Goal: Task Accomplishment & Management: Manage account settings

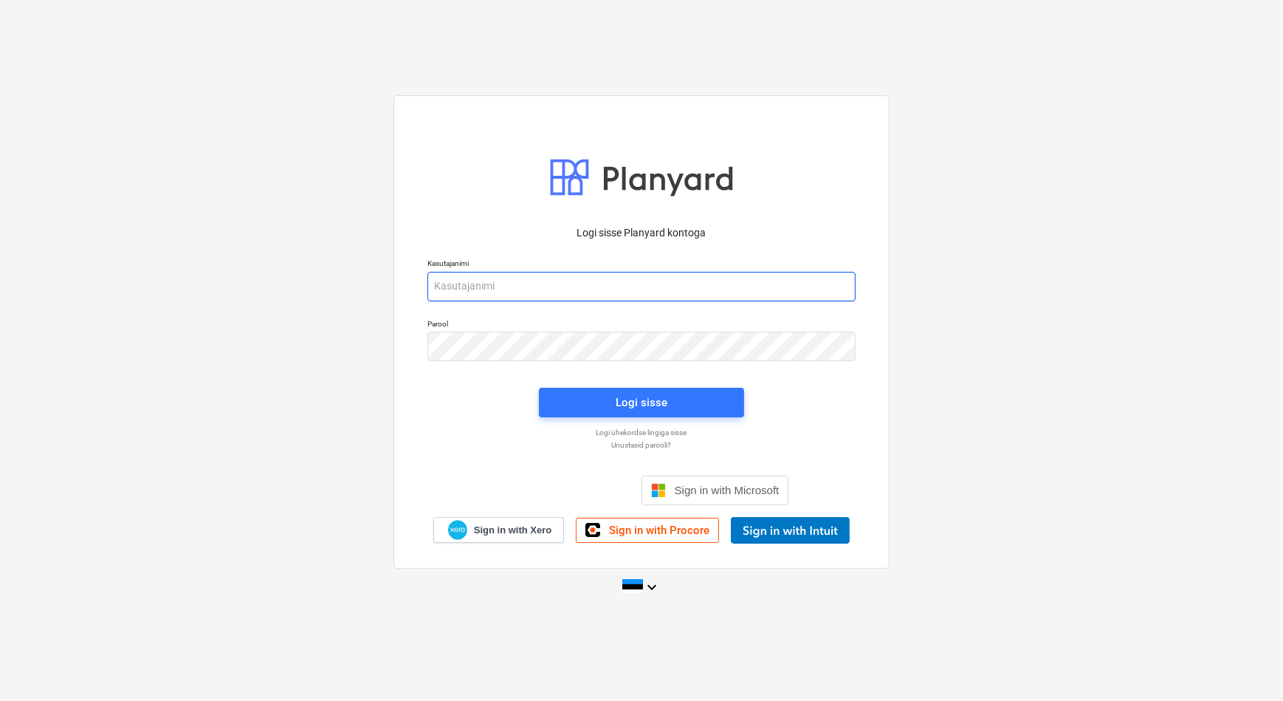
click at [600, 273] on input "email" at bounding box center [641, 287] width 428 height 30
type input "aet.joks-karu@bonava.com"
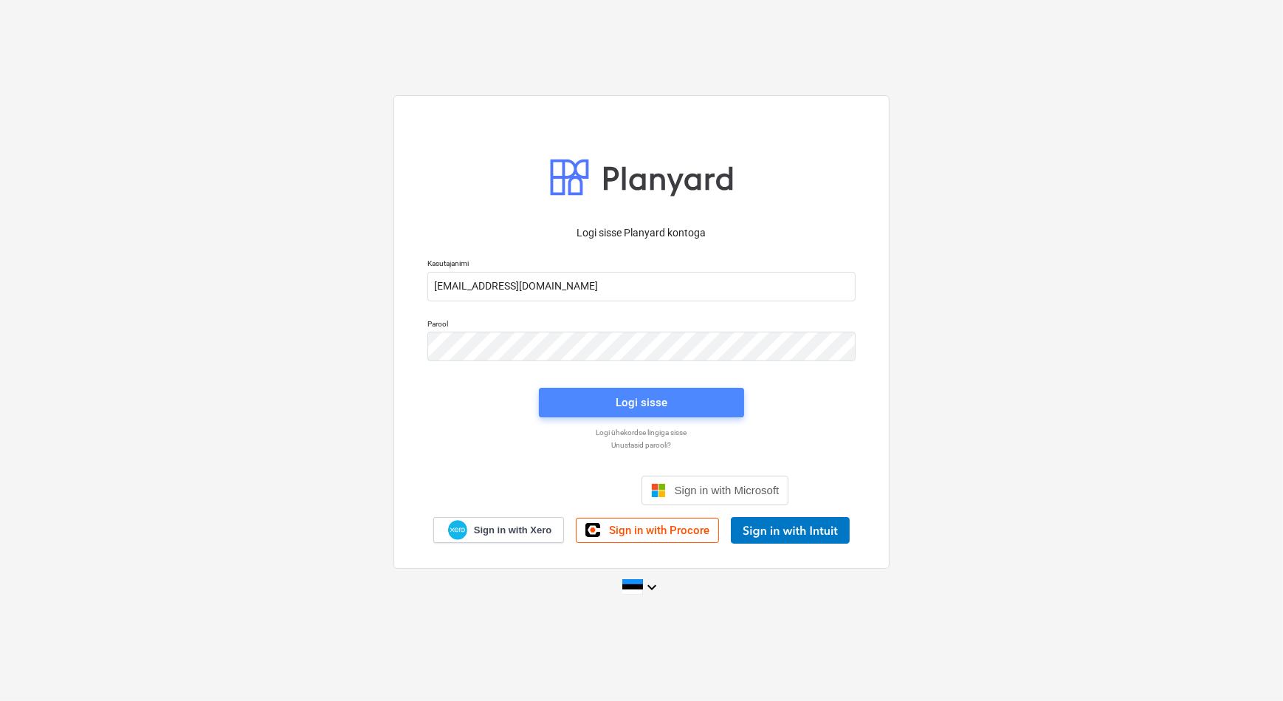
click at [616, 408] on div "Logi sisse" at bounding box center [642, 402] width 52 height 19
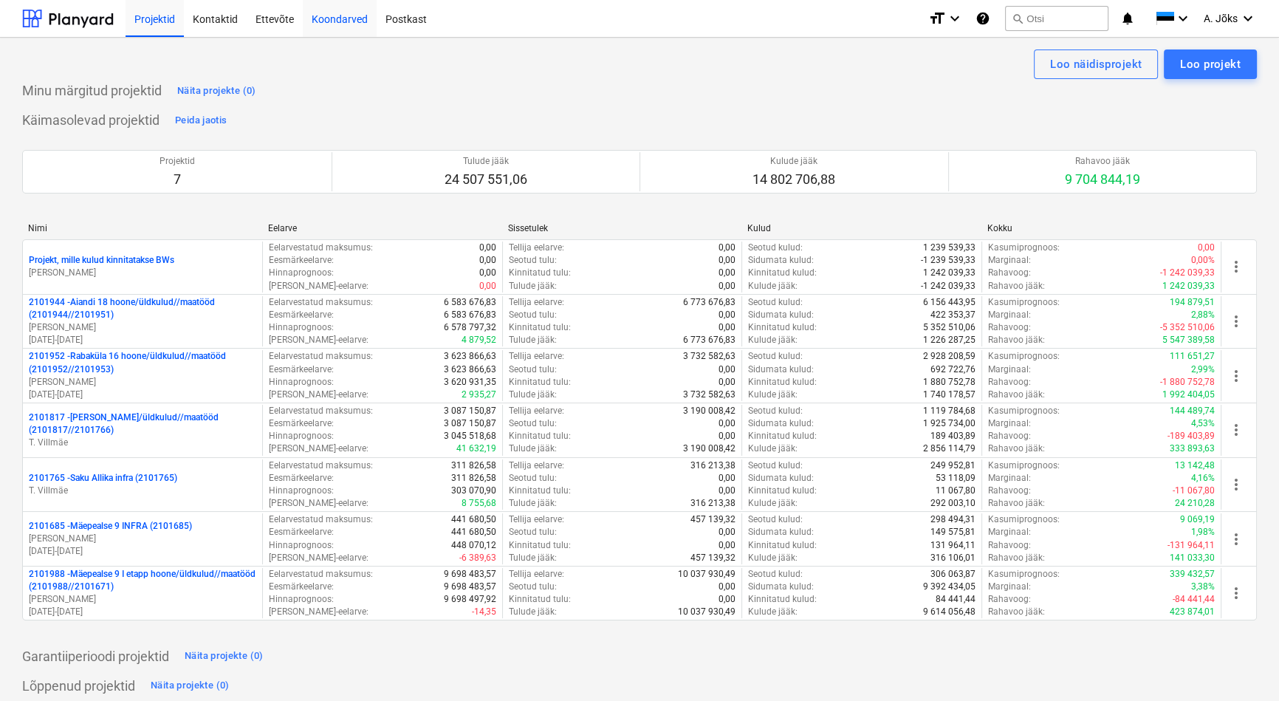
click at [329, 16] on div "Koondarved" at bounding box center [340, 18] width 74 height 38
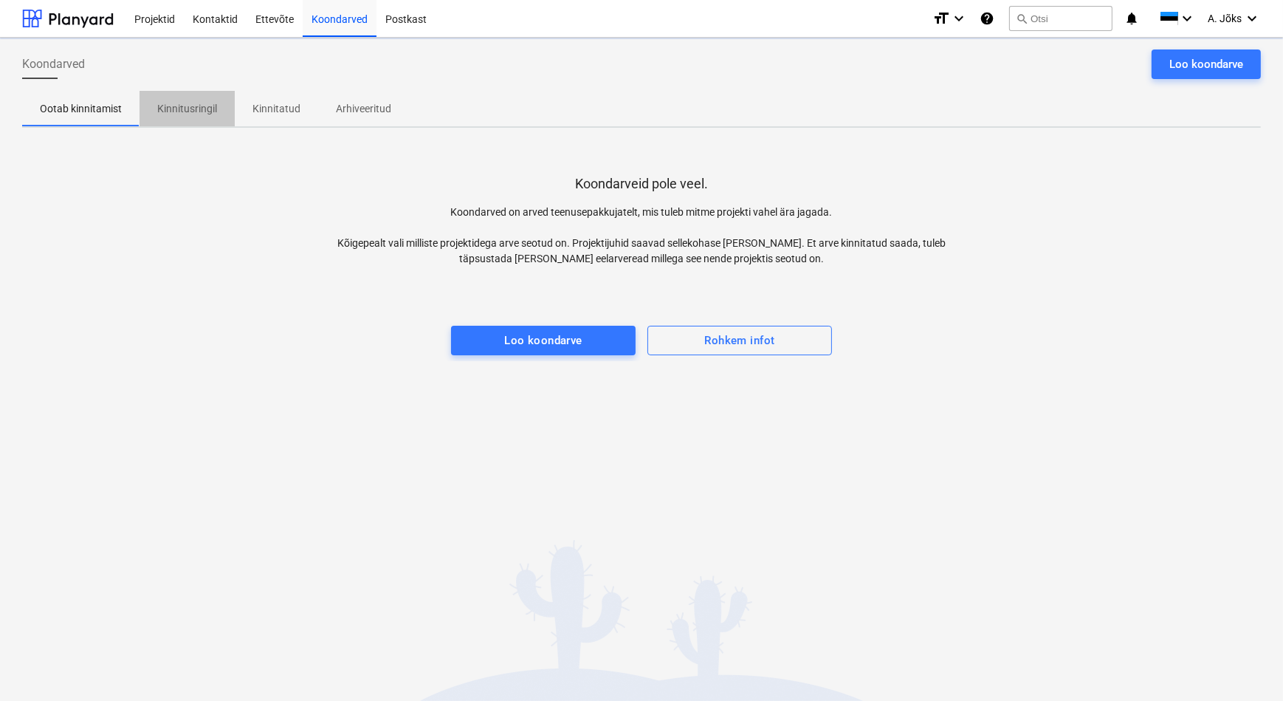
click at [182, 108] on p "Kinnitusringil" at bounding box center [187, 109] width 60 height 16
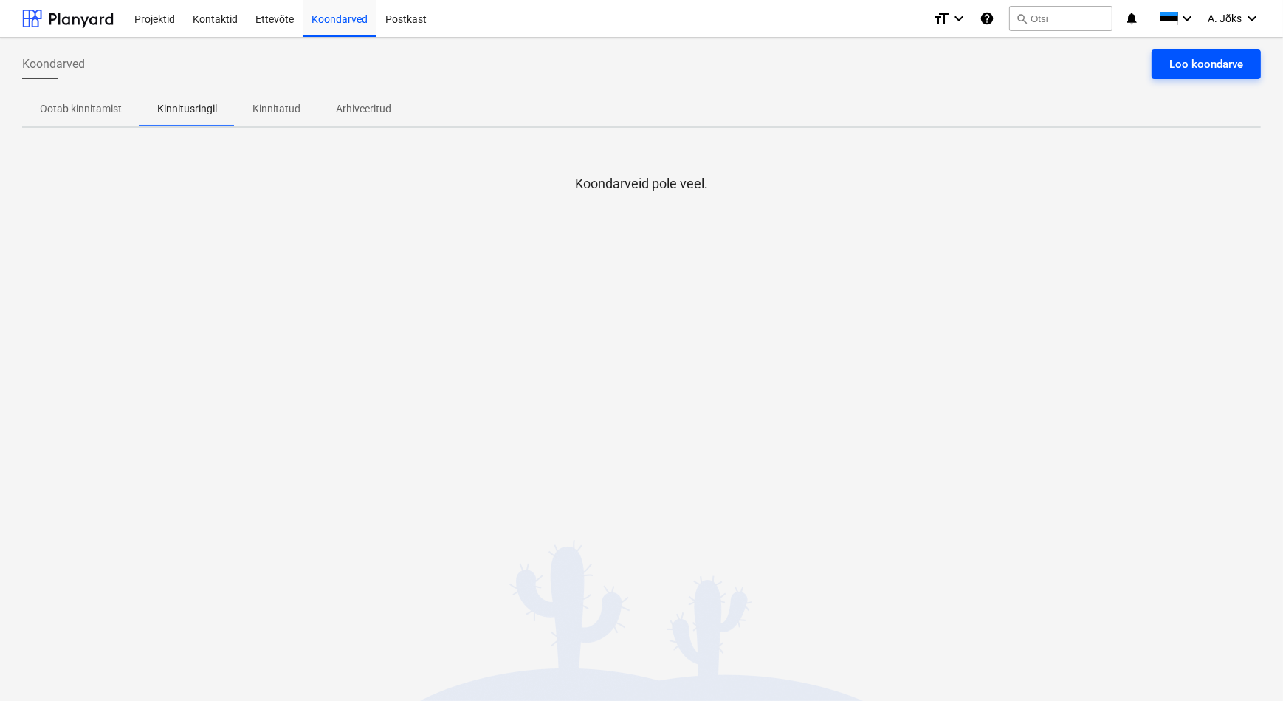
click at [1197, 63] on div "Loo koondarve" at bounding box center [1206, 64] width 74 height 19
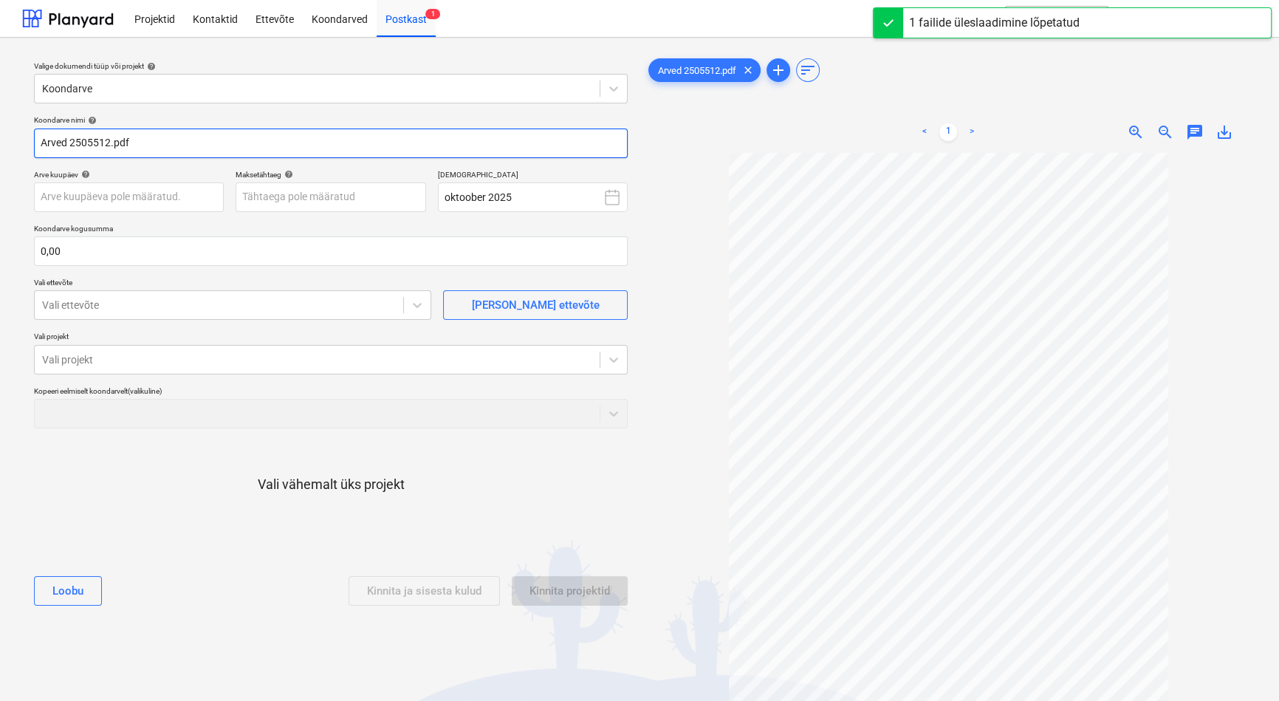
click at [66, 140] on input "Arved 2505512.pdf" at bounding box center [331, 143] width 594 height 30
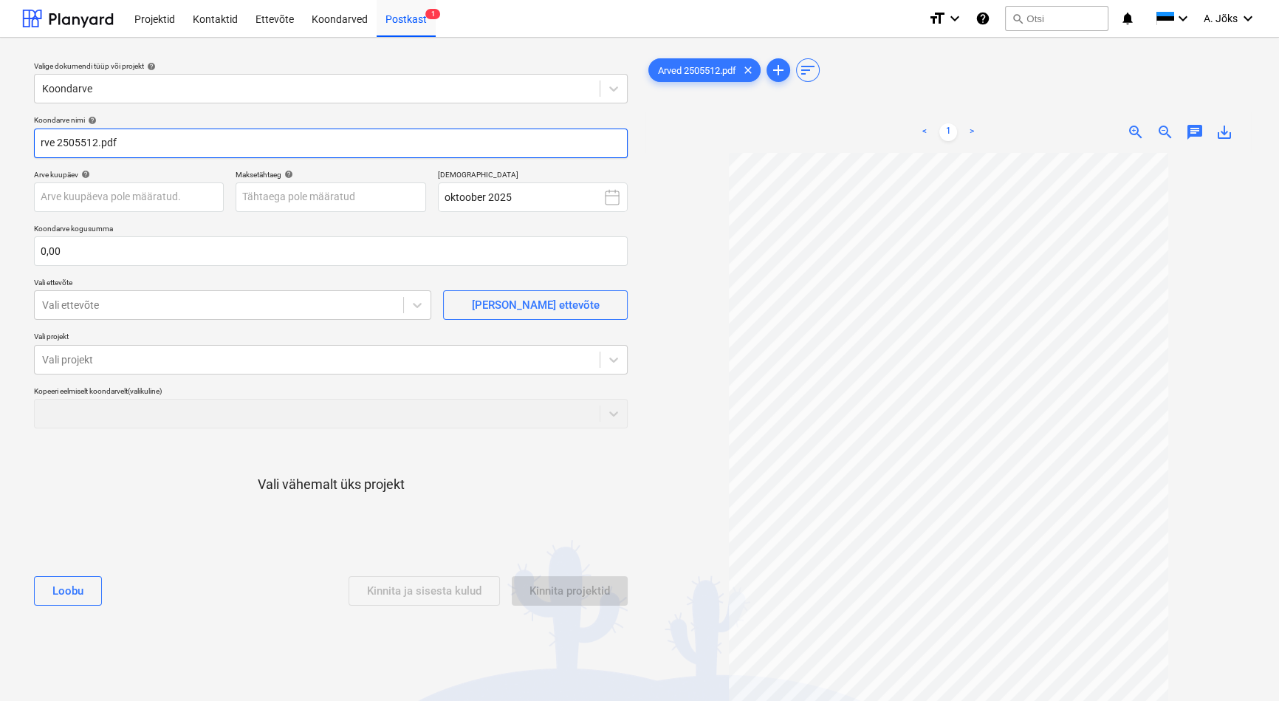
paste input "Lektar Eesti OÜ"
type input "Lektar Eesti OU arve 2505512.pdf"
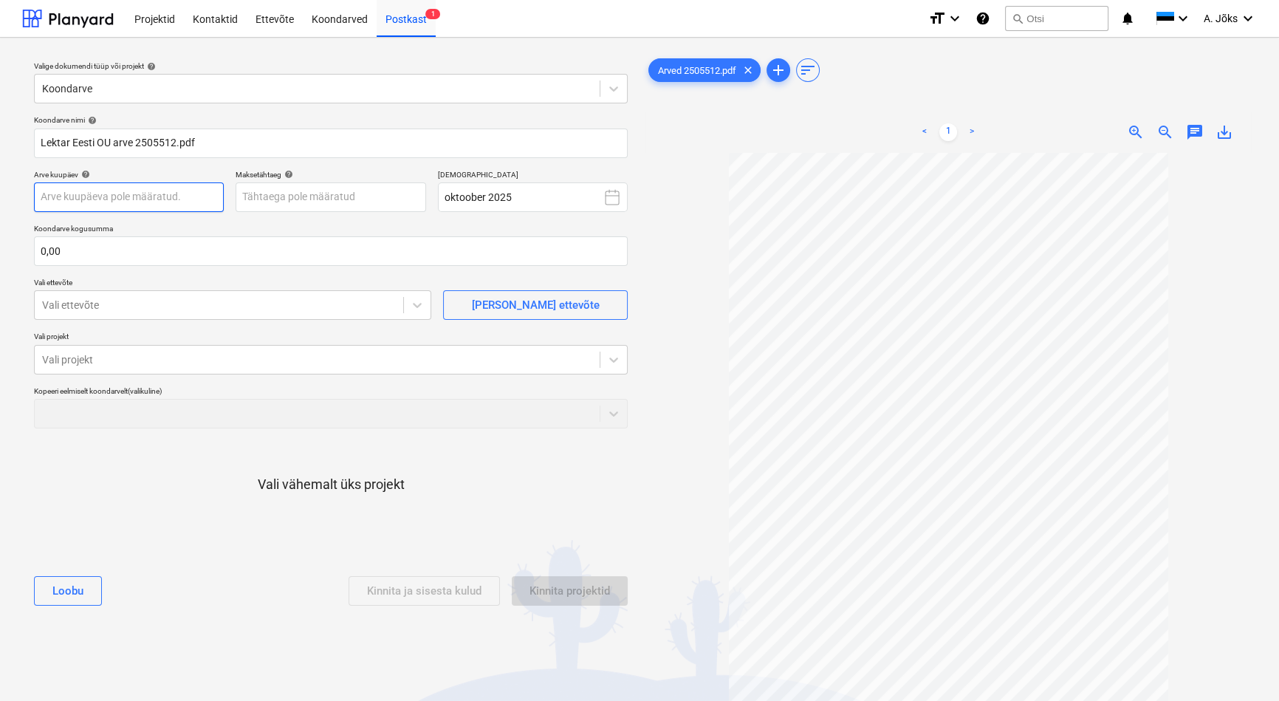
click at [151, 192] on body "Projektid Kontaktid Ettevõte Koondarved Postkast 1 format_size keyboard_arrow_d…" at bounding box center [639, 350] width 1279 height 701
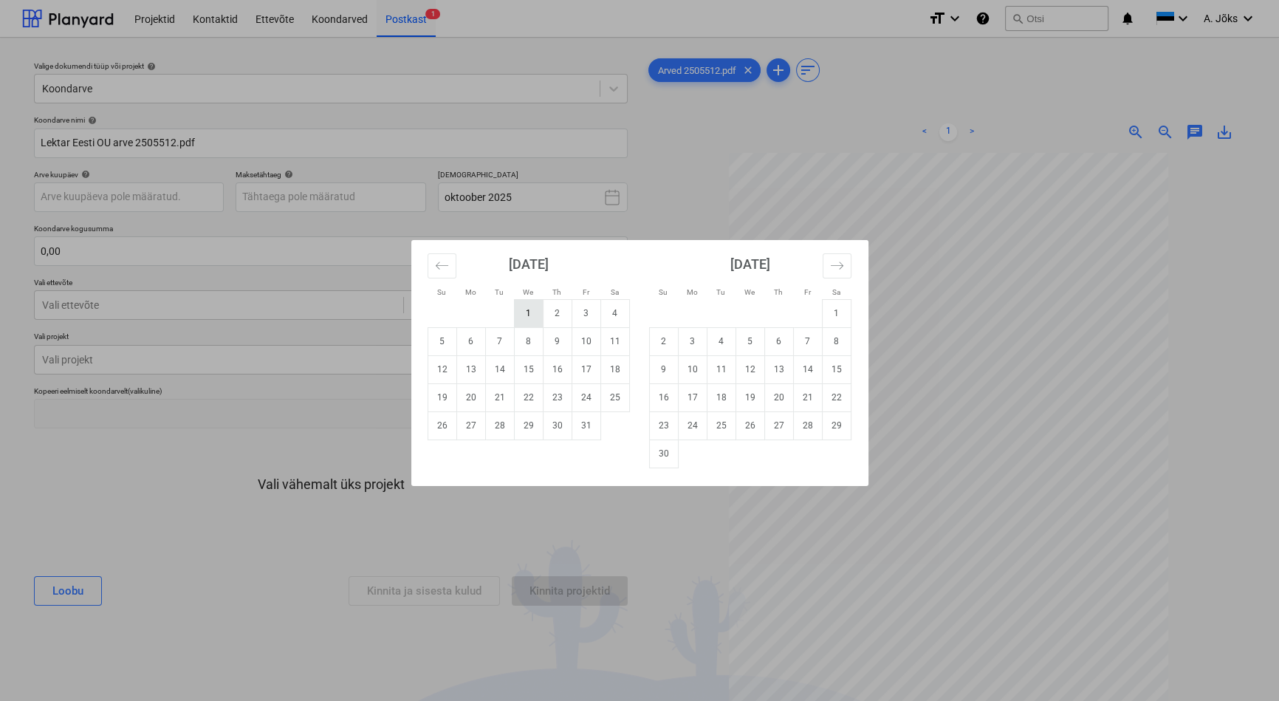
click at [534, 317] on td "1" at bounding box center [528, 313] width 29 height 28
type input "[DATE]"
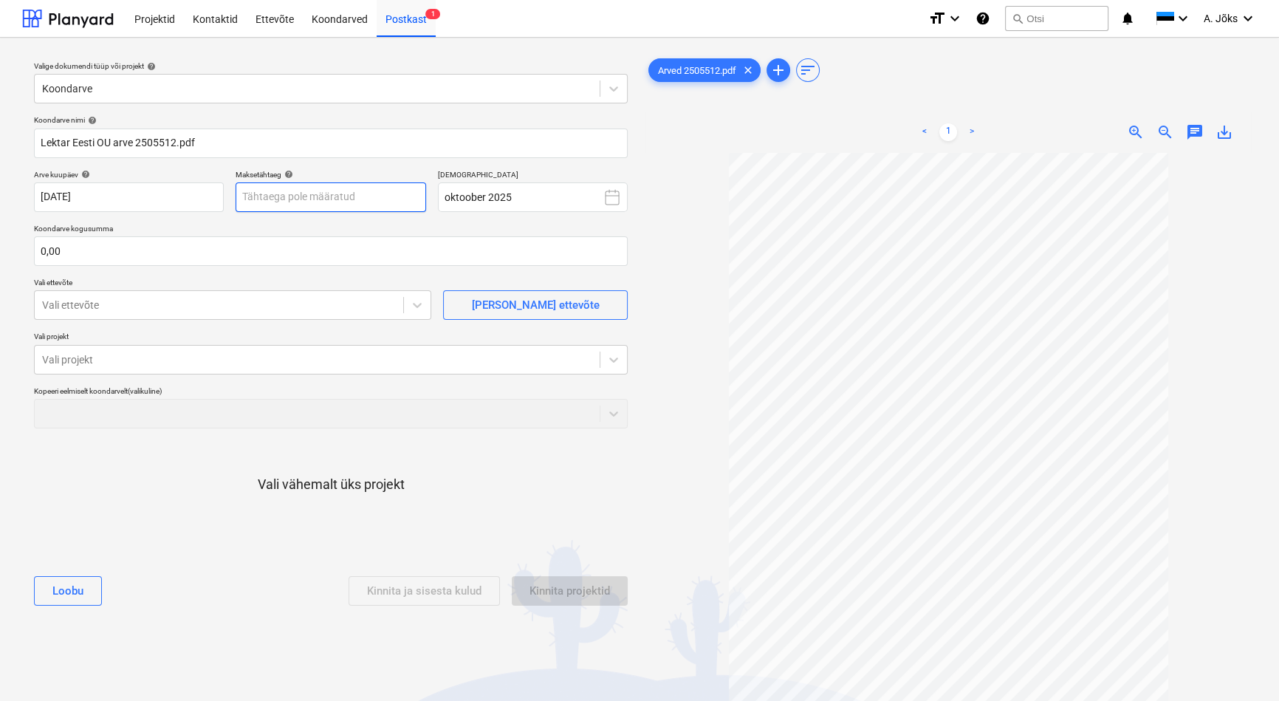
click at [357, 202] on body "Projektid Kontaktid Ettevõte Koondarved Postkast 1 format_size keyboard_arrow_d…" at bounding box center [639, 350] width 1279 height 701
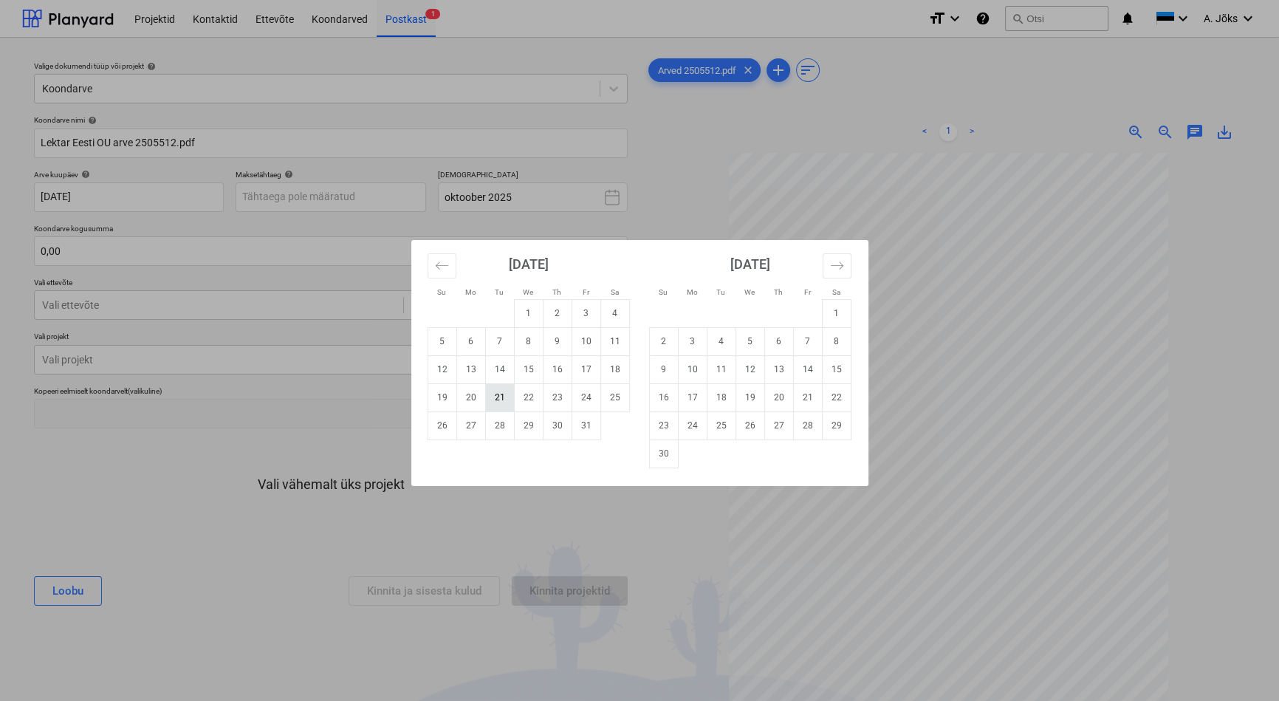
click at [498, 399] on td "21" at bounding box center [499, 397] width 29 height 28
type input "[DATE]"
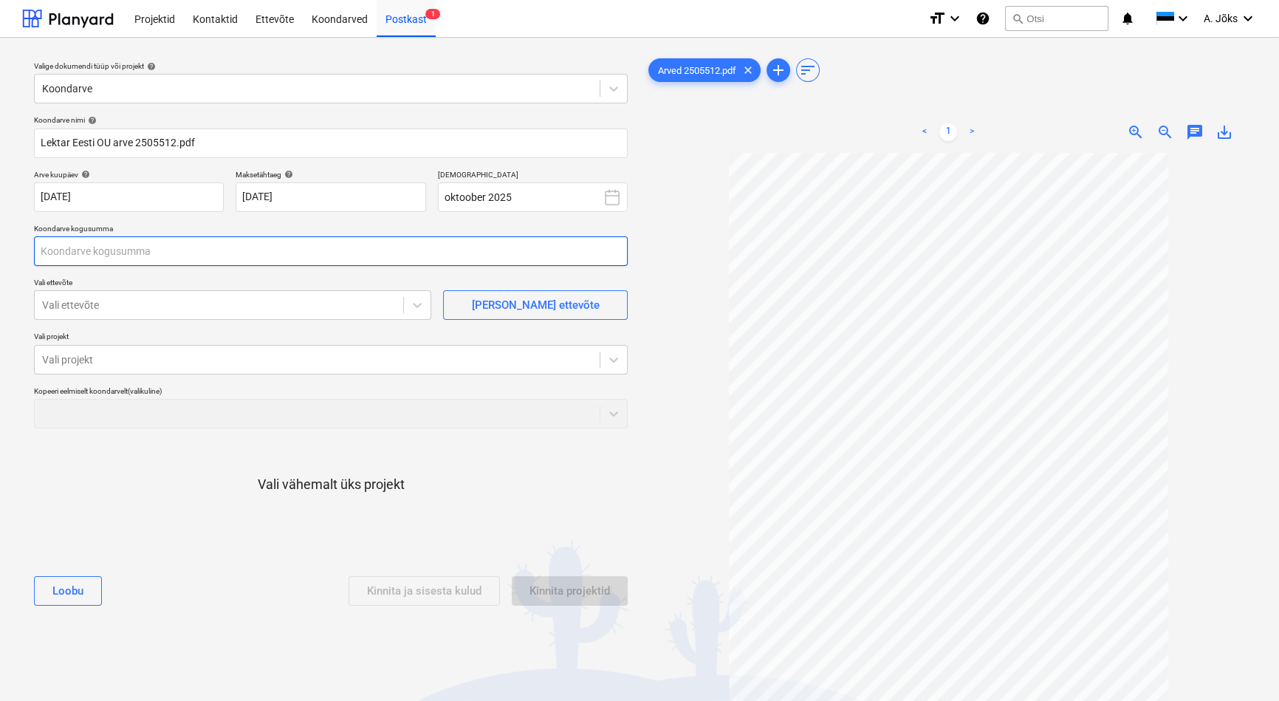
click at [140, 257] on input "text" at bounding box center [331, 251] width 594 height 30
type input "1 160,00"
click at [107, 316] on div "Vali ettevõte" at bounding box center [232, 305] width 397 height 30
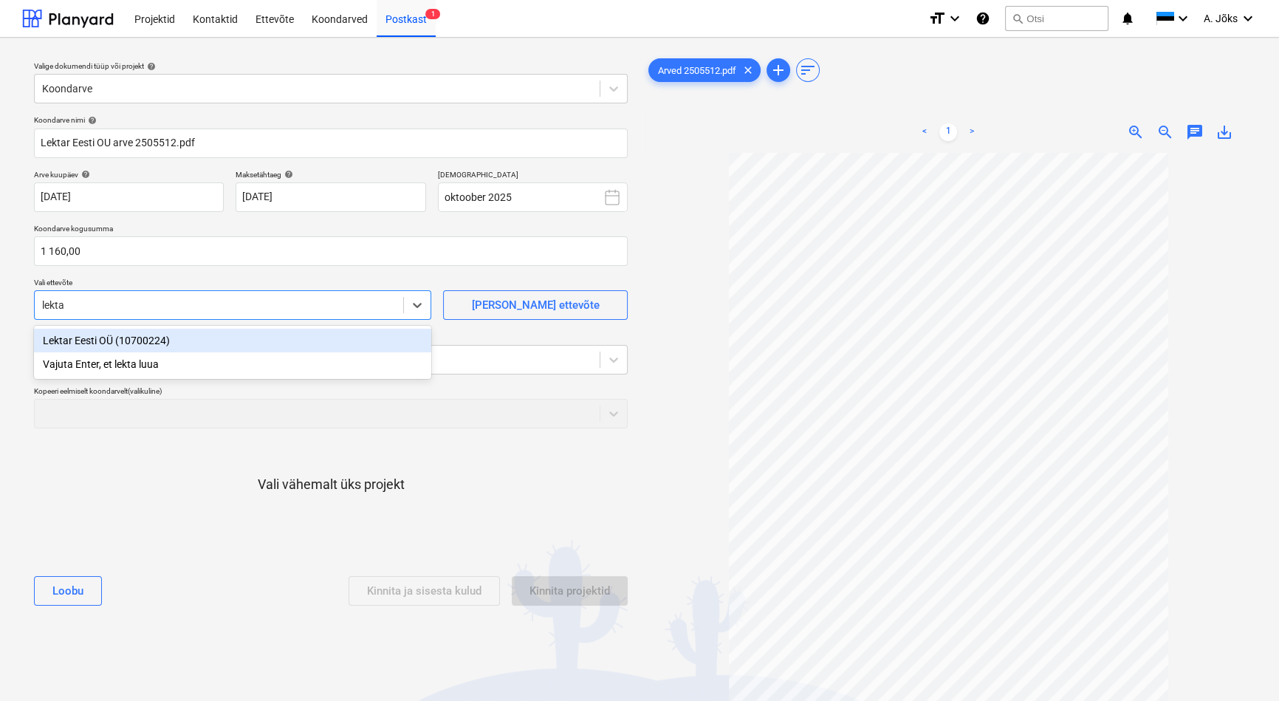
type input "lektar"
click at [97, 339] on div "Lektar Eesti OÜ (10700224)" at bounding box center [232, 341] width 397 height 24
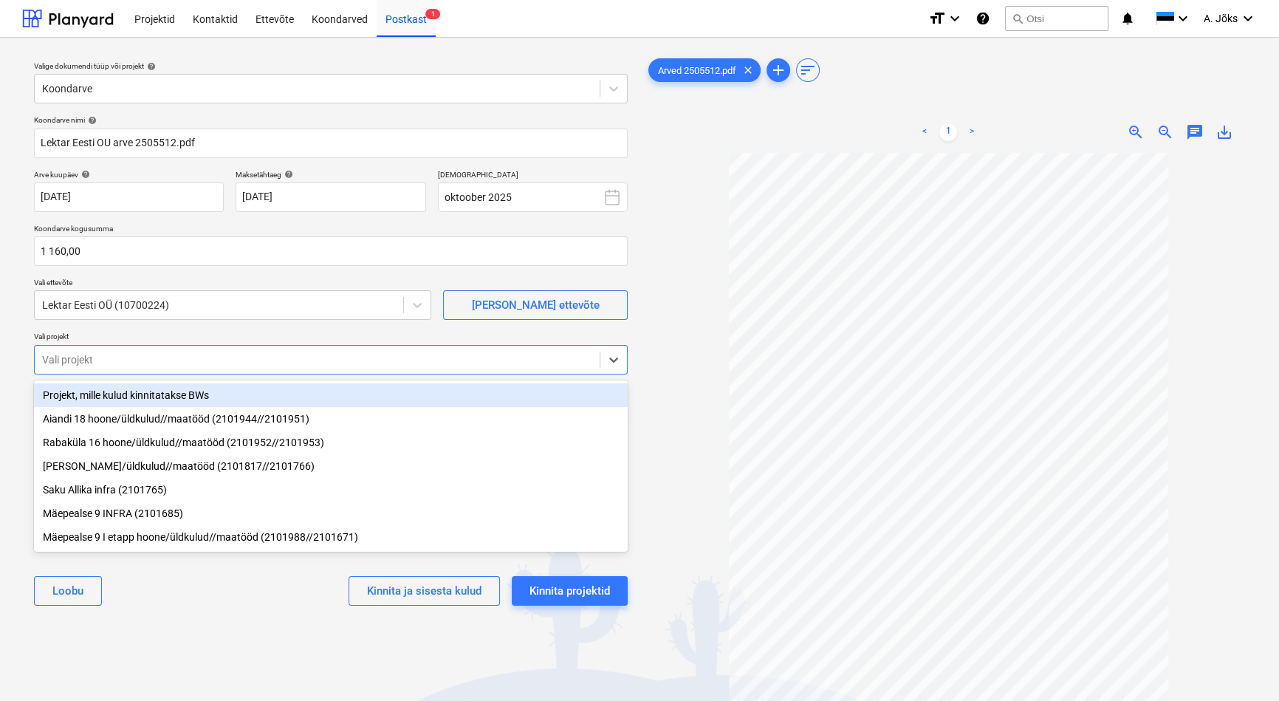
click at [97, 356] on div at bounding box center [317, 359] width 550 height 15
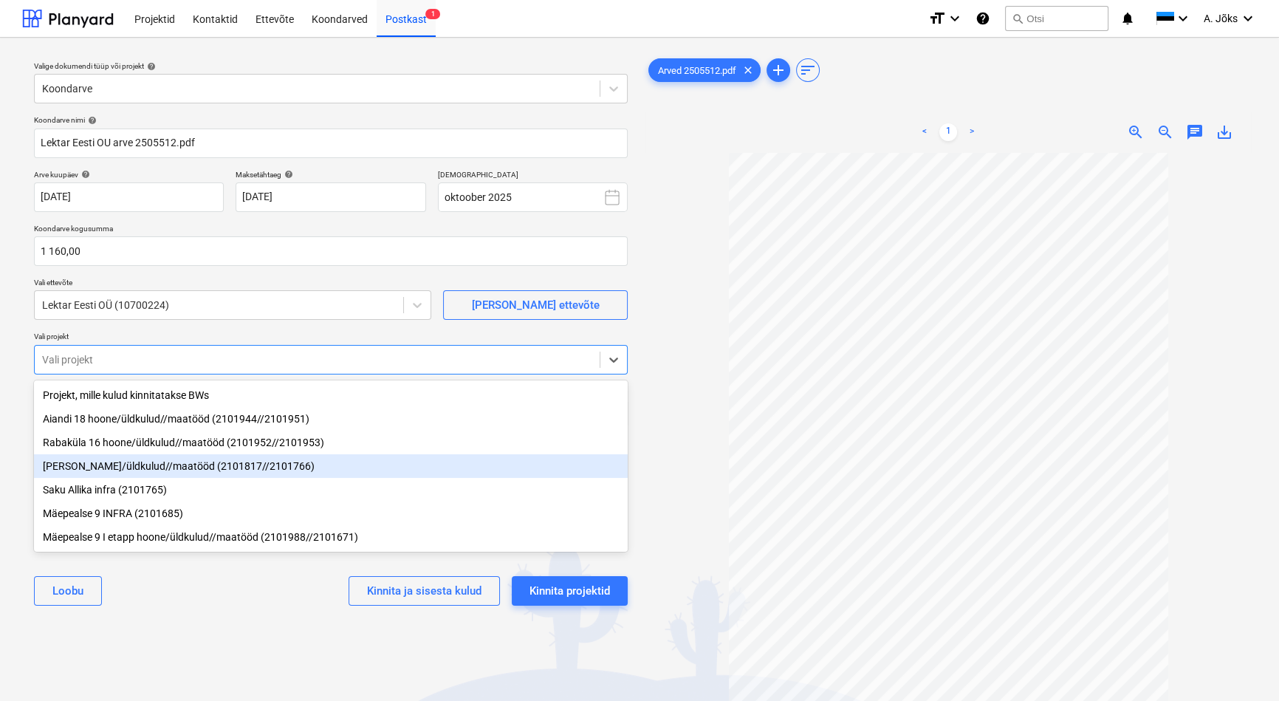
click at [126, 475] on div "[PERSON_NAME]/üldkulud//maatööd (2101817//2101766)" at bounding box center [331, 466] width 594 height 24
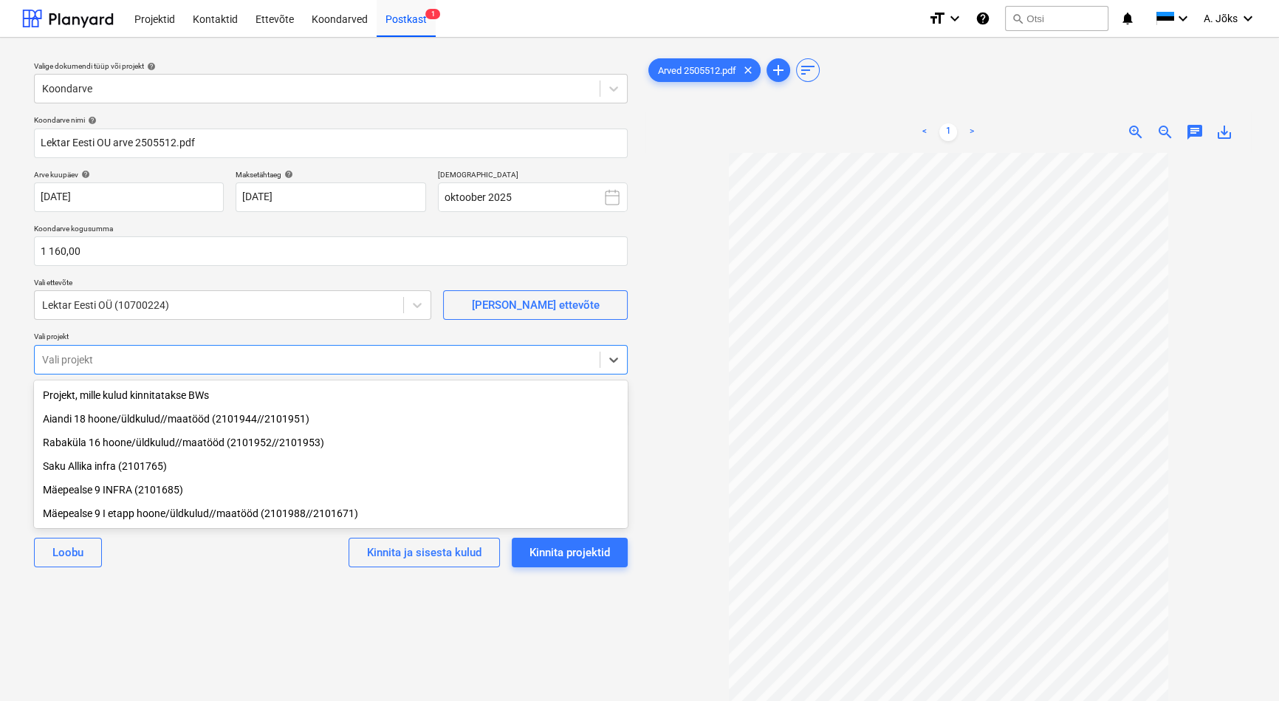
click at [219, 621] on div "Valige dokumendi tüüp või projekt help Koondarve Koondarve nimi help Lektar Ees…" at bounding box center [330, 433] width 617 height 769
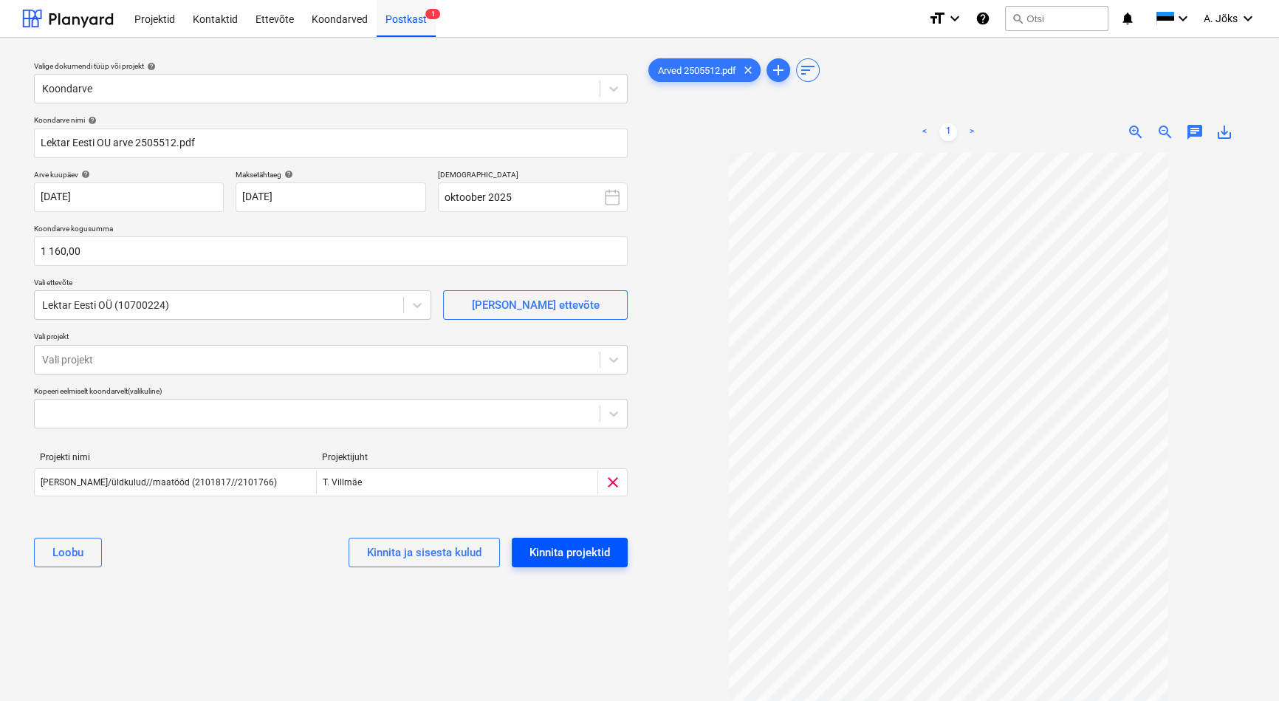
click at [585, 552] on div "Kinnita projektid" at bounding box center [569, 552] width 80 height 19
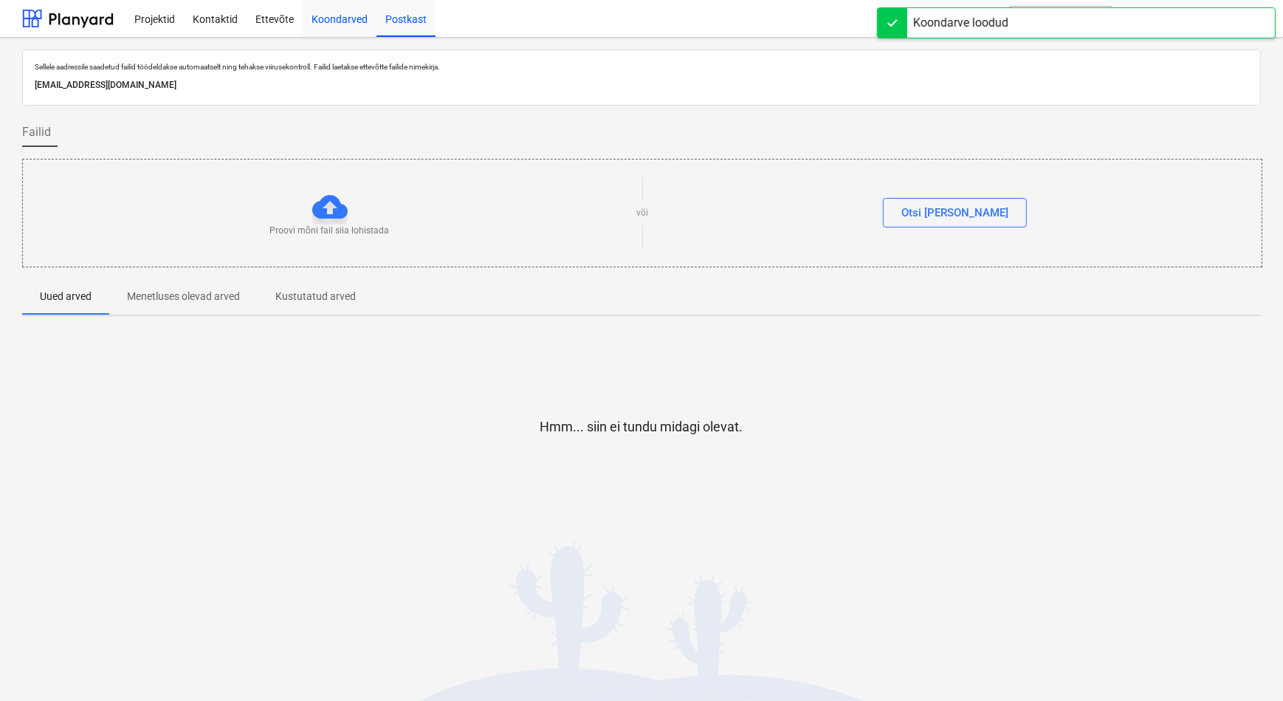
click at [332, 21] on div "Koondarved" at bounding box center [340, 18] width 74 height 38
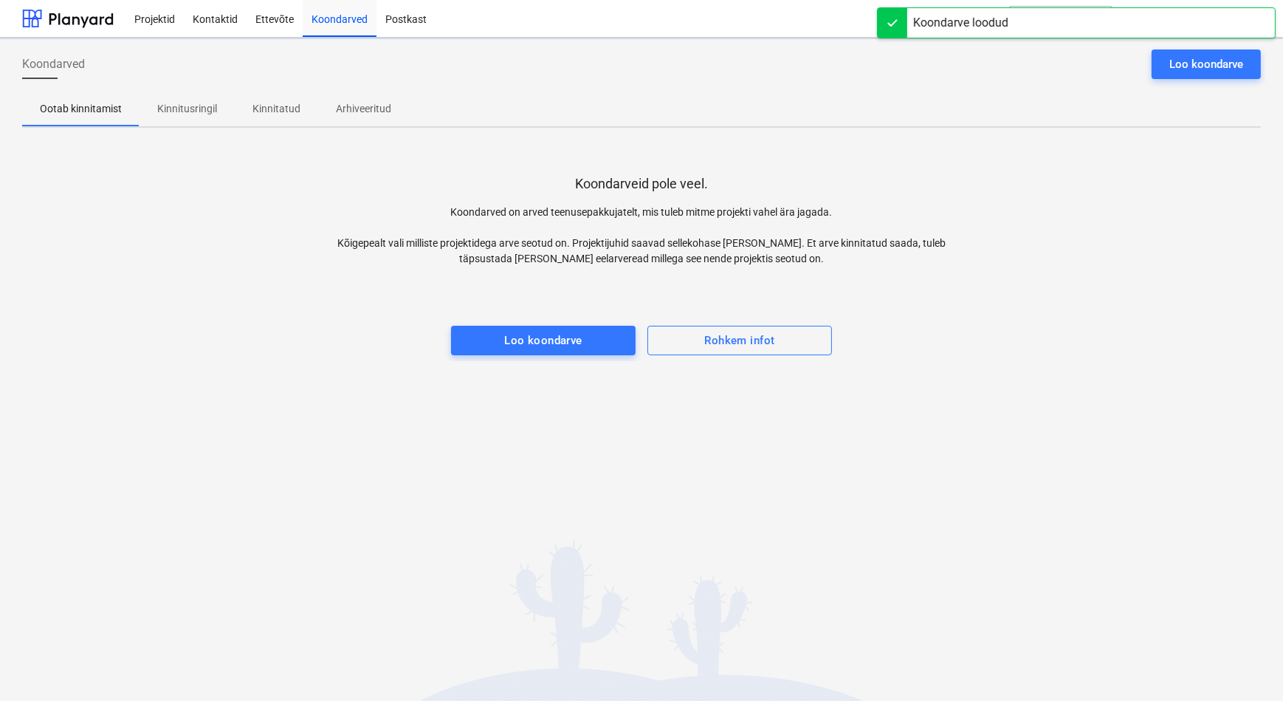
drag, startPoint x: 205, startPoint y: 111, endPoint x: 205, endPoint y: 137, distance: 25.8
click at [205, 111] on p "Kinnitusringil" at bounding box center [187, 109] width 60 height 16
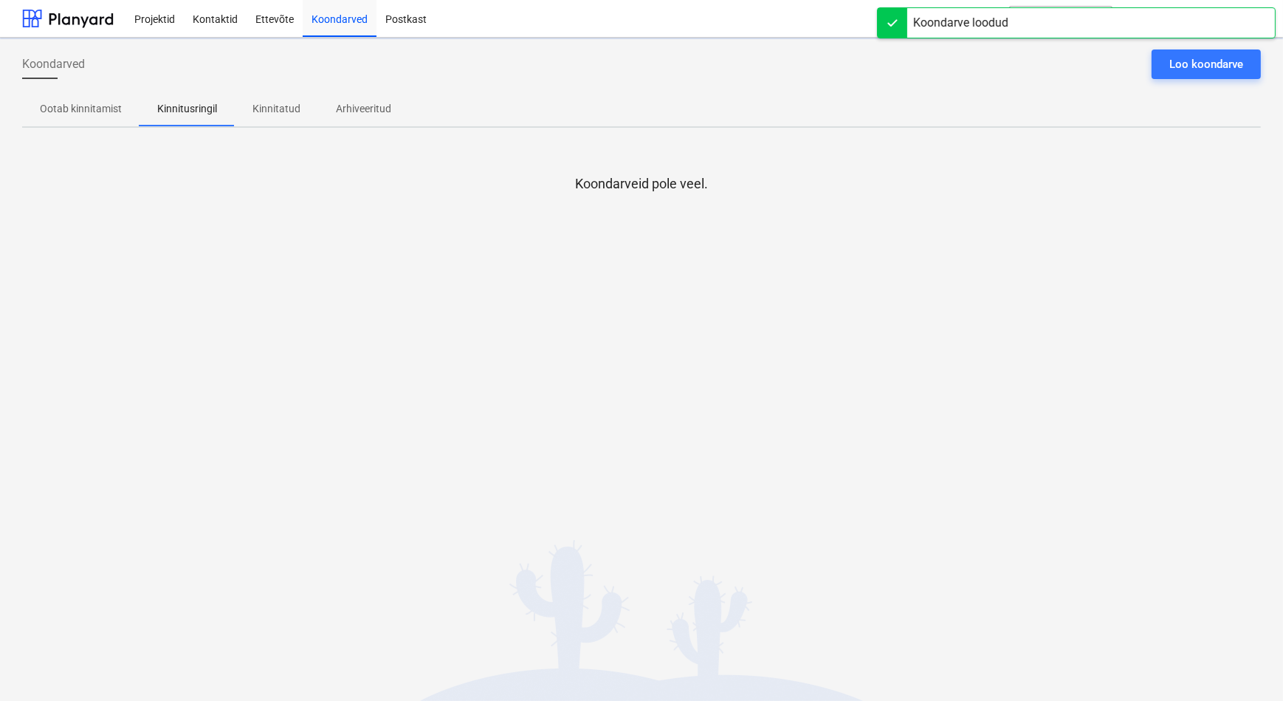
click at [261, 540] on div "Koondarved Loo koondarve Ootab kinnitamist Kinnitusringil Kinnitatud Arhiveerit…" at bounding box center [641, 369] width 1283 height 663
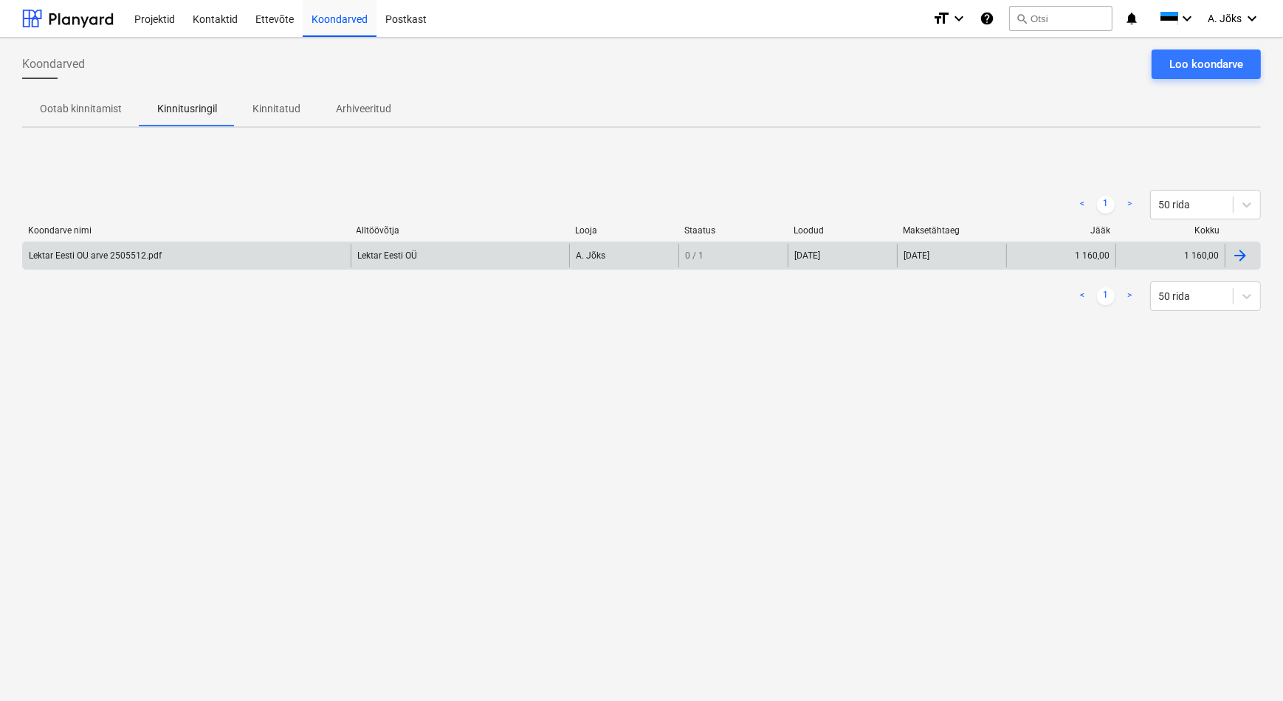
click at [131, 250] on div "Lektar Eesti OU arve 2505512.pdf" at bounding box center [95, 255] width 133 height 10
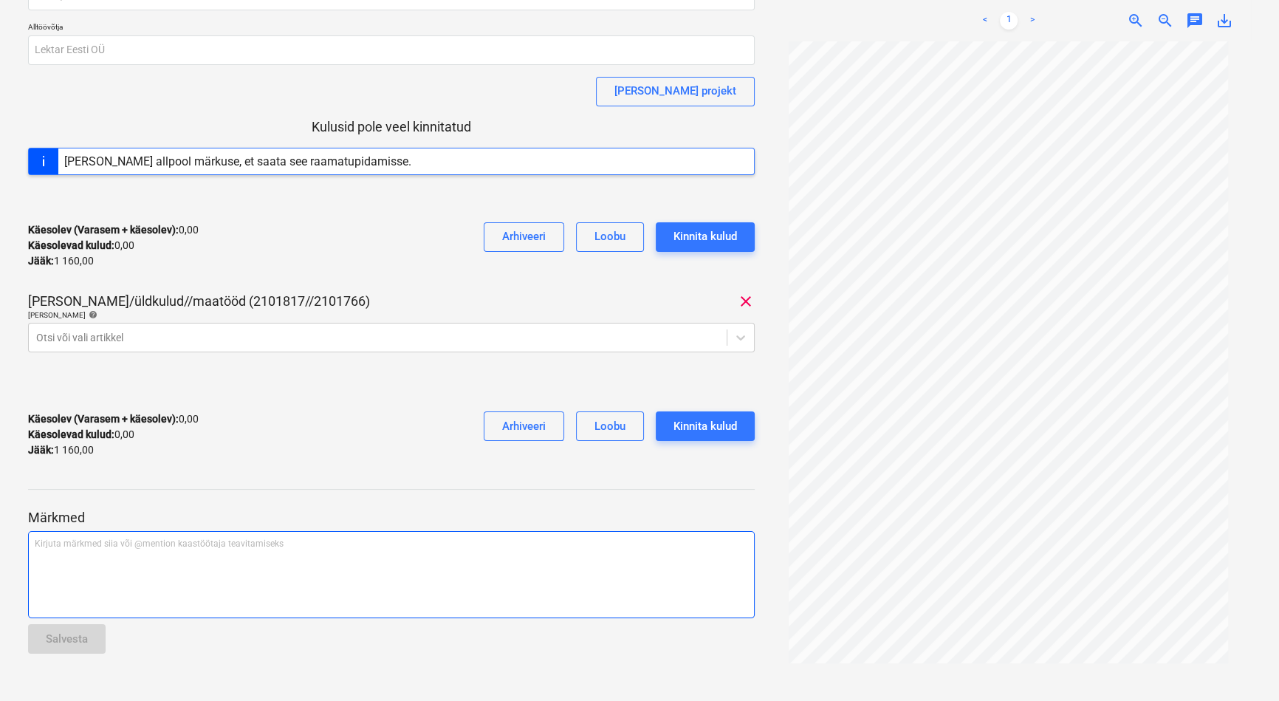
click at [103, 569] on div "Kirjuta märkmed siia või @mention kaastöötaja teavitamiseks ﻿" at bounding box center [391, 574] width 727 height 87
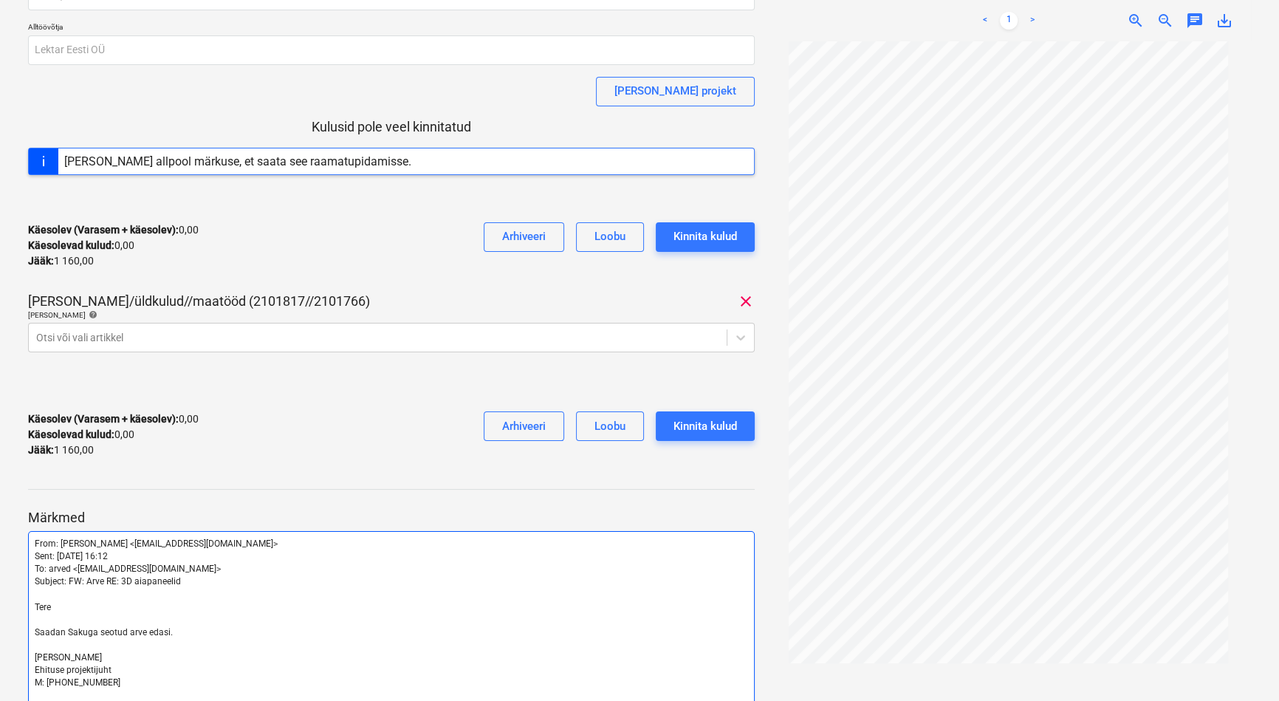
scroll to position [555, 0]
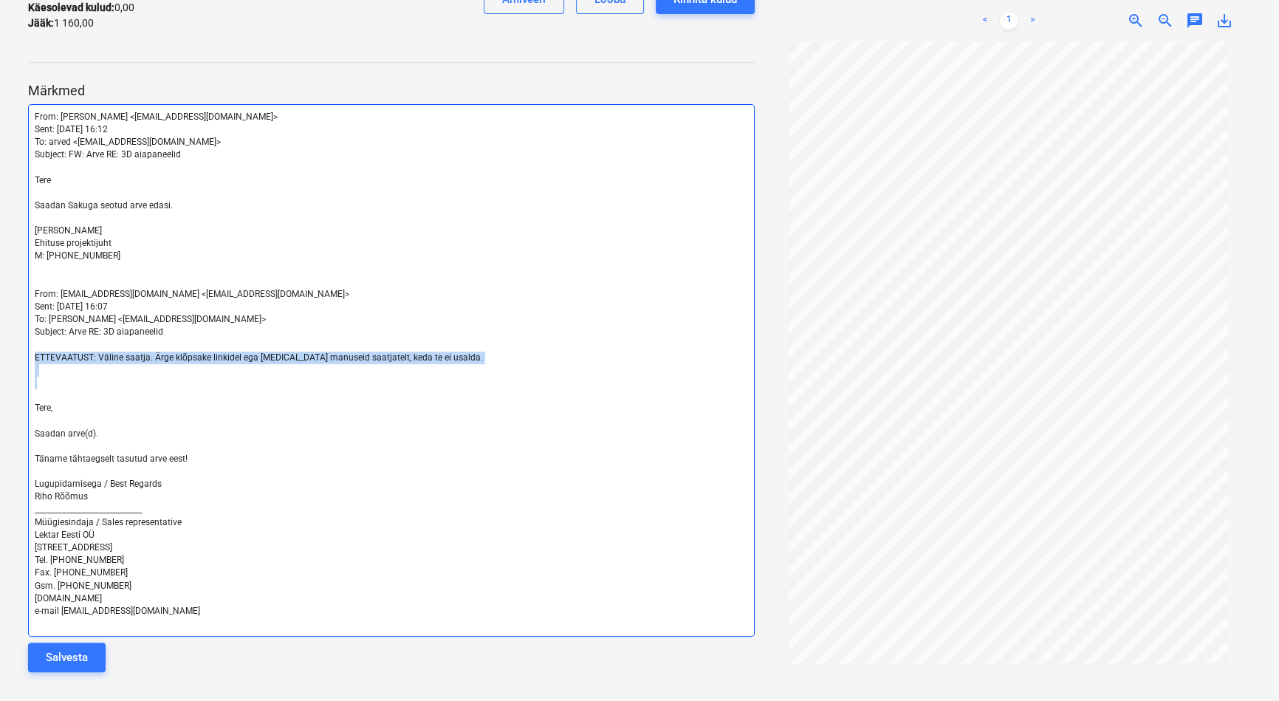
drag, startPoint x: 177, startPoint y: 384, endPoint x: 32, endPoint y: 360, distance: 146.7
click at [32, 360] on div "From: Tanel Villmäe <tanel.villmae@bonava.com> Sent: esmaspäev, 6. oktoober 202…" at bounding box center [391, 370] width 727 height 532
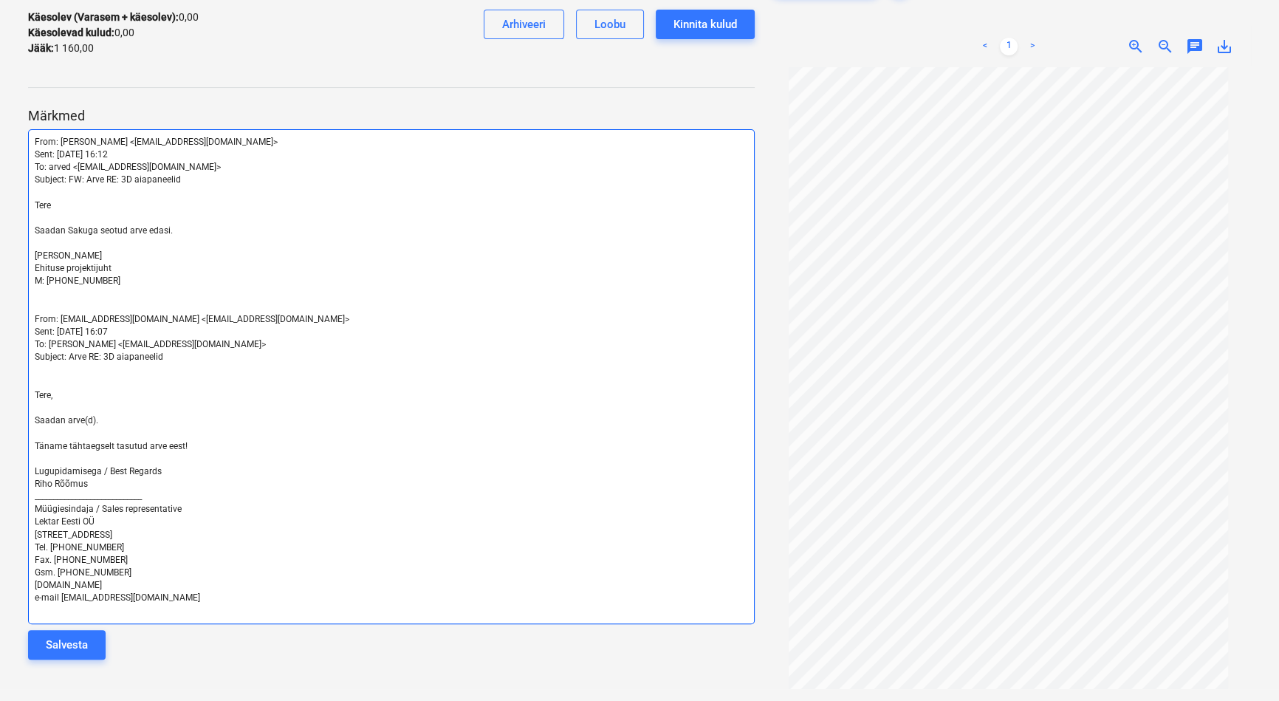
click at [52, 256] on span "[PERSON_NAME]" at bounding box center [68, 255] width 67 height 10
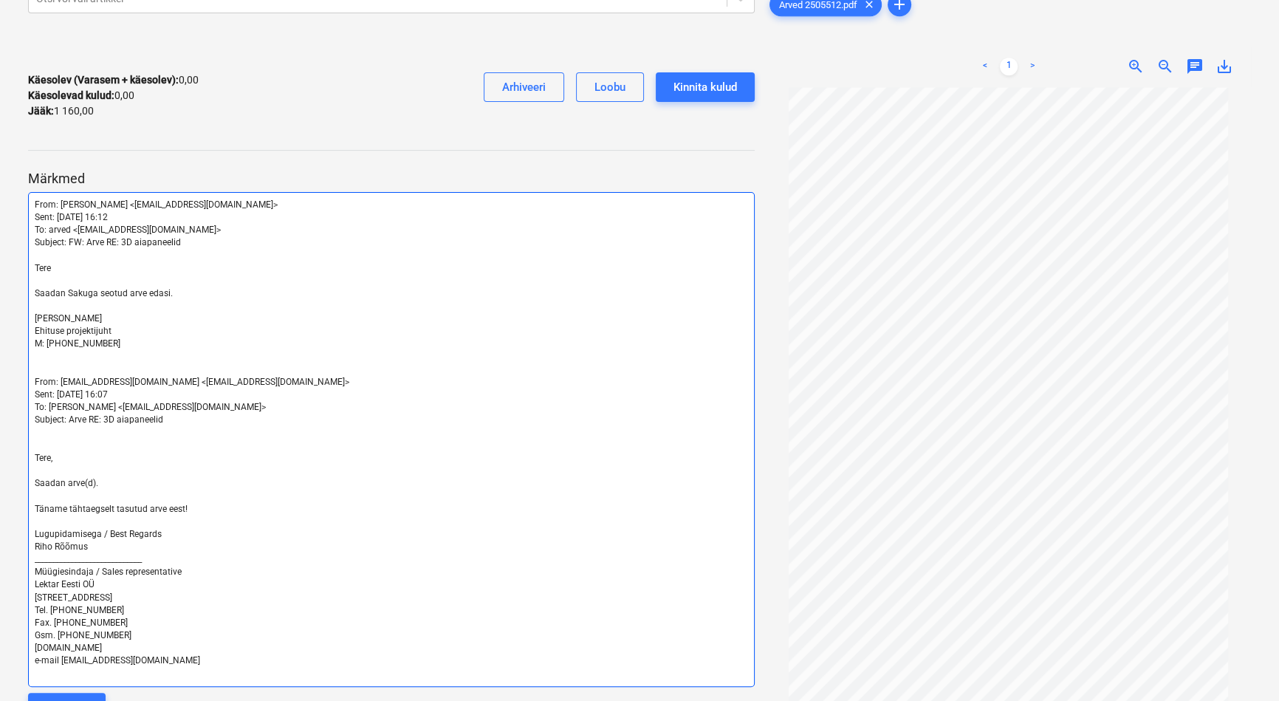
scroll to position [517, 0]
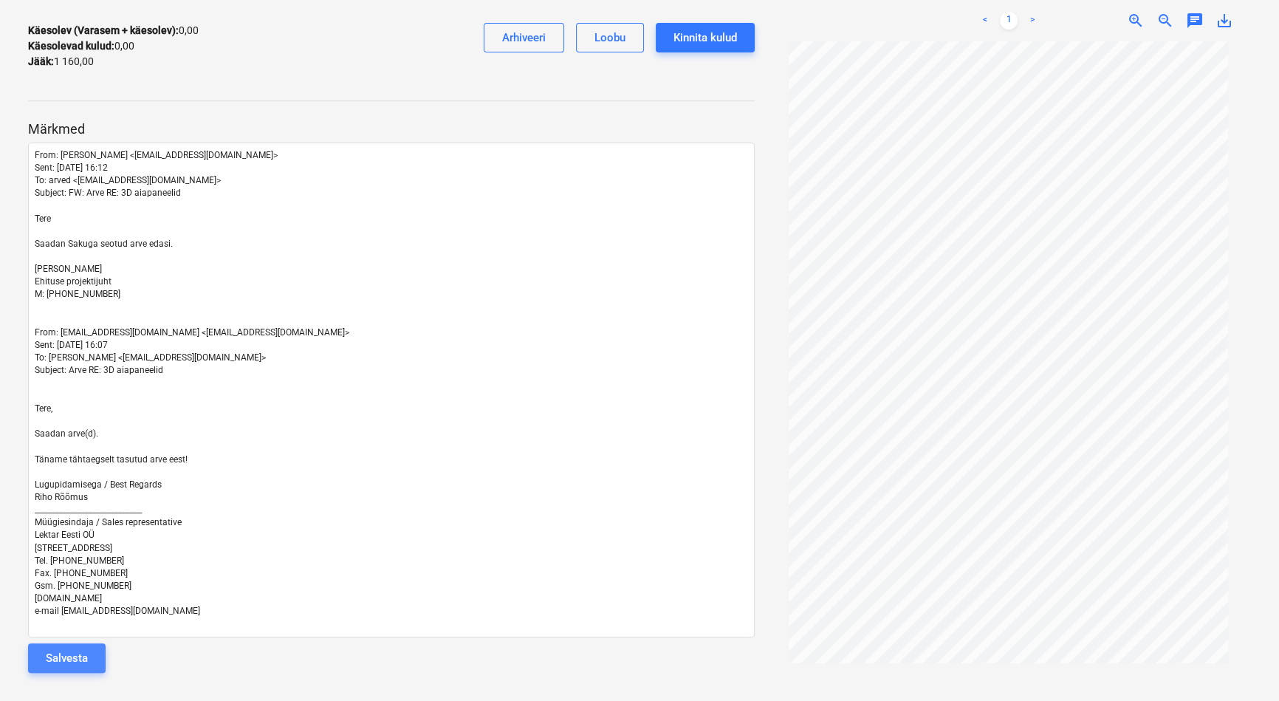
click at [89, 648] on button "Salvesta" at bounding box center [67, 658] width 78 height 30
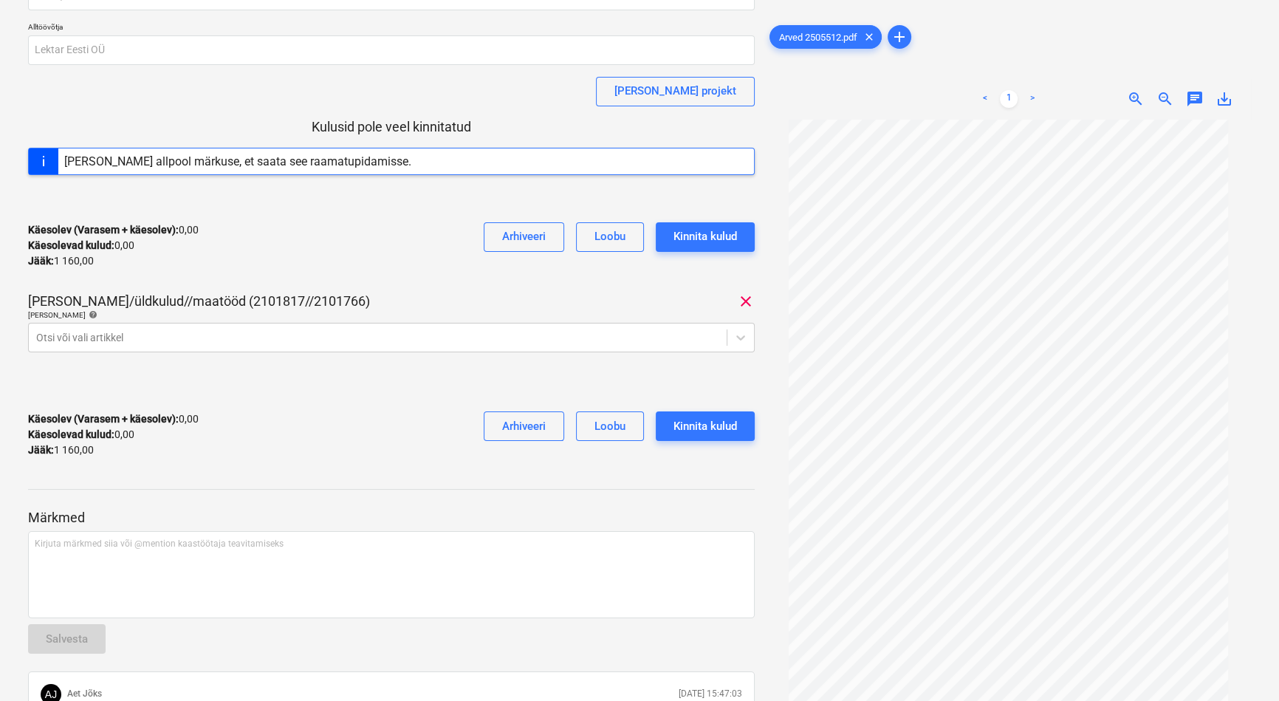
scroll to position [0, 0]
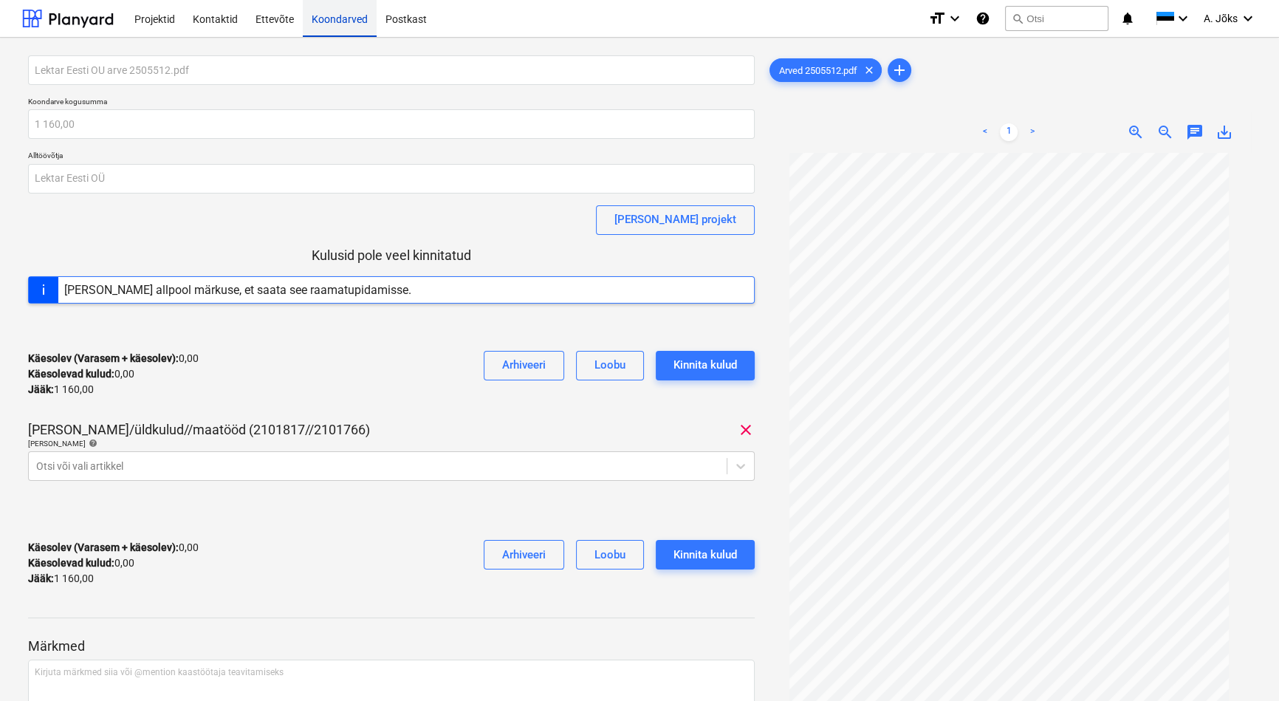
click at [340, 18] on div "Koondarved" at bounding box center [340, 18] width 74 height 38
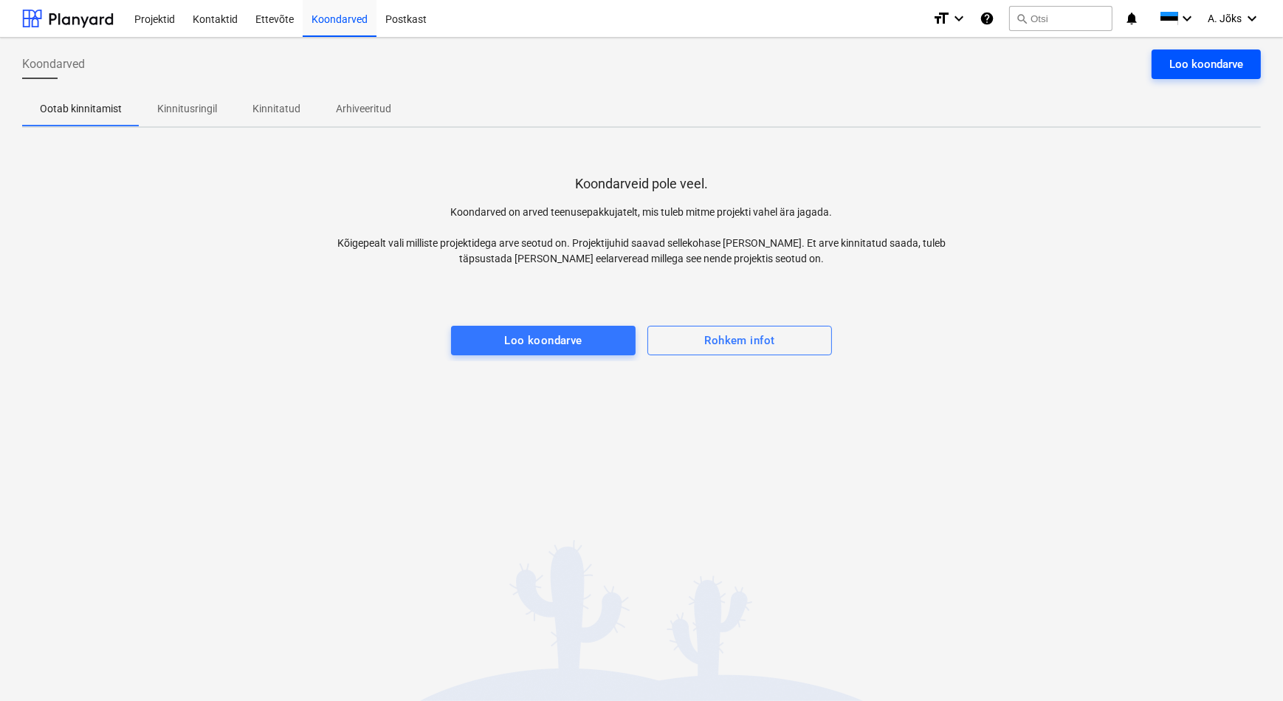
click at [1207, 63] on div "Loo koondarve" at bounding box center [1206, 64] width 74 height 19
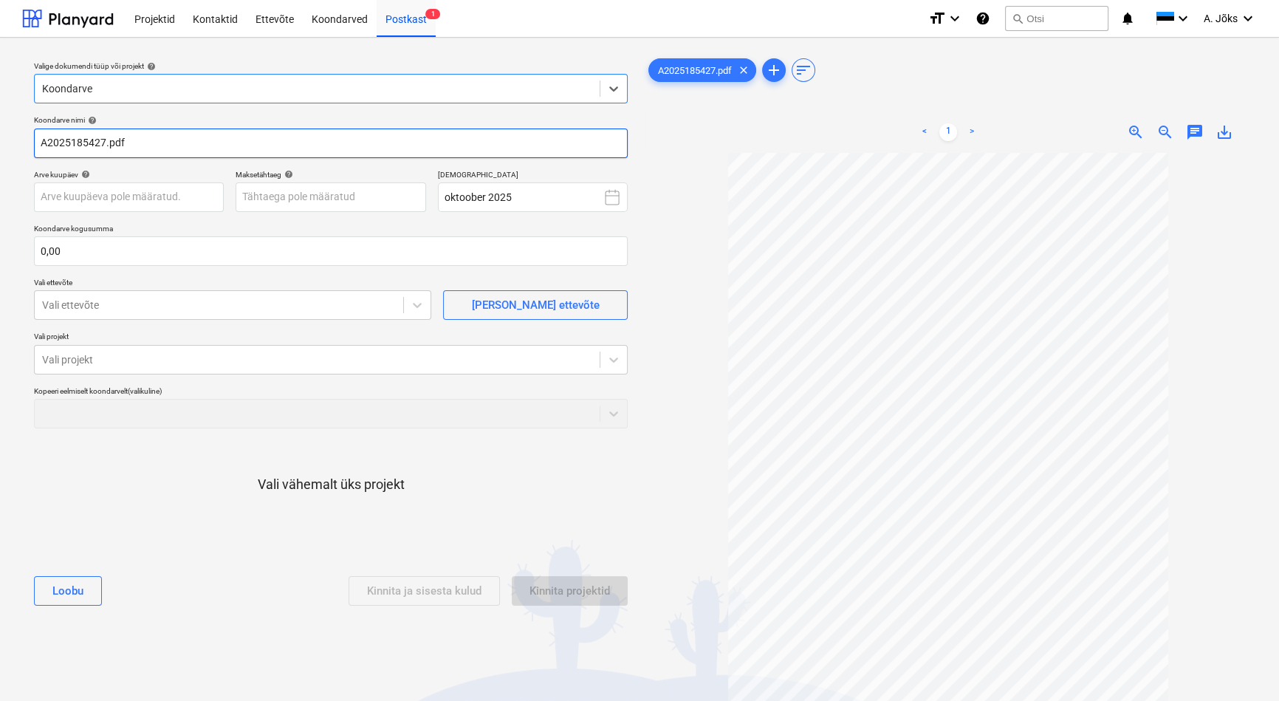
click at [38, 148] on input "A2025185427.pdf" at bounding box center [331, 143] width 594 height 30
paste input "Tallinna Vesi"
type input "Tallinna Vesi AS arve A2025185427.pdf"
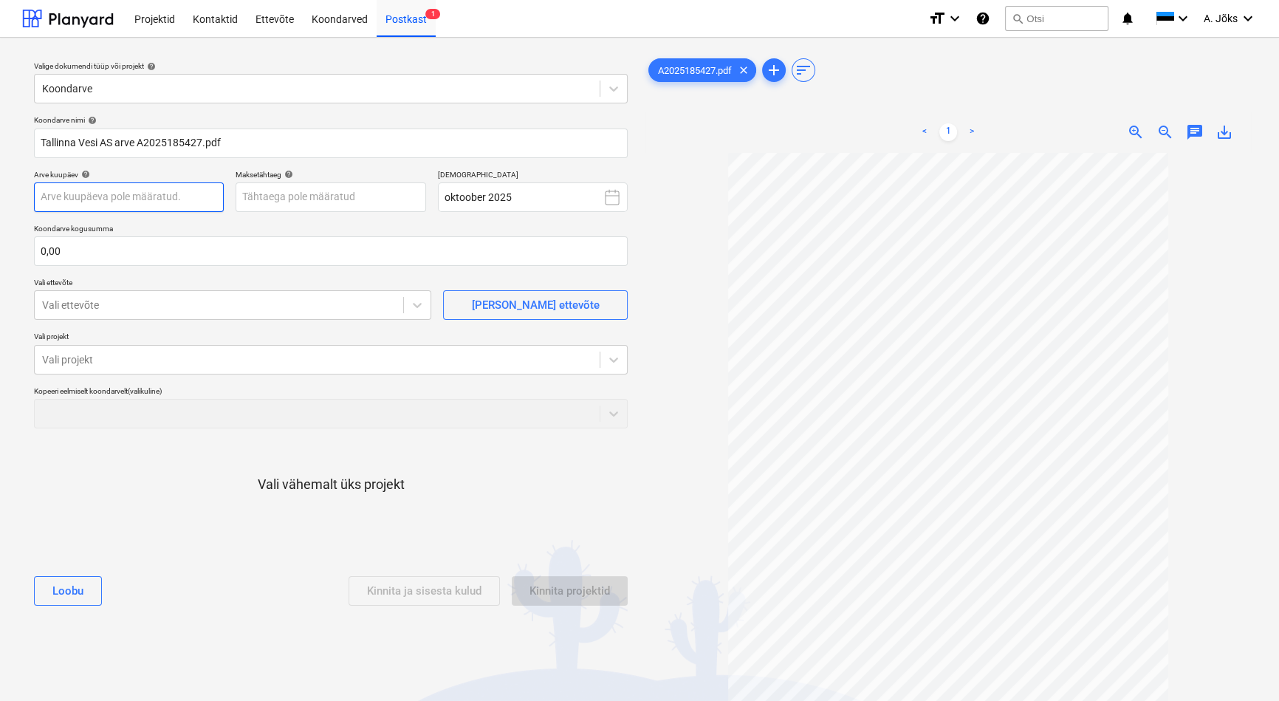
click at [103, 193] on body "Projektid Kontaktid Ettevõte Koondarved Postkast 1 format_size keyboard_arrow_d…" at bounding box center [639, 350] width 1279 height 701
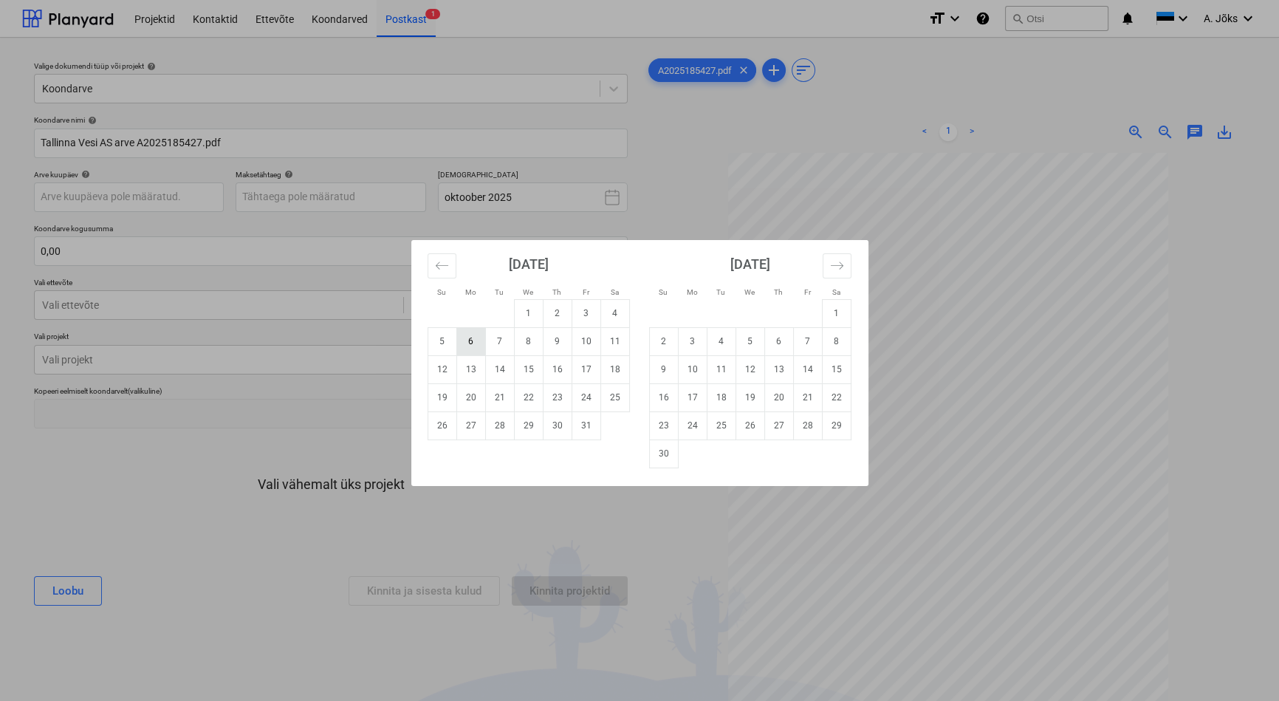
click at [467, 346] on td "6" at bounding box center [470, 341] width 29 height 28
type input "06 Oct 2025"
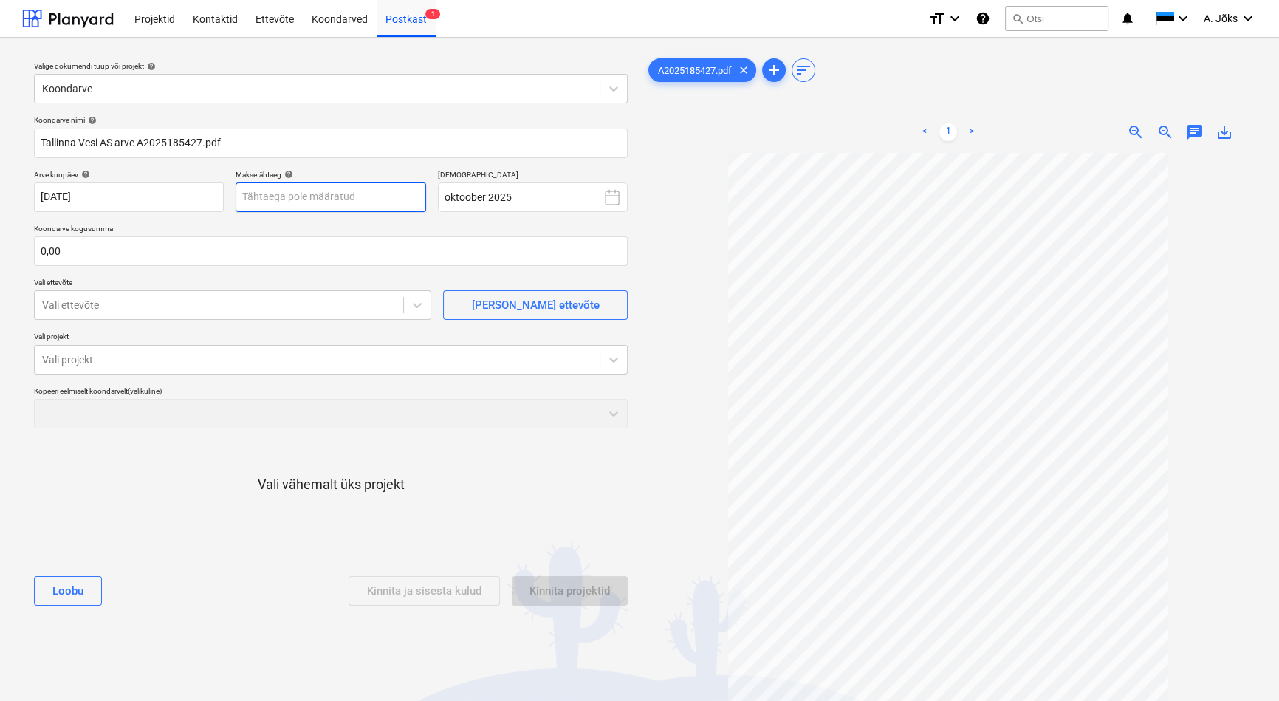
click at [346, 196] on body "Projektid Kontaktid Ettevõte Koondarved Postkast 1 format_size keyboard_arrow_d…" at bounding box center [639, 350] width 1279 height 701
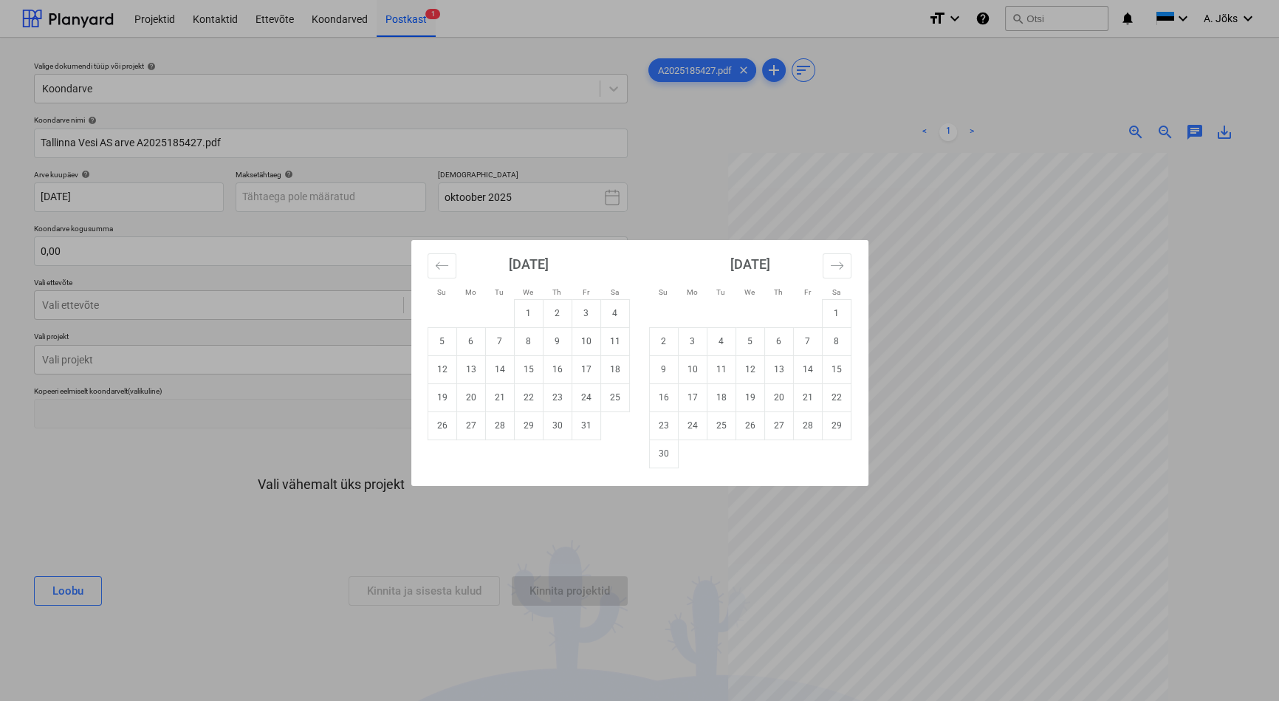
click at [480, 401] on td "20" at bounding box center [470, 397] width 29 height 28
type input "[DATE]"
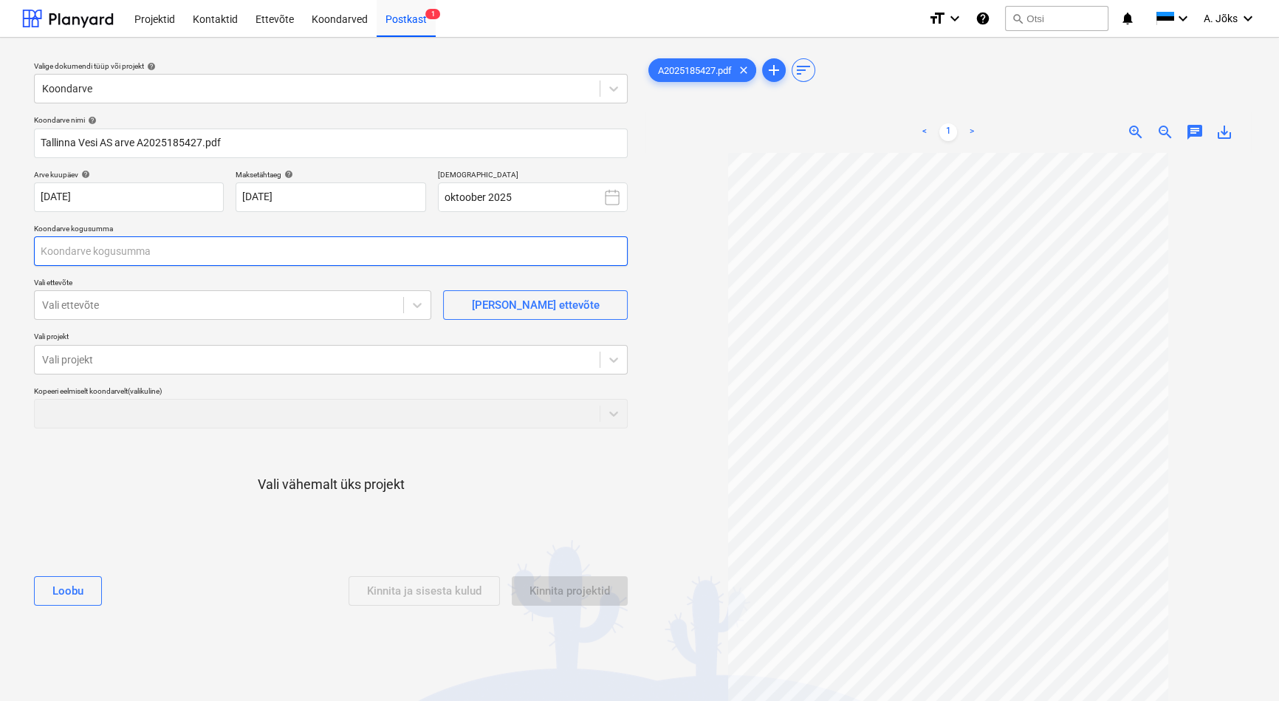
click at [146, 254] on input "text" at bounding box center [331, 251] width 594 height 30
type input "37,96"
click at [140, 309] on div at bounding box center [219, 305] width 354 height 15
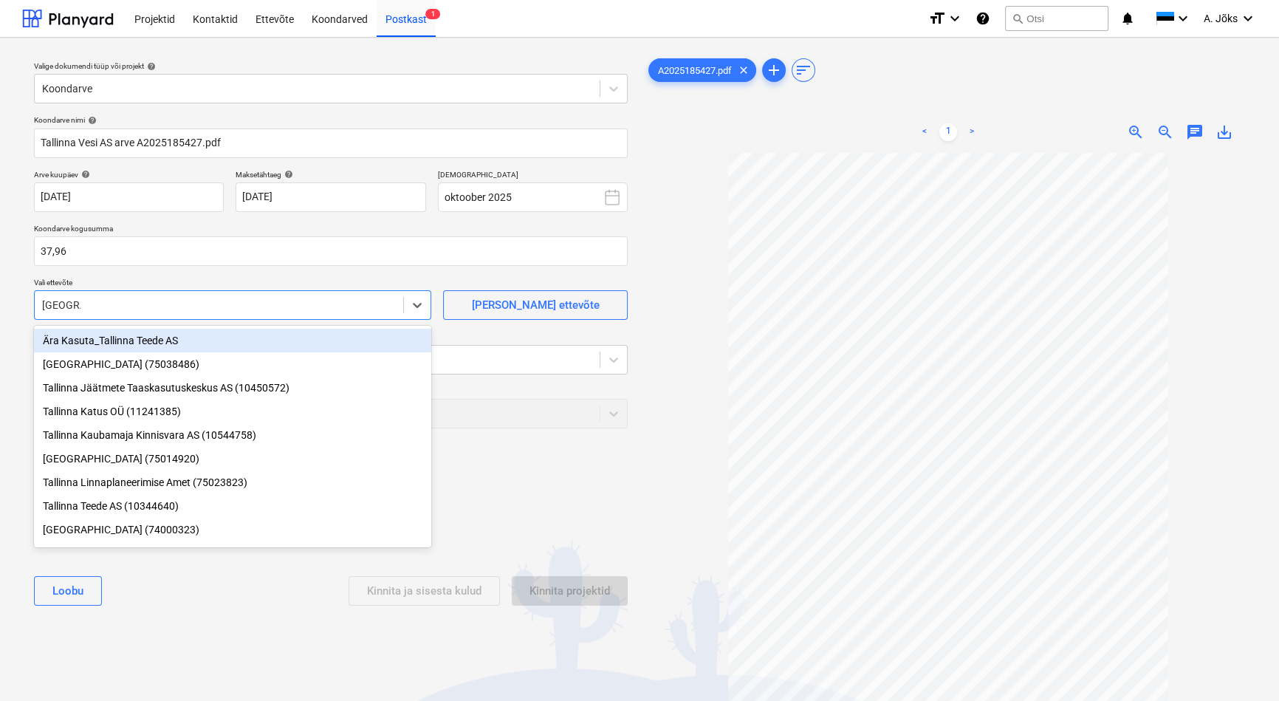
type input "tallinna v"
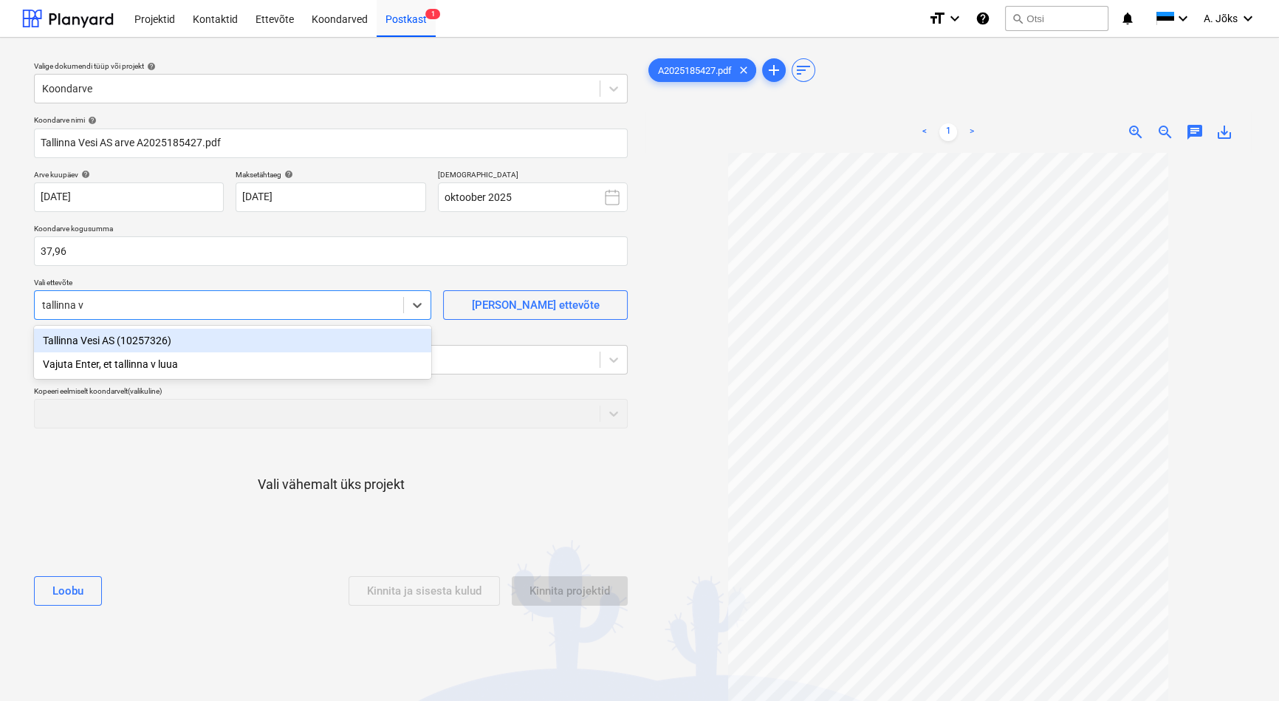
click at [135, 337] on div "Tallinna Vesi AS (10257326)" at bounding box center [232, 341] width 397 height 24
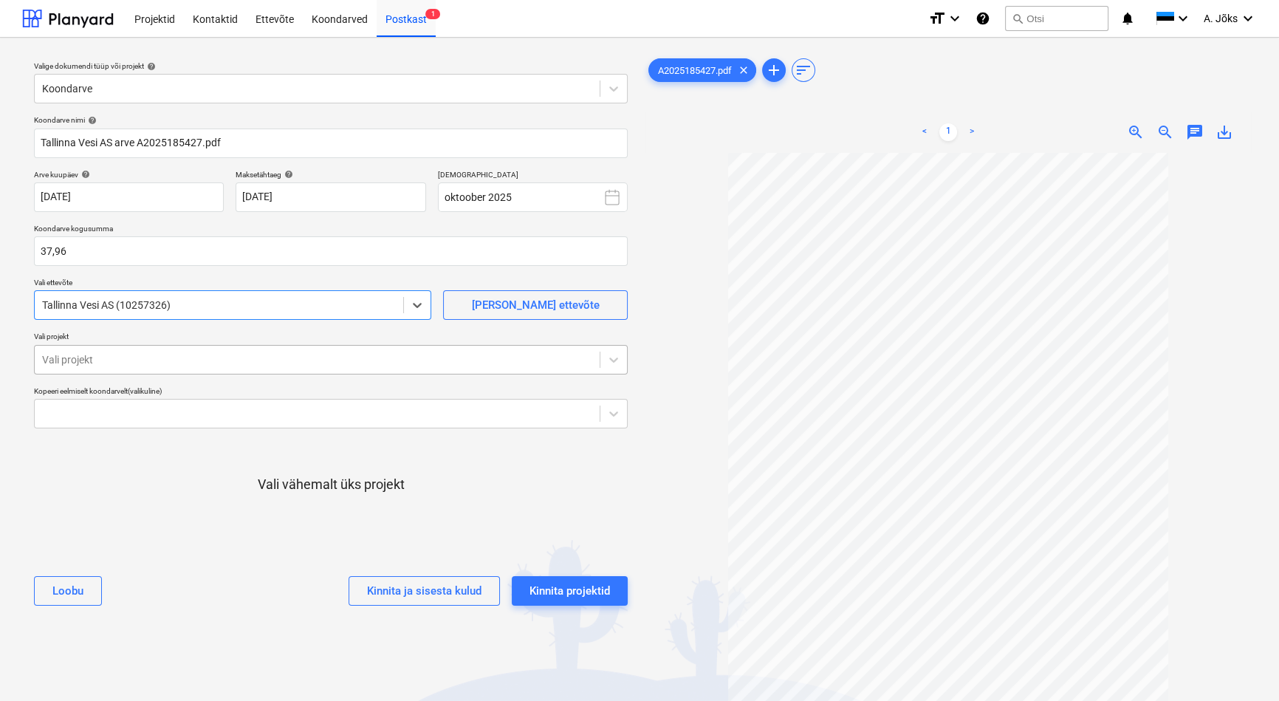
click at [137, 356] on div at bounding box center [317, 359] width 550 height 15
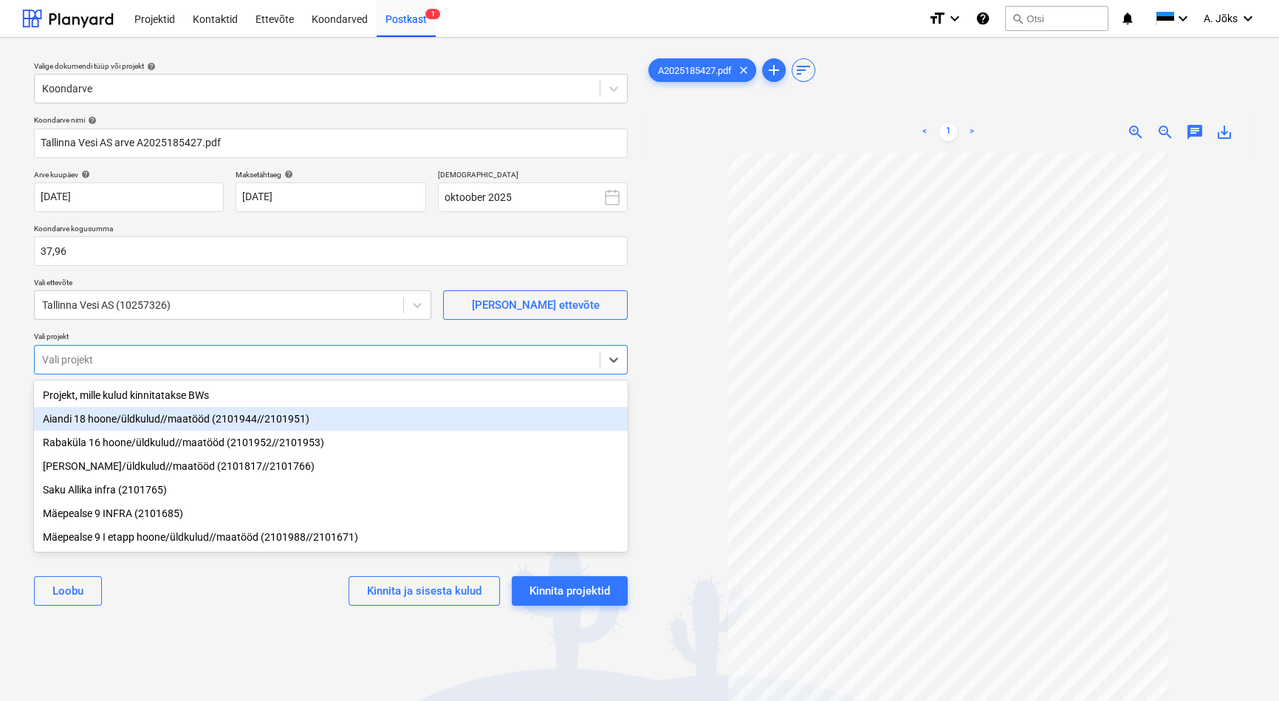
click at [162, 423] on div "Aiandi 18 hoone/üldkulud//maatööd (2101944//2101951)" at bounding box center [331, 419] width 594 height 24
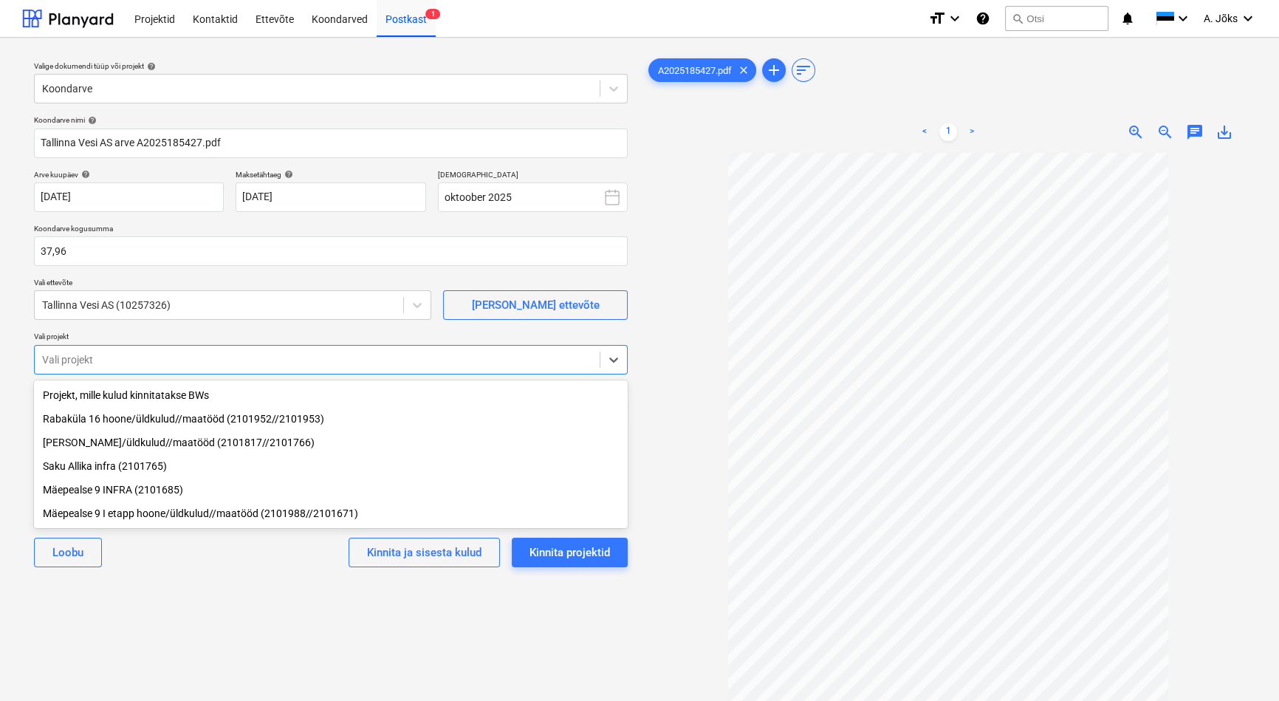
click at [227, 597] on div "Valige dokumendi tüüp või projekt help Koondarve Koondarve nimi help Tallinna V…" at bounding box center [330, 433] width 617 height 769
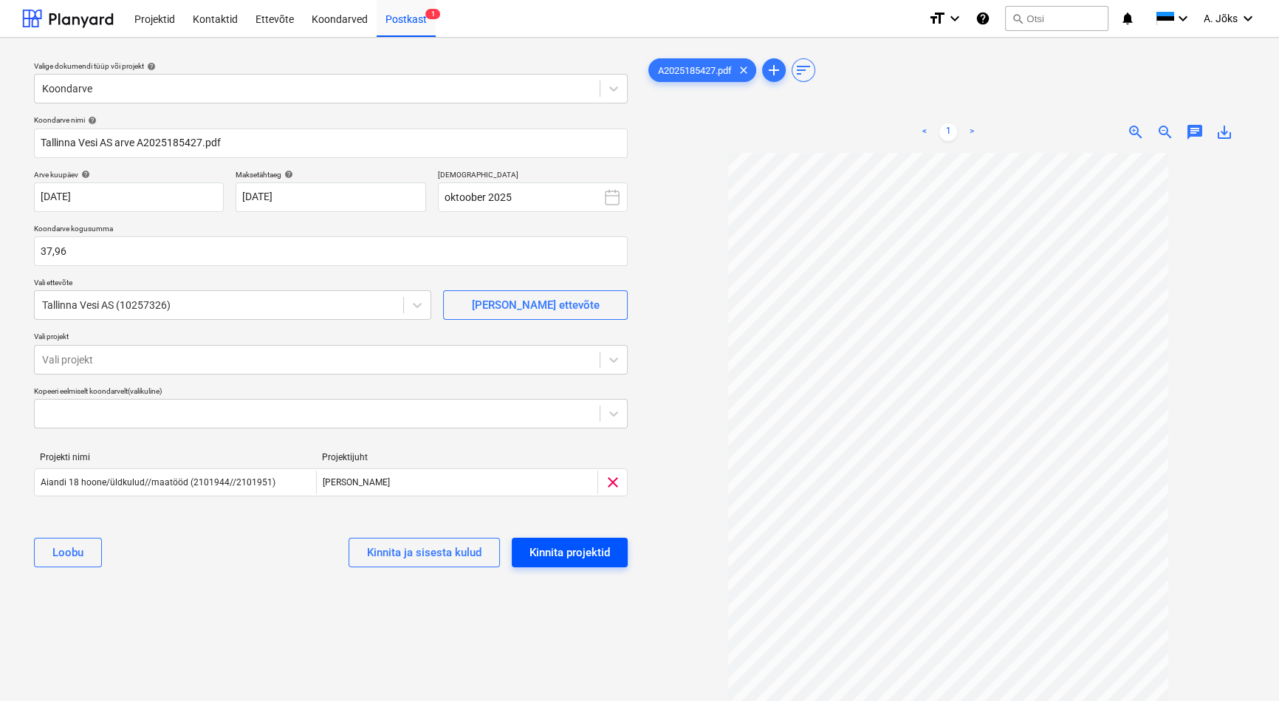
click at [571, 554] on div "Kinnita projektid" at bounding box center [569, 552] width 80 height 19
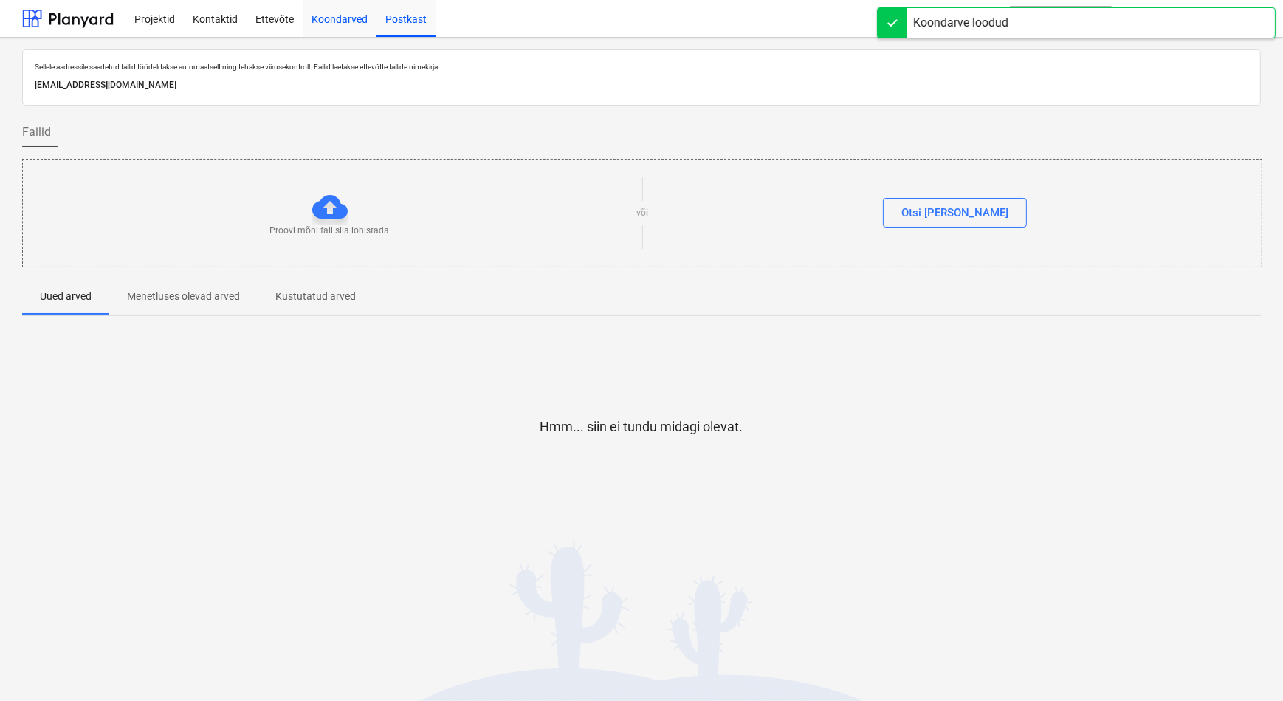
click at [335, 17] on div "Koondarved" at bounding box center [340, 18] width 74 height 38
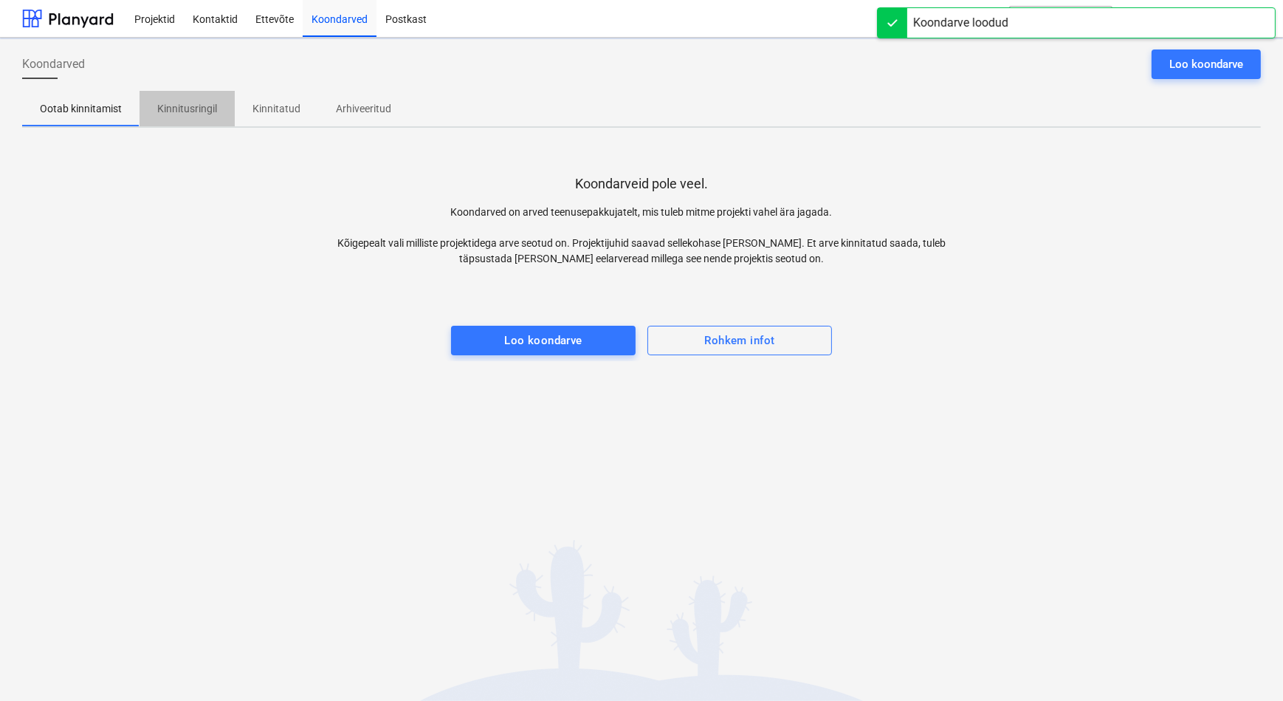
click at [189, 114] on p "Kinnitusringil" at bounding box center [187, 109] width 60 height 16
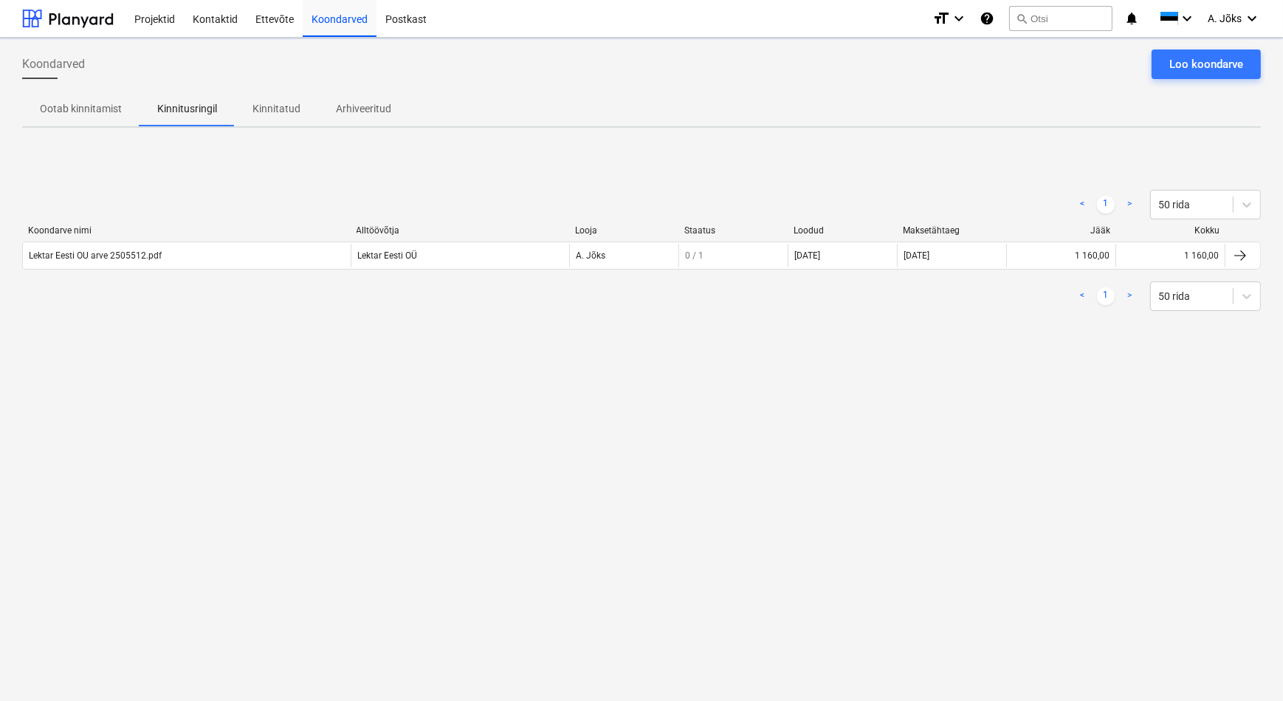
click at [786, 473] on div "Koondarved Loo koondarve Ootab kinnitamist Kinnitusringil Kinnitatud Arhiveerit…" at bounding box center [641, 369] width 1283 height 663
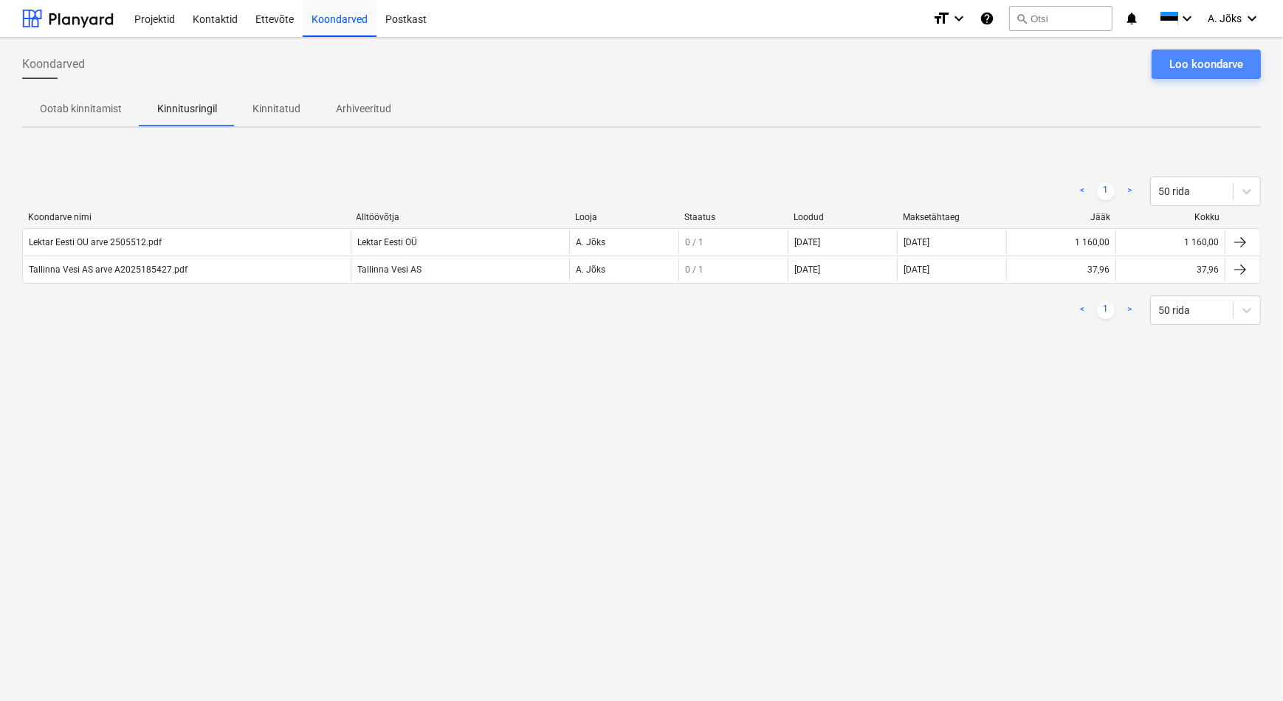
click at [1218, 66] on div "Loo koondarve" at bounding box center [1206, 64] width 74 height 19
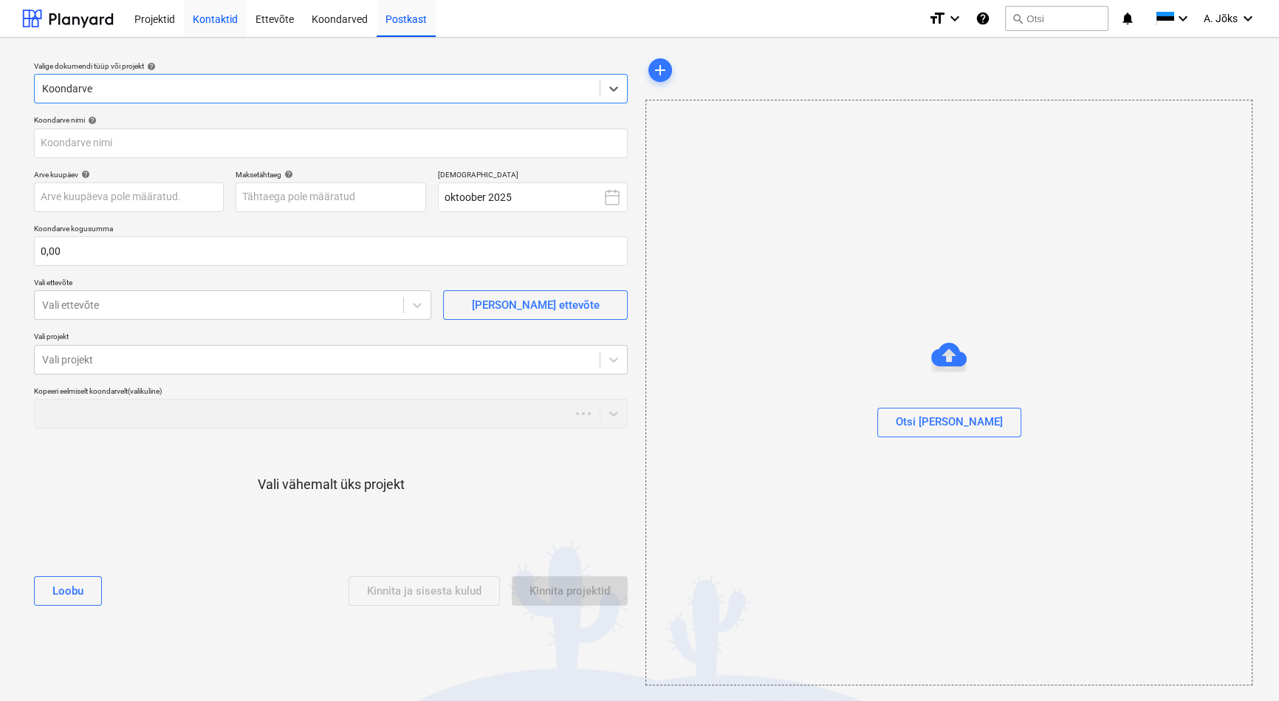
drag, startPoint x: 346, startPoint y: 24, endPoint x: 242, endPoint y: 26, distance: 103.4
click at [346, 24] on div "Koondarved" at bounding box center [340, 18] width 74 height 38
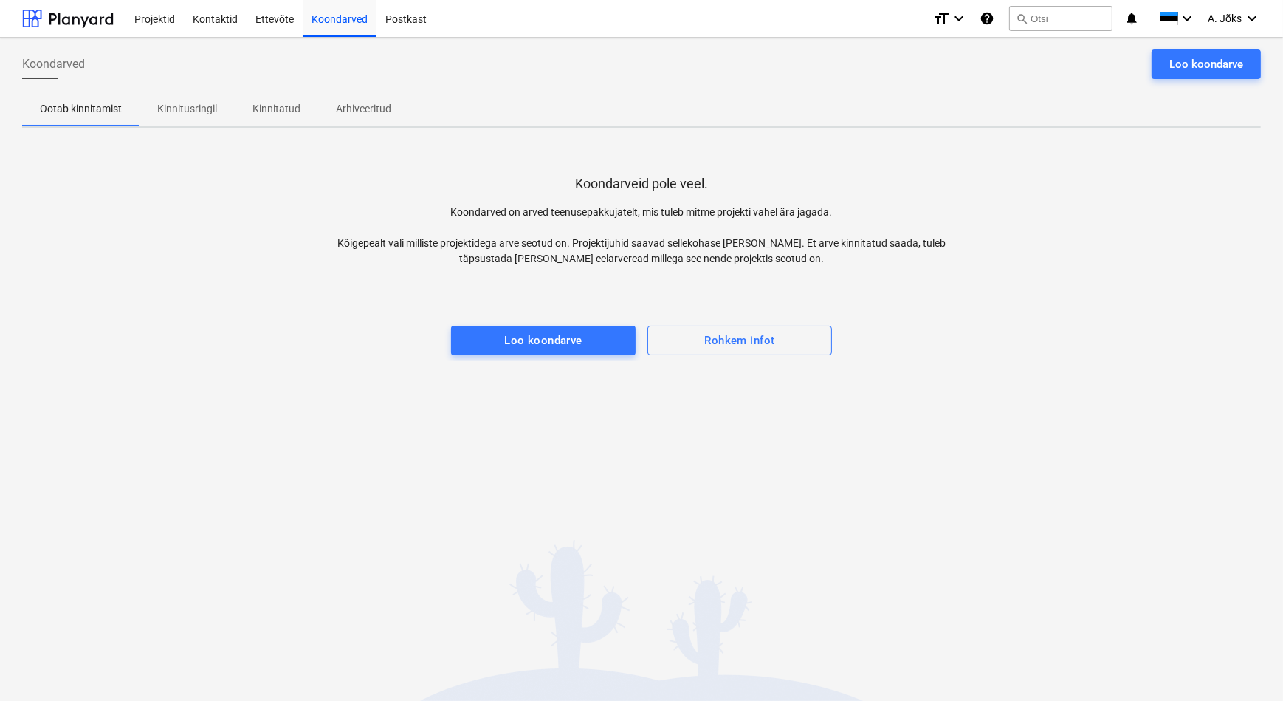
click at [207, 109] on p "Kinnitusringil" at bounding box center [187, 109] width 60 height 16
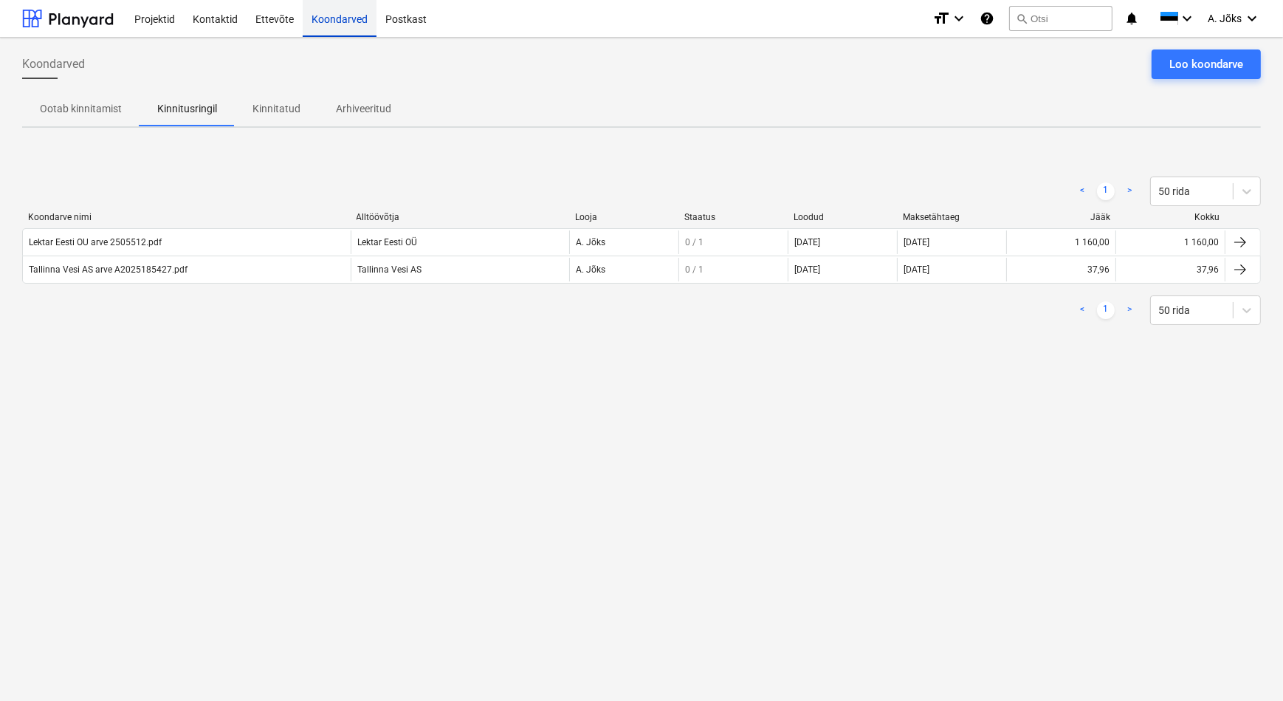
click at [346, 22] on div "Koondarved" at bounding box center [340, 18] width 74 height 38
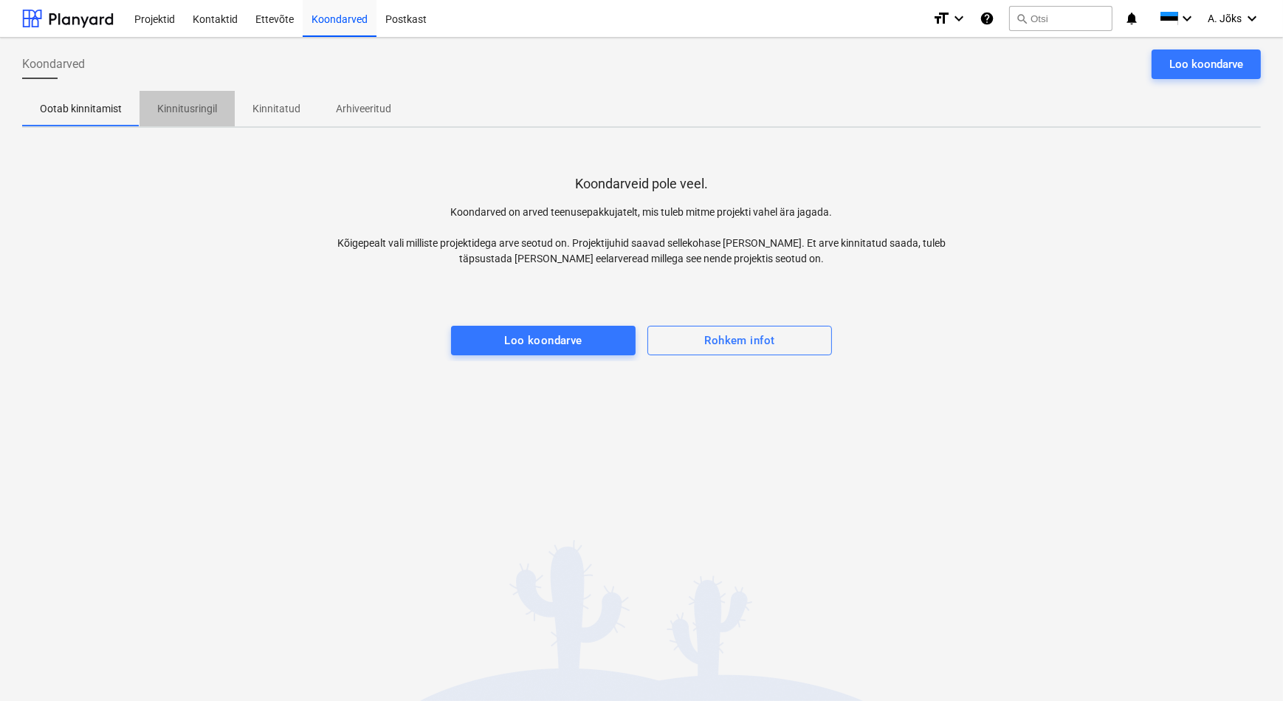
click at [193, 112] on p "Kinnitusringil" at bounding box center [187, 109] width 60 height 16
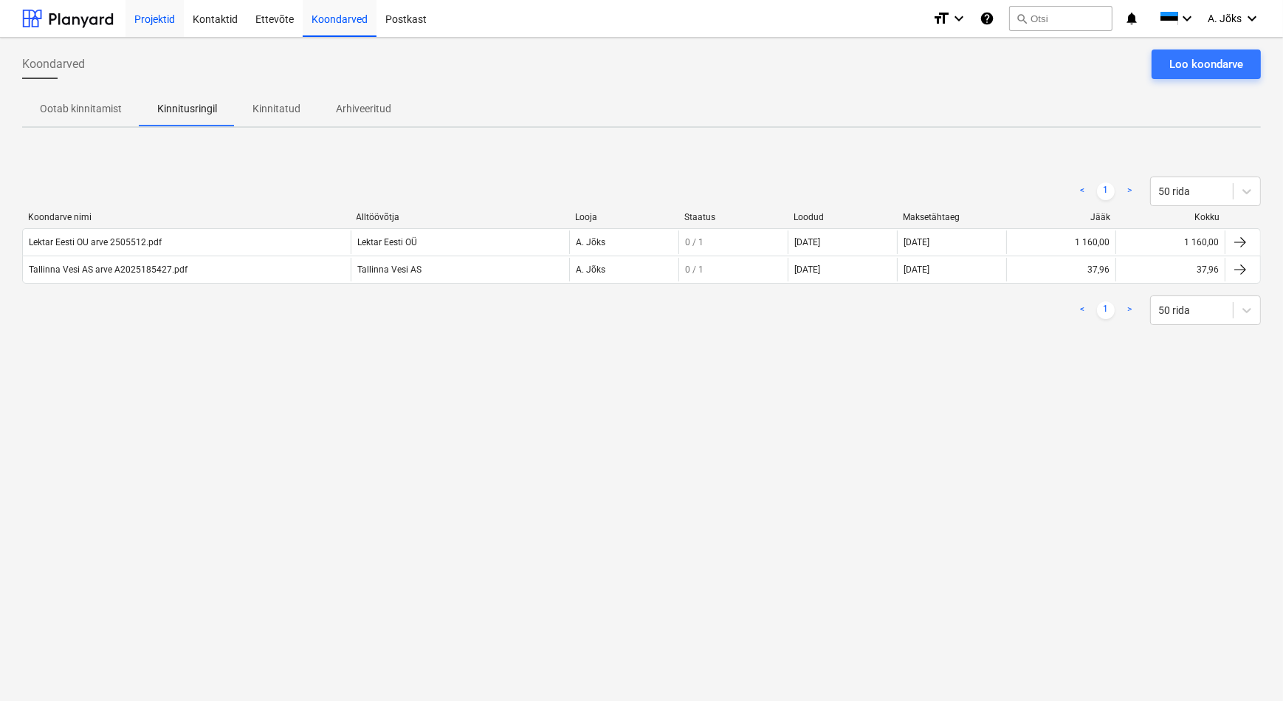
click at [136, 17] on div "Projektid" at bounding box center [155, 18] width 58 height 38
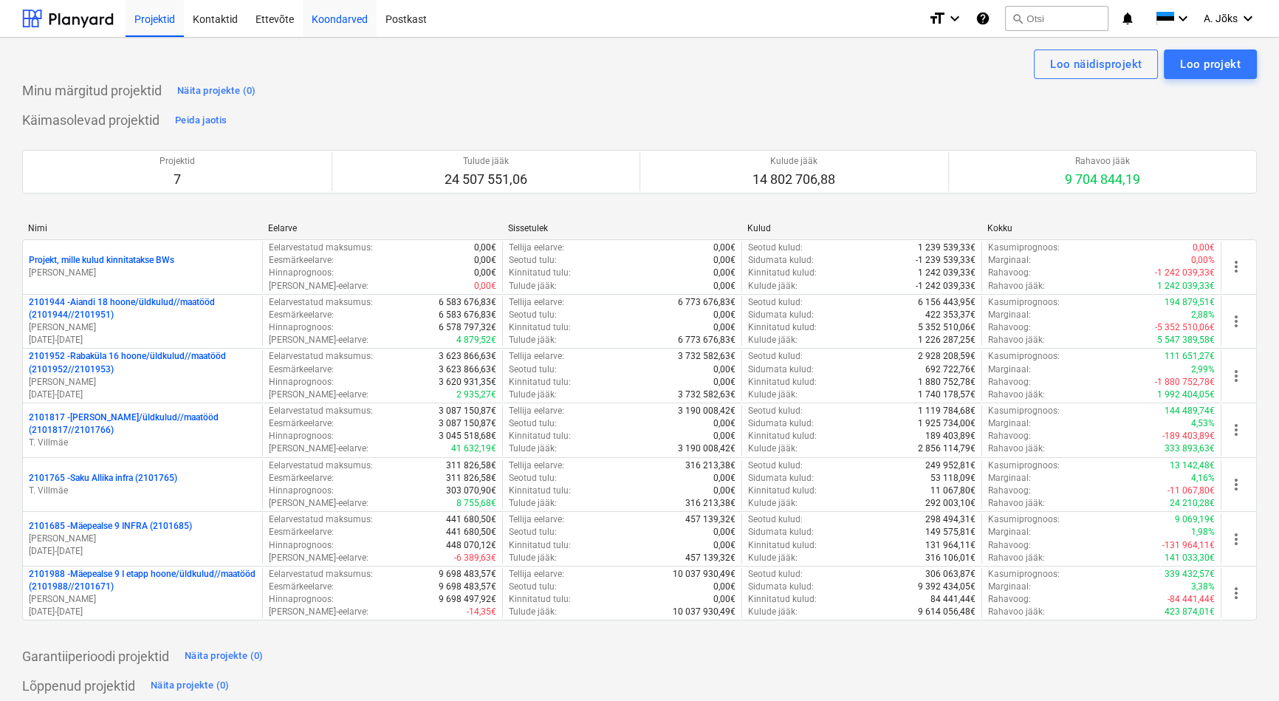
drag, startPoint x: 337, startPoint y: 22, endPoint x: 351, endPoint y: 21, distance: 14.0
click at [337, 22] on div "Koondarved" at bounding box center [340, 18] width 74 height 38
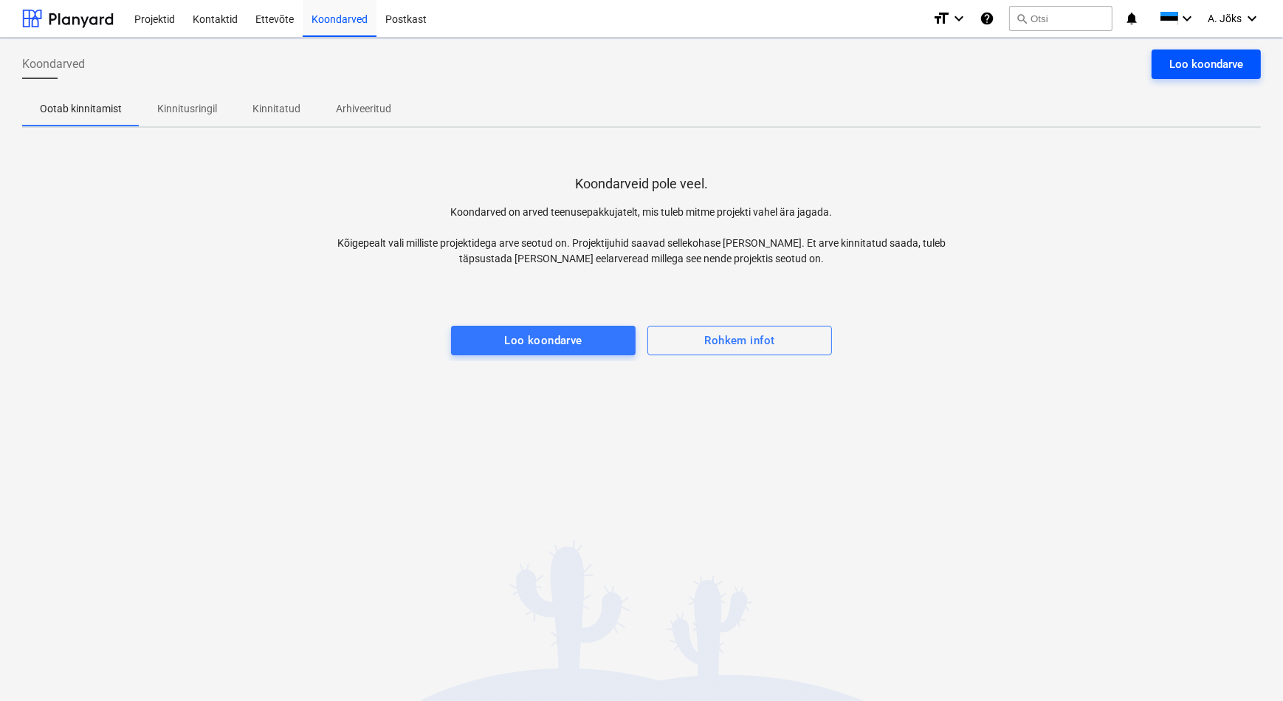
click at [1179, 62] on div "Loo koondarve" at bounding box center [1206, 64] width 74 height 19
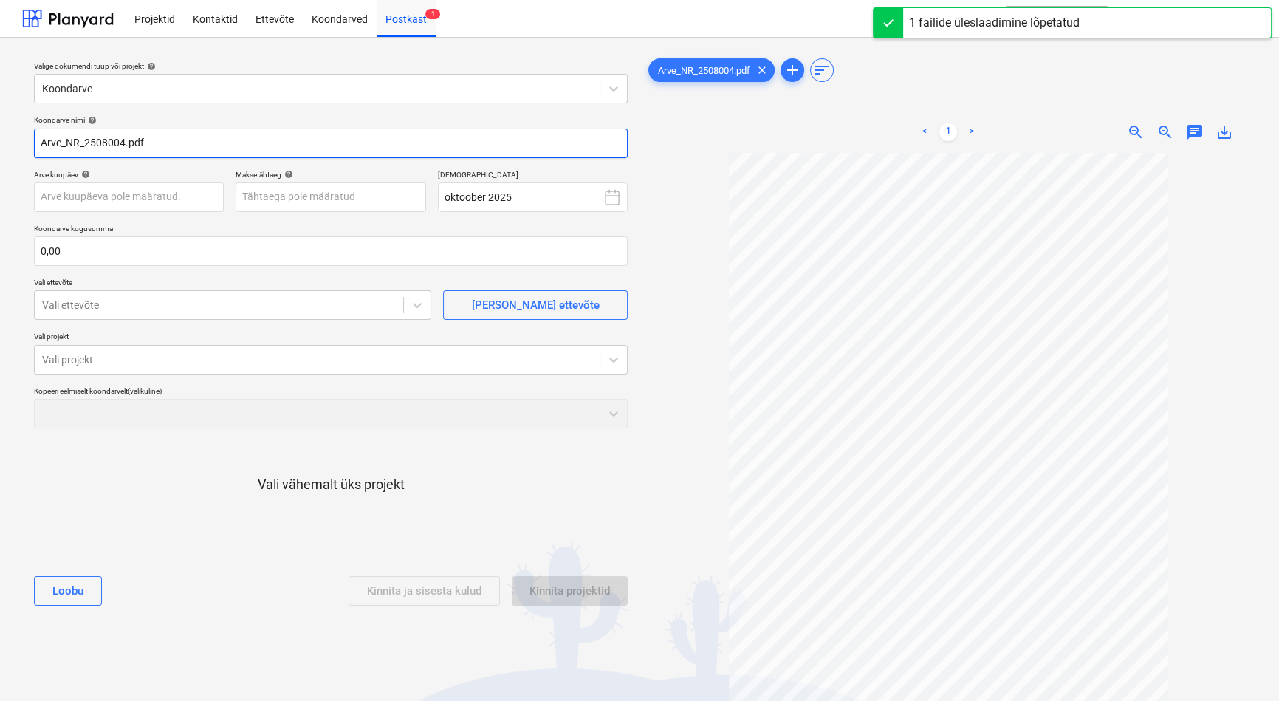
paste input "Rapid Security OÜ"
drag, startPoint x: 83, startPoint y: 141, endPoint x: -43, endPoint y: 133, distance: 125.8
click at [0, 133] on html "Projektid Kontaktid Ettevõte Koondarved Postkast 1 format_size keyboard_arrow_d…" at bounding box center [639, 350] width 1279 height 701
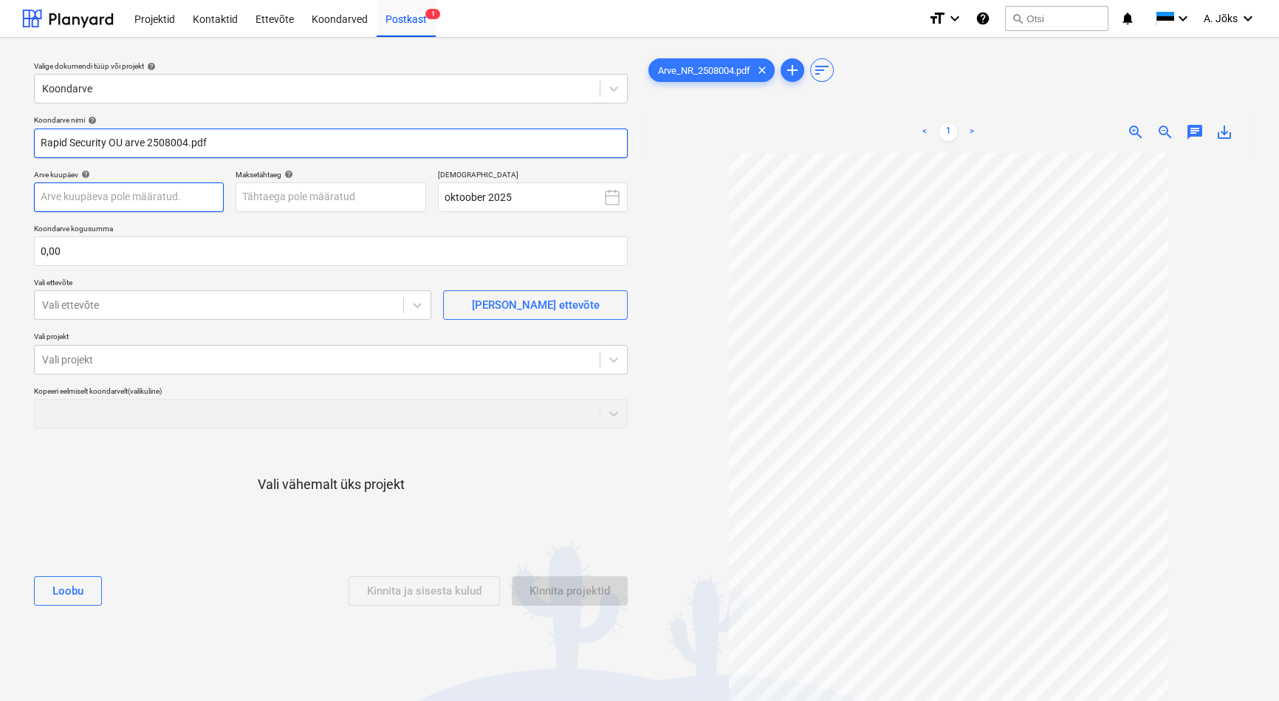
type input "Rapid Security OU arve 2508004.pdf"
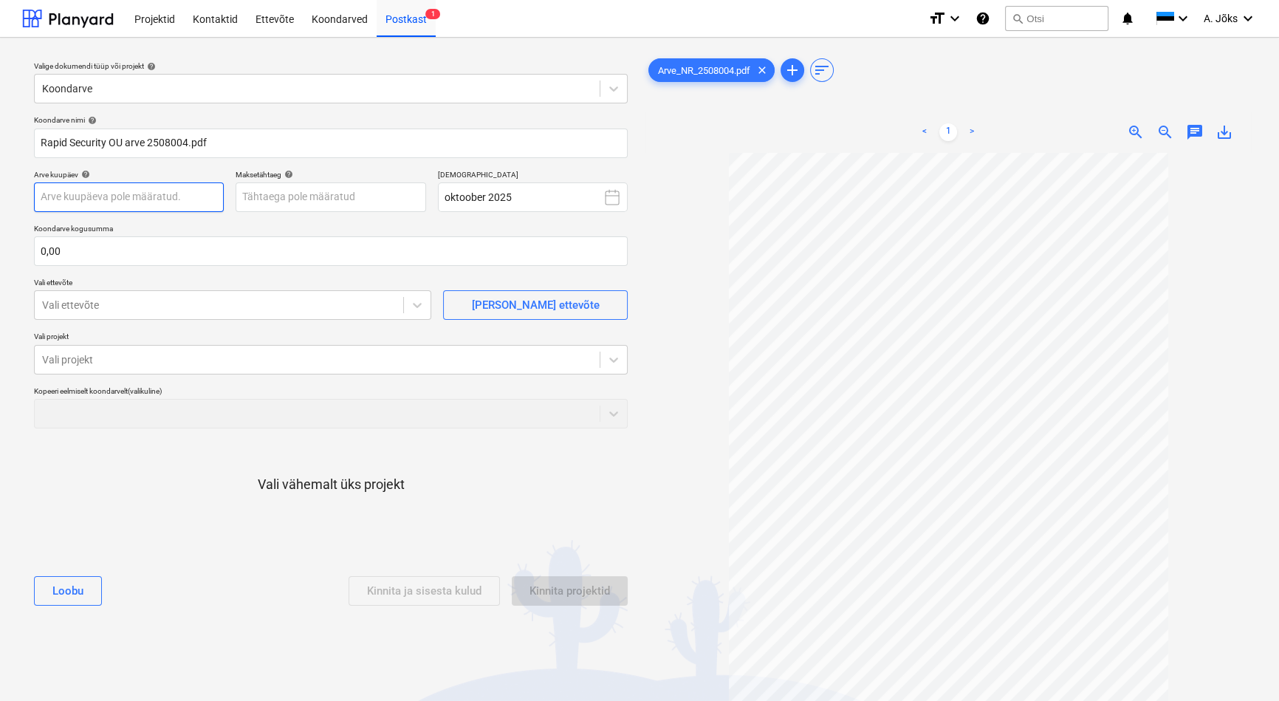
click at [176, 199] on body "Projektid Kontaktid Ettevõte Koondarved Postkast 1 format_size keyboard_arrow_d…" at bounding box center [639, 350] width 1279 height 701
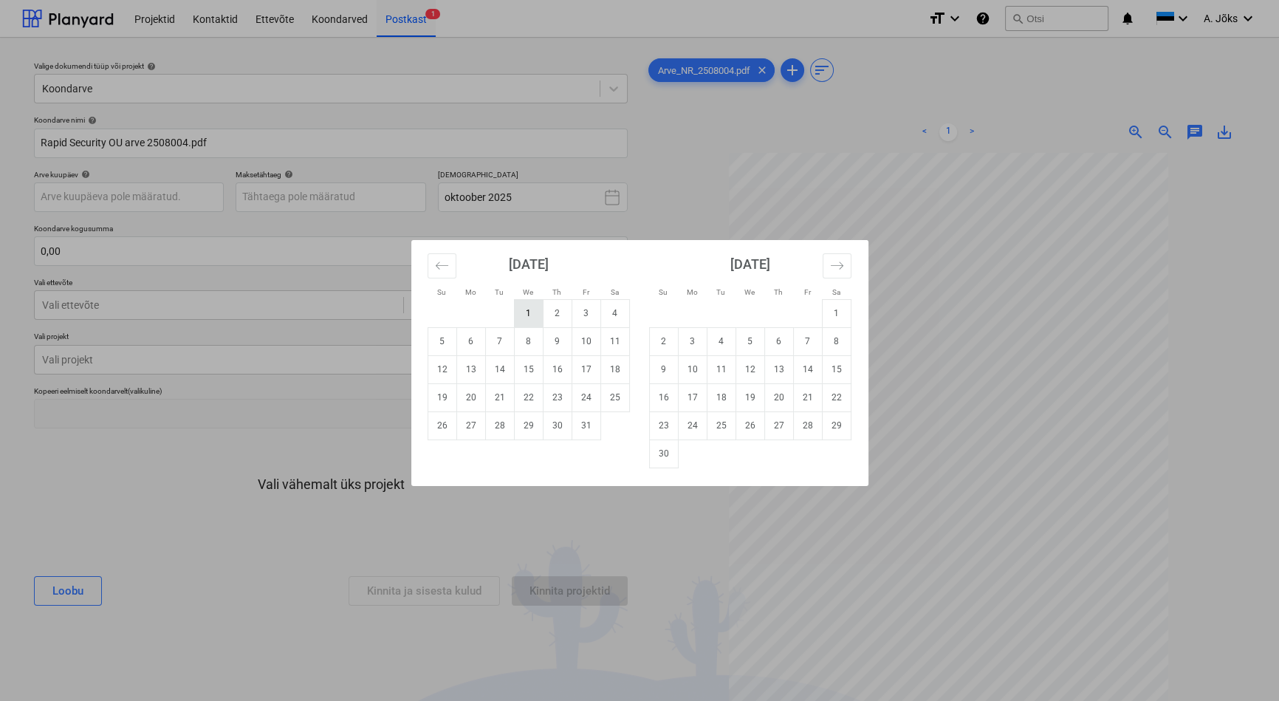
click at [525, 317] on td "1" at bounding box center [528, 313] width 29 height 28
type input "[DATE]"
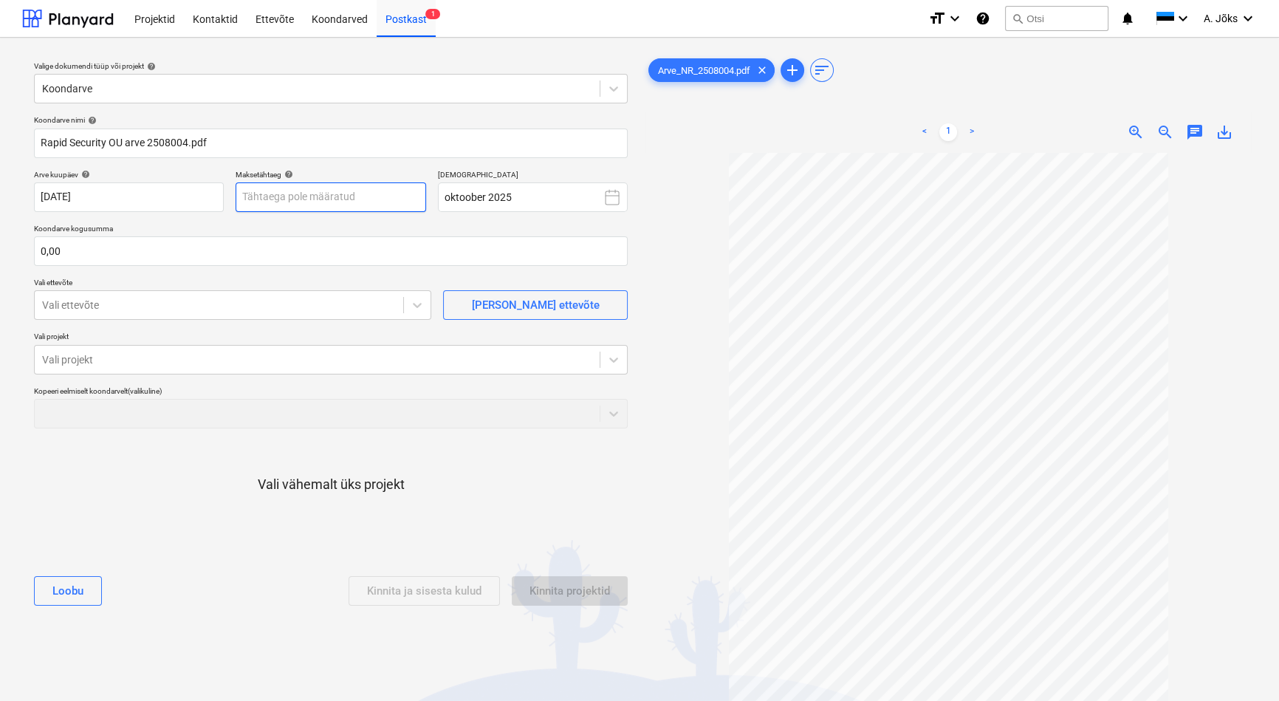
click at [346, 192] on body "Projektid Kontaktid Ettevõte Koondarved Postkast 1 format_size keyboard_arrow_d…" at bounding box center [639, 350] width 1279 height 701
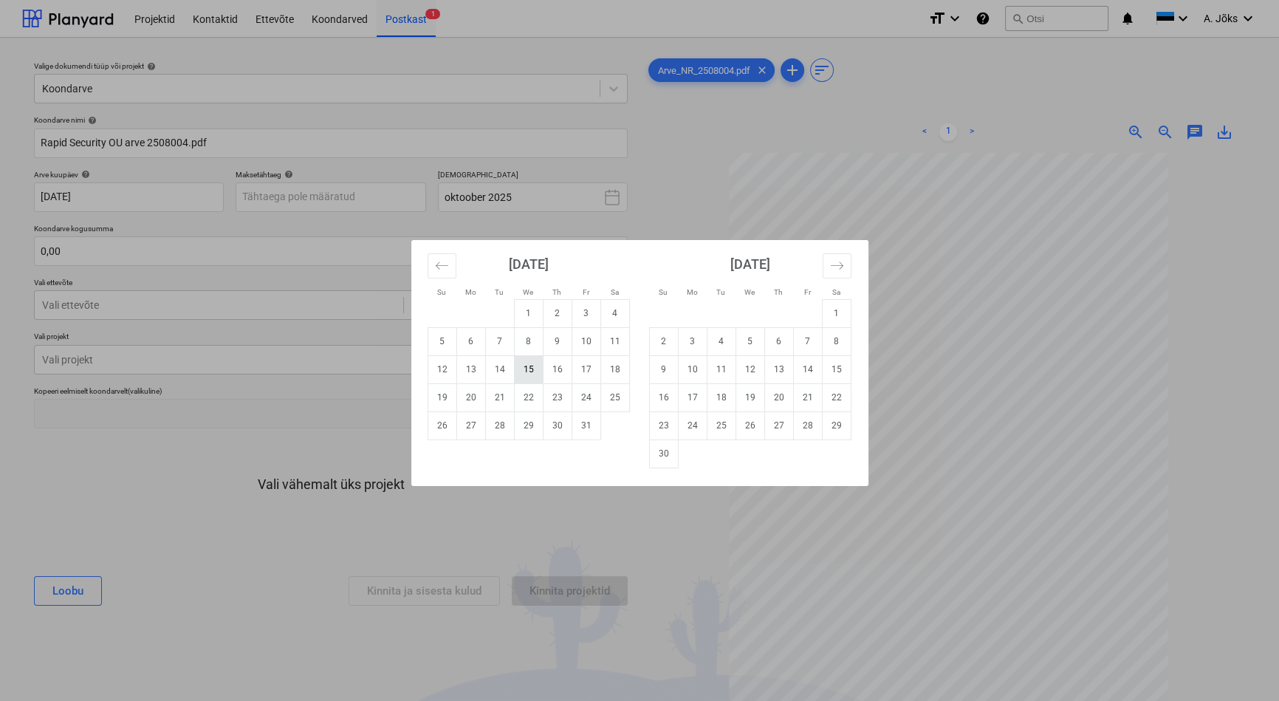
click at [528, 368] on td "15" at bounding box center [528, 369] width 29 height 28
type input "[DATE]"
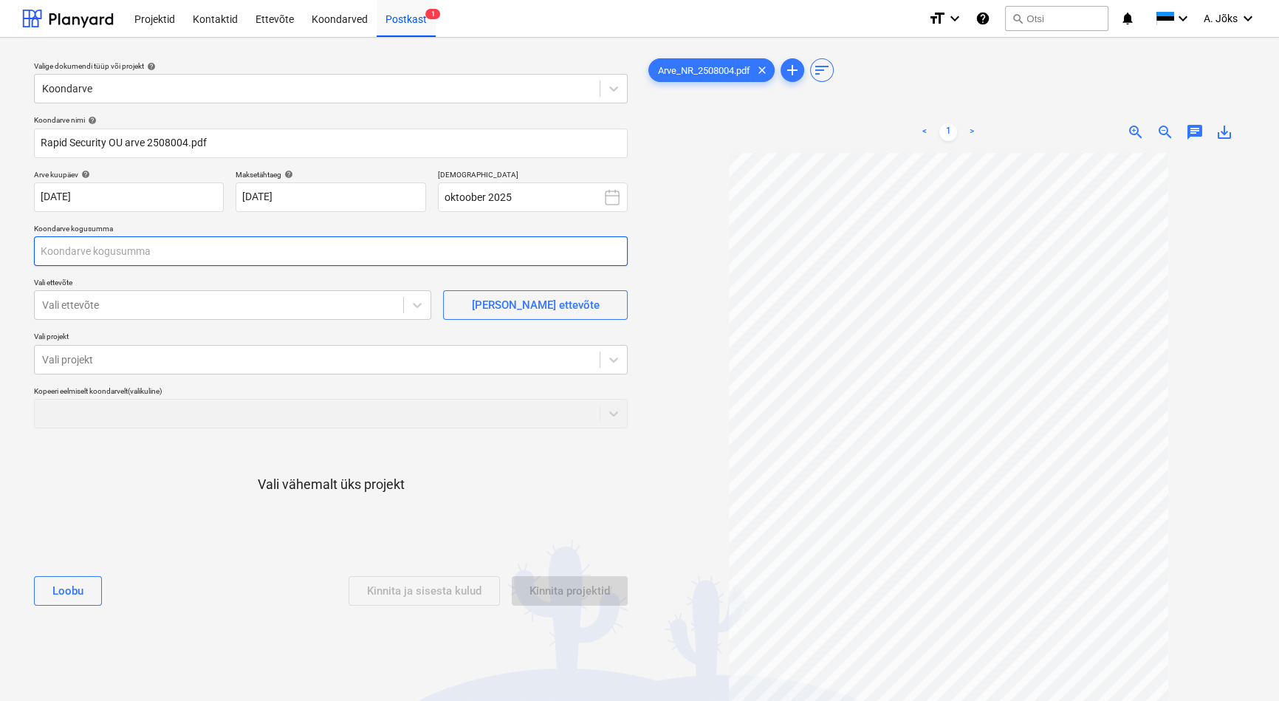
click at [267, 259] on input "text" at bounding box center [331, 251] width 594 height 30
type input "823,37"
click at [227, 303] on div at bounding box center [219, 305] width 354 height 15
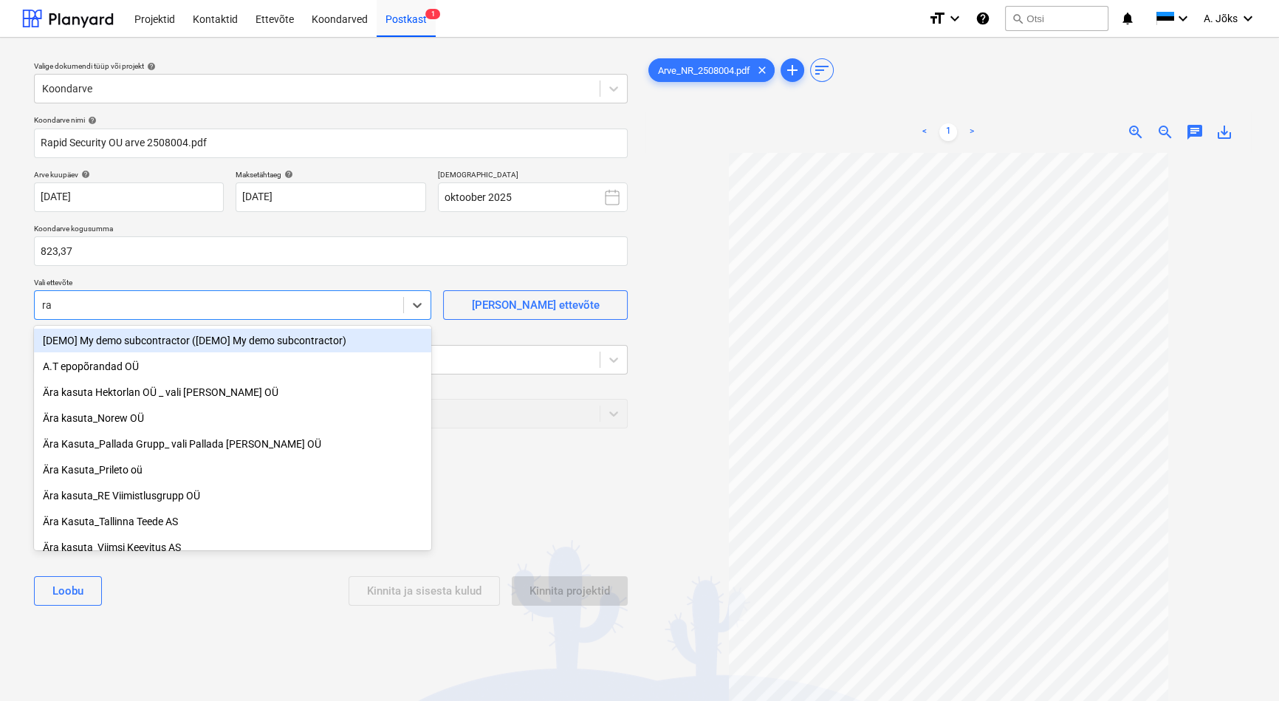
type input "r"
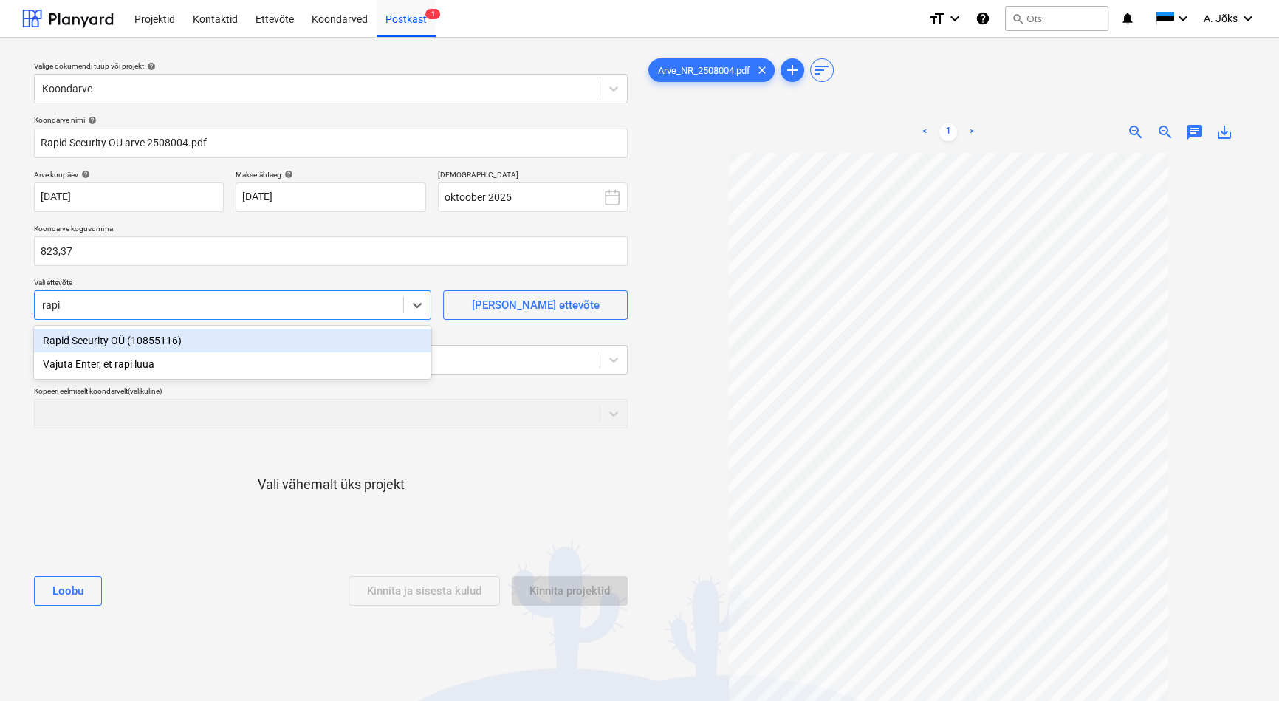
type input "rapid"
click at [192, 341] on div "Rapid Security OÜ (10855116)" at bounding box center [232, 341] width 397 height 24
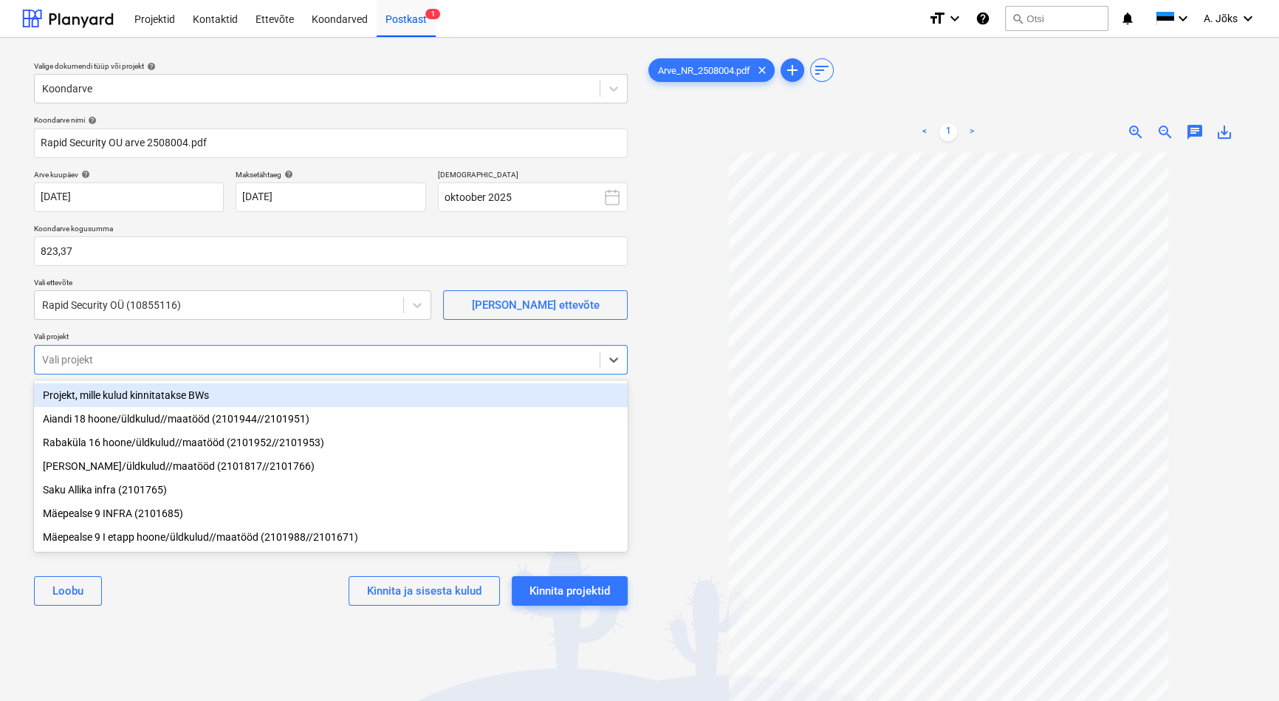
click at [188, 354] on div at bounding box center [317, 359] width 550 height 15
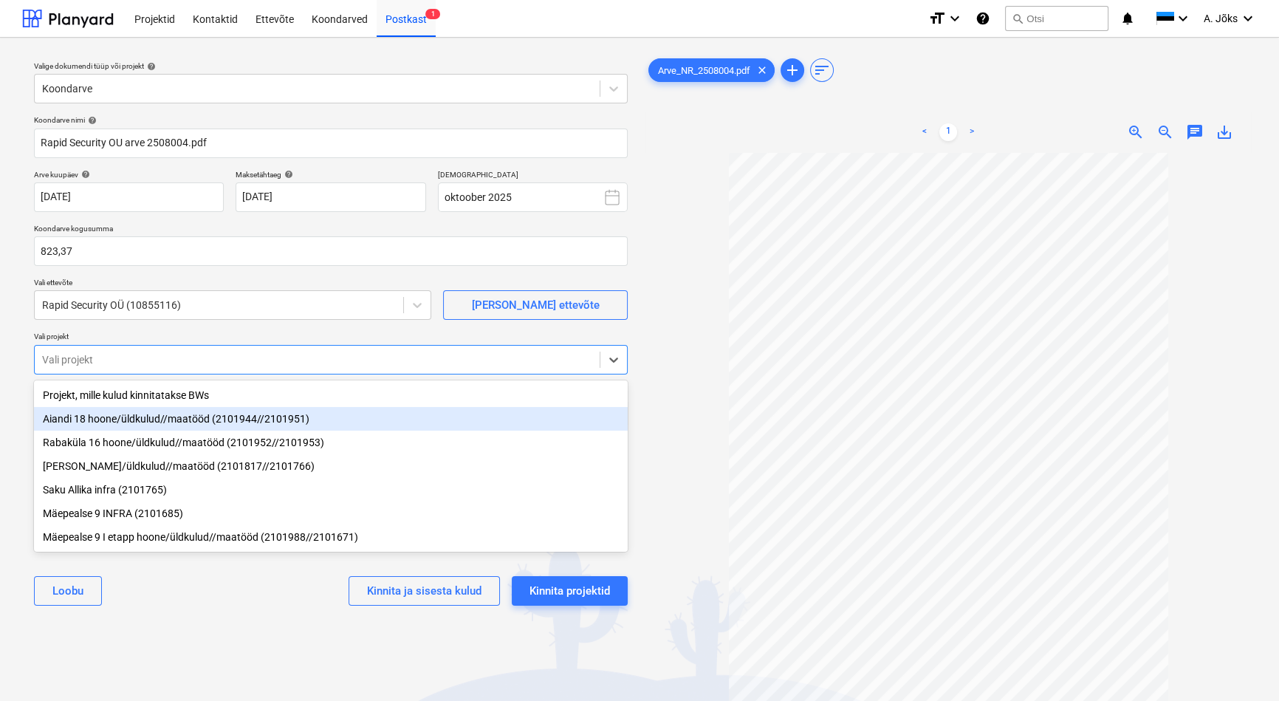
click at [186, 421] on div "Aiandi 18 hoone/üldkulud//maatööd (2101944//2101951)" at bounding box center [331, 419] width 594 height 24
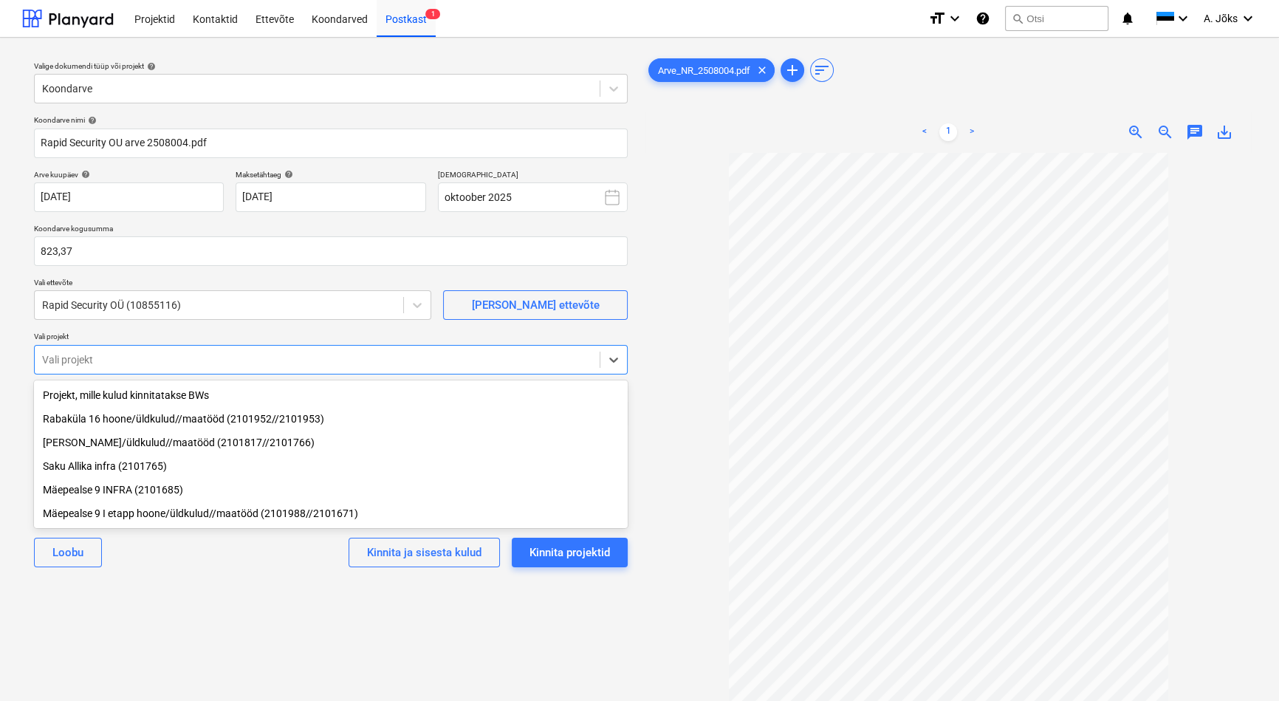
click at [187, 417] on div "Rabaküla 16 hoone/üldkulud//maatööd (2101952//2101953)" at bounding box center [331, 419] width 594 height 24
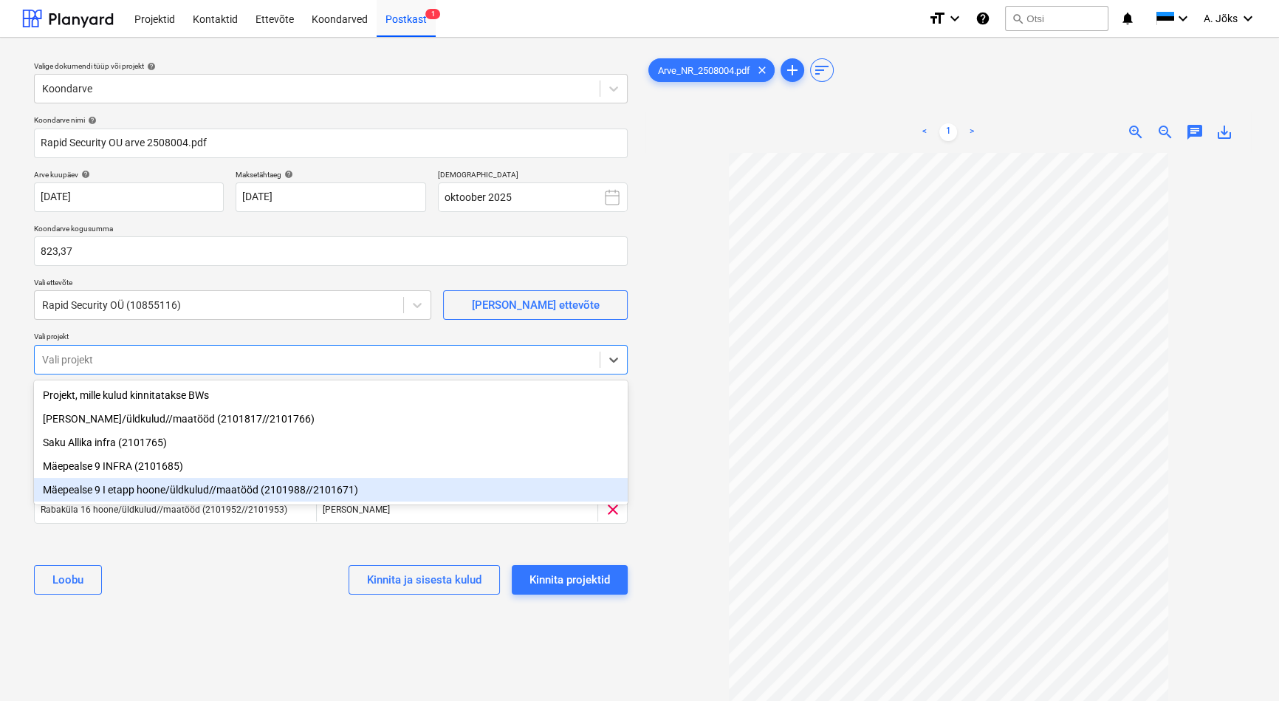
click at [207, 563] on div "[PERSON_NAME] ja sisesta kulud Kinnita projektid" at bounding box center [331, 579] width 594 height 53
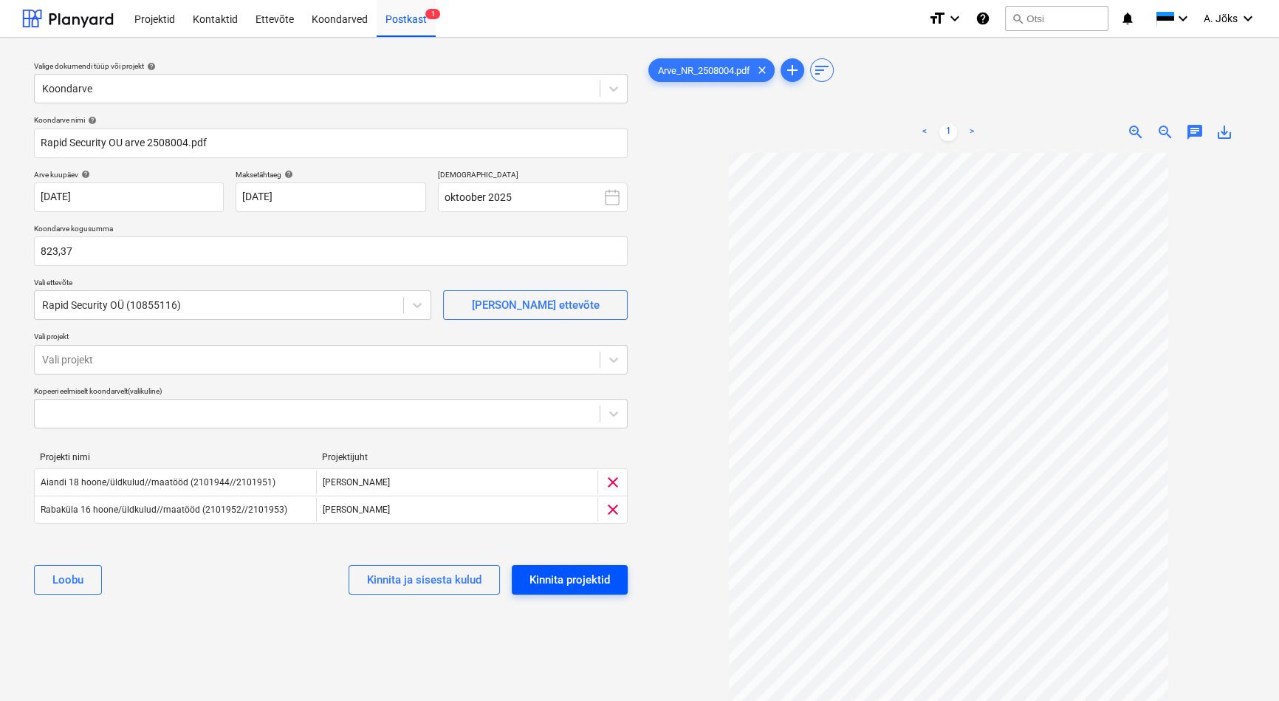
click at [591, 577] on div "Kinnita projektid" at bounding box center [569, 579] width 80 height 19
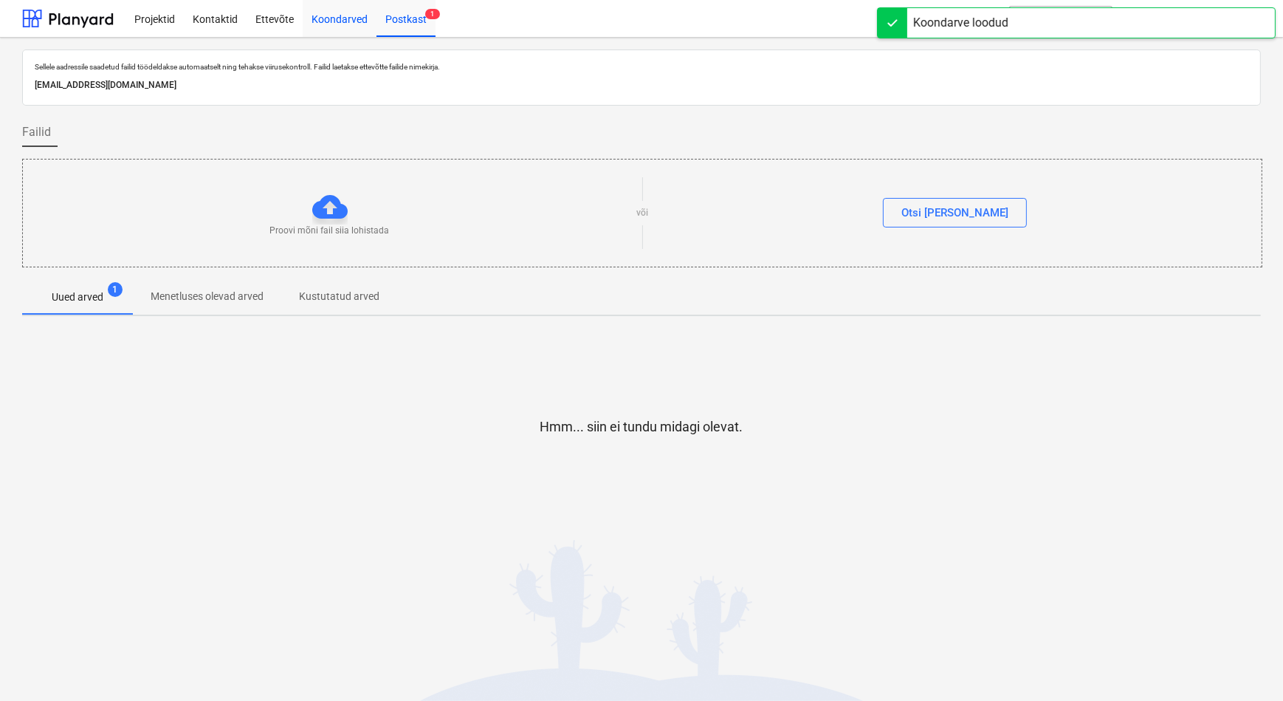
click at [337, 16] on div "Koondarved" at bounding box center [340, 18] width 74 height 38
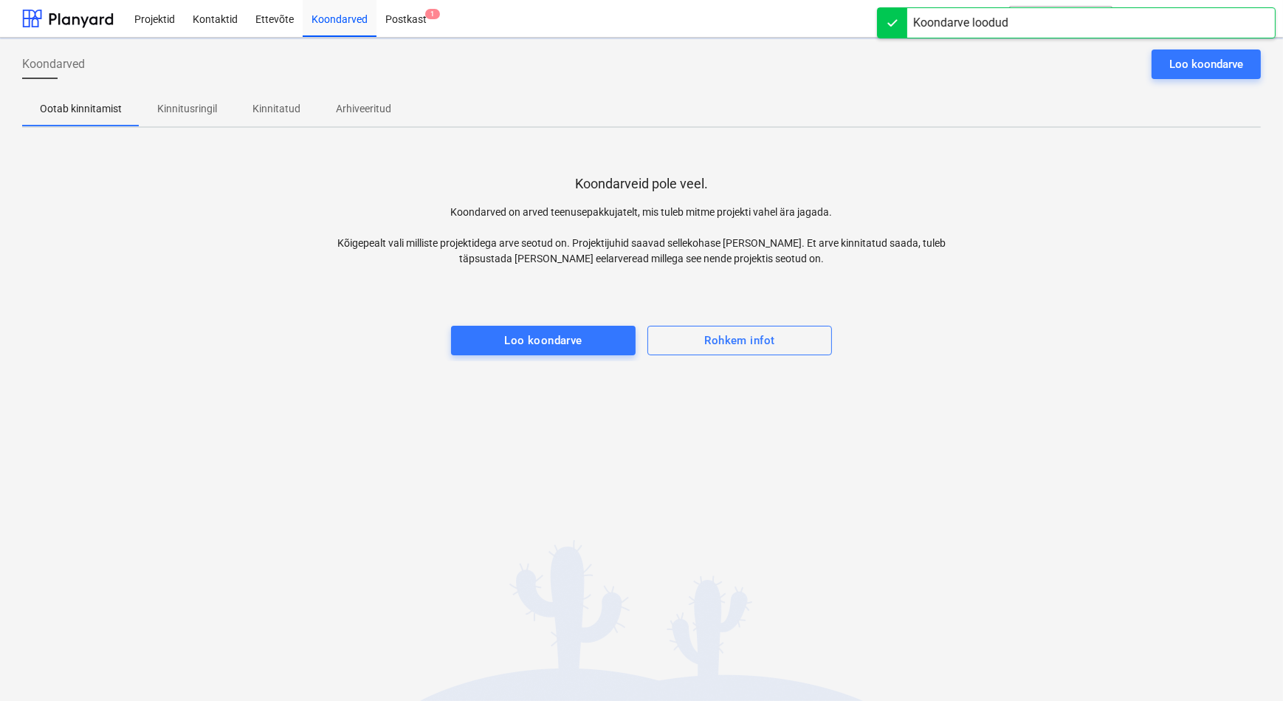
click at [184, 110] on p "Kinnitusringil" at bounding box center [187, 109] width 60 height 16
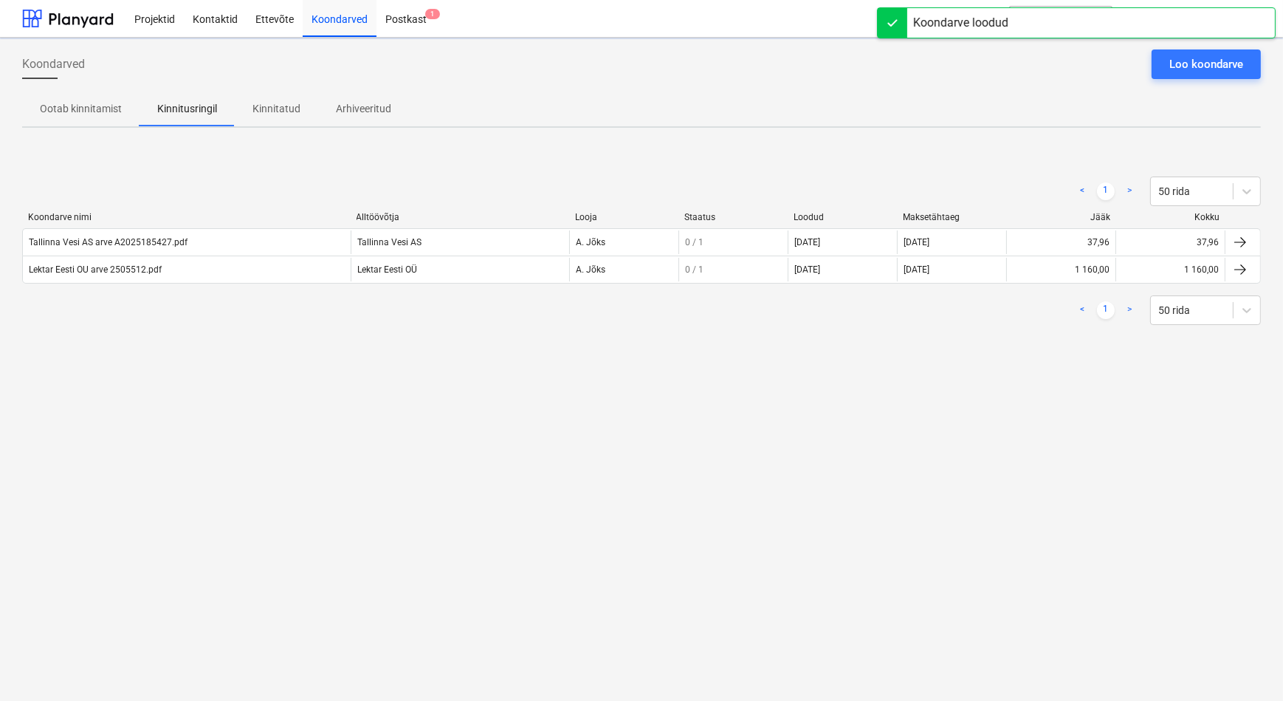
click at [215, 461] on div "Koondarved Loo koondarve Ootab kinnitamist Kinnitusringil Kinnitatud Arhiveerit…" at bounding box center [641, 369] width 1283 height 663
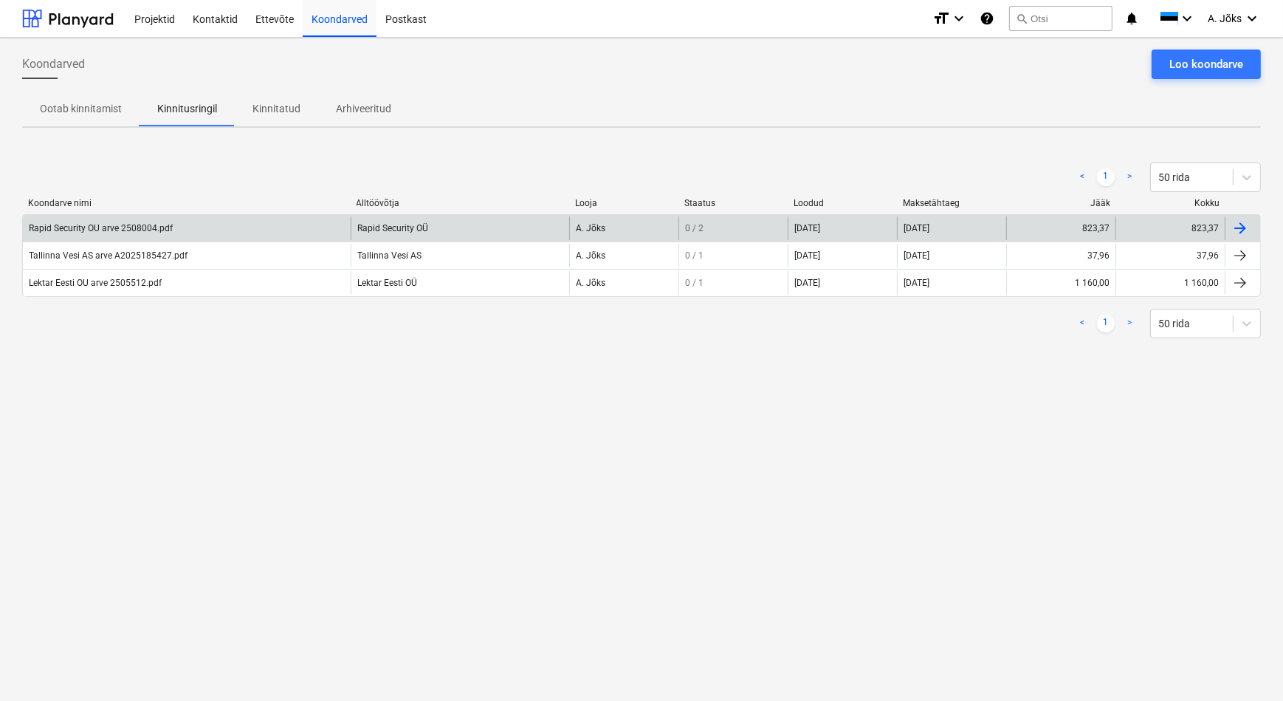
click at [94, 221] on div "Rapid Security OU arve 2508004.pdf" at bounding box center [187, 228] width 328 height 24
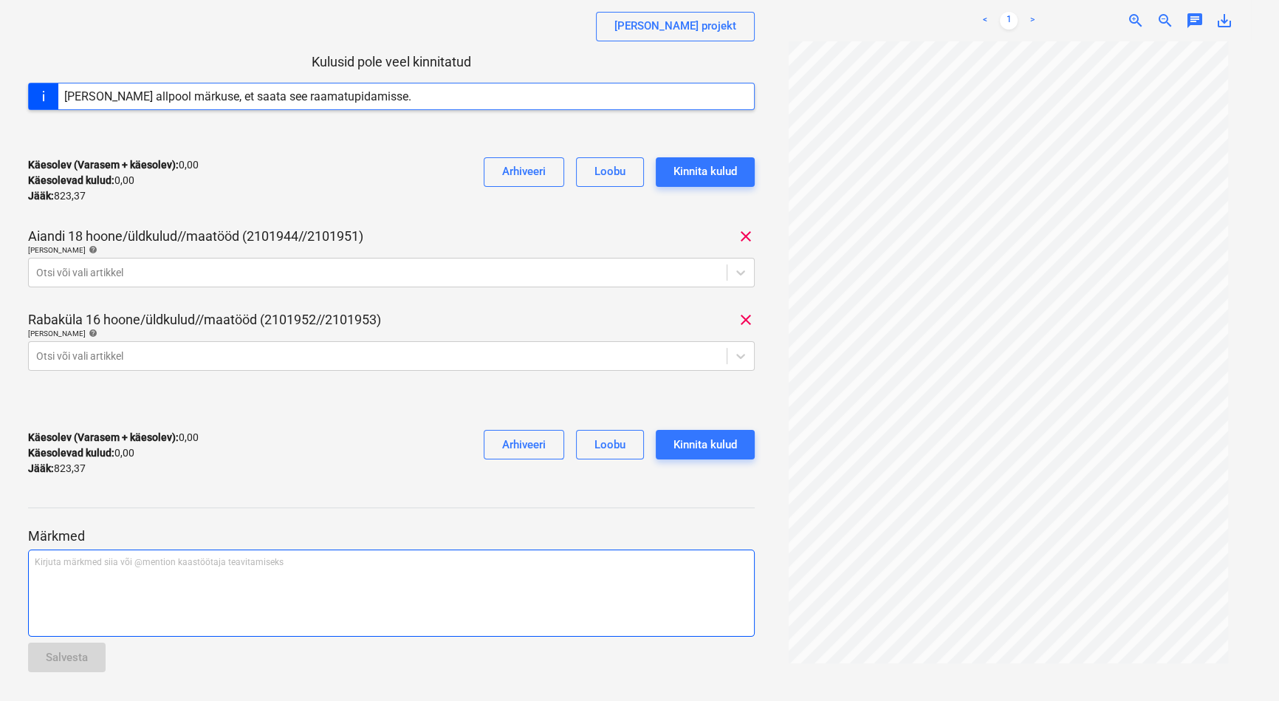
click at [155, 587] on div "Kirjuta märkmed siia või @mention kaastöötaja teavitamiseks ﻿" at bounding box center [391, 592] width 727 height 87
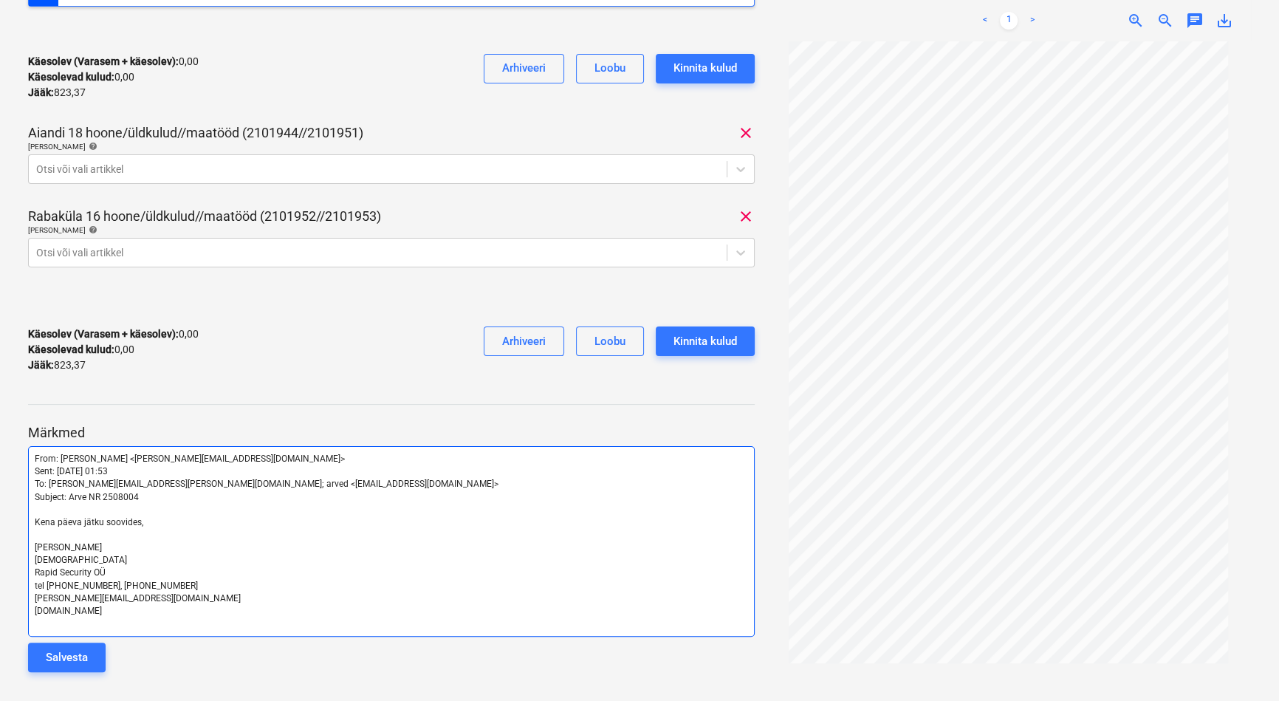
drag, startPoint x: 78, startPoint y: 656, endPoint x: 104, endPoint y: 628, distance: 39.2
click at [78, 656] on div "Salvesta" at bounding box center [67, 657] width 42 height 19
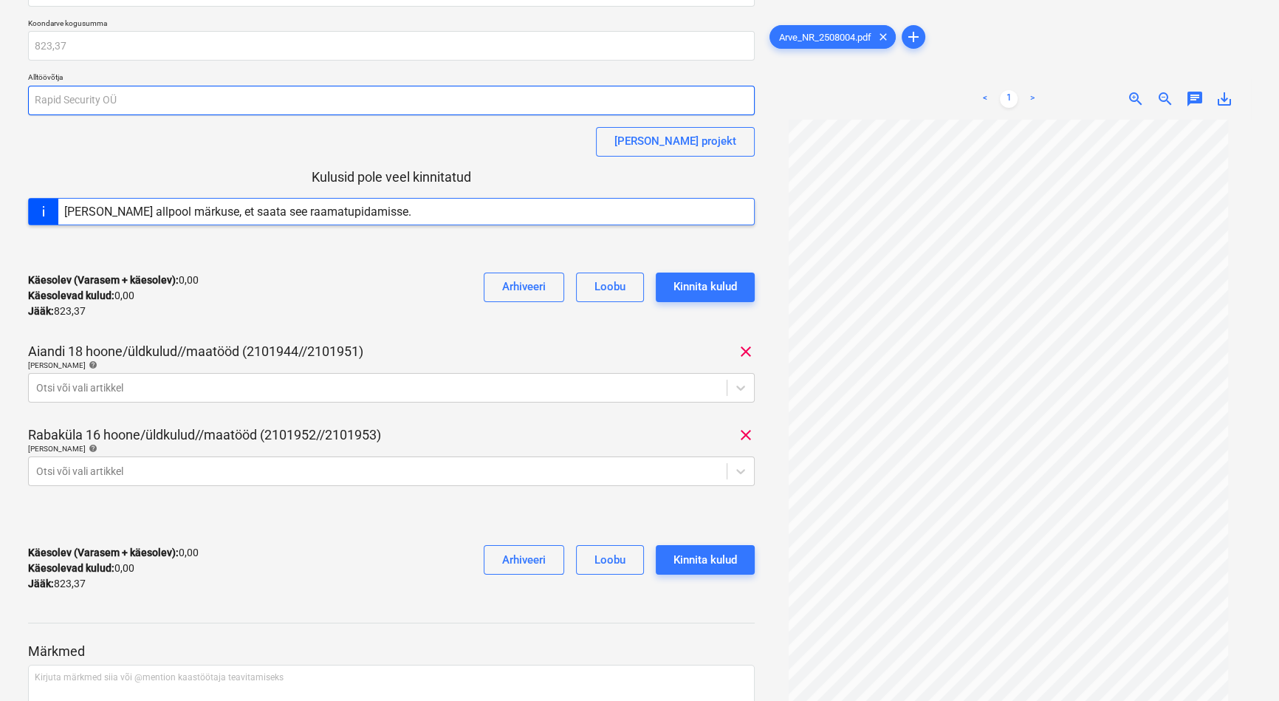
scroll to position [0, 0]
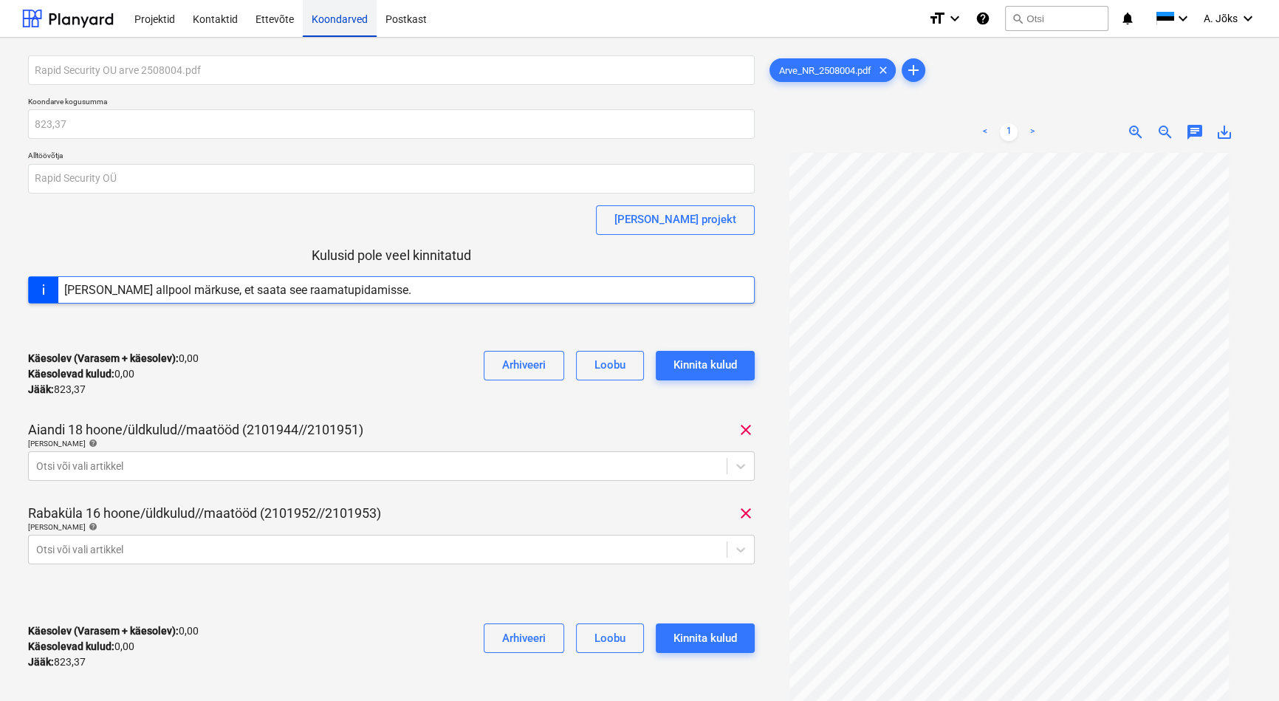
click at [343, 13] on div "Koondarved" at bounding box center [340, 18] width 74 height 38
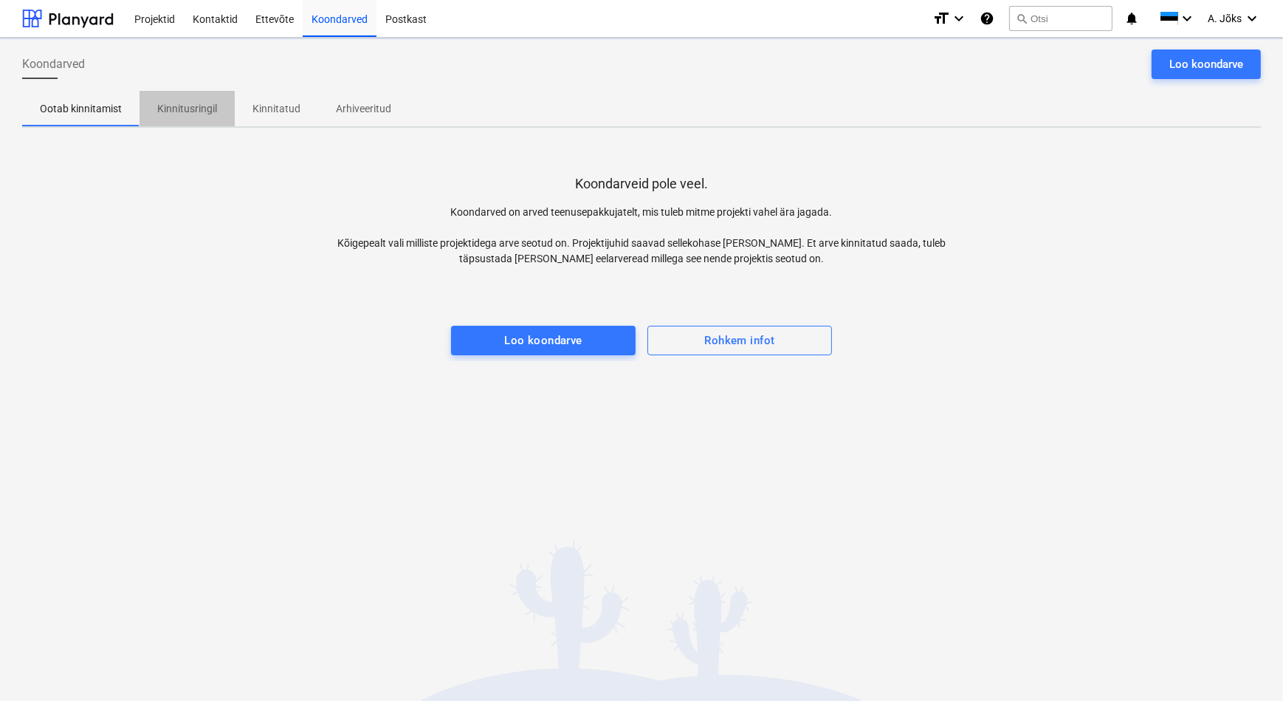
click at [193, 111] on p "Kinnitusringil" at bounding box center [187, 109] width 60 height 16
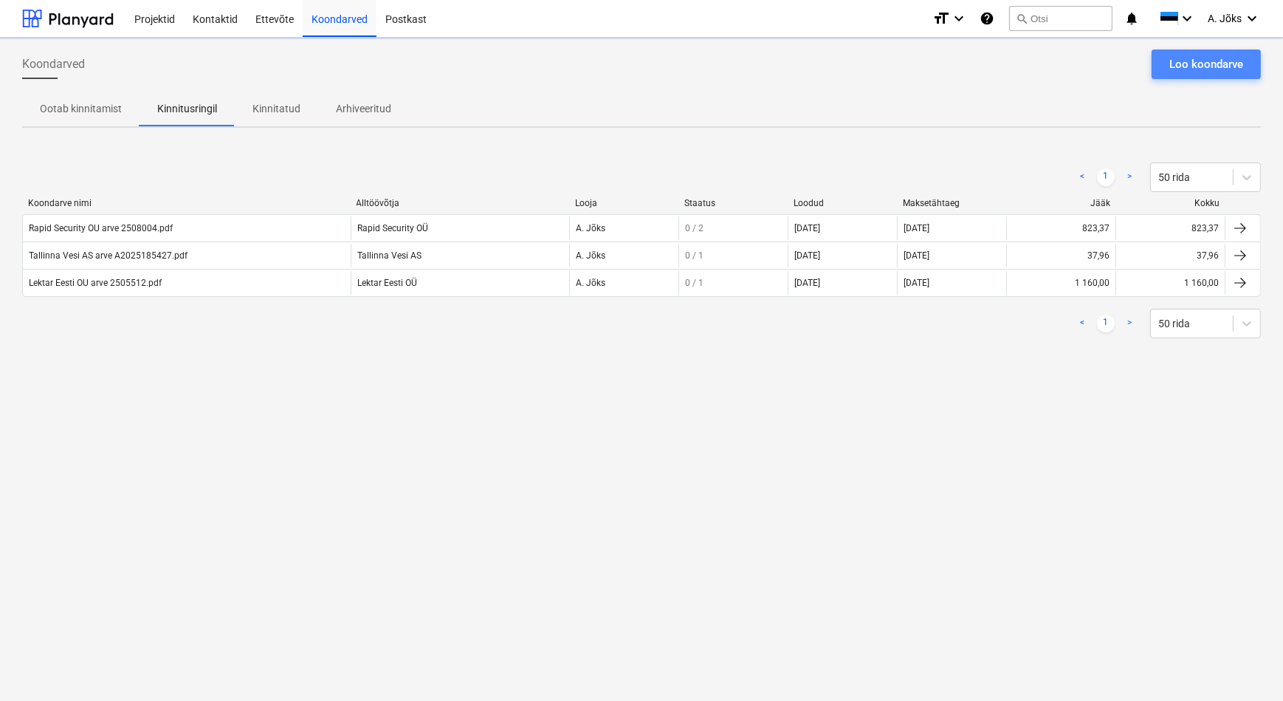
click at [1197, 63] on div "Loo koondarve" at bounding box center [1206, 64] width 74 height 19
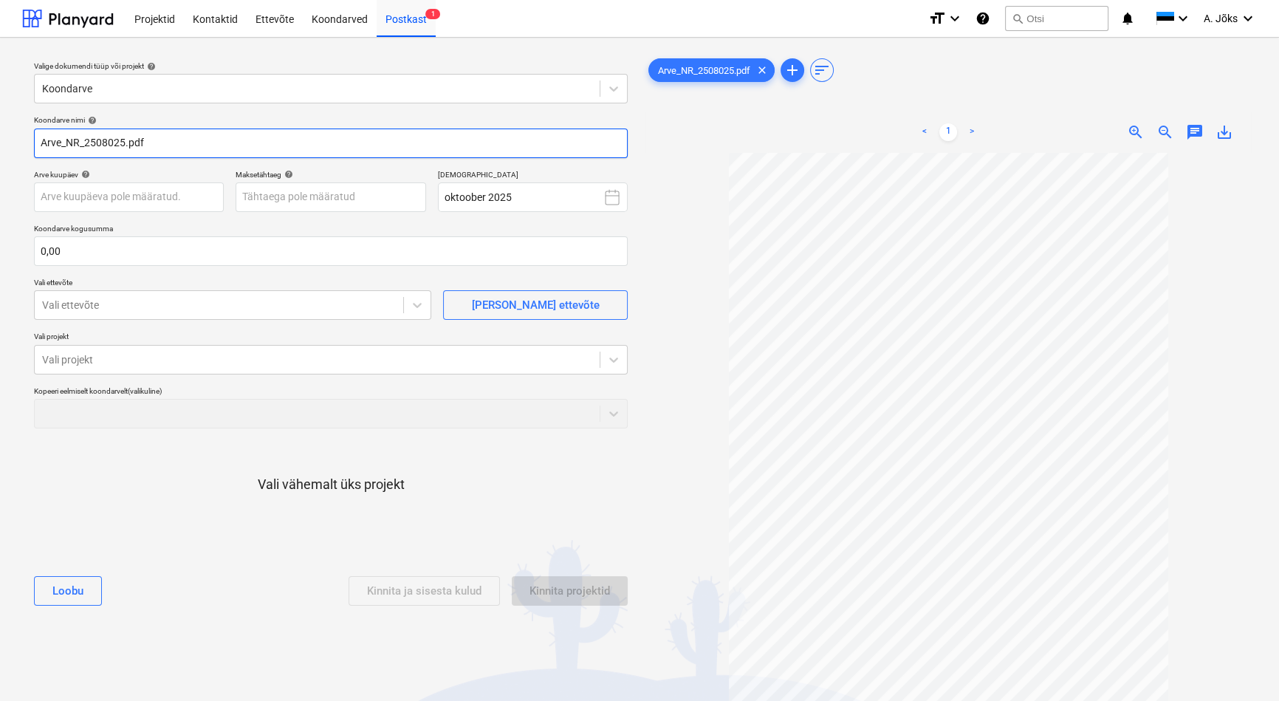
drag, startPoint x: 84, startPoint y: 147, endPoint x: -20, endPoint y: 133, distance: 105.0
click at [0, 133] on html "Projektid Kontaktid Ettevõte Koondarved Postkast 1 format_size keyboard_arrow_d…" at bounding box center [639, 350] width 1279 height 701
paste input "Rapid Security OÜ"
type input "Rapid Security OU arve 2508025.pdf"
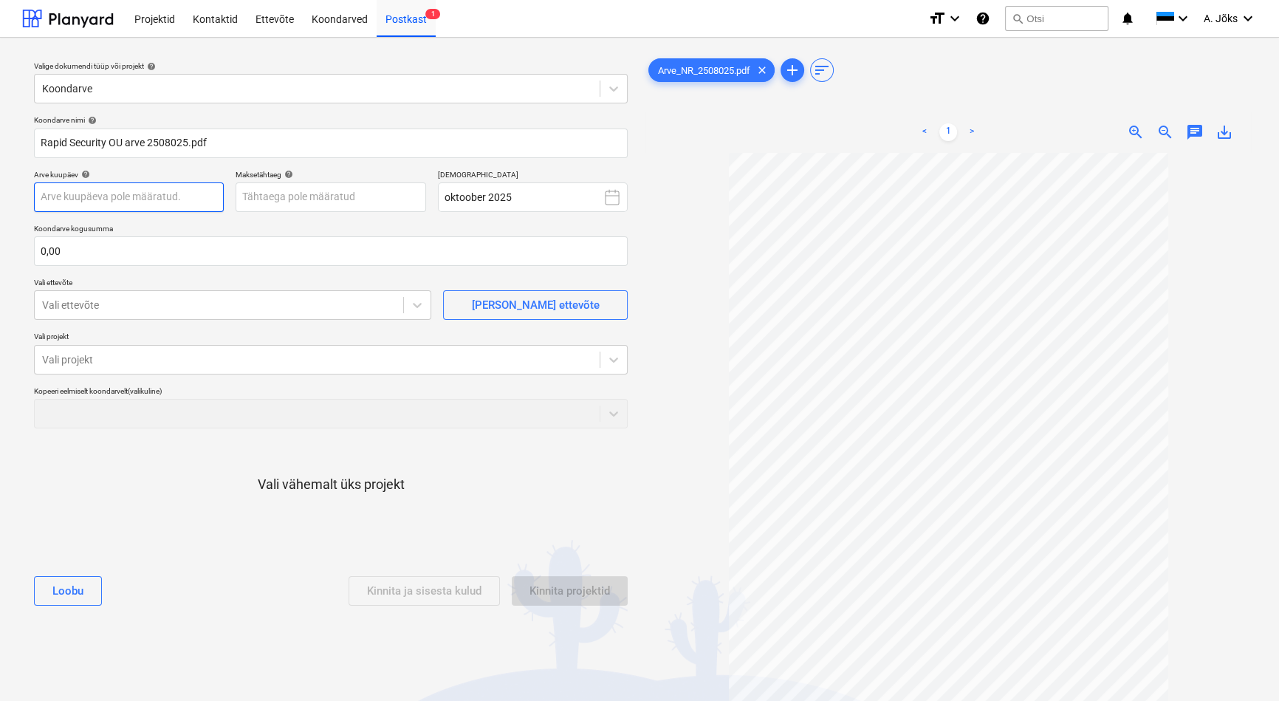
click at [199, 190] on body "Projektid Kontaktid Ettevõte Koondarved Postkast 1 format_size keyboard_arrow_d…" at bounding box center [639, 350] width 1279 height 701
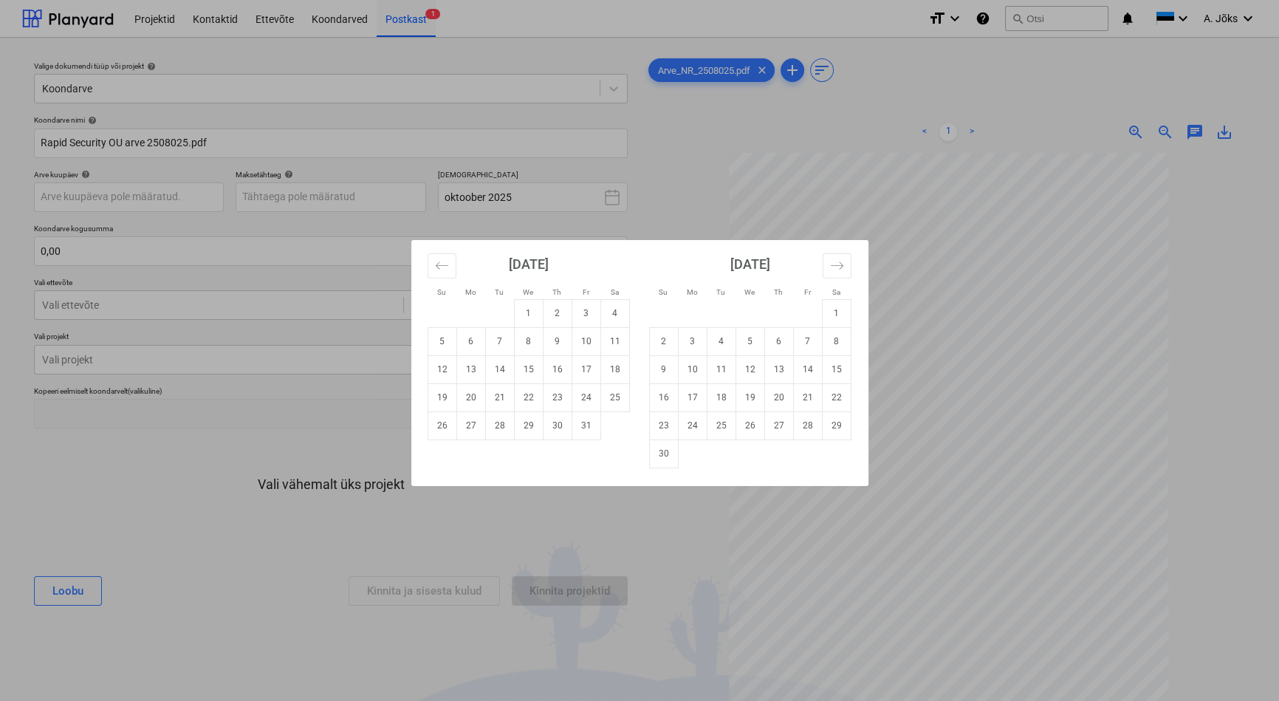
click at [521, 311] on td "1" at bounding box center [528, 313] width 29 height 28
type input "[DATE]"
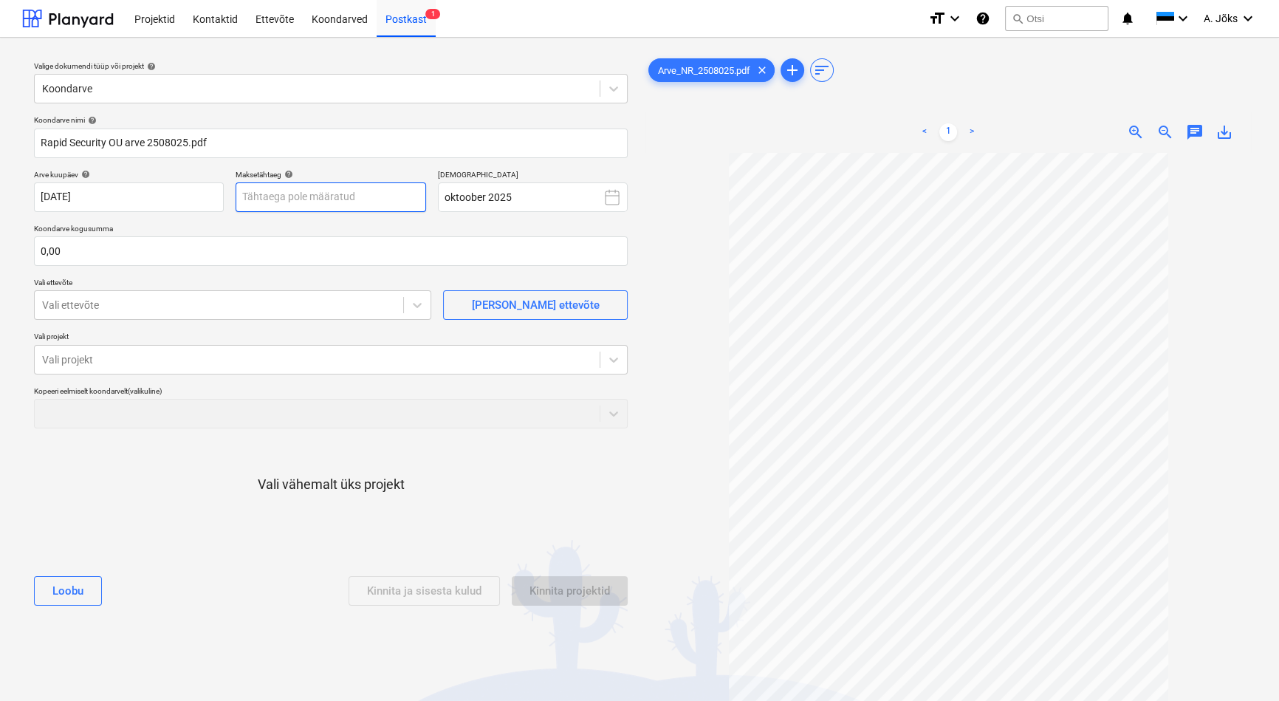
click at [323, 202] on body "Projektid Kontaktid Ettevõte Koondarved Postkast 1 format_size keyboard_arrow_d…" at bounding box center [639, 350] width 1279 height 701
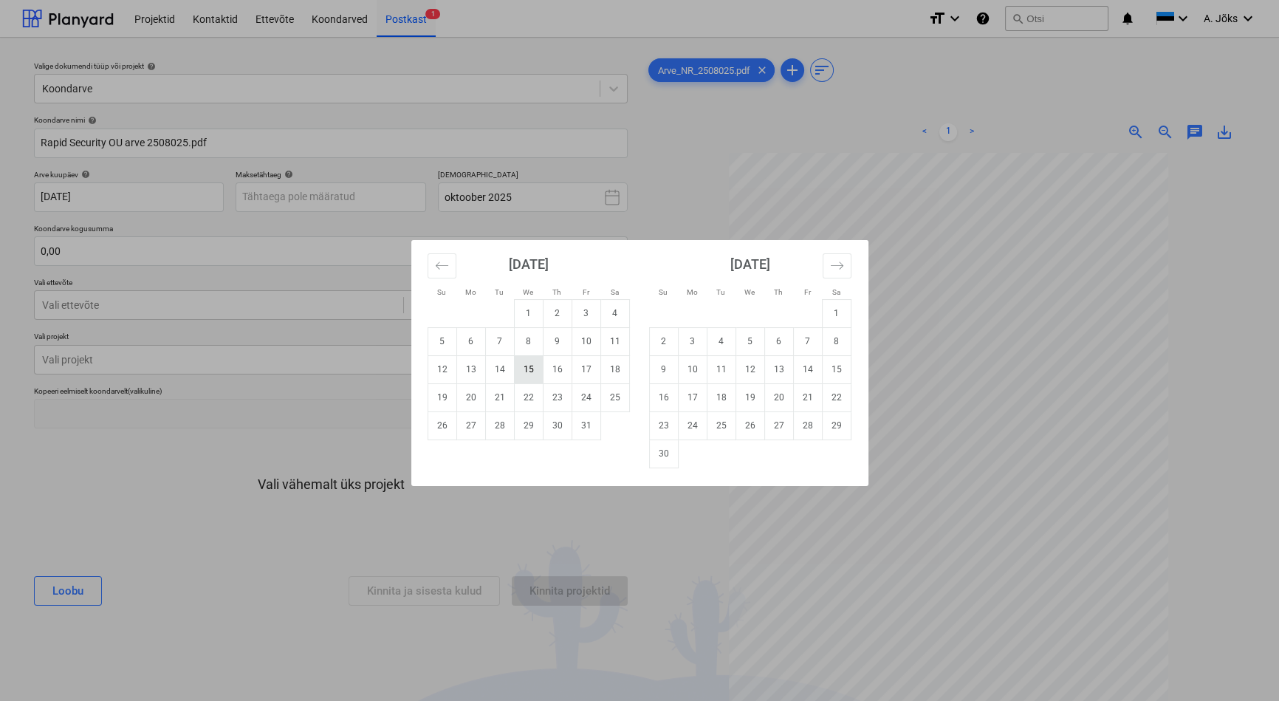
click at [532, 373] on td "15" at bounding box center [528, 369] width 29 height 28
type input "[DATE]"
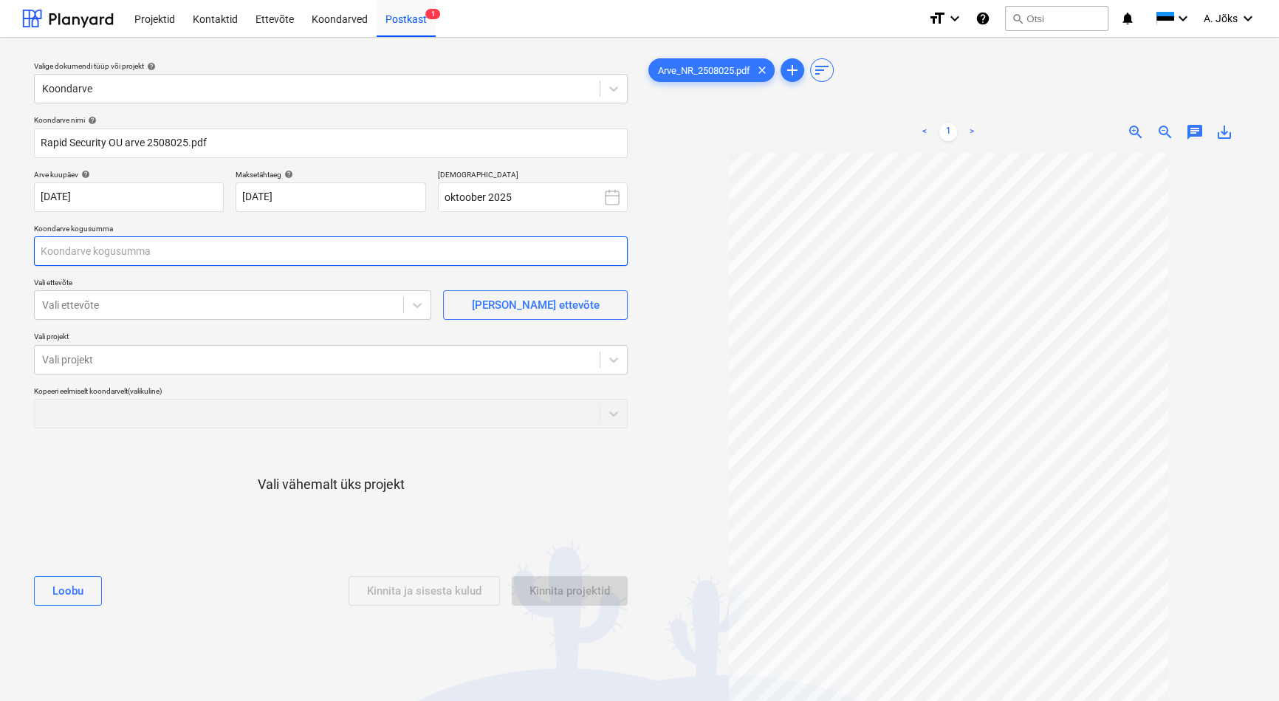
click at [219, 247] on input "text" at bounding box center [331, 251] width 594 height 30
type input "58,97"
click at [193, 313] on div "Vali ettevõte" at bounding box center [219, 305] width 368 height 21
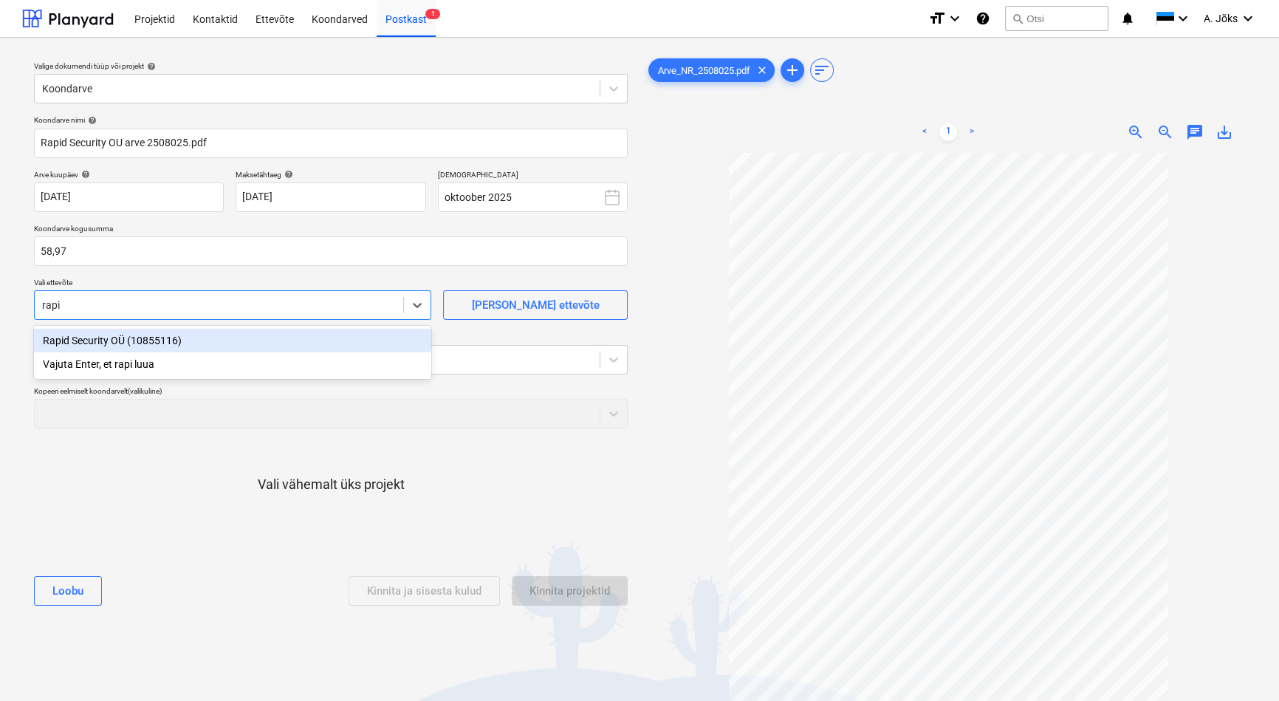
type input "rapid"
click at [139, 339] on div "Rapid Security OÜ (10855116)" at bounding box center [232, 341] width 397 height 24
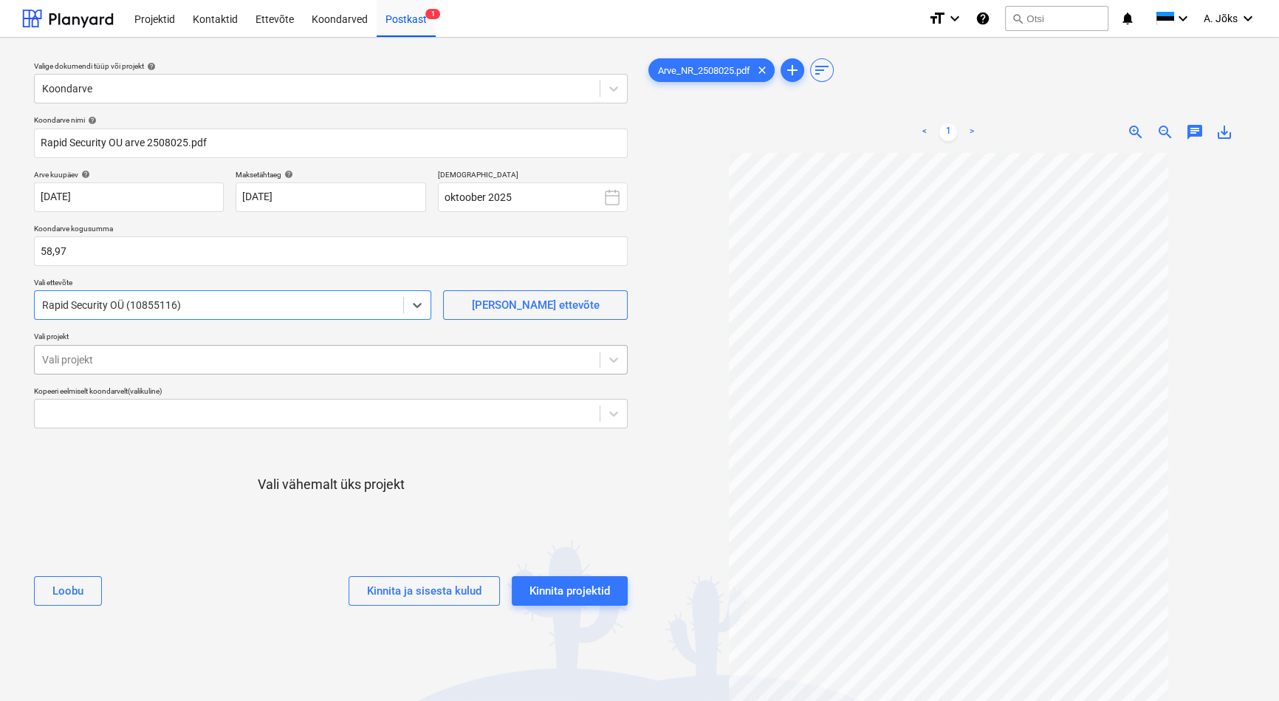
click at [135, 349] on div "Vali projekt" at bounding box center [317, 359] width 565 height 21
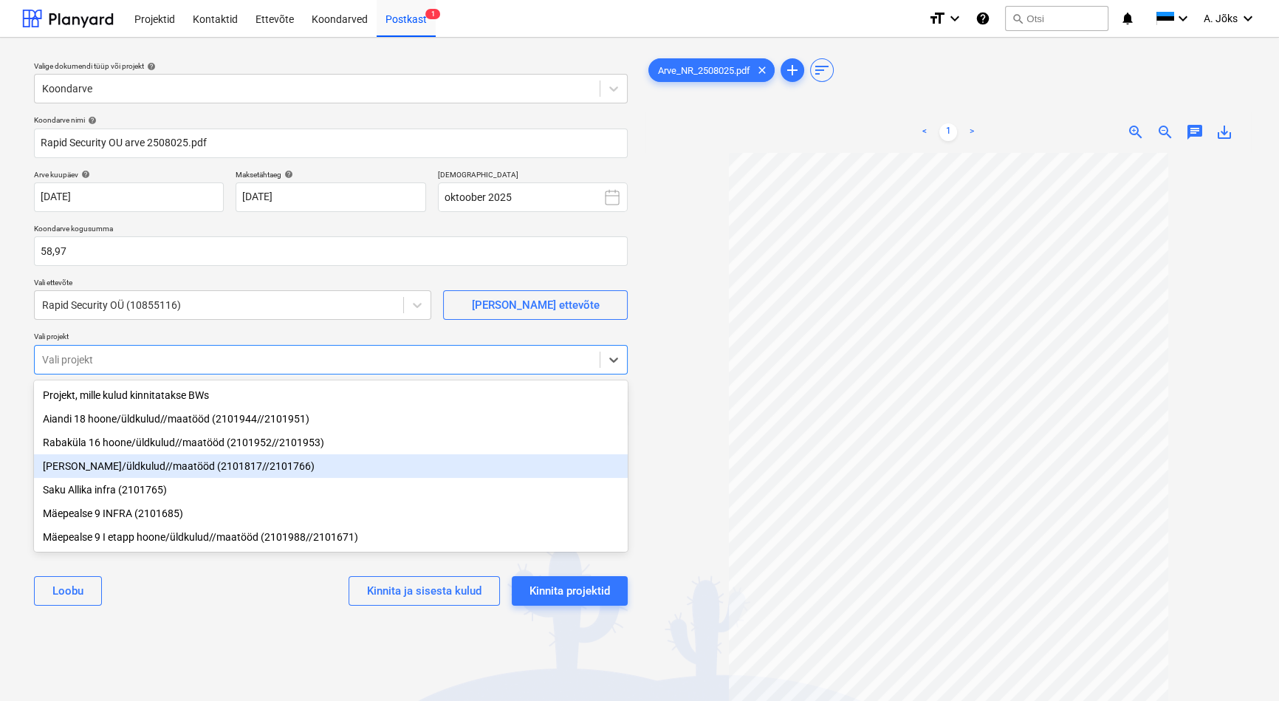
click at [120, 470] on div "[PERSON_NAME]/üldkulud//maatööd (2101817//2101766)" at bounding box center [331, 466] width 594 height 24
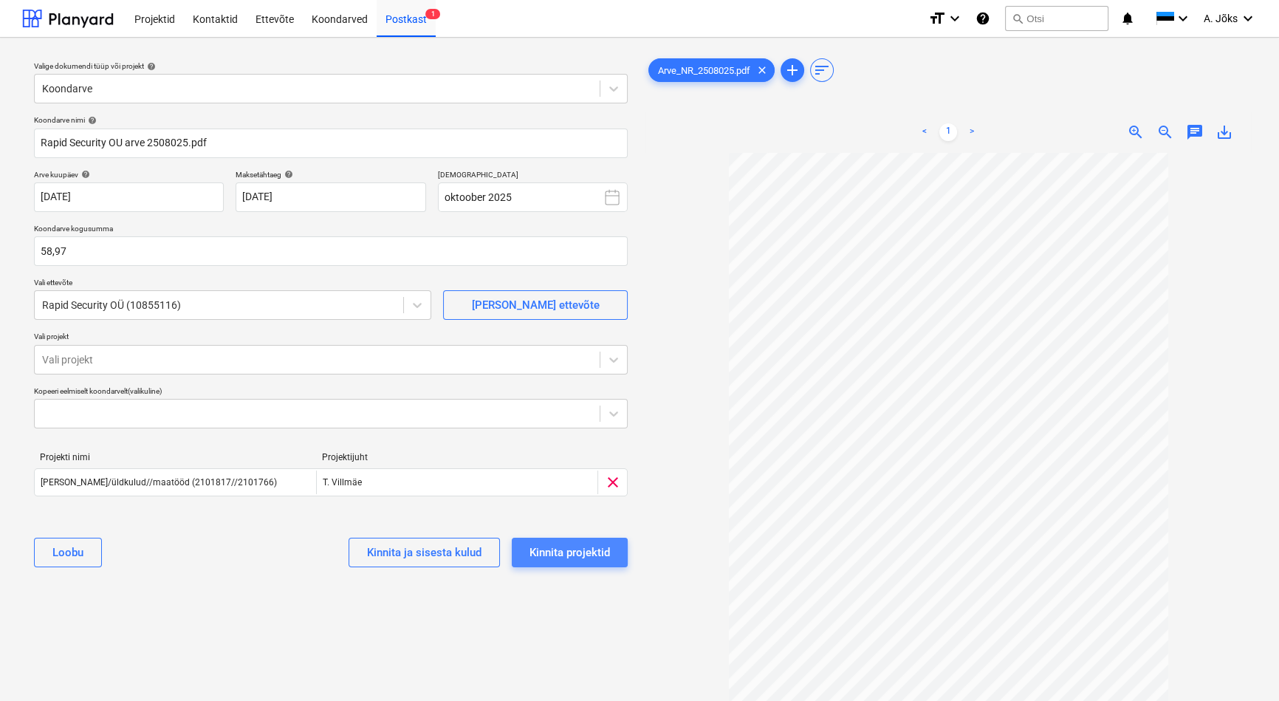
click at [569, 553] on div "Kinnita projektid" at bounding box center [569, 552] width 80 height 19
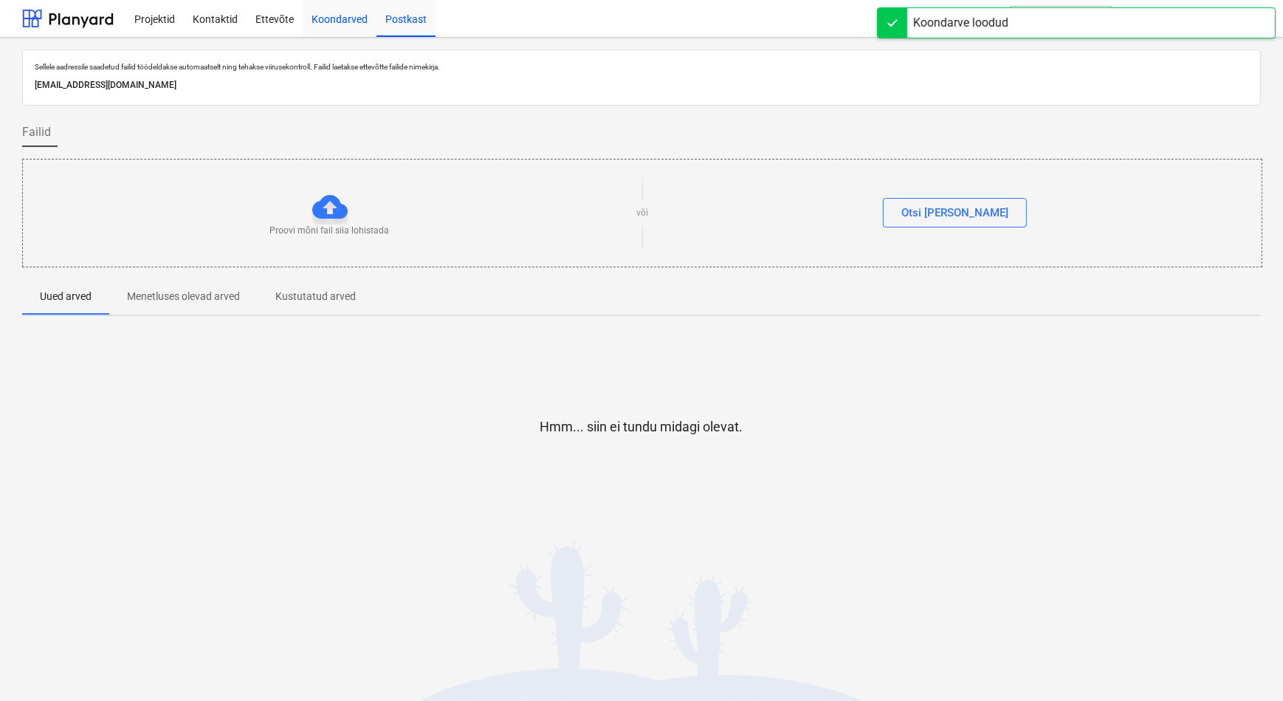
click at [342, 21] on div "Koondarved" at bounding box center [340, 18] width 74 height 38
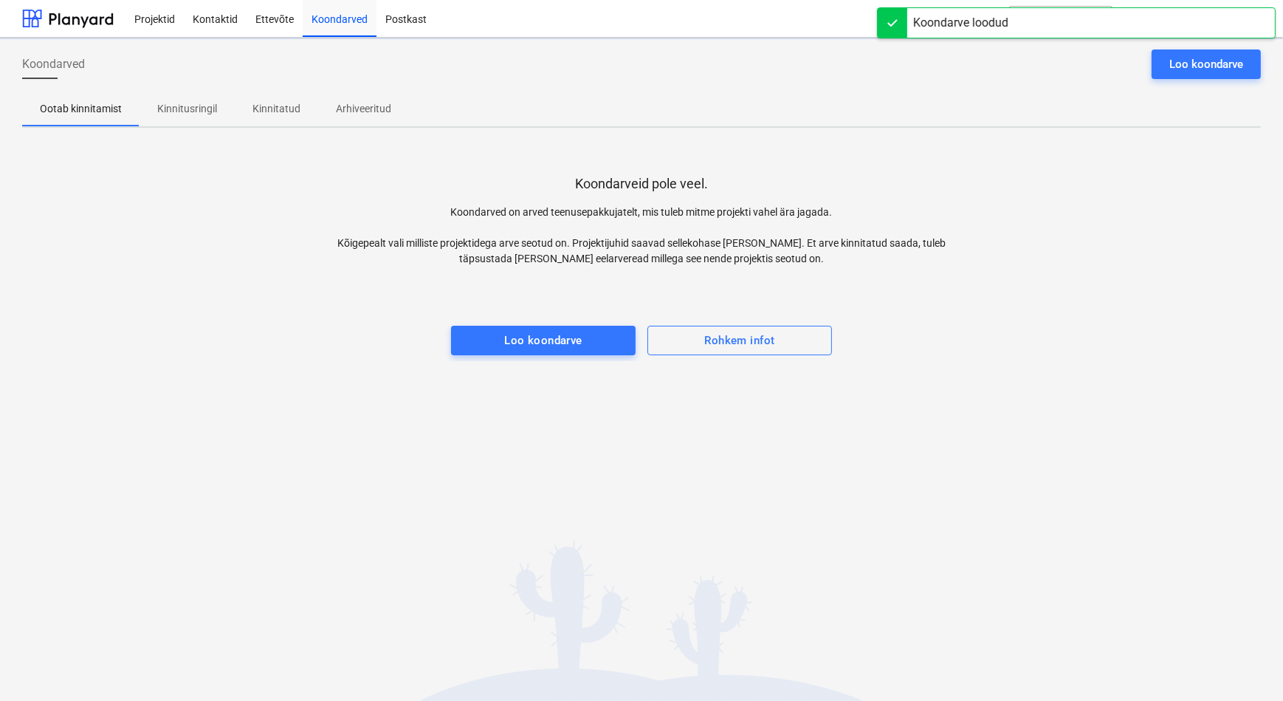
drag, startPoint x: 200, startPoint y: 102, endPoint x: 210, endPoint y: 131, distance: 31.1
click at [199, 103] on p "Kinnitusringil" at bounding box center [187, 109] width 60 height 16
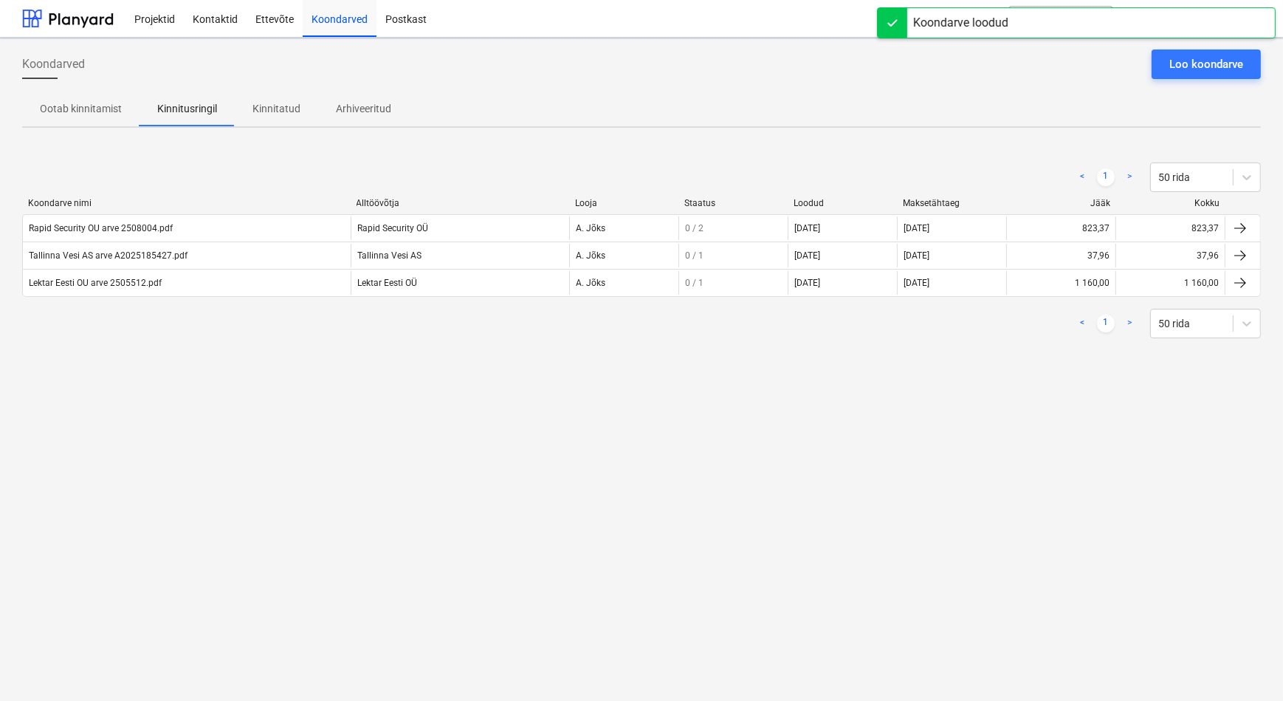
click at [284, 476] on div "Koondarved Loo koondarve Ootab kinnitamist Kinnitusringil Kinnitatud Arhiveerit…" at bounding box center [641, 369] width 1283 height 663
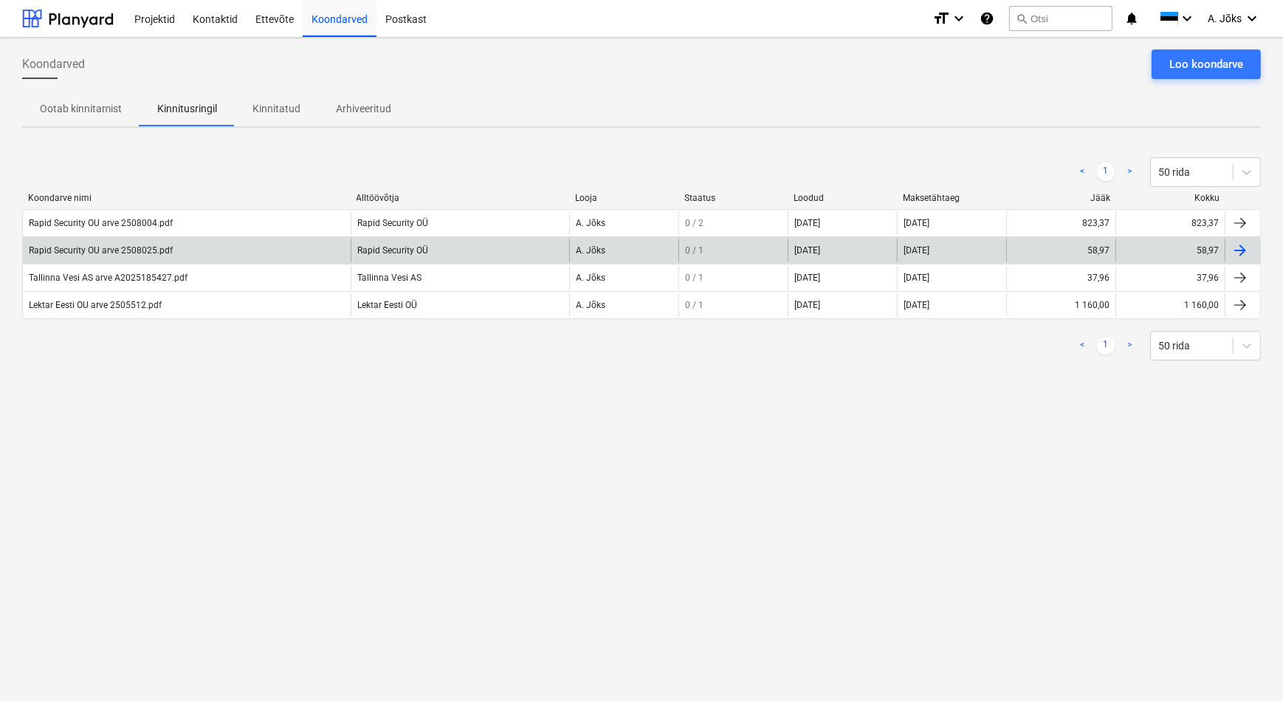
click at [156, 252] on div "Rapid Security OU arve 2508025.pdf" at bounding box center [101, 250] width 144 height 10
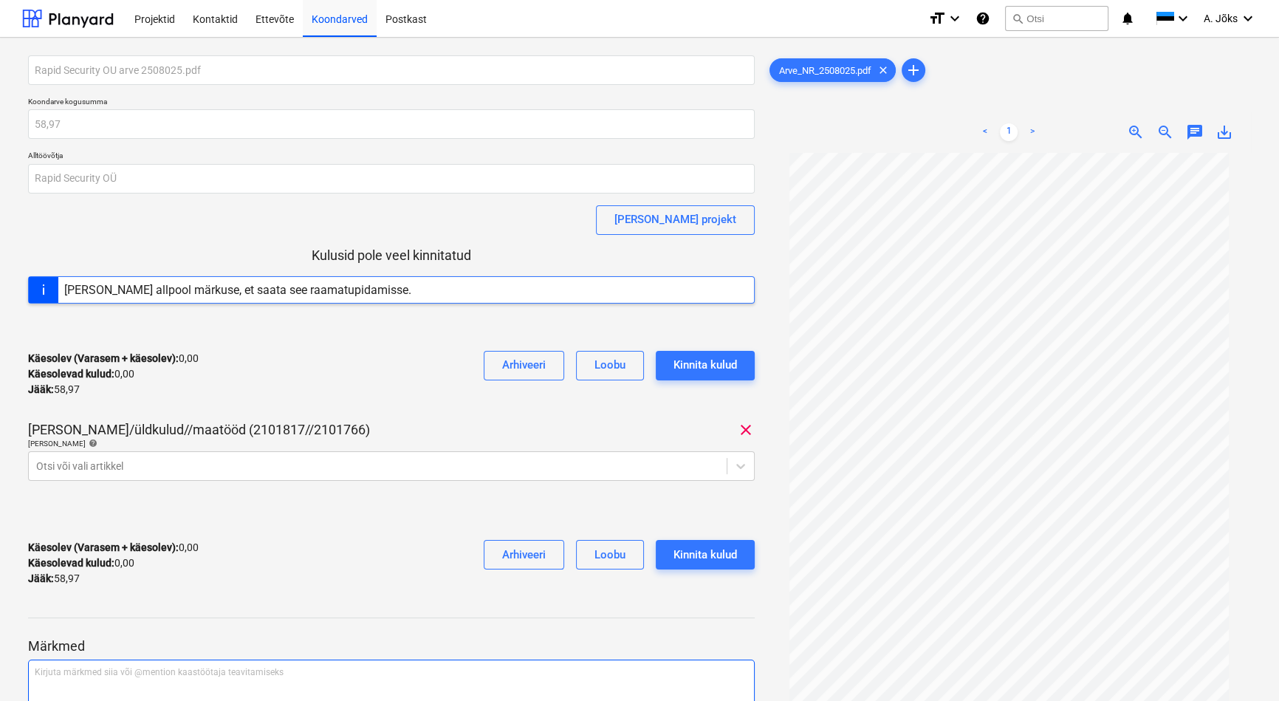
click at [150, 661] on div "Kirjuta märkmed siia või @mention kaastöötaja teavitamiseks ﻿" at bounding box center [391, 702] width 727 height 87
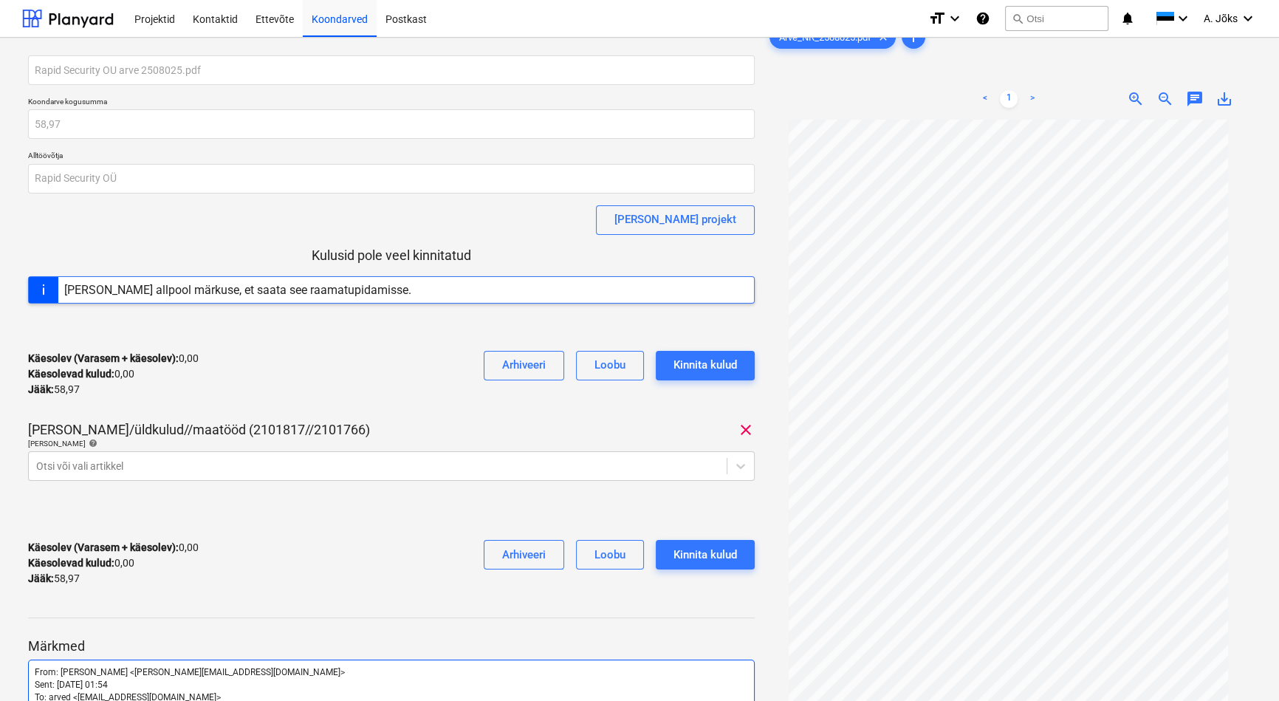
scroll to position [213, 0]
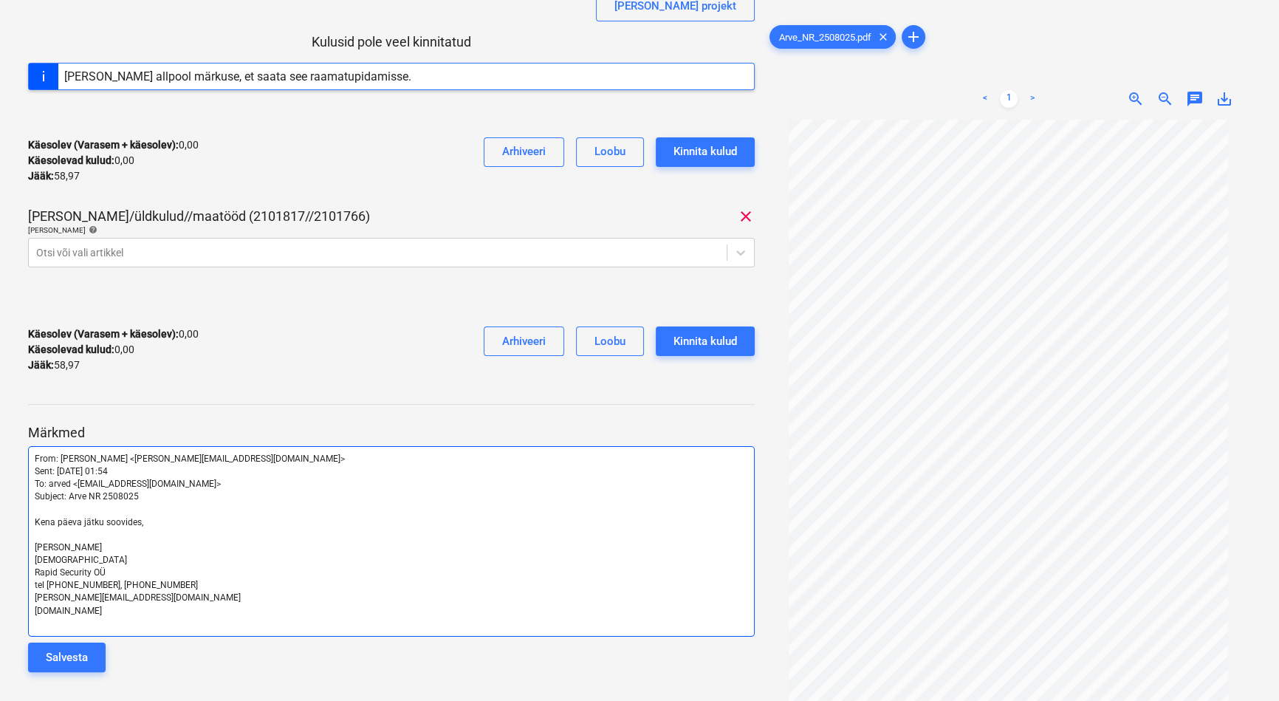
drag, startPoint x: 74, startPoint y: 657, endPoint x: 114, endPoint y: 608, distance: 64.0
click at [74, 656] on div "Salvesta" at bounding box center [67, 657] width 42 height 19
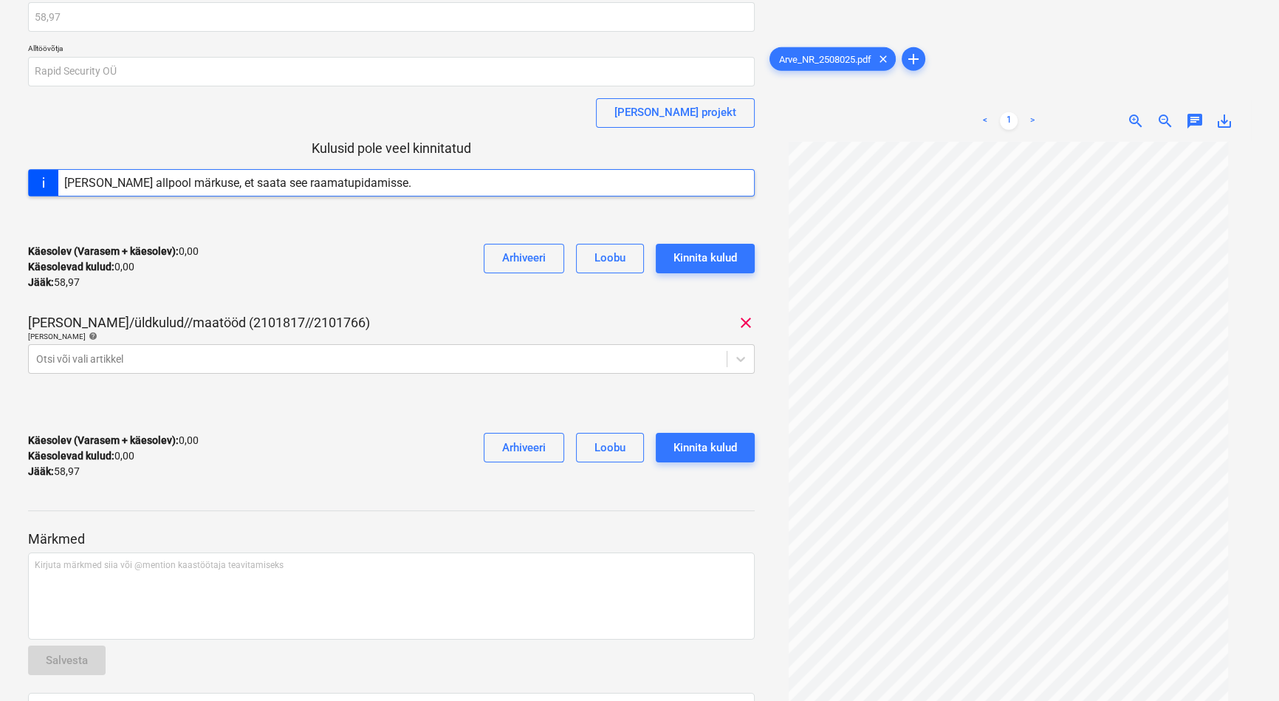
scroll to position [0, 0]
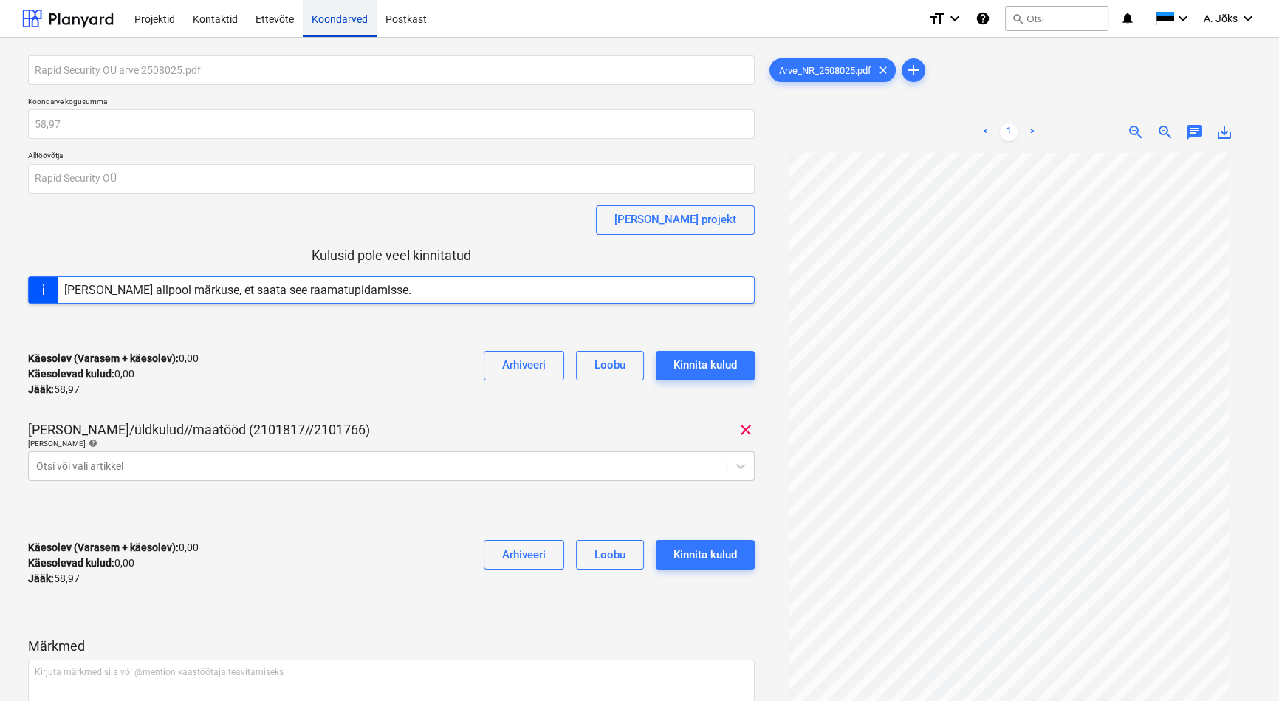
click at [346, 22] on div "Koondarved" at bounding box center [340, 18] width 74 height 38
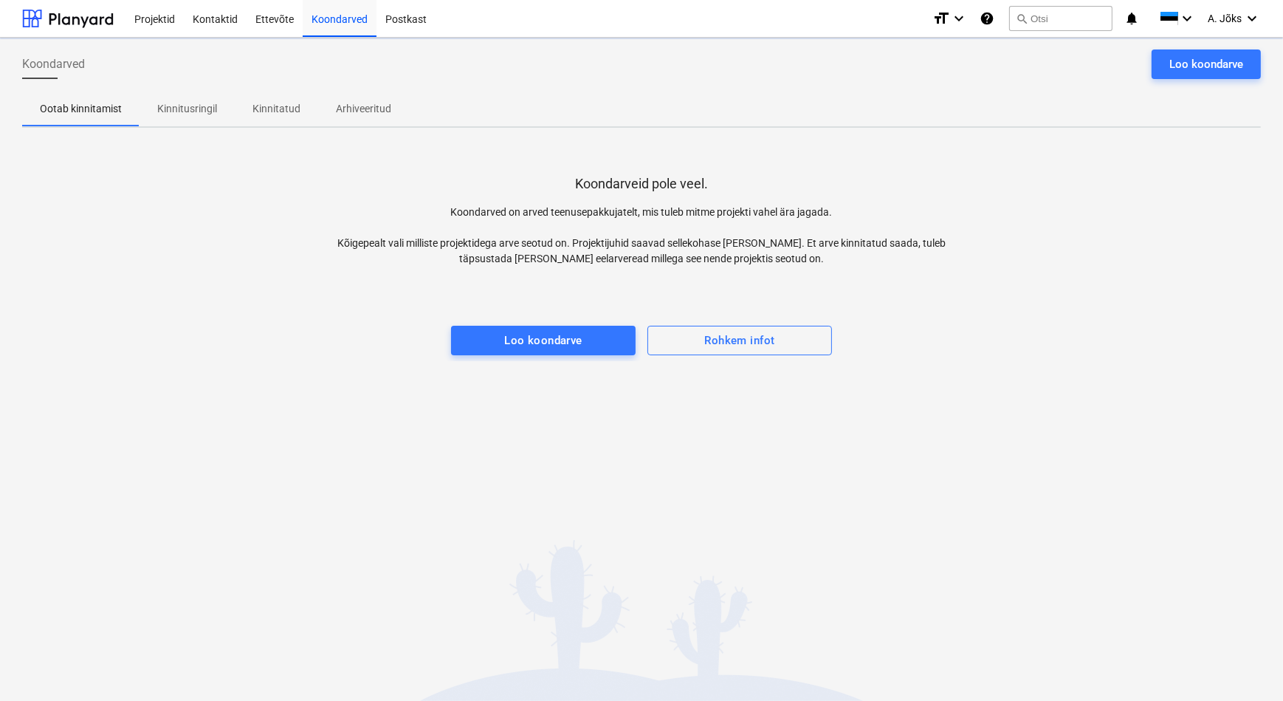
click at [196, 106] on p "Kinnitusringil" at bounding box center [187, 109] width 60 height 16
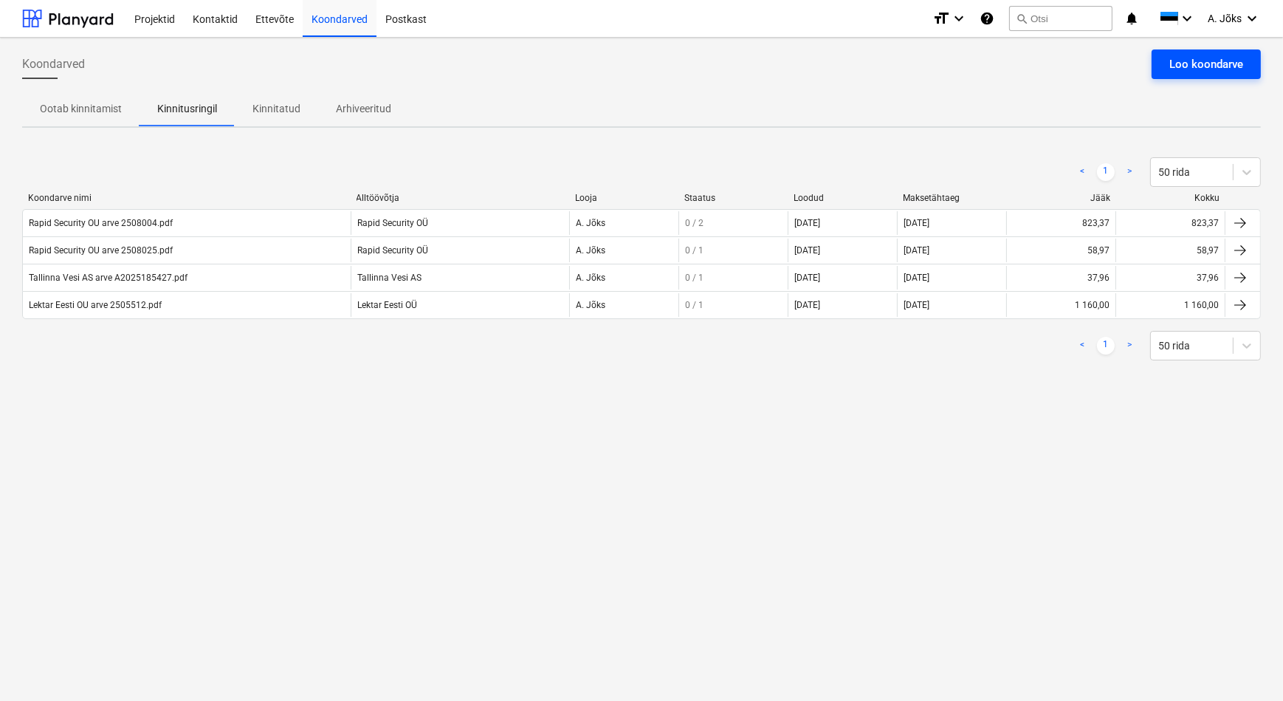
click at [1196, 65] on div "Loo koondarve" at bounding box center [1206, 64] width 74 height 19
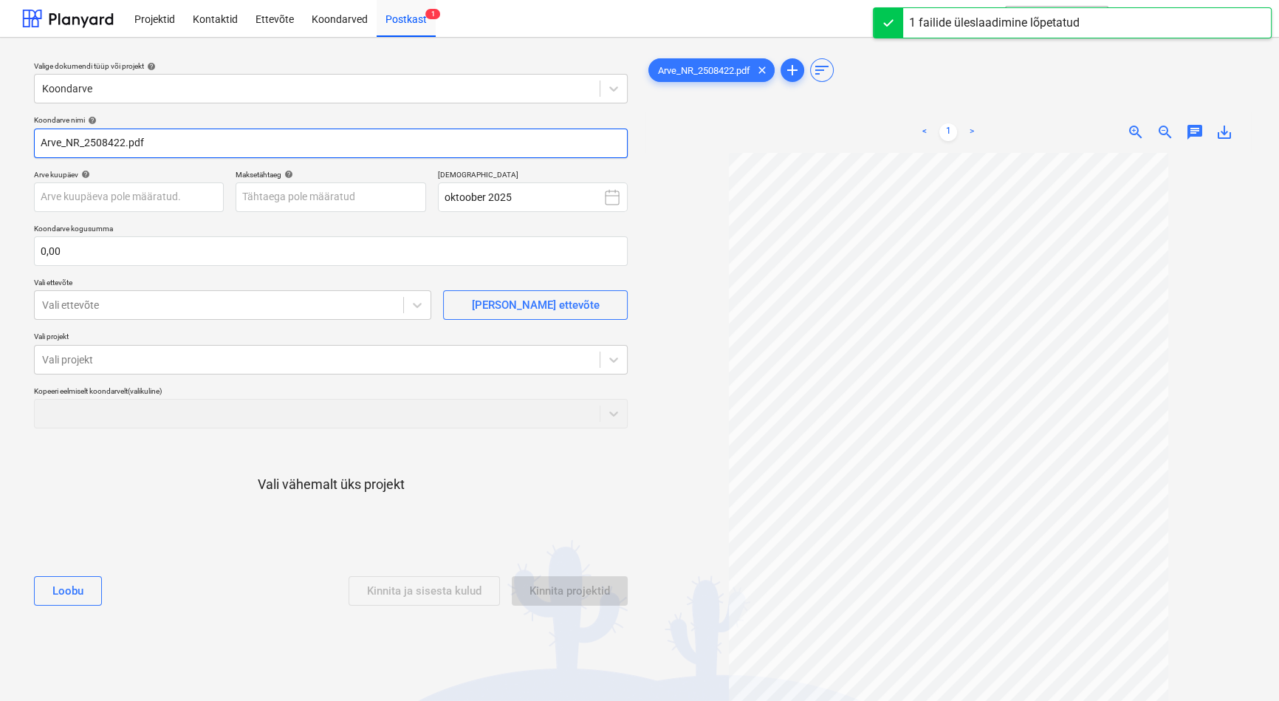
drag, startPoint x: 86, startPoint y: 142, endPoint x: -30, endPoint y: 140, distance: 115.2
click at [0, 140] on html "Projektid Kontaktid Ettevõte Koondarved Postkast 1 format_size keyboard_arrow_d…" at bounding box center [639, 350] width 1279 height 701
paste input "Rapid Security OÜ"
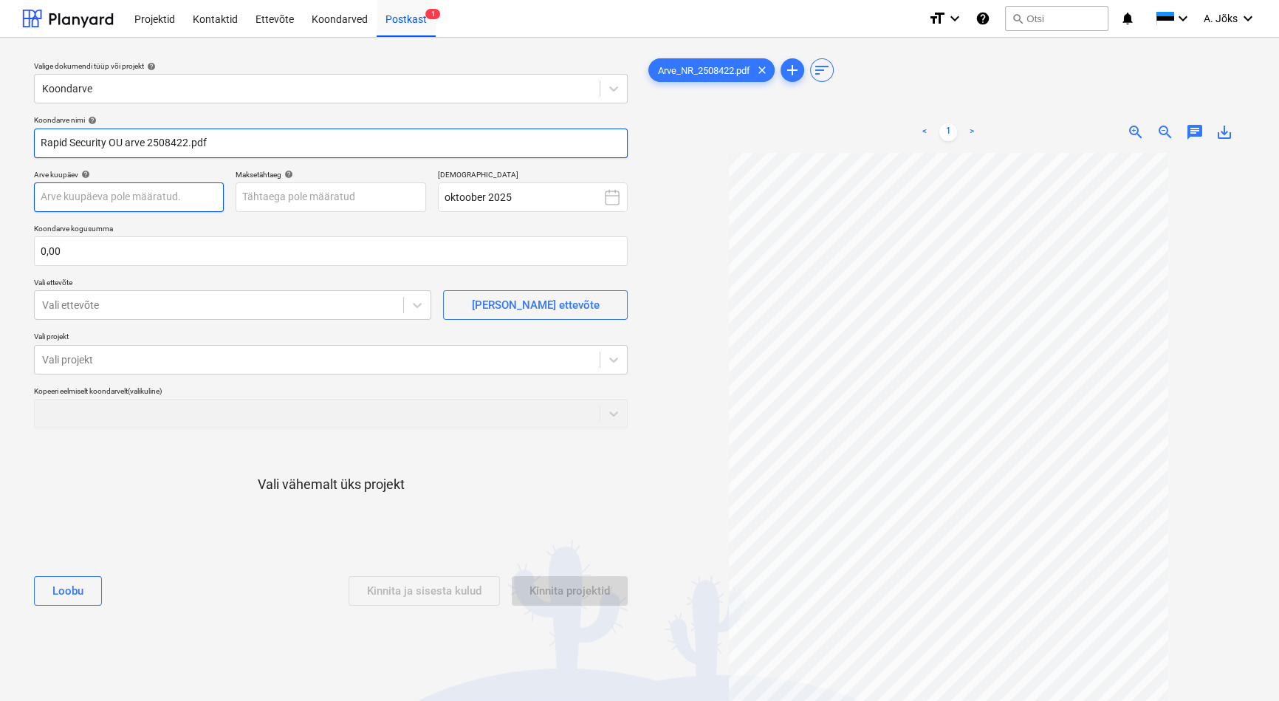
type input "Rapid Security OU arve 2508422.pdf"
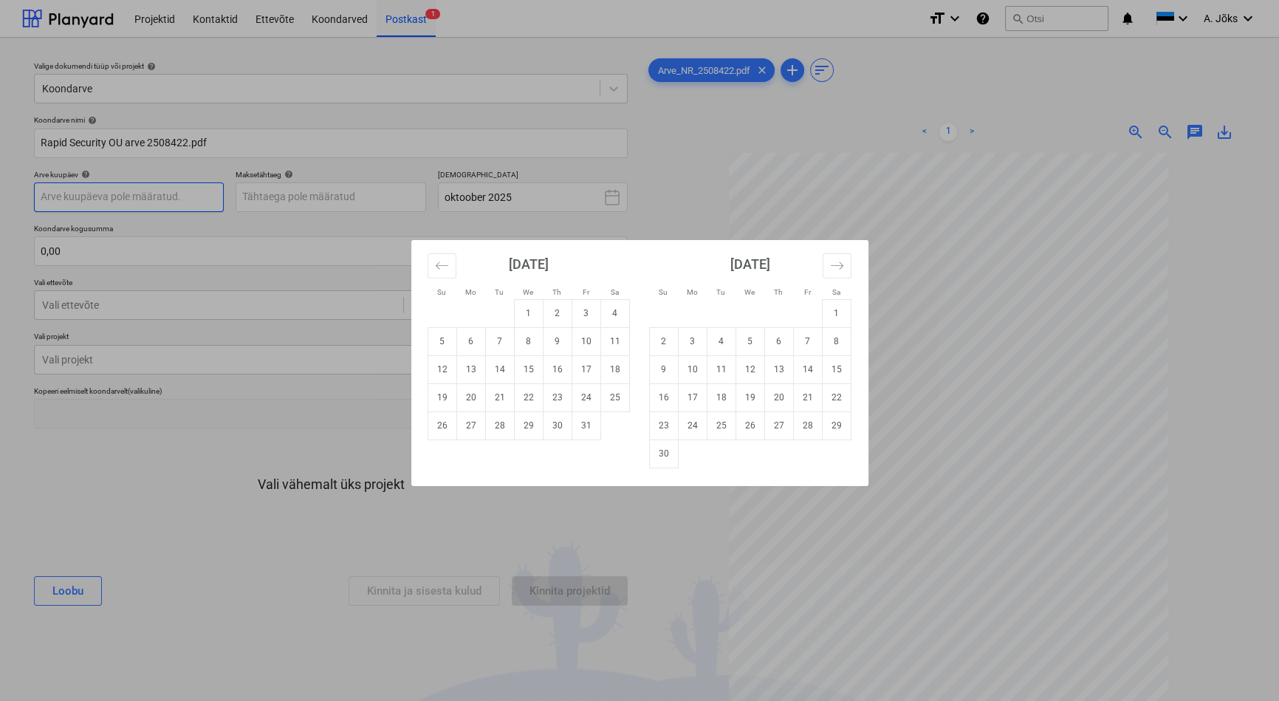
click at [93, 193] on body "Projektid Kontaktid Ettevõte Koondarved Postkast 1 format_size keyboard_arrow_d…" at bounding box center [639, 350] width 1279 height 701
click at [523, 320] on td "1" at bounding box center [528, 313] width 29 height 28
type input "[DATE]"
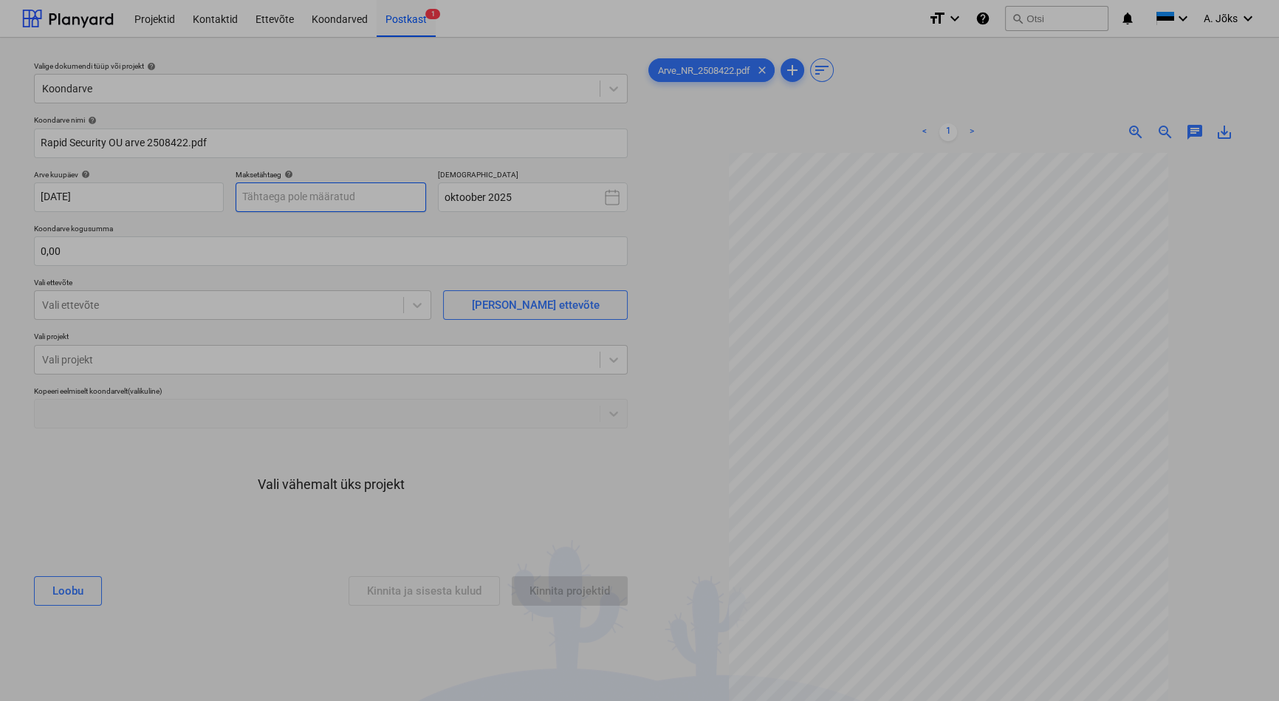
click at [372, 197] on body "Projektid Kontaktid Ettevõte Koondarved Postkast 1 format_size keyboard_arrow_d…" at bounding box center [639, 350] width 1279 height 701
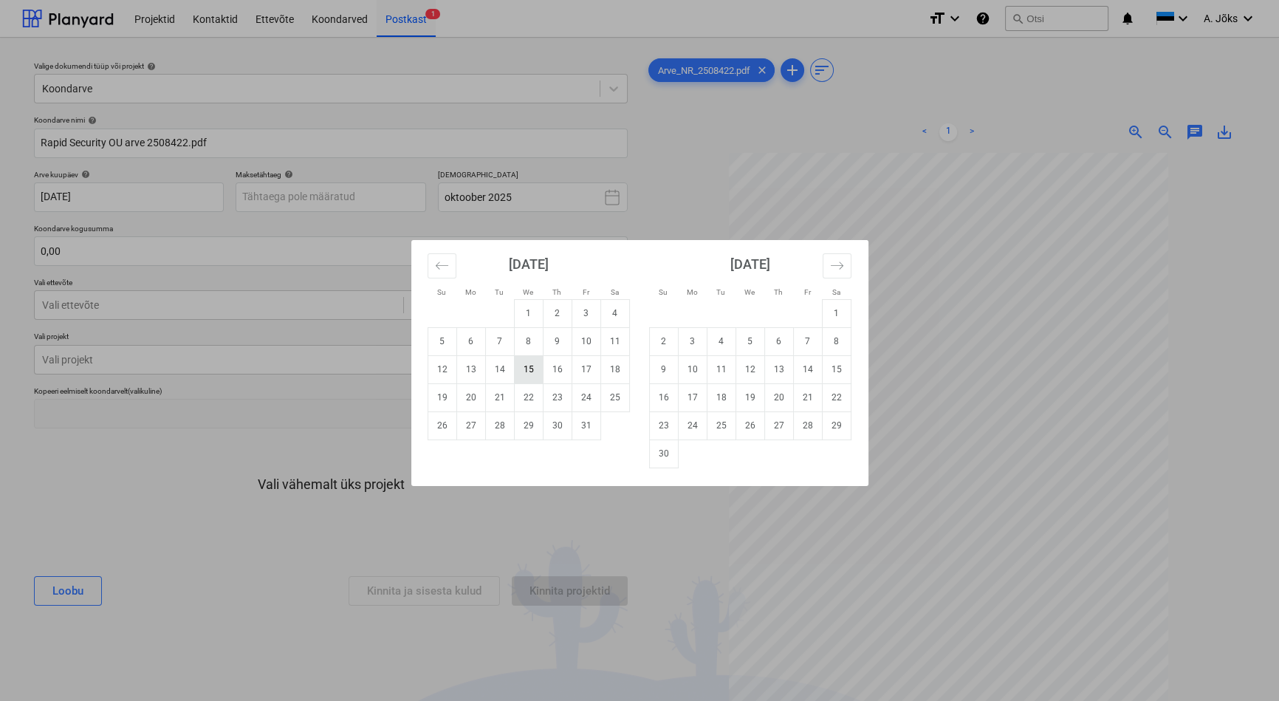
click at [524, 368] on td "15" at bounding box center [528, 369] width 29 height 28
type input "[DATE]"
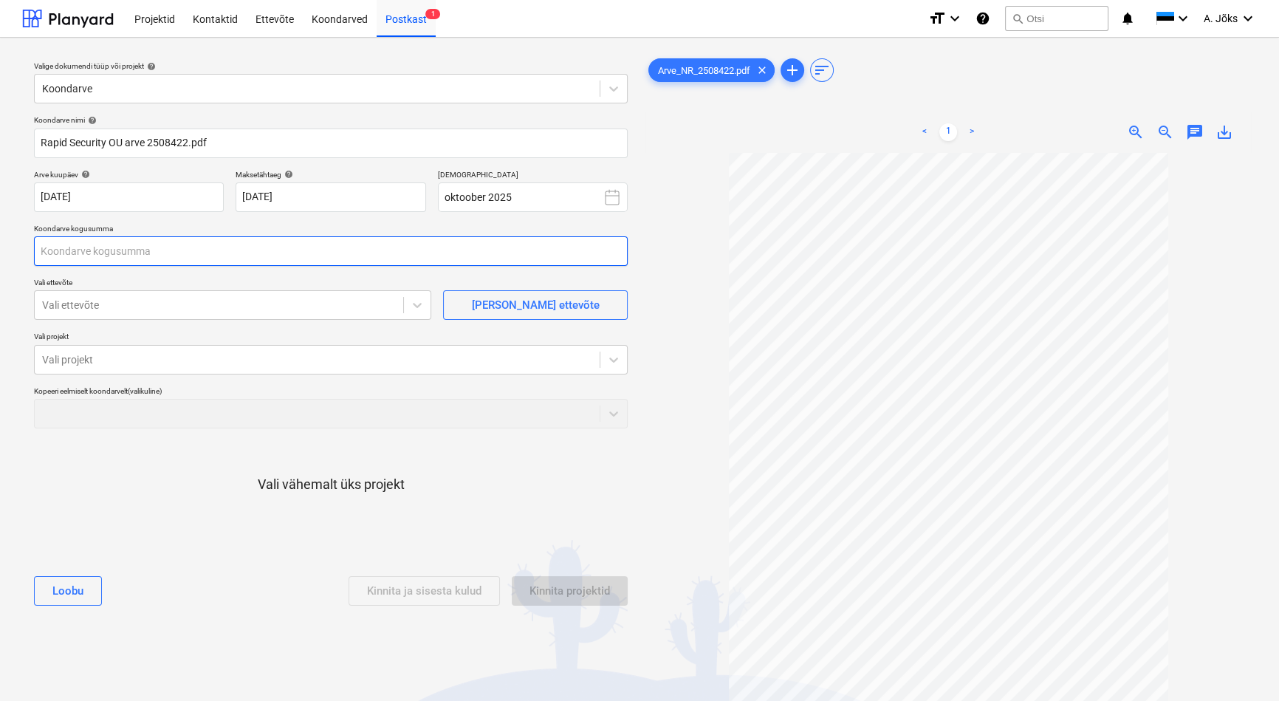
click at [231, 251] on input "text" at bounding box center [331, 251] width 594 height 30
type input "125,00"
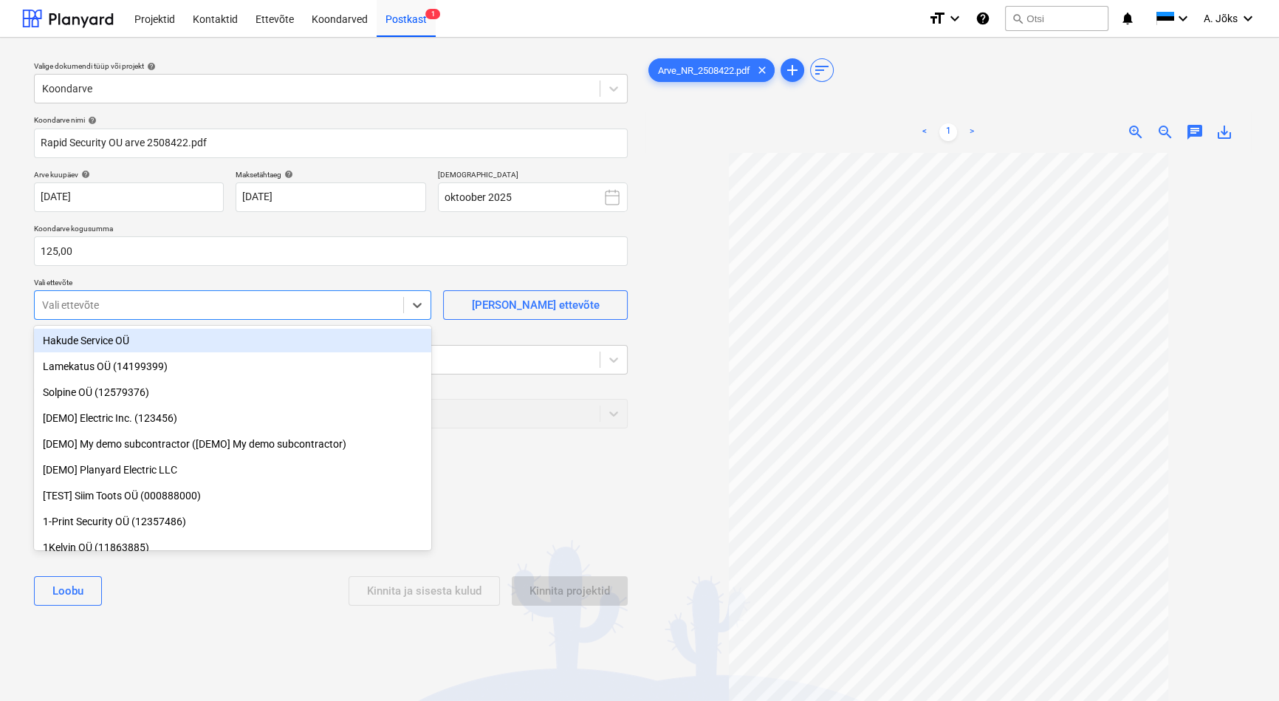
click at [194, 310] on div at bounding box center [219, 305] width 354 height 15
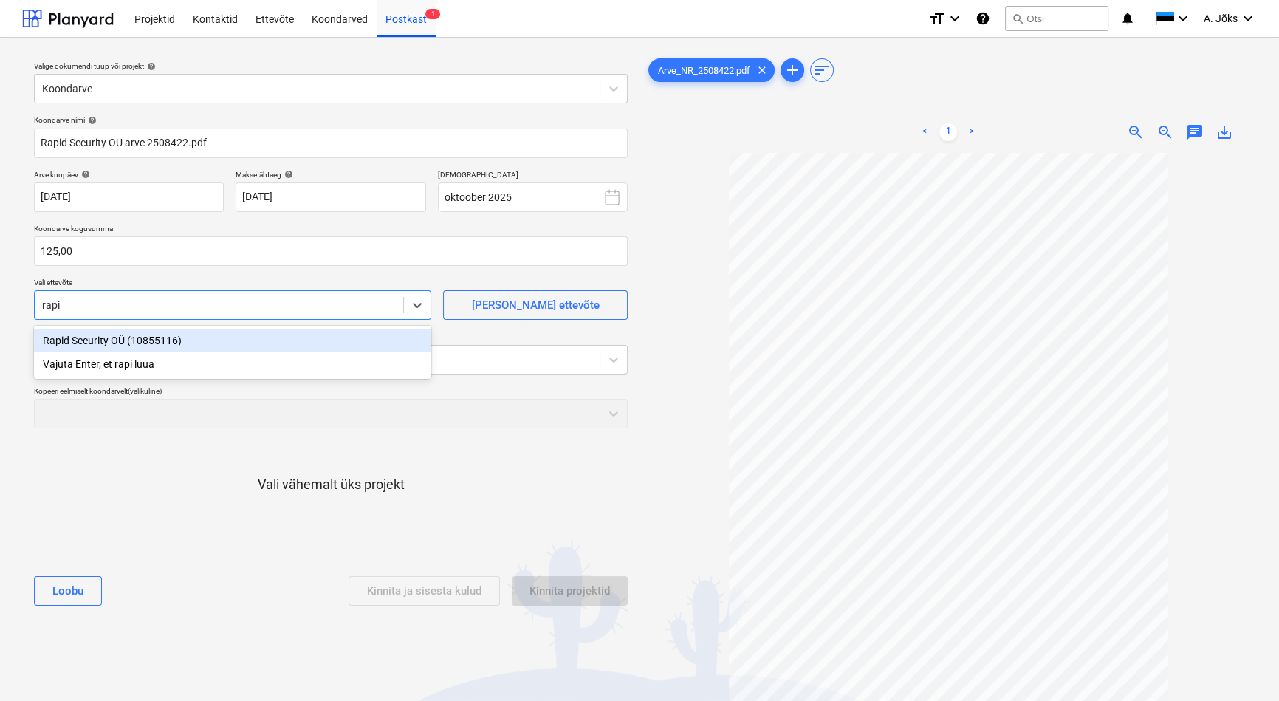
type input "rapid"
click at [176, 342] on div "Rapid Security OÜ (10855116)" at bounding box center [232, 341] width 397 height 24
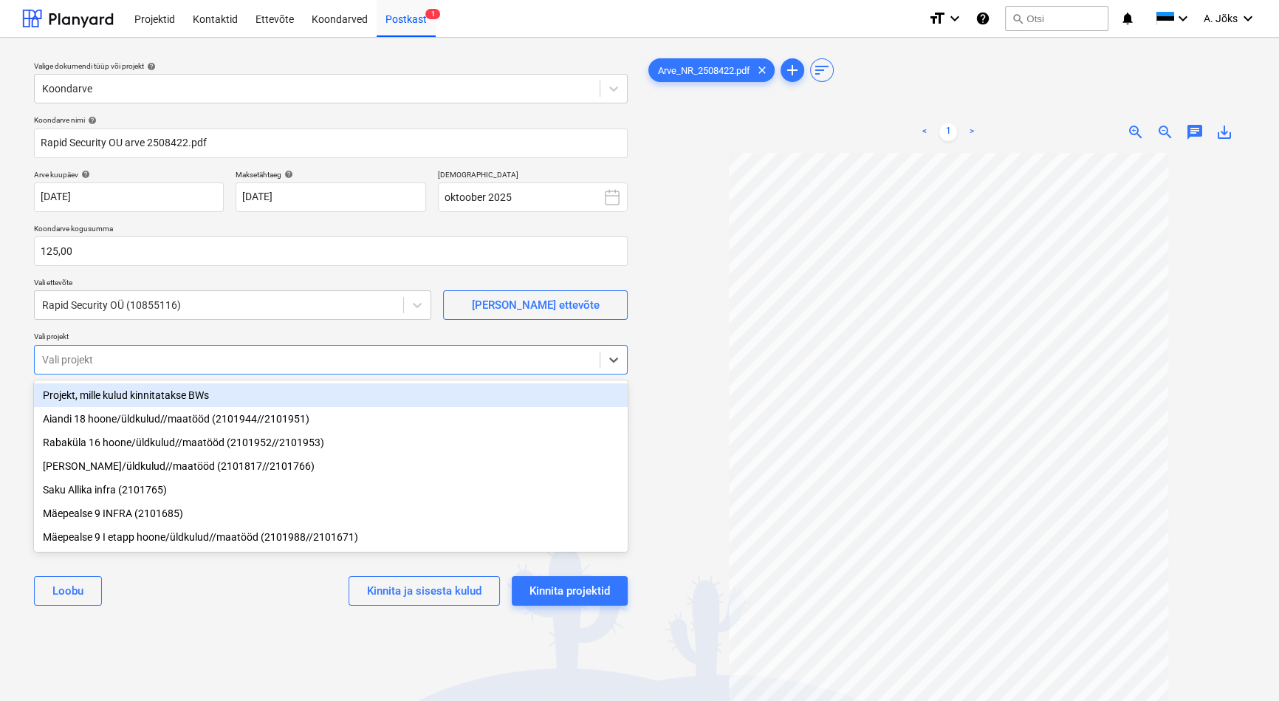
click at [175, 359] on div at bounding box center [317, 359] width 550 height 15
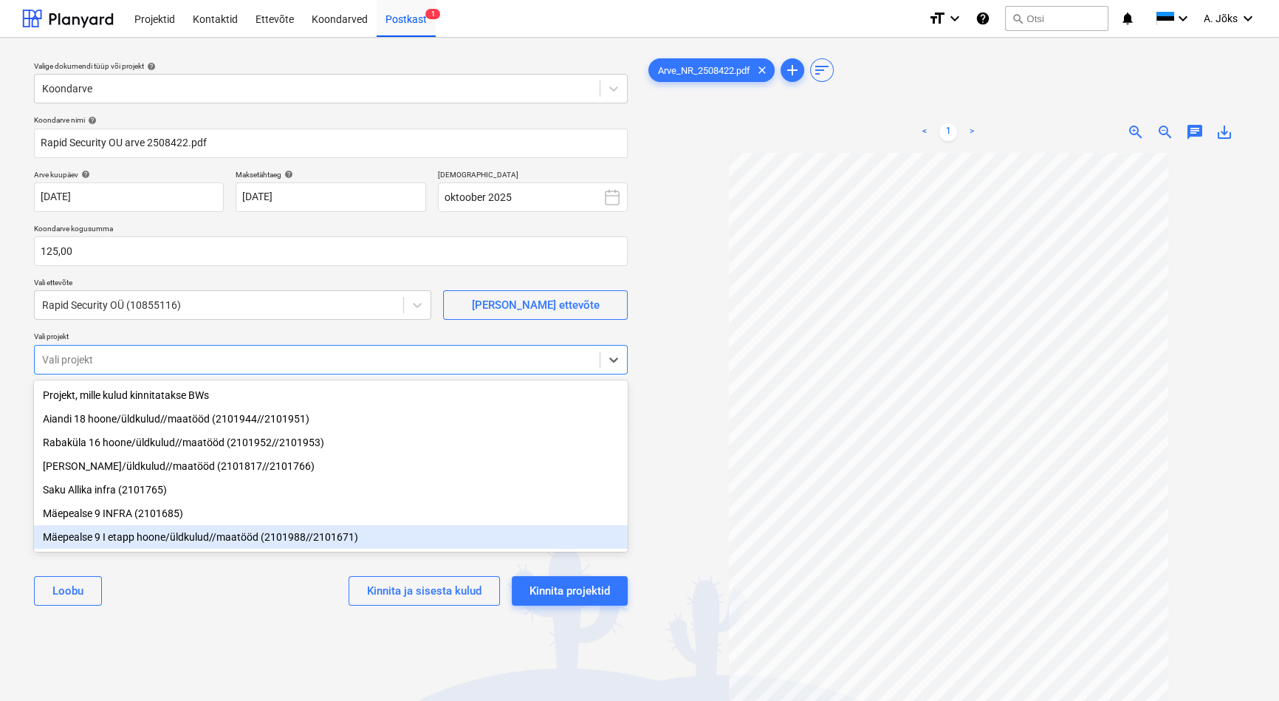
click at [141, 539] on div "Mäepealse 9 I etapp hoone/üldkulud//maatööd (2101988//2101671)" at bounding box center [331, 537] width 594 height 24
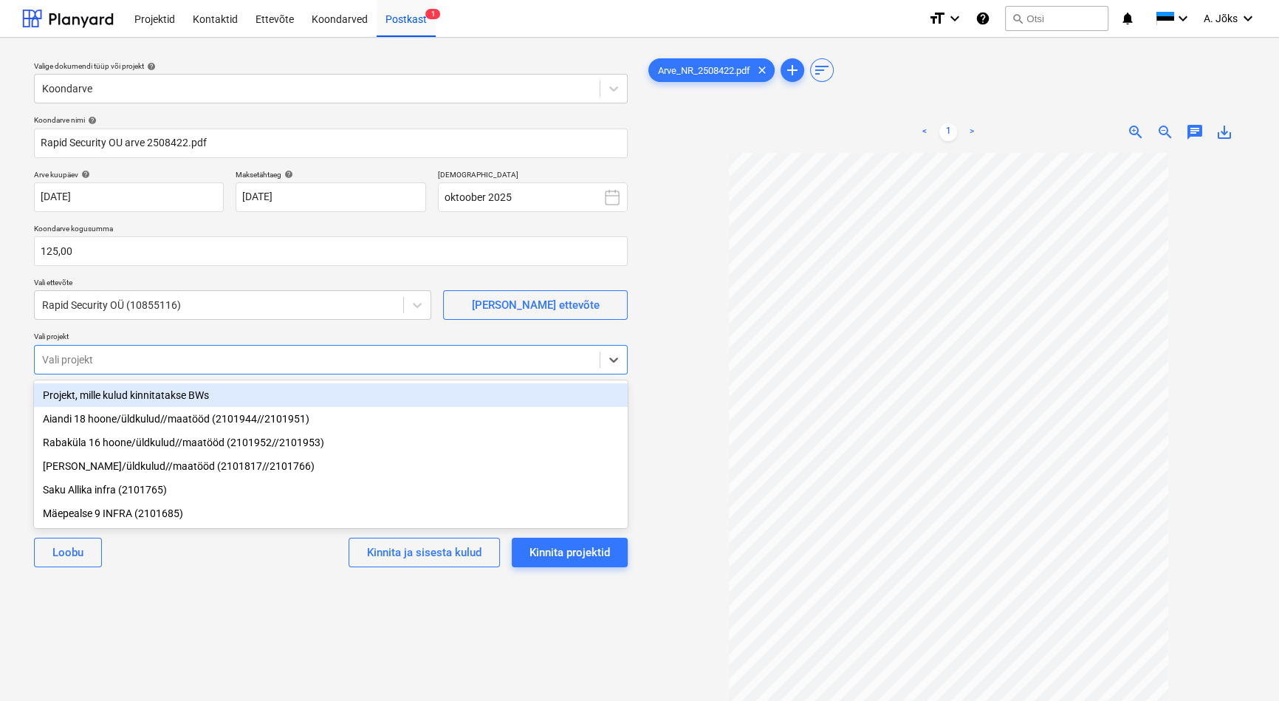
click at [197, 616] on div "Valige dokumendi tüüp või projekt help Koondarve Koondarve nimi help Rapid Secu…" at bounding box center [330, 433] width 617 height 769
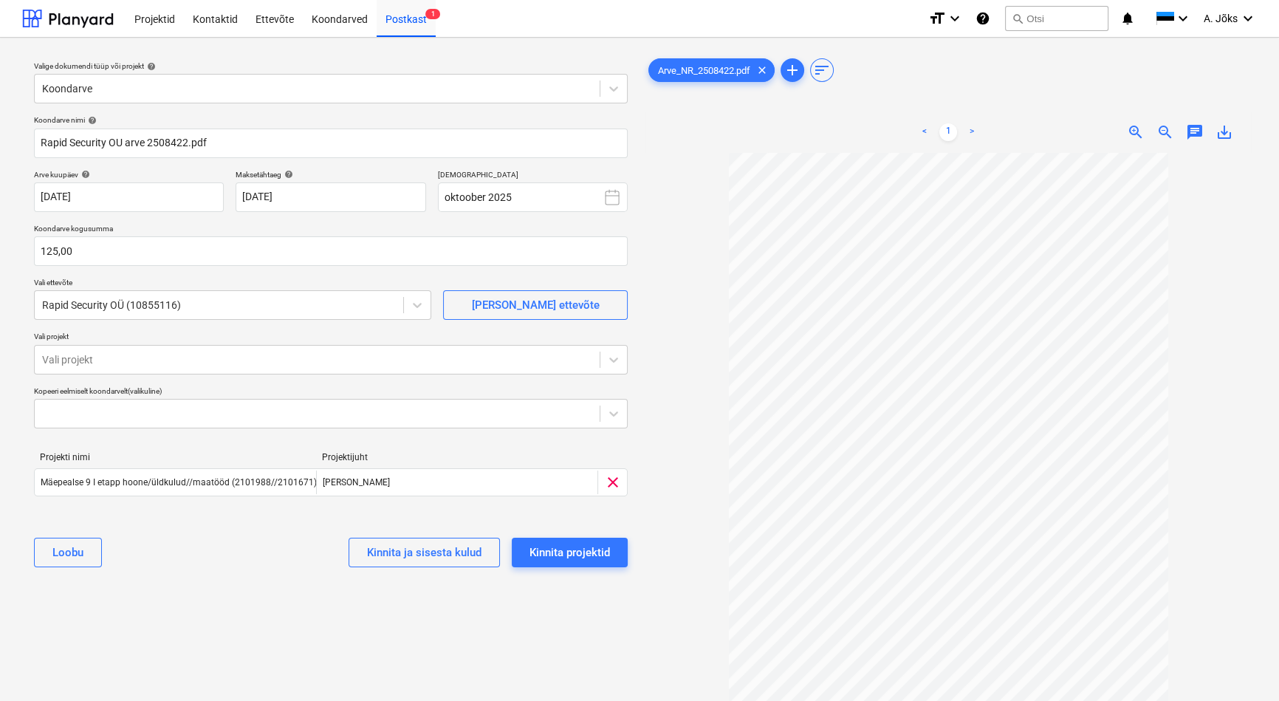
drag, startPoint x: 392, startPoint y: 620, endPoint x: 548, endPoint y: 619, distance: 155.8
click at [392, 620] on div "Valige dokumendi tüüp või projekt help Koondarve Koondarve nimi help Rapid Secu…" at bounding box center [330, 433] width 617 height 769
click at [596, 550] on div "Kinnita projektid" at bounding box center [569, 552] width 80 height 19
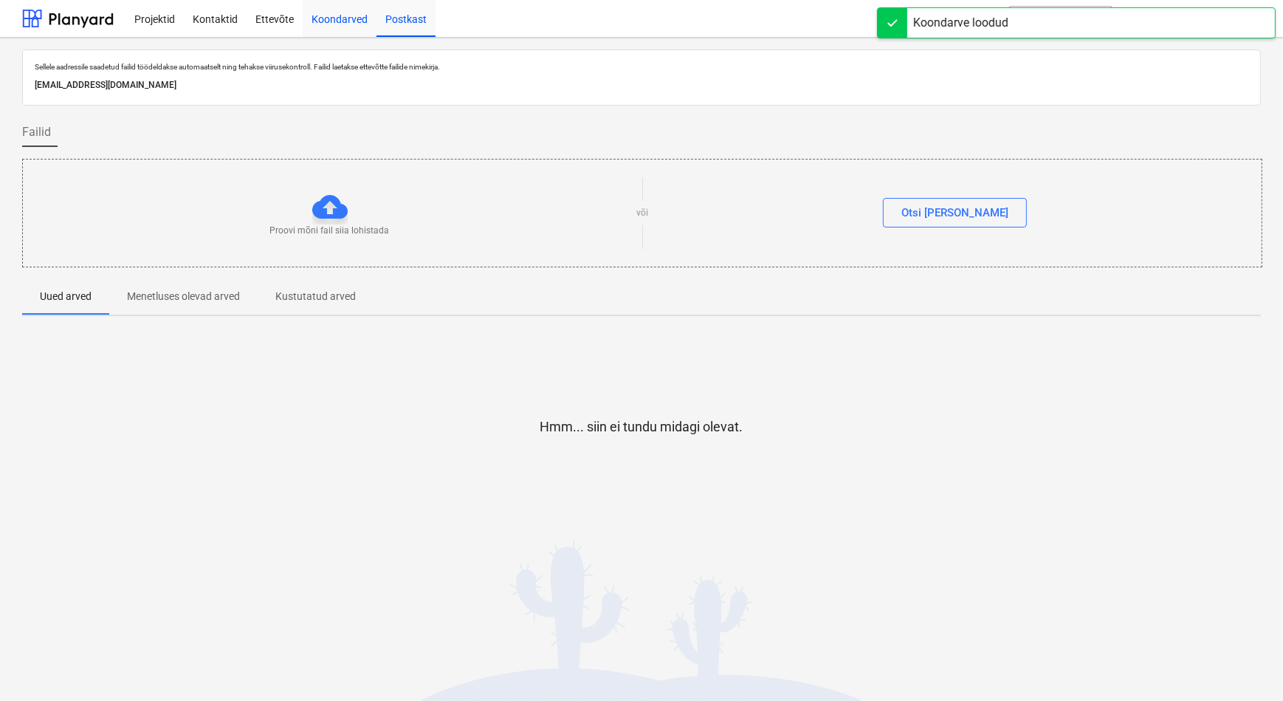
click at [320, 17] on div "Koondarved" at bounding box center [340, 18] width 74 height 38
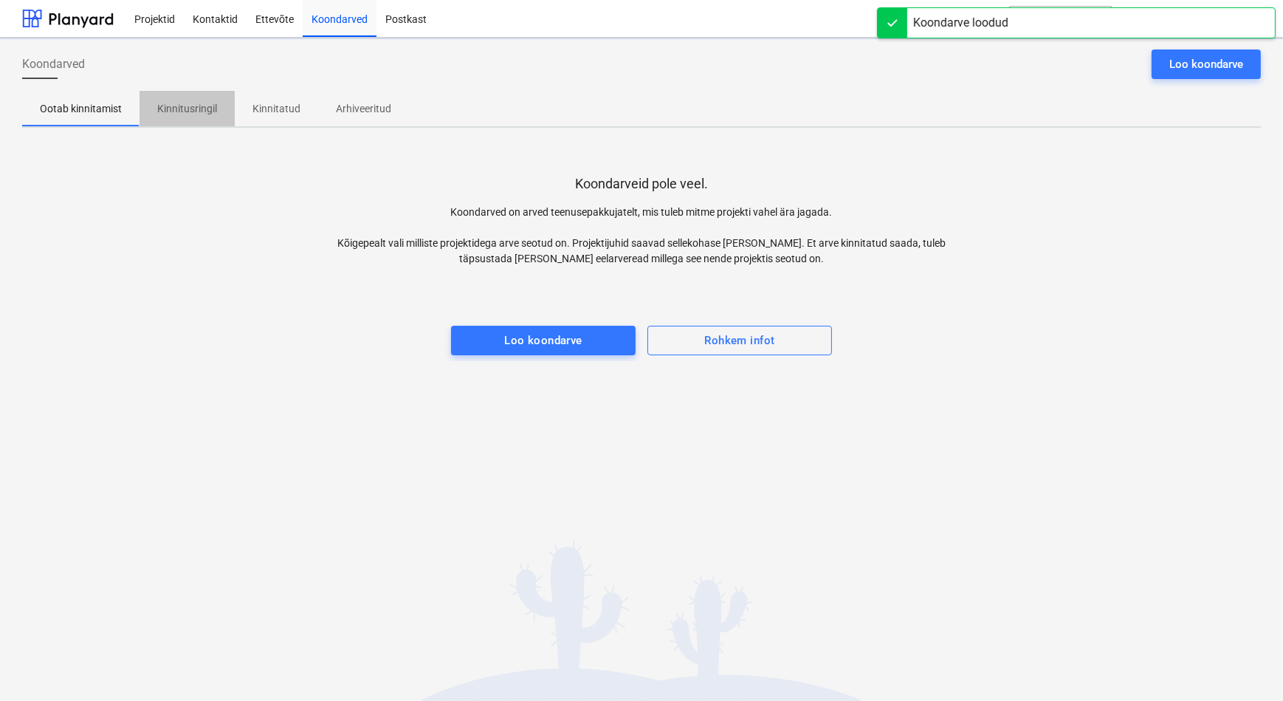
click at [189, 111] on p "Kinnitusringil" at bounding box center [187, 109] width 60 height 16
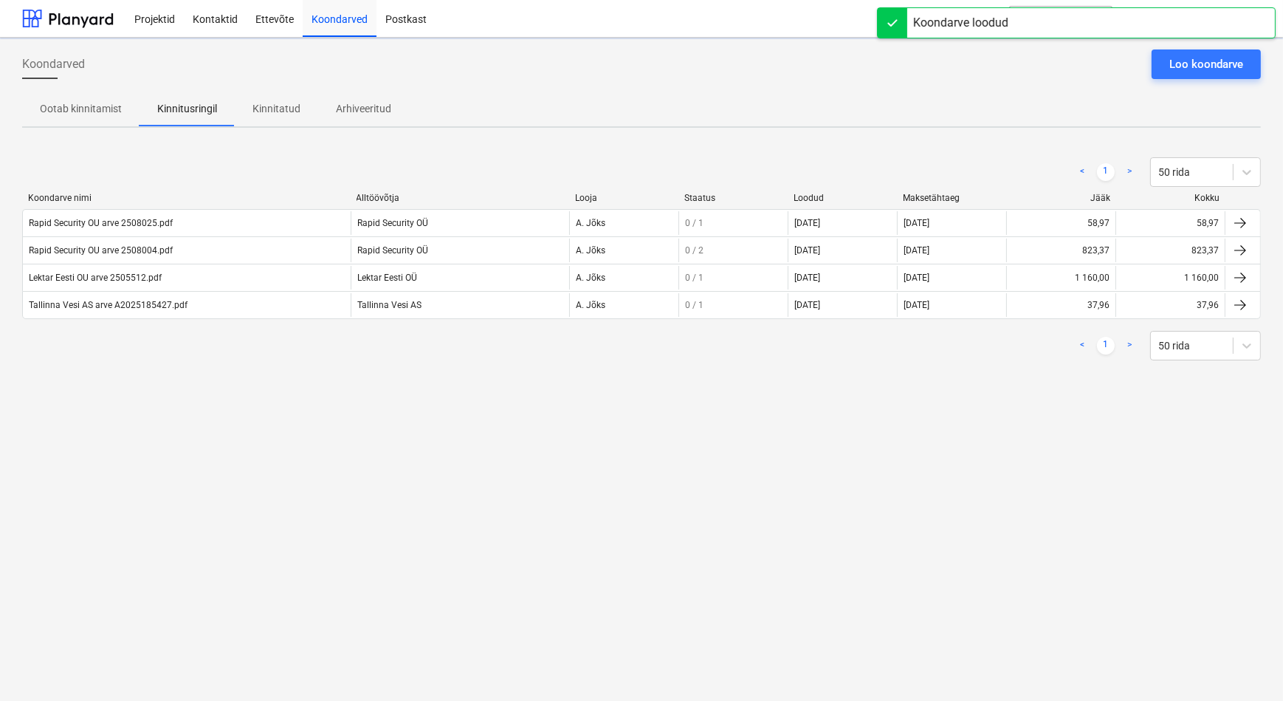
click at [230, 482] on div "Koondarved Loo koondarve Ootab kinnitamist Kinnitusringil Kinnitatud Arhiveerit…" at bounding box center [641, 369] width 1283 height 663
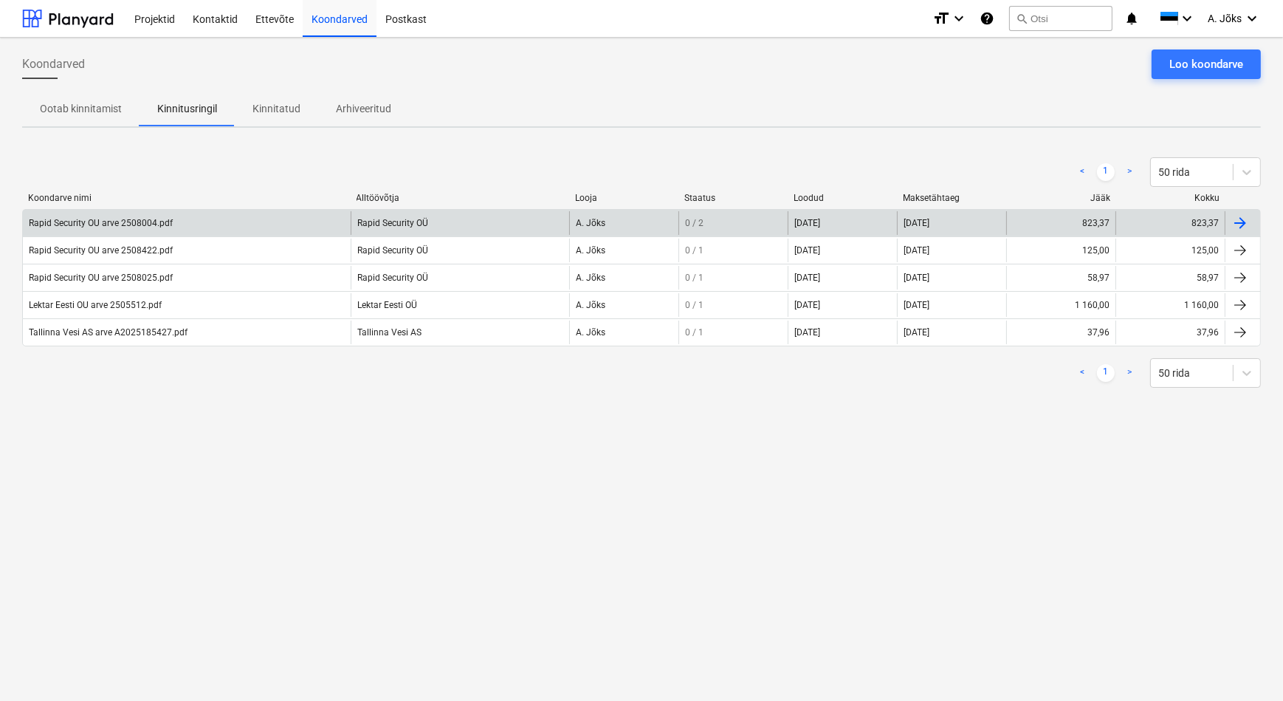
click at [129, 224] on div "Rapid Security OU arve 2508004.pdf" at bounding box center [101, 223] width 144 height 10
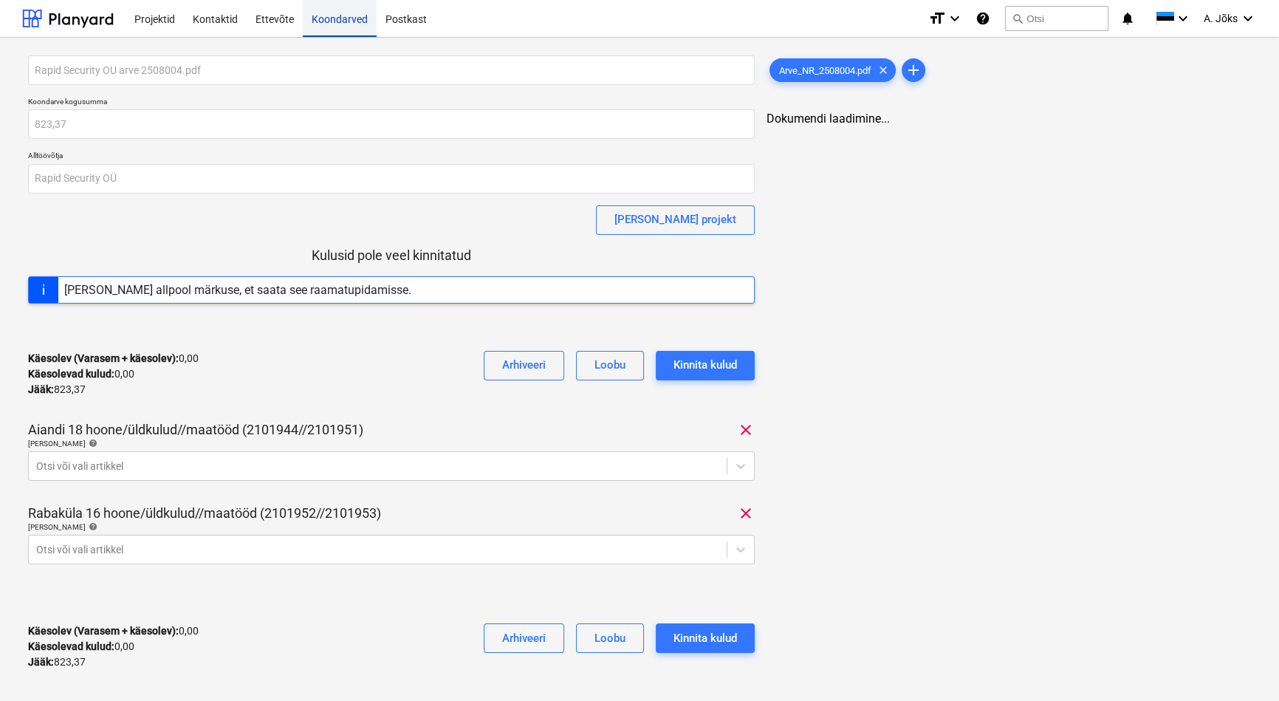
click at [326, 21] on div "Koondarved" at bounding box center [340, 18] width 74 height 38
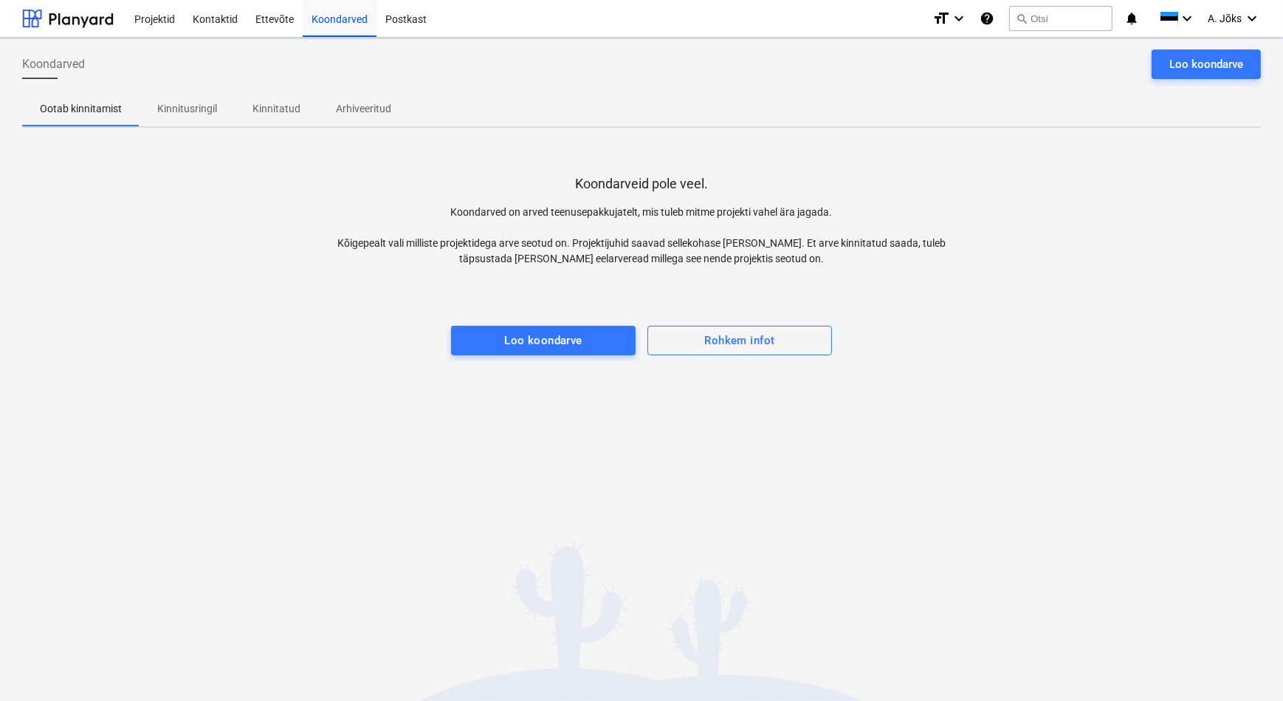
click at [191, 107] on p "Kinnitusringil" at bounding box center [187, 109] width 60 height 16
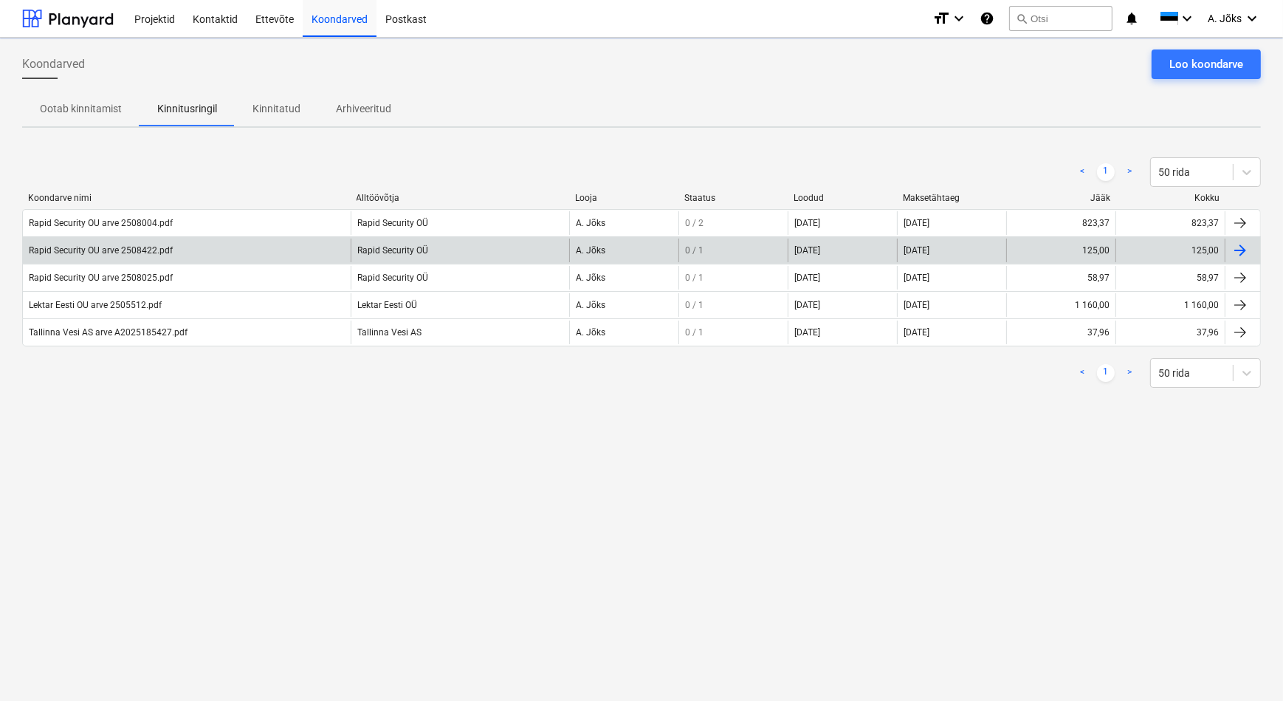
click at [117, 245] on div "Rapid Security OU arve 2508422.pdf" at bounding box center [101, 250] width 144 height 10
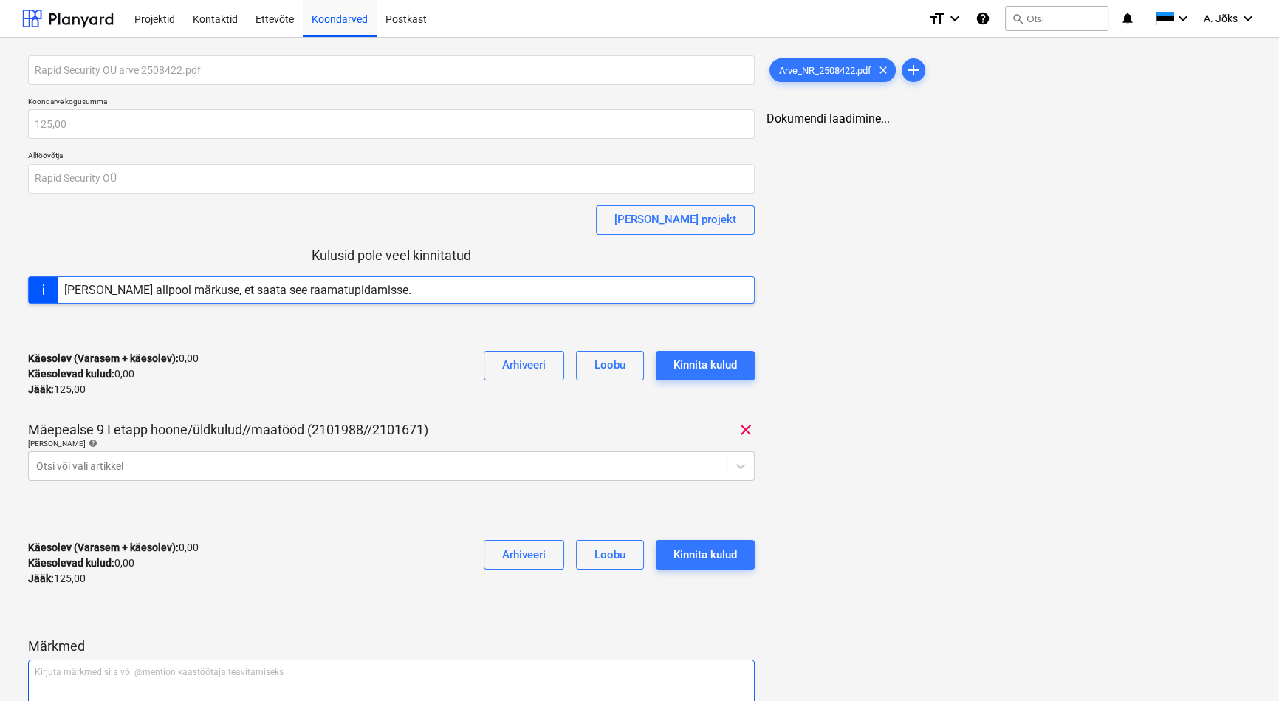
click at [103, 672] on p "Kirjuta märkmed siia või @mention kaastöötaja teavitamiseks ﻿" at bounding box center [391, 672] width 713 height 13
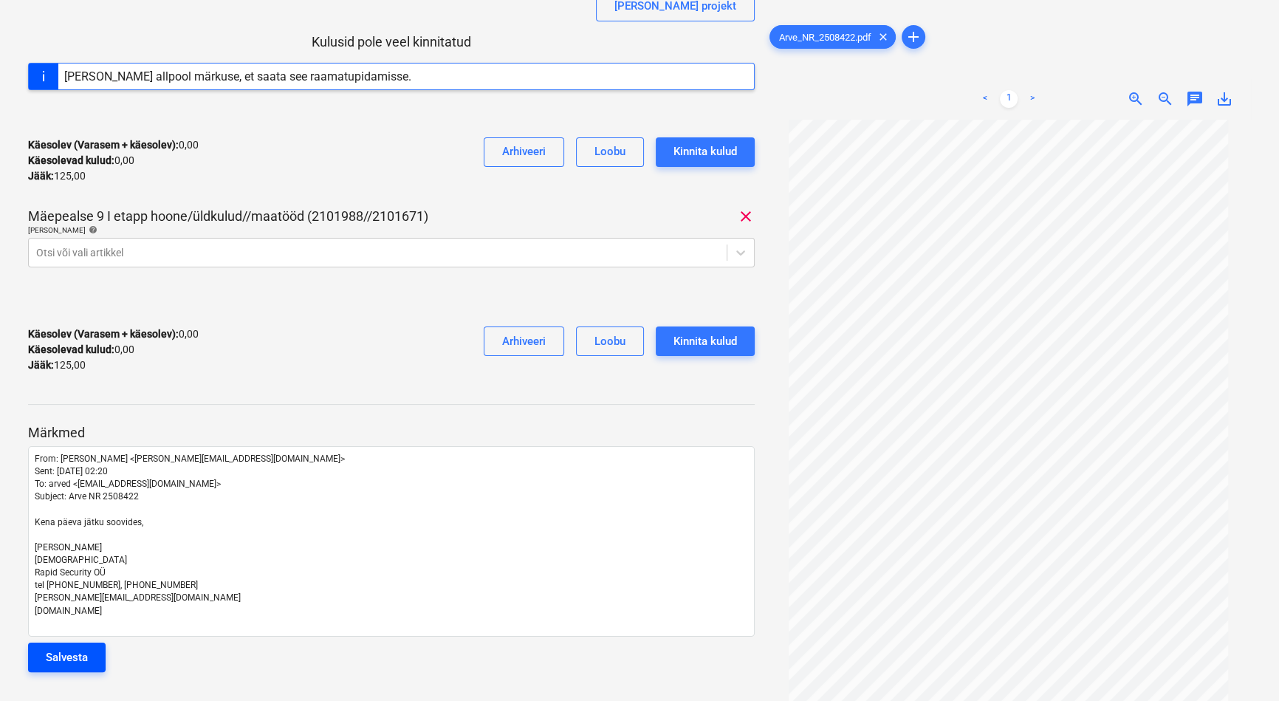
click at [84, 658] on div "Salvesta" at bounding box center [67, 657] width 42 height 19
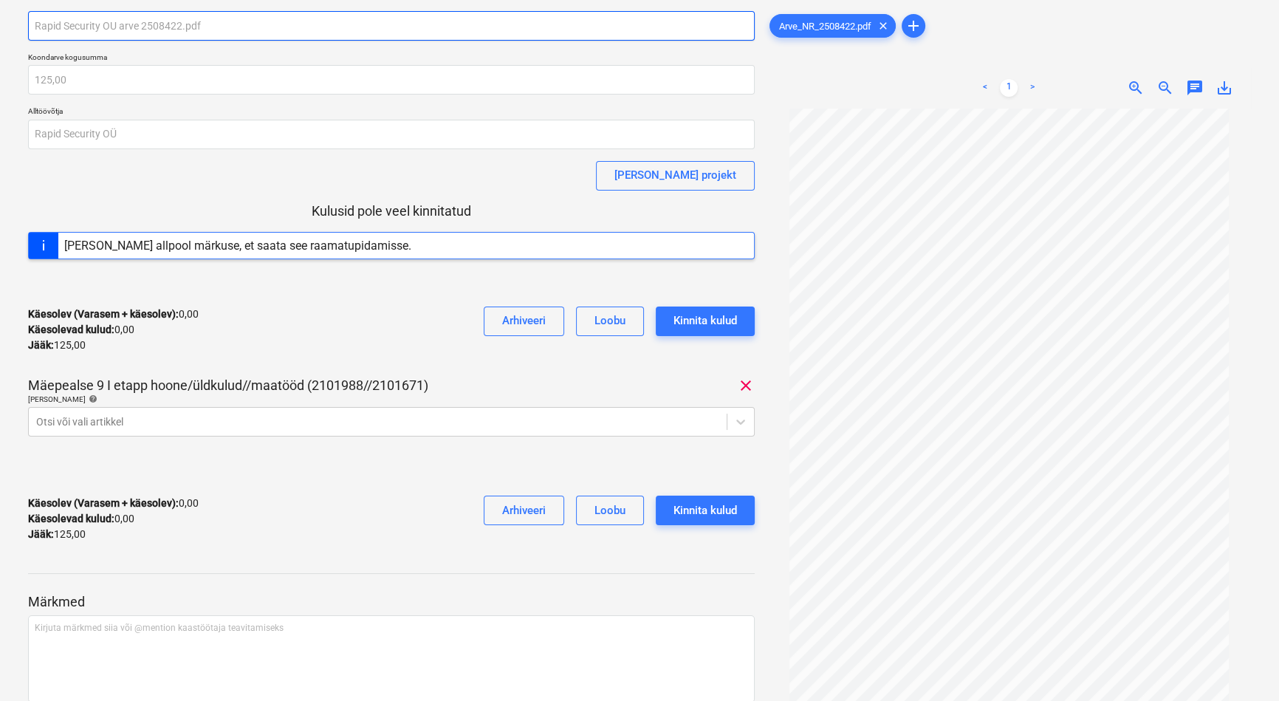
scroll to position [0, 0]
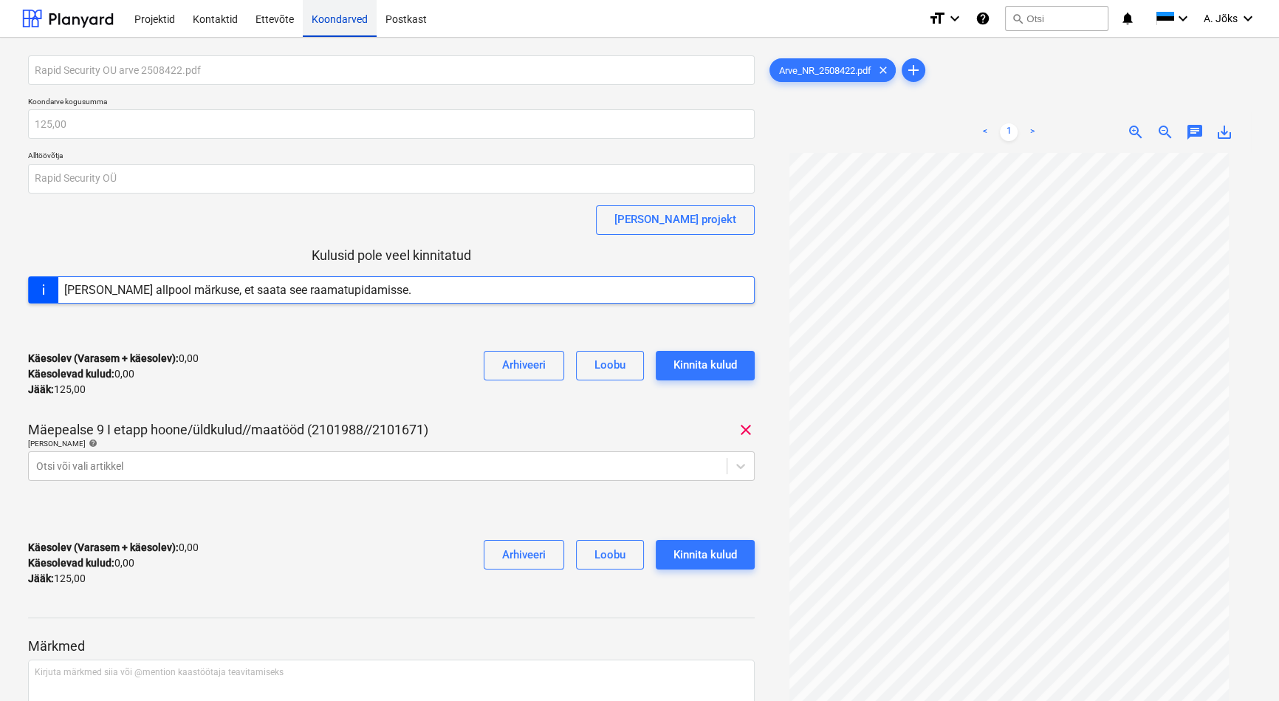
click at [324, 17] on div "Koondarved" at bounding box center [340, 18] width 74 height 38
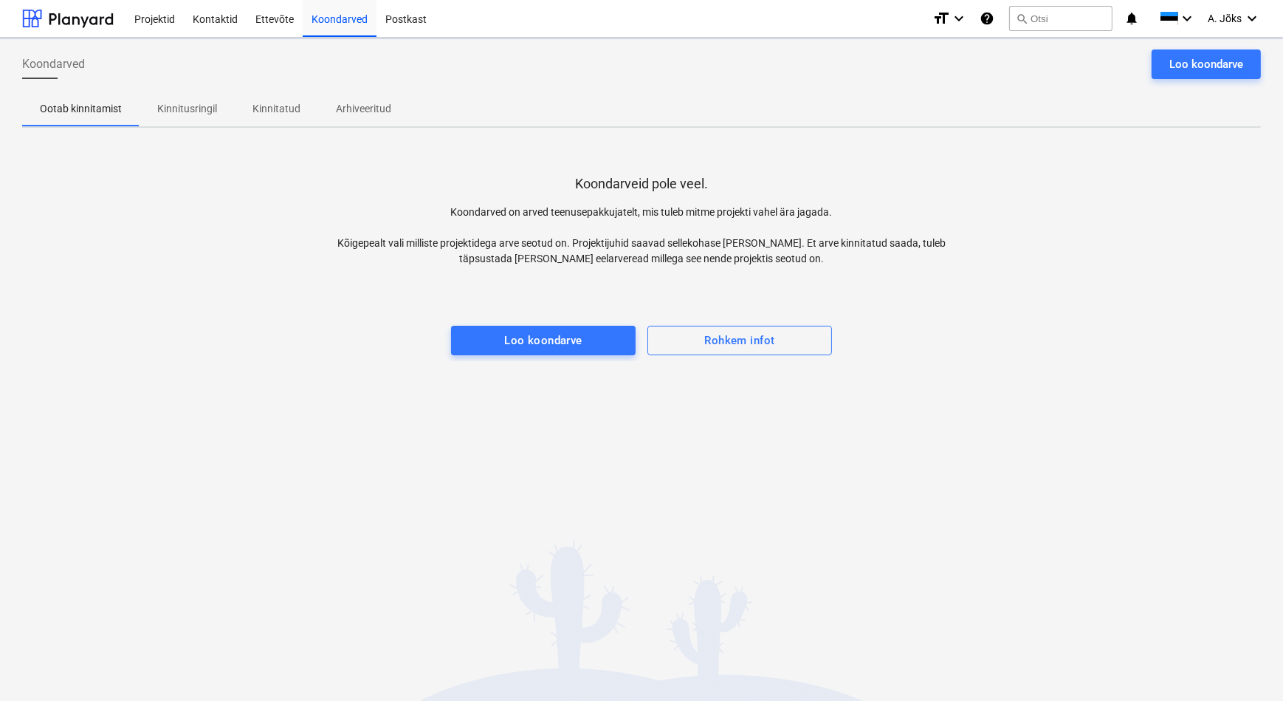
click at [205, 111] on p "Kinnitusringil" at bounding box center [187, 109] width 60 height 16
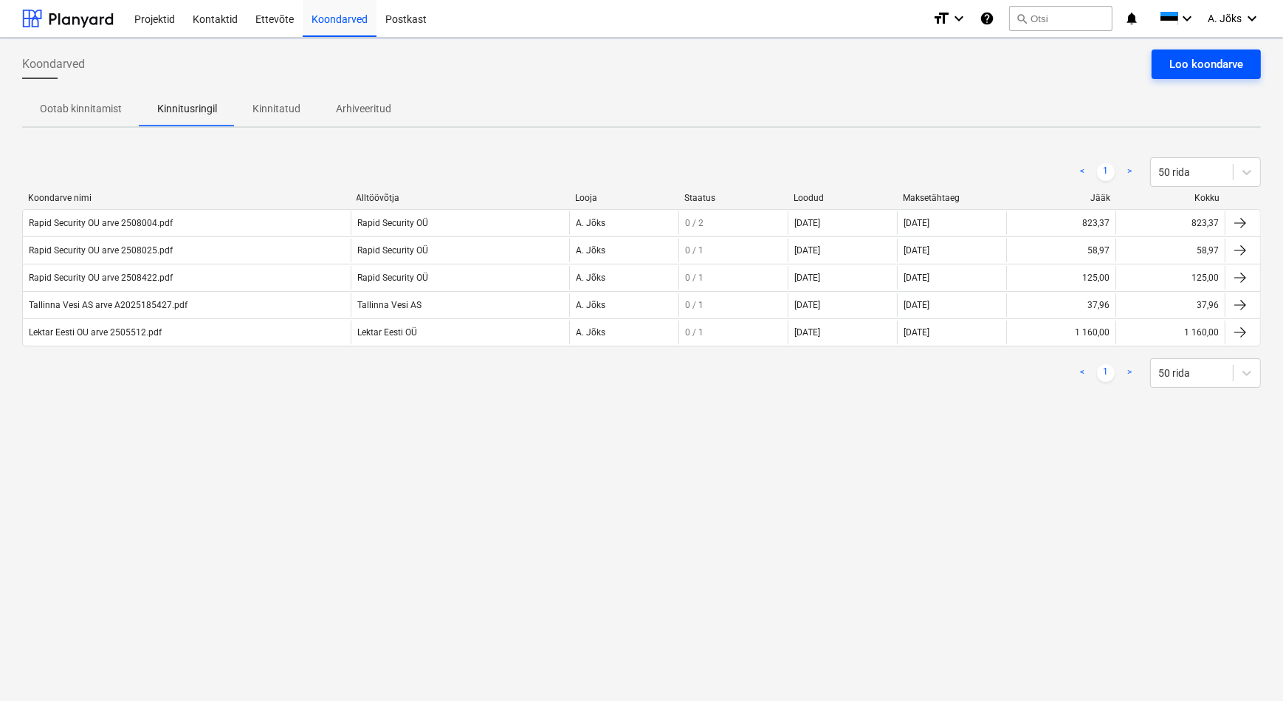
click at [1209, 66] on div "Loo koondarve" at bounding box center [1206, 64] width 74 height 19
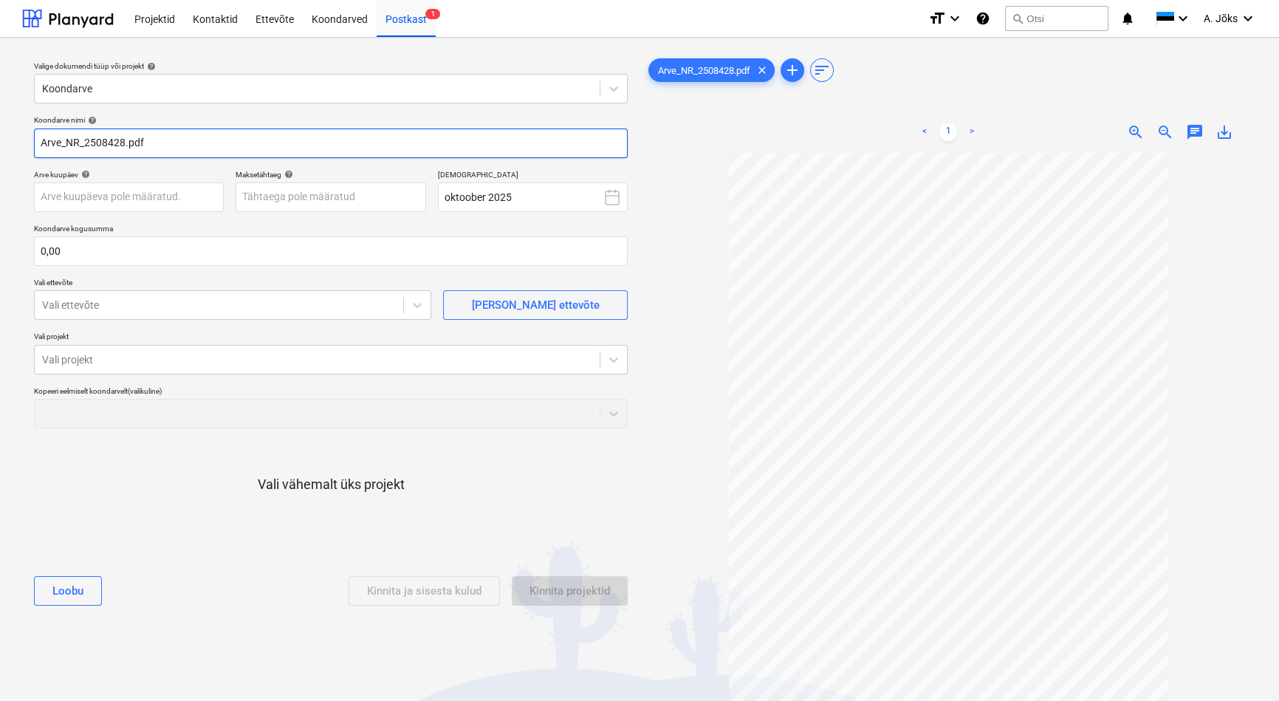
drag, startPoint x: 85, startPoint y: 143, endPoint x: -45, endPoint y: 132, distance: 130.4
click at [0, 132] on html "Projektid Kontaktid Ettevõte Koondarved Postkast 1 format_size keyboard_arrow_d…" at bounding box center [639, 350] width 1279 height 701
paste input "Rapid Security OÜ"
type input "Rapid Security OU arve 2508428.pdf"
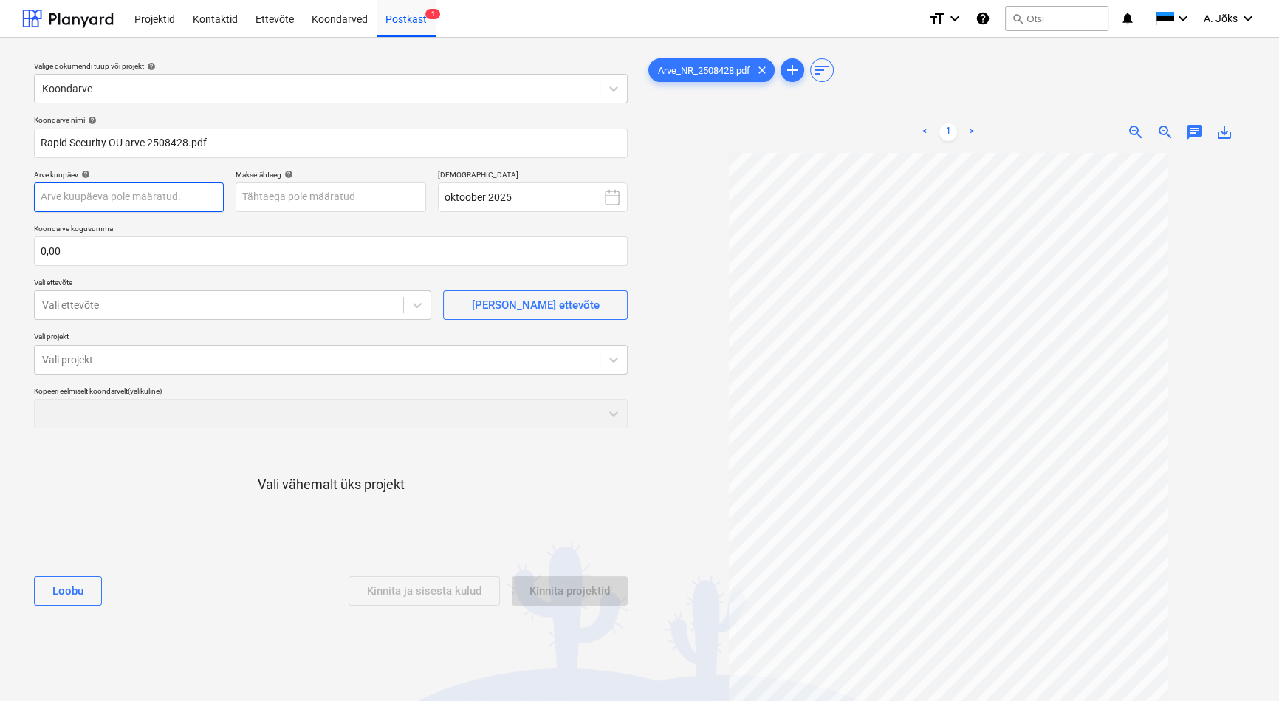
click at [140, 198] on body "Projektid Kontaktid Ettevõte Koondarved Postkast 1 format_size keyboard_arrow_d…" at bounding box center [639, 350] width 1279 height 701
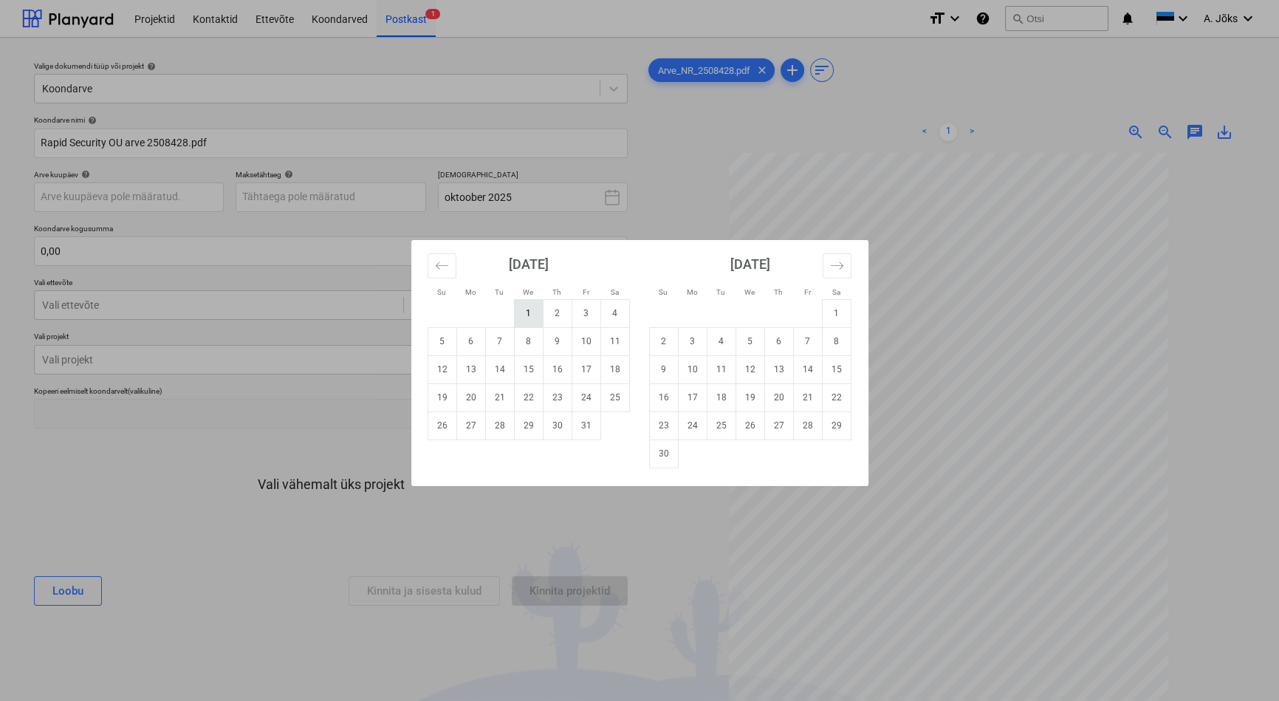
click at [526, 315] on td "1" at bounding box center [528, 313] width 29 height 28
type input "[DATE]"
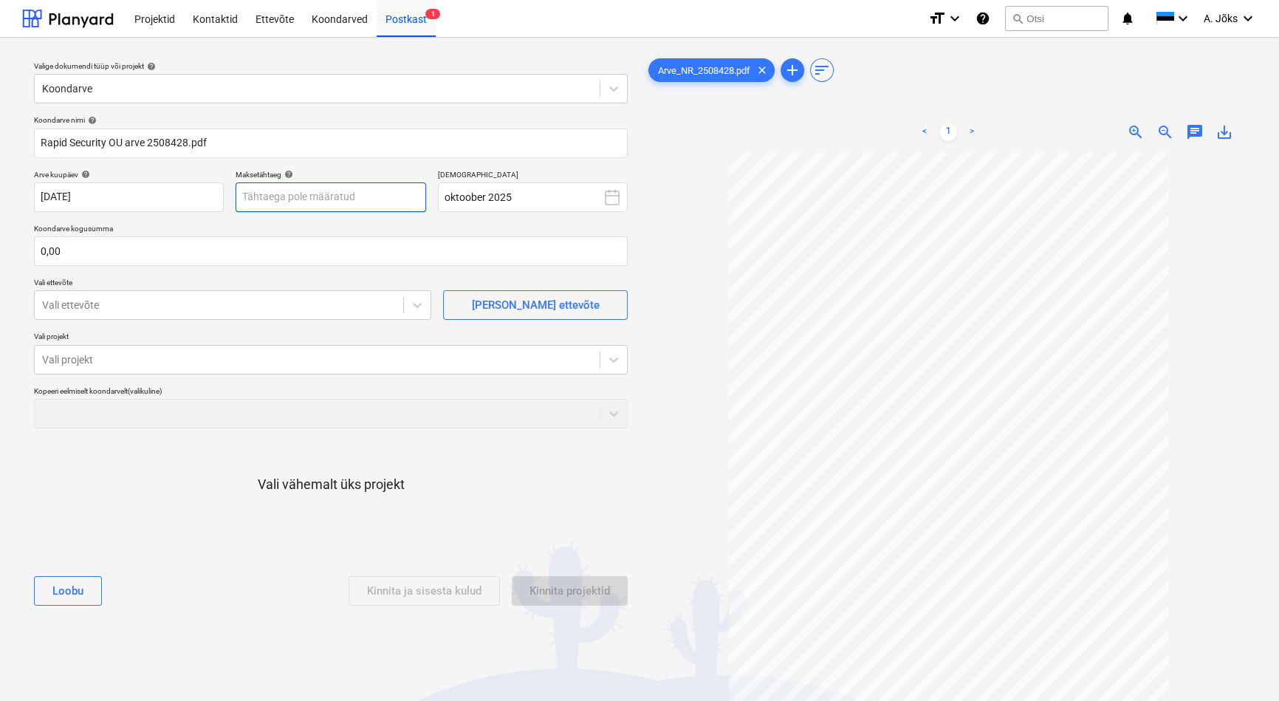
click at [327, 199] on body "Projektid Kontaktid Ettevõte Koondarved Postkast 1 format_size keyboard_arrow_d…" at bounding box center [639, 350] width 1279 height 701
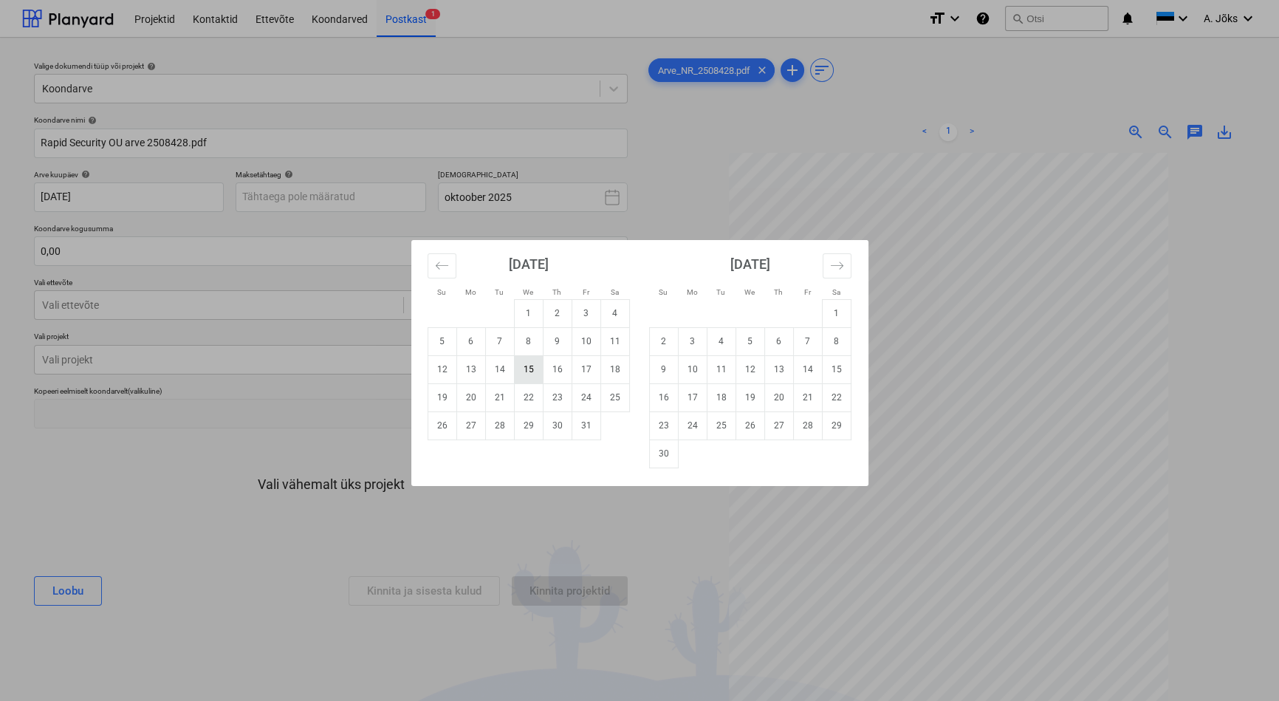
click at [525, 374] on td "15" at bounding box center [528, 369] width 29 height 28
type input "[DATE]"
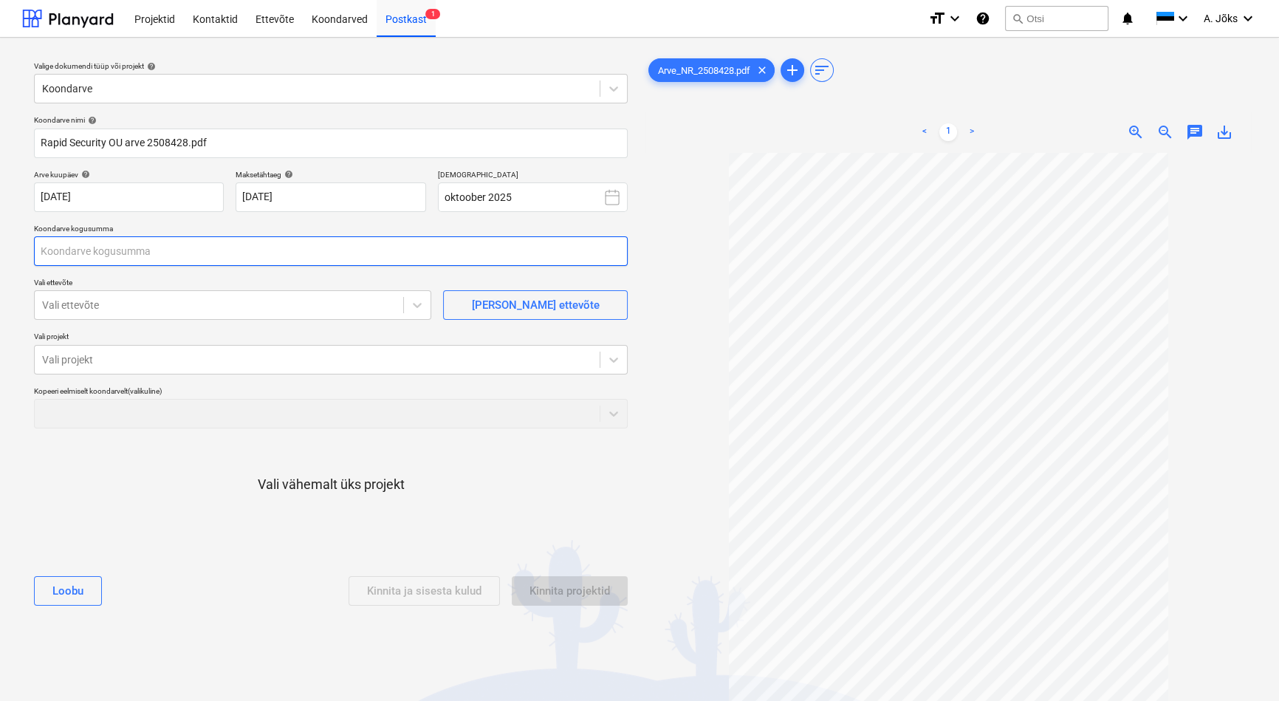
click at [324, 260] on input "text" at bounding box center [331, 251] width 594 height 30
type input "215,00"
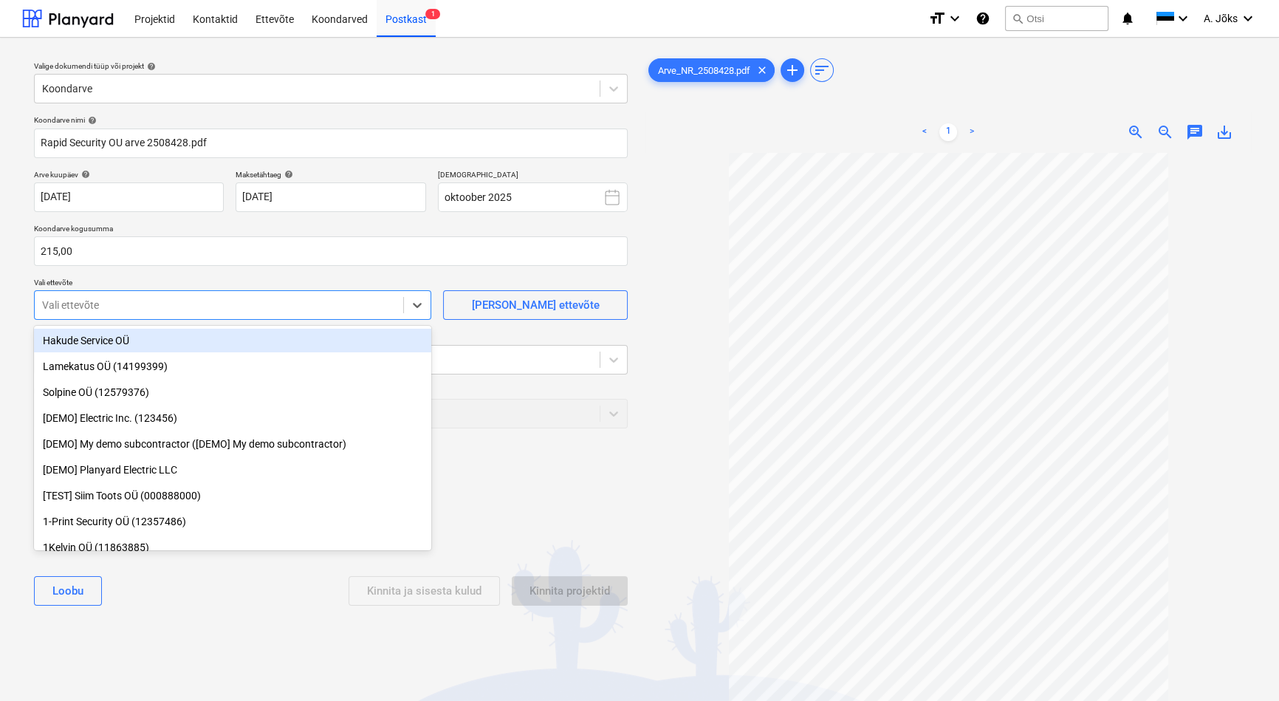
click at [203, 312] on div at bounding box center [219, 305] width 354 height 15
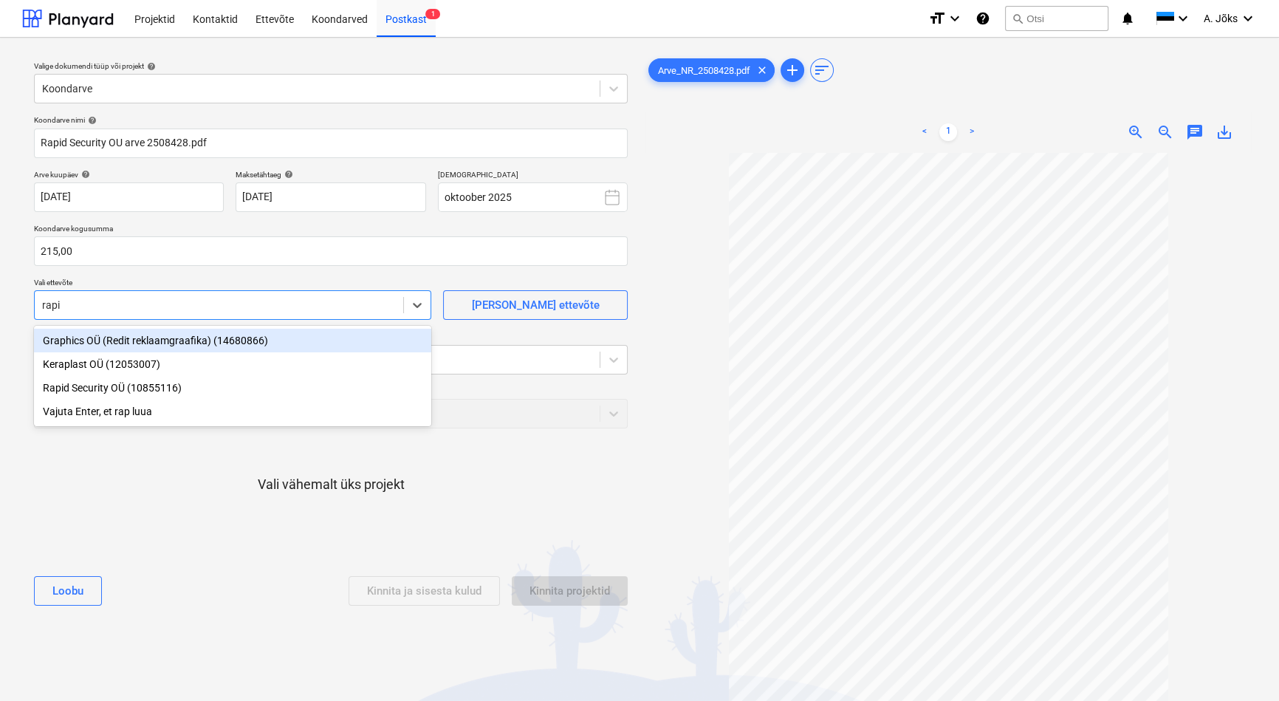
type input "rapid"
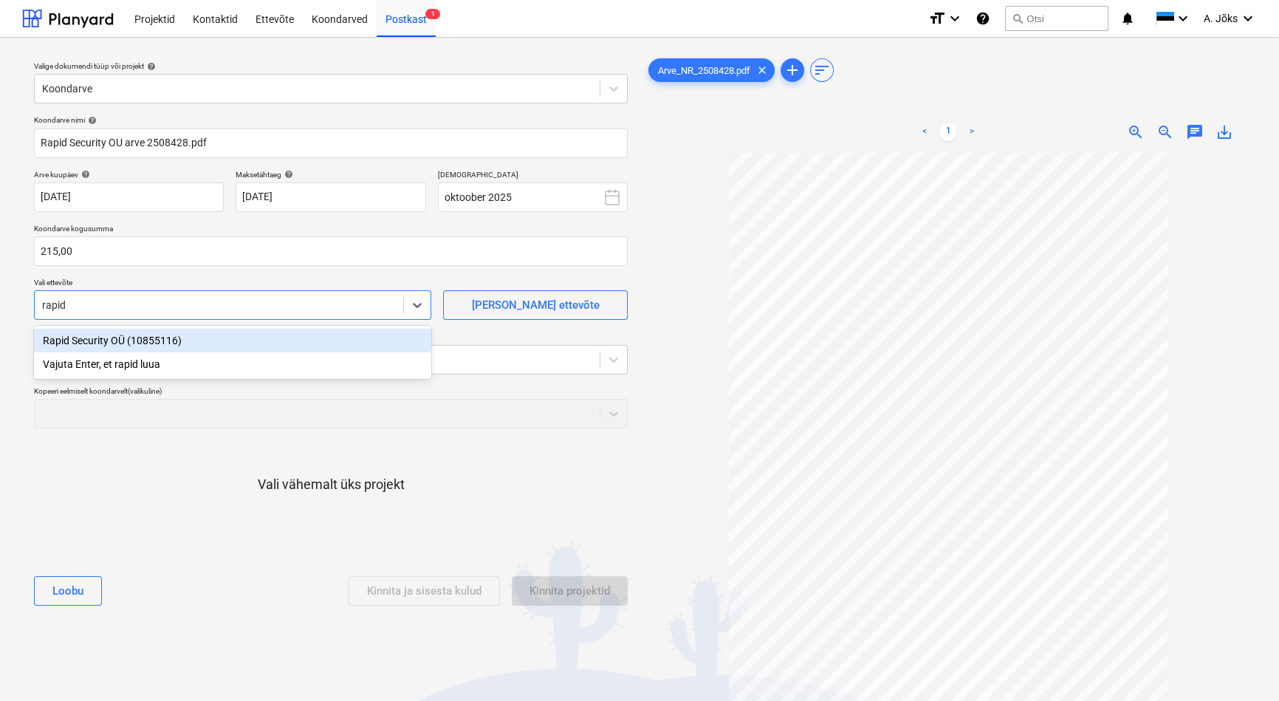
click at [184, 344] on div "Rapid Security OÜ (10855116)" at bounding box center [232, 341] width 397 height 24
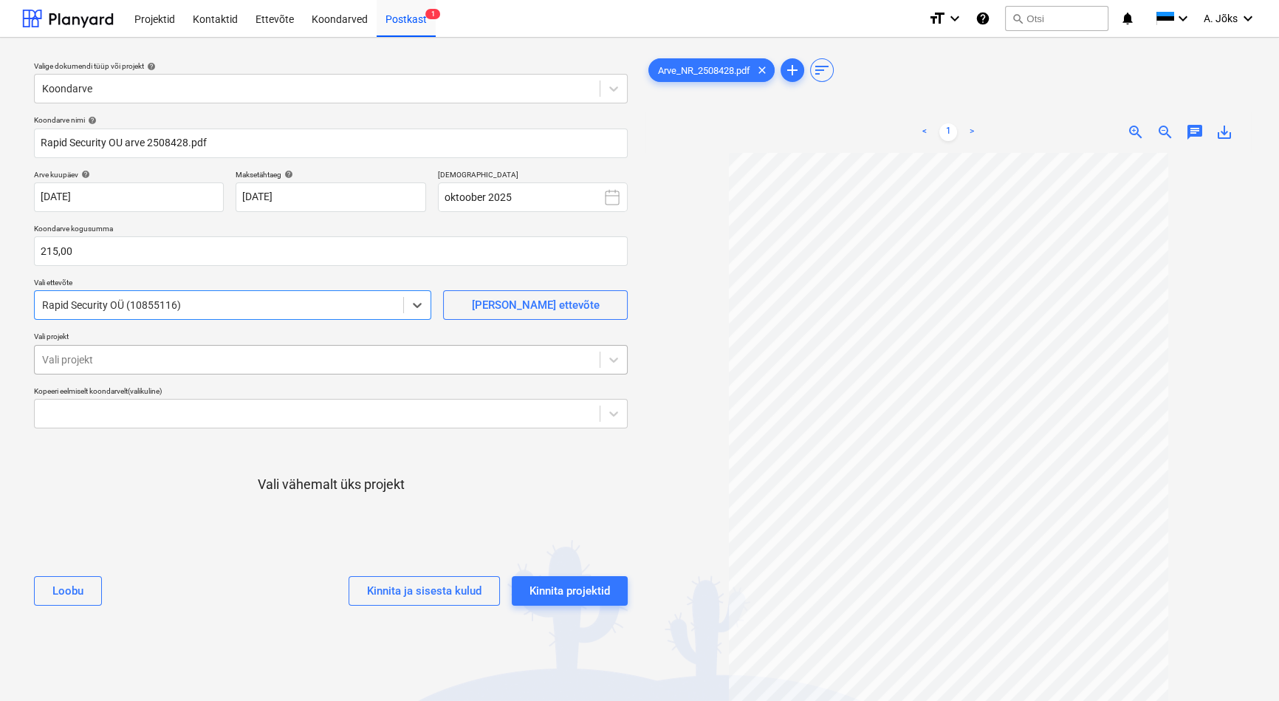
click at [176, 356] on div at bounding box center [317, 359] width 550 height 15
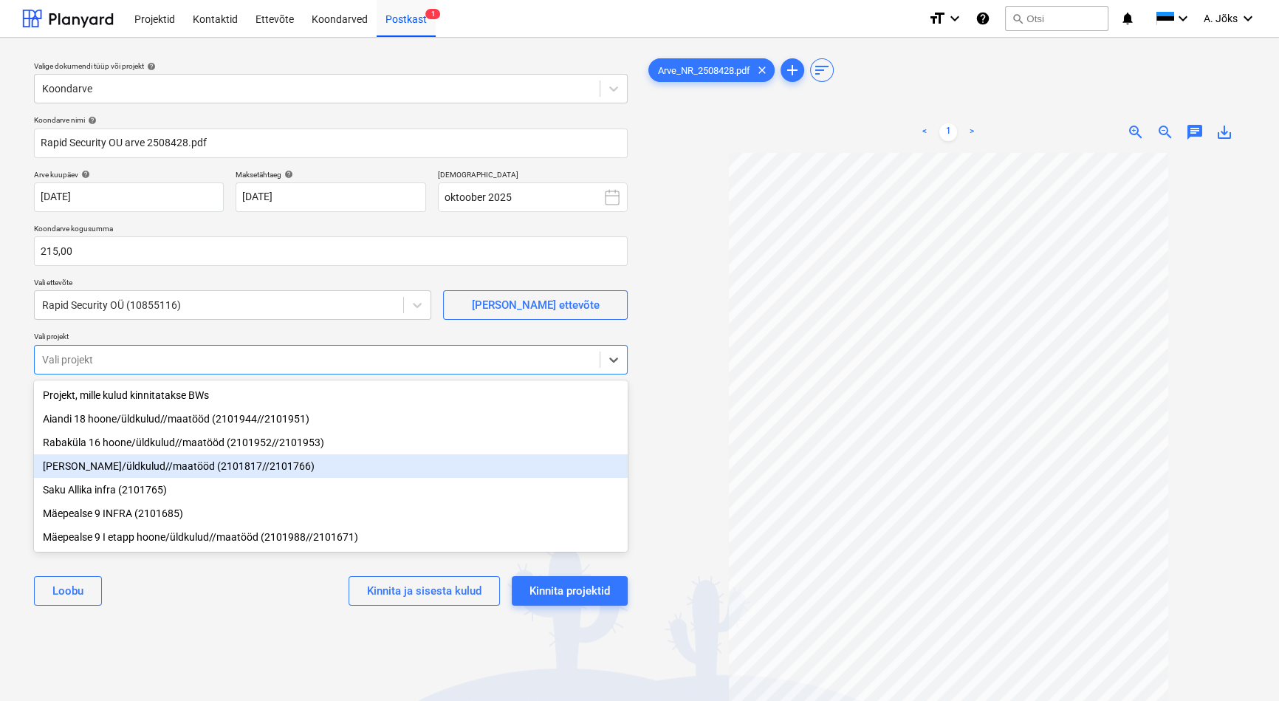
click at [169, 470] on div "[PERSON_NAME]/üldkulud//maatööd (2101817//2101766)" at bounding box center [331, 466] width 594 height 24
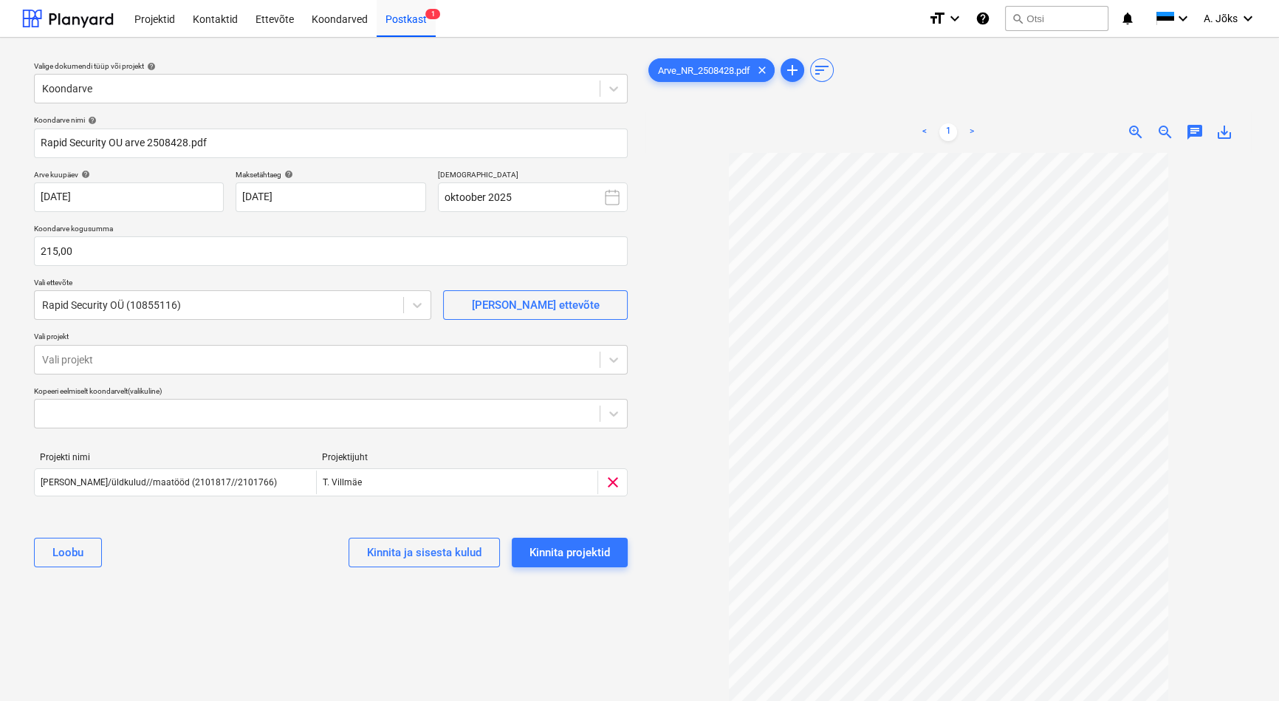
click at [185, 566] on div "[PERSON_NAME] ja sisesta kulud Kinnita projektid" at bounding box center [331, 552] width 594 height 53
drag, startPoint x: 406, startPoint y: 642, endPoint x: 546, endPoint y: 617, distance: 142.5
click at [409, 642] on div "Valige dokumendi tüüp või projekt help Koondarve Koondarve nimi help Rapid Secu…" at bounding box center [330, 433] width 617 height 769
click at [620, 561] on button "Kinnita projektid" at bounding box center [570, 552] width 116 height 30
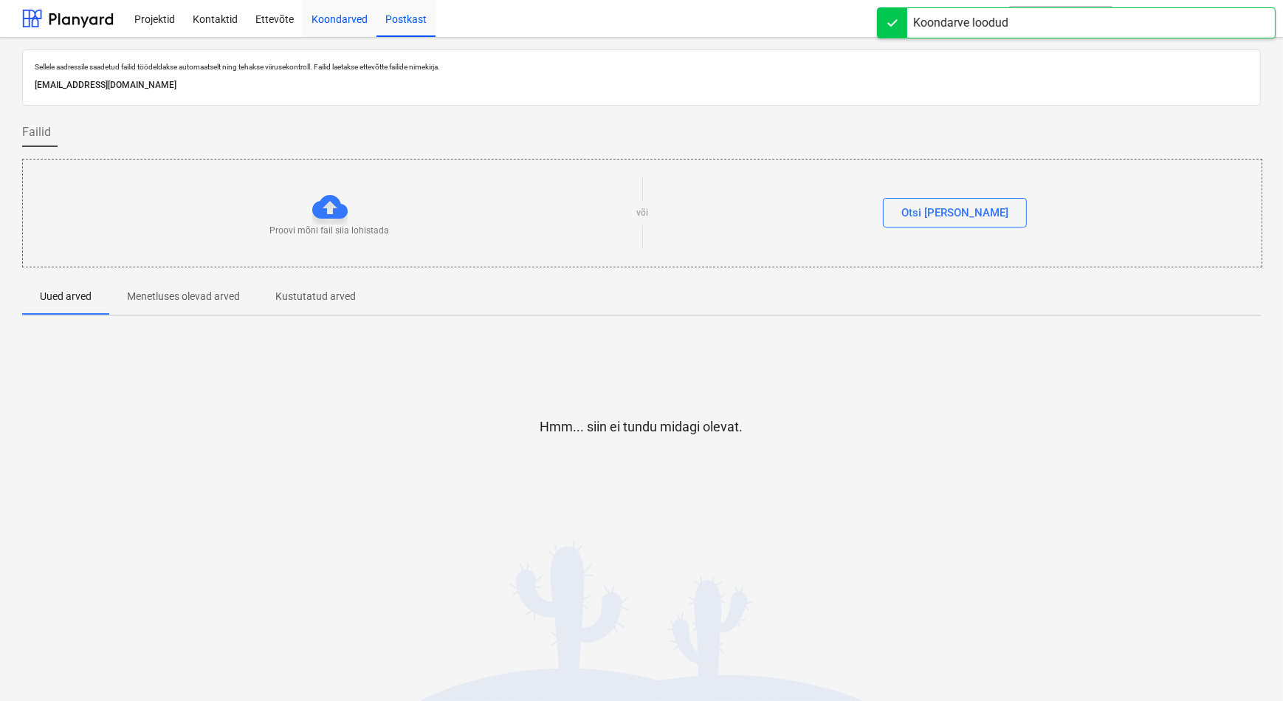
click at [321, 17] on div "Koondarved" at bounding box center [340, 18] width 74 height 38
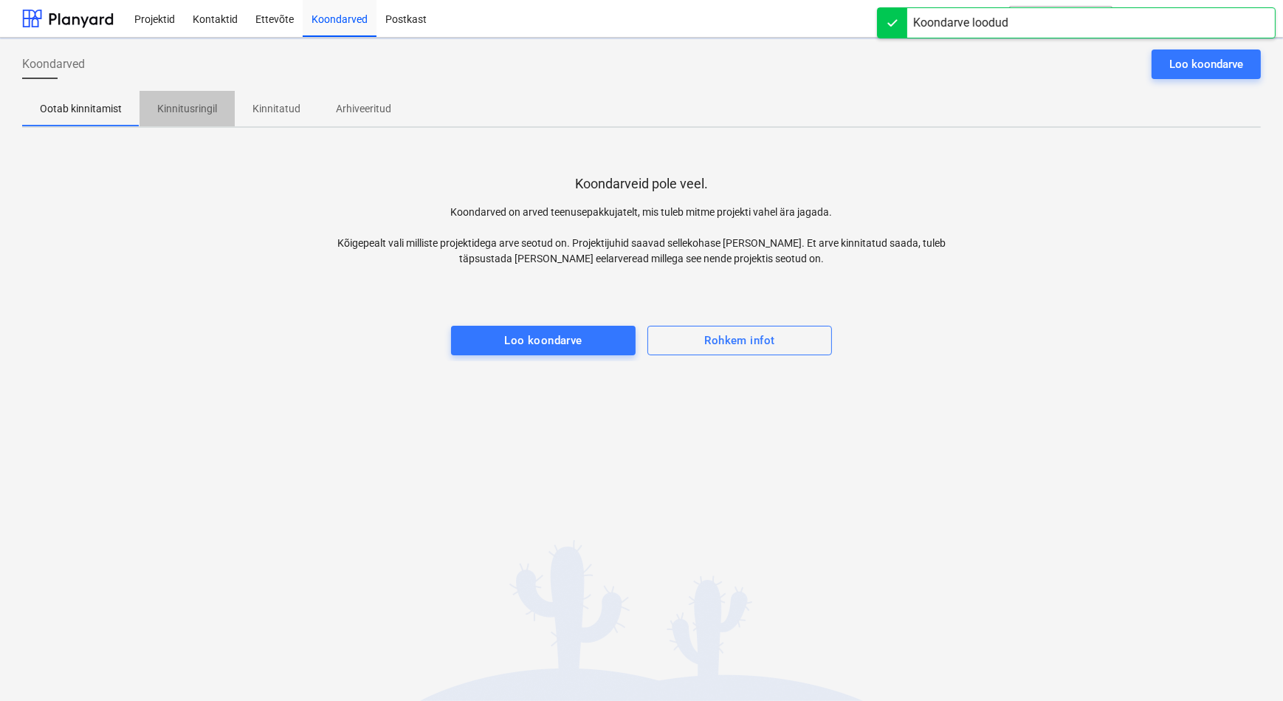
click at [197, 104] on p "Kinnitusringil" at bounding box center [187, 109] width 60 height 16
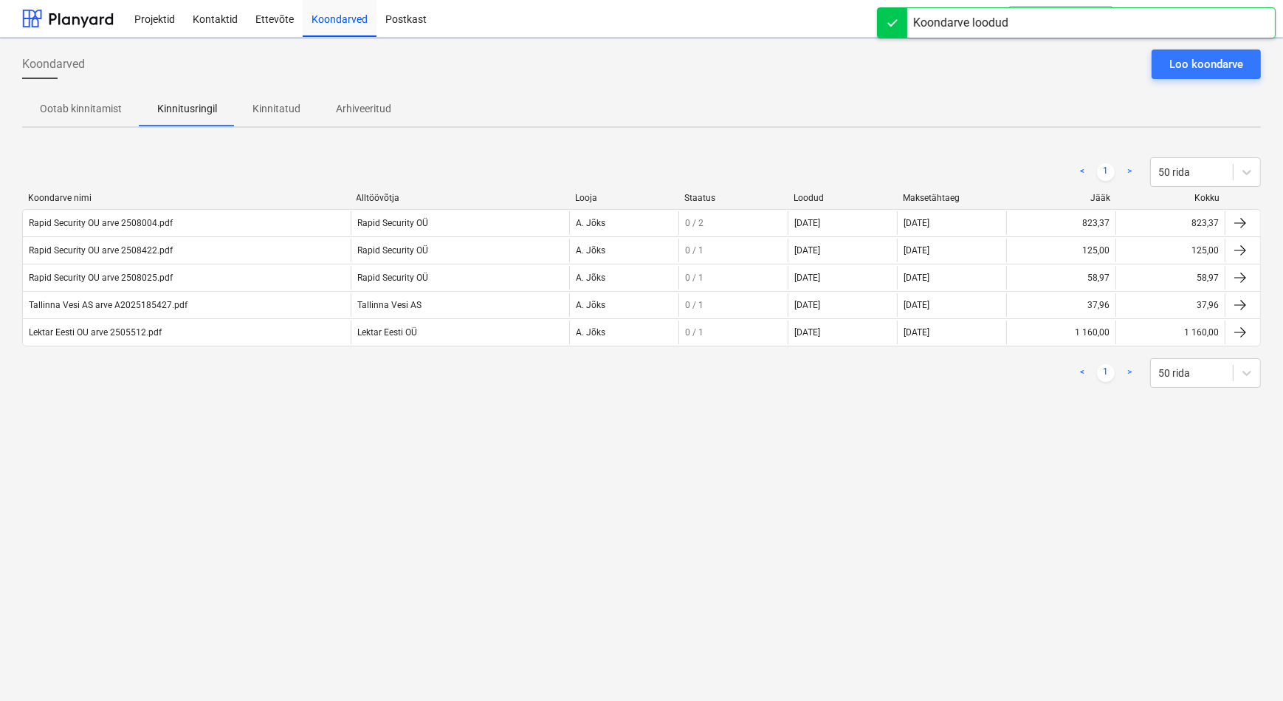
click at [213, 487] on div "Koondarved Loo koondarve Ootab kinnitamist Kinnitusringil Kinnitatud Arhiveerit…" at bounding box center [641, 369] width 1283 height 663
click at [264, 446] on div "Koondarved Loo koondarve Ootab kinnitamist Kinnitusringil Kinnitatud Arhiveerit…" at bounding box center [641, 369] width 1283 height 663
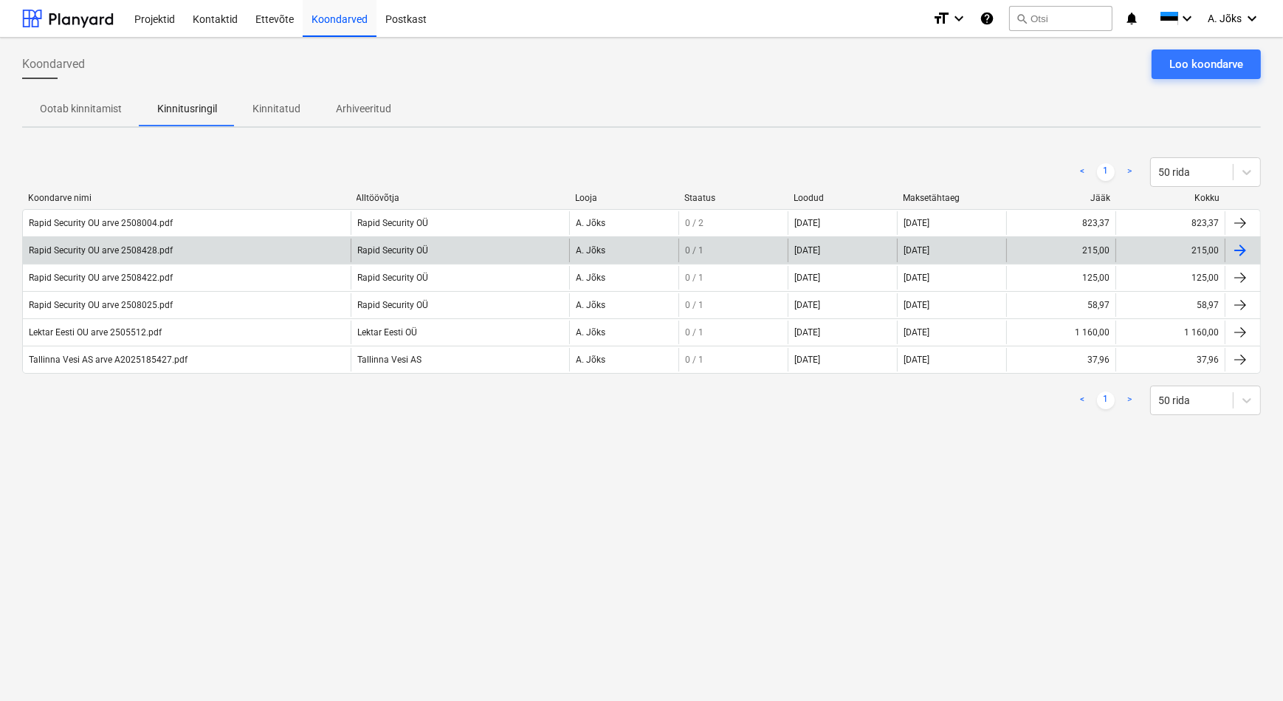
click at [111, 250] on div "Rapid Security OU arve 2508428.pdf" at bounding box center [101, 250] width 144 height 10
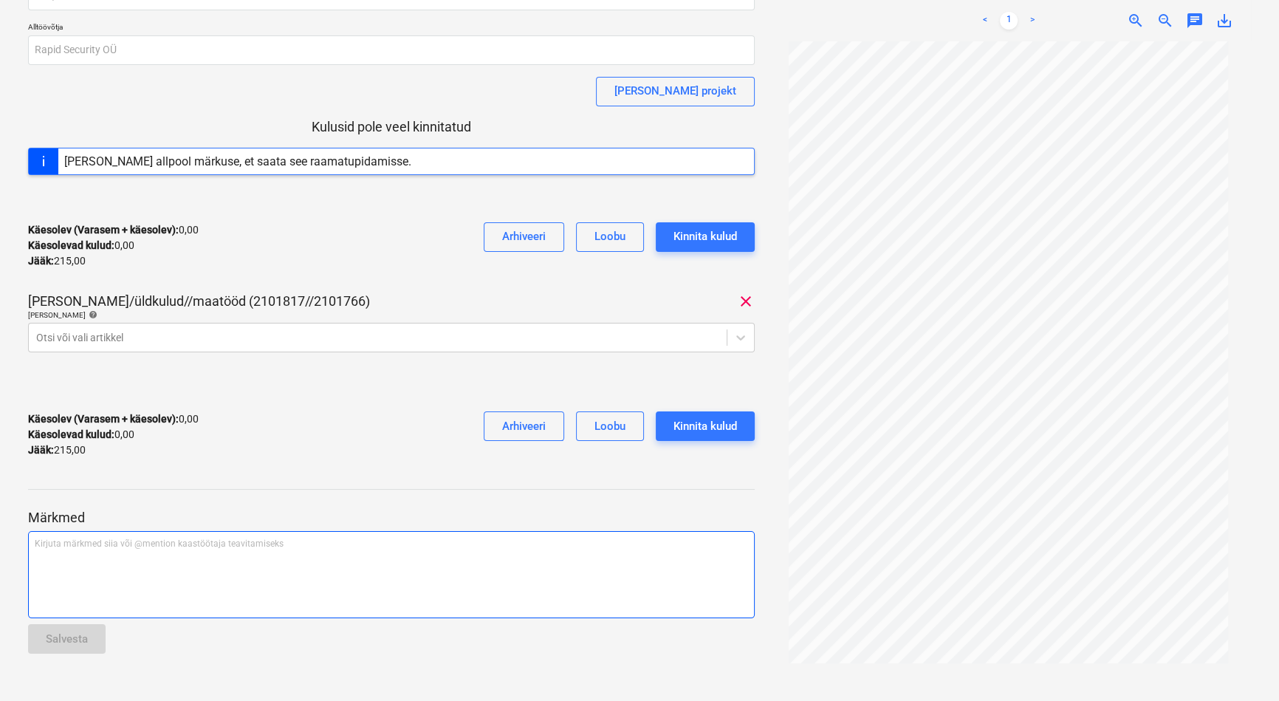
click at [116, 570] on div "Kirjuta märkmed siia või @mention kaastöötaja teavitamiseks ﻿" at bounding box center [391, 574] width 727 height 87
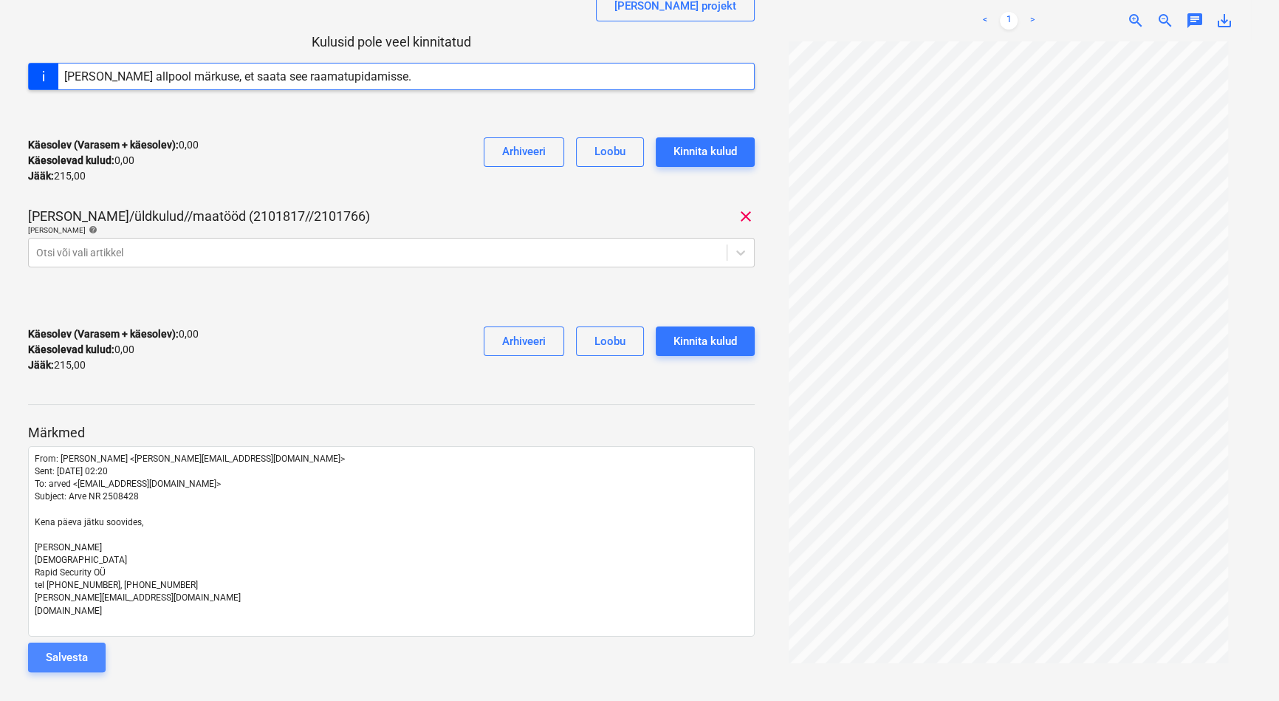
click at [69, 656] on div "Salvesta" at bounding box center [67, 657] width 42 height 19
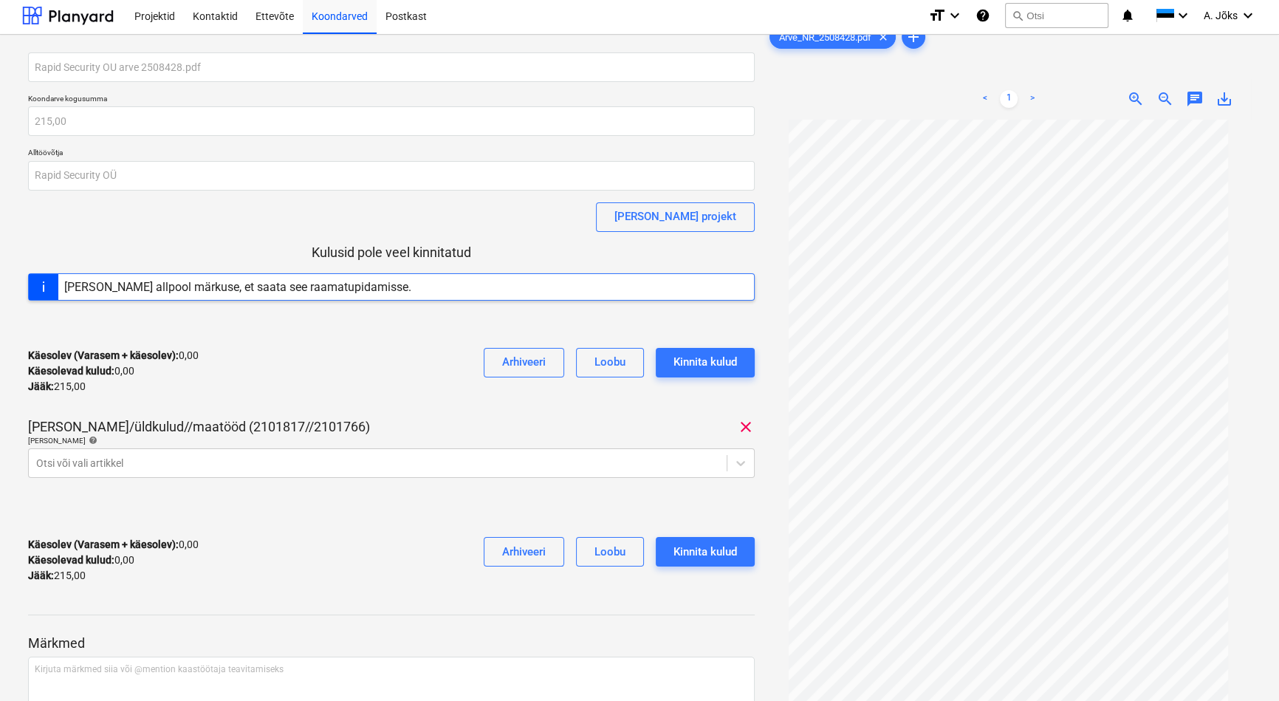
scroll to position [0, 0]
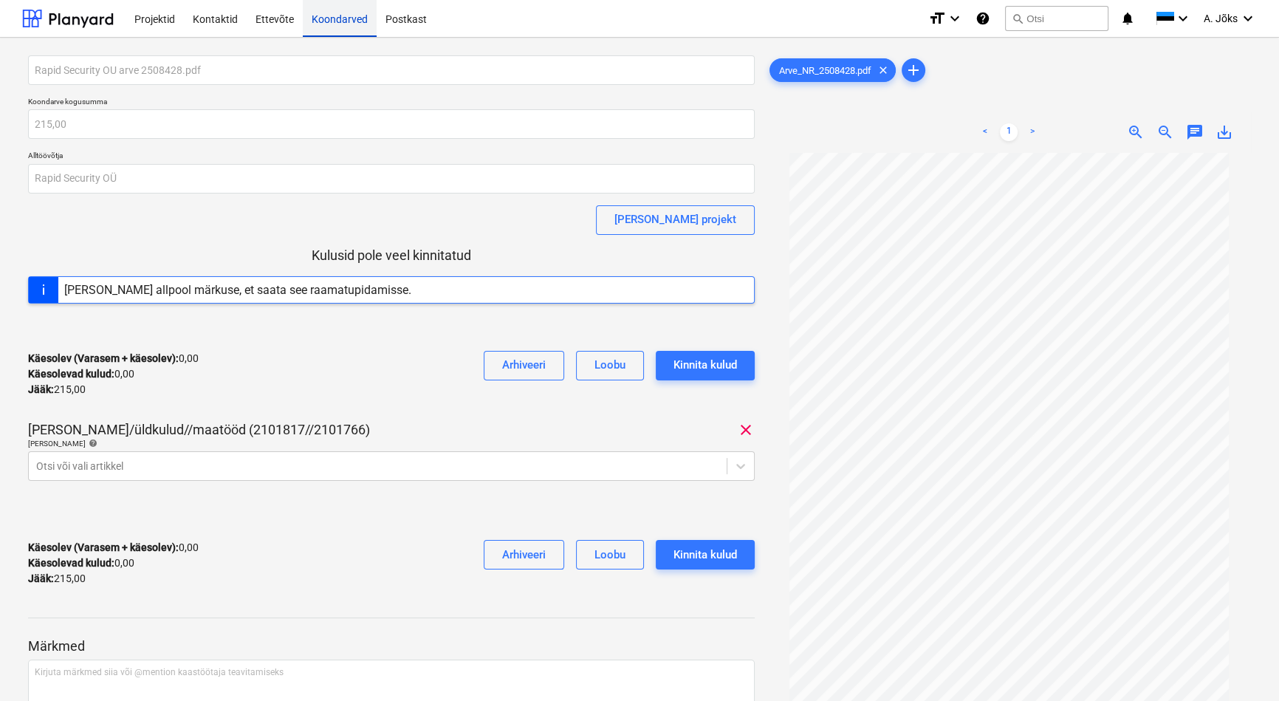
click at [343, 15] on div "Koondarved" at bounding box center [340, 18] width 74 height 38
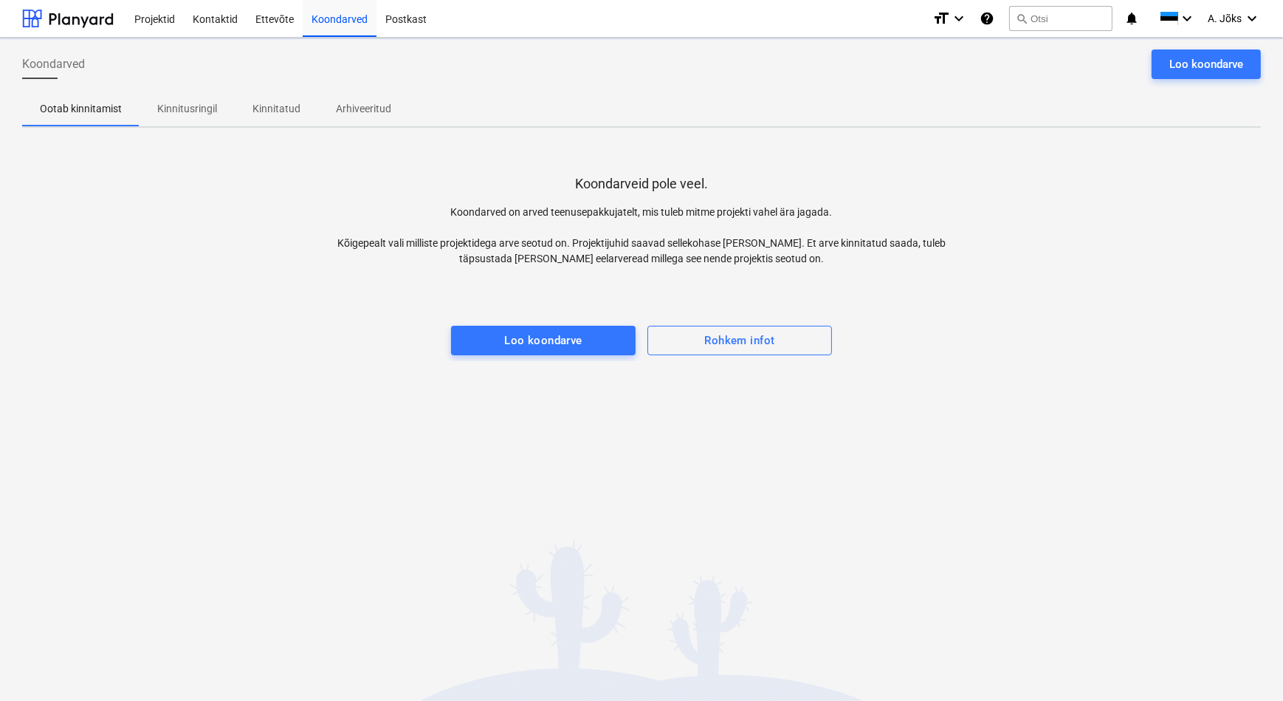
click at [204, 104] on p "Kinnitusringil" at bounding box center [187, 109] width 60 height 16
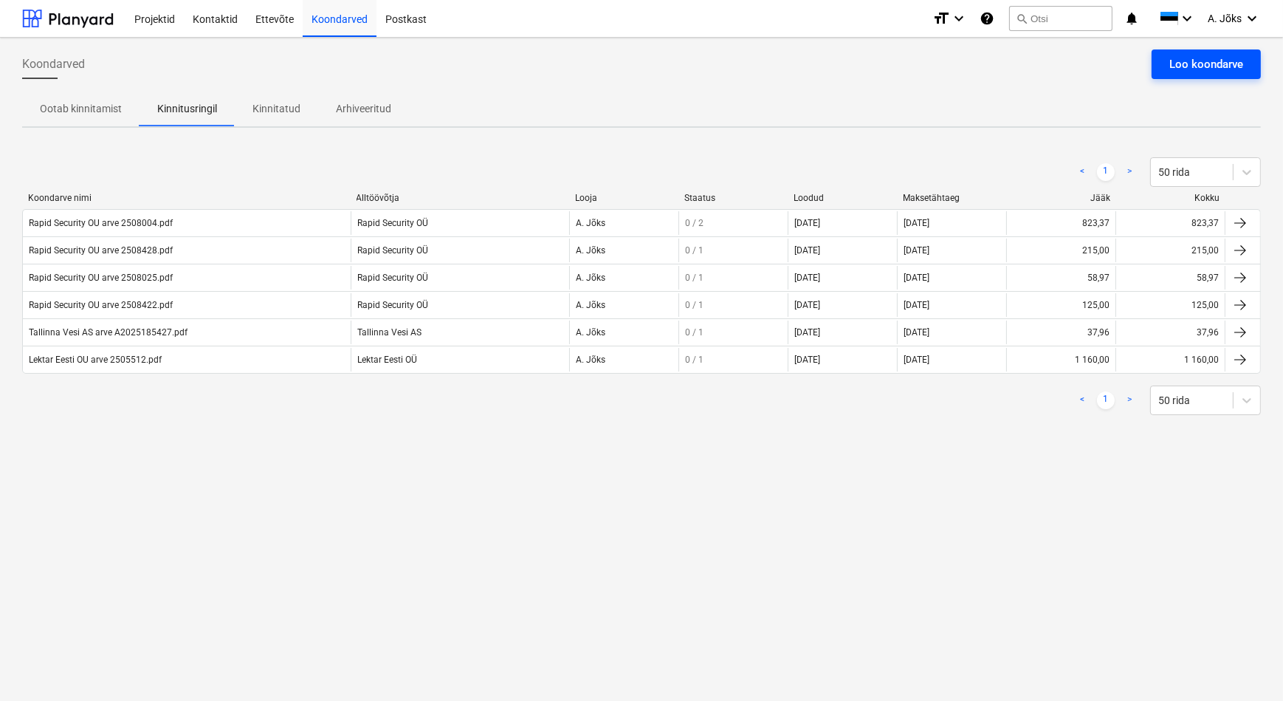
click at [1195, 60] on div "Loo koondarve" at bounding box center [1206, 64] width 74 height 19
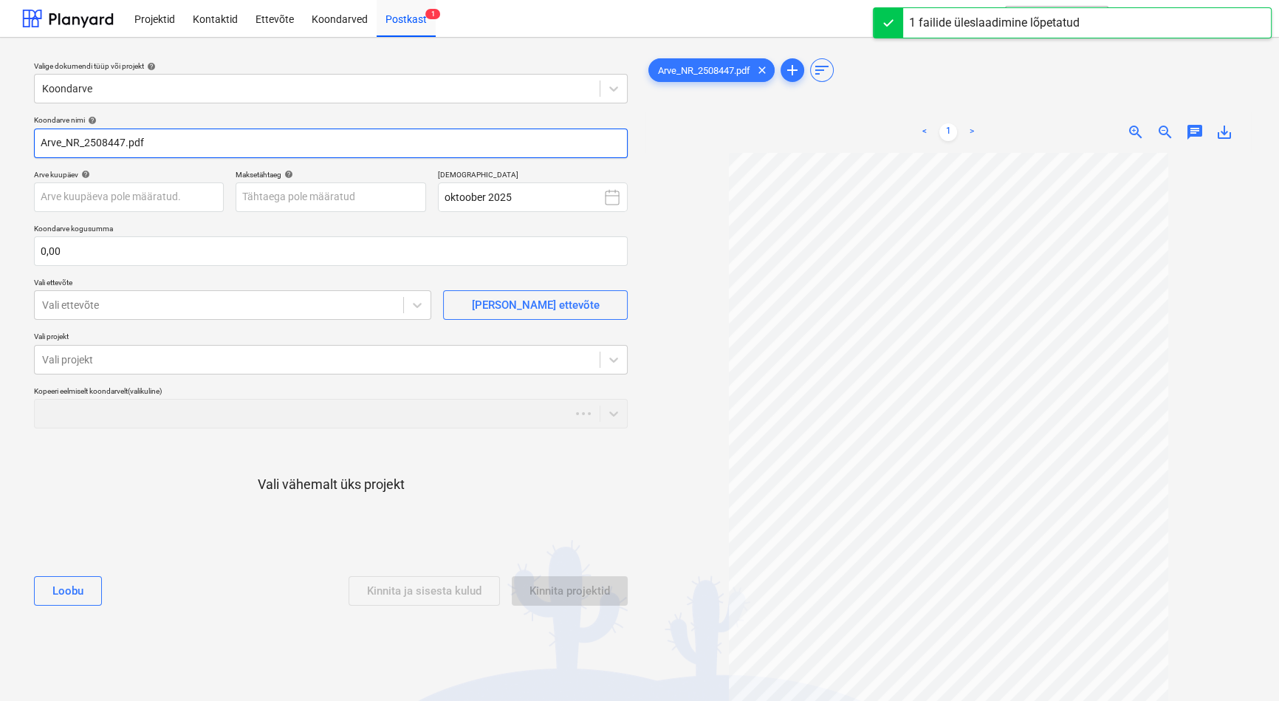
drag, startPoint x: 83, startPoint y: 140, endPoint x: -66, endPoint y: 140, distance: 149.9
click at [0, 140] on html "Projektid Kontaktid Ettevõte Koondarved Postkast 1 format_size keyboard_arrow_d…" at bounding box center [639, 350] width 1279 height 701
paste input "Rapid Security OÜ"
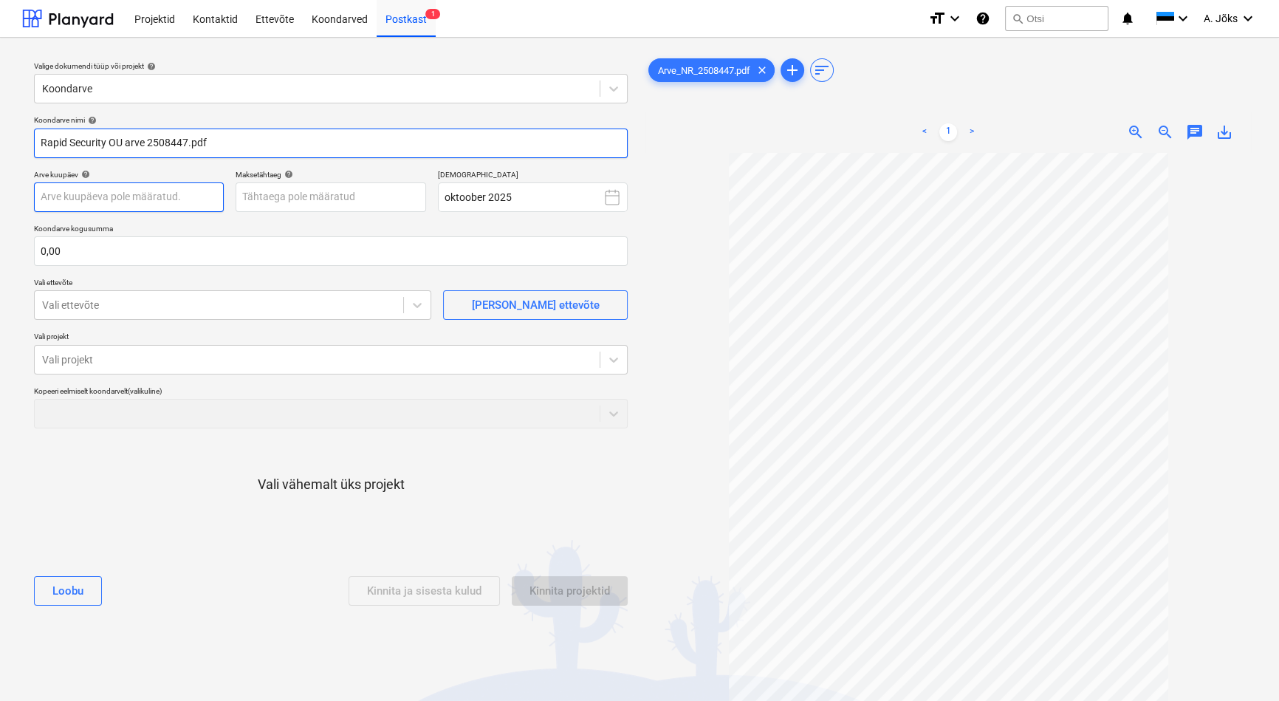
type input "Rapid Security OU arve 2508447.pdf"
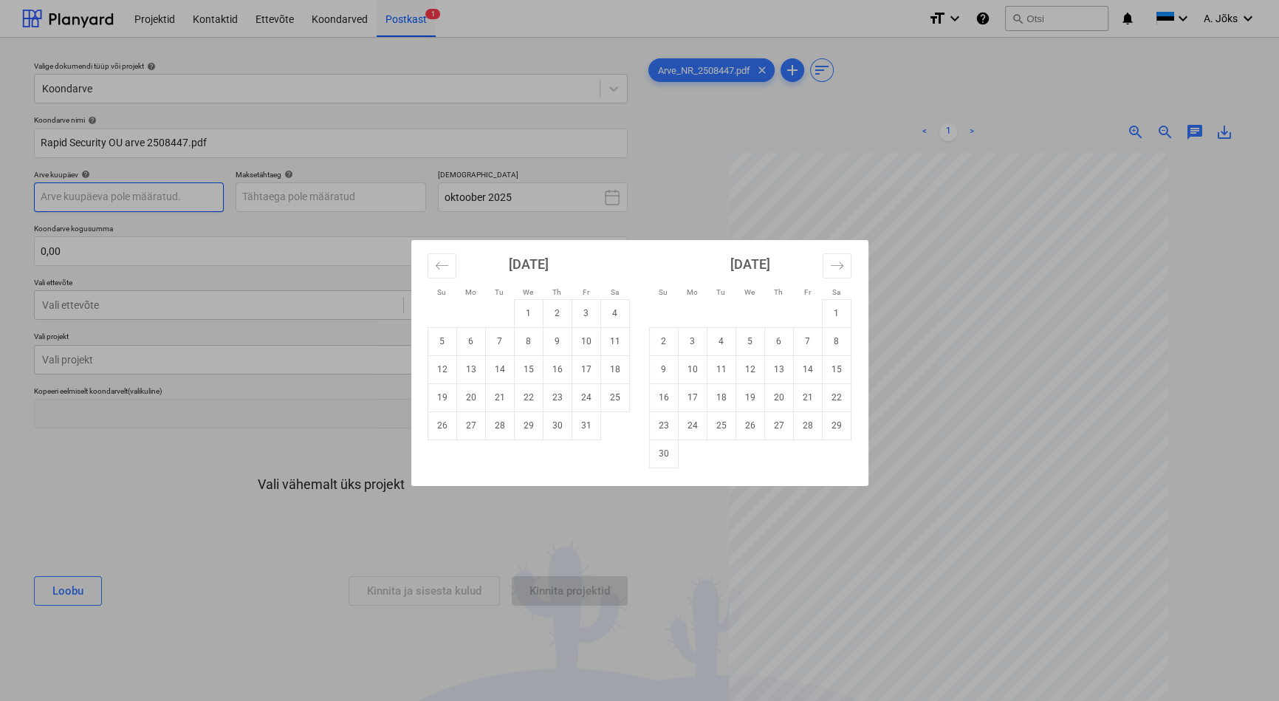
click at [189, 201] on body "Projektid Kontaktid Ettevõte Koondarved Postkast 1 format_size keyboard_arrow_d…" at bounding box center [639, 350] width 1279 height 701
click at [533, 318] on td "1" at bounding box center [528, 313] width 29 height 28
type input "[DATE]"
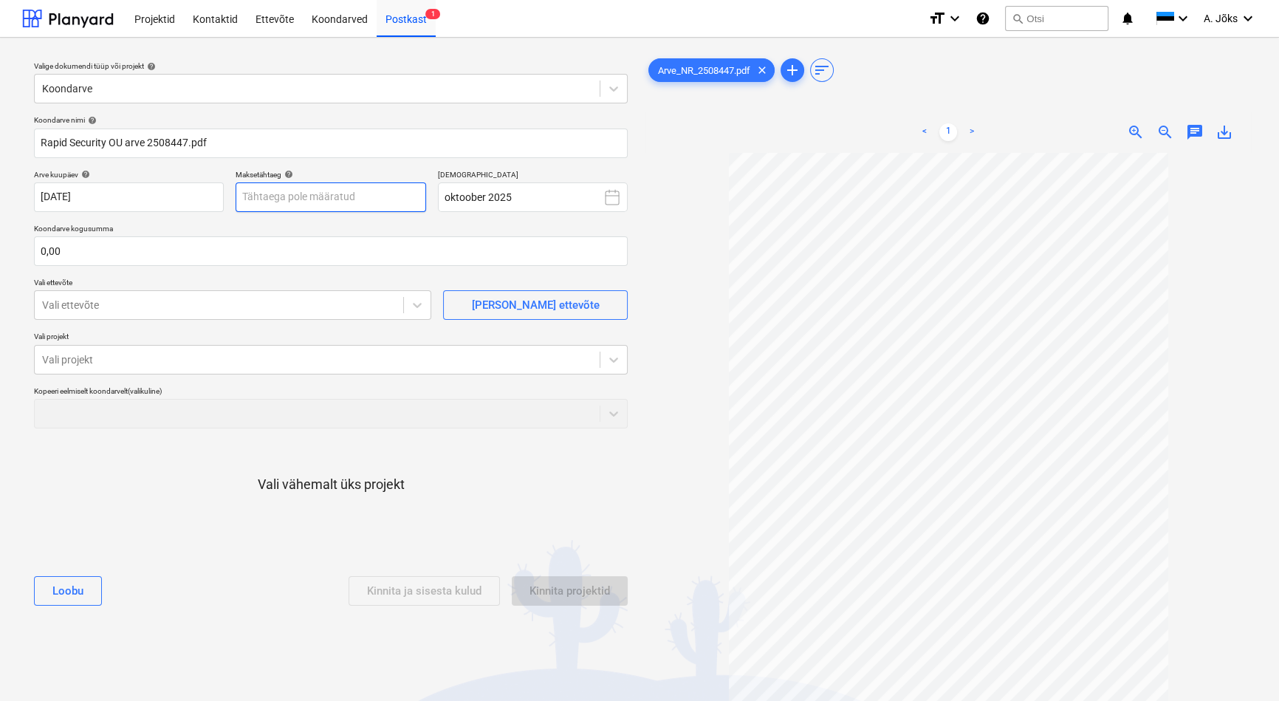
click at [368, 202] on body "Projektid Kontaktid Ettevõte Koondarved Postkast 1 format_size keyboard_arrow_d…" at bounding box center [639, 350] width 1279 height 701
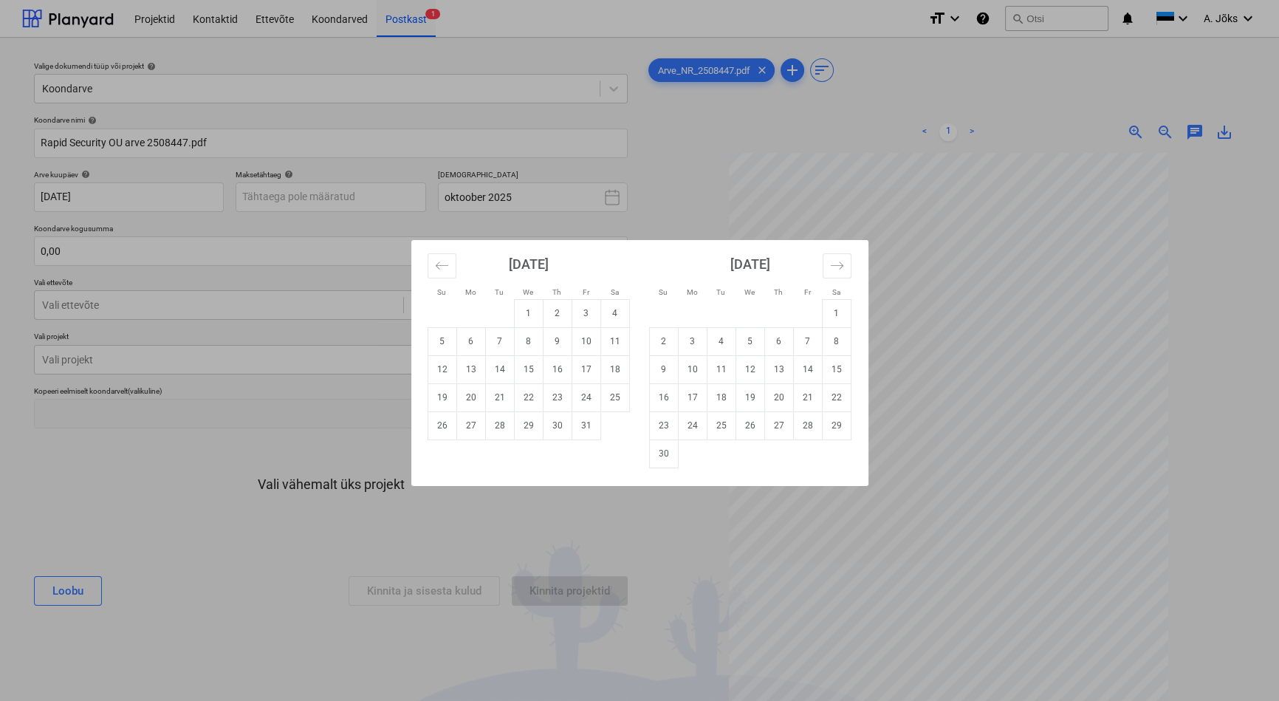
click at [580, 425] on td "31" at bounding box center [585, 425] width 29 height 28
type input "[DATE]"
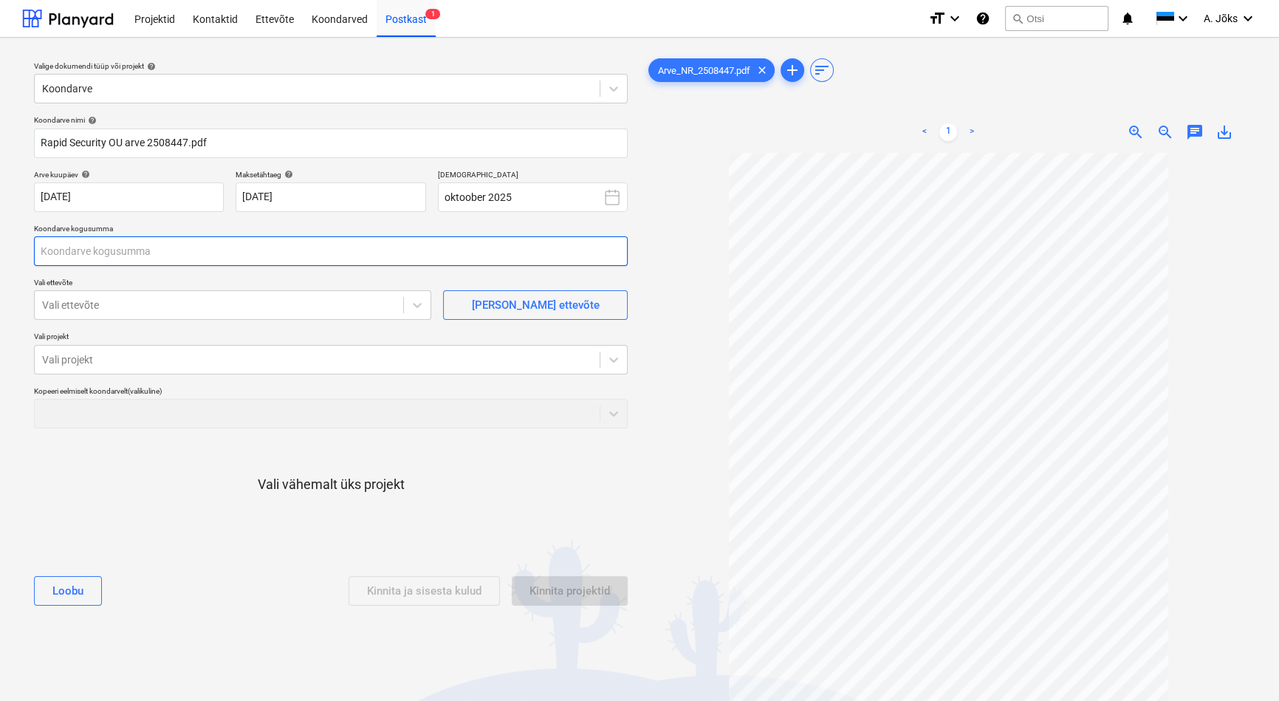
click at [276, 264] on input "text" at bounding box center [331, 251] width 594 height 30
type input "490,00"
click at [221, 308] on div at bounding box center [219, 305] width 354 height 15
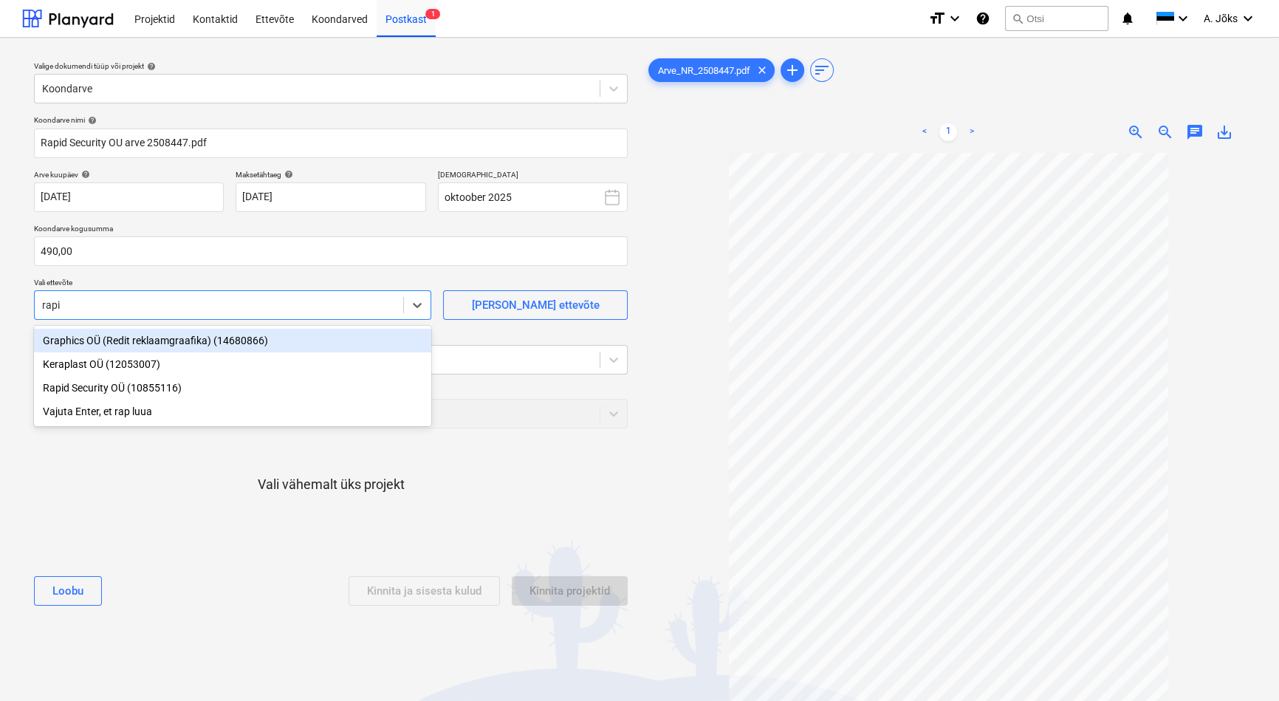
type input "rapid"
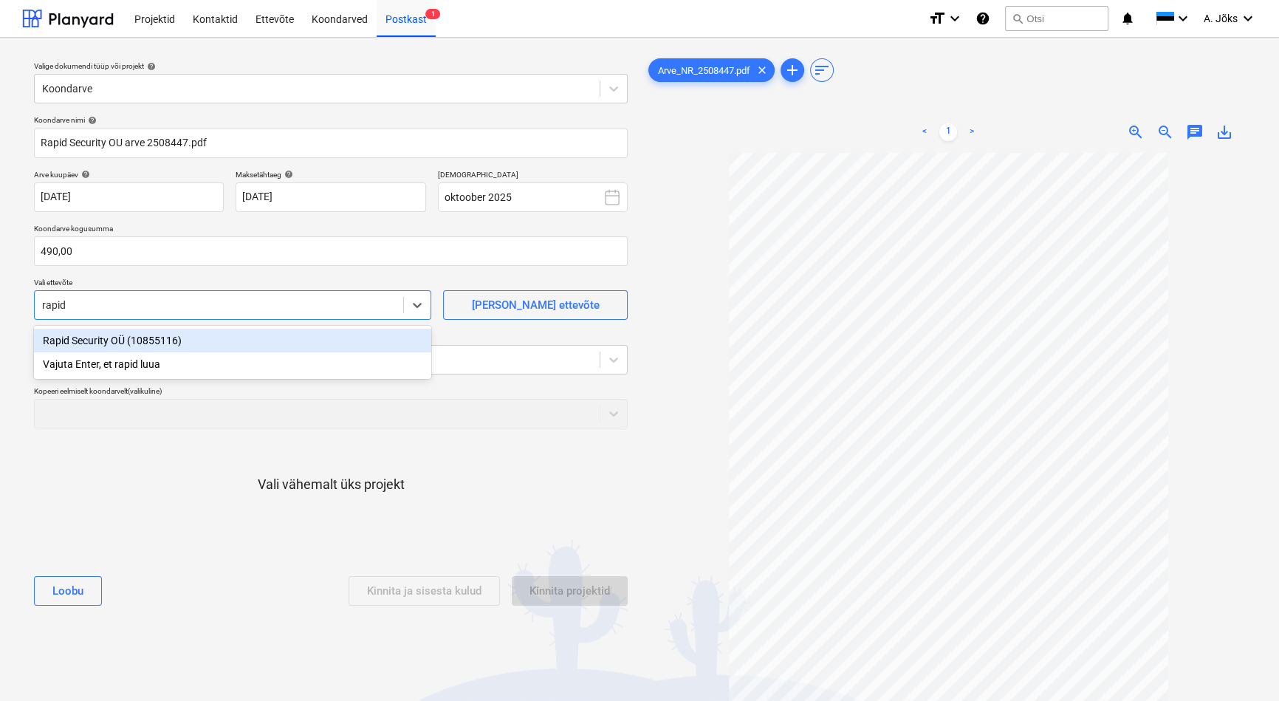
click at [181, 344] on div "Rapid Security OÜ (10855116)" at bounding box center [232, 341] width 397 height 24
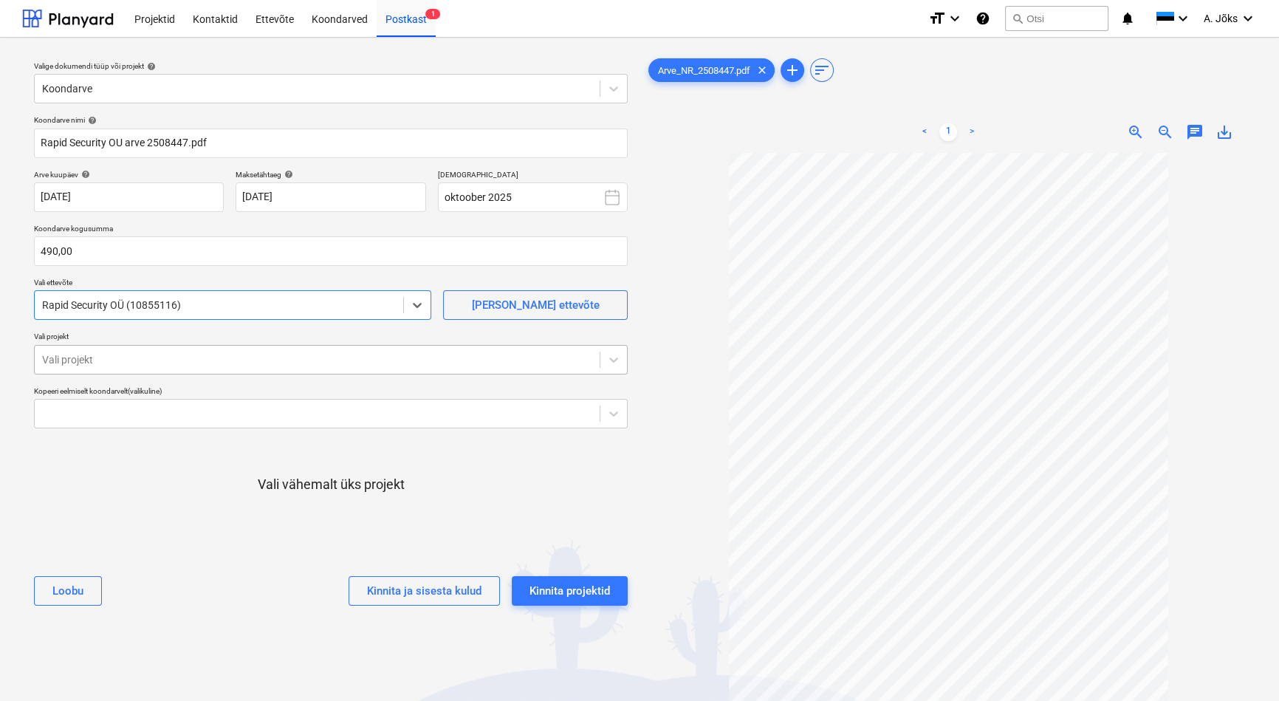
click at [184, 368] on div "Vali projekt" at bounding box center [317, 359] width 565 height 21
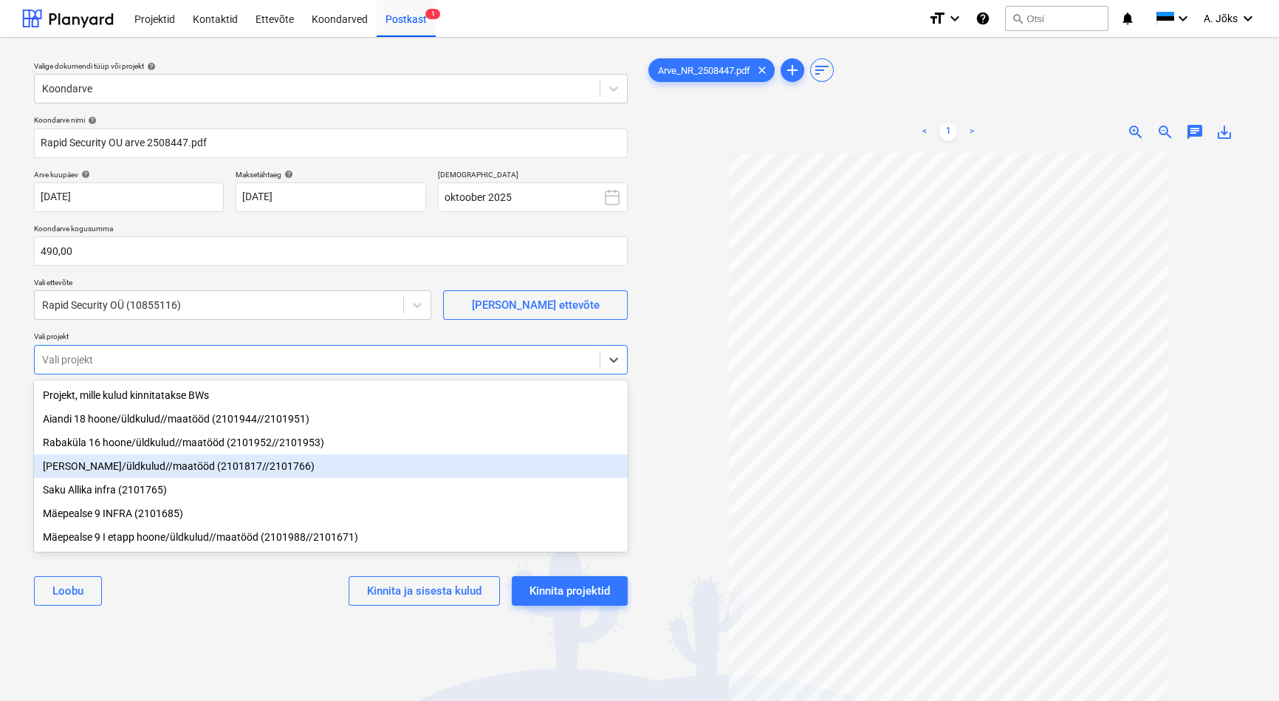
click at [144, 471] on div "[PERSON_NAME]/üldkulud//maatööd (2101817//2101766)" at bounding box center [331, 466] width 594 height 24
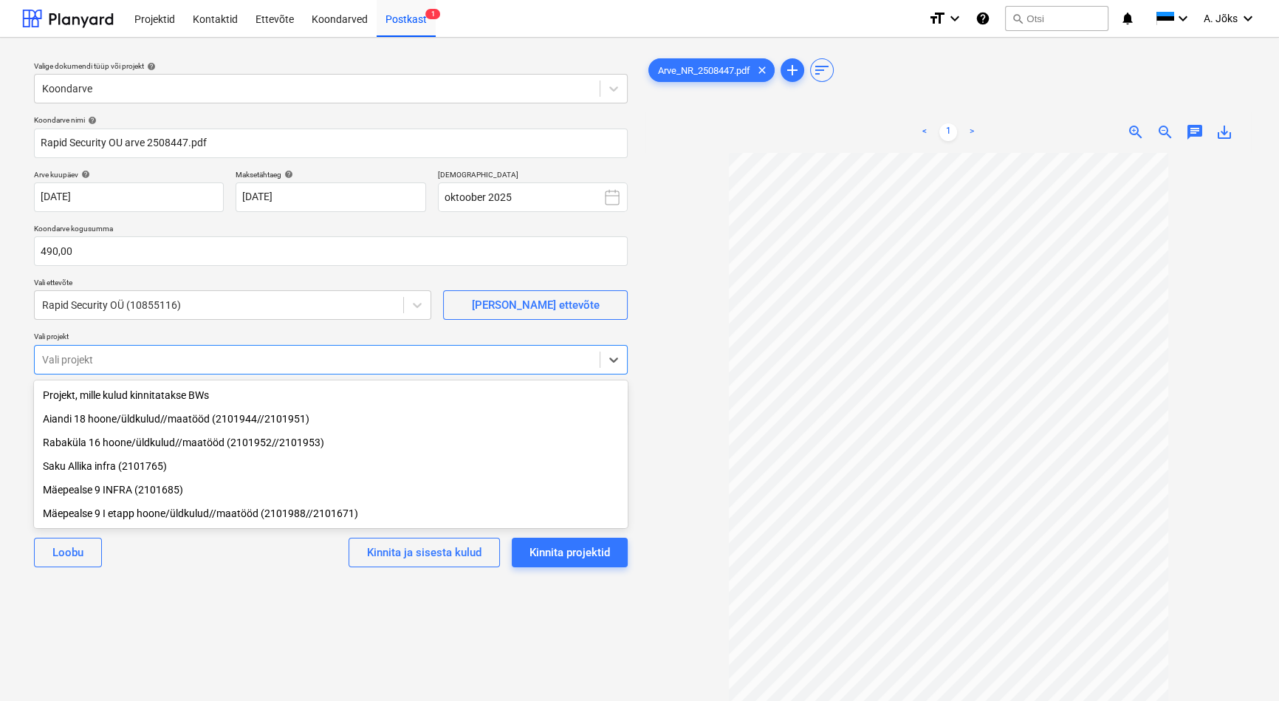
click at [198, 609] on div "Valige dokumendi tüüp või projekt help Koondarve Koondarve nimi help Rapid Secu…" at bounding box center [330, 433] width 617 height 769
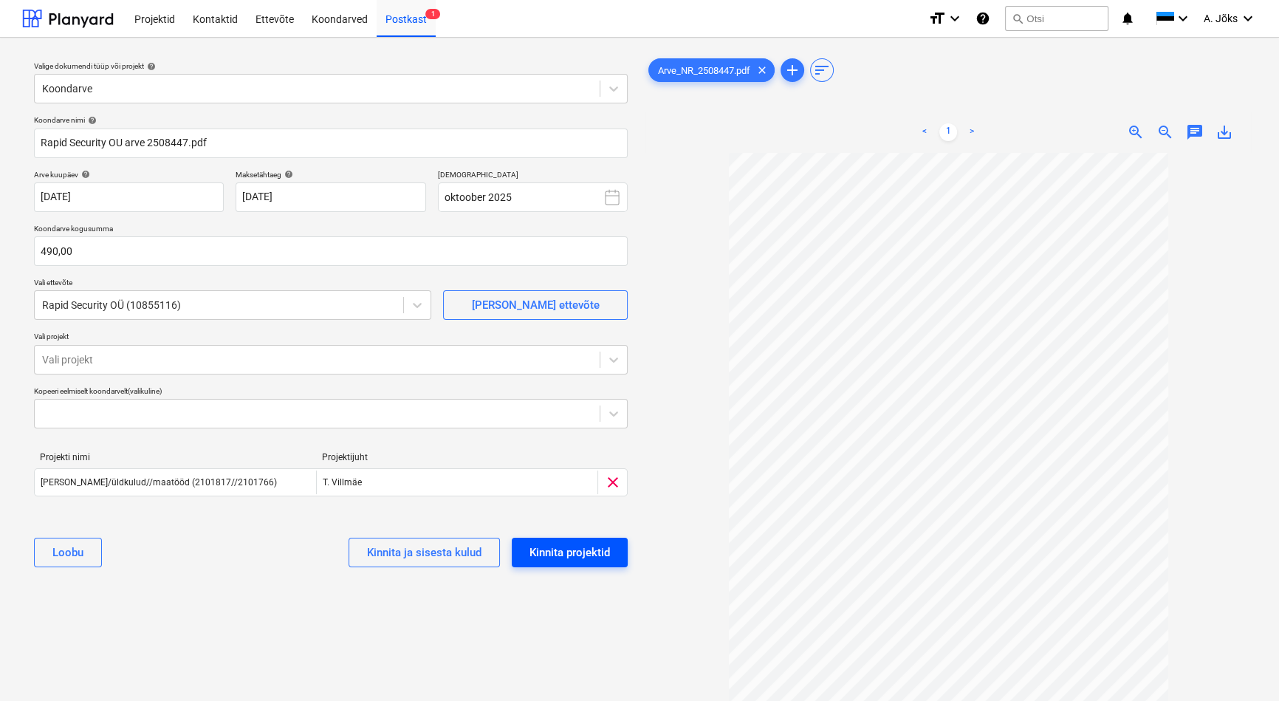
click at [569, 553] on div "Kinnita projektid" at bounding box center [569, 552] width 80 height 19
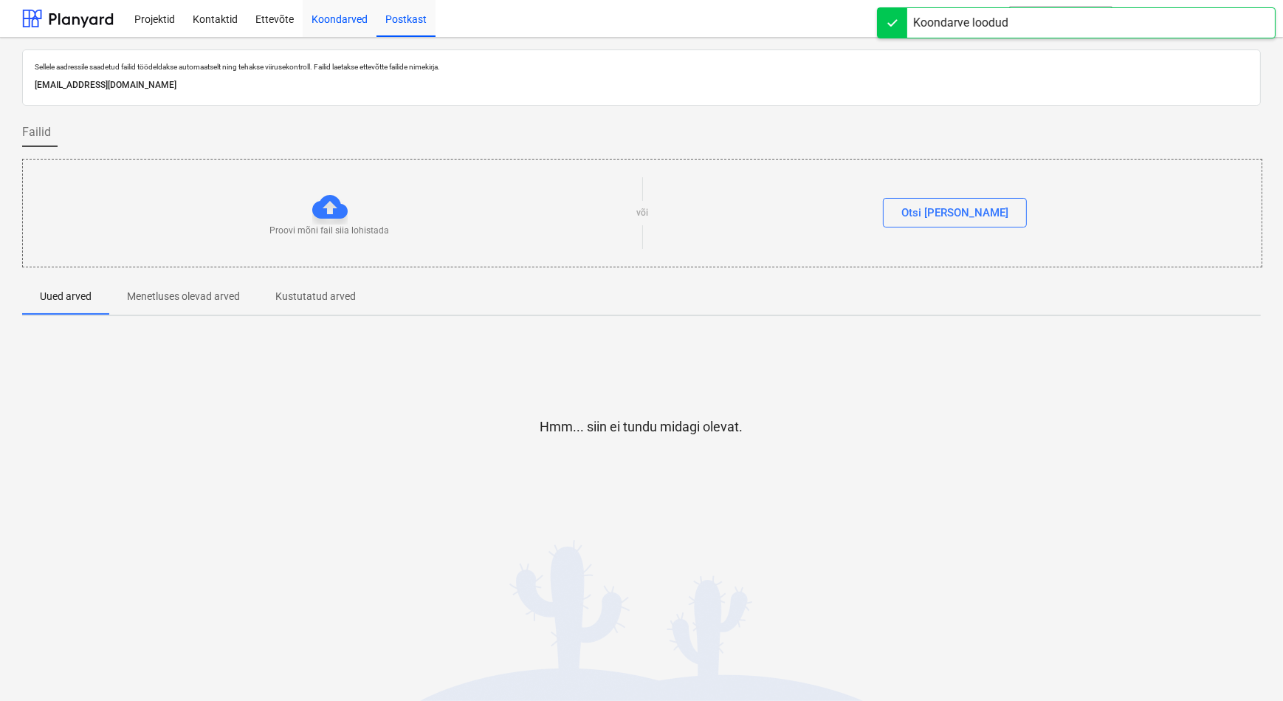
click at [335, 16] on div "Koondarved" at bounding box center [340, 18] width 74 height 38
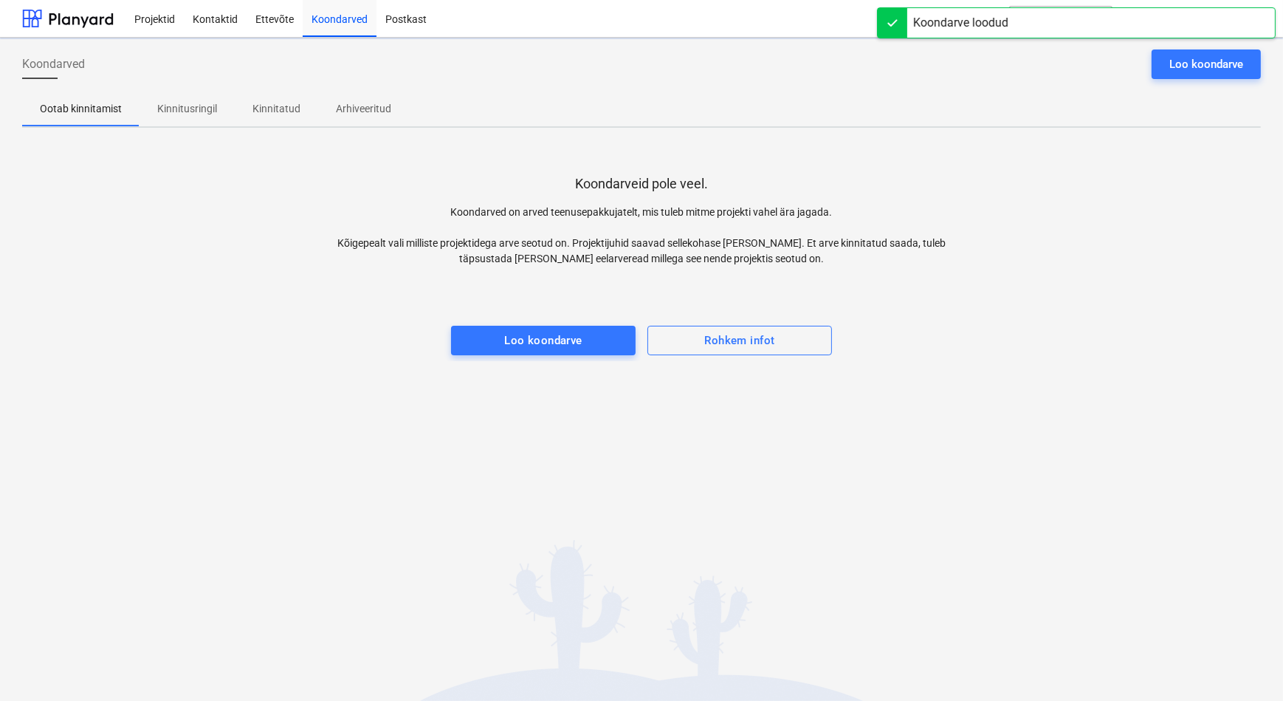
click at [178, 109] on p "Kinnitusringil" at bounding box center [187, 109] width 60 height 16
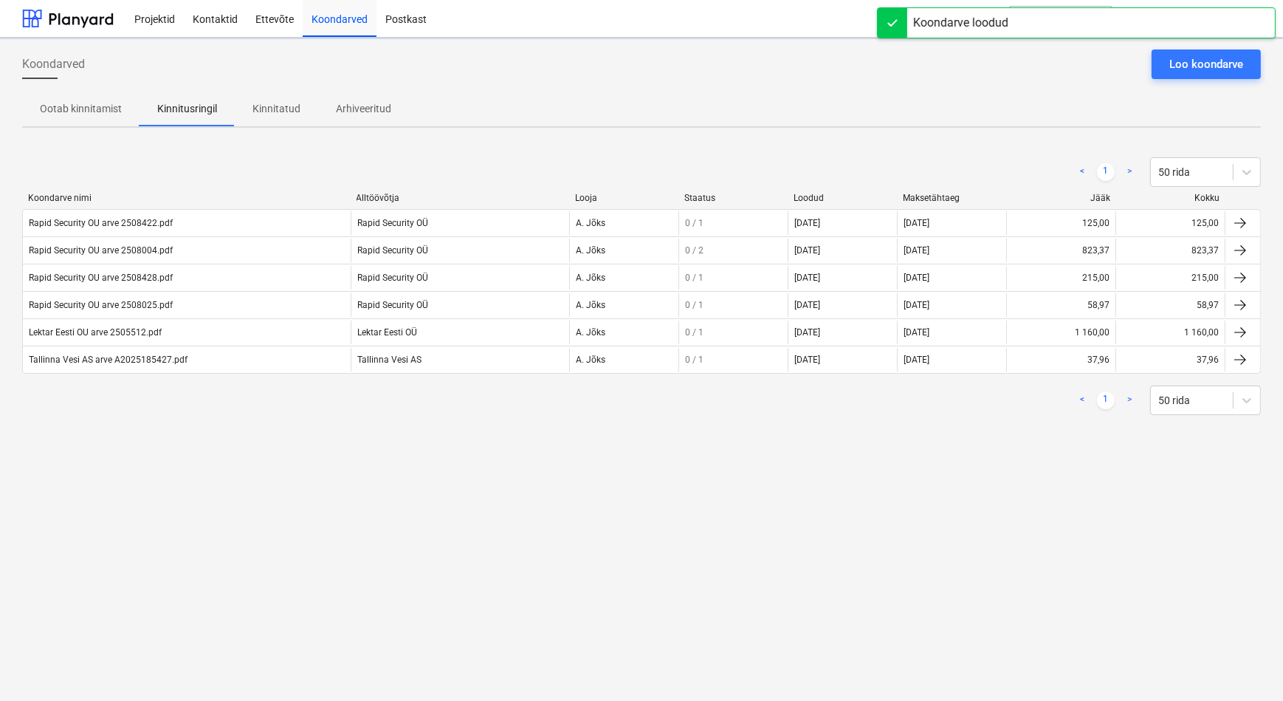
click at [182, 444] on div "Koondarved Loo koondarve Ootab kinnitamist Kinnitusringil Kinnitatud Arhiveerit…" at bounding box center [641, 369] width 1283 height 663
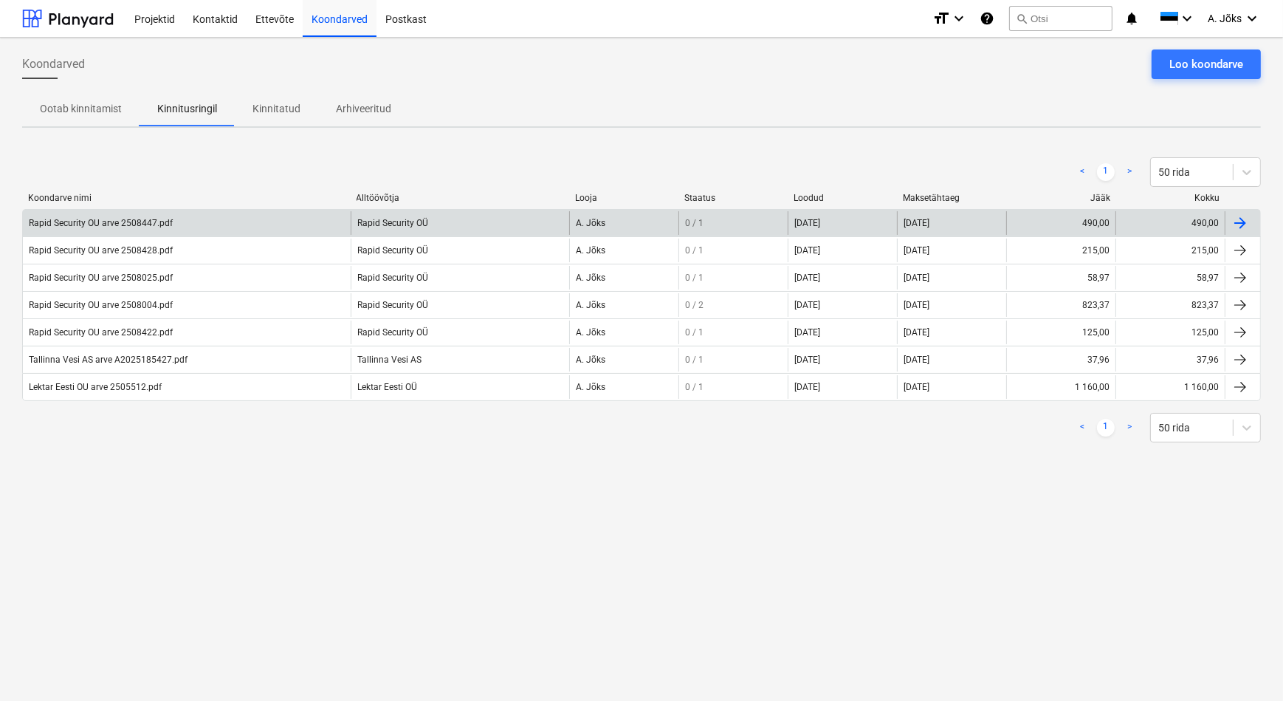
click at [156, 227] on div "Rapid Security OU arve 2508447.pdf" at bounding box center [101, 223] width 144 height 10
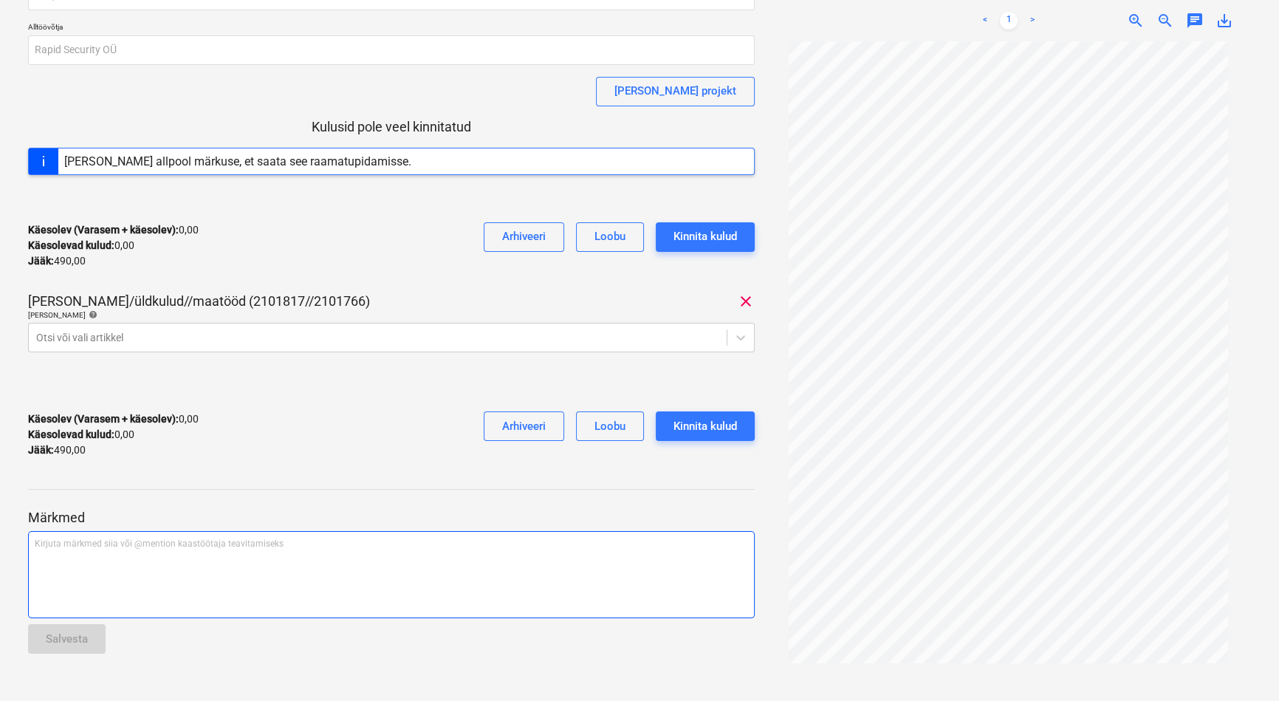
click at [116, 575] on div "Kirjuta märkmed siia või @mention kaastöötaja teavitamiseks ﻿" at bounding box center [391, 574] width 727 height 87
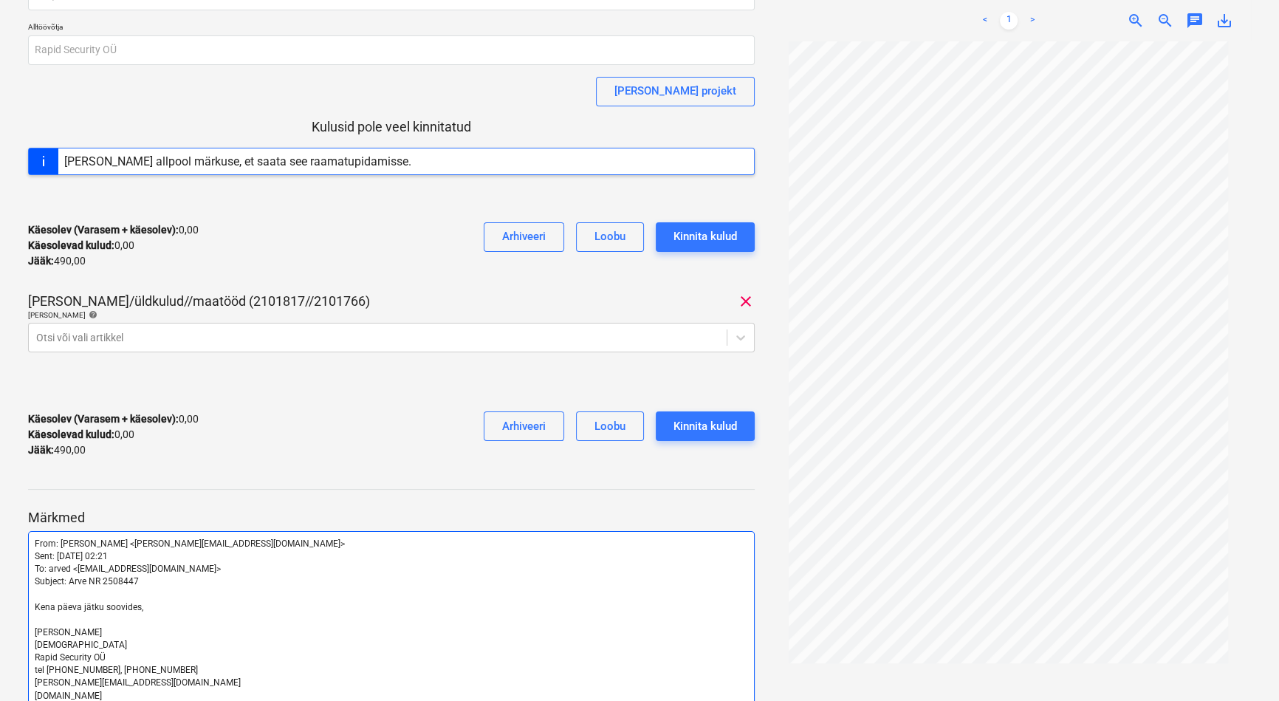
scroll to position [213, 0]
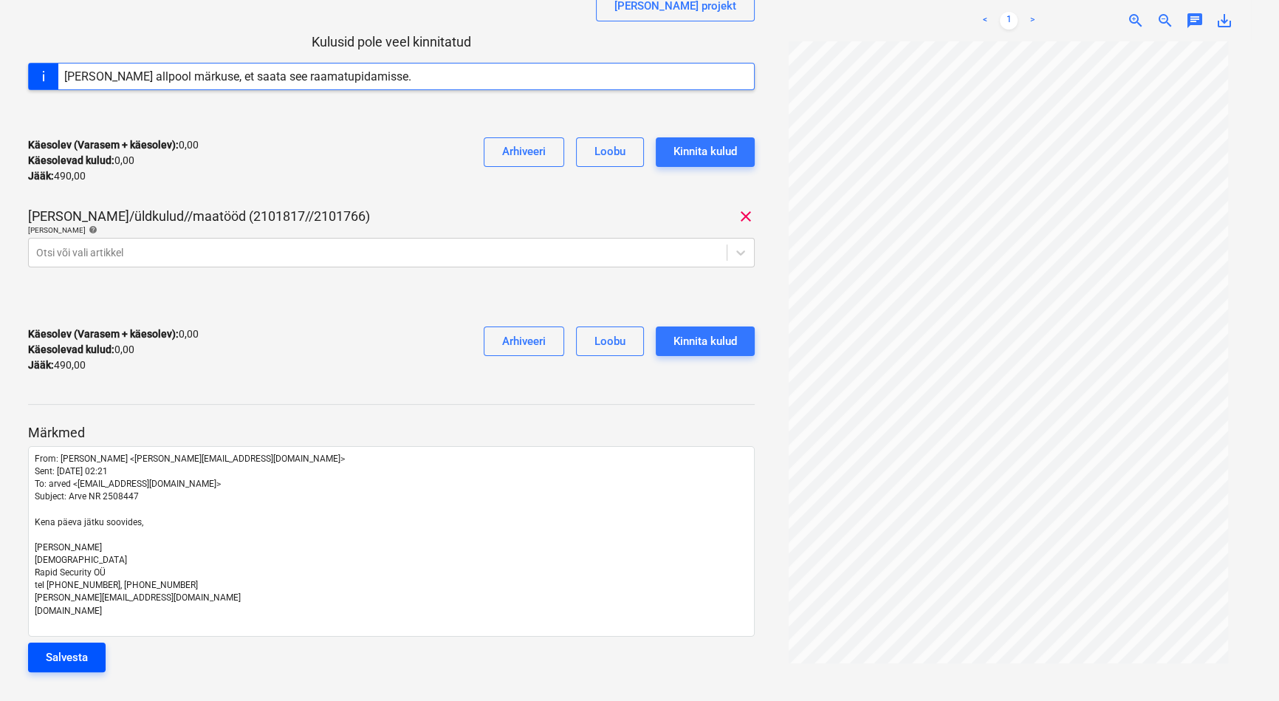
click at [80, 652] on div "Salvesta" at bounding box center [67, 657] width 42 height 19
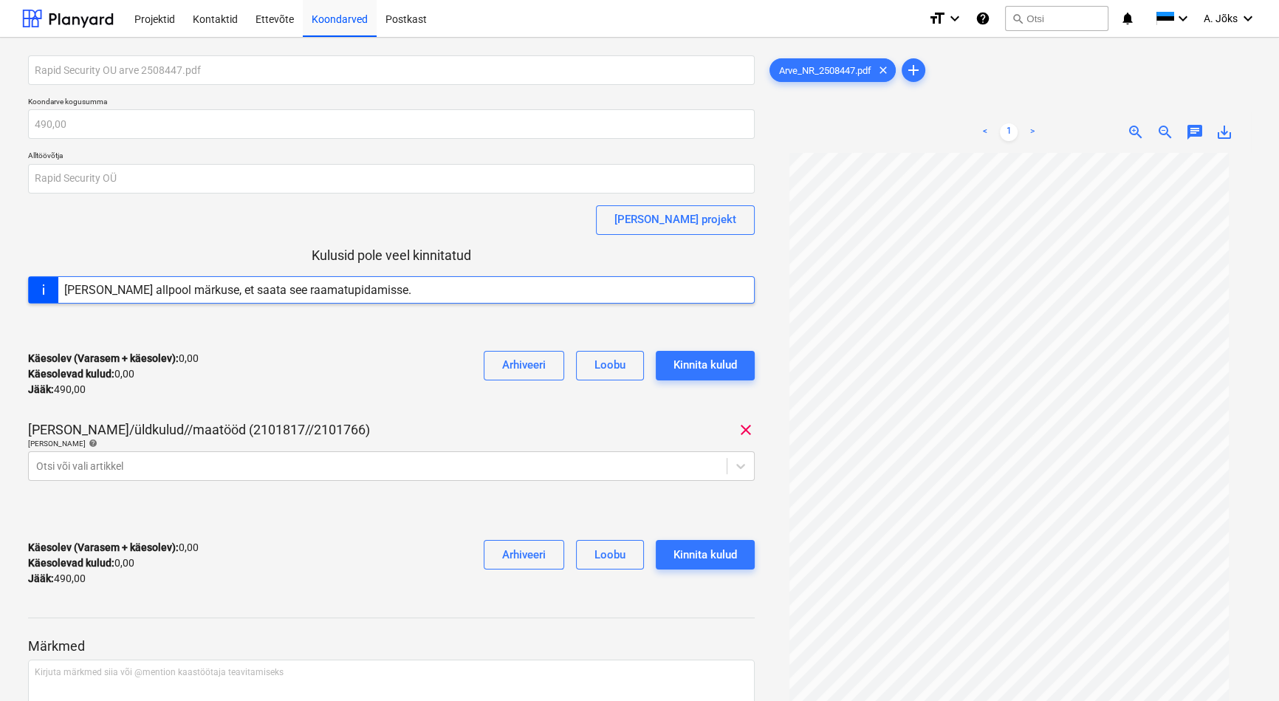
scroll to position [0, 0]
click at [356, 22] on div "Koondarved" at bounding box center [340, 18] width 74 height 38
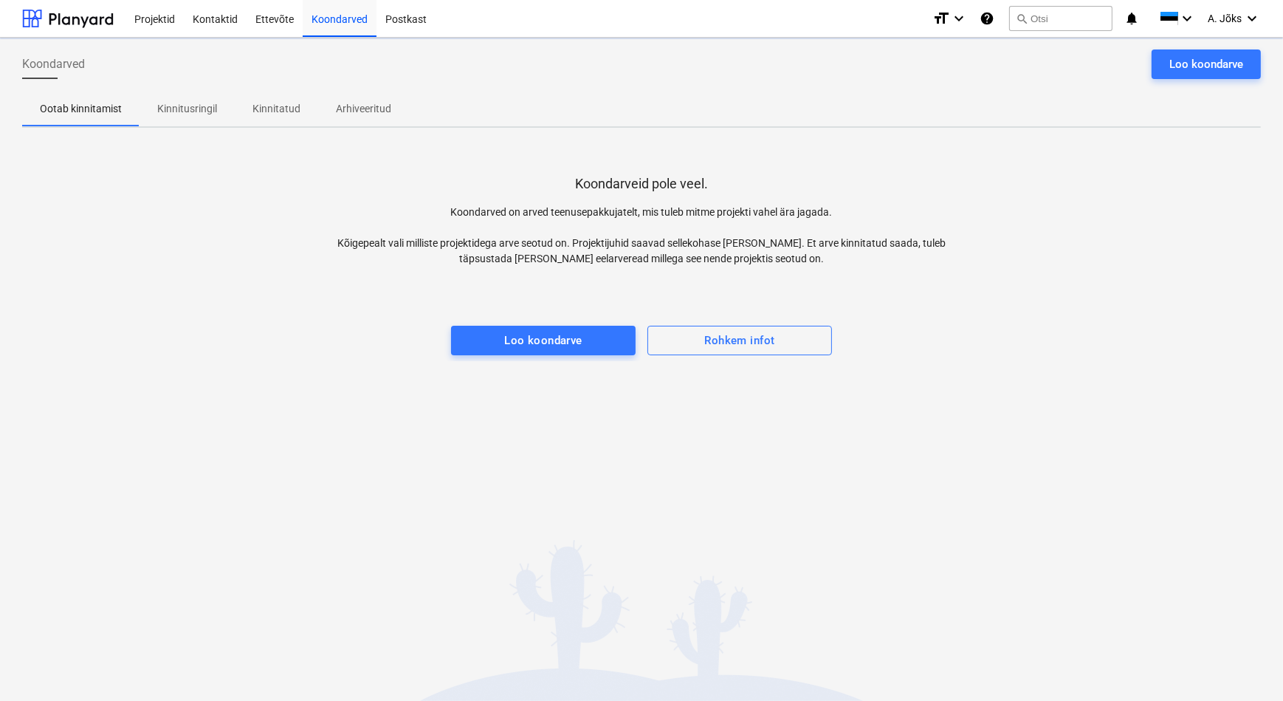
click at [191, 112] on p "Kinnitusringil" at bounding box center [187, 109] width 60 height 16
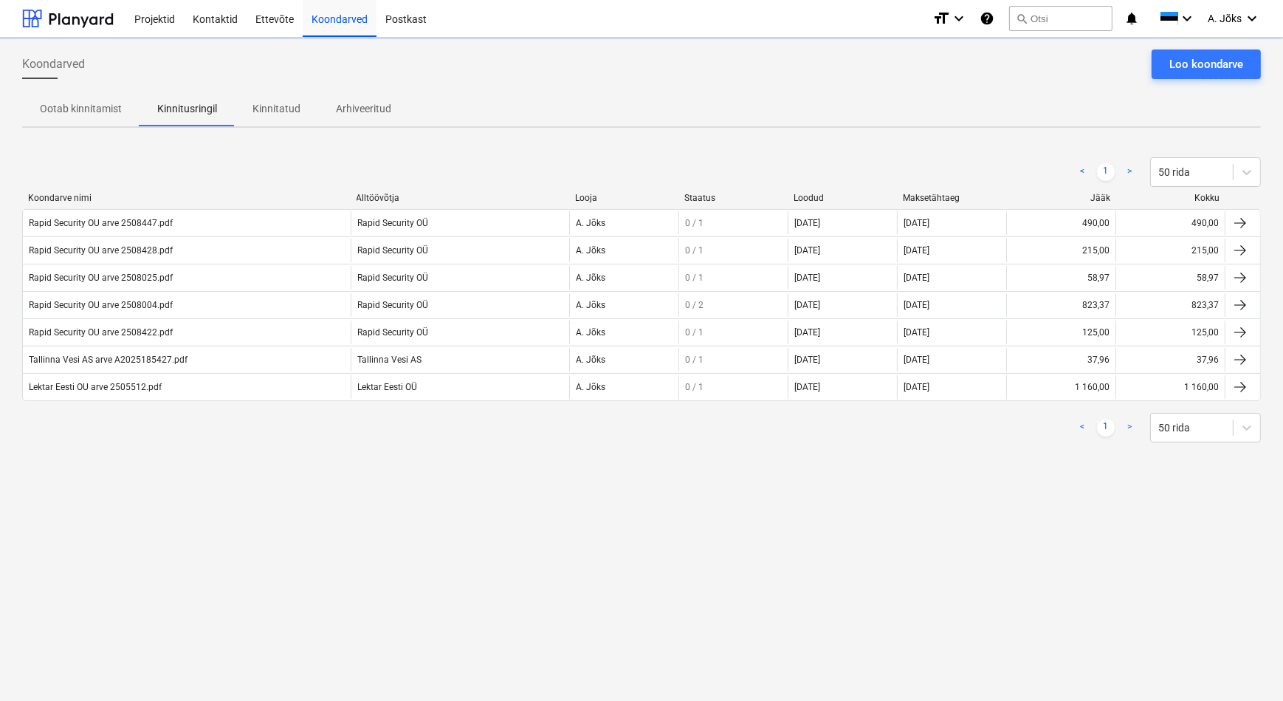
click at [379, 515] on div "Koondarved Loo koondarve Ootab kinnitamist Kinnitusringil Kinnitatud Arhiveerit…" at bounding box center [641, 369] width 1283 height 663
click at [1231, 63] on div "Loo koondarve" at bounding box center [1206, 64] width 74 height 19
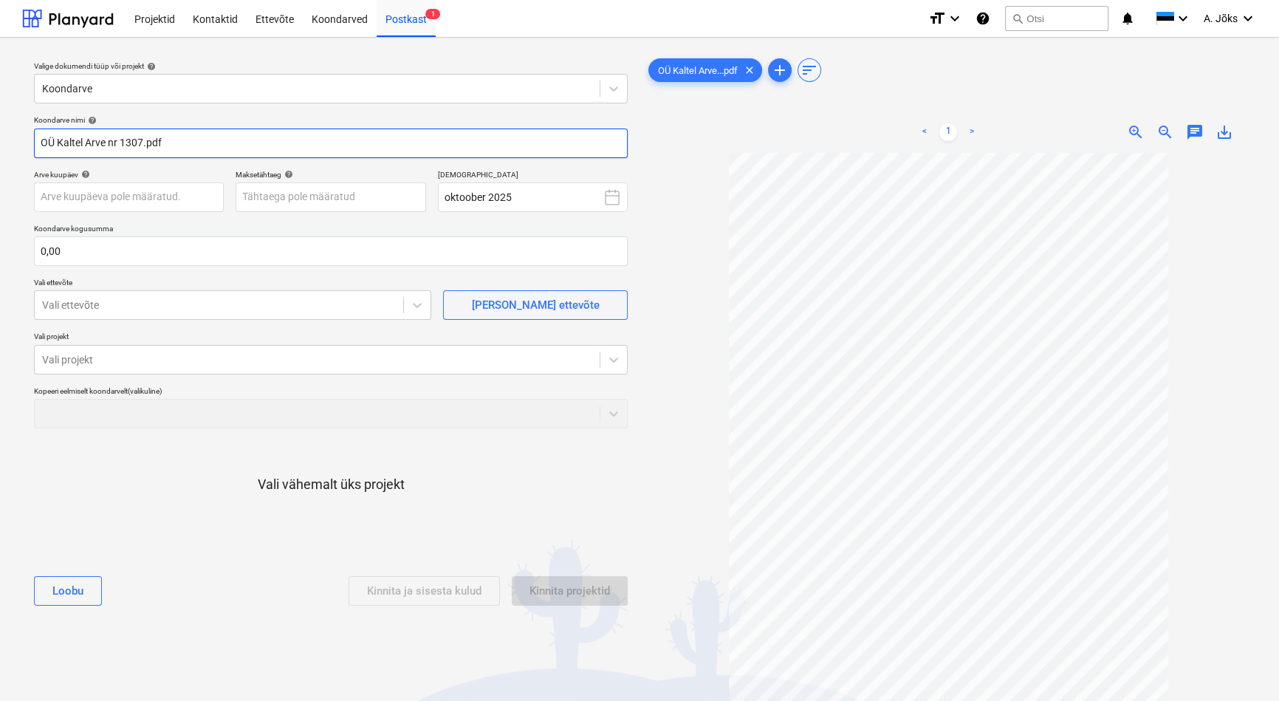
click at [57, 144] on input "OÜ Kaltel Arve nr 1307.pdf" at bounding box center [331, 143] width 594 height 30
click at [101, 144] on input "Kaltel Arve nr 1307.pdf" at bounding box center [331, 143] width 594 height 30
type input "Kaltel OU arve 1307.pdf"
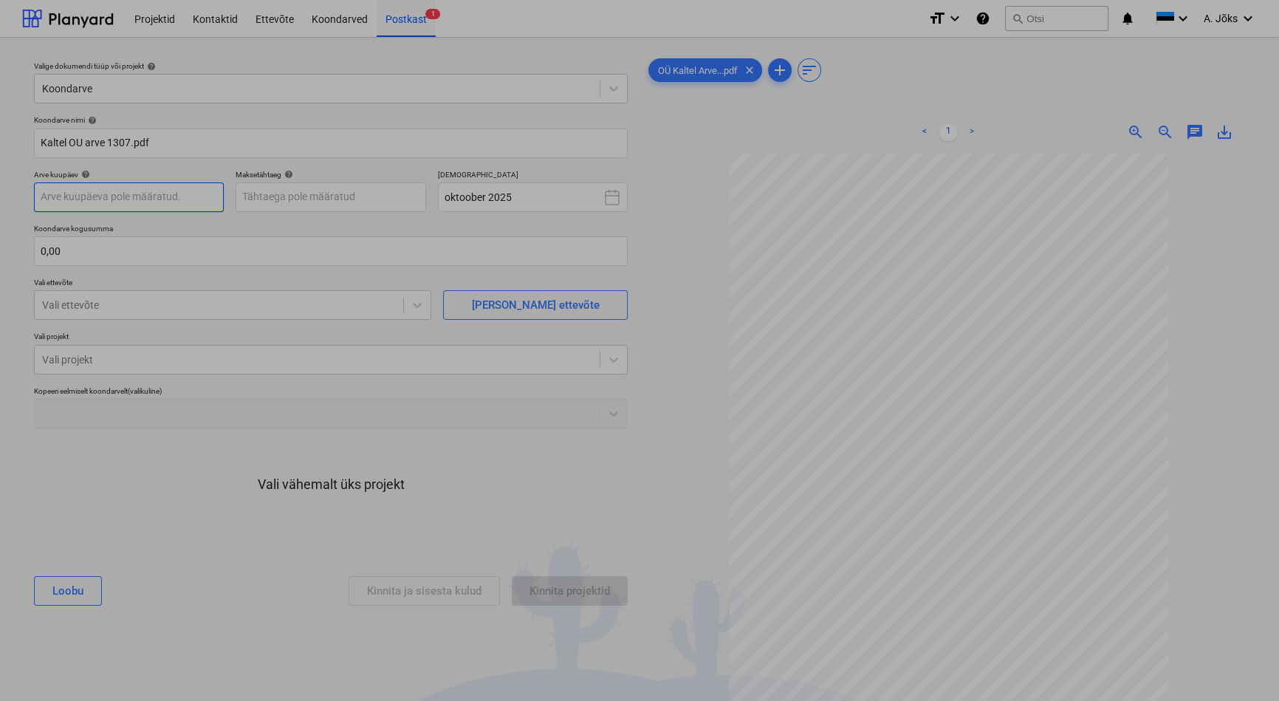
click at [131, 194] on body "Projektid Kontaktid Ettevõte Koondarved Postkast 1 format_size keyboard_arrow_d…" at bounding box center [639, 350] width 1279 height 701
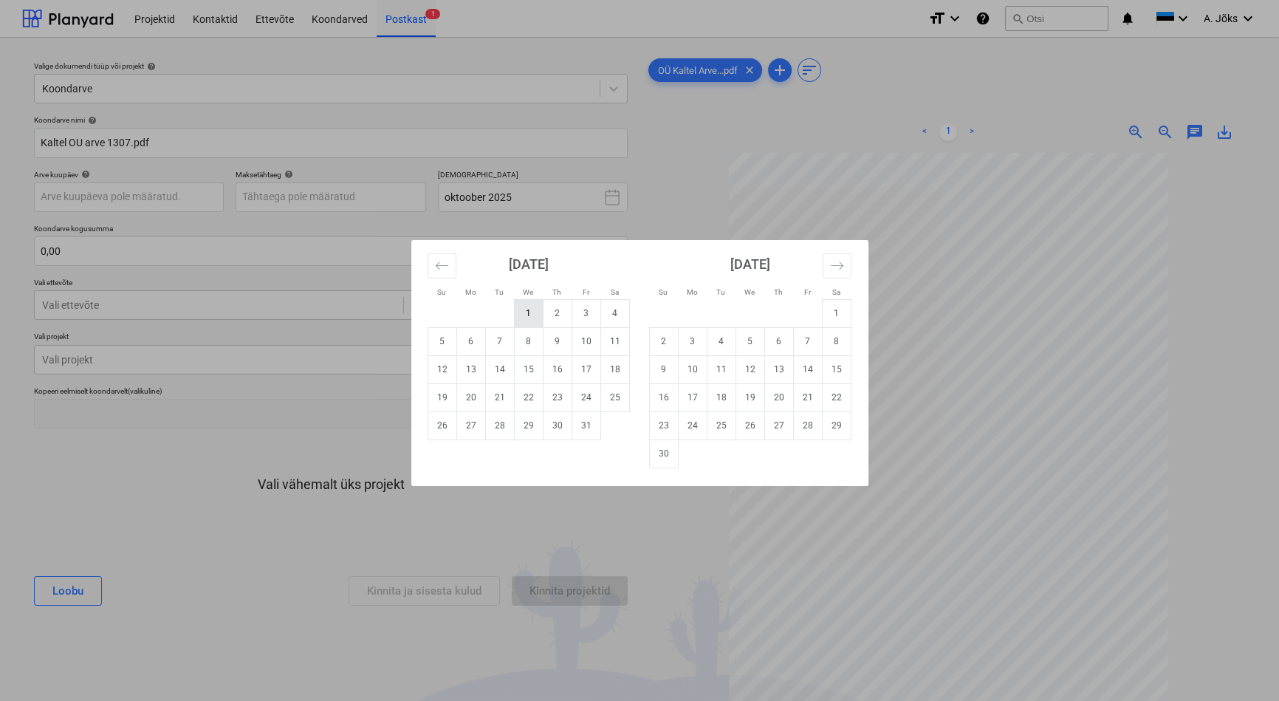
click at [535, 319] on td "1" at bounding box center [528, 313] width 29 height 28
type input "[DATE]"
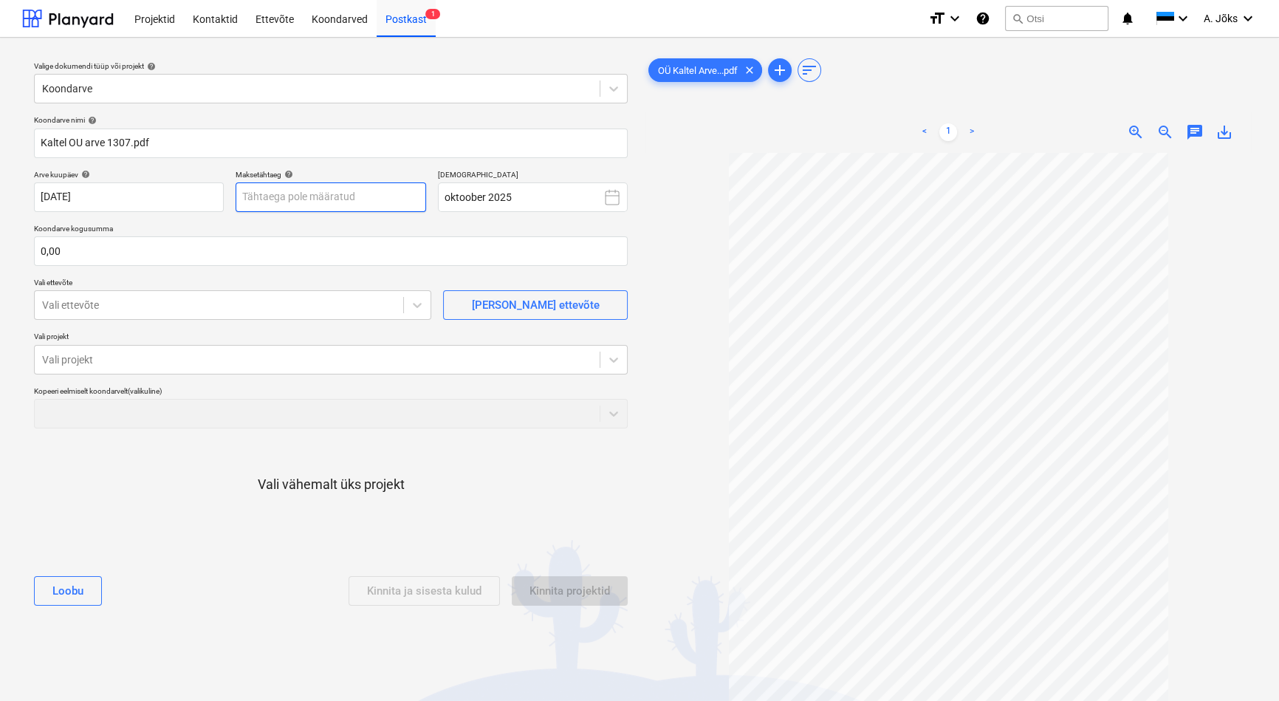
click at [381, 205] on body "Projektid Kontaktid Ettevõte Koondarved Postkast 1 format_size keyboard_arrow_d…" at bounding box center [639, 350] width 1279 height 701
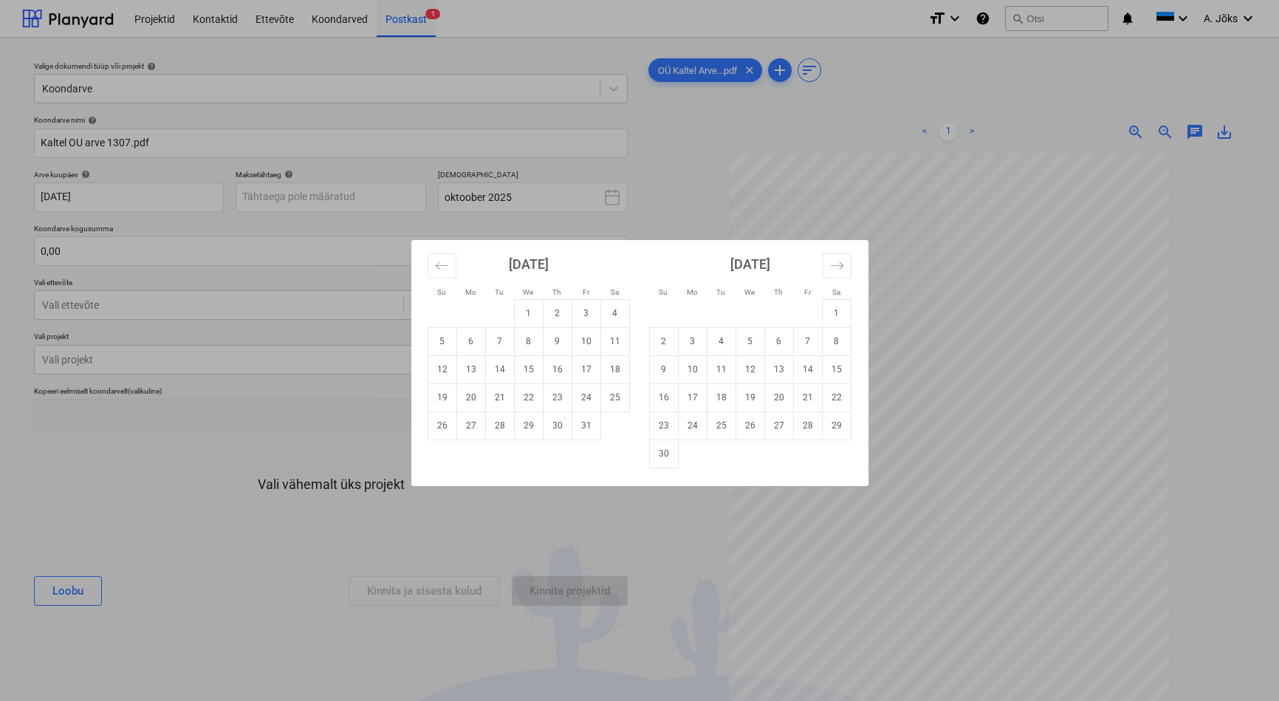
click at [473, 397] on td "20" at bounding box center [470, 397] width 29 height 28
type input "[DATE]"
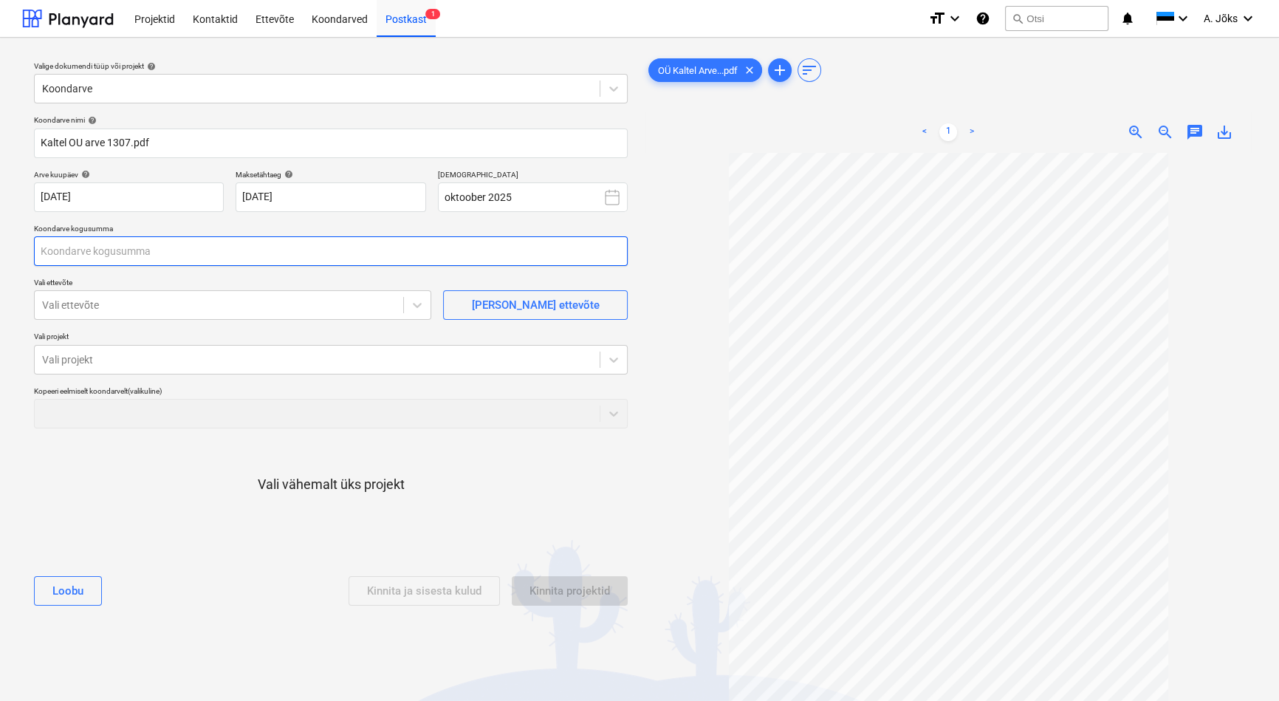
click at [217, 255] on input "text" at bounding box center [331, 251] width 594 height 30
type input "1 211,50"
click at [250, 317] on div "Vali ettevõte" at bounding box center [232, 305] width 397 height 30
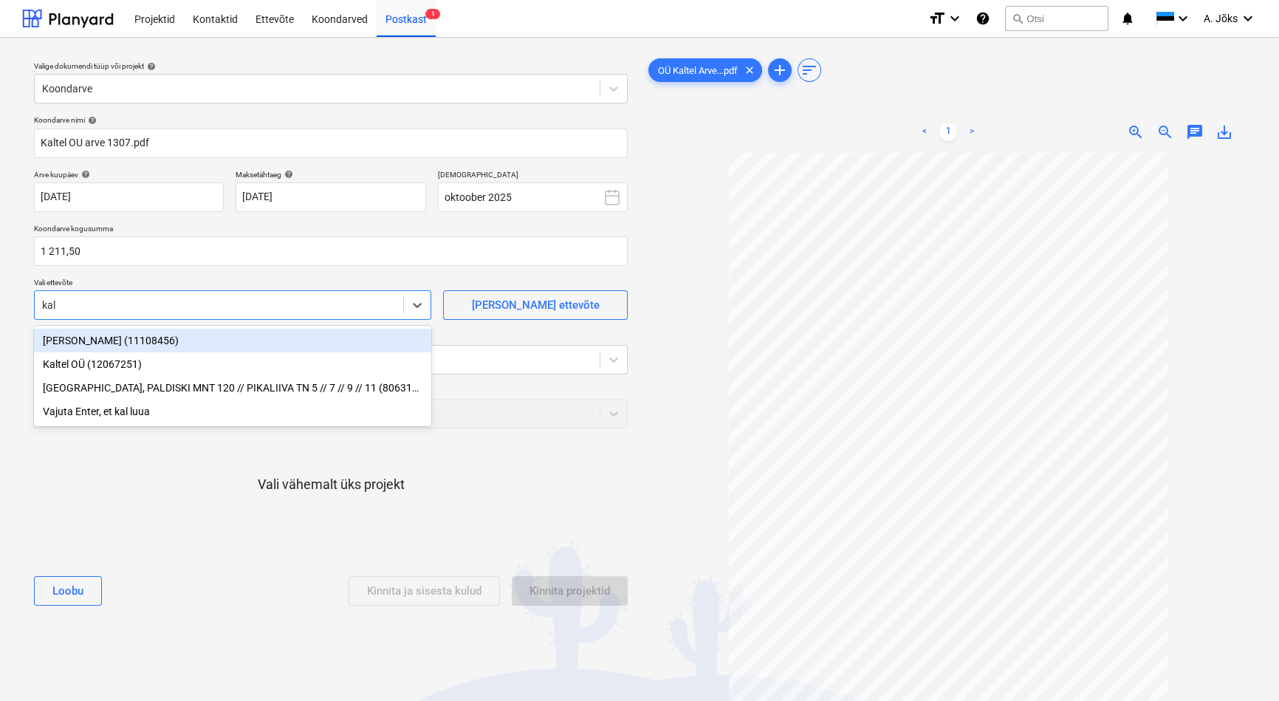
type input "kalt"
click at [167, 344] on div "Kaltel OÜ (12067251)" at bounding box center [232, 341] width 397 height 24
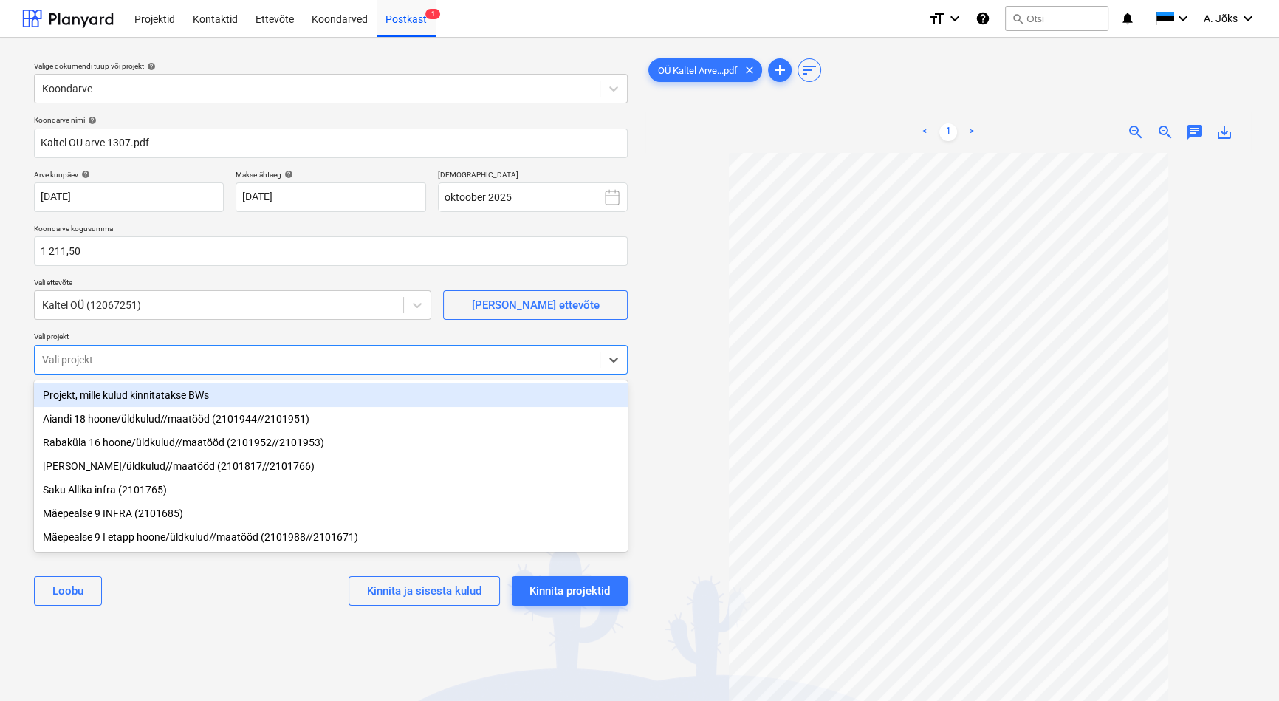
click at [163, 352] on div at bounding box center [317, 359] width 550 height 15
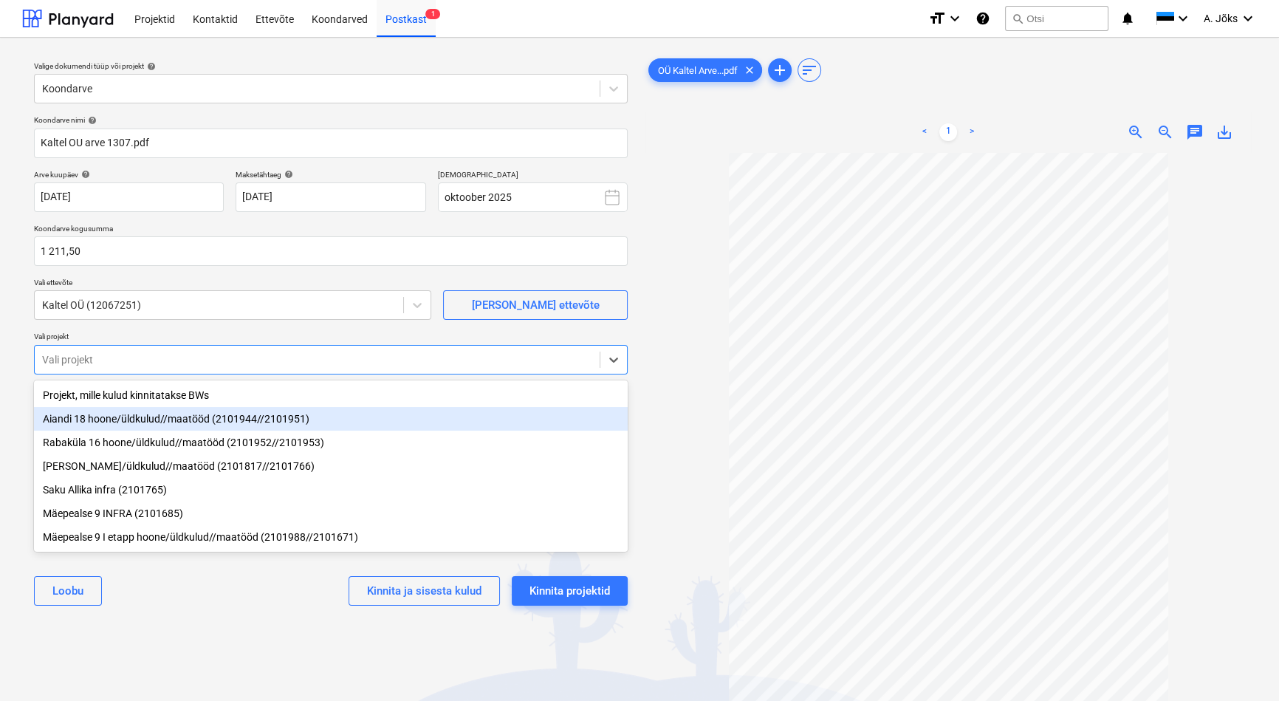
click at [140, 426] on div "Aiandi 18 hoone/üldkulud//maatööd (2101944//2101951)" at bounding box center [331, 419] width 594 height 24
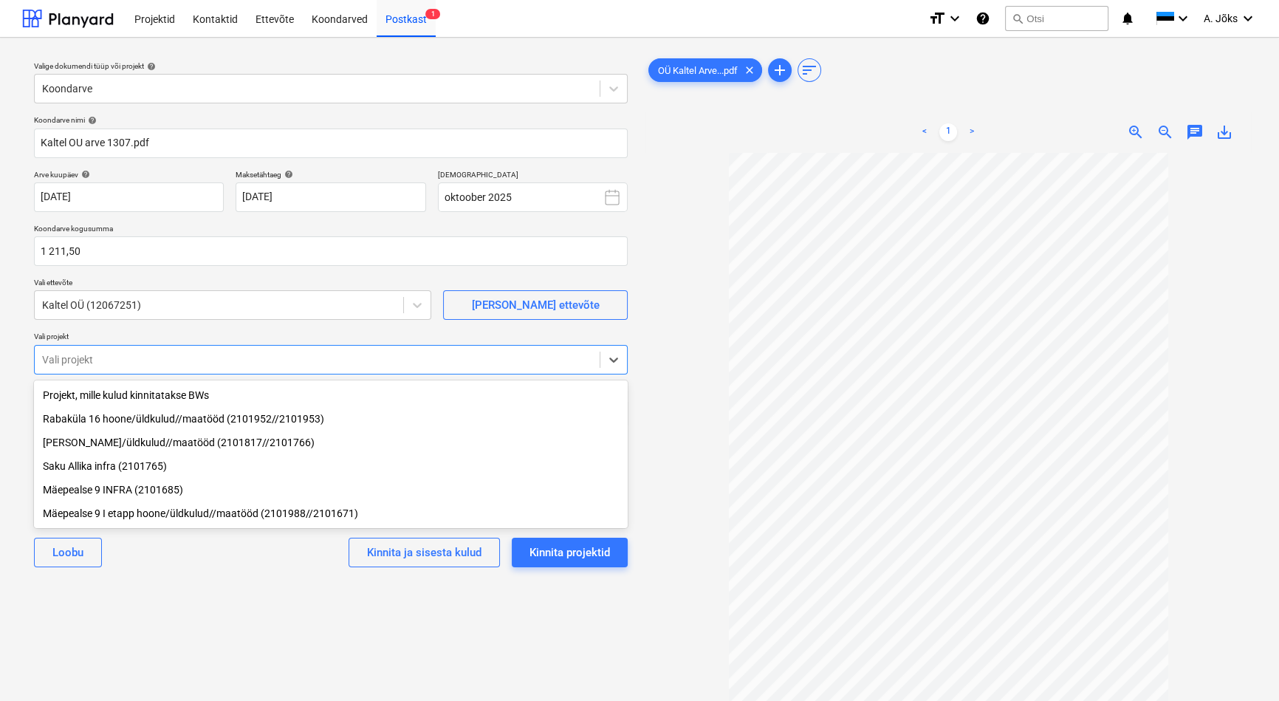
click at [143, 416] on div "Rabaküla 16 hoone/üldkulud//maatööd (2101952//2101953)" at bounding box center [331, 419] width 594 height 24
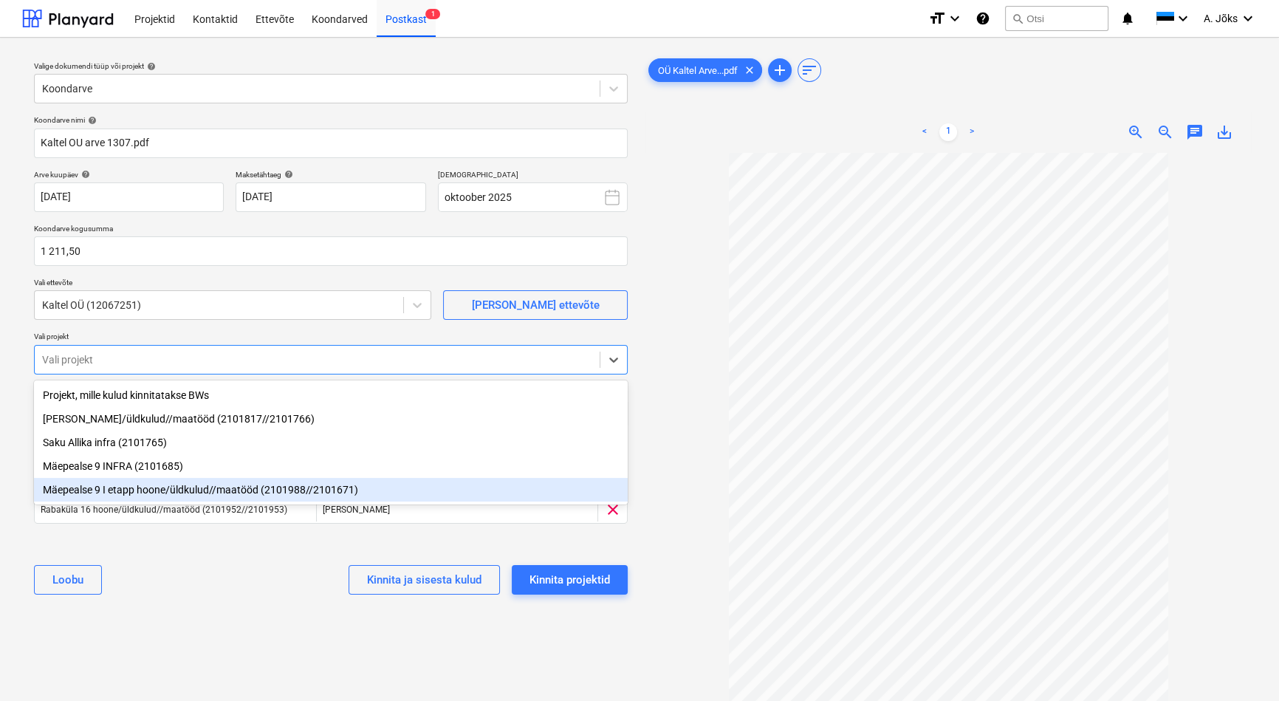
click at [232, 583] on div "[PERSON_NAME] ja sisesta kulud Kinnita projektid" at bounding box center [331, 579] width 594 height 53
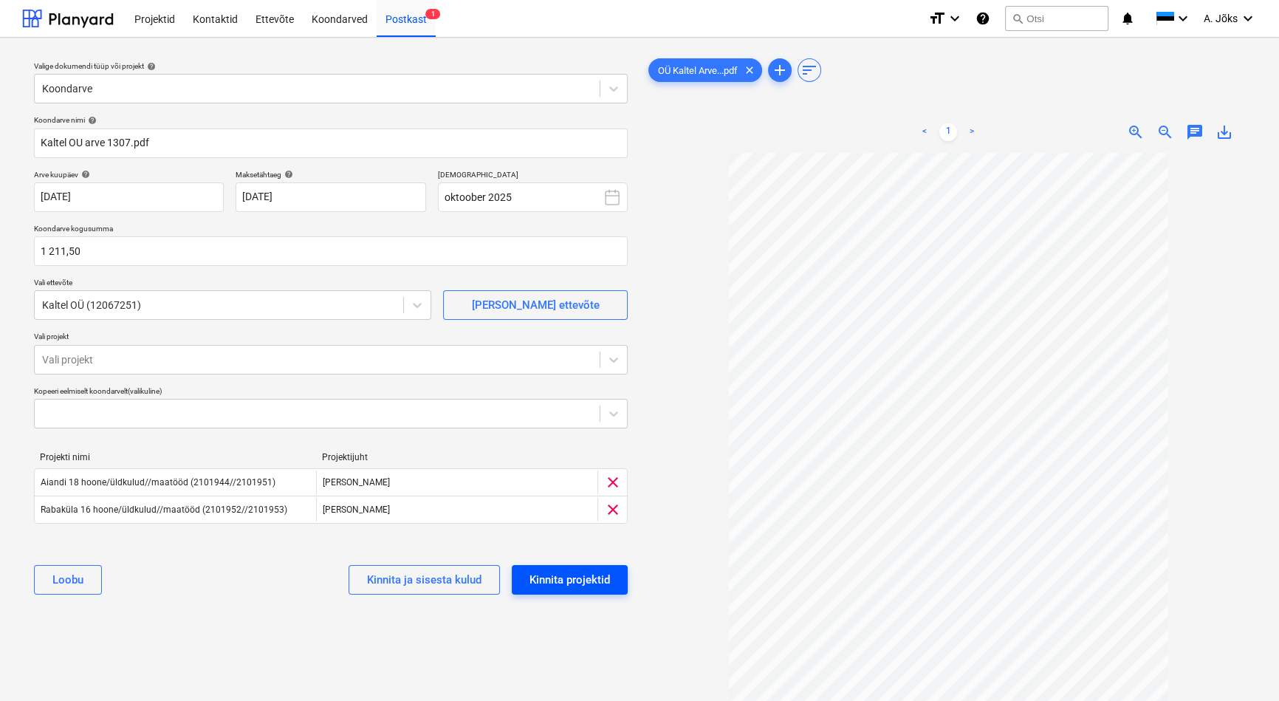
click at [606, 577] on div "Kinnita projektid" at bounding box center [569, 579] width 80 height 19
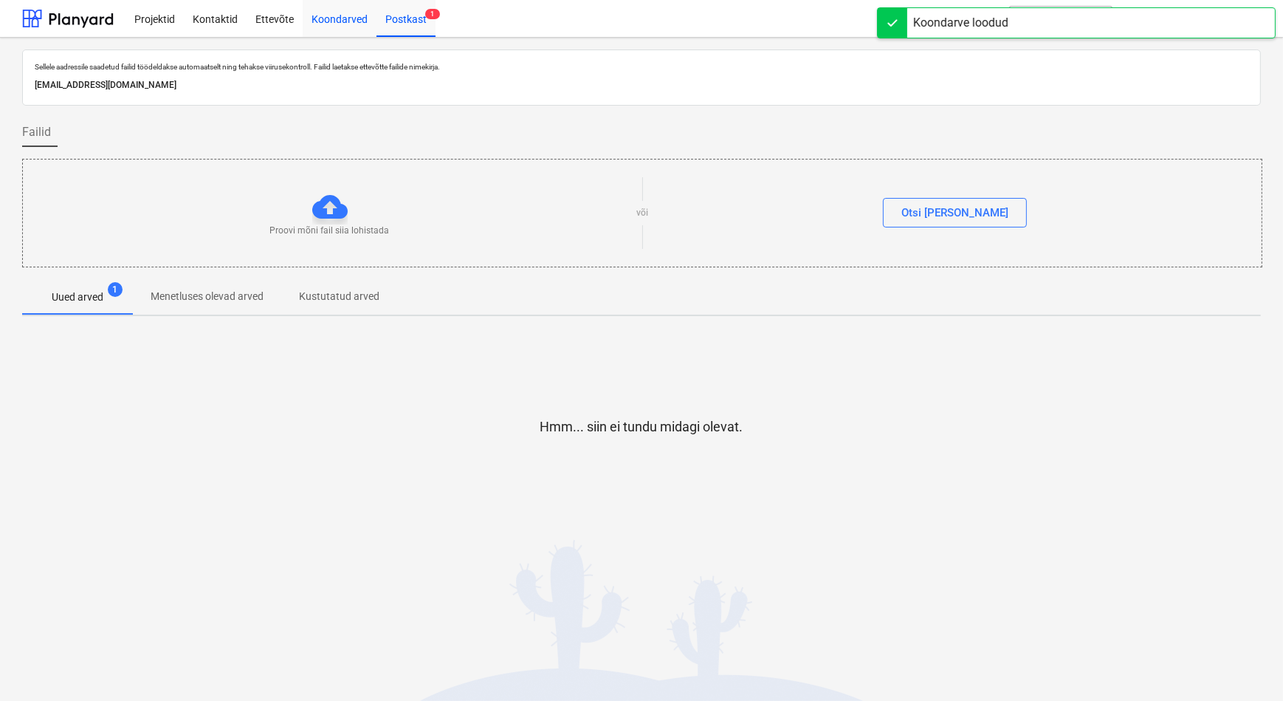
click at [351, 16] on div "Koondarved" at bounding box center [340, 18] width 74 height 38
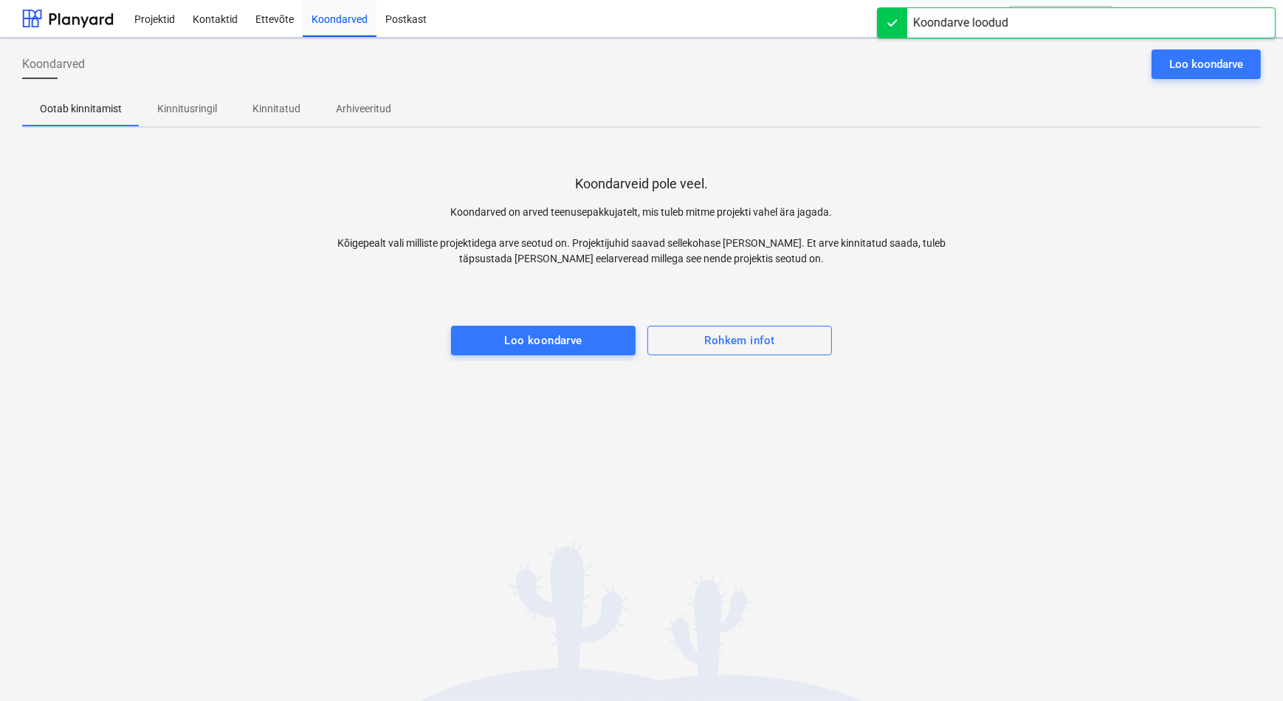
click at [183, 106] on p "Kinnitusringil" at bounding box center [187, 109] width 60 height 16
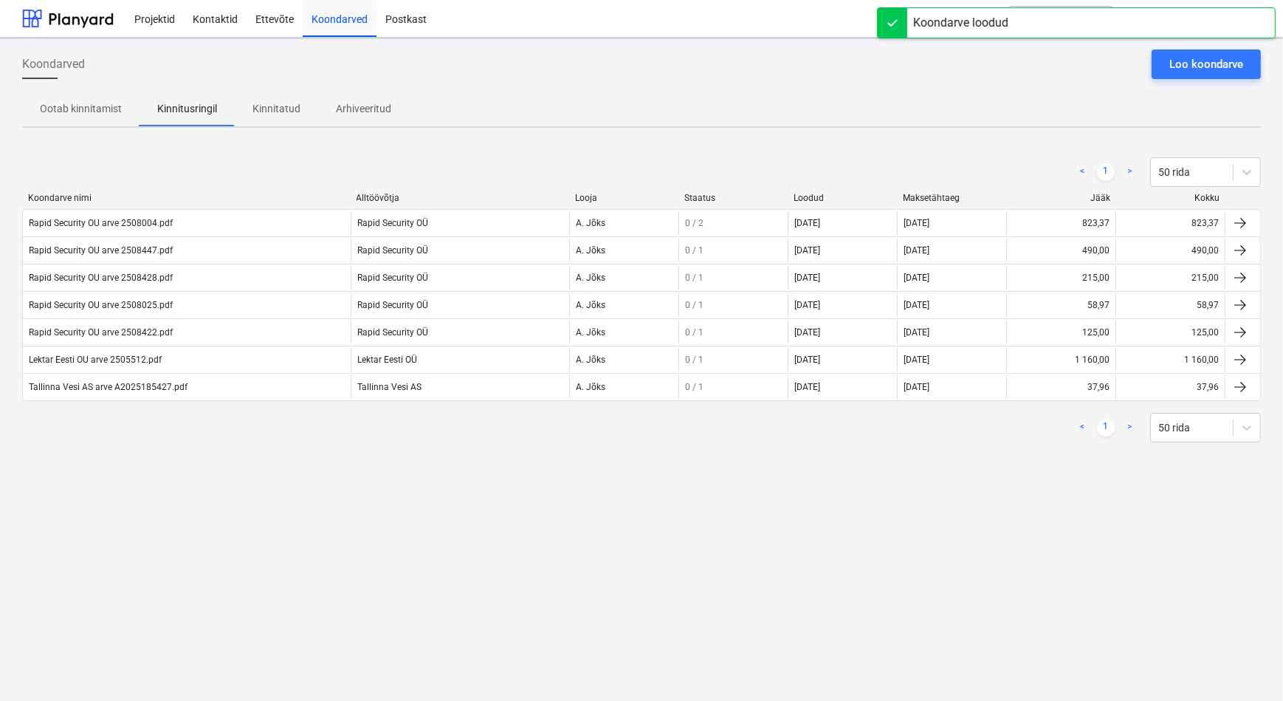
click at [188, 557] on div "Koondarved Loo koondarve Ootab kinnitamist Kinnitusringil Kinnitatud Arhiveerit…" at bounding box center [641, 369] width 1283 height 663
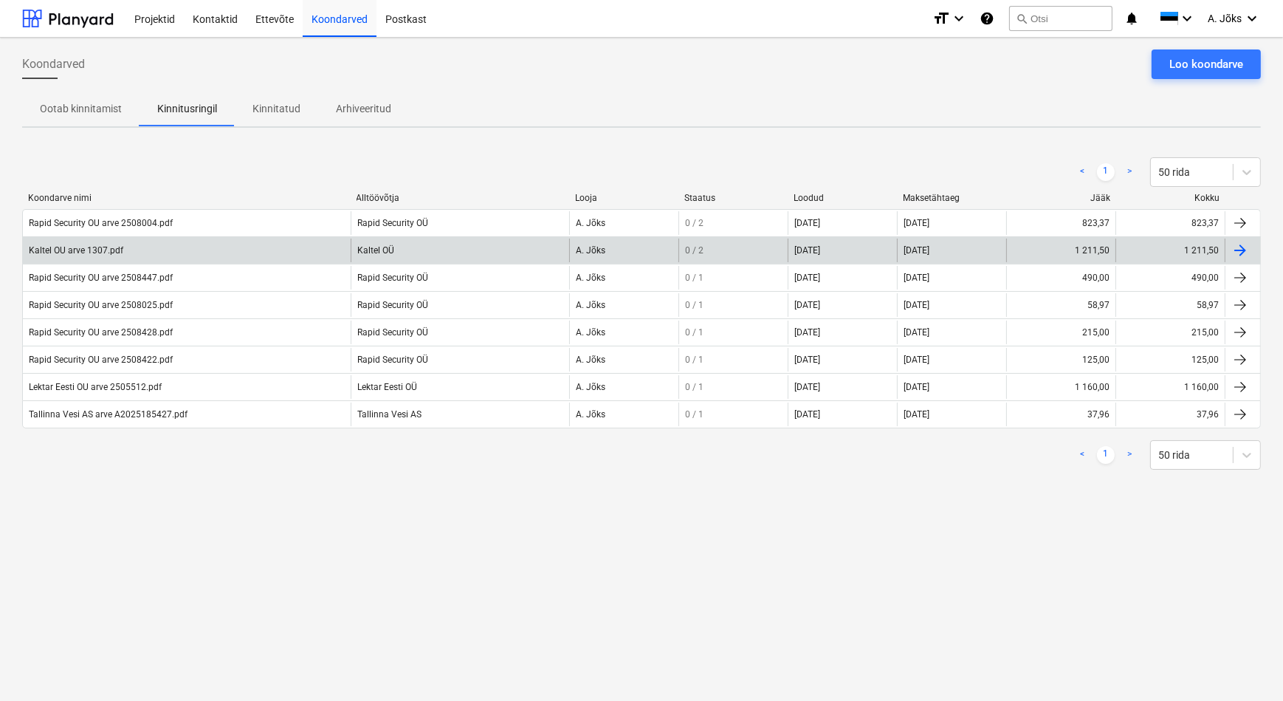
click at [92, 255] on div "Kaltel OU arve 1307.pdf" at bounding box center [187, 250] width 328 height 24
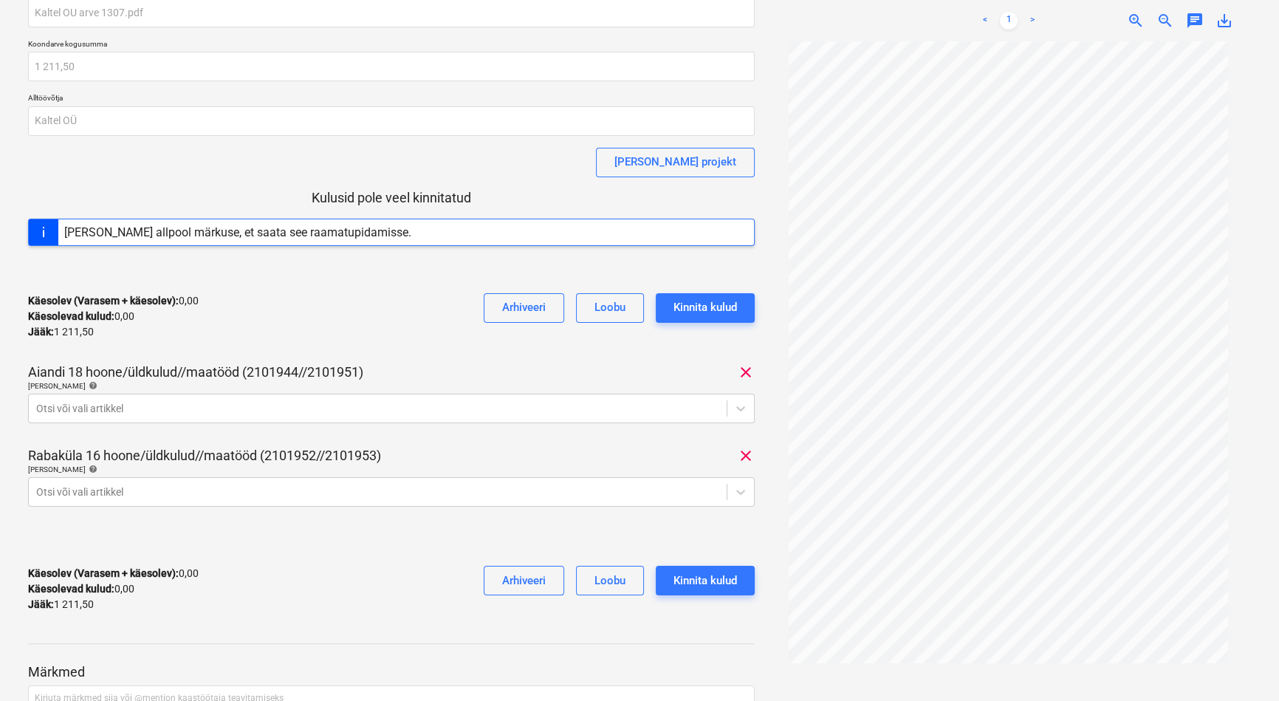
scroll to position [193, 0]
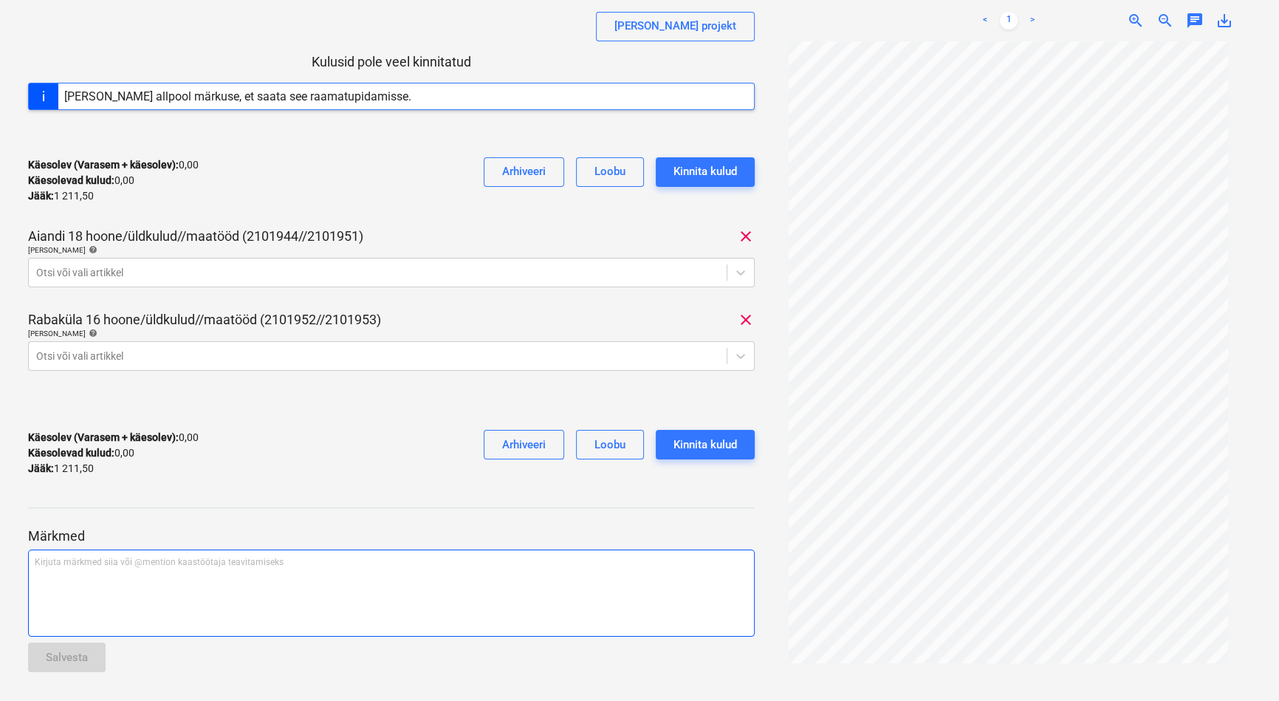
click at [154, 577] on div "Kirjuta märkmed siia või @mention kaastöötaja teavitamiseks ﻿" at bounding box center [391, 592] width 727 height 87
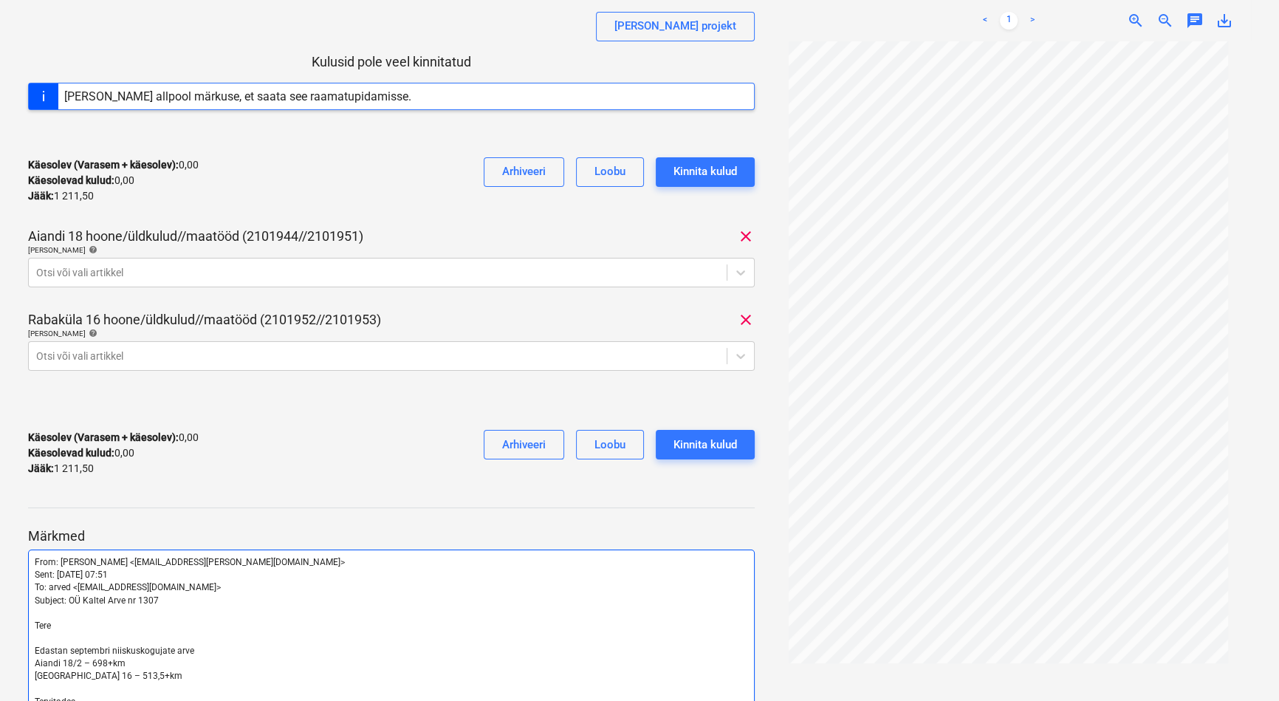
scroll to position [347, 0]
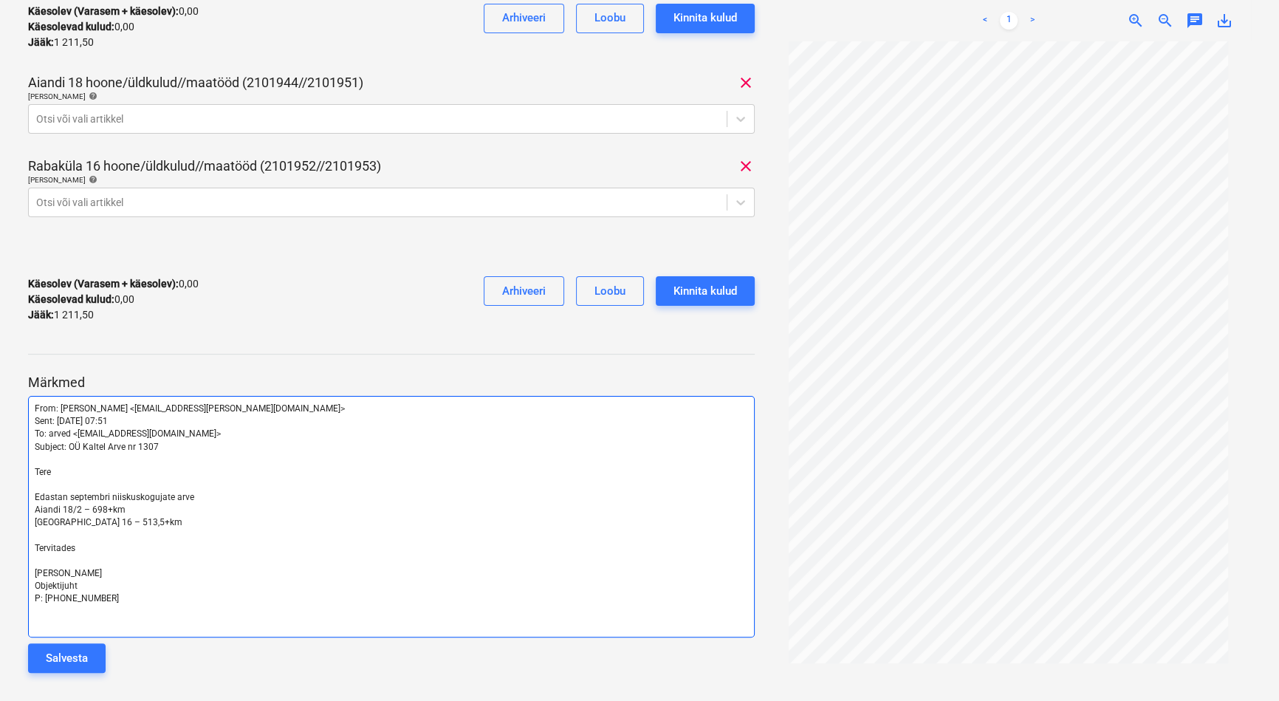
click at [52, 571] on span "[PERSON_NAME]" at bounding box center [68, 573] width 67 height 10
click at [83, 660] on div "Salvesta" at bounding box center [67, 657] width 42 height 19
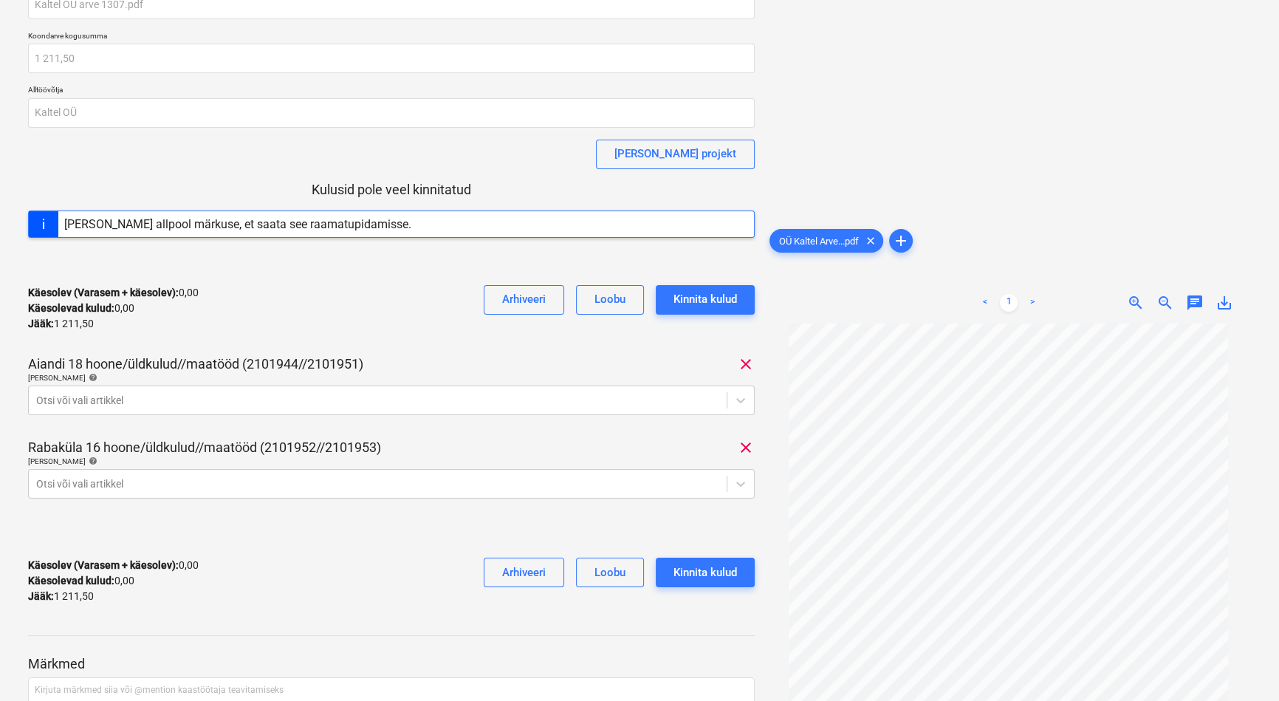
scroll to position [0, 0]
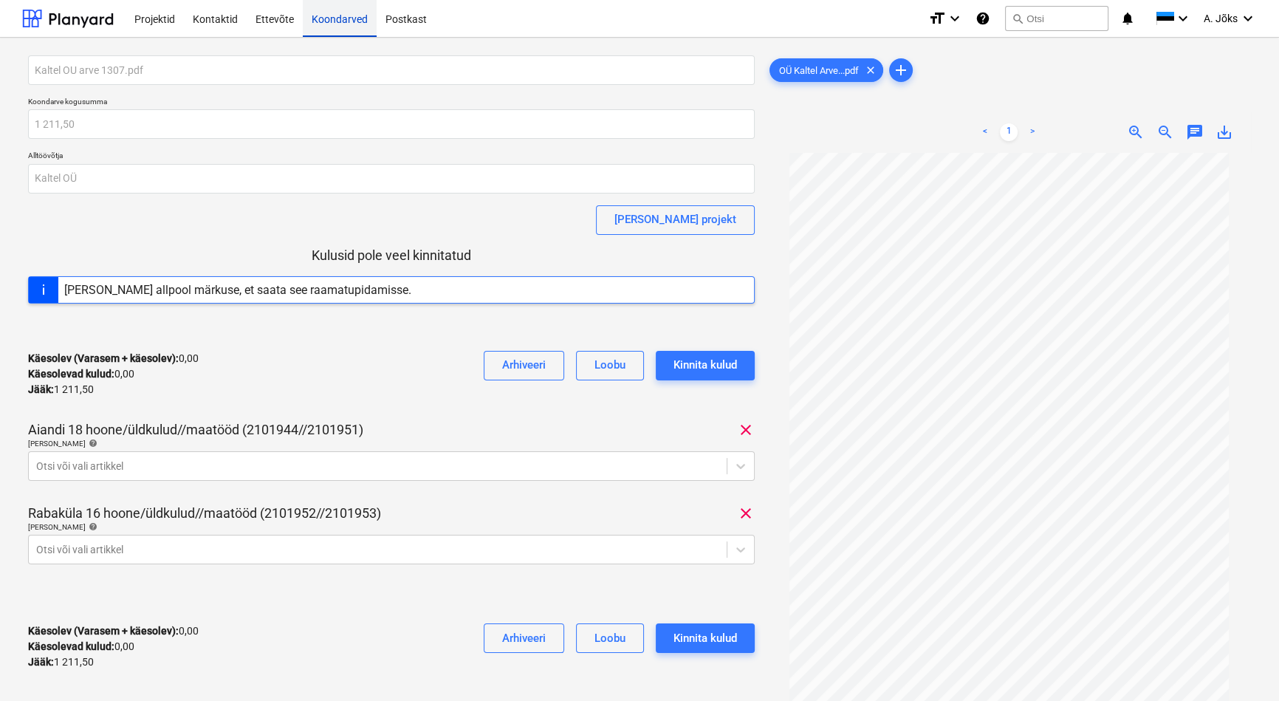
click at [349, 21] on div "Koondarved" at bounding box center [340, 18] width 74 height 38
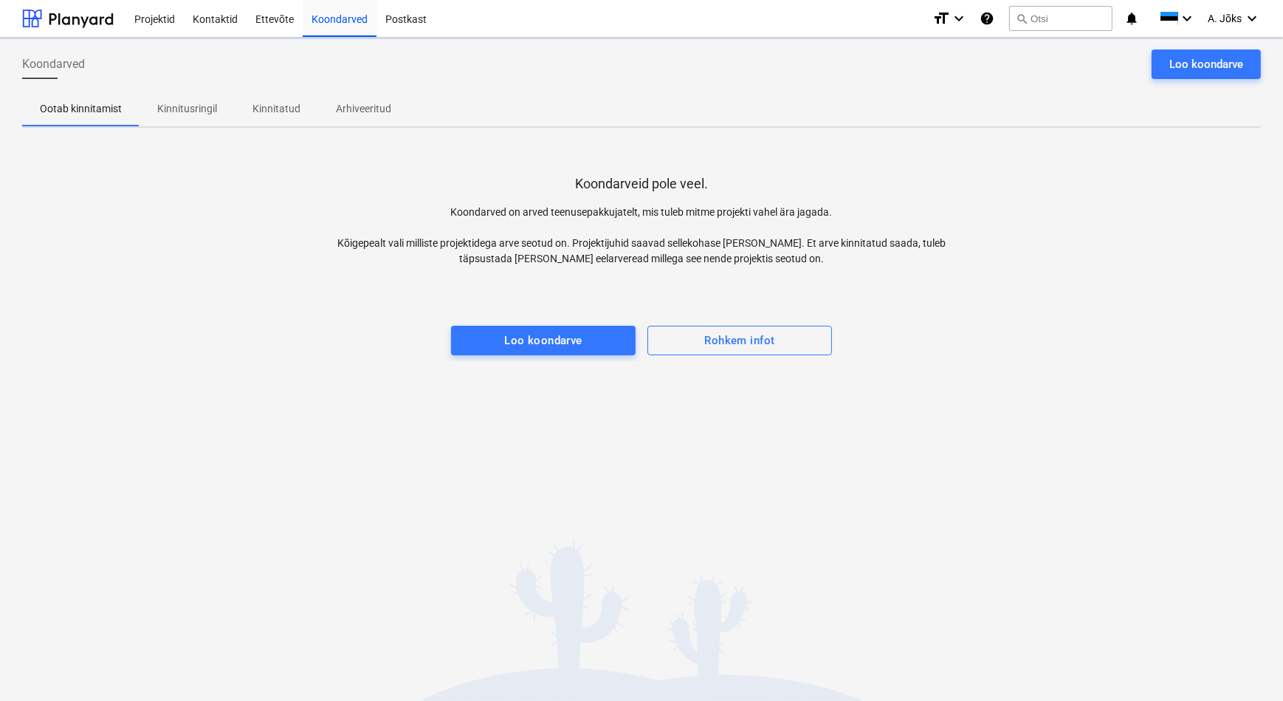
click at [193, 108] on p "Kinnitusringil" at bounding box center [187, 109] width 60 height 16
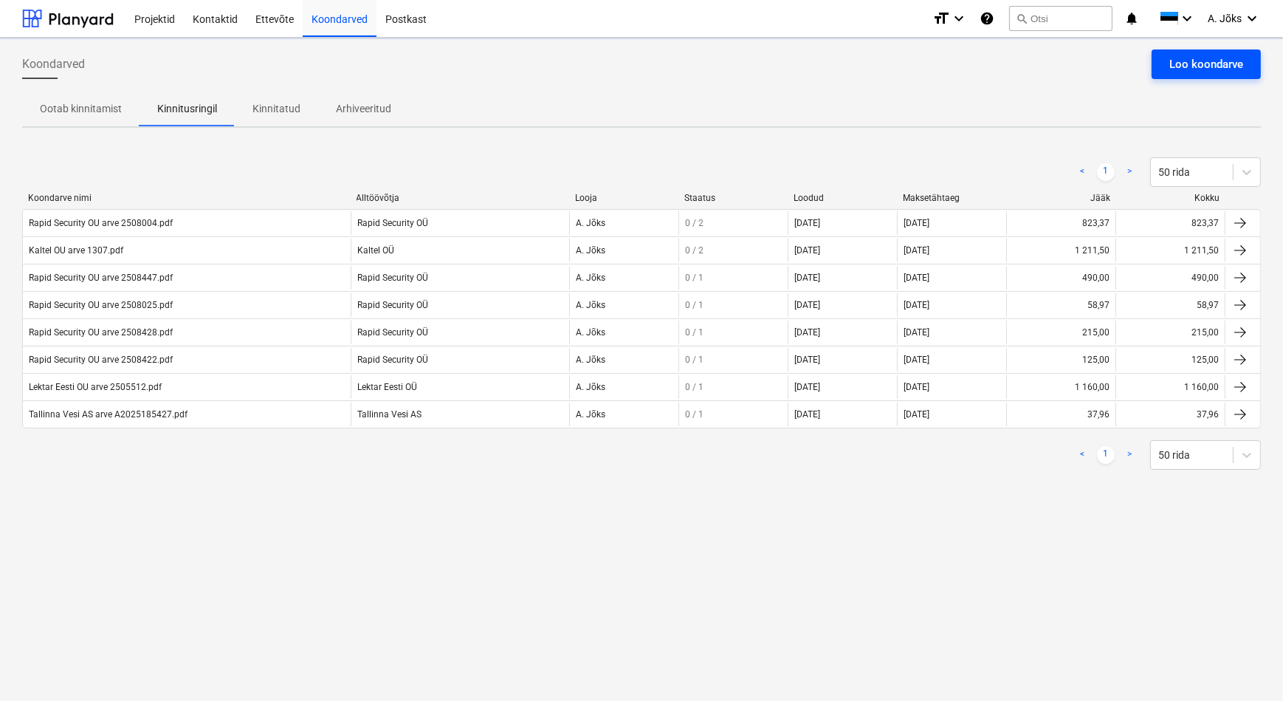
click at [1233, 65] on div "Loo koondarve" at bounding box center [1206, 64] width 74 height 19
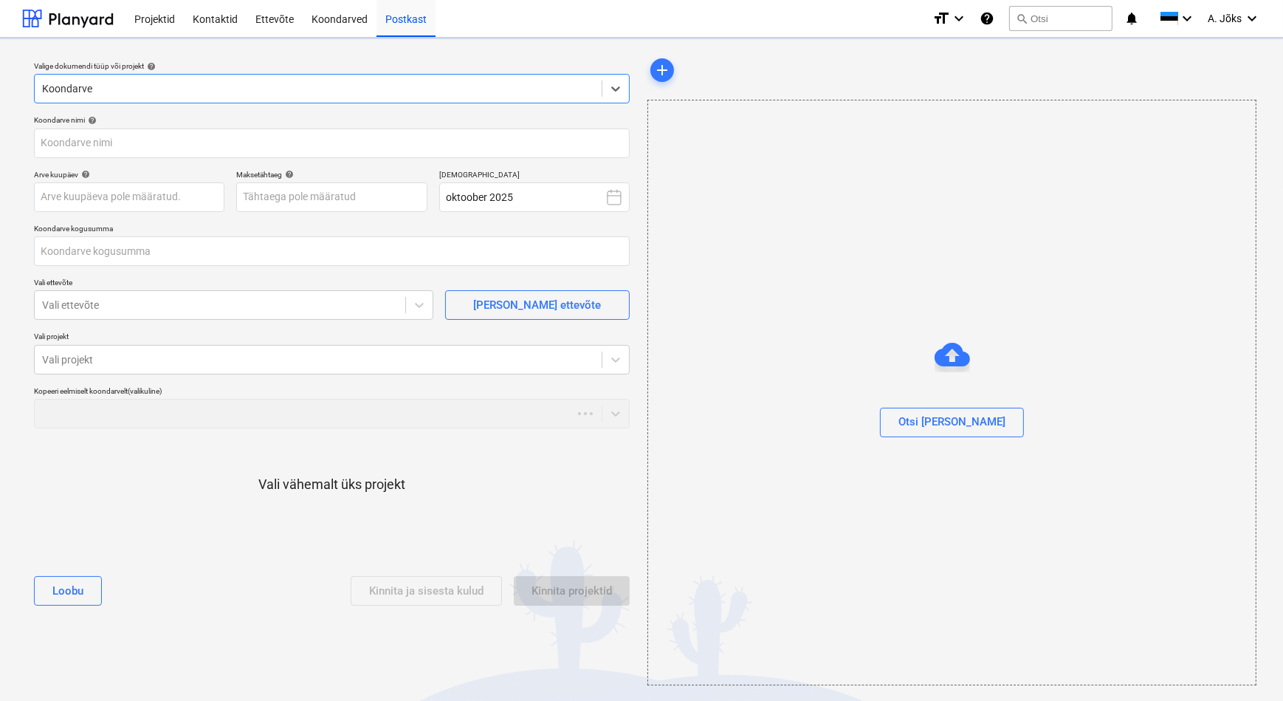
type input "0,00"
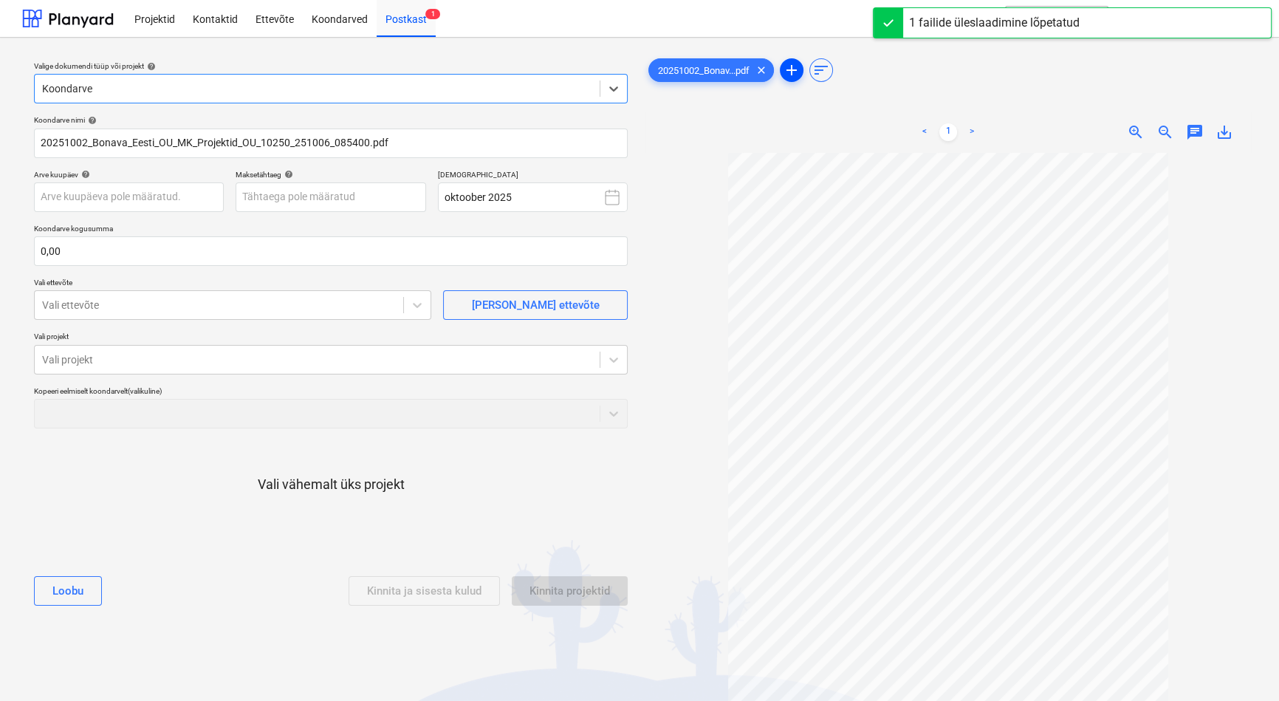
click at [789, 67] on span "add" at bounding box center [792, 70] width 18 height 18
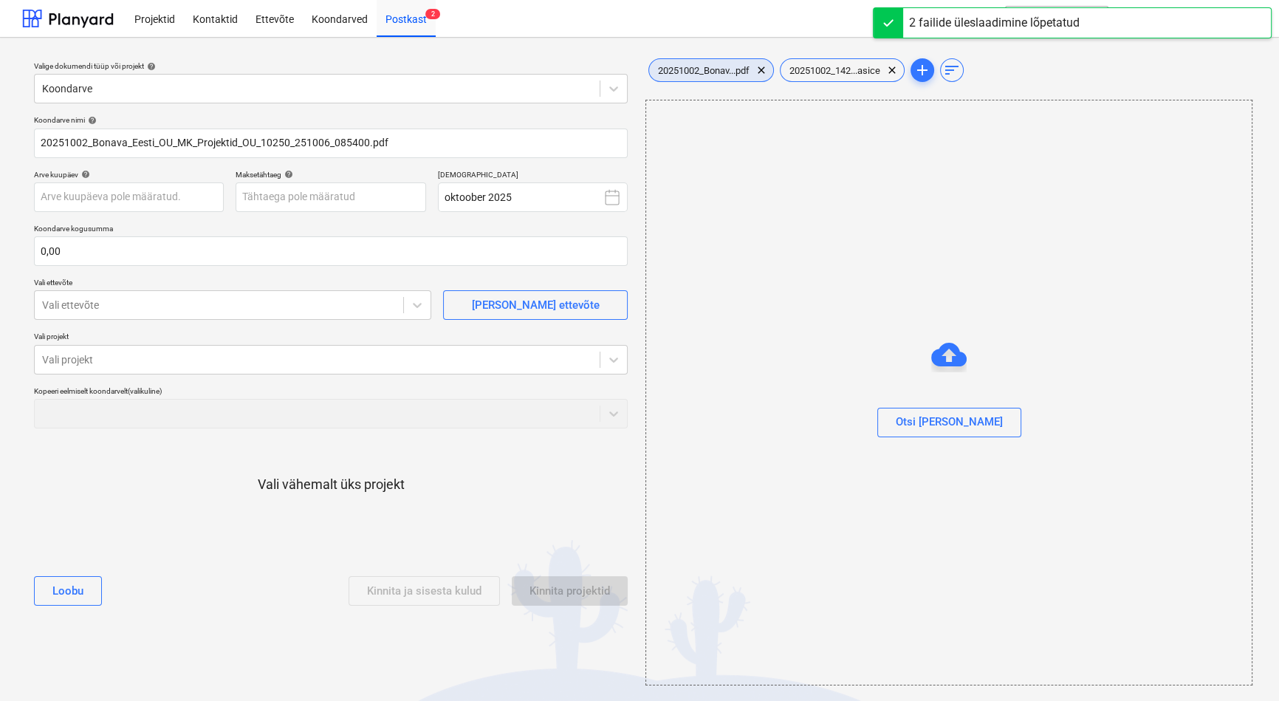
click at [704, 72] on span "20251002_Bonav...pdf" at bounding box center [703, 70] width 109 height 11
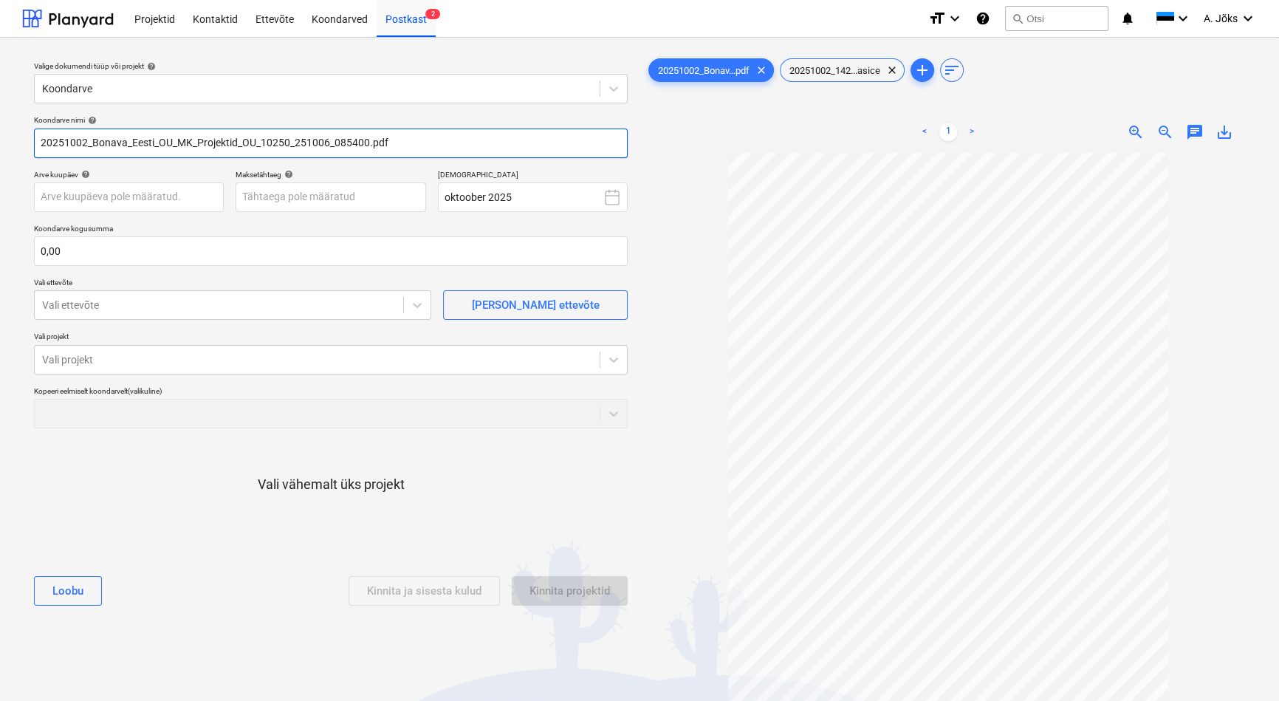
drag, startPoint x: 261, startPoint y: 141, endPoint x: -1, endPoint y: 115, distance: 263.4
click at [0, 115] on html "Projektid Kontaktid Ettevõte Koondarved Postkast 2 format_size keyboard_arrow_d…" at bounding box center [639, 350] width 1279 height 701
paste input "MK Projektid OÜ"
click at [248, 146] on input "MK Projektid OU arve 10250_251006_085400.pdf" at bounding box center [331, 143] width 594 height 30
type input "MK Projektid OU arve 10250.pdf"
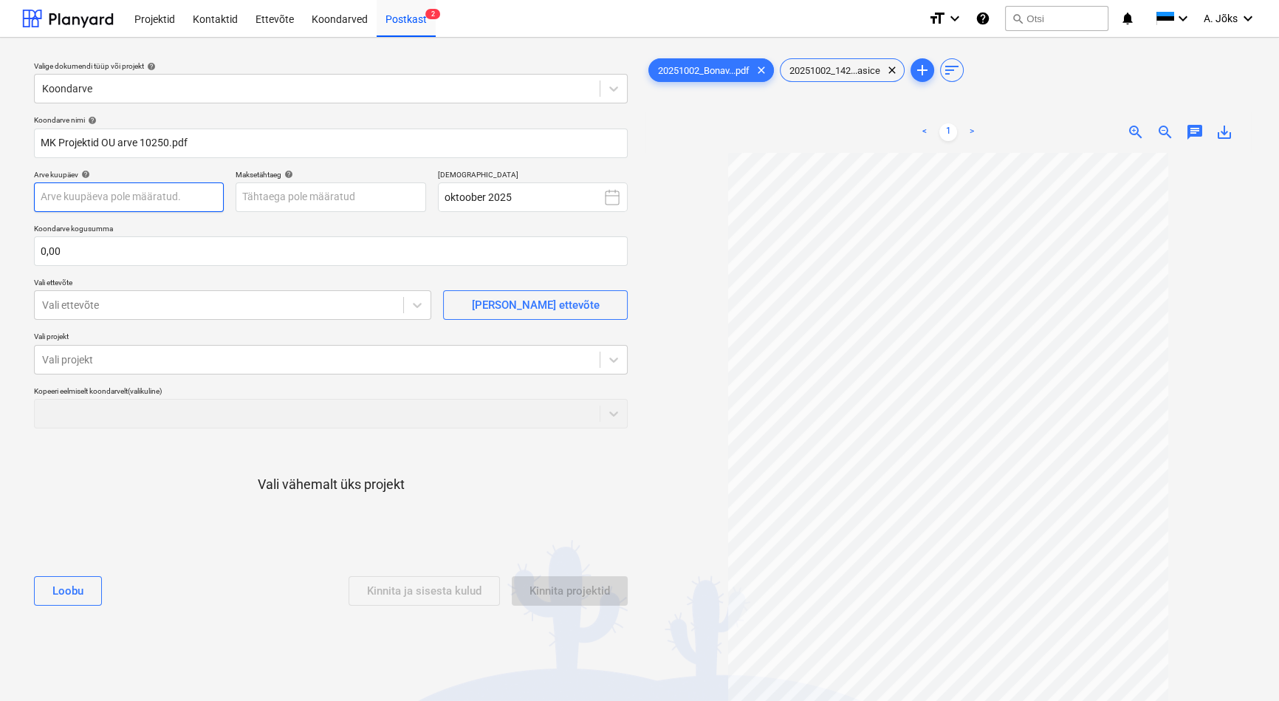
click at [186, 199] on body "Projektid Kontaktid Ettevõte Koondarved Postkast 2 format_size keyboard_arrow_d…" at bounding box center [639, 350] width 1279 height 701
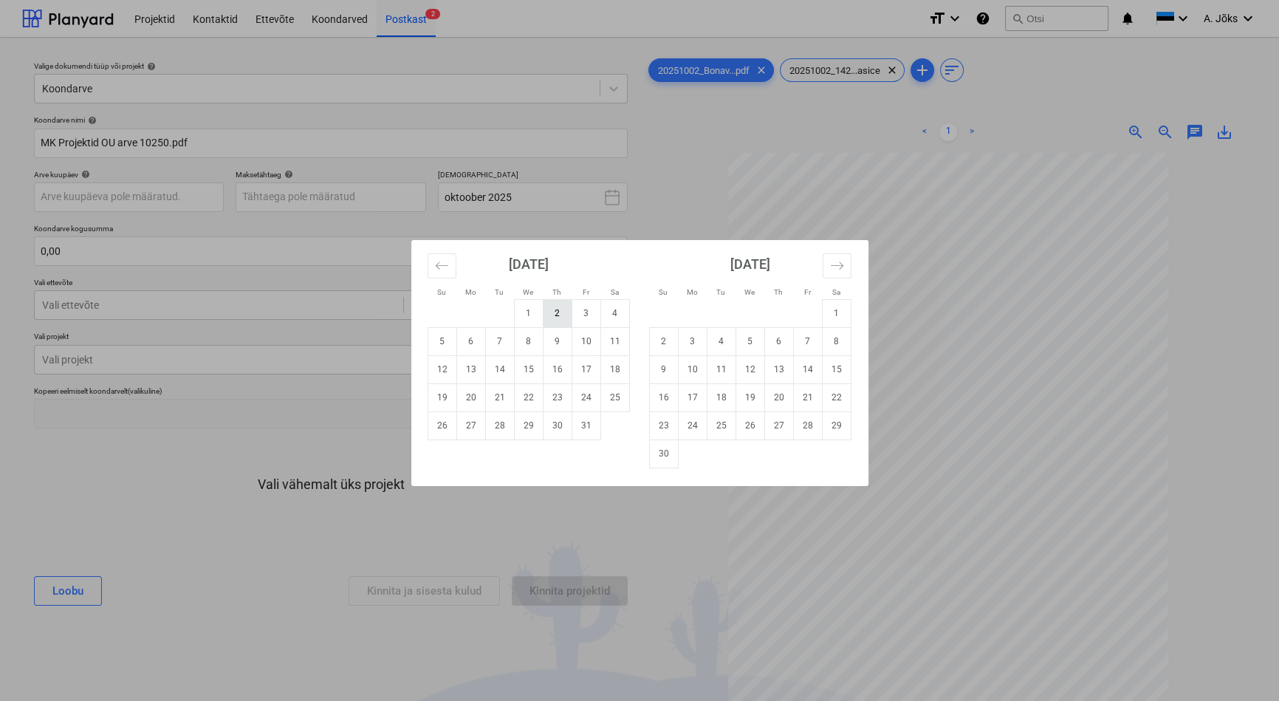
click at [554, 311] on td "2" at bounding box center [557, 313] width 29 height 28
type input "[DATE]"
click at [400, 200] on body "Projektid Kontaktid Ettevõte Koondarved Postkast 2 format_size keyboard_arrow_d…" at bounding box center [639, 350] width 1279 height 701
click at [557, 372] on td "16" at bounding box center [557, 369] width 29 height 28
type input "[DATE]"
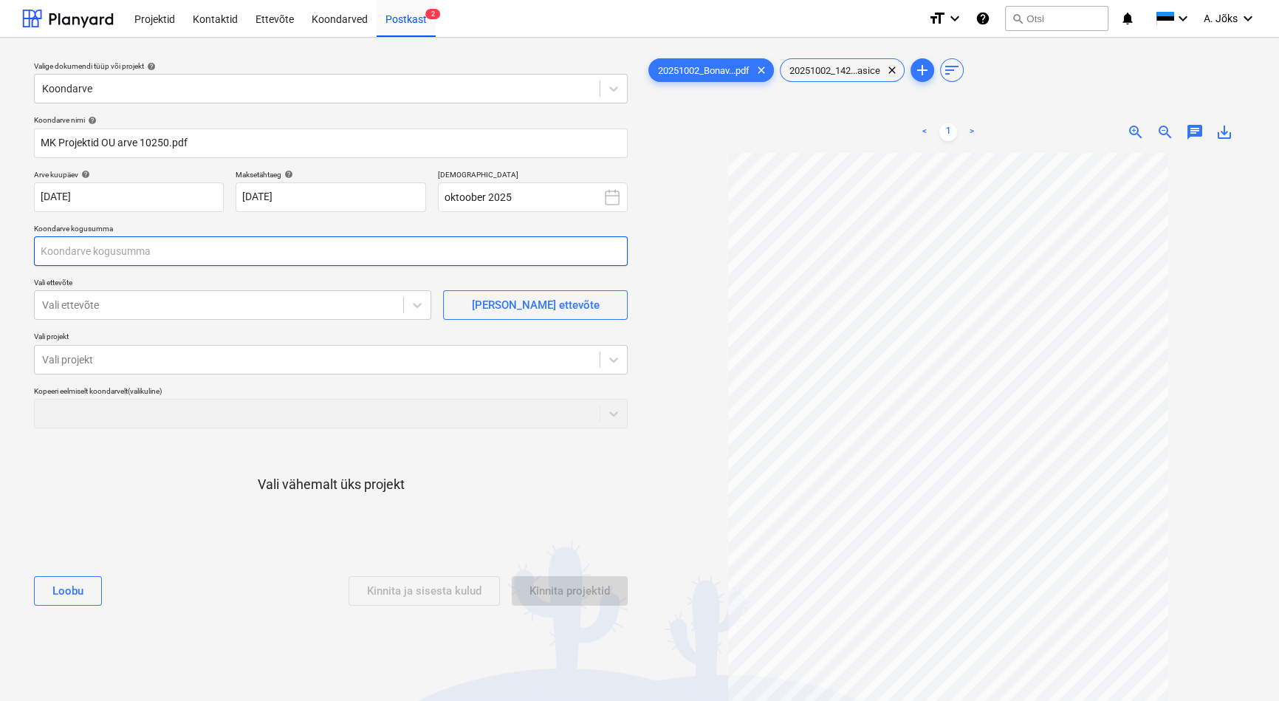
click at [243, 257] on input "text" at bounding box center [331, 251] width 594 height 30
type input "3 545,80"
click at [211, 310] on div at bounding box center [219, 305] width 354 height 15
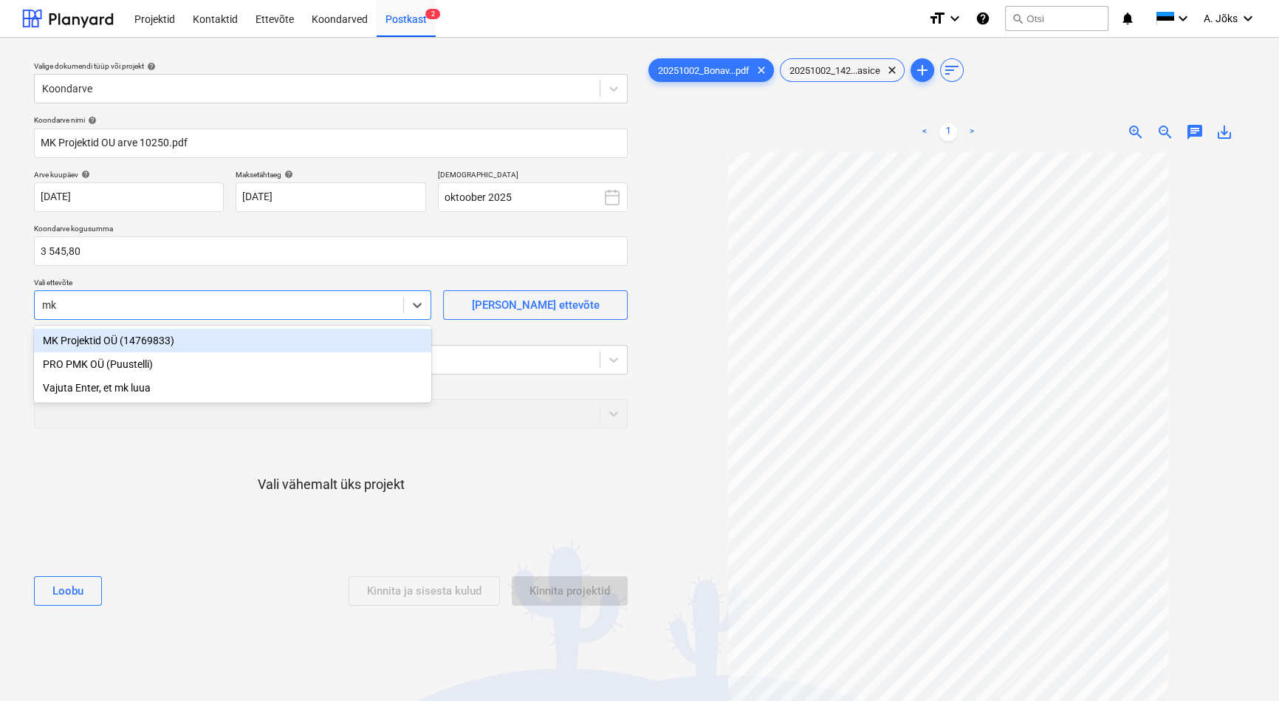
type input "mk p"
click at [163, 339] on div "MK Projektid OÜ (14769833)" at bounding box center [232, 341] width 397 height 24
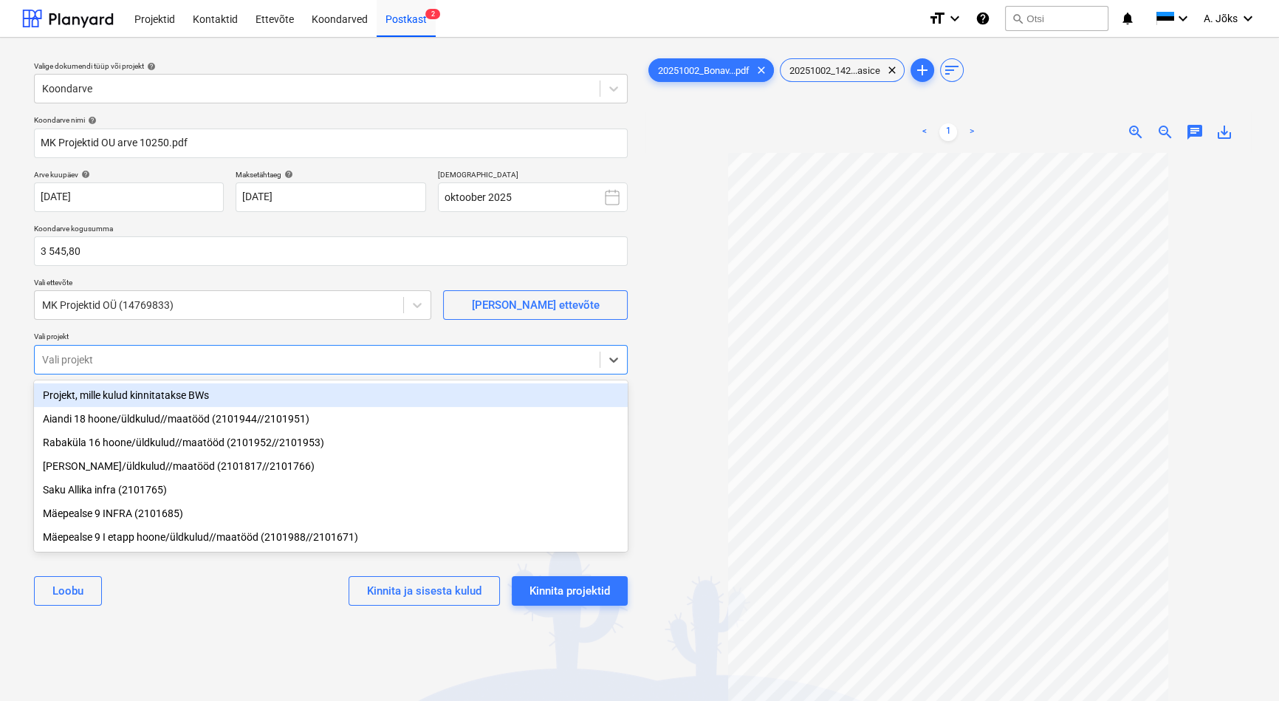
click at [161, 361] on div at bounding box center [317, 359] width 550 height 15
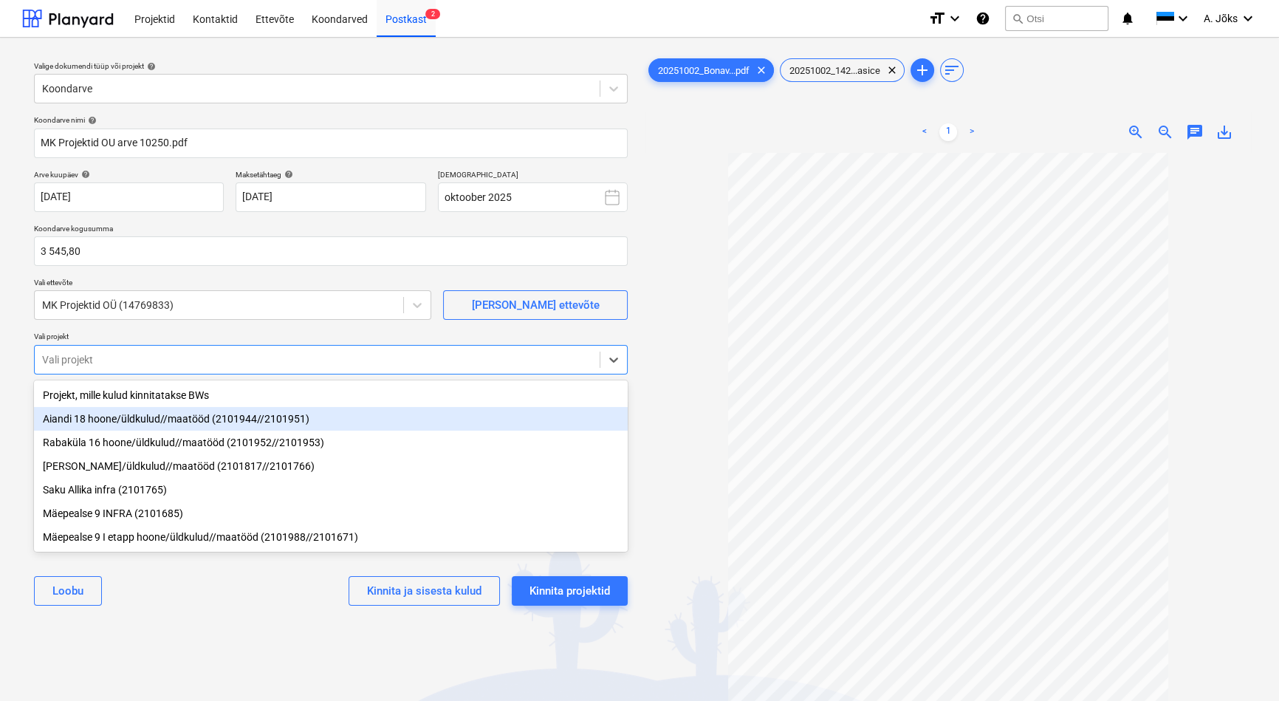
click at [153, 427] on div "Aiandi 18 hoone/üldkulud//maatööd (2101944//2101951)" at bounding box center [331, 419] width 594 height 24
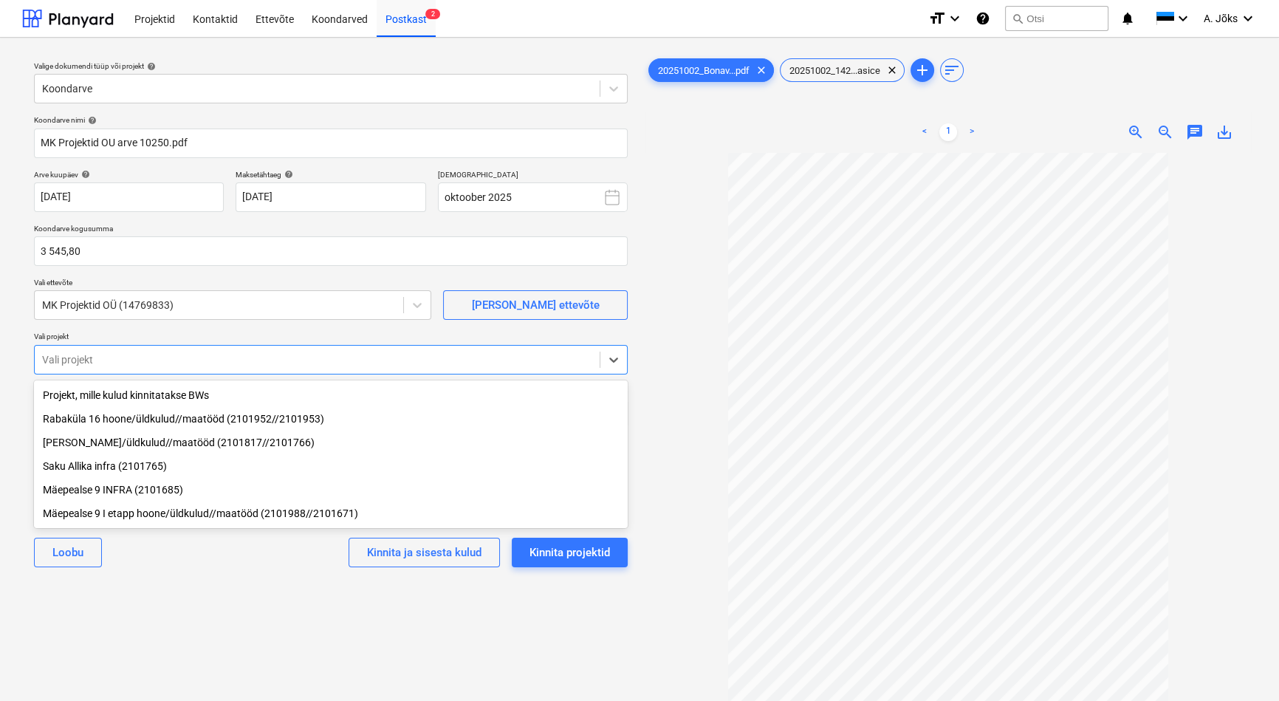
click at [248, 659] on div "Valige dokumendi tüüp või projekt help Koondarve Koondarve nimi help MK Projekt…" at bounding box center [330, 433] width 617 height 769
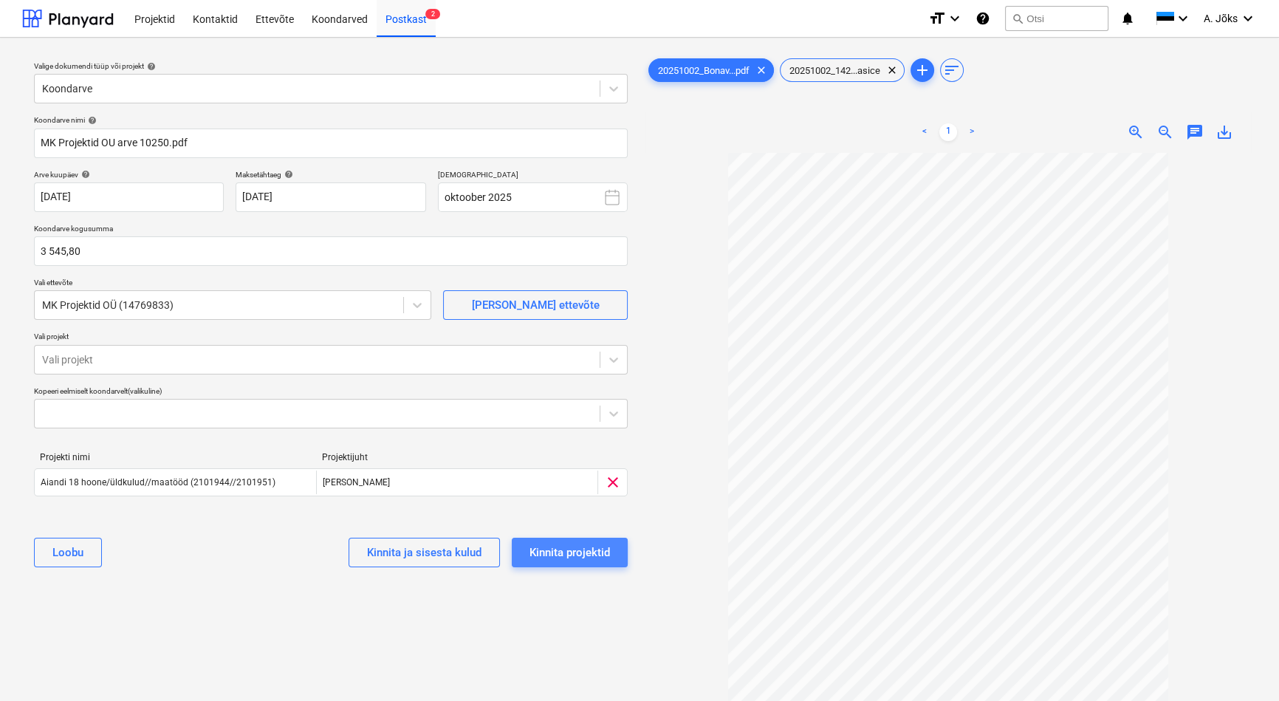
click at [575, 543] on div "Kinnita projektid" at bounding box center [569, 552] width 80 height 19
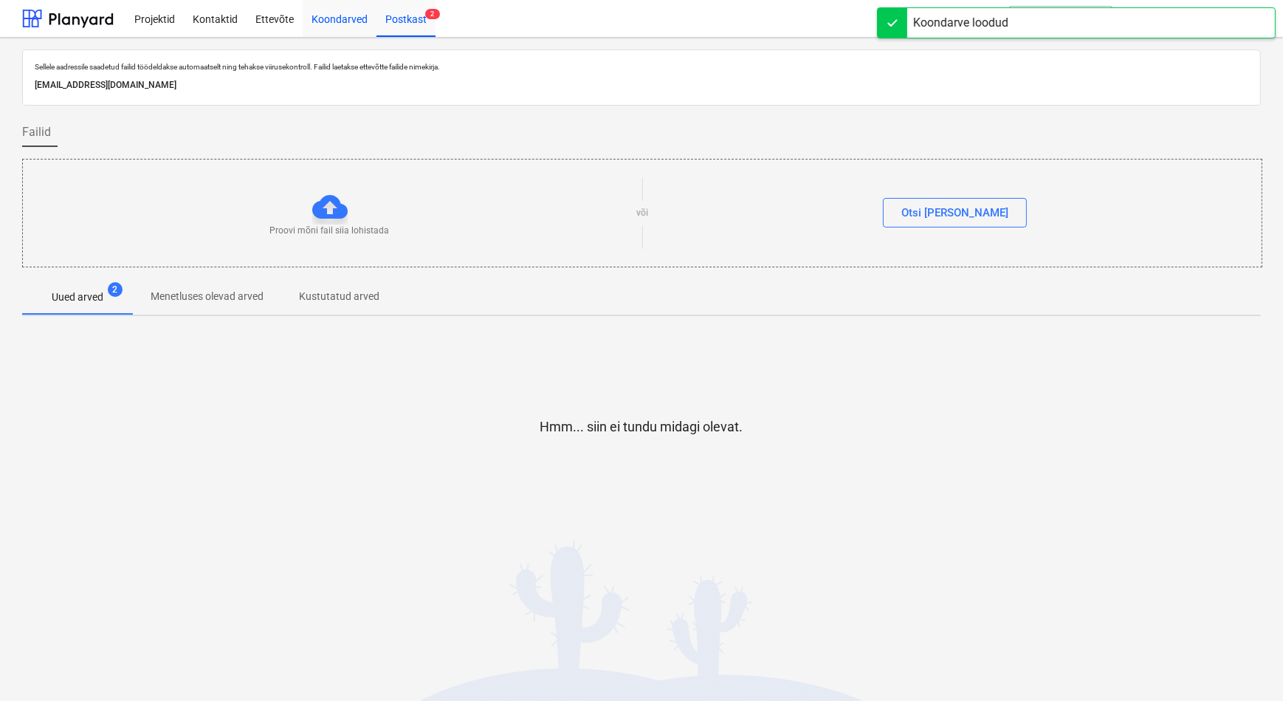
click at [330, 18] on div "Koondarved" at bounding box center [340, 18] width 74 height 38
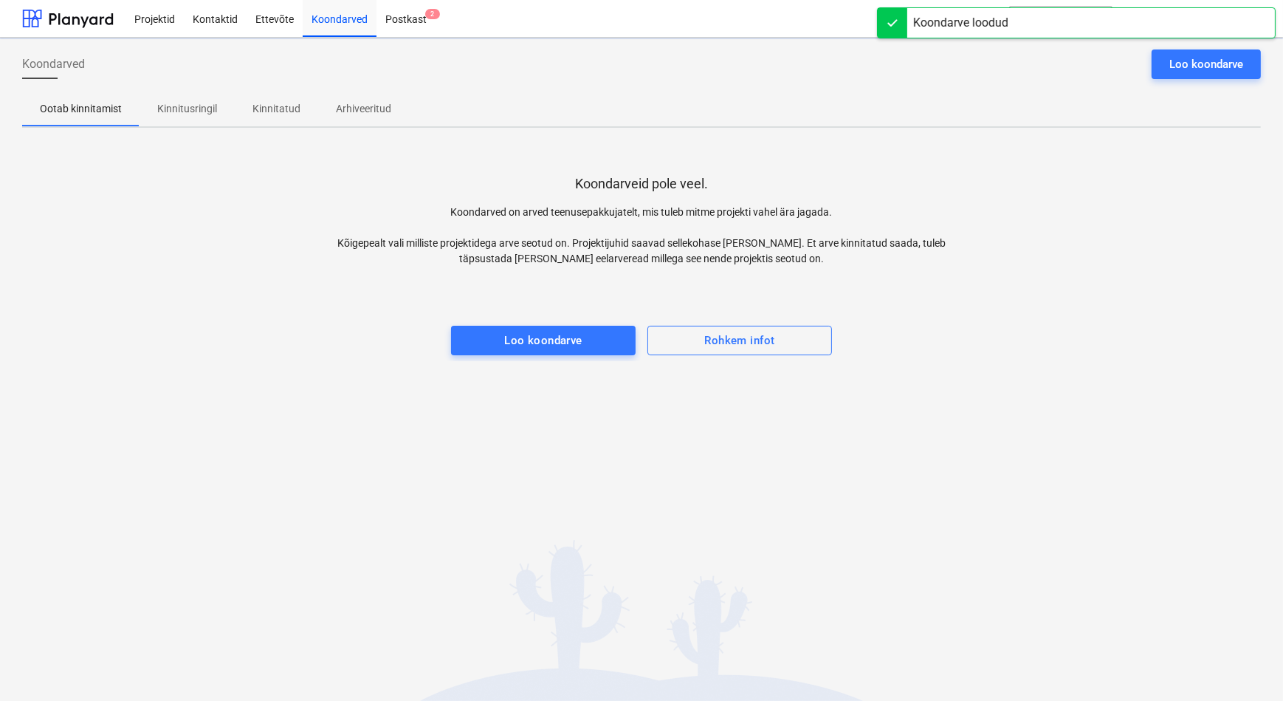
click at [179, 114] on p "Kinnitusringil" at bounding box center [187, 109] width 60 height 16
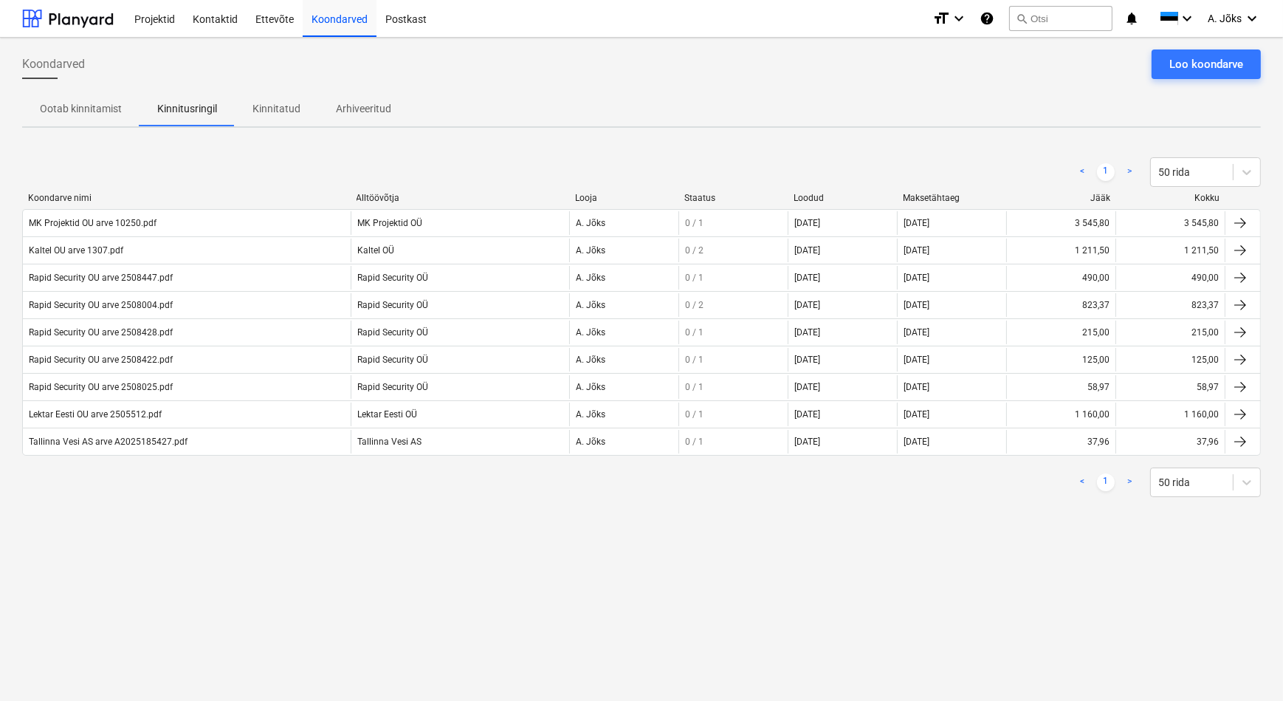
drag, startPoint x: 279, startPoint y: 582, endPoint x: 278, endPoint y: 571, distance: 10.4
click at [280, 580] on div "Koondarved Loo koondarve Ootab kinnitamist Kinnitusringil Kinnitatud Arhiveerit…" at bounding box center [641, 369] width 1283 height 663
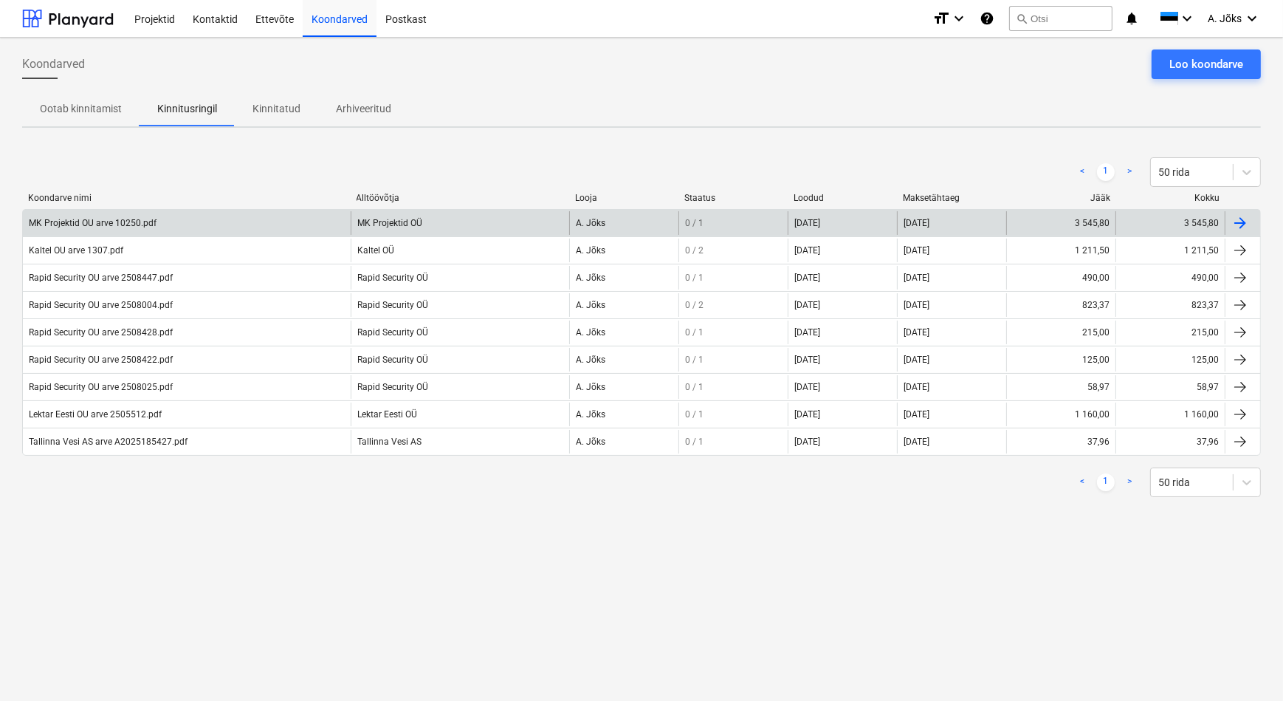
click at [101, 227] on div "MK Projektid OU arve 10250.pdf" at bounding box center [93, 223] width 128 height 10
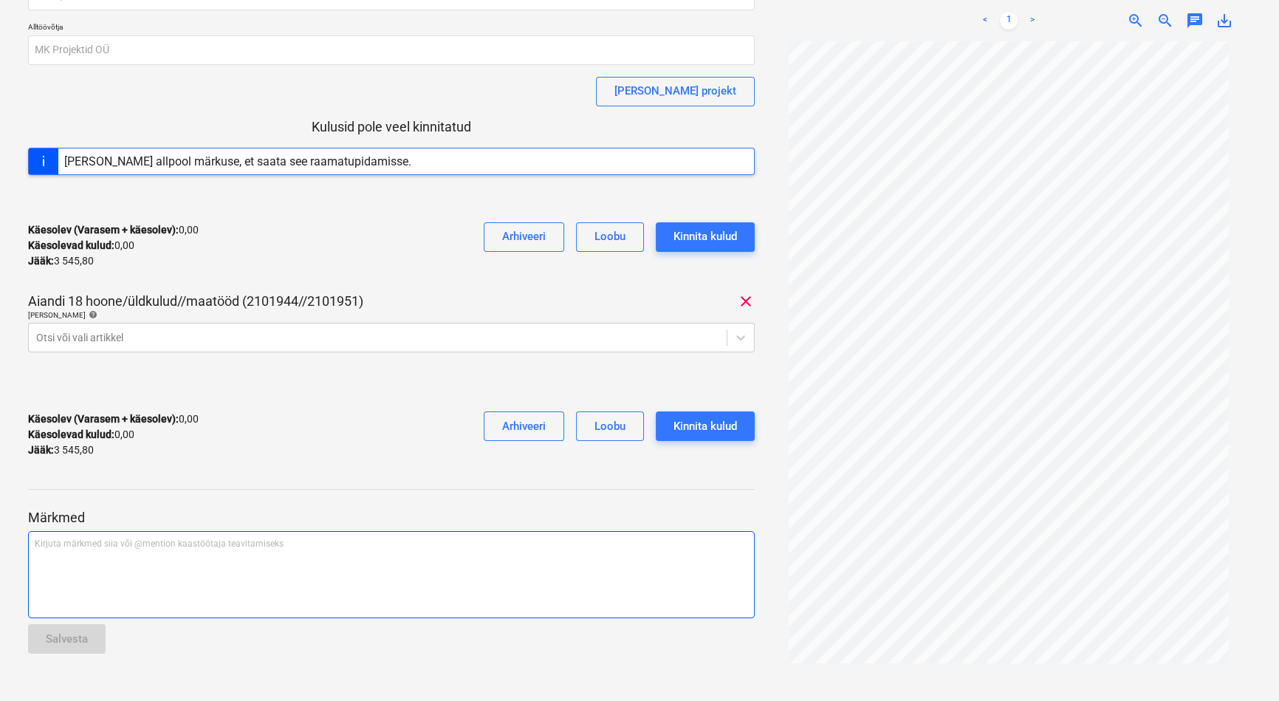
click at [76, 569] on div "Kirjuta märkmed siia või @mention kaastöötaja teavitamiseks ﻿" at bounding box center [391, 574] width 727 height 87
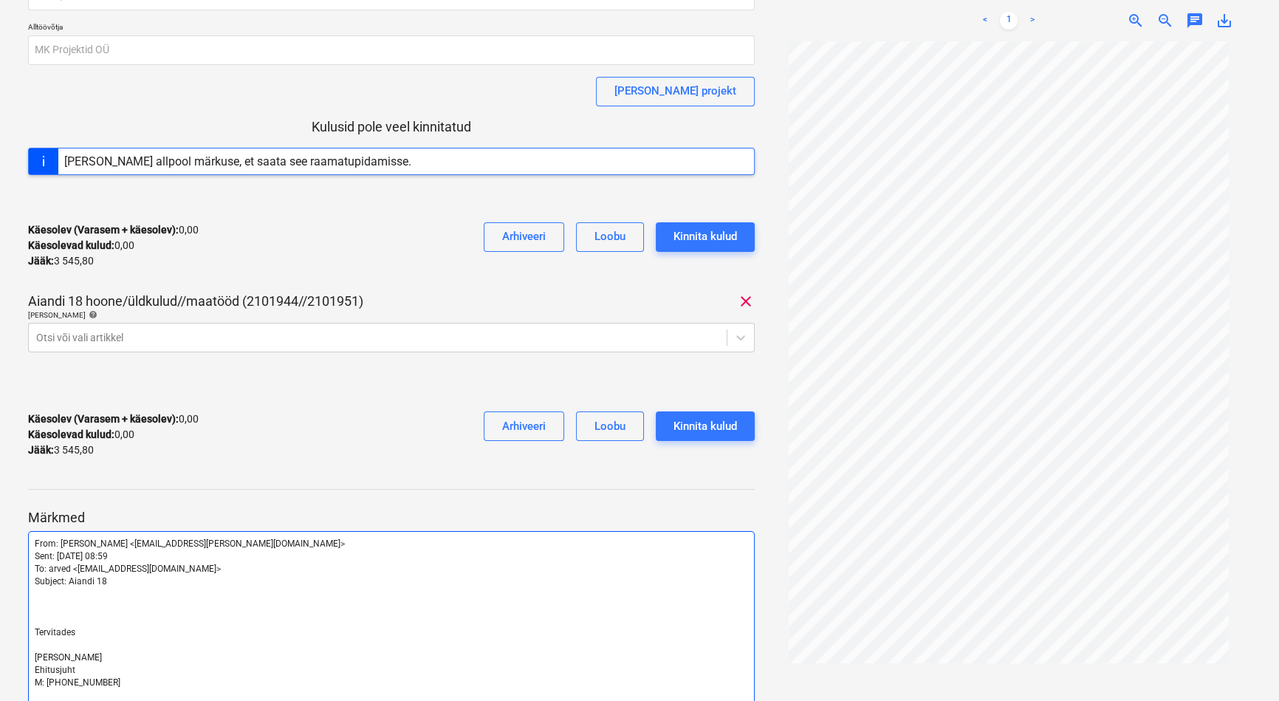
scroll to position [428, 0]
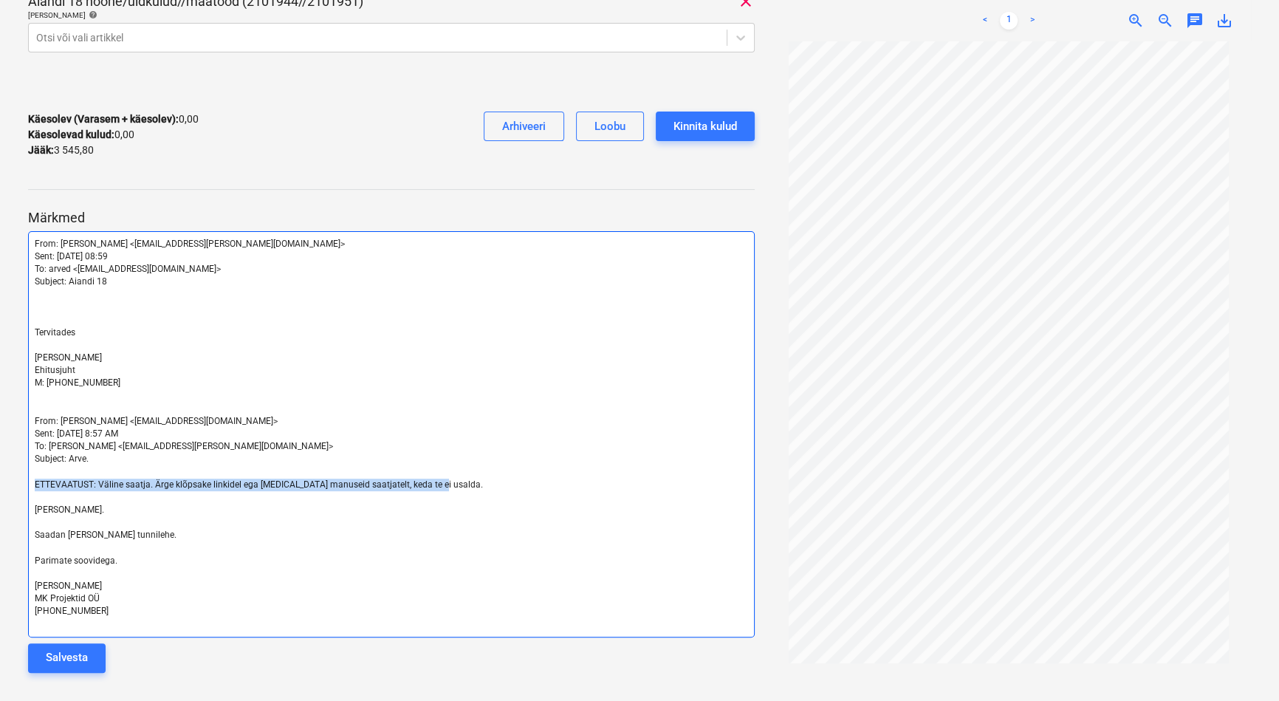
drag, startPoint x: 440, startPoint y: 484, endPoint x: 21, endPoint y: 484, distance: 418.6
click at [22, 484] on div "MK Projektid OU arve 10250.pdf Koondarve kogusumma 3 545,80 Alltöövõtja MK Proj…" at bounding box center [391, 155] width 738 height 1069
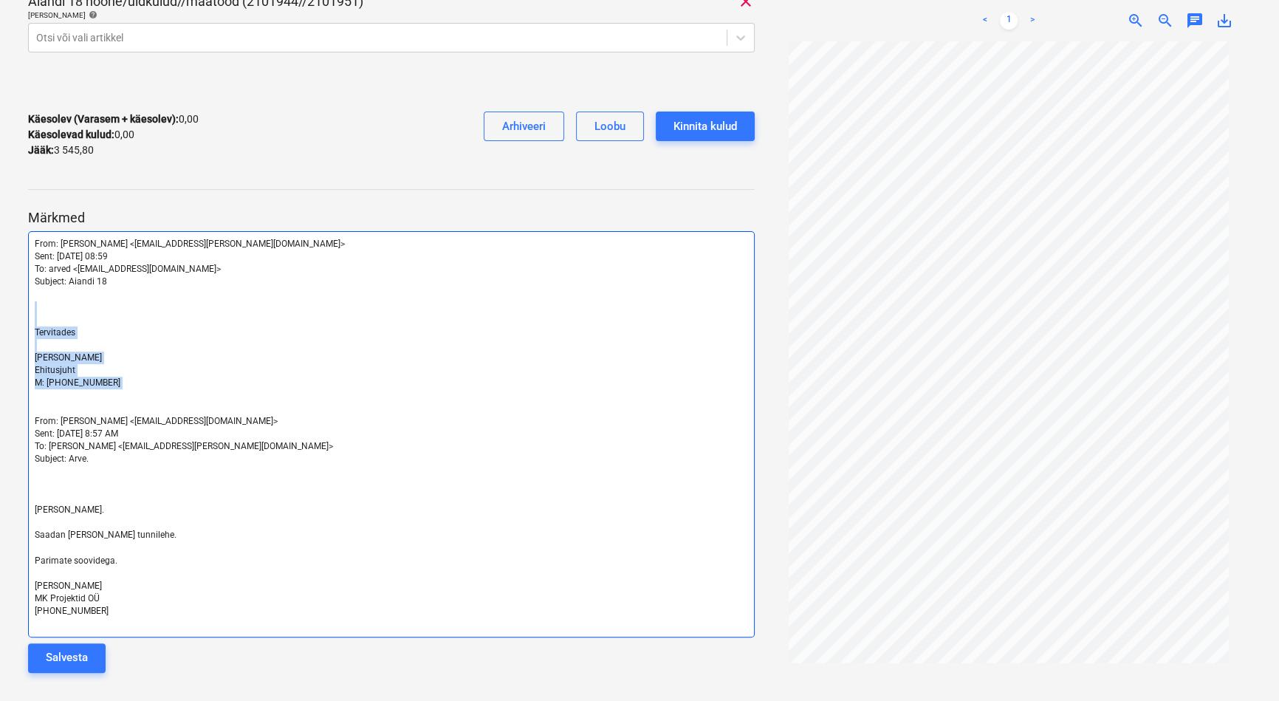
drag, startPoint x: 116, startPoint y: 395, endPoint x: 4, endPoint y: 304, distance: 143.8
click at [4, 304] on div "MK Projektid OU arve 10250.pdf Koondarve kogusumma 3 545,80 Alltöövõtja MK Proj…" at bounding box center [639, 155] width 1279 height 1093
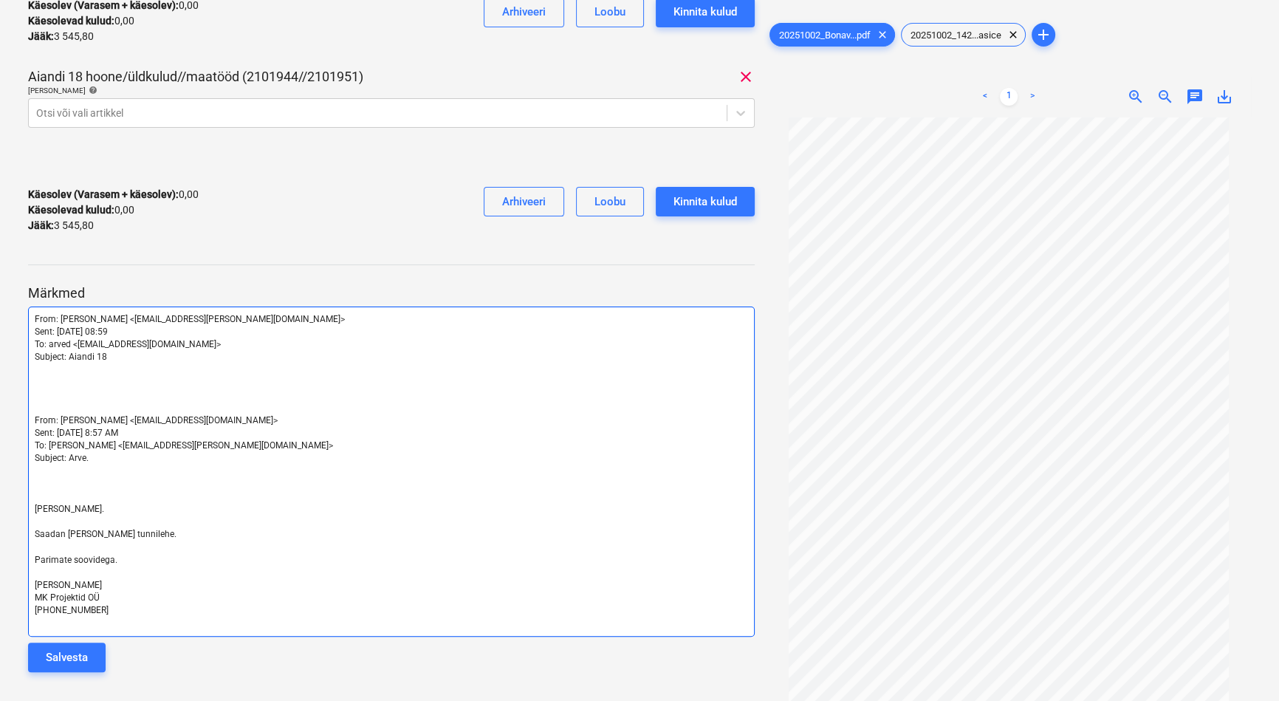
click at [59, 402] on p "﻿" at bounding box center [391, 408] width 713 height 13
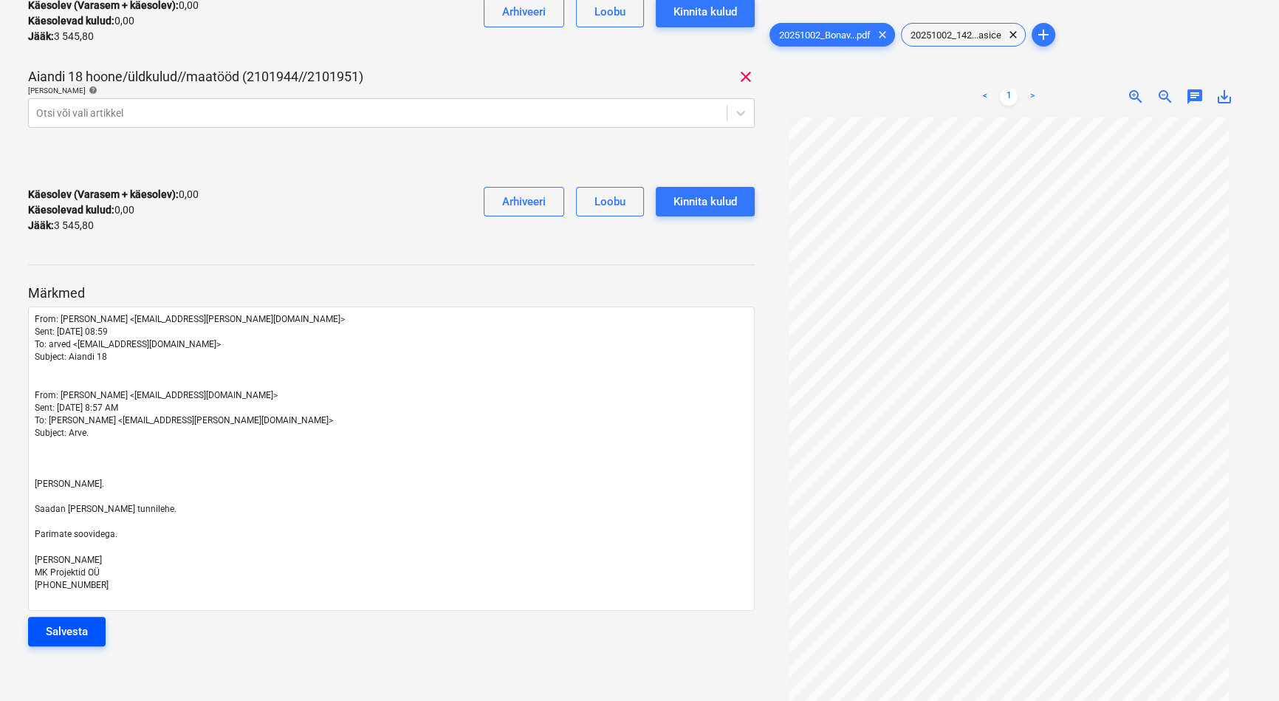
click at [80, 628] on div "Salvesta" at bounding box center [67, 631] width 42 height 19
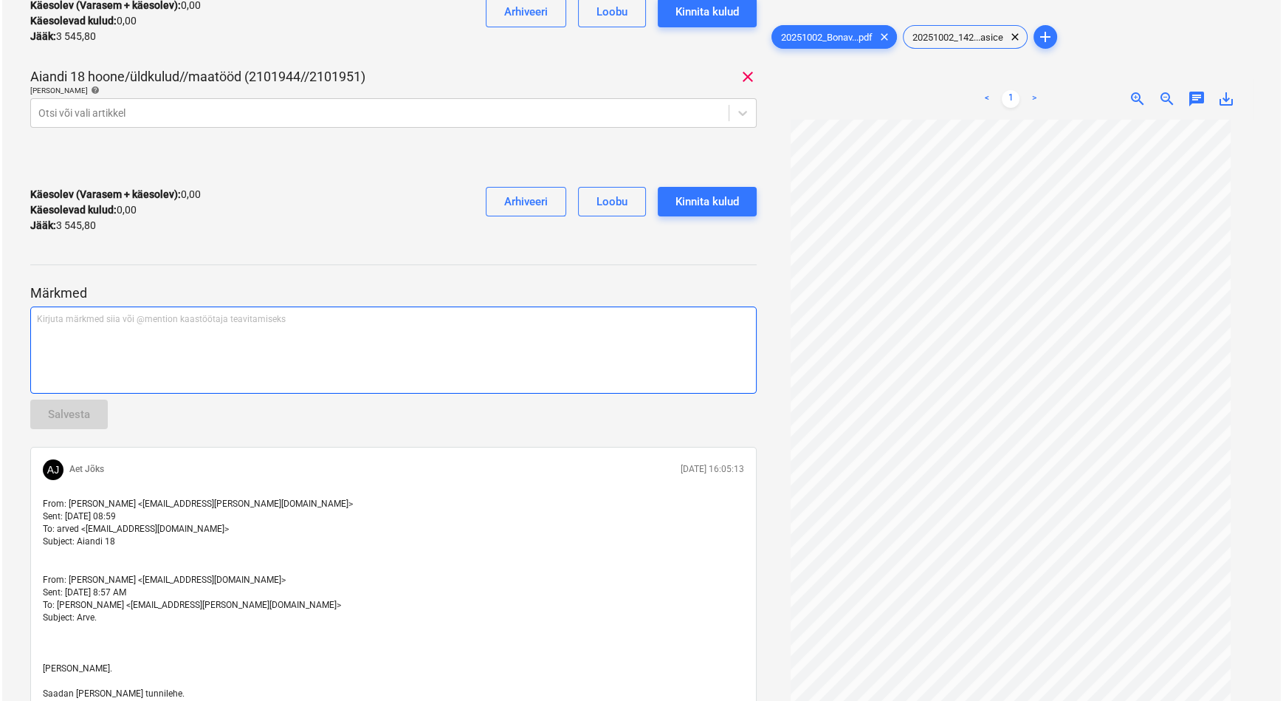
scroll to position [0, 0]
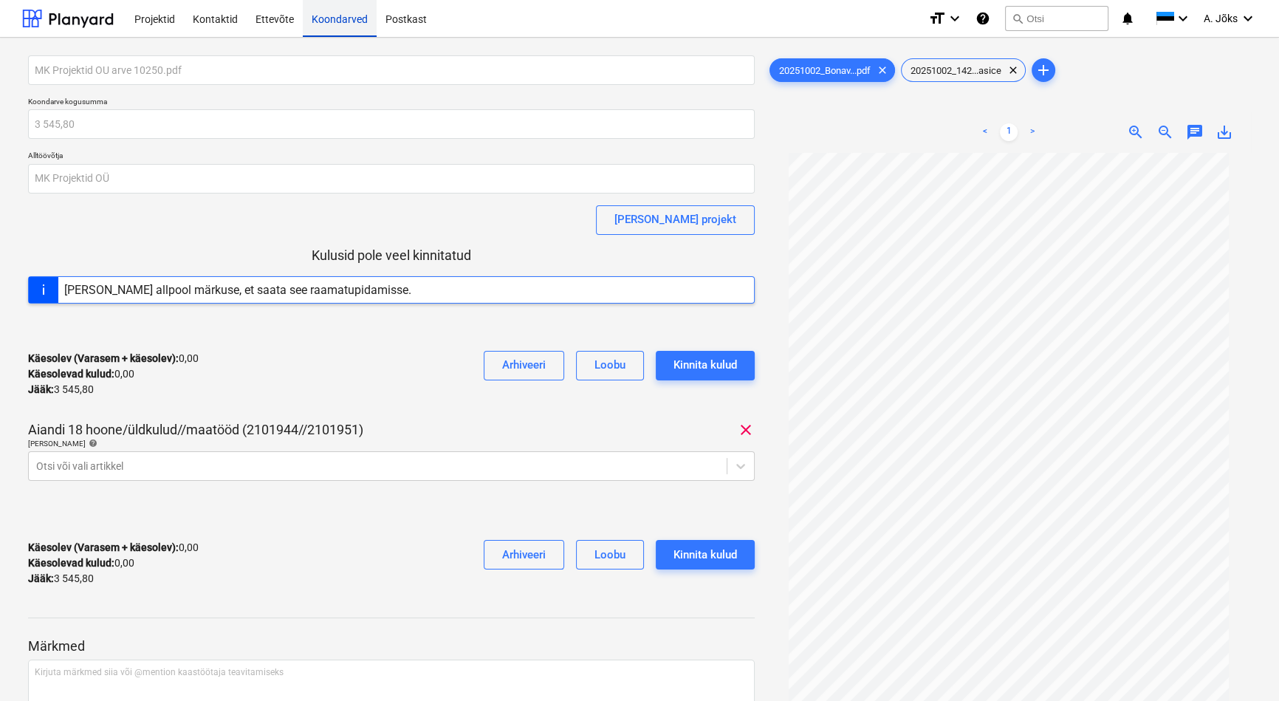
click at [329, 19] on div "Koondarved" at bounding box center [340, 18] width 74 height 38
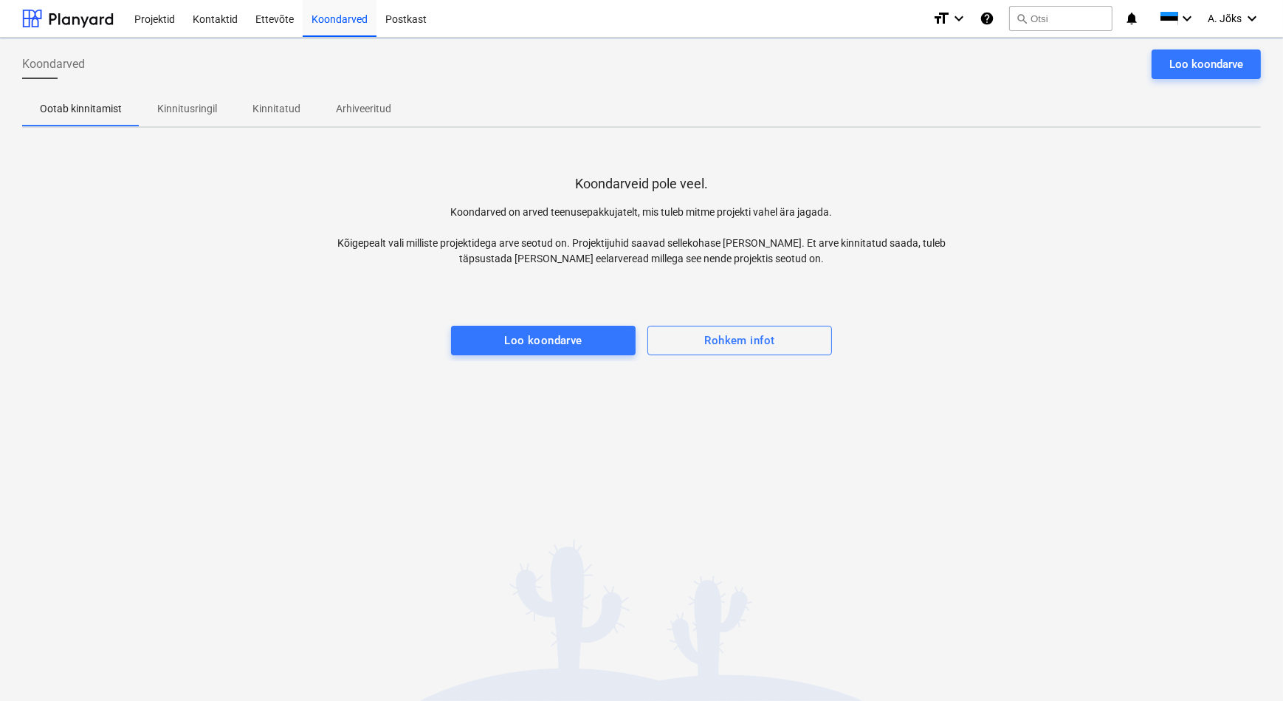
click at [210, 105] on p "Kinnitusringil" at bounding box center [187, 109] width 60 height 16
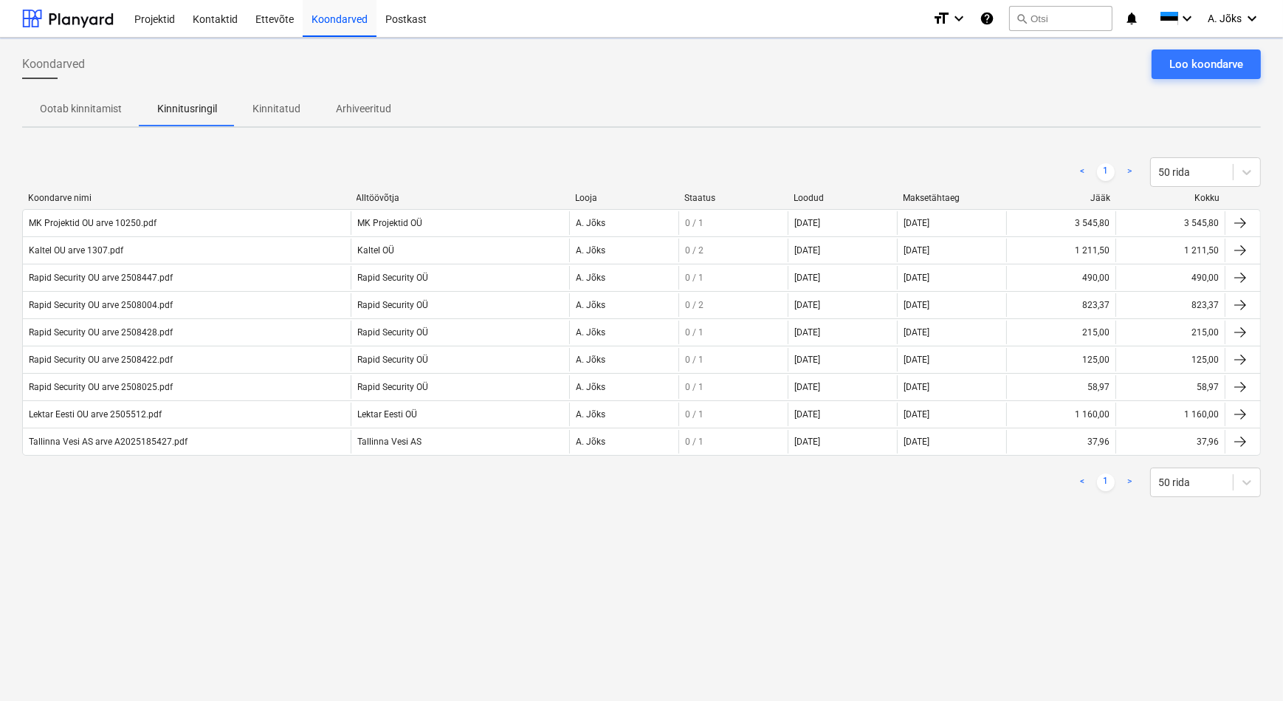
click at [467, 541] on div "Koondarved Loo koondarve Ootab kinnitamist Kinnitusringil Kinnitatud Arhiveerit…" at bounding box center [641, 369] width 1283 height 663
click at [353, 557] on div "Koondarved Loo koondarve Ootab kinnitamist Kinnitusringil Kinnitatud Arhiveerit…" at bounding box center [641, 369] width 1283 height 663
click at [319, 614] on div "Koondarved Loo koondarve Ootab kinnitamist Kinnitusringil Kinnitatud Arhiveerit…" at bounding box center [641, 369] width 1283 height 663
click at [1076, 16] on button "search Otsi" at bounding box center [1060, 18] width 103 height 25
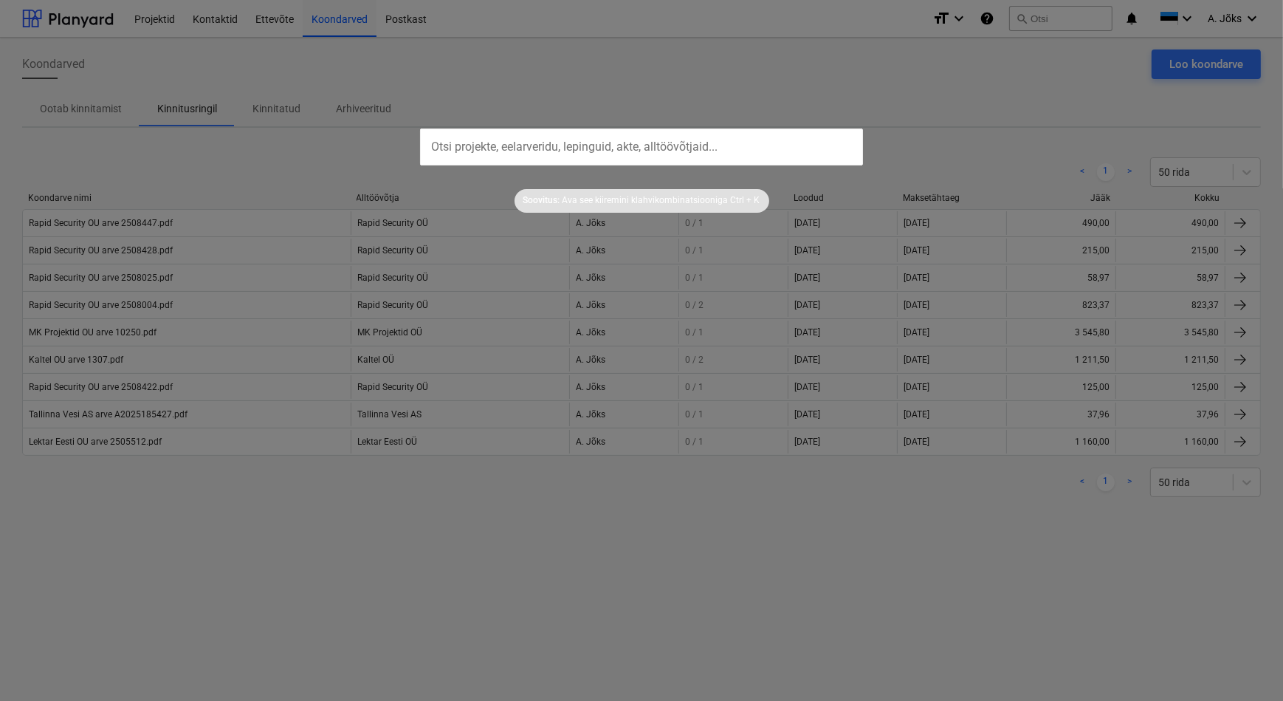
click at [1062, 142] on div at bounding box center [641, 350] width 1283 height 701
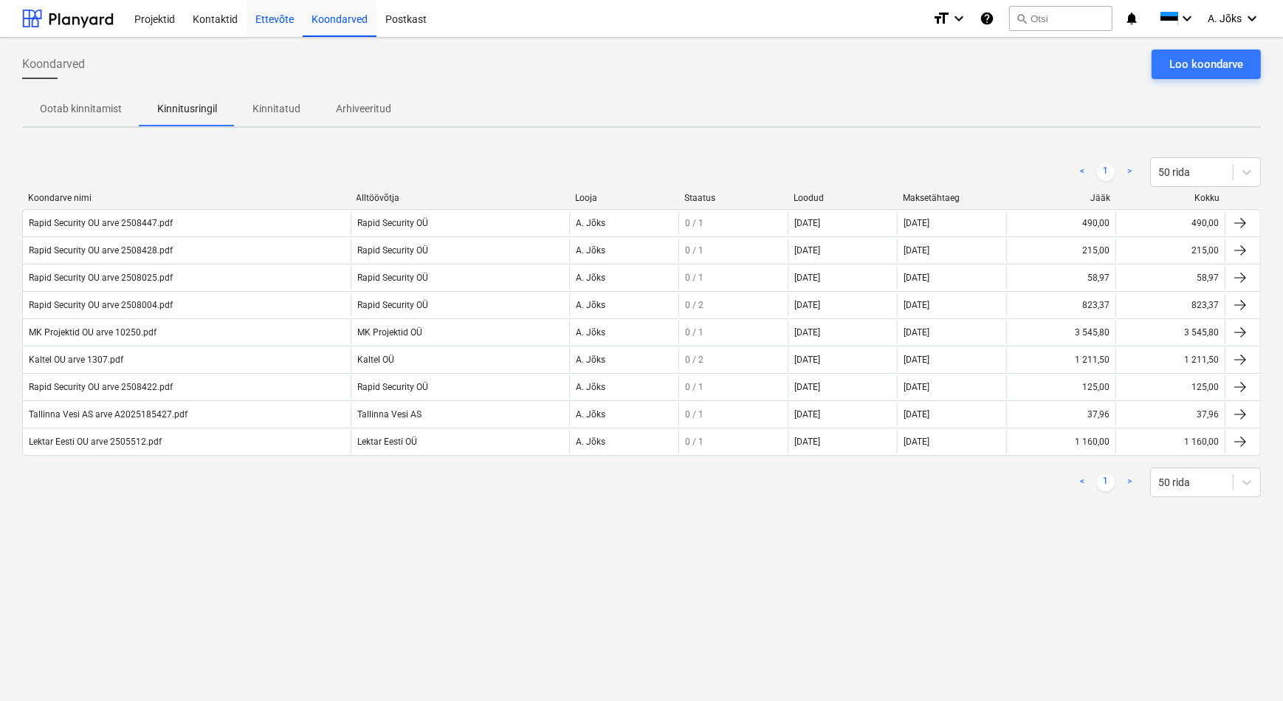
click at [266, 24] on div "Ettevõte" at bounding box center [275, 18] width 56 height 38
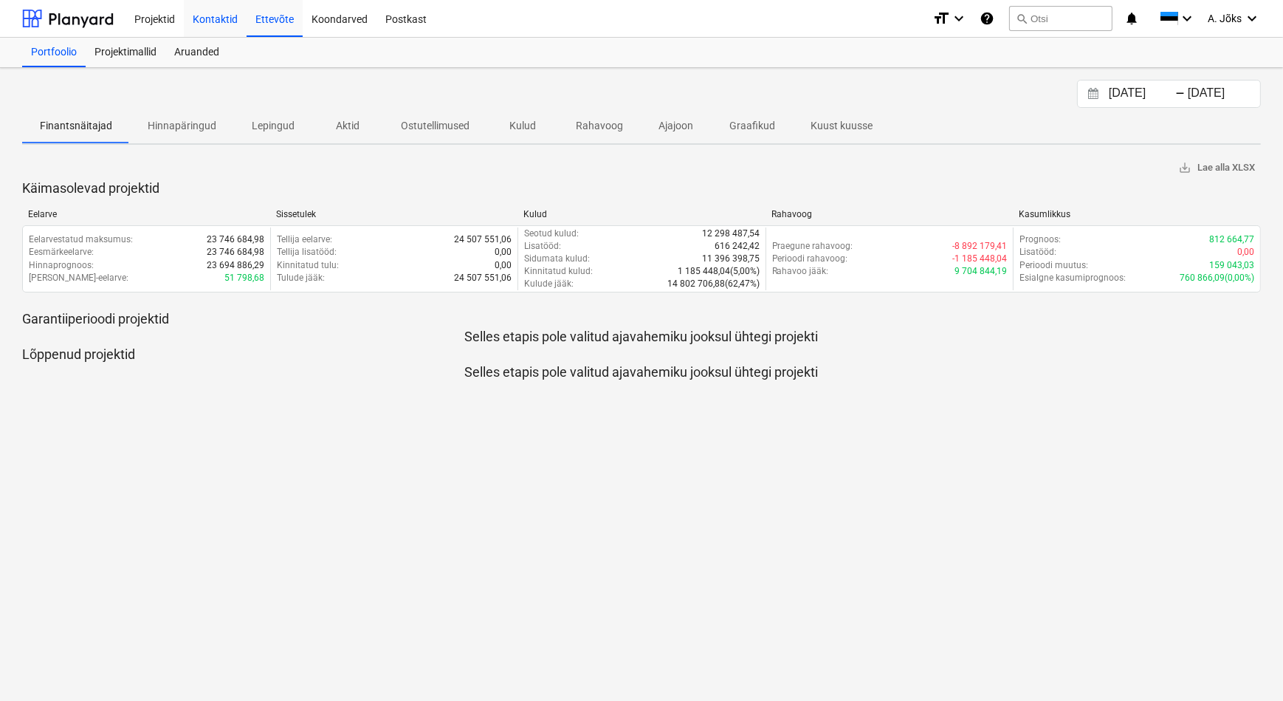
click at [228, 17] on div "Kontaktid" at bounding box center [215, 18] width 63 height 38
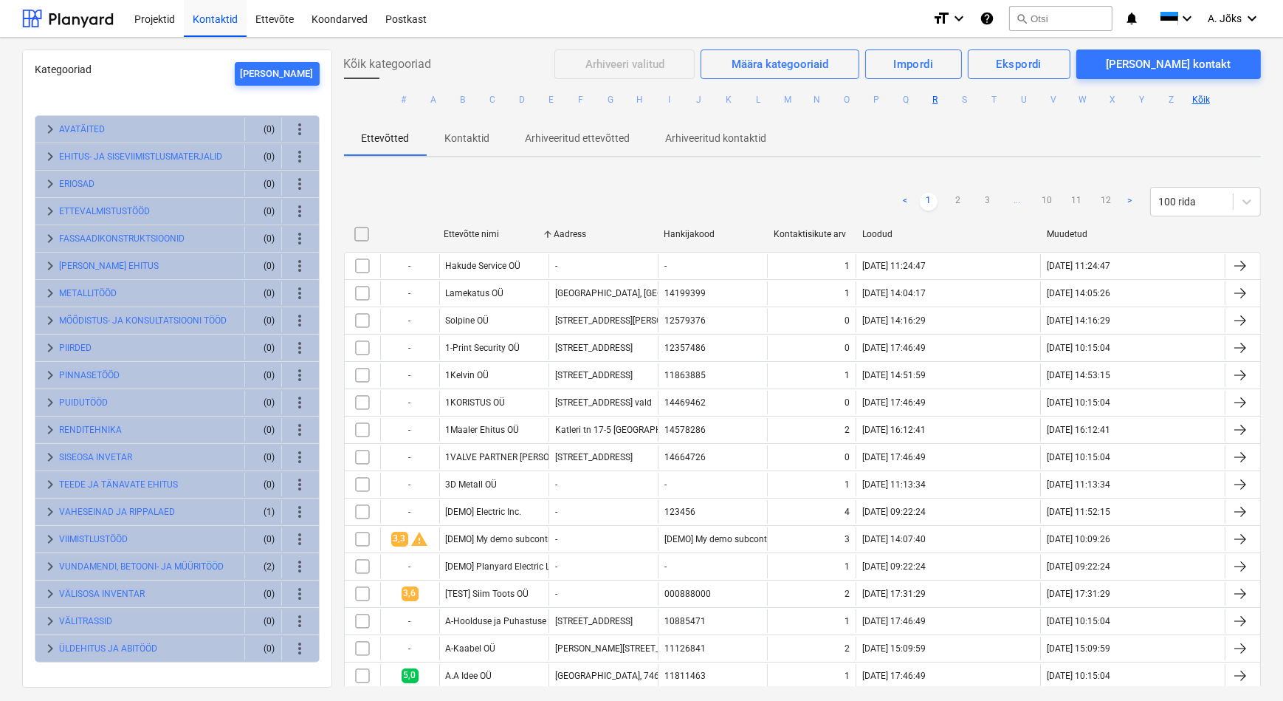
click at [935, 100] on button "R" at bounding box center [936, 100] width 18 height 18
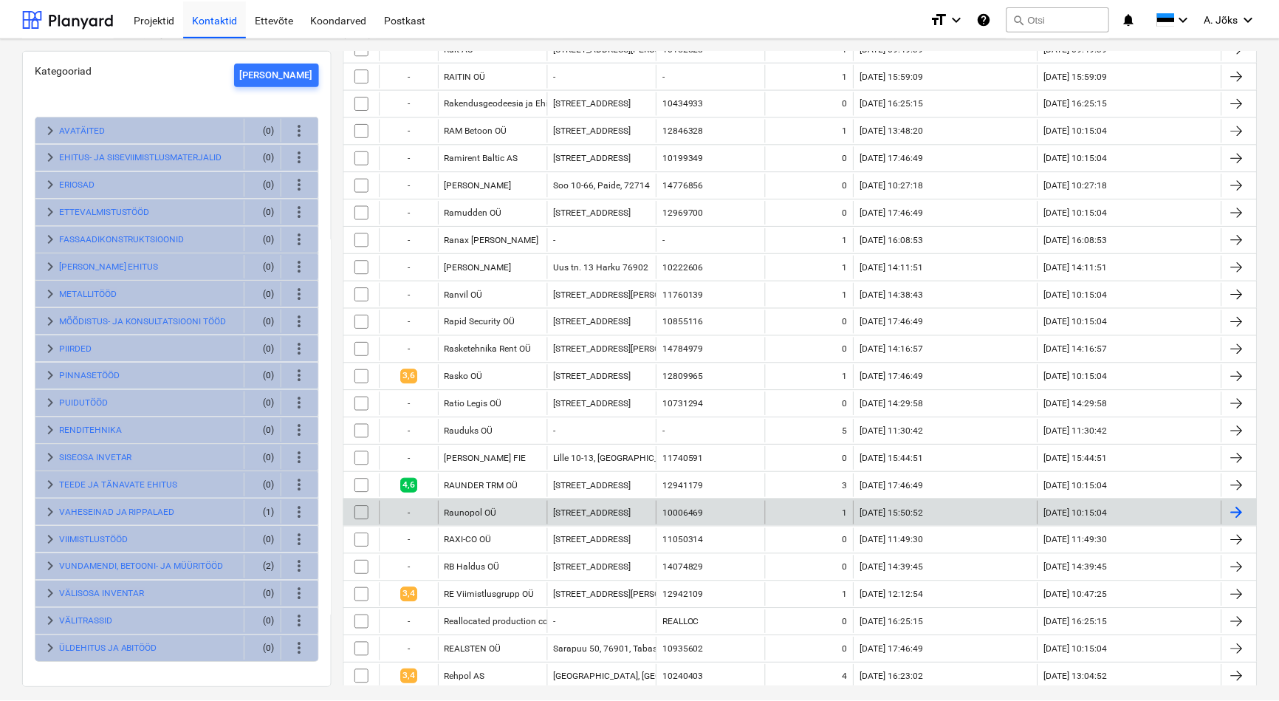
scroll to position [470, 0]
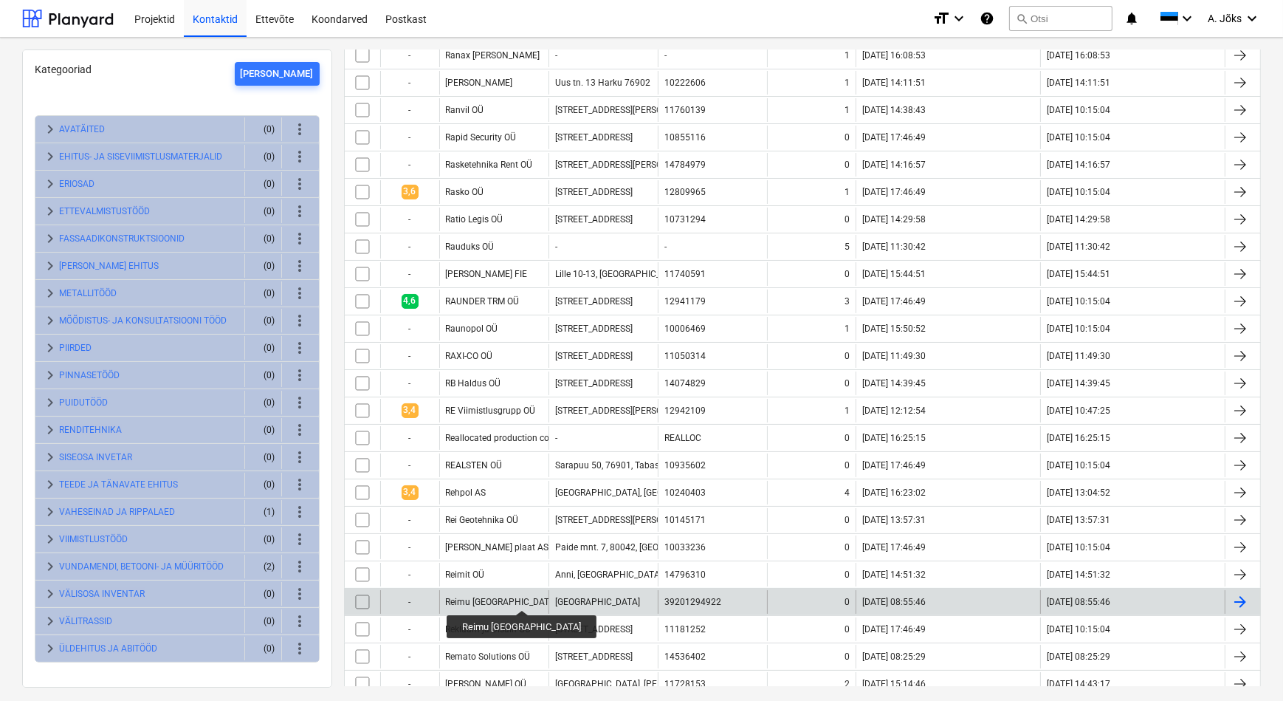
click at [498, 597] on div "Reimu [GEOGRAPHIC_DATA]" at bounding box center [502, 602] width 112 height 10
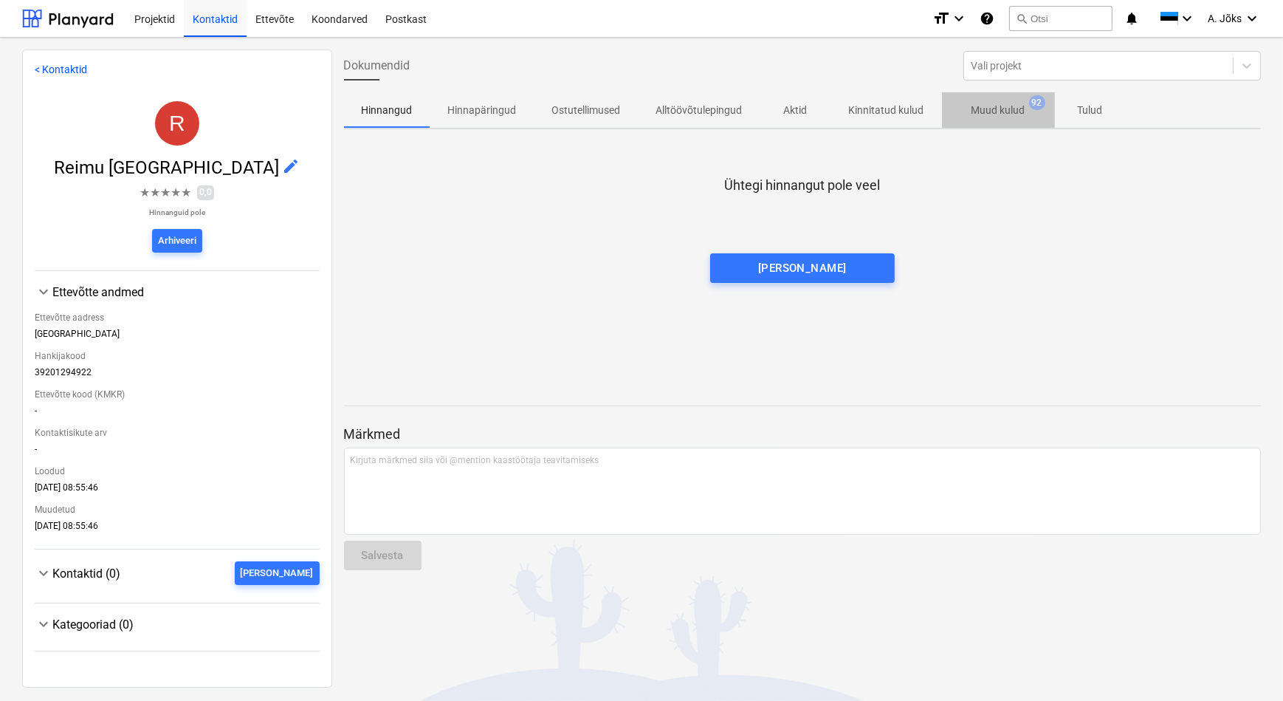
click at [995, 111] on p "Muud kulud" at bounding box center [999, 111] width 54 height 16
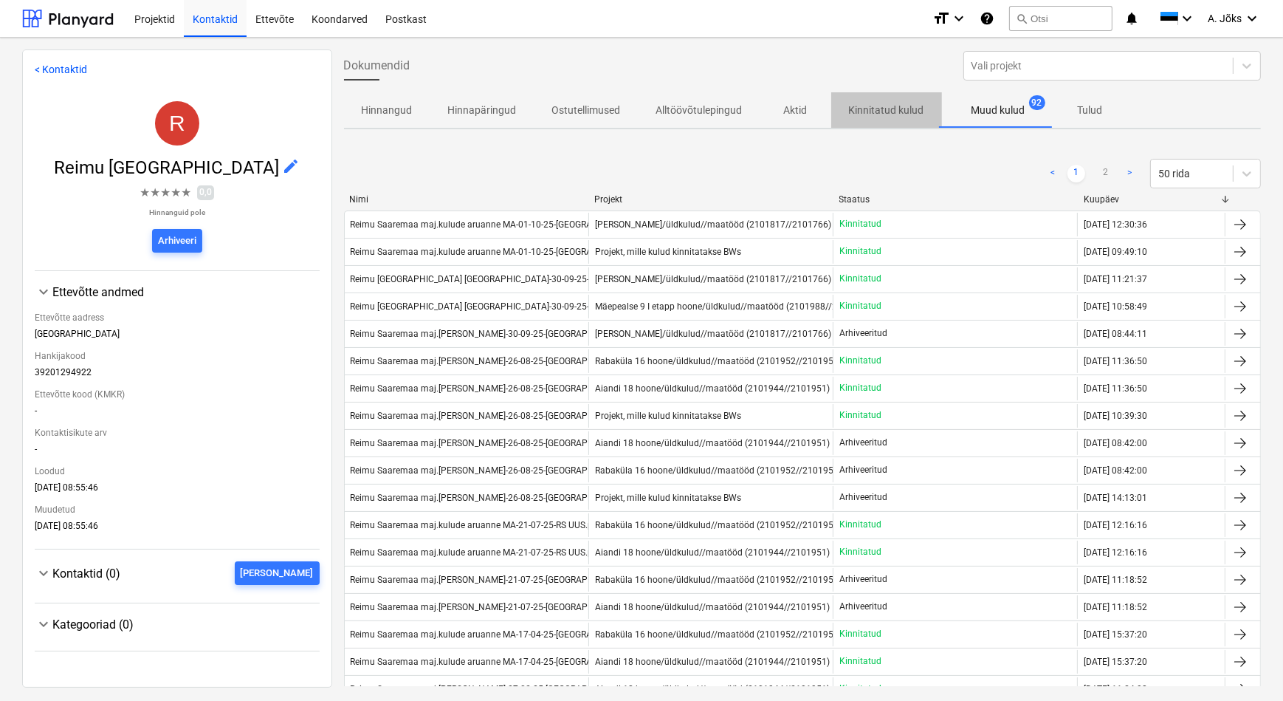
click at [898, 110] on p "Kinnitatud kulud" at bounding box center [886, 111] width 75 height 16
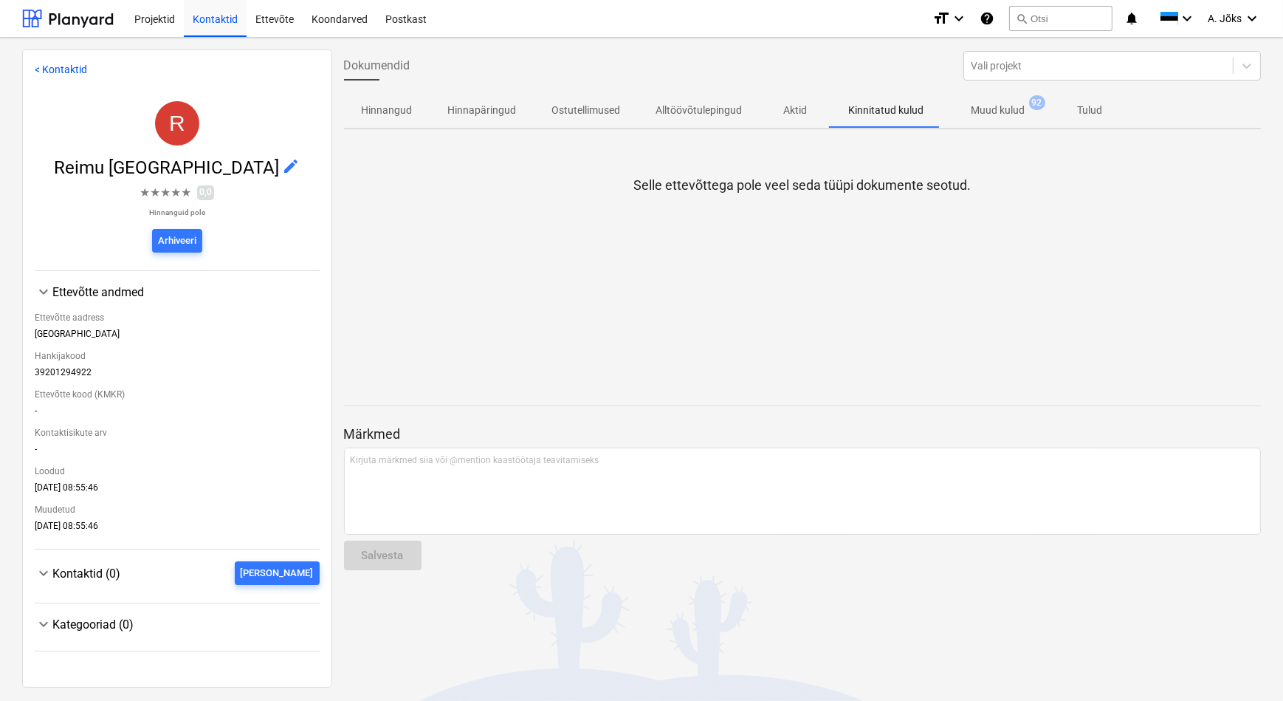
click at [989, 110] on p "Muud kulud" at bounding box center [999, 111] width 54 height 16
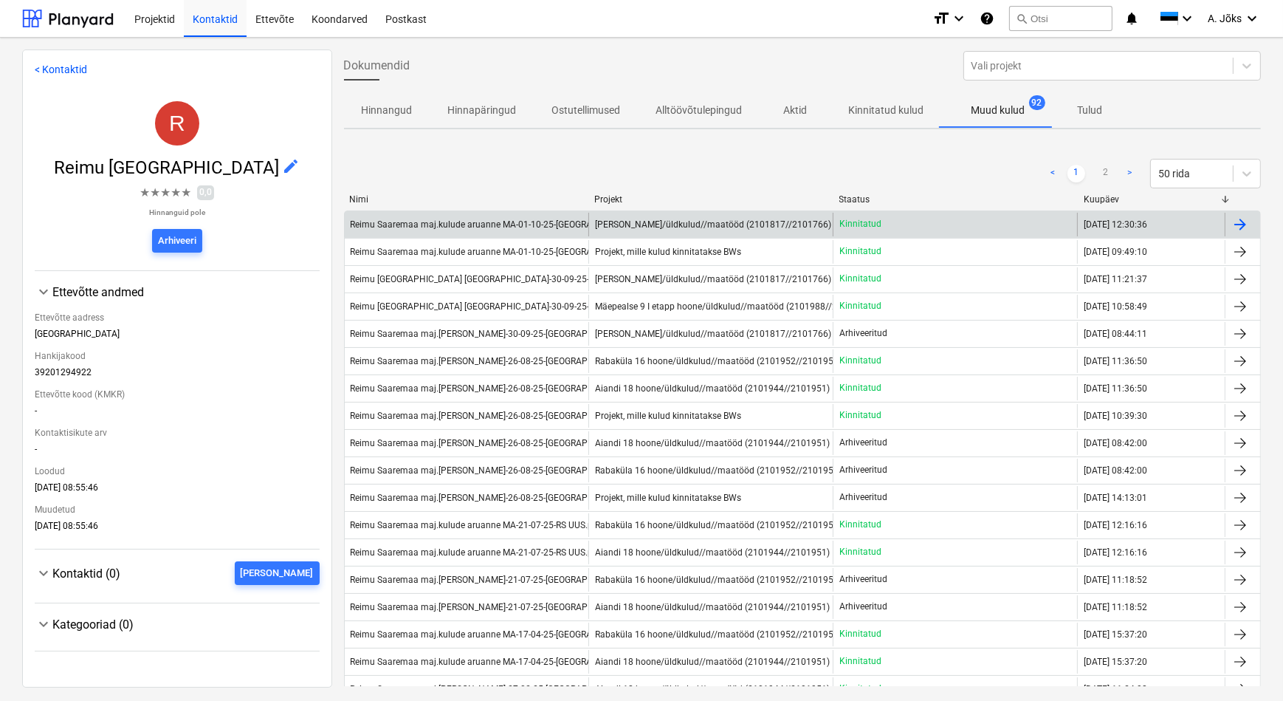
click at [439, 227] on div "Reimu Saaremaa maj.kulude aruanne MA-01-10-25-RS.pdf" at bounding box center [503, 224] width 304 height 10
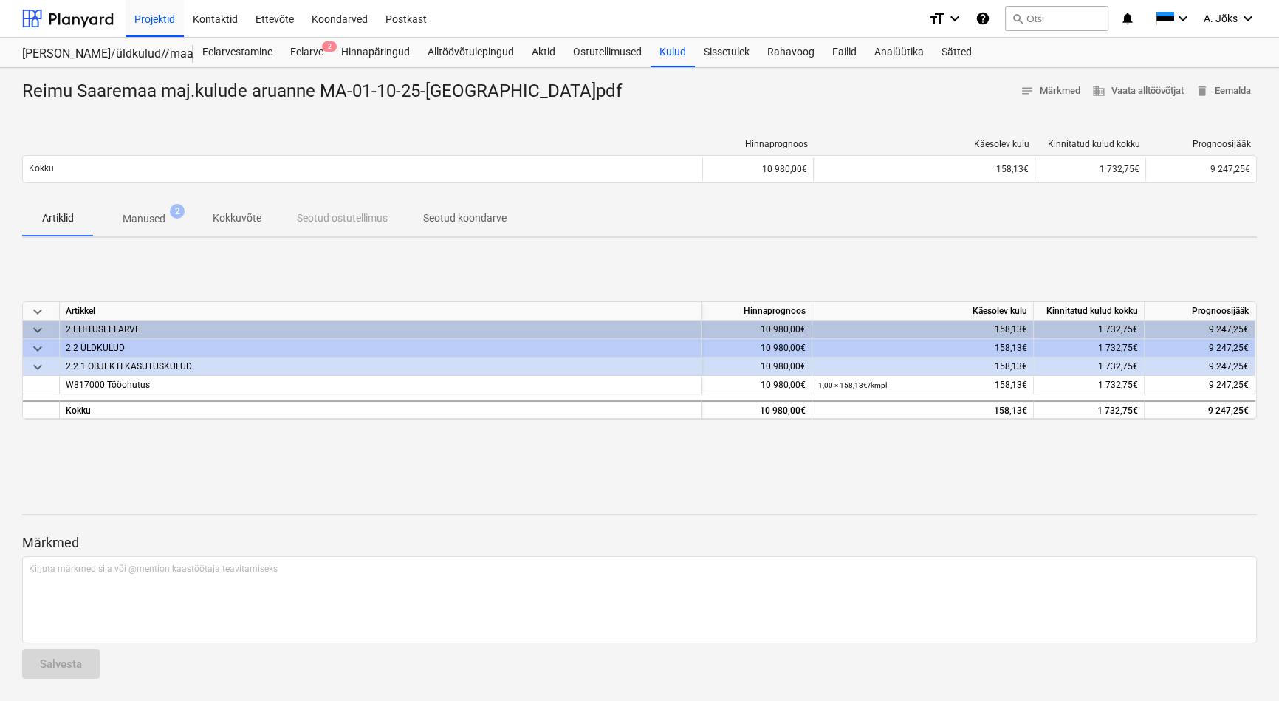
click at [165, 218] on span "Manused 2" at bounding box center [144, 219] width 66 height 16
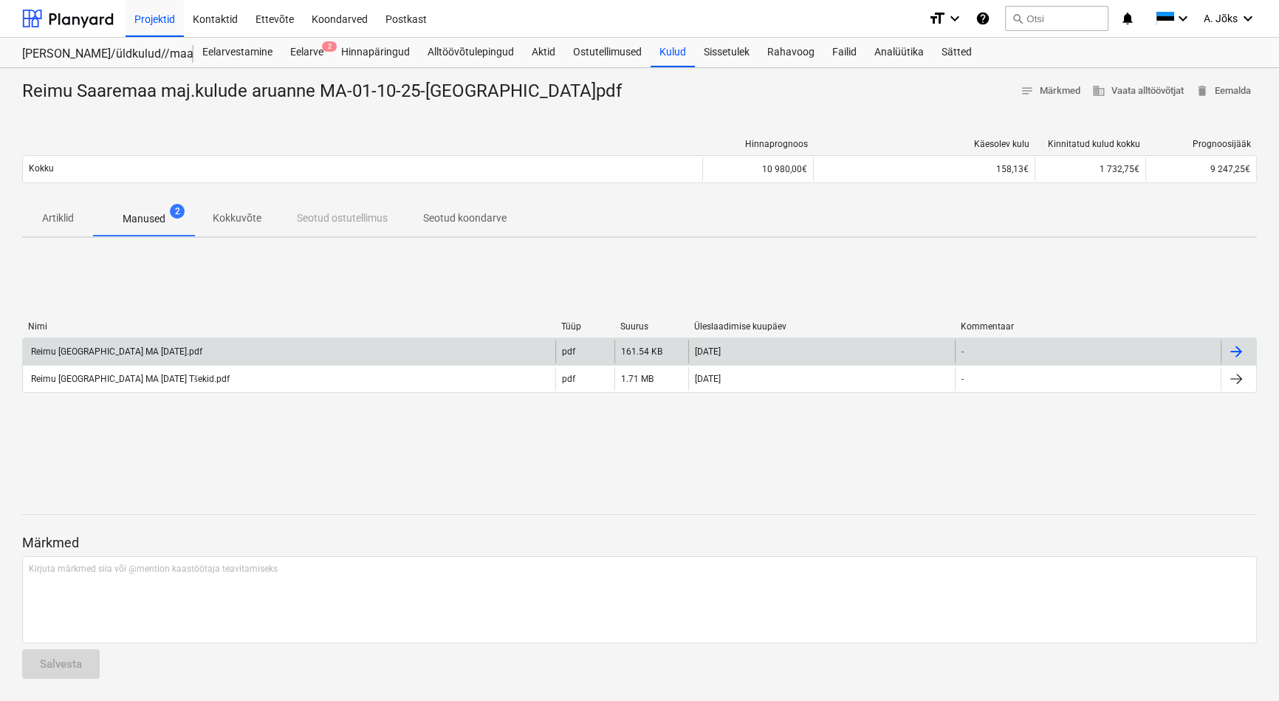
click at [140, 354] on div "Reimu [GEOGRAPHIC_DATA] MA [DATE].pdf" at bounding box center [116, 351] width 174 height 10
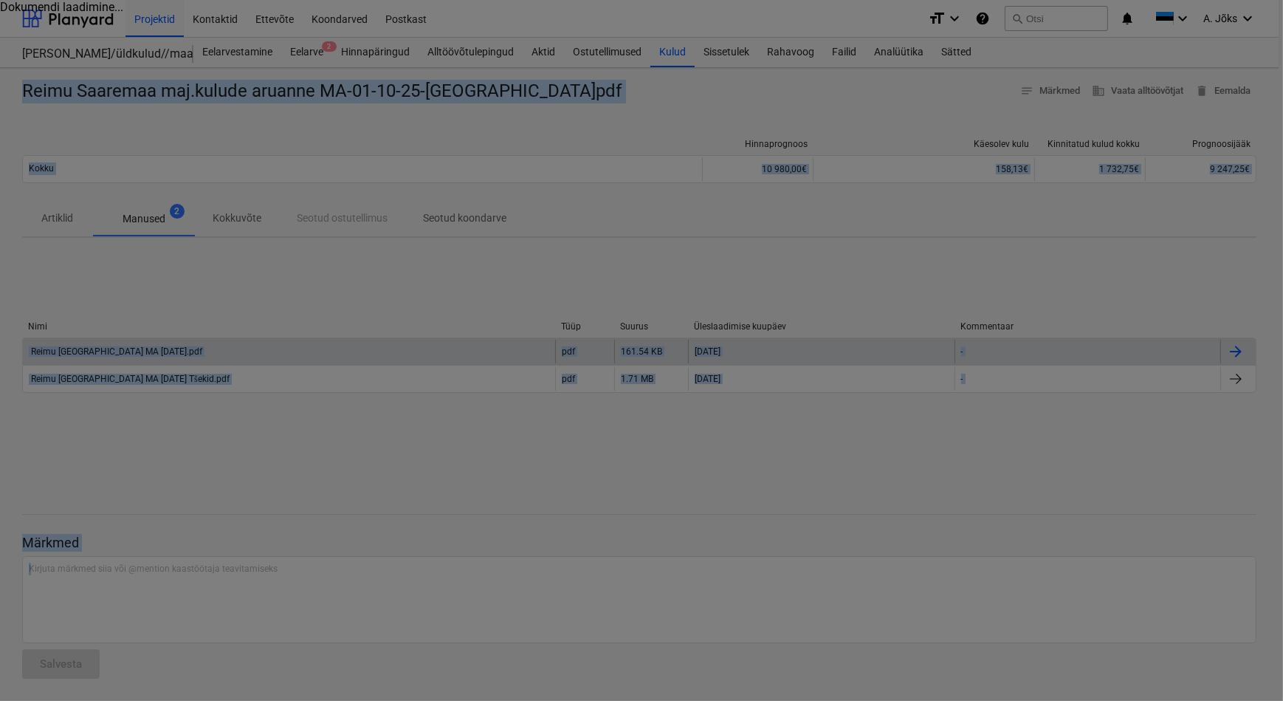
click at [140, 354] on div at bounding box center [641, 350] width 1283 height 701
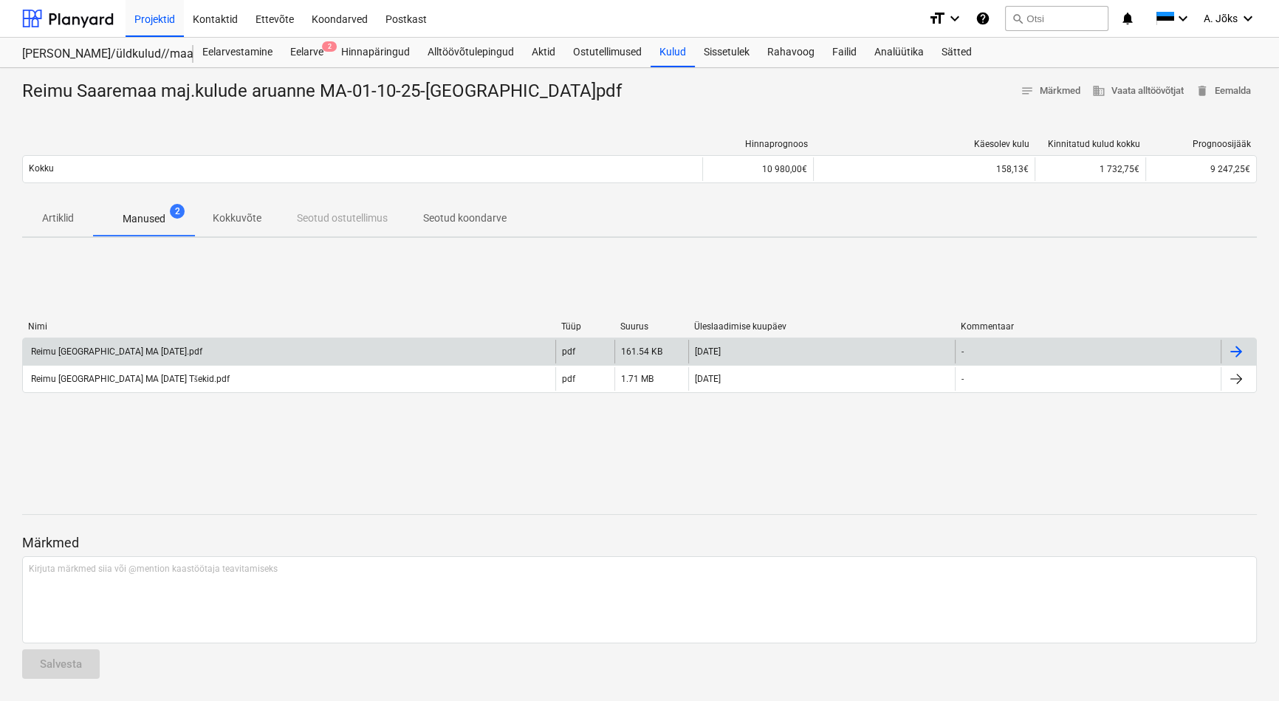
click at [140, 354] on div "Reimu [GEOGRAPHIC_DATA] MA [DATE].pdf" at bounding box center [116, 351] width 174 height 10
click at [242, 214] on p "Kokkuvõte" at bounding box center [237, 218] width 49 height 16
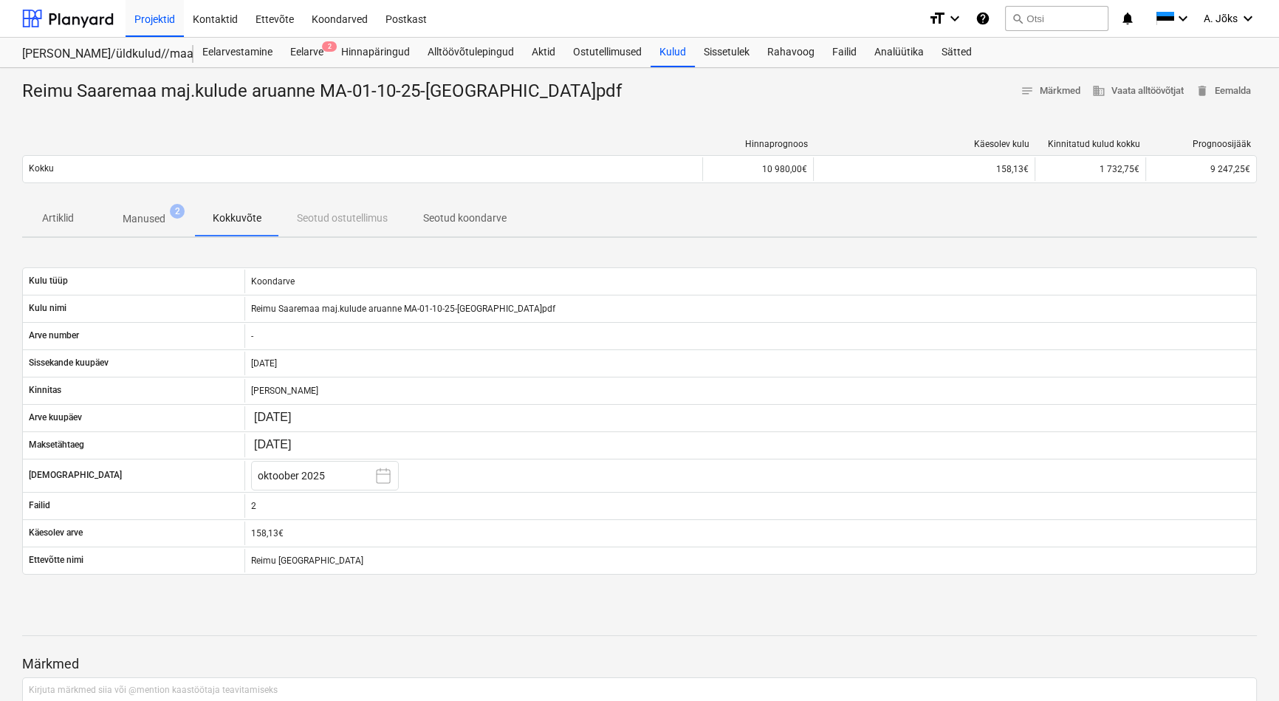
click at [479, 221] on p "Seotud koondarve" at bounding box center [464, 218] width 83 height 16
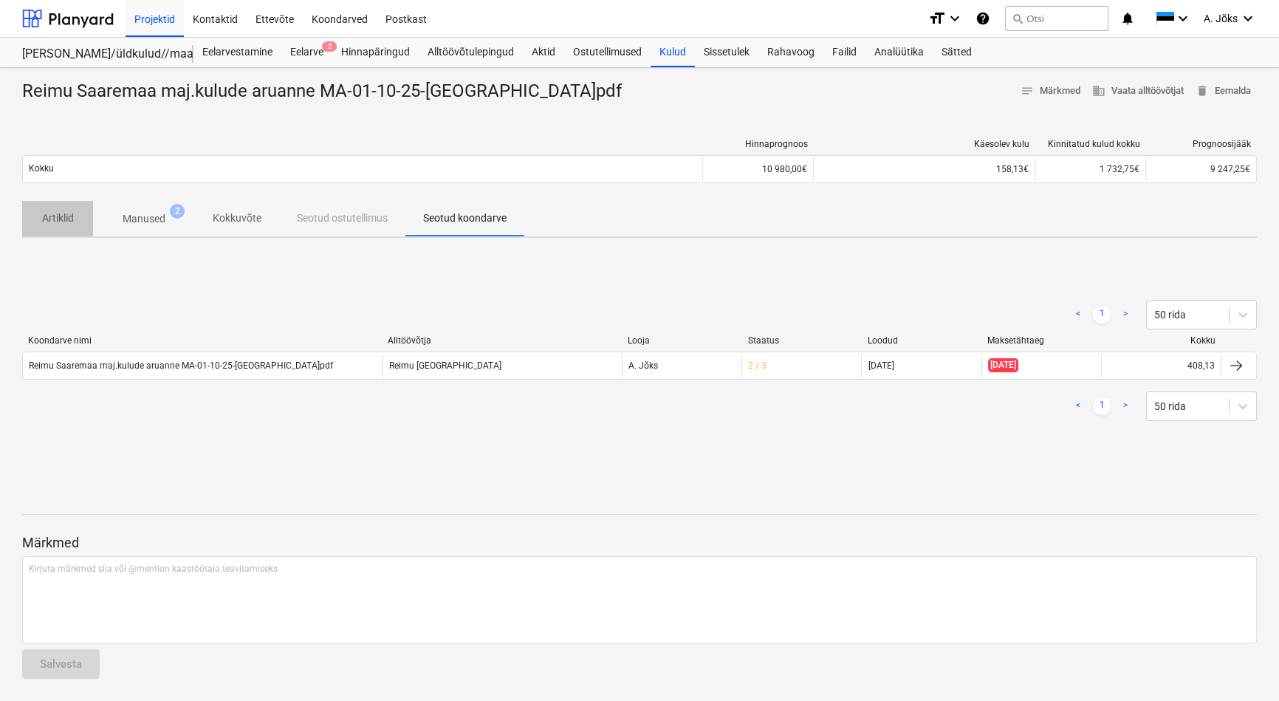
click at [59, 217] on p "Artiklid" at bounding box center [57, 218] width 35 height 16
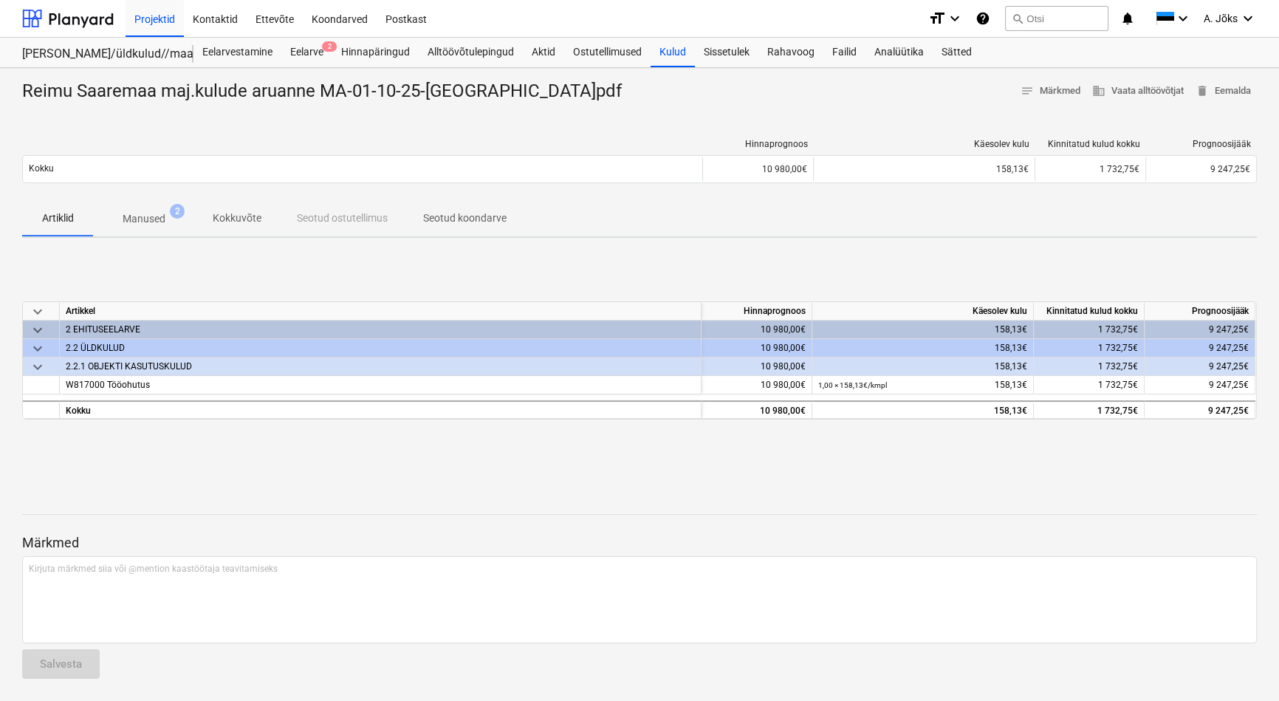
click at [114, 329] on div "2 EHITUSEELARVE" at bounding box center [380, 329] width 629 height 18
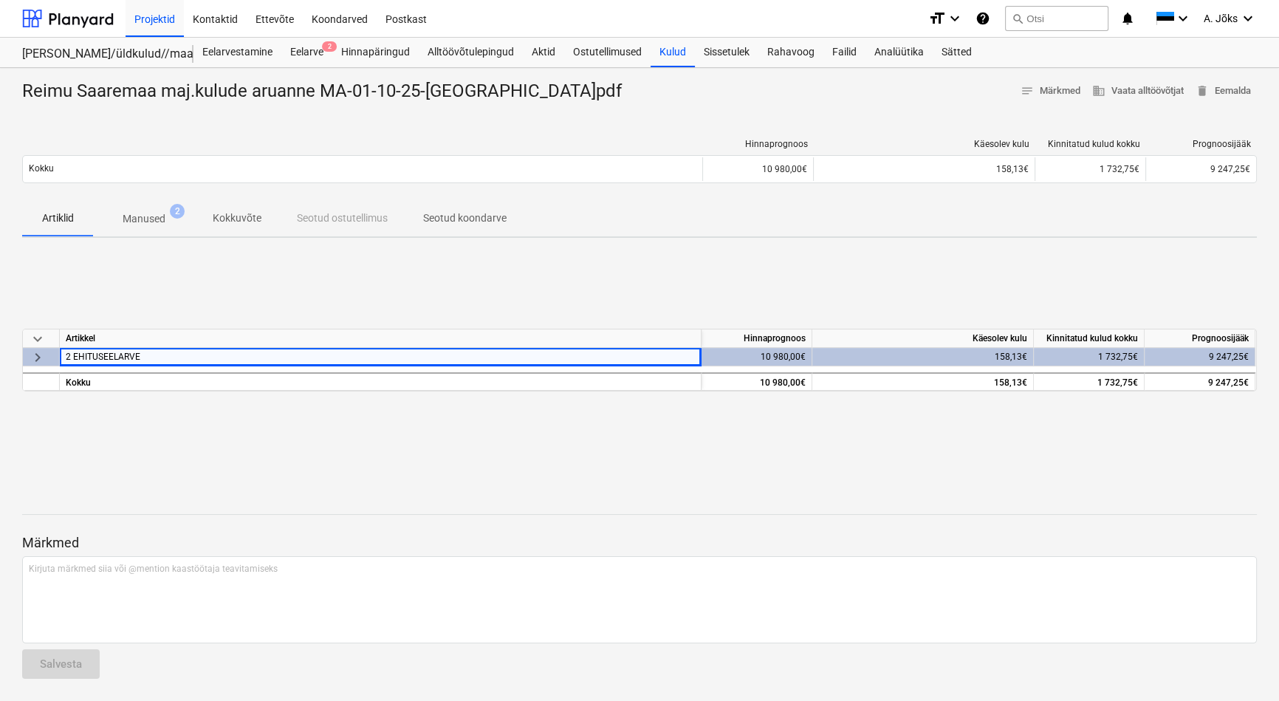
click at [299, 310] on div "keyboard_arrow_down Artikkel Hinnaprognoos Käesolev kulu Kinnitatud kulud kokku…" at bounding box center [639, 360] width 1234 height 221
click at [30, 358] on span "keyboard_arrow_right" at bounding box center [38, 357] width 18 height 18
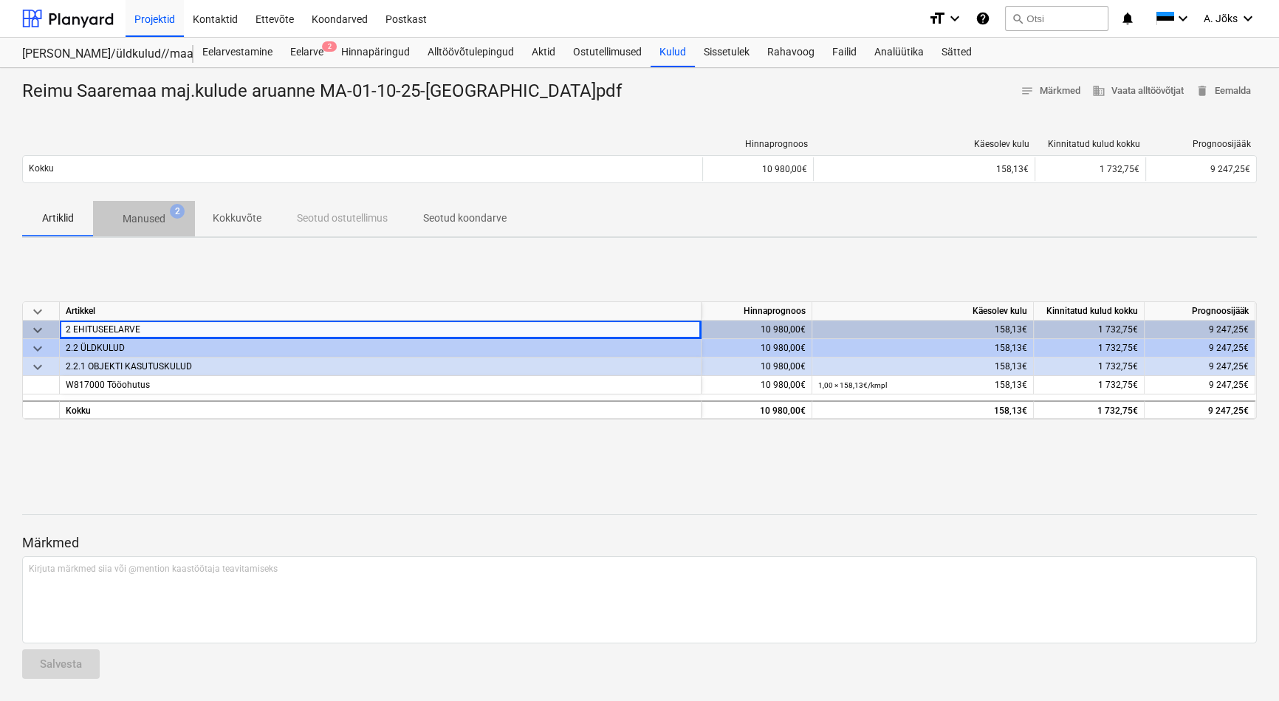
click at [157, 222] on p "Manused" at bounding box center [144, 219] width 43 height 16
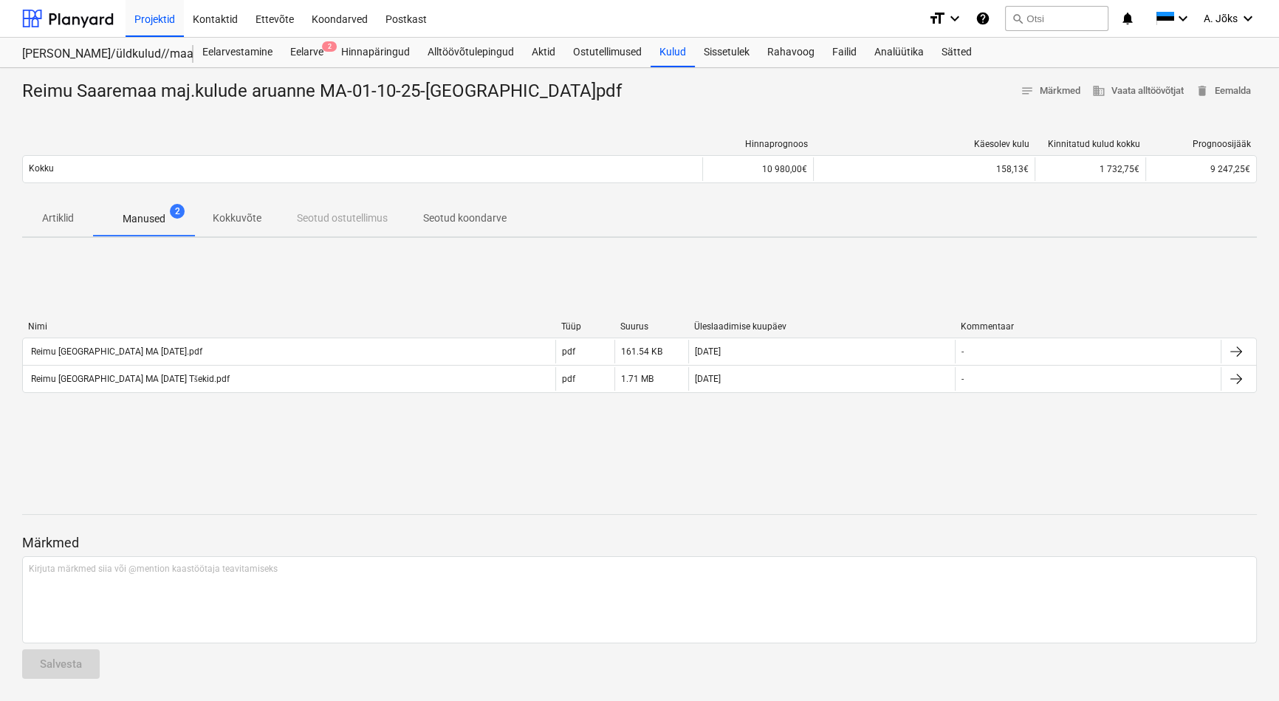
click at [254, 221] on p "Kokkuvõte" at bounding box center [237, 218] width 49 height 16
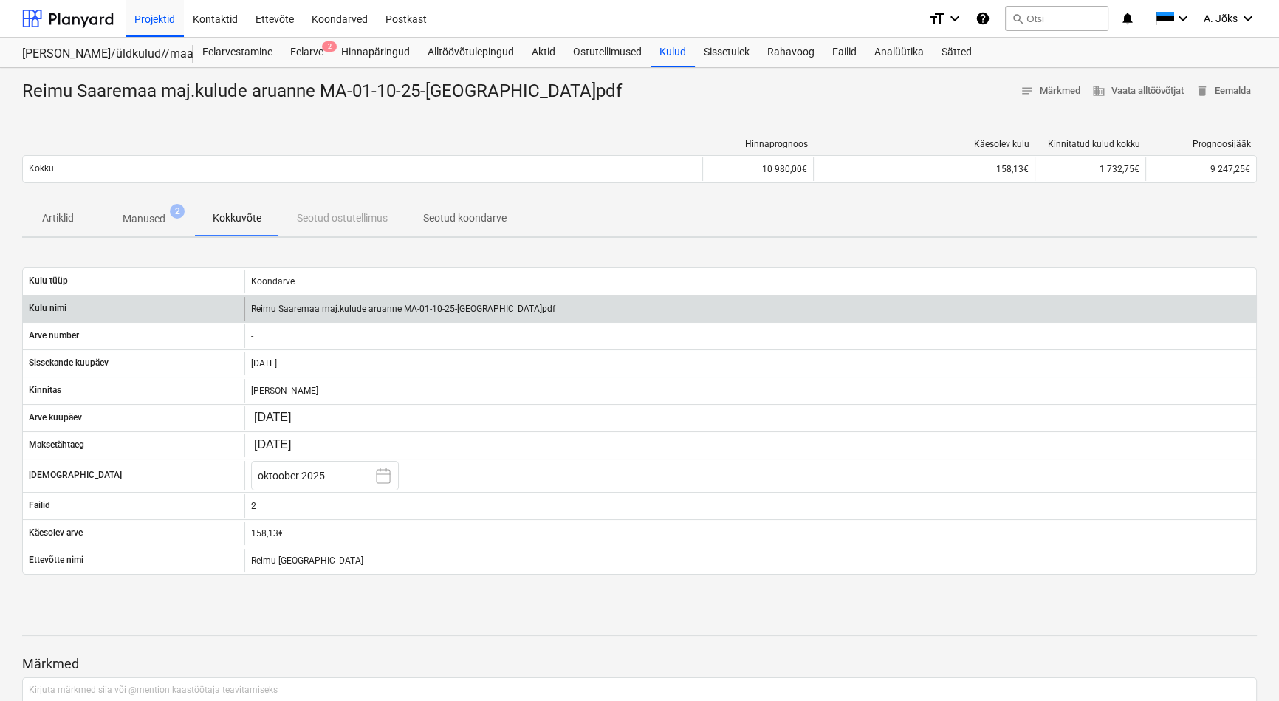
click at [320, 311] on div "Reimu Saaremaa maj.kulude aruanne MA-01-10-25-RS.pdf" at bounding box center [749, 309] width 1011 height 24
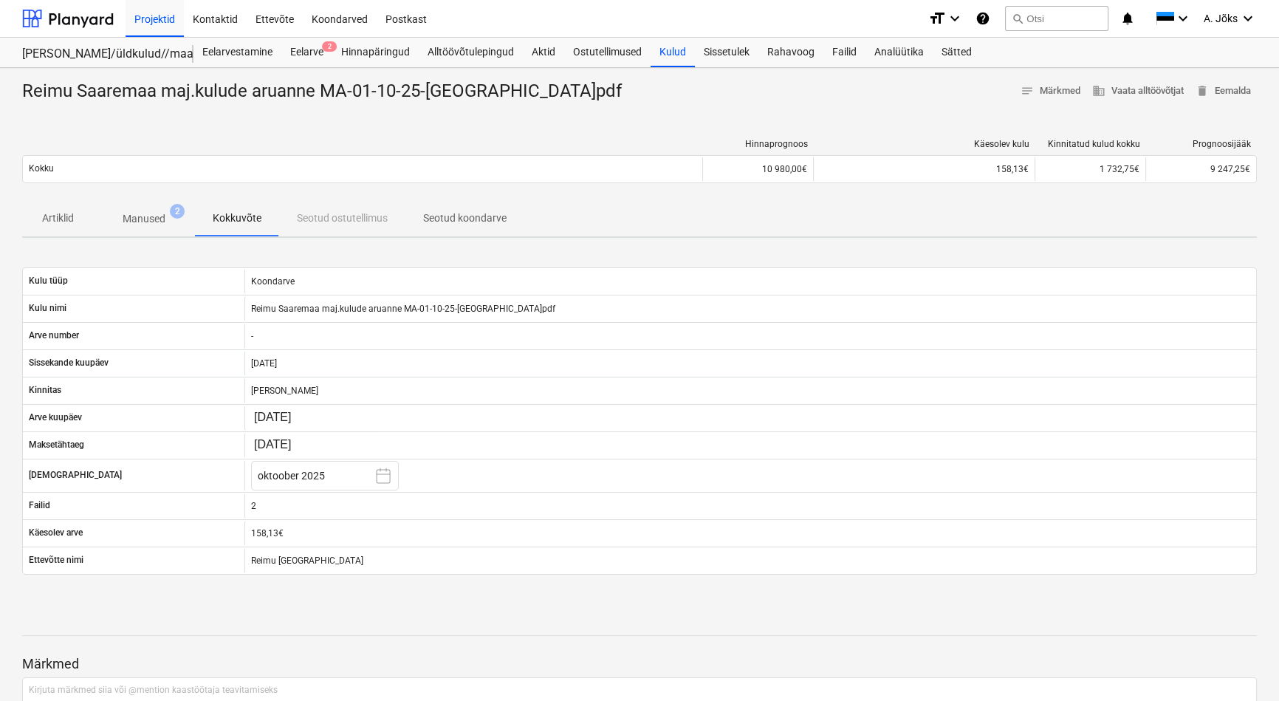
click at [475, 218] on p "Seotud koondarve" at bounding box center [464, 218] width 83 height 16
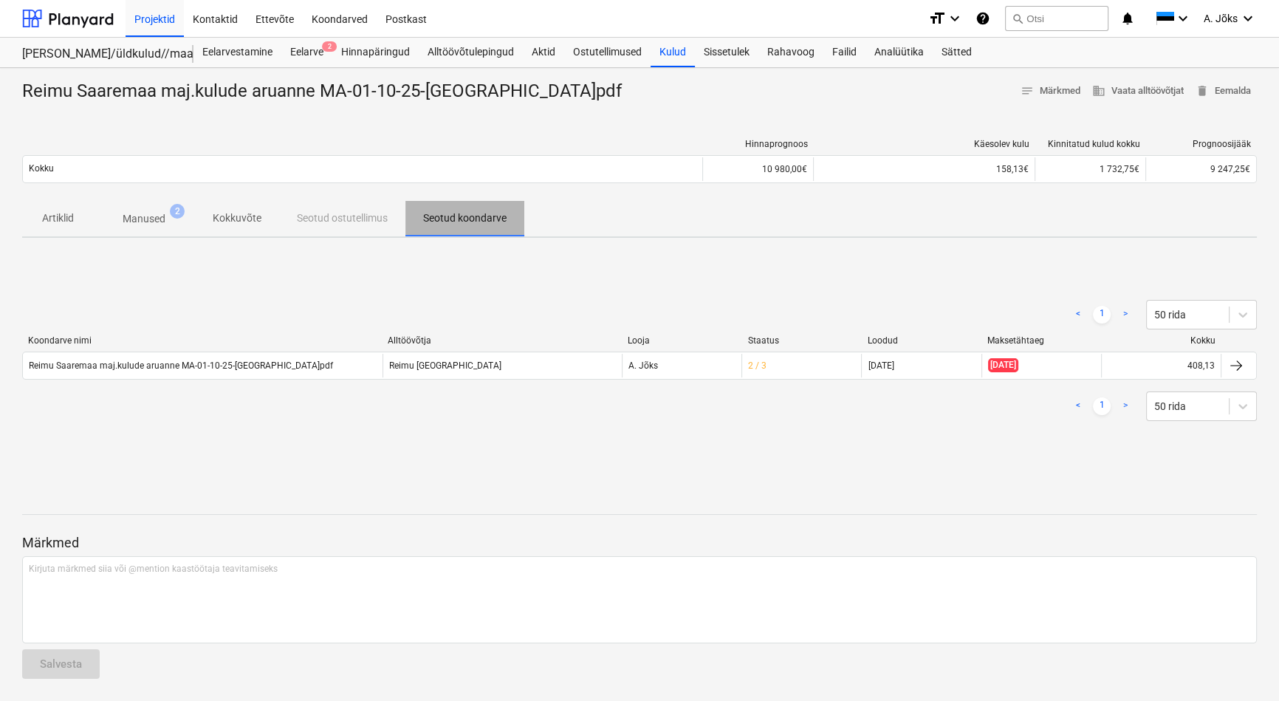
click at [475, 219] on p "Seotud koondarve" at bounding box center [464, 218] width 83 height 16
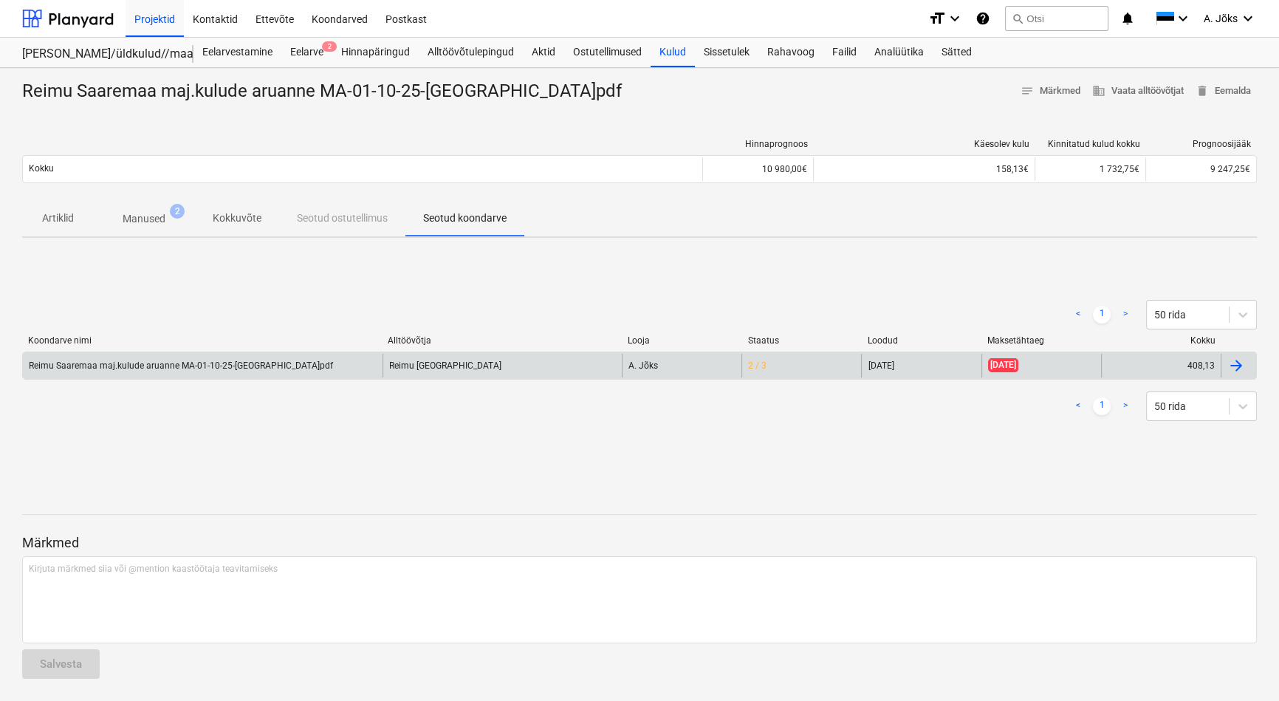
click at [442, 365] on div "Reimu [GEOGRAPHIC_DATA]" at bounding box center [501, 366] width 239 height 24
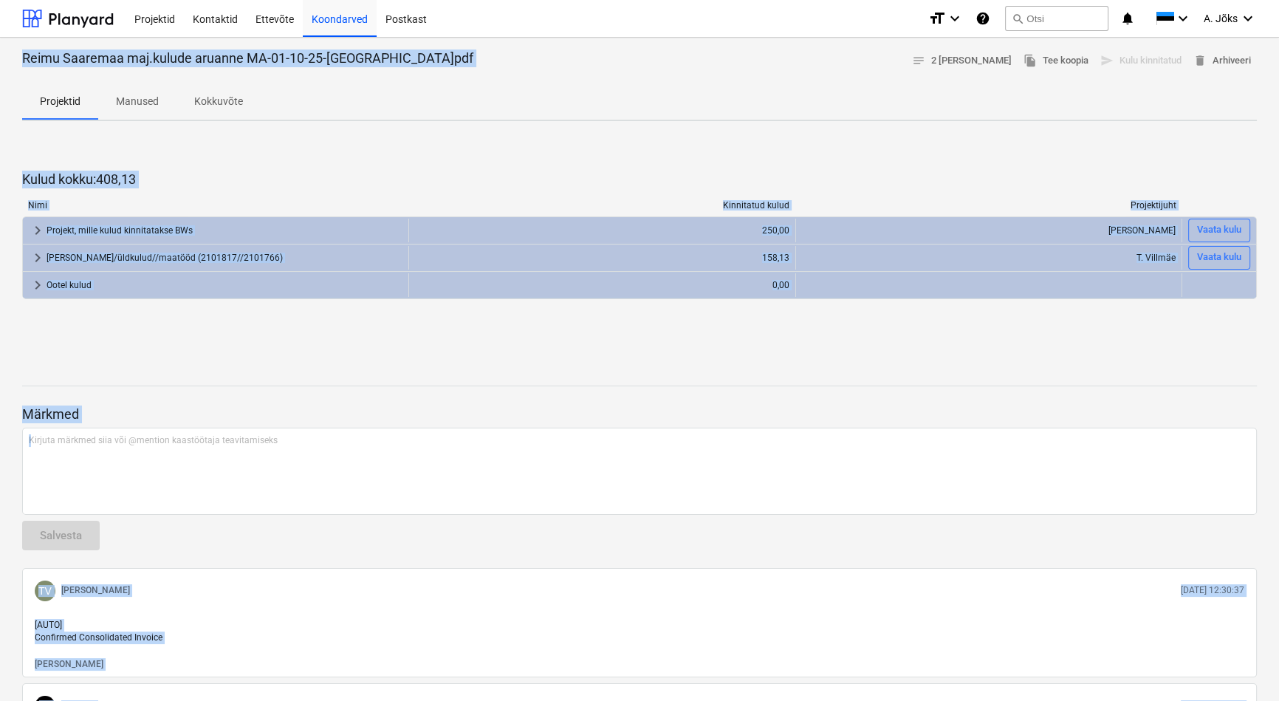
click at [469, 375] on div at bounding box center [639, 372] width 1234 height 12
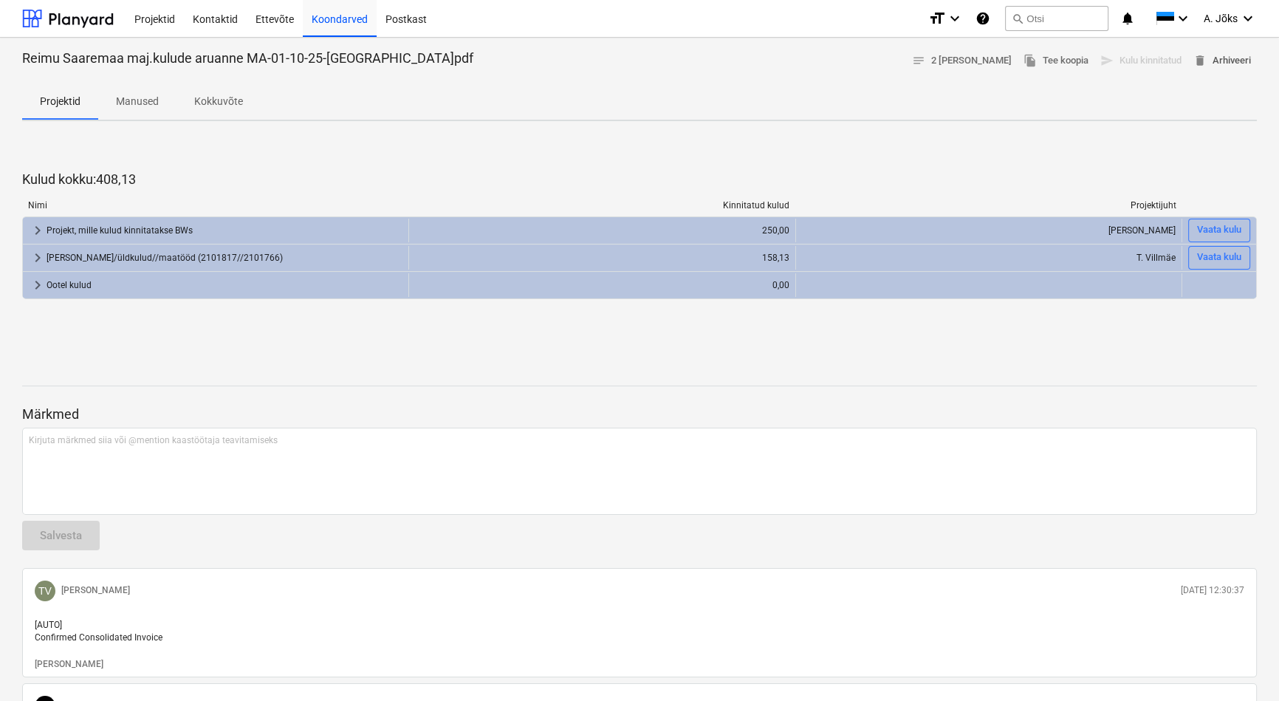
click at [1233, 62] on span "delete Arhiveeri" at bounding box center [1222, 60] width 58 height 17
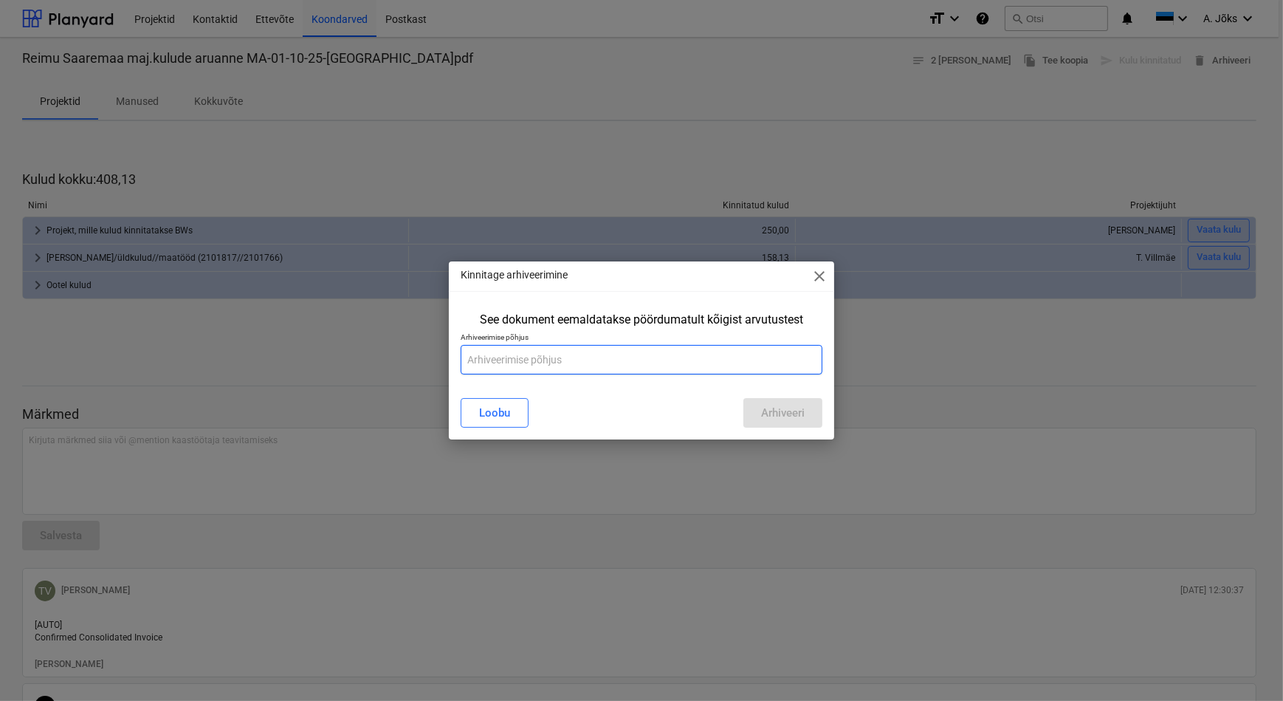
click at [643, 354] on input "text" at bounding box center [641, 360] width 361 height 30
type input "Aruande peal on ka Mäepealse kulu!"
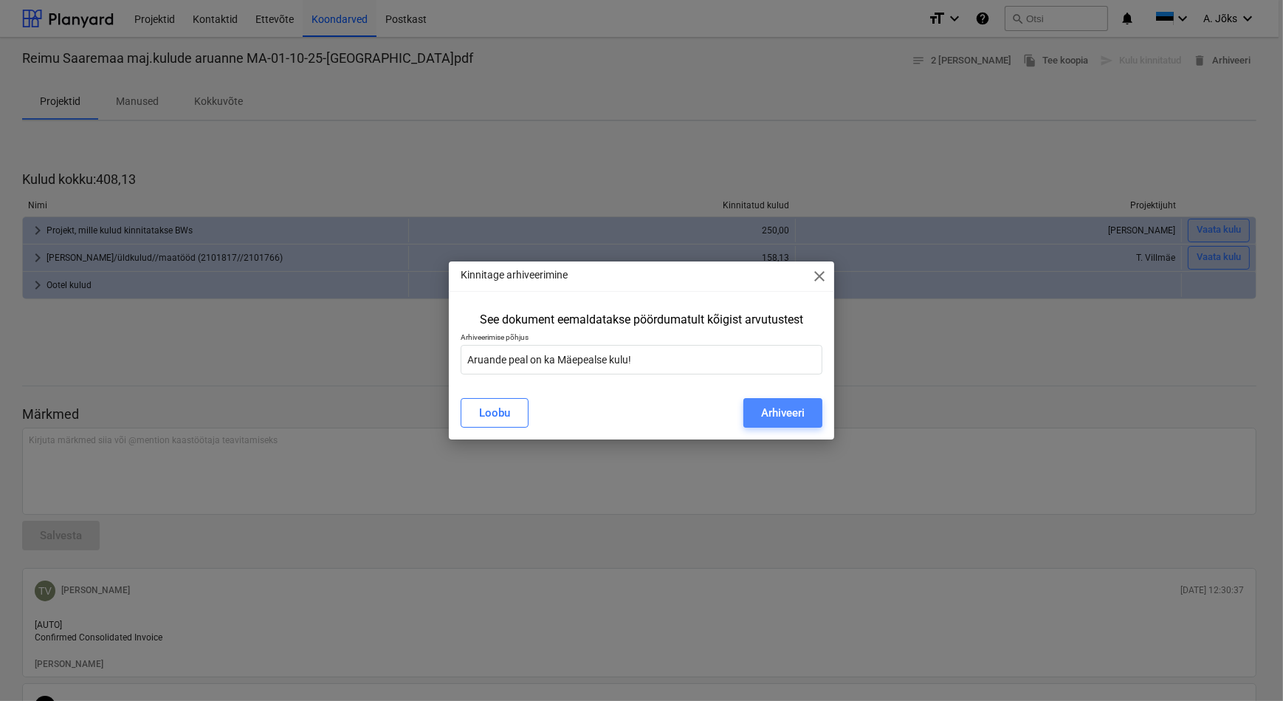
click at [775, 413] on div "Arhiveeri" at bounding box center [783, 412] width 44 height 19
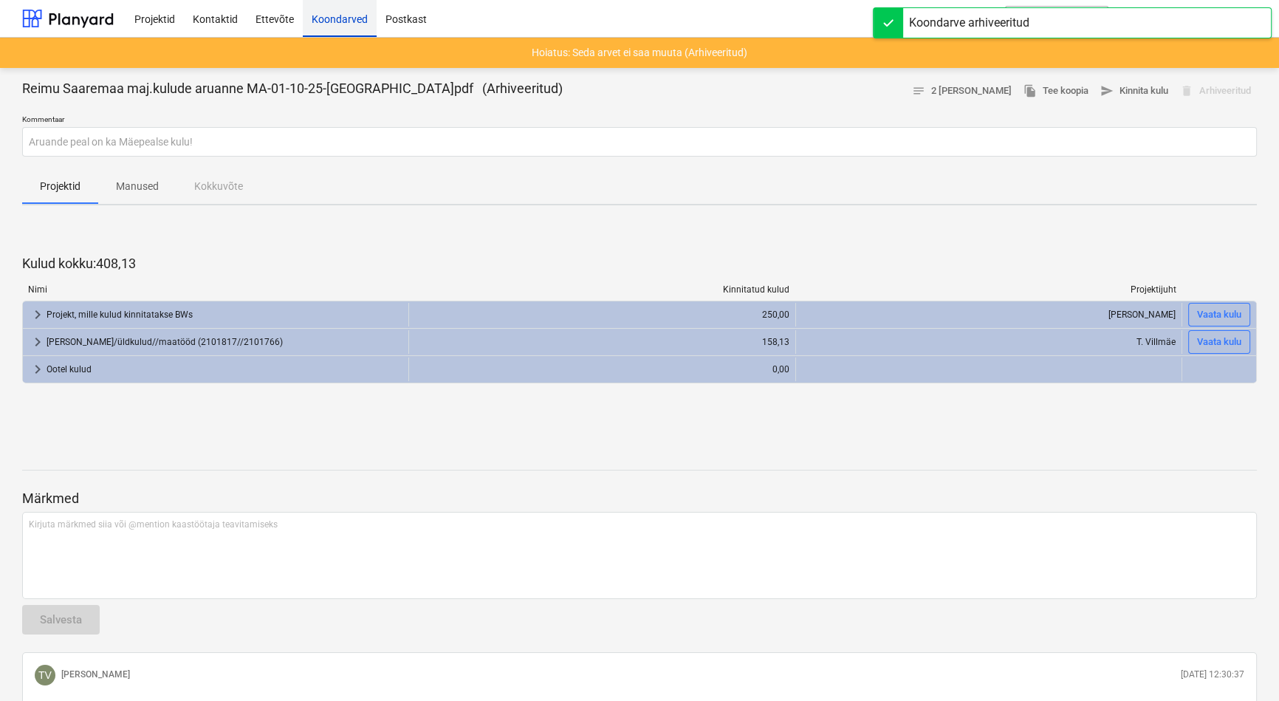
drag, startPoint x: 208, startPoint y: 16, endPoint x: 332, endPoint y: 20, distance: 124.1
click at [208, 16] on div "Kontaktid" at bounding box center [215, 18] width 63 height 38
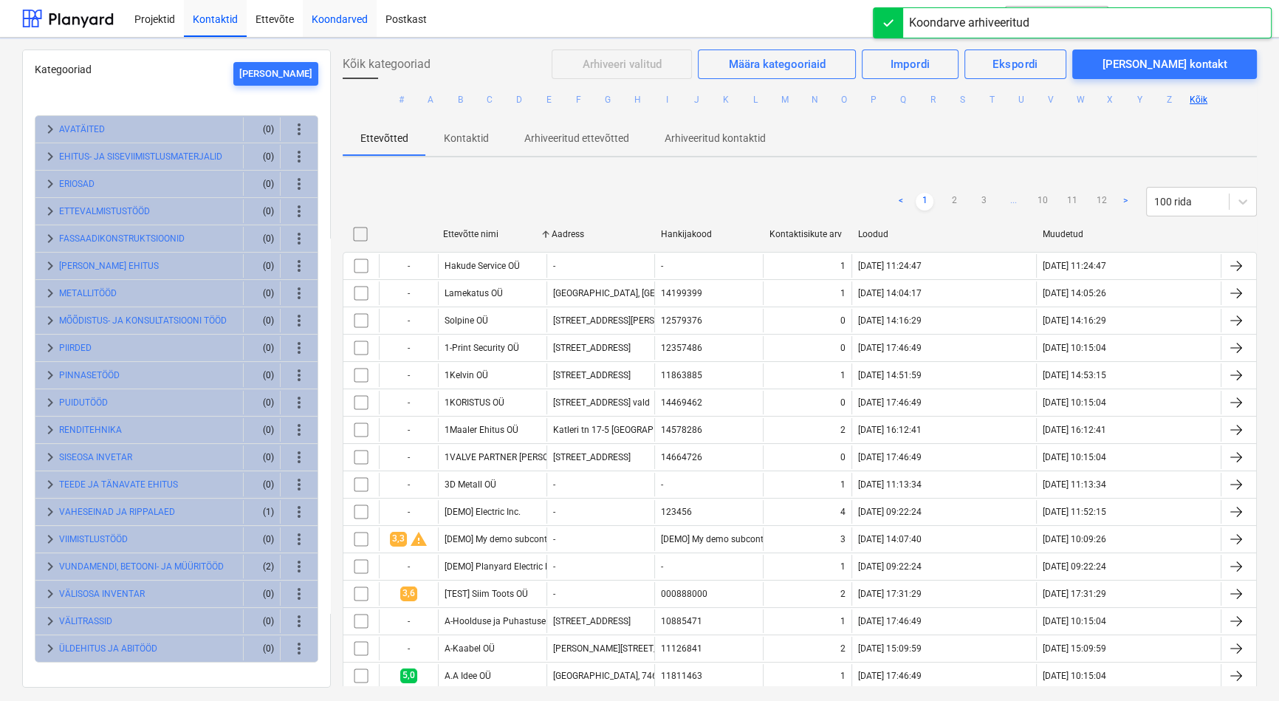
click at [336, 17] on div "Koondarved" at bounding box center [340, 18] width 74 height 38
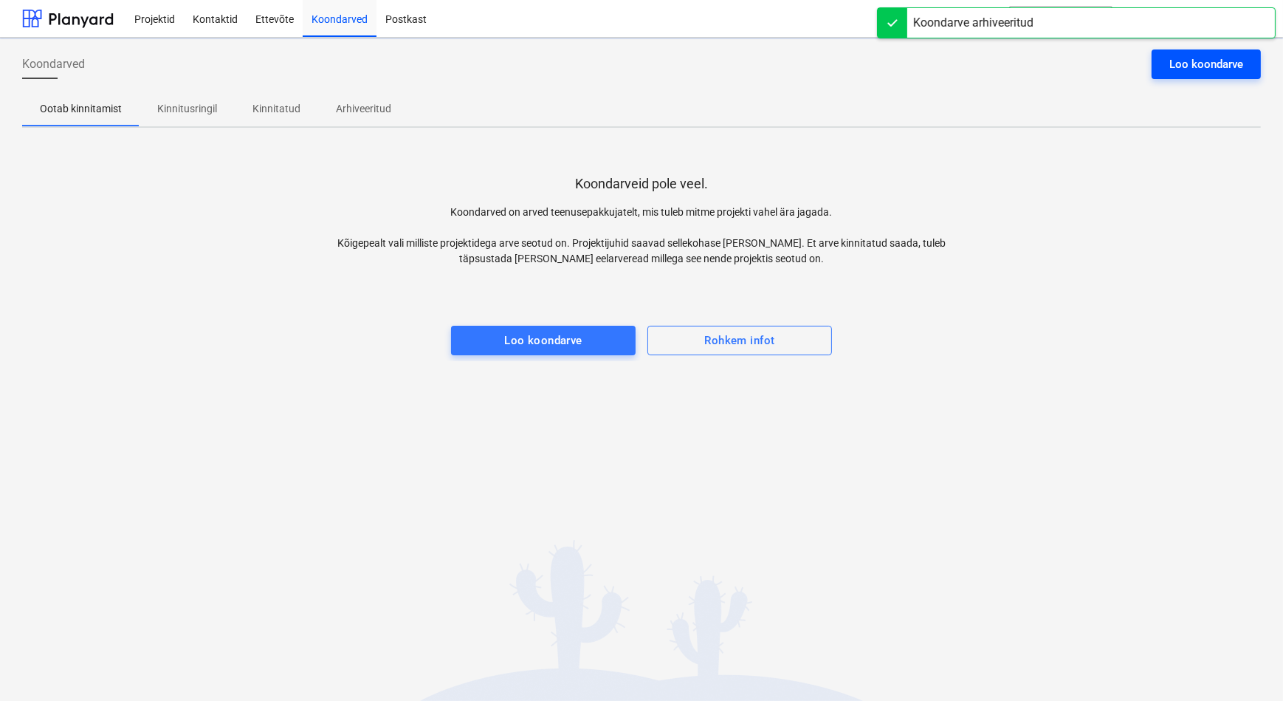
click at [1196, 69] on div "Loo koondarve" at bounding box center [1206, 64] width 74 height 19
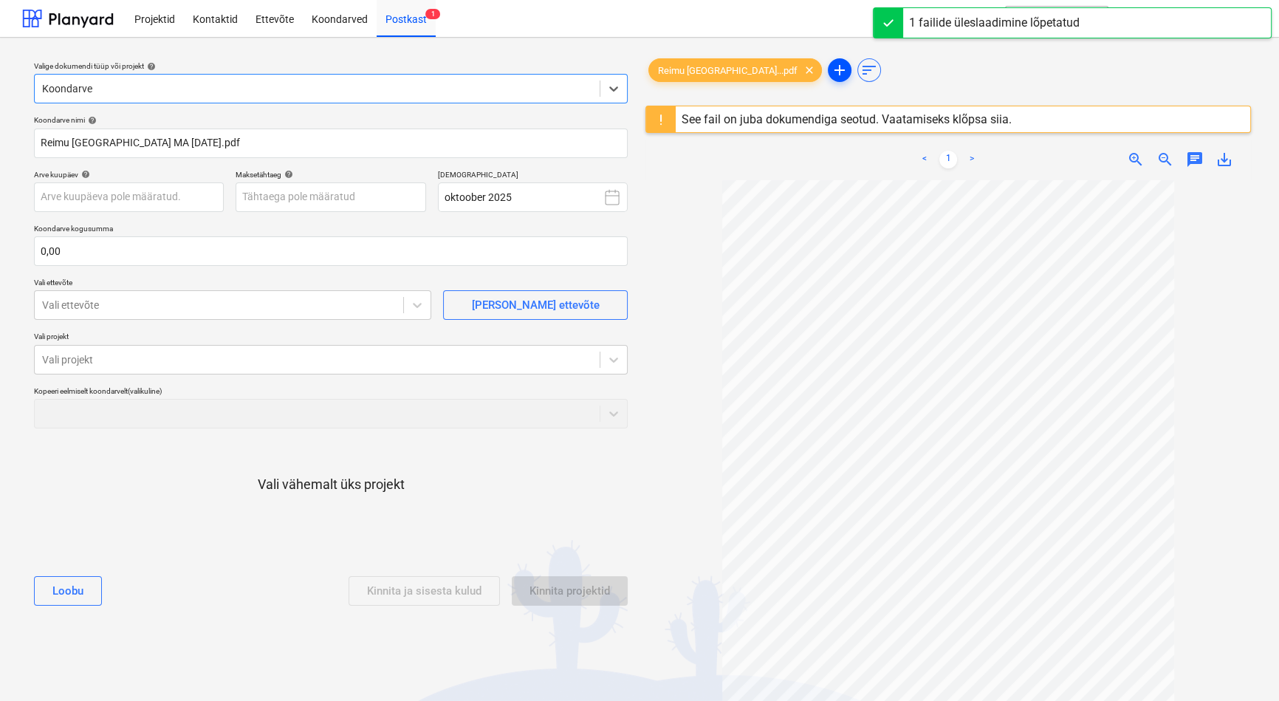
click at [831, 72] on span "add" at bounding box center [840, 70] width 18 height 18
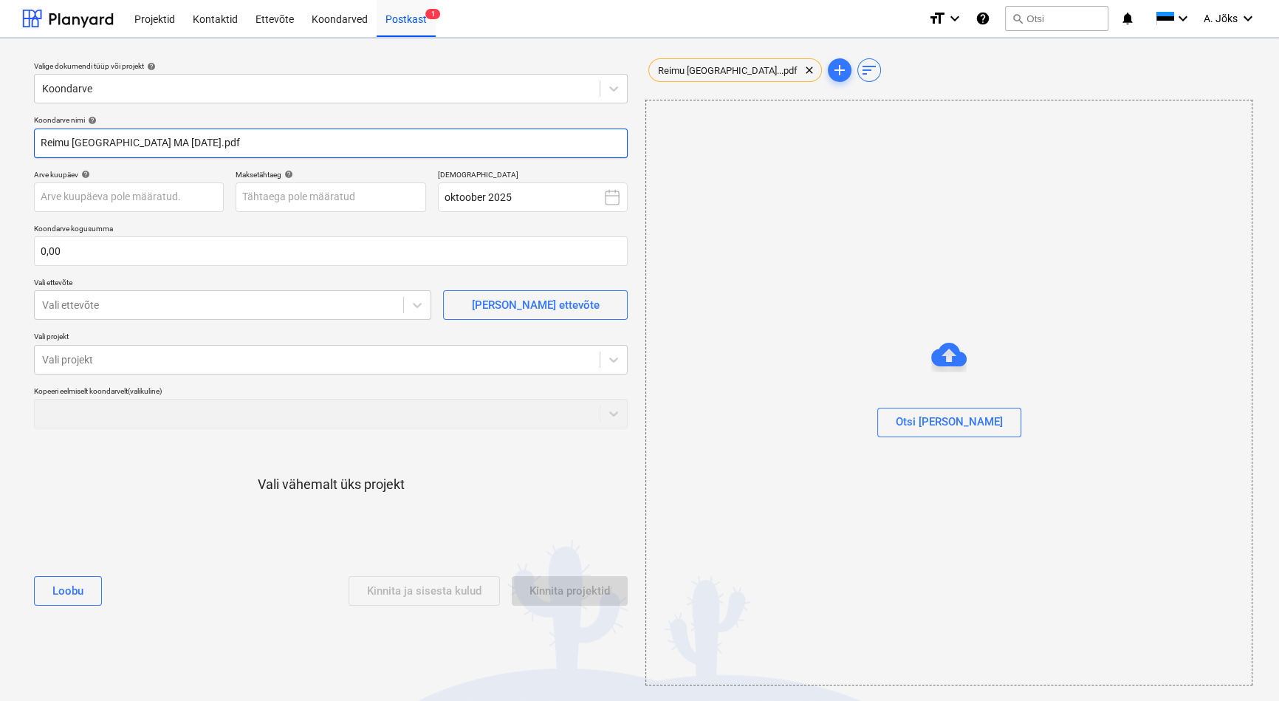
click at [179, 144] on input "Reimu [GEOGRAPHIC_DATA] MA [DATE].pdf" at bounding box center [331, 143] width 594 height 30
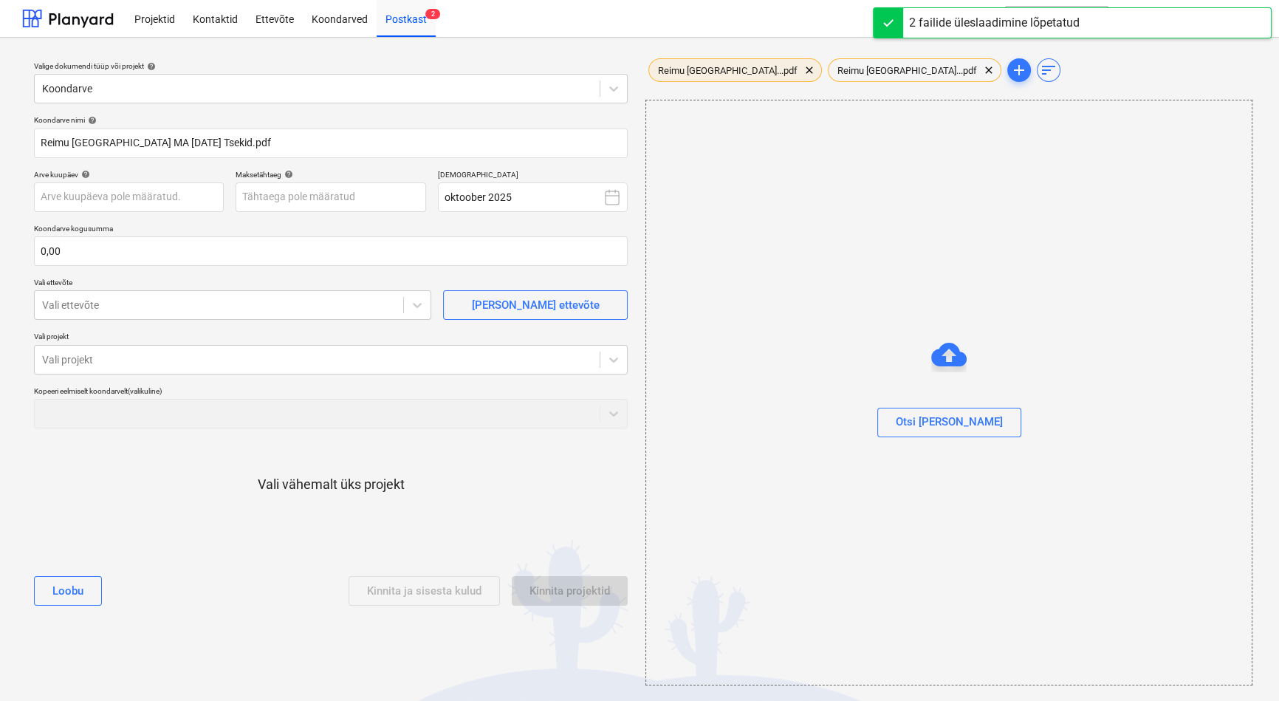
click at [687, 65] on span "Reimu [GEOGRAPHIC_DATA]...pdf" at bounding box center [727, 70] width 157 height 11
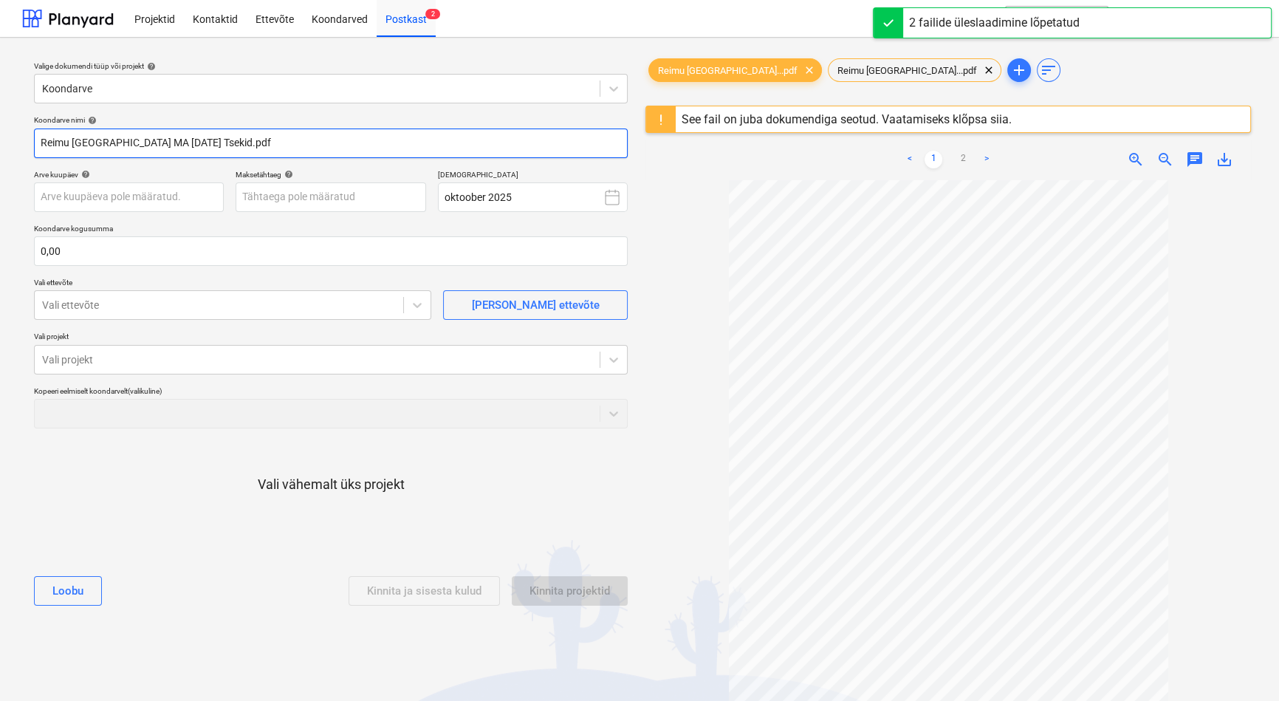
click at [210, 145] on input "Reimu [GEOGRAPHIC_DATA] MA [DATE] Tsekid.pdf" at bounding box center [331, 143] width 594 height 30
type input "Reimu Saaremaa MA 01.10.25 Tseki.pdf"
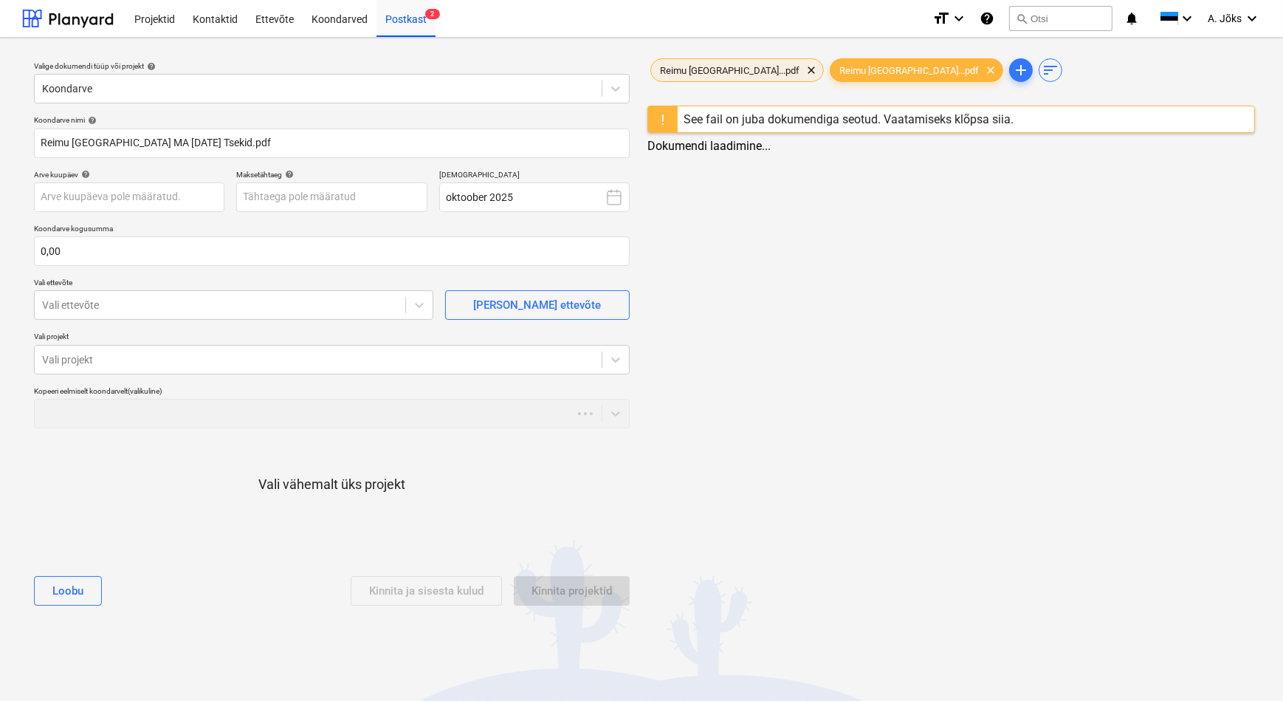
click at [693, 66] on span "Reimu [GEOGRAPHIC_DATA]...pdf" at bounding box center [729, 70] width 157 height 11
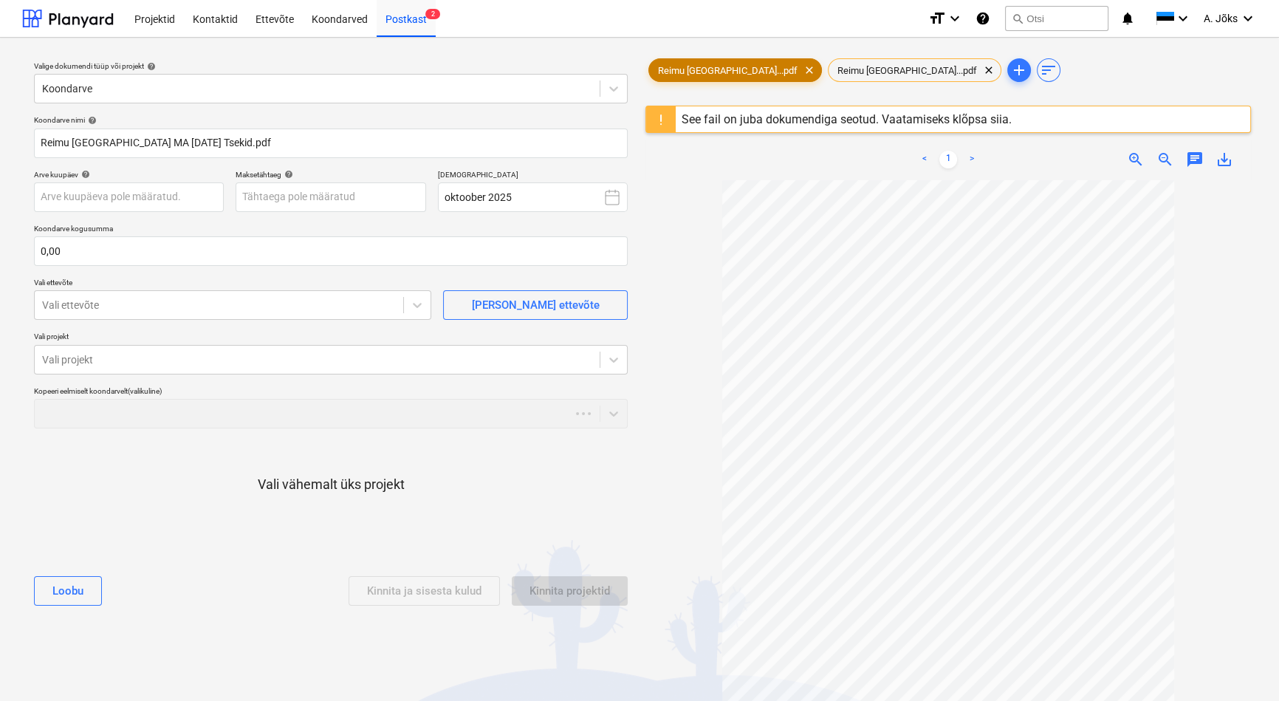
click at [709, 68] on span "Reimu [GEOGRAPHIC_DATA]...pdf" at bounding box center [727, 70] width 157 height 11
click at [712, 70] on span "Reimu [GEOGRAPHIC_DATA]...pdf" at bounding box center [727, 70] width 157 height 11
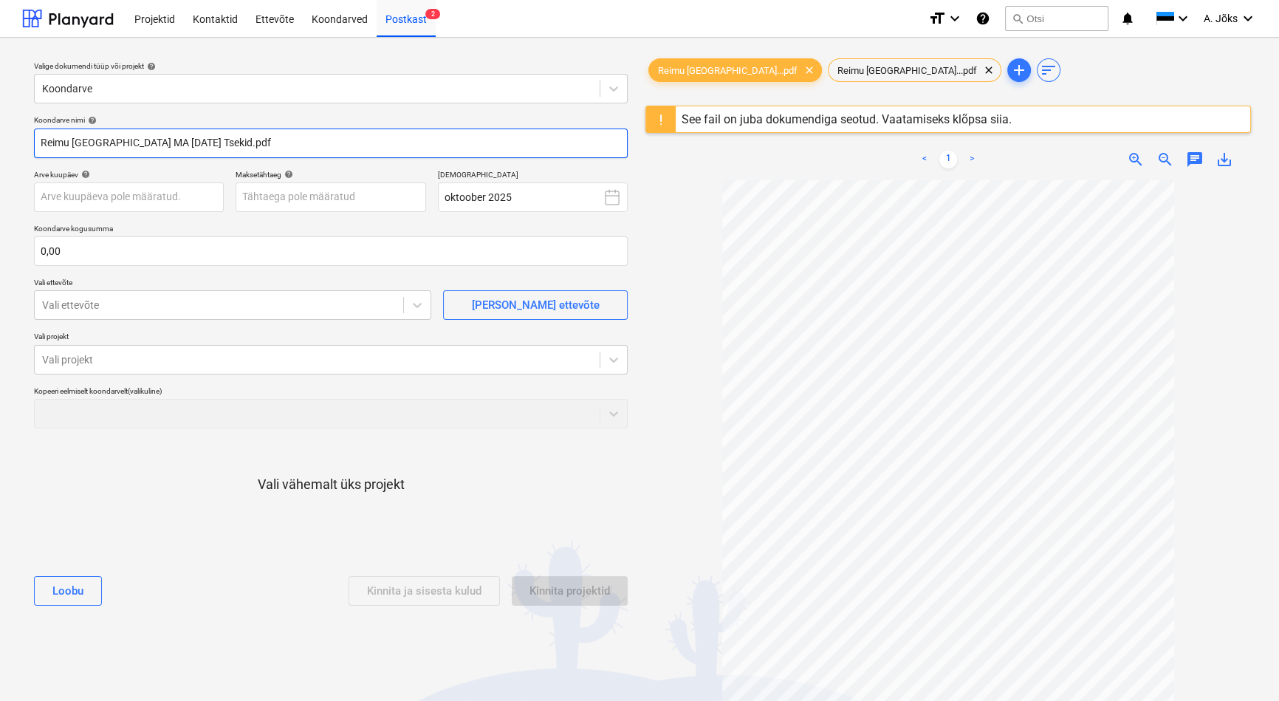
click at [196, 140] on input "Reimu [GEOGRAPHIC_DATA] MA [DATE] Tsekid.pdf" at bounding box center [331, 143] width 594 height 30
click at [210, 142] on input "Reimu [GEOGRAPHIC_DATA] MA [DATE] Tsekid.pdf" at bounding box center [331, 143] width 594 height 30
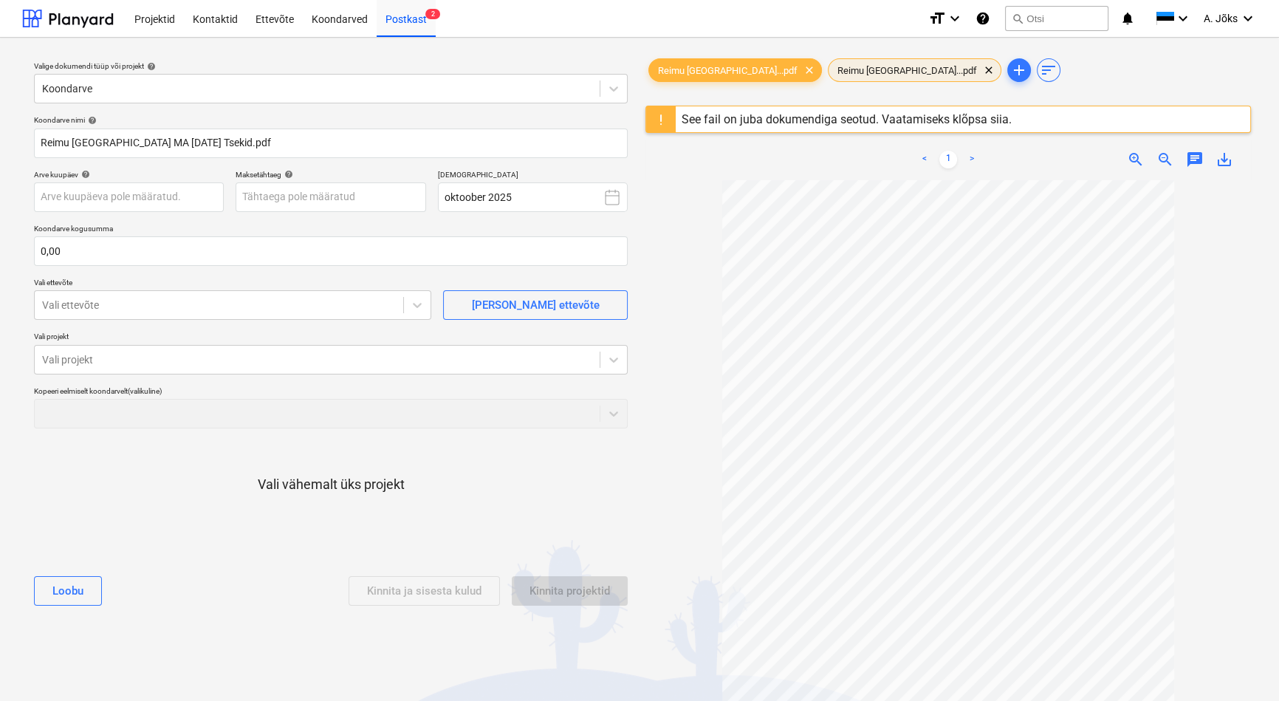
click at [850, 66] on span "Reimu [GEOGRAPHIC_DATA]...pdf" at bounding box center [906, 70] width 157 height 11
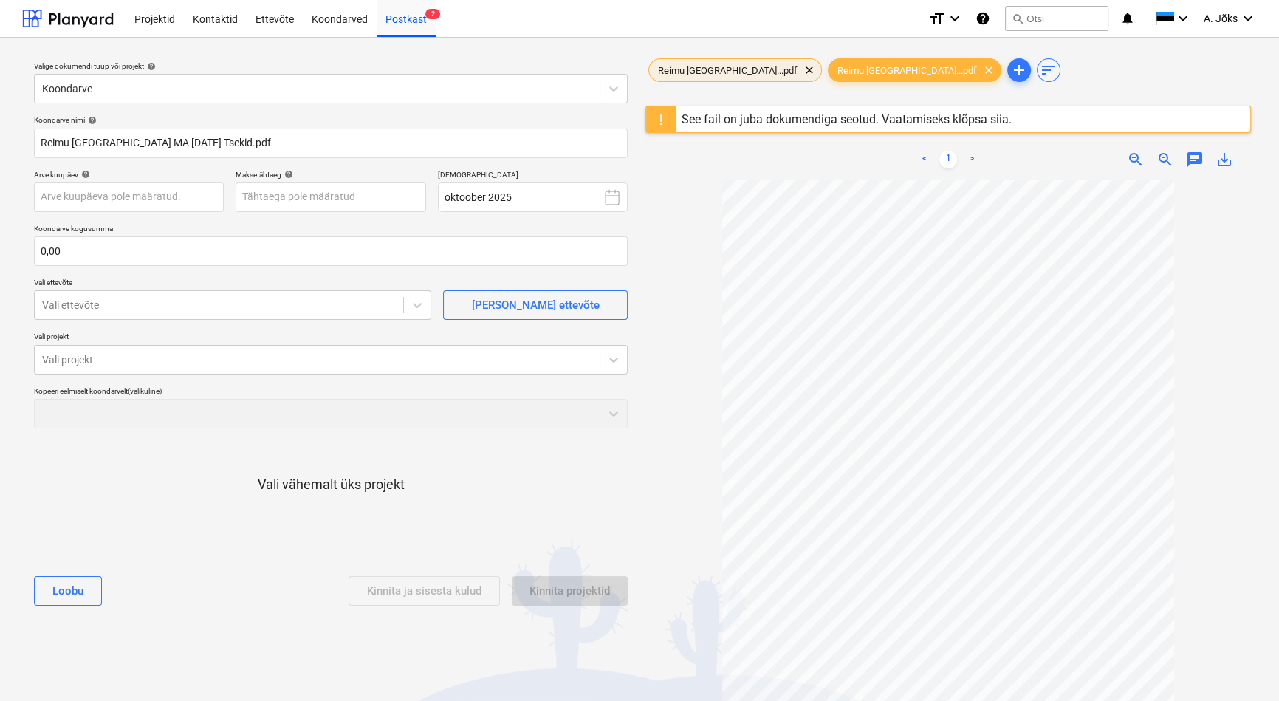
click at [729, 69] on span "Reimu [GEOGRAPHIC_DATA]...pdf" at bounding box center [727, 70] width 157 height 11
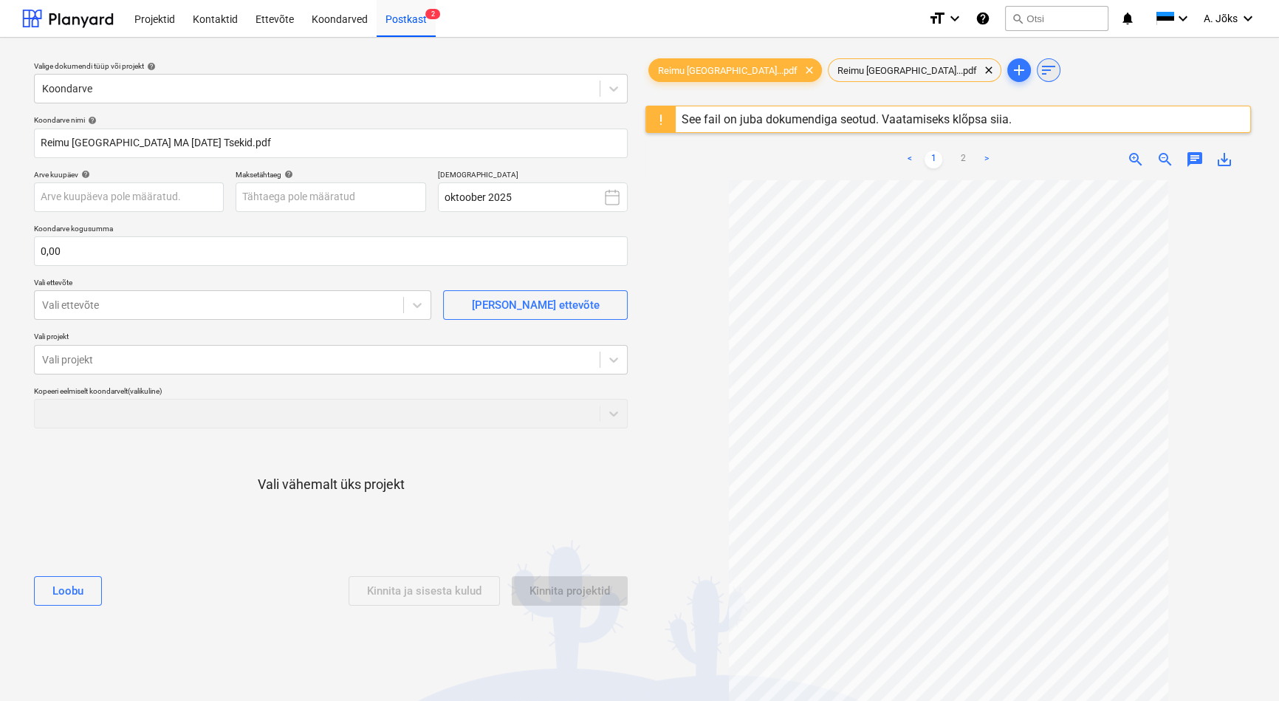
click at [1040, 71] on span "sort" at bounding box center [1049, 70] width 18 height 18
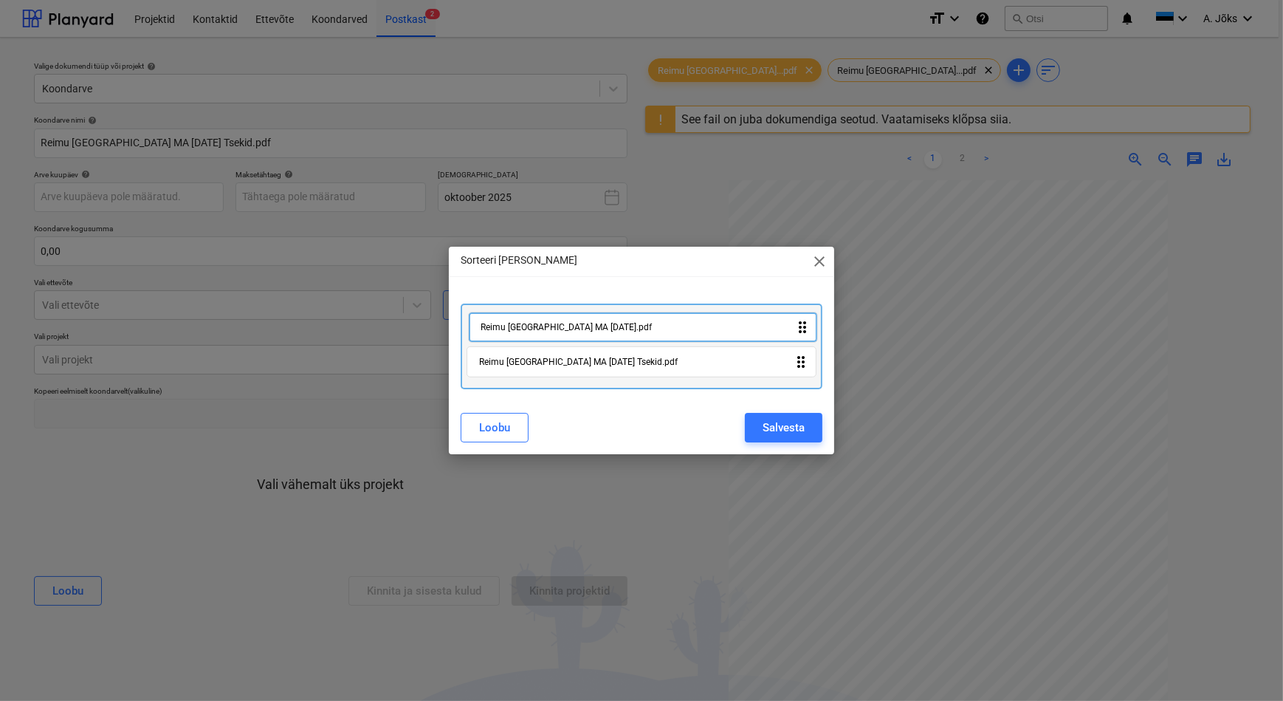
drag, startPoint x: 653, startPoint y: 364, endPoint x: 656, endPoint y: 321, distance: 42.9
click at [656, 321] on div "Reimu [GEOGRAPHIC_DATA] [GEOGRAPHIC_DATA] [DATE] Tsekid.pdf drag_indicator Reim…" at bounding box center [641, 346] width 361 height 86
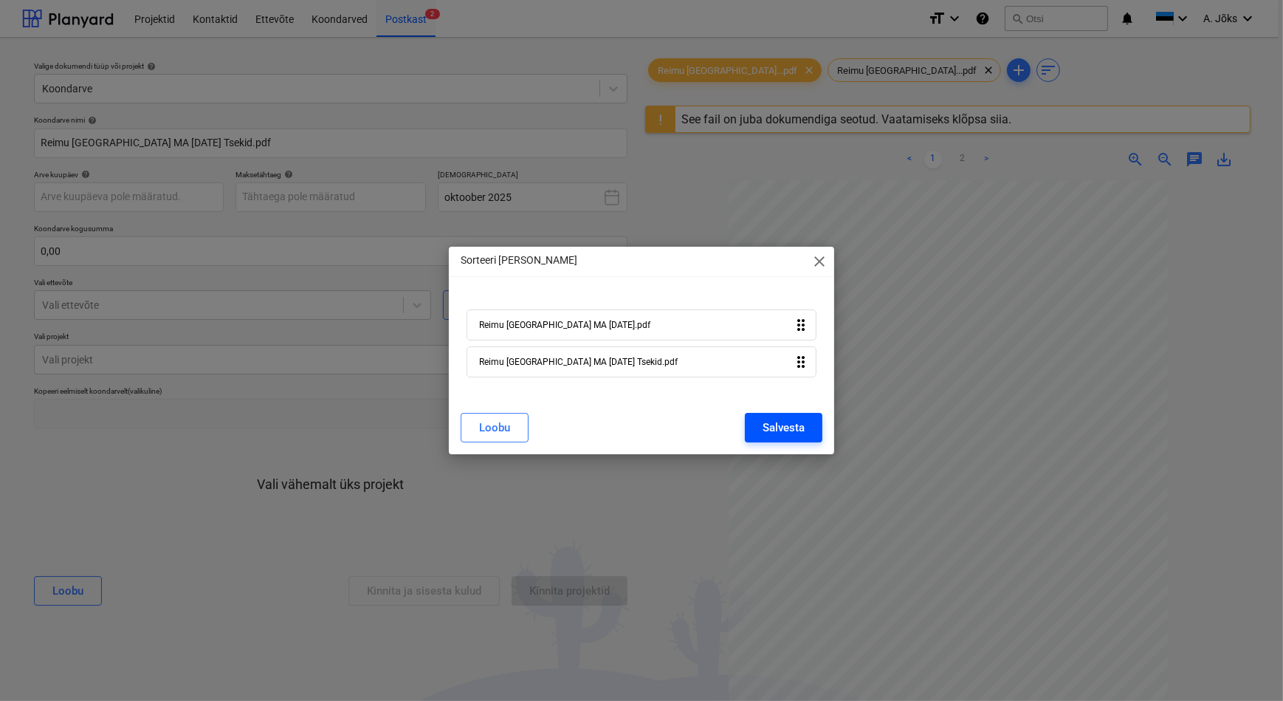
click at [766, 424] on div "Salvesta" at bounding box center [784, 427] width 42 height 19
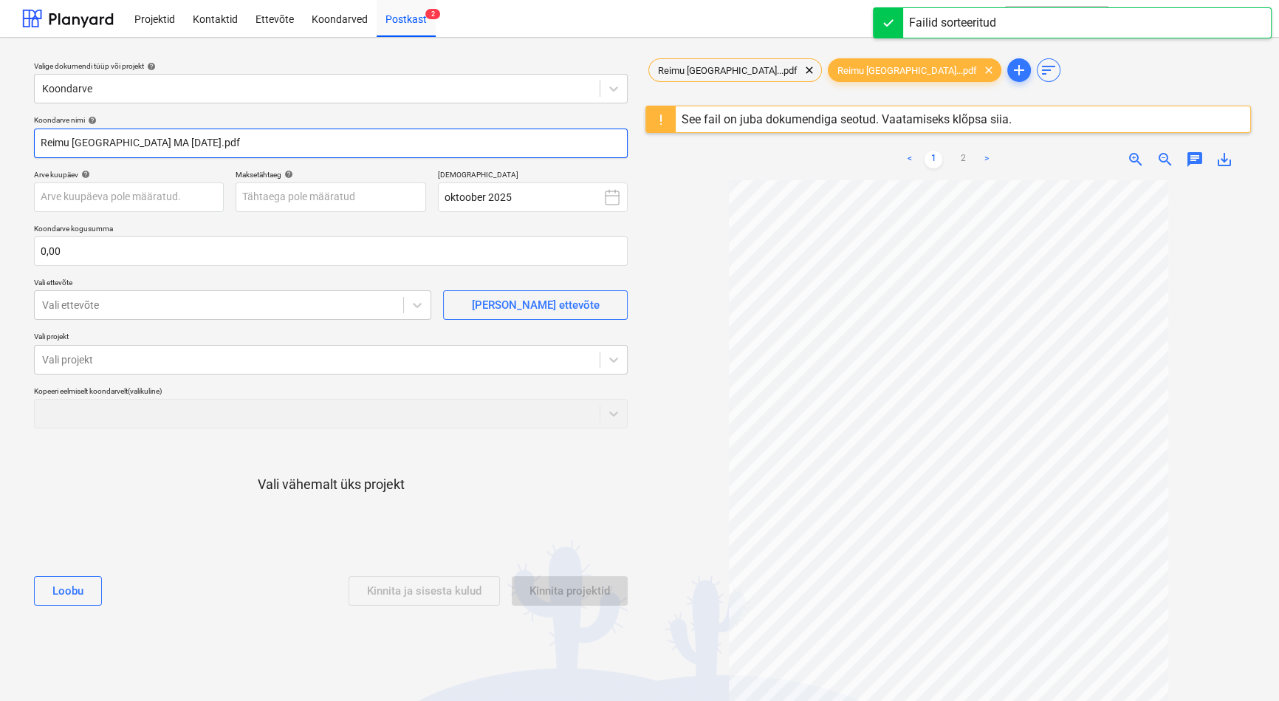
click at [179, 142] on input "Reimu [GEOGRAPHIC_DATA] MA [DATE].pdf" at bounding box center [331, 143] width 594 height 30
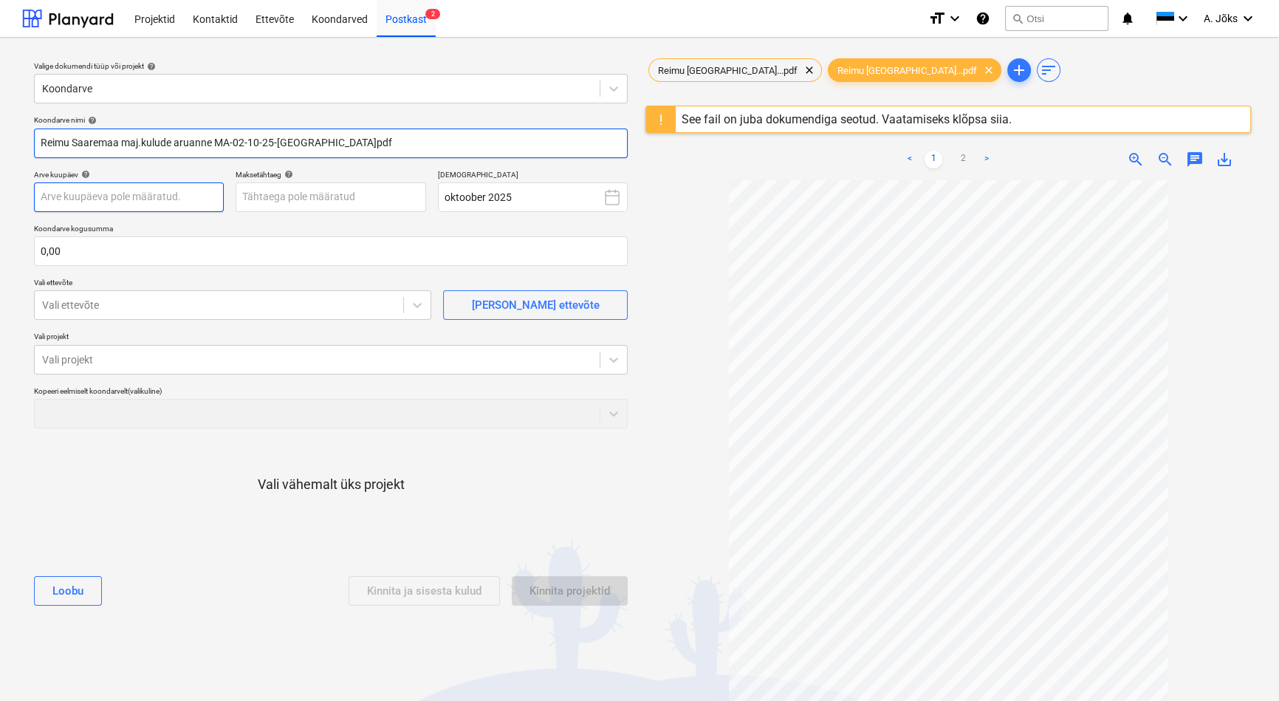
type input "Reimu Saaremaa maj.kulude aruanne MA-02-10-25-[GEOGRAPHIC_DATA]pdf"
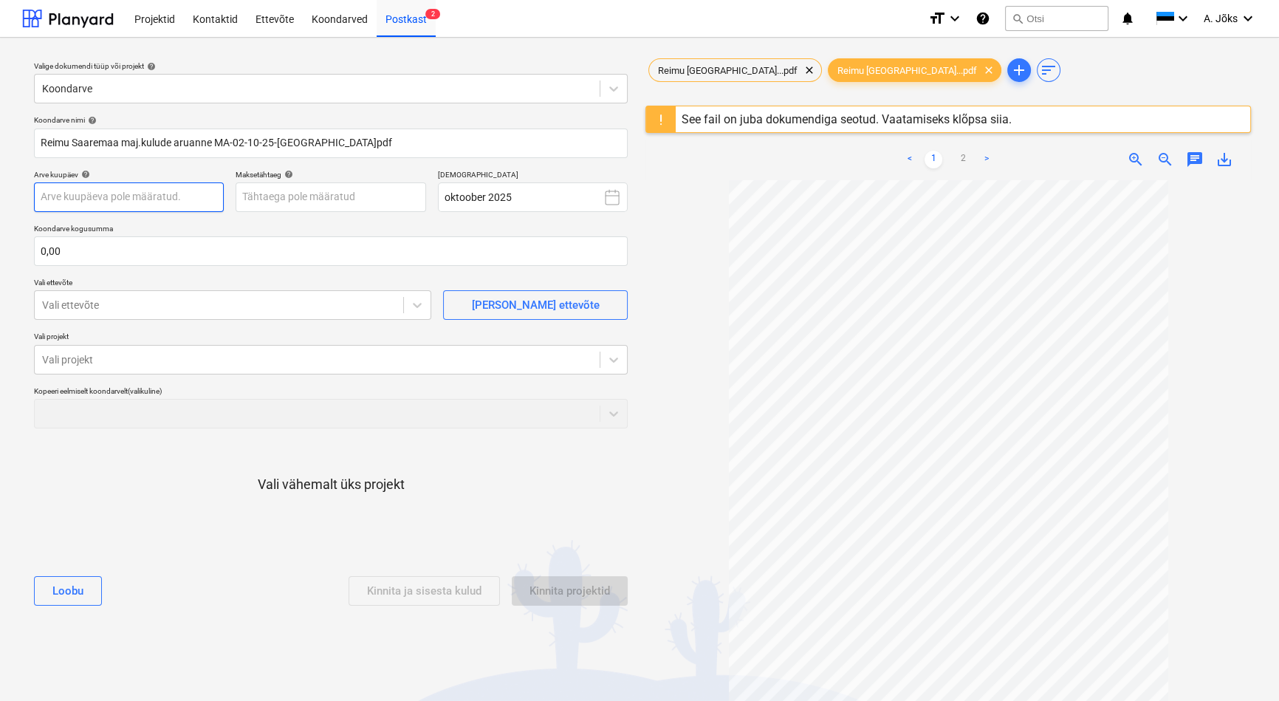
click at [149, 196] on body "Projektid Kontaktid Ettevõte Koondarved Postkast 2 format_size keyboard_arrow_d…" at bounding box center [639, 350] width 1279 height 701
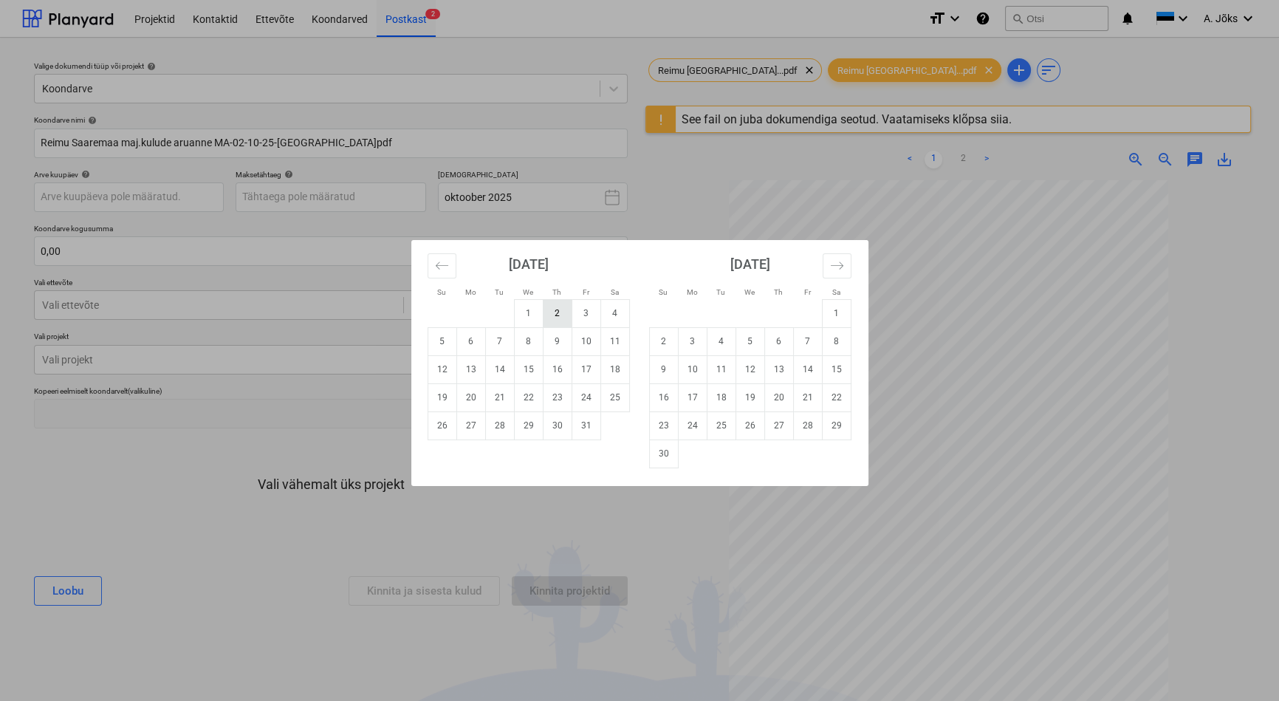
click at [557, 313] on td "2" at bounding box center [557, 313] width 29 height 28
type input "[DATE]"
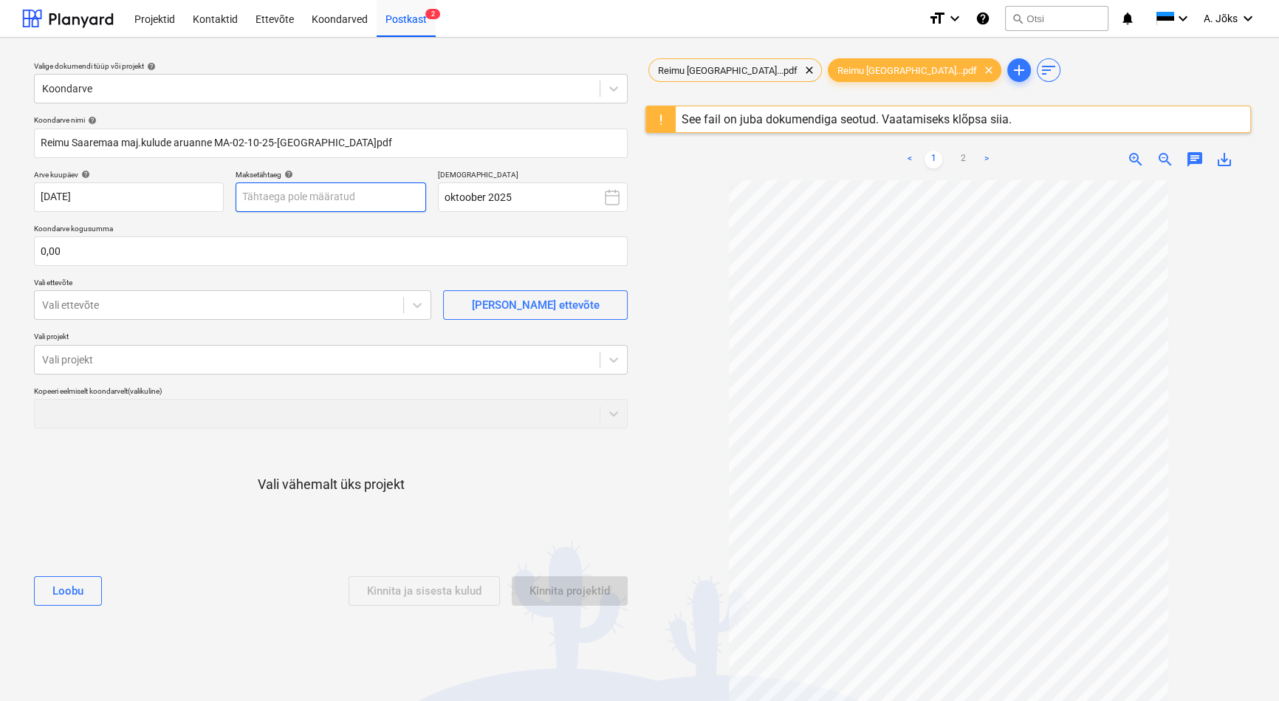
click at [396, 199] on body "Projektid Kontaktid Ettevõte Koondarved Postkast 2 format_size keyboard_arrow_d…" at bounding box center [639, 350] width 1279 height 701
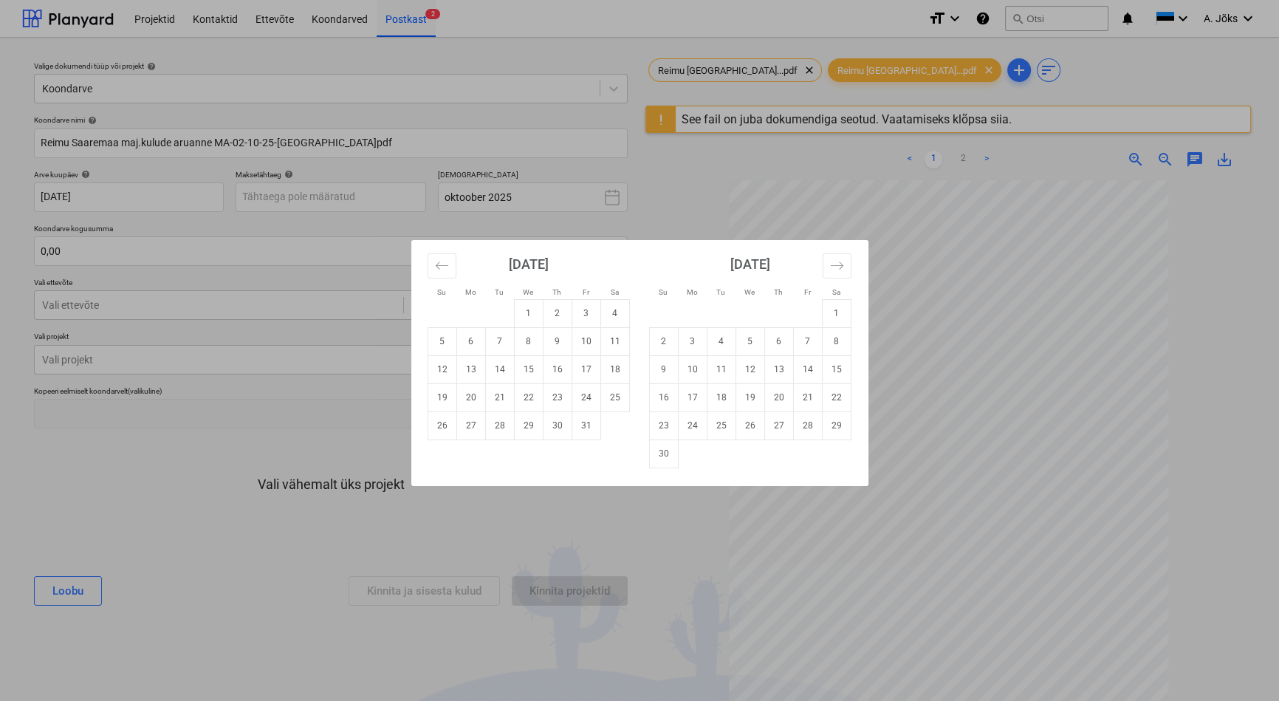
click at [430, 340] on td "5" at bounding box center [441, 341] width 29 height 28
type input "[DATE]"
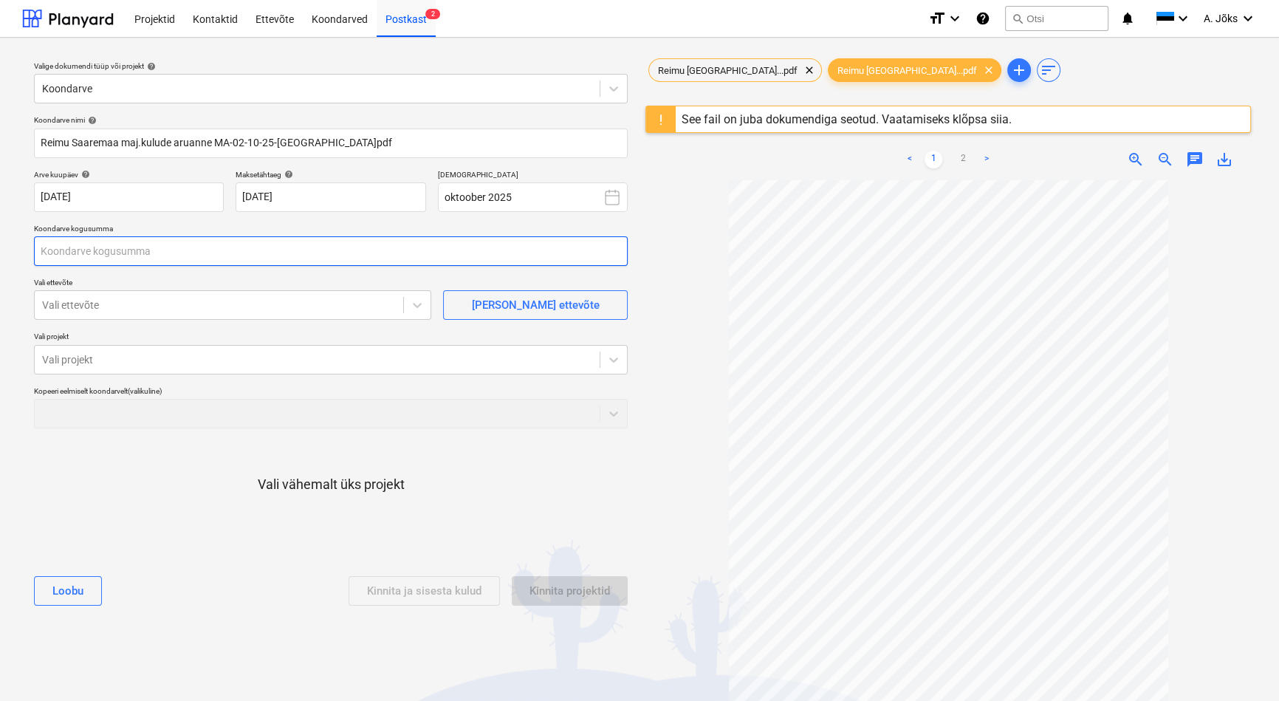
click at [237, 256] on input "text" at bounding box center [331, 251] width 594 height 30
type input "0,00"
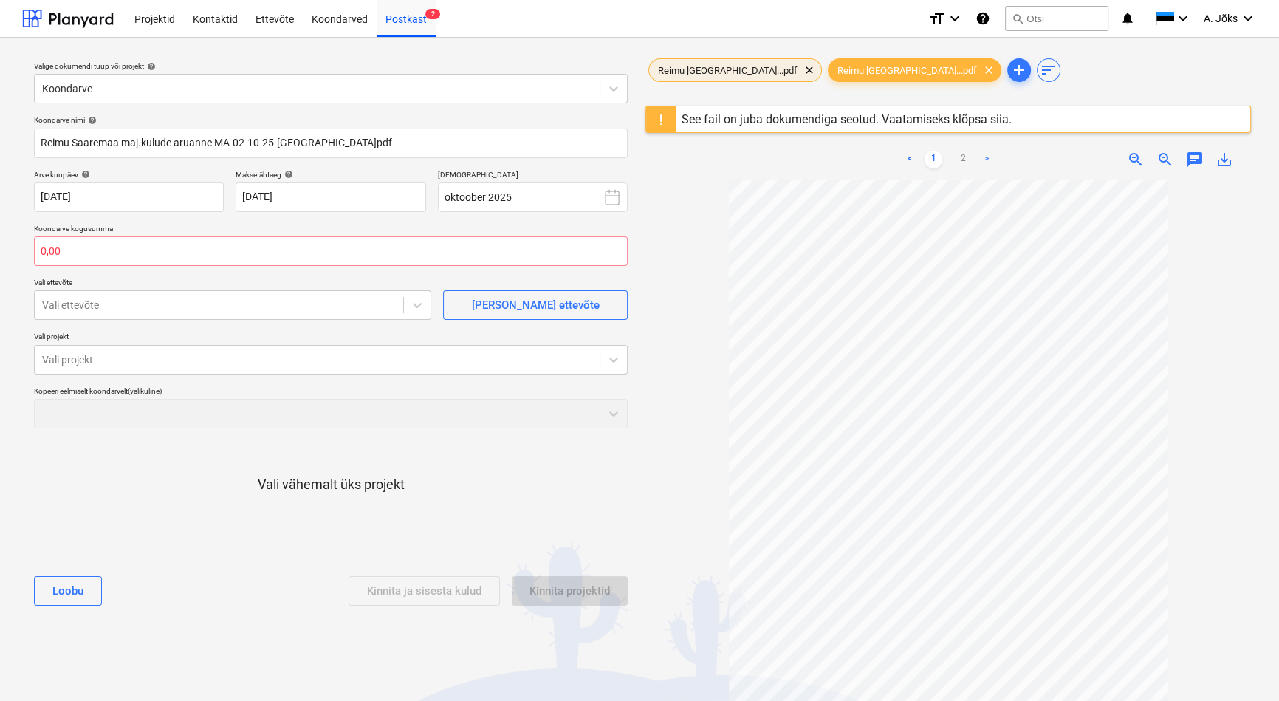
click at [715, 65] on span "Reimu [GEOGRAPHIC_DATA]...pdf" at bounding box center [727, 70] width 157 height 11
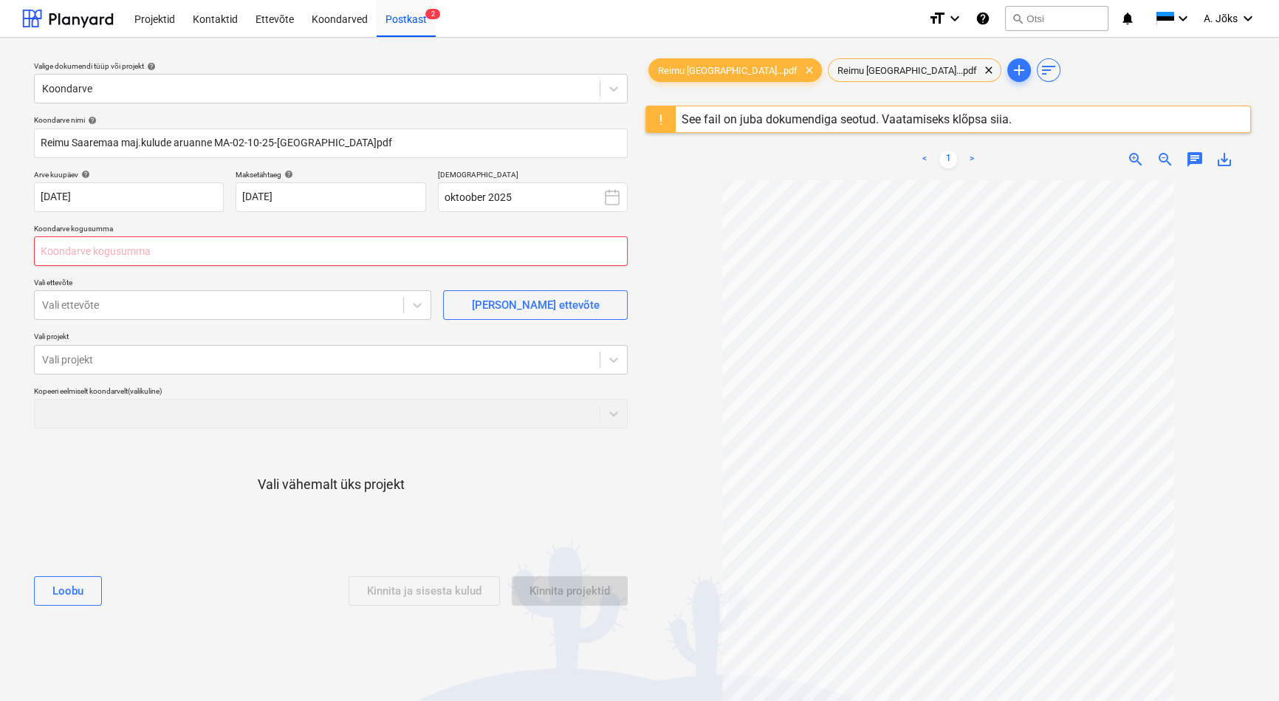
click at [260, 244] on input "text" at bounding box center [331, 251] width 594 height 30
type input "408,13"
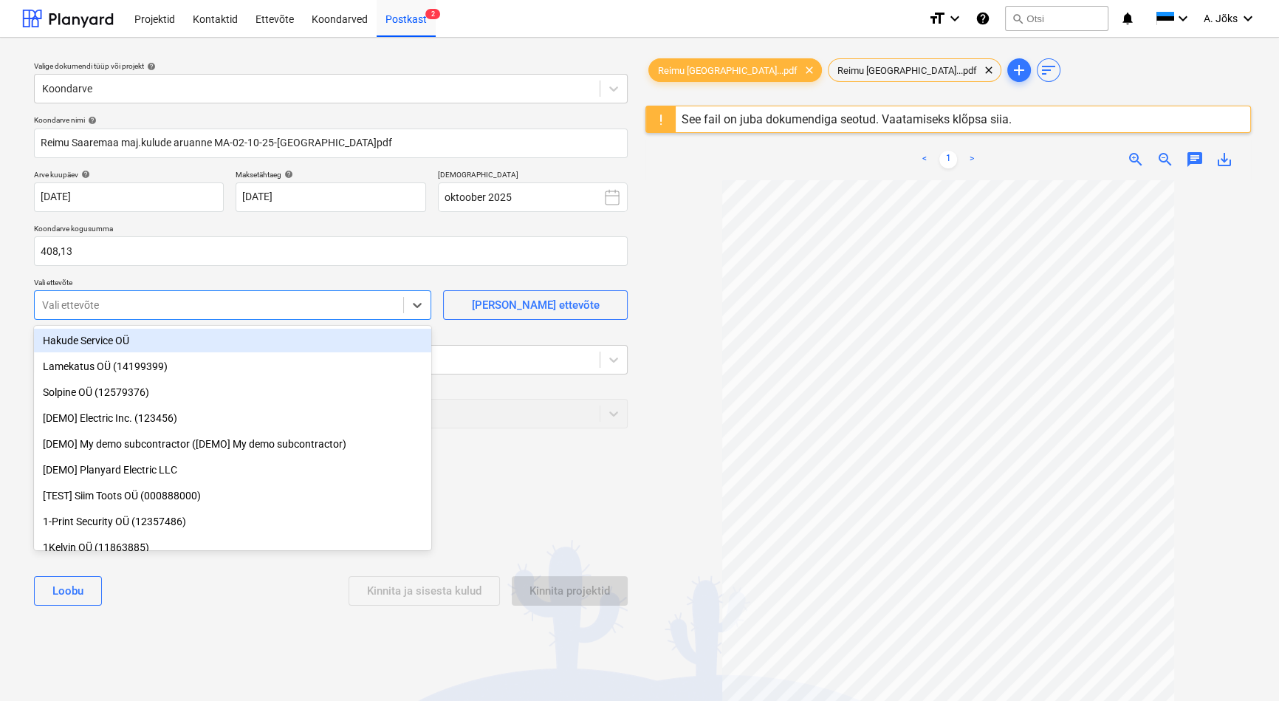
click at [202, 298] on div at bounding box center [219, 305] width 354 height 15
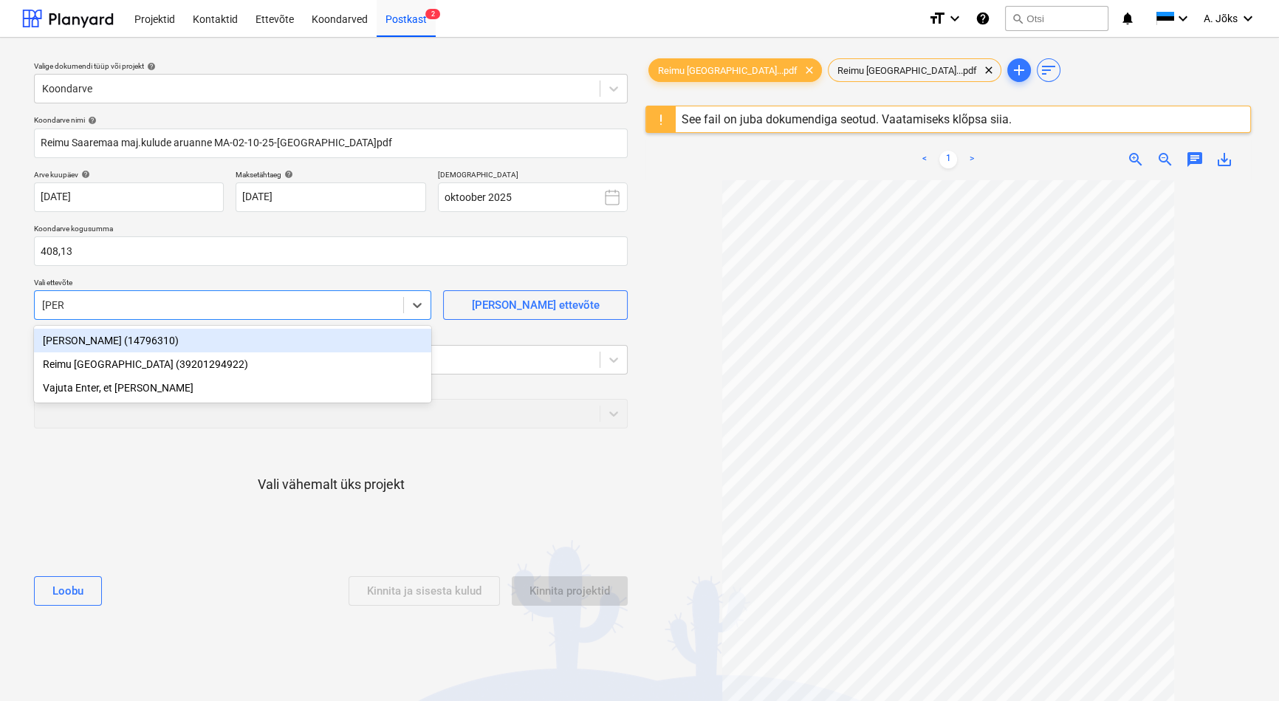
type input "reimu"
click at [166, 340] on div "Reimu [GEOGRAPHIC_DATA] (39201294922)" at bounding box center [232, 341] width 397 height 24
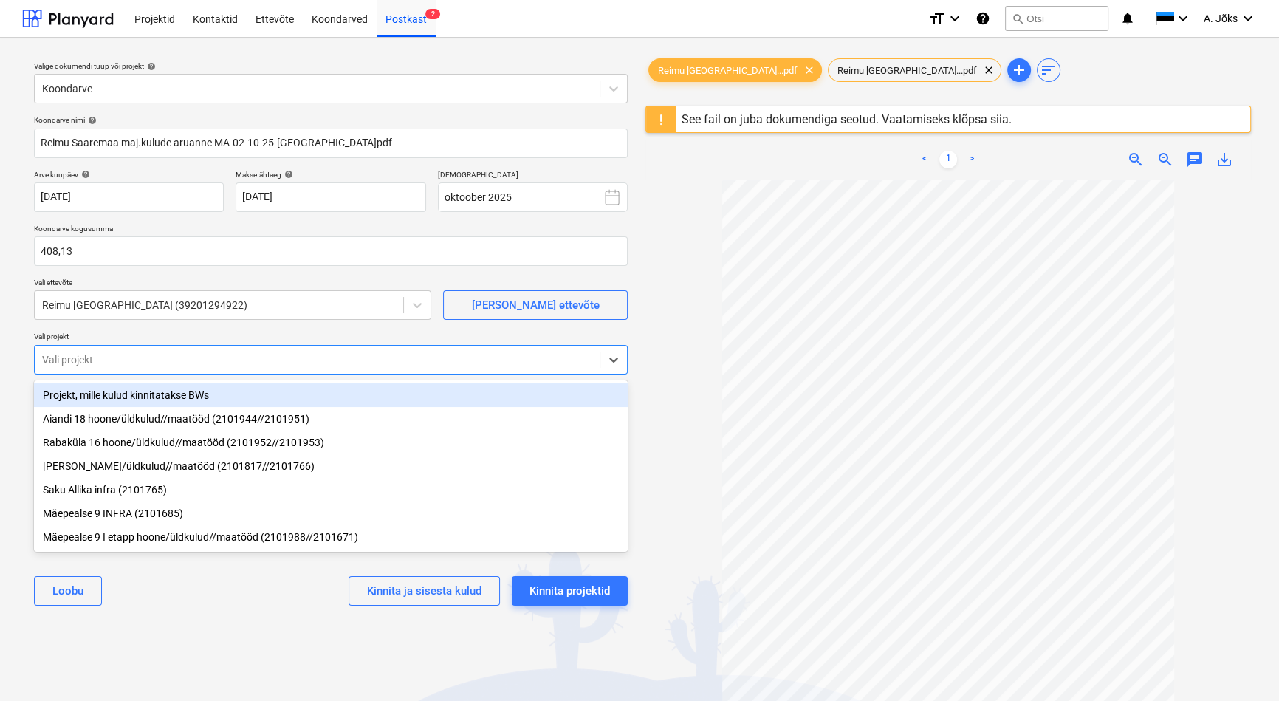
click at [183, 362] on div at bounding box center [317, 359] width 550 height 15
click at [174, 399] on div "Projekt, mille kulud kinnitatakse BWs" at bounding box center [331, 395] width 594 height 24
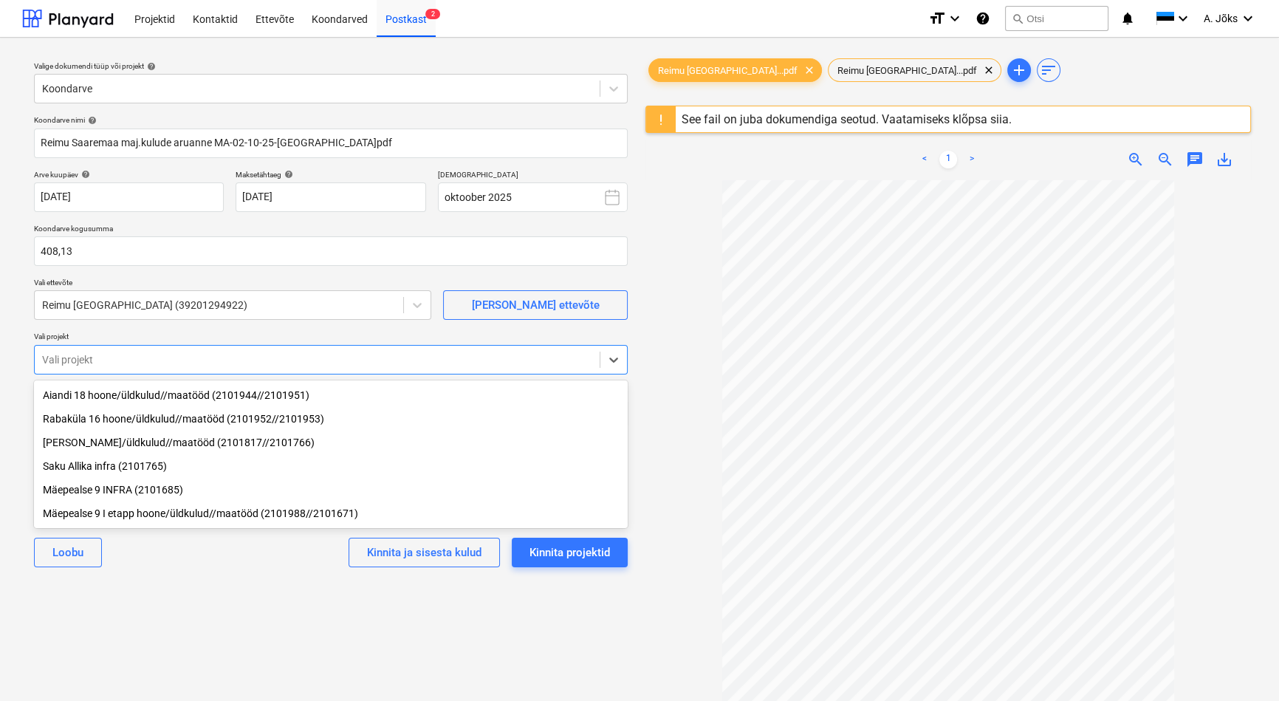
click at [166, 444] on div "[PERSON_NAME]/üldkulud//maatööd (2101817//2101766)" at bounding box center [331, 442] width 594 height 24
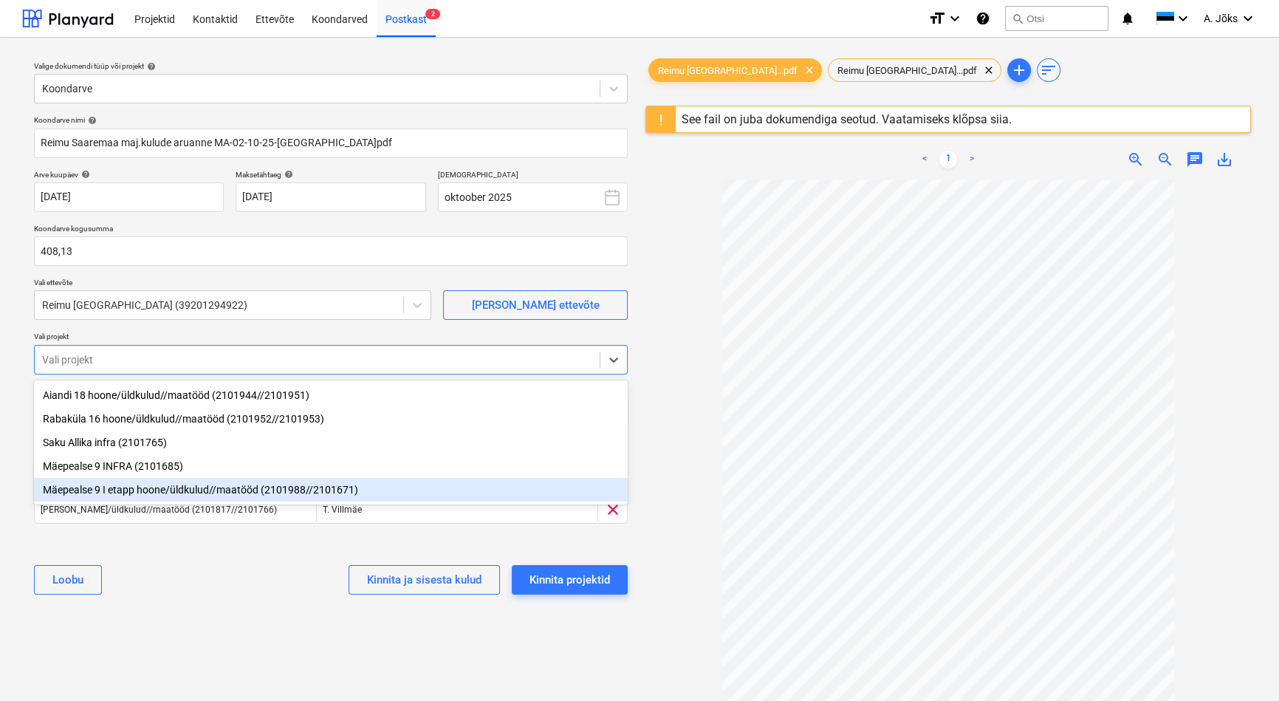
click at [140, 490] on div "Mäepealse 9 I etapp hoone/üldkulud//maatööd (2101988//2101671)" at bounding box center [331, 490] width 594 height 24
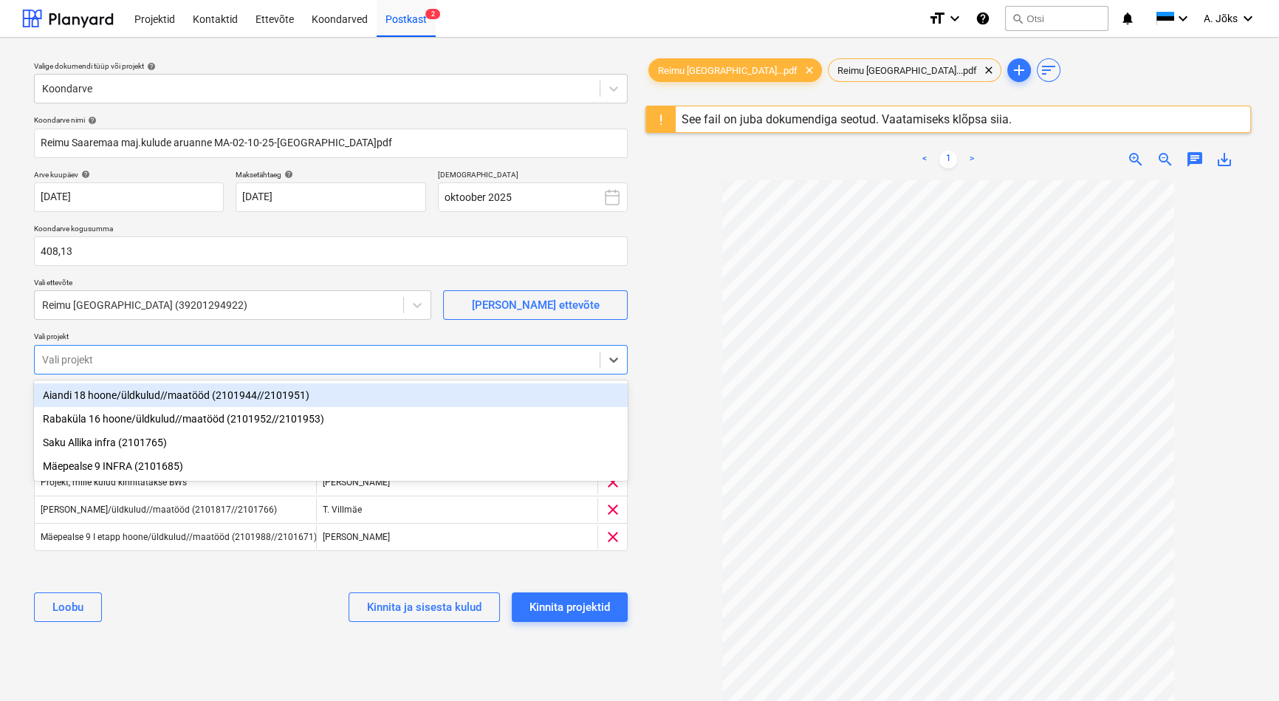
click at [187, 622] on div "[PERSON_NAME] ja sisesta kulud Kinnita projektid" at bounding box center [331, 606] width 594 height 53
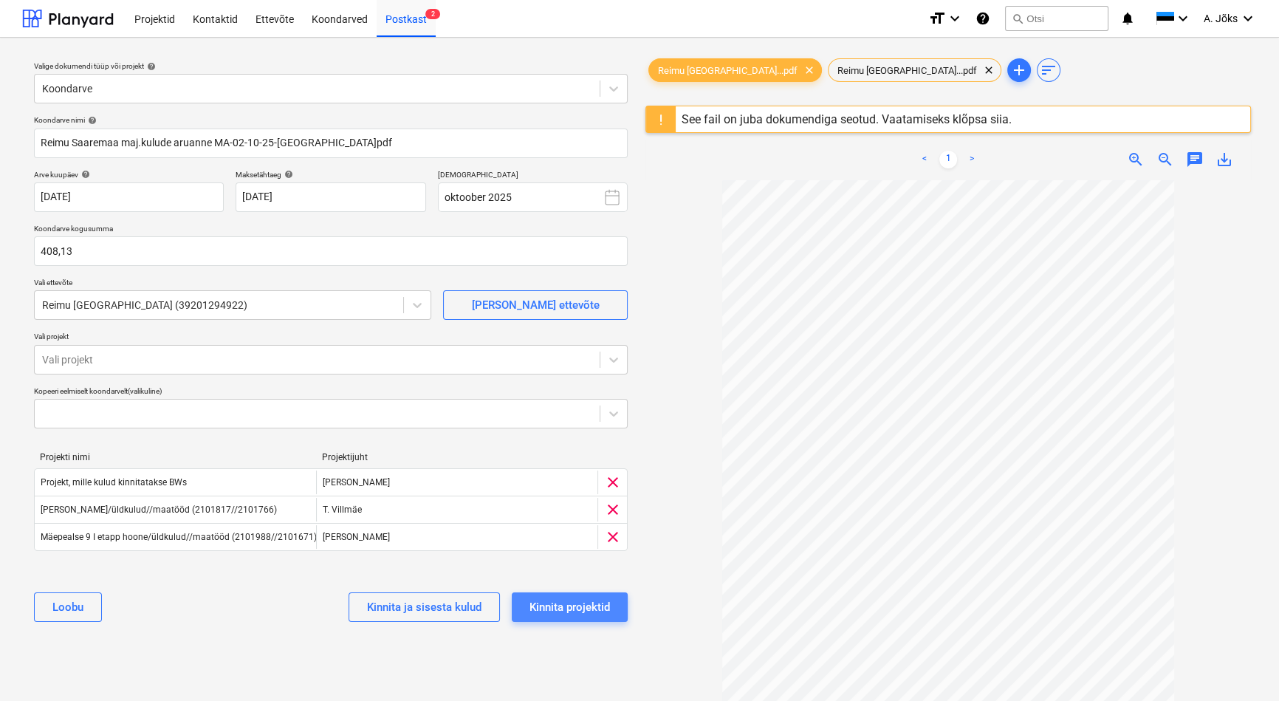
click at [594, 605] on div "Kinnita projektid" at bounding box center [569, 606] width 80 height 19
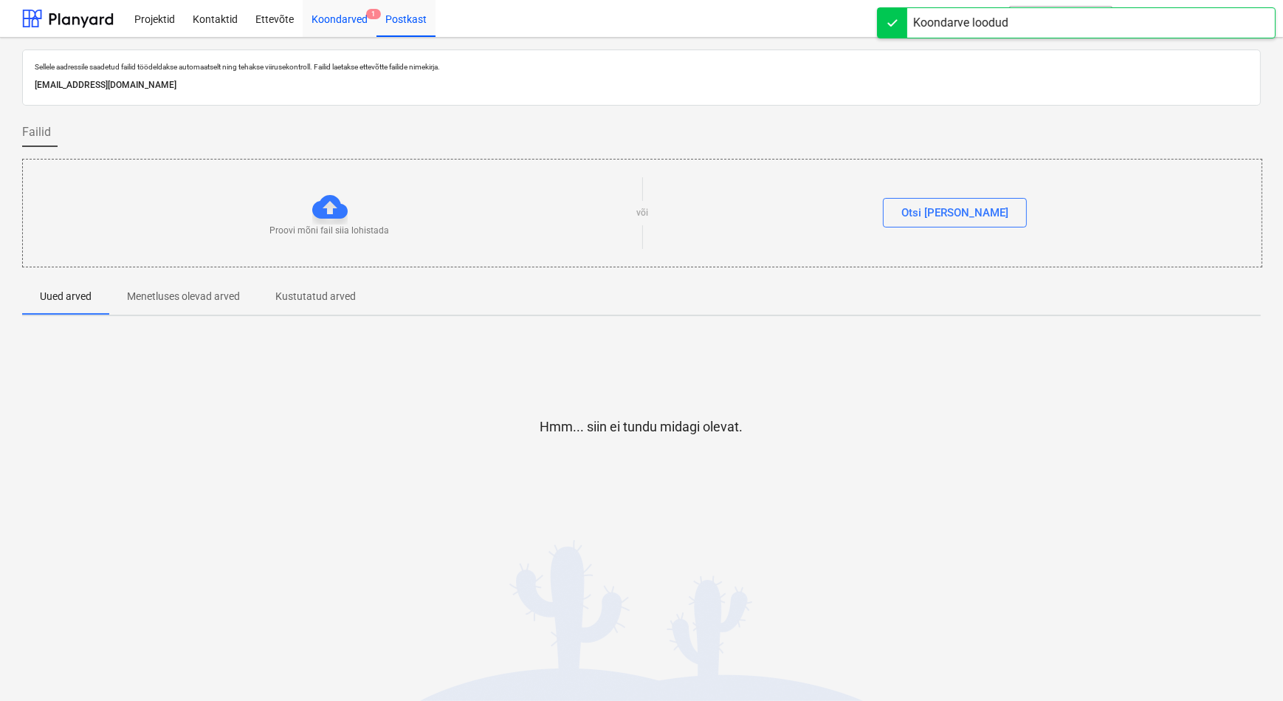
click at [345, 18] on div "Koondarved 1" at bounding box center [340, 18] width 74 height 38
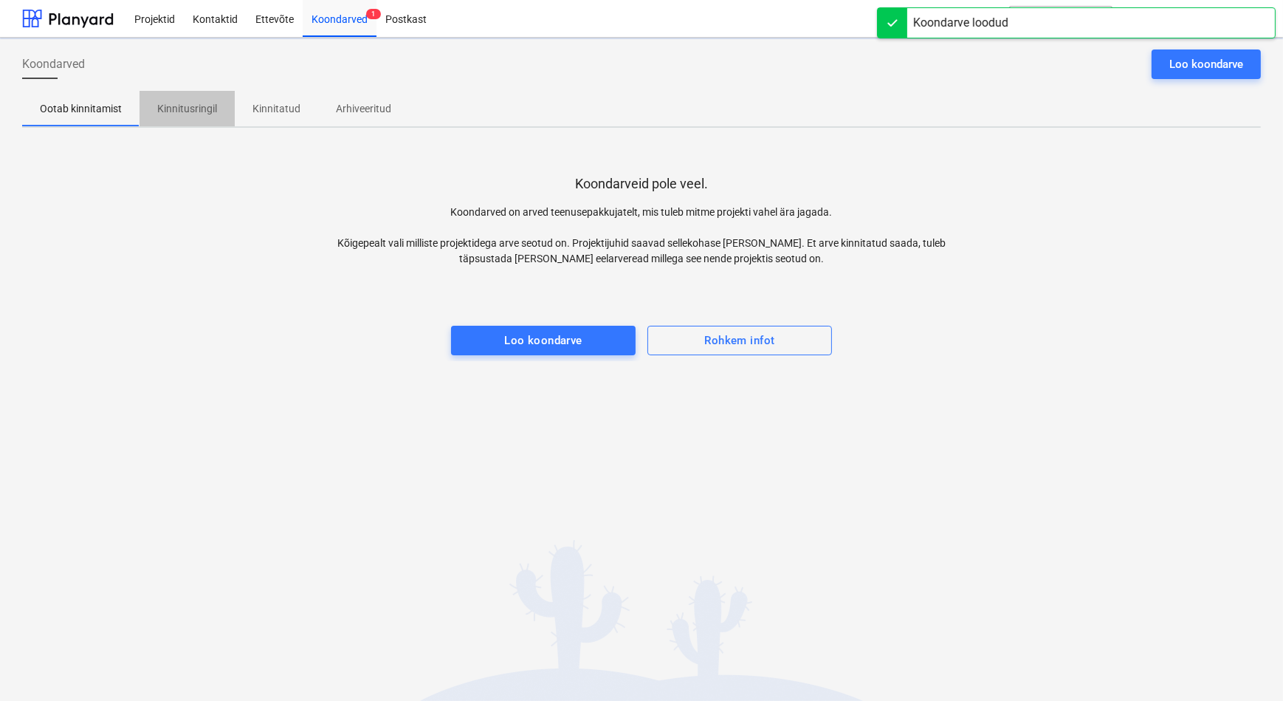
click at [184, 109] on p "Kinnitusringil" at bounding box center [187, 109] width 60 height 16
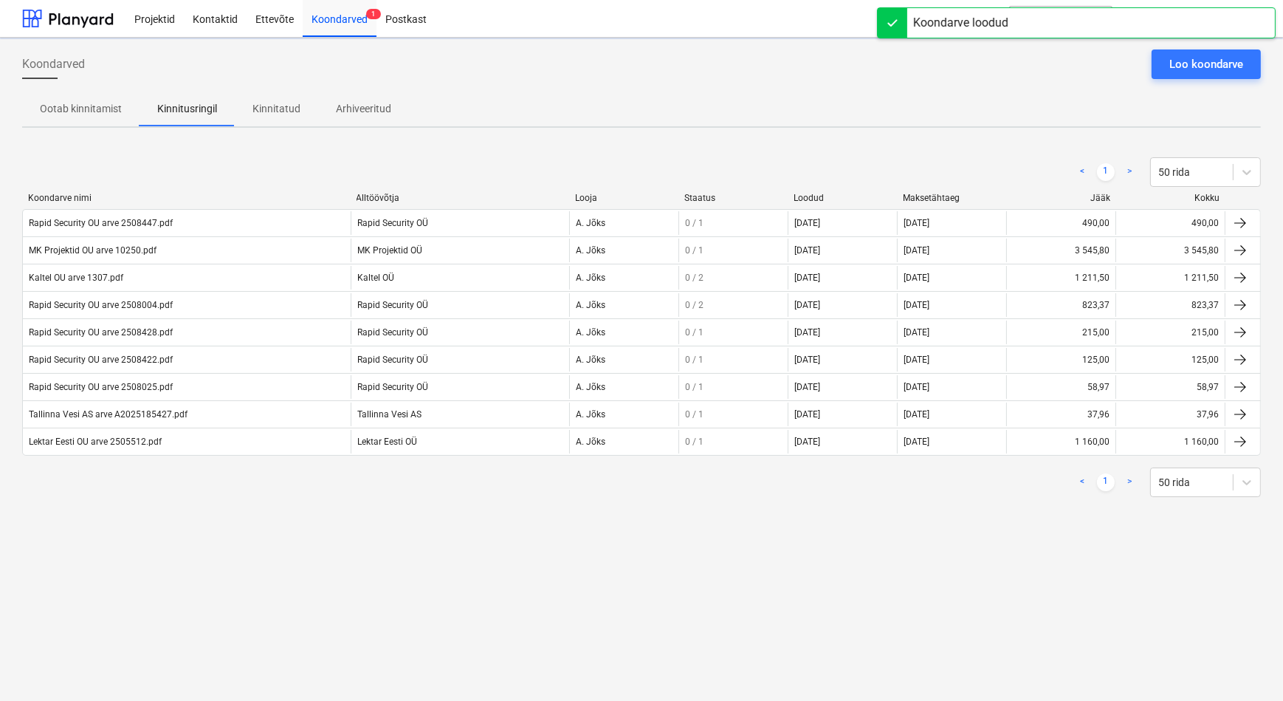
click at [252, 553] on div "Koondarved Loo koondarve Ootab kinnitamist Kinnitusringil Kinnitatud Arhiveerit…" at bounding box center [641, 369] width 1283 height 663
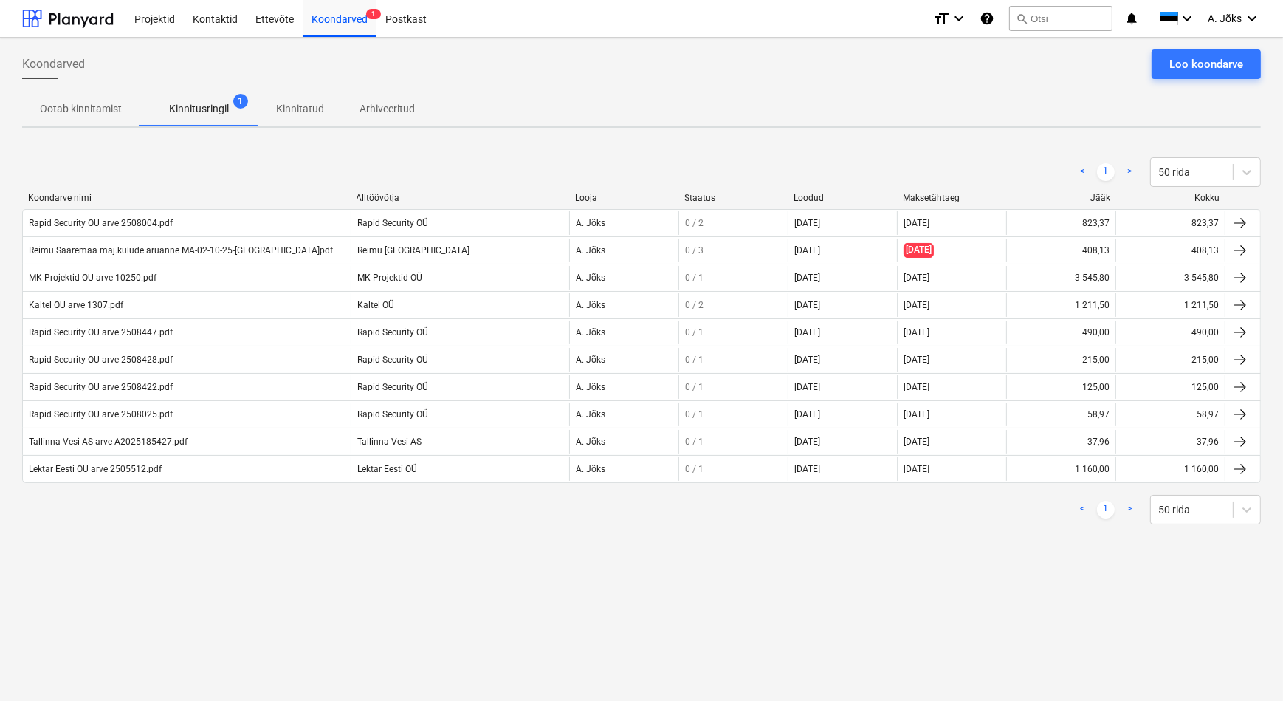
click at [131, 251] on div "Reimu Saaremaa maj.kulude aruanne MA-02-10-25-[GEOGRAPHIC_DATA]pdf" at bounding box center [181, 250] width 304 height 10
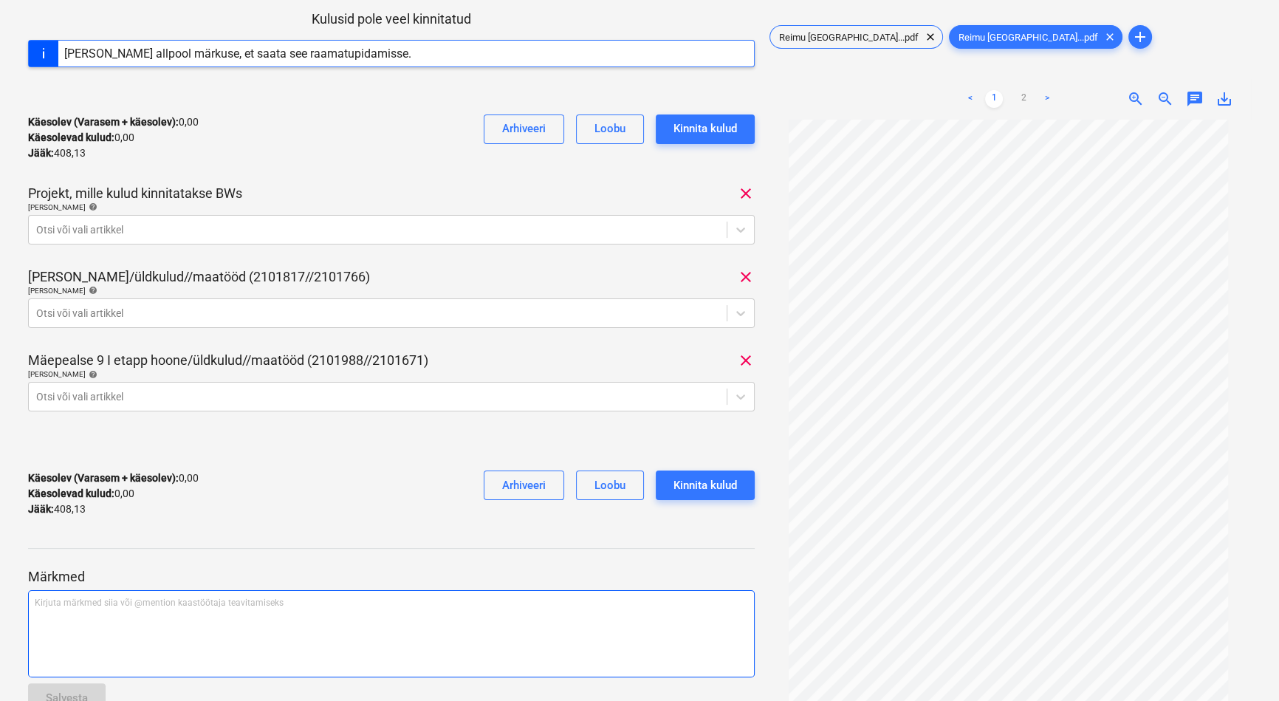
scroll to position [268, 0]
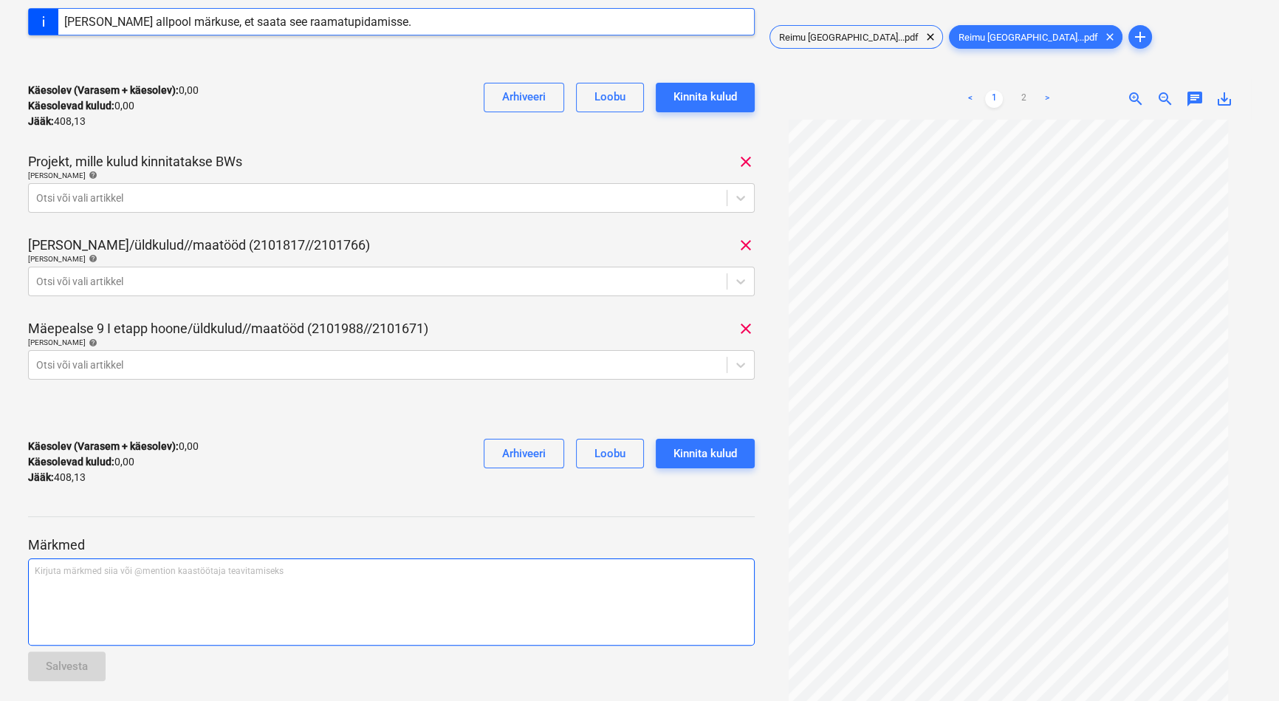
click at [95, 564] on div "Kirjuta märkmed siia või @mention kaastöötaja teavitamiseks ﻿" at bounding box center [391, 601] width 727 height 87
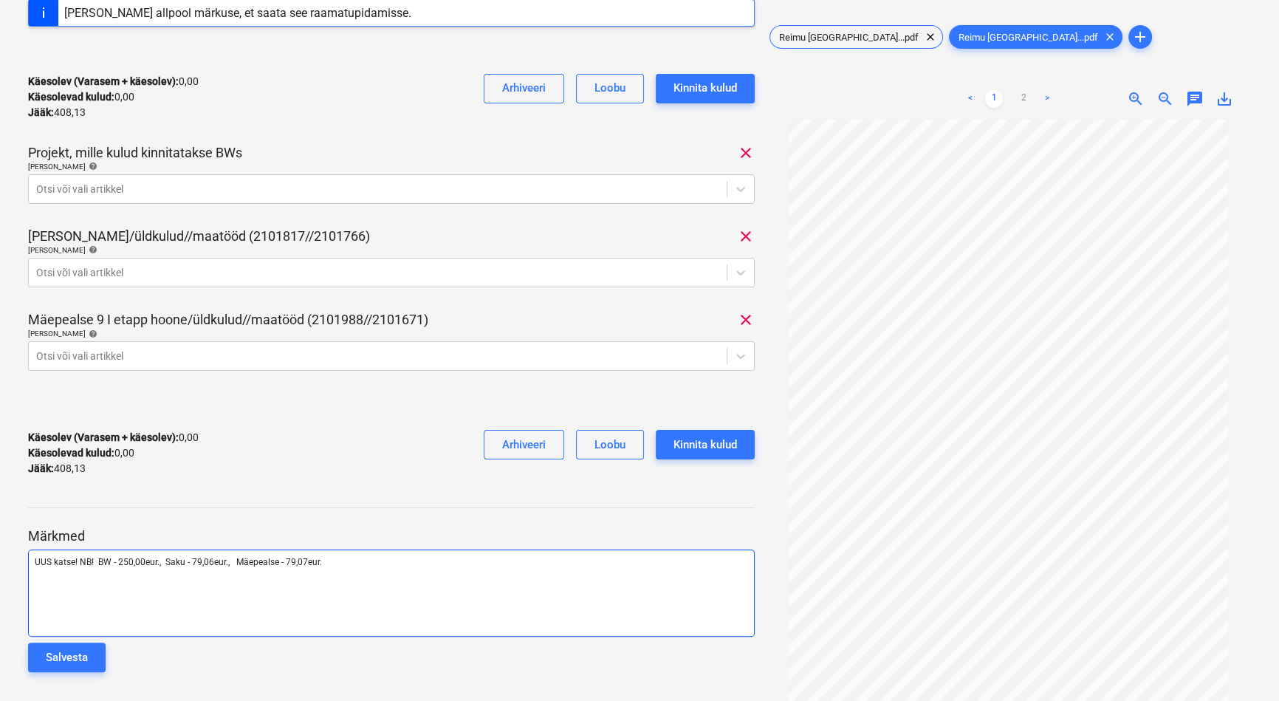
click at [80, 558] on span "UUS katse! NB! BW - 250,00eur., Saku - 79,06eur., Mäepealse - 79,07eur." at bounding box center [178, 562] width 287 height 10
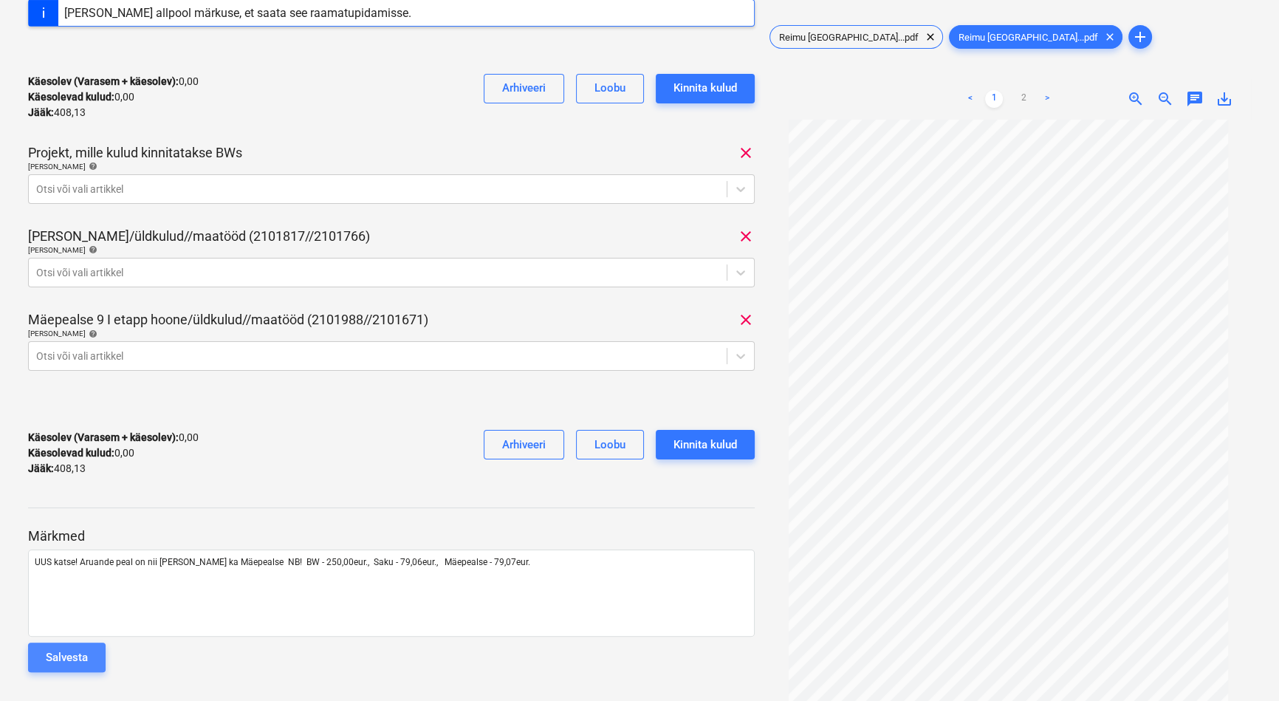
click at [84, 651] on div "Salvesta" at bounding box center [67, 657] width 42 height 19
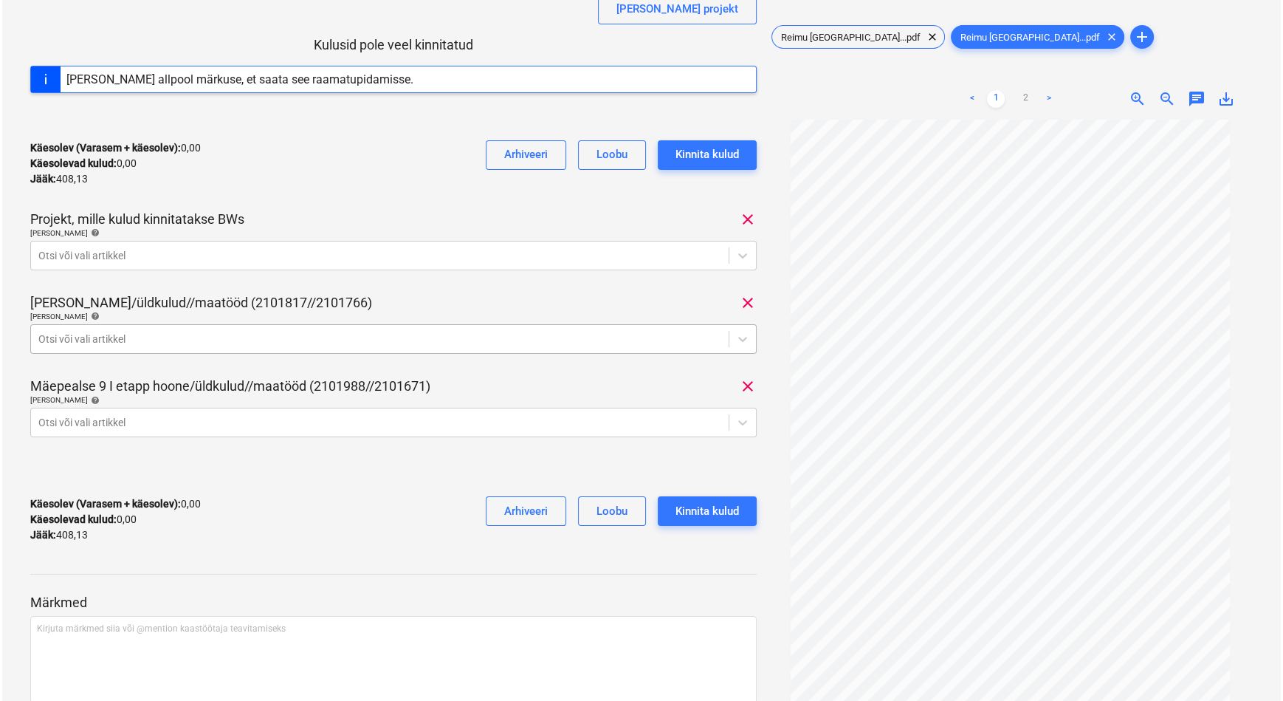
scroll to position [210, 0]
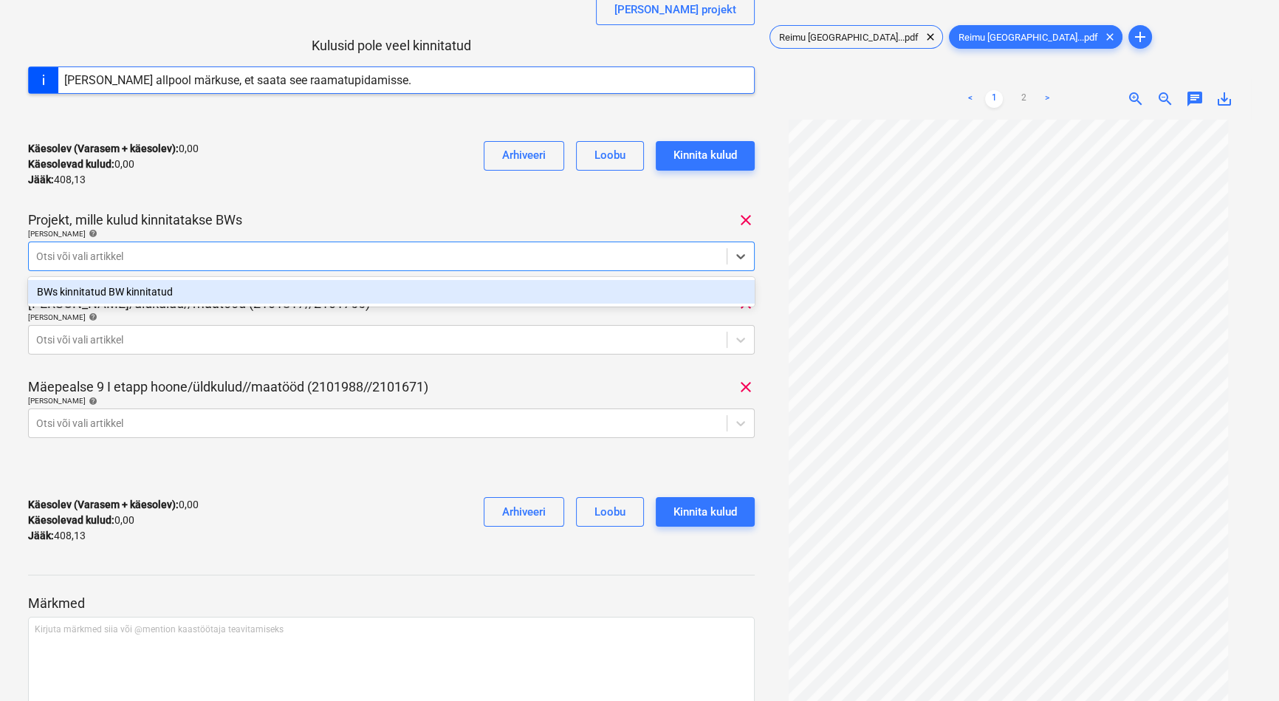
click at [439, 249] on div at bounding box center [377, 256] width 683 height 15
click at [374, 290] on div "BWs kinnitatud BW kinnitatud" at bounding box center [391, 292] width 727 height 24
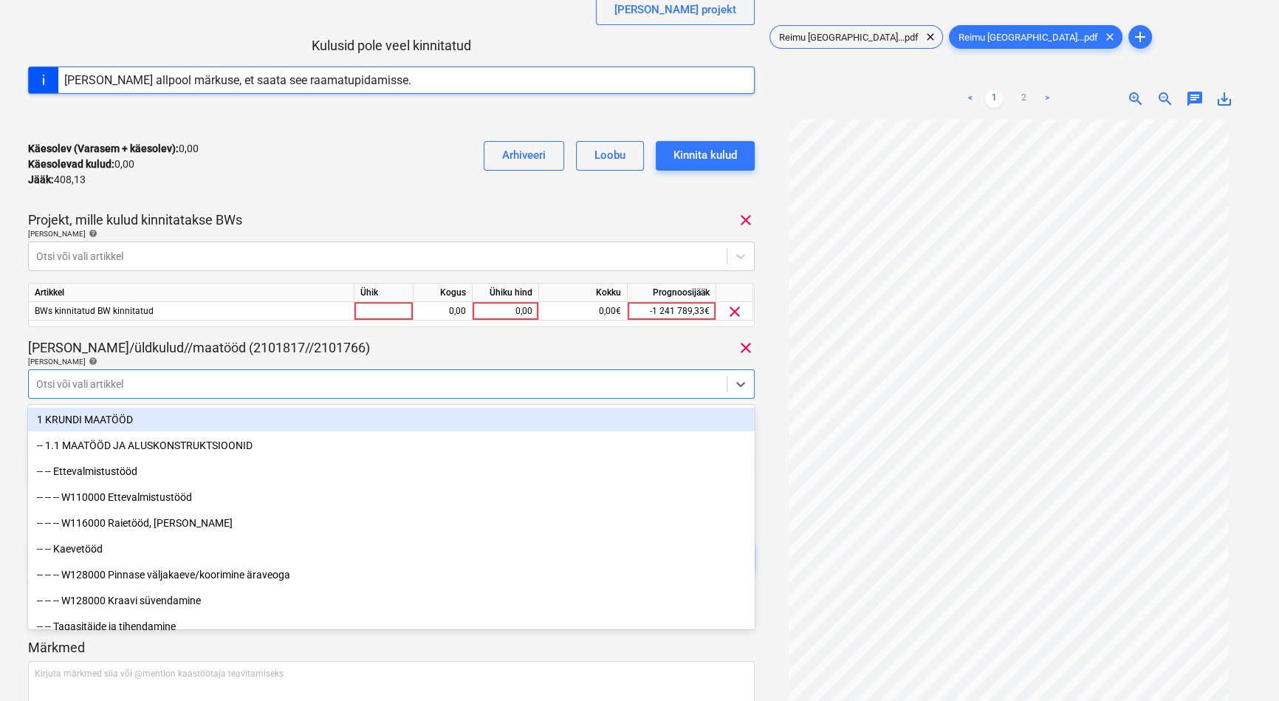
drag, startPoint x: 480, startPoint y: 376, endPoint x: 492, endPoint y: 357, distance: 21.9
click at [480, 377] on div at bounding box center [377, 384] width 683 height 15
click at [509, 309] on div "0,00" at bounding box center [505, 311] width 54 height 18
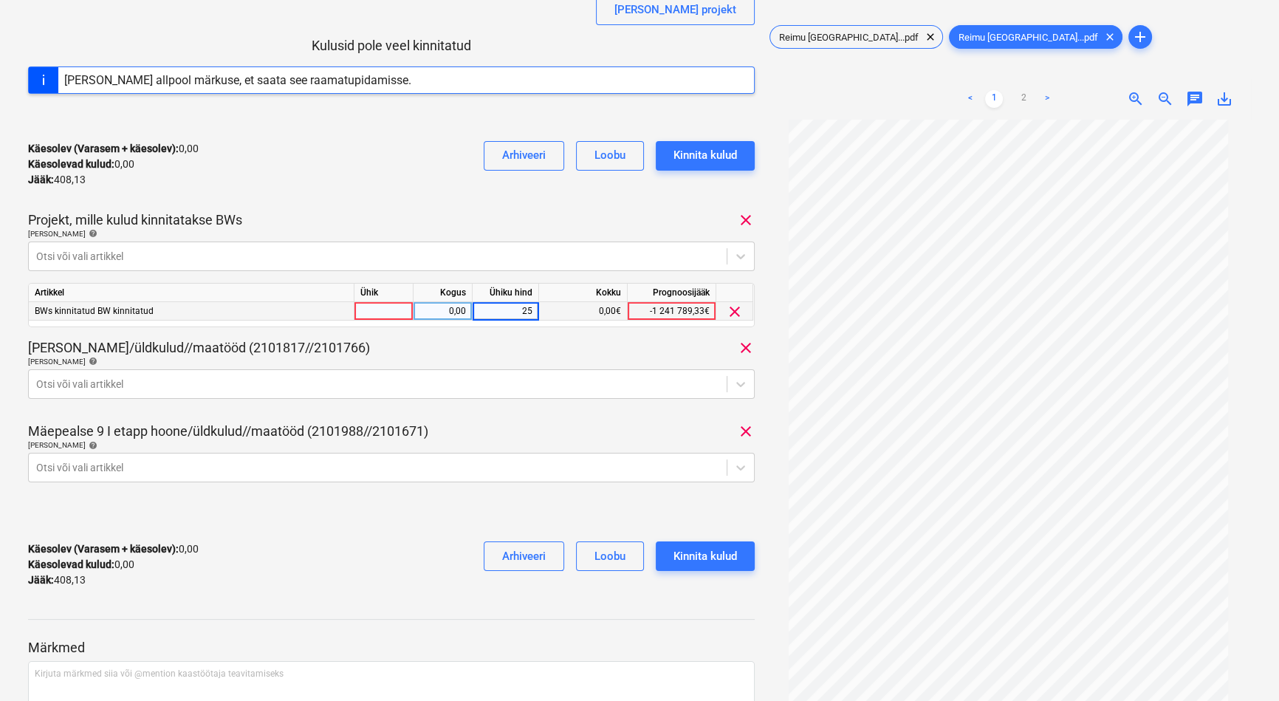
type input "250"
click at [696, 557] on div "Kinnita kulud" at bounding box center [704, 555] width 63 height 19
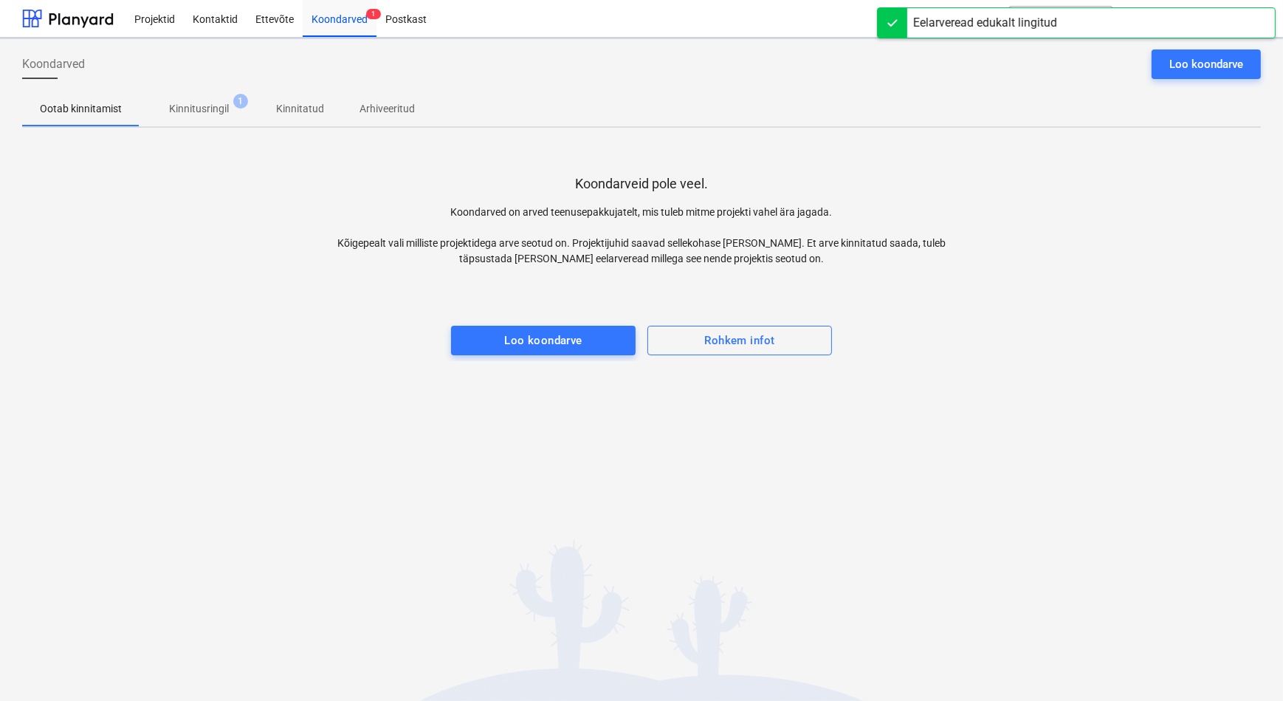
click at [196, 108] on p "Kinnitusringil" at bounding box center [199, 109] width 60 height 16
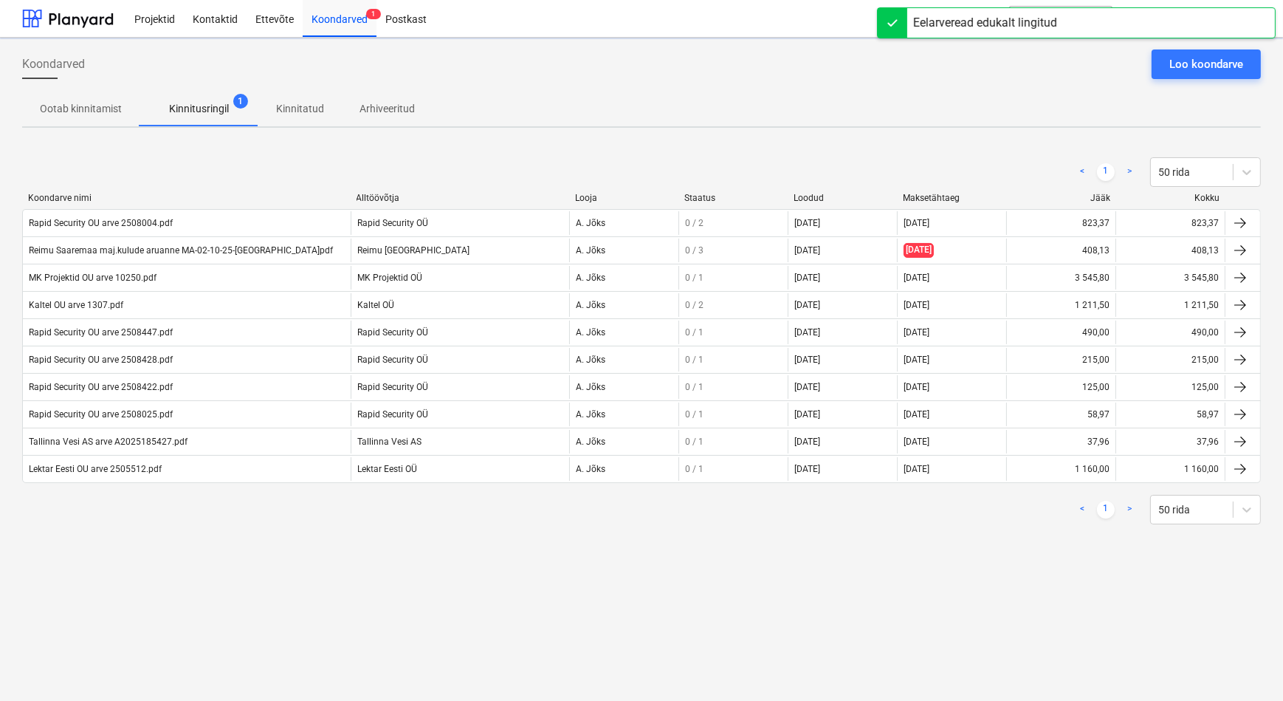
click at [281, 560] on div "Koondarved Loo koondarve Ootab kinnitamist Kinnitusringil 1 Kinnitatud Arhiveer…" at bounding box center [641, 369] width 1283 height 663
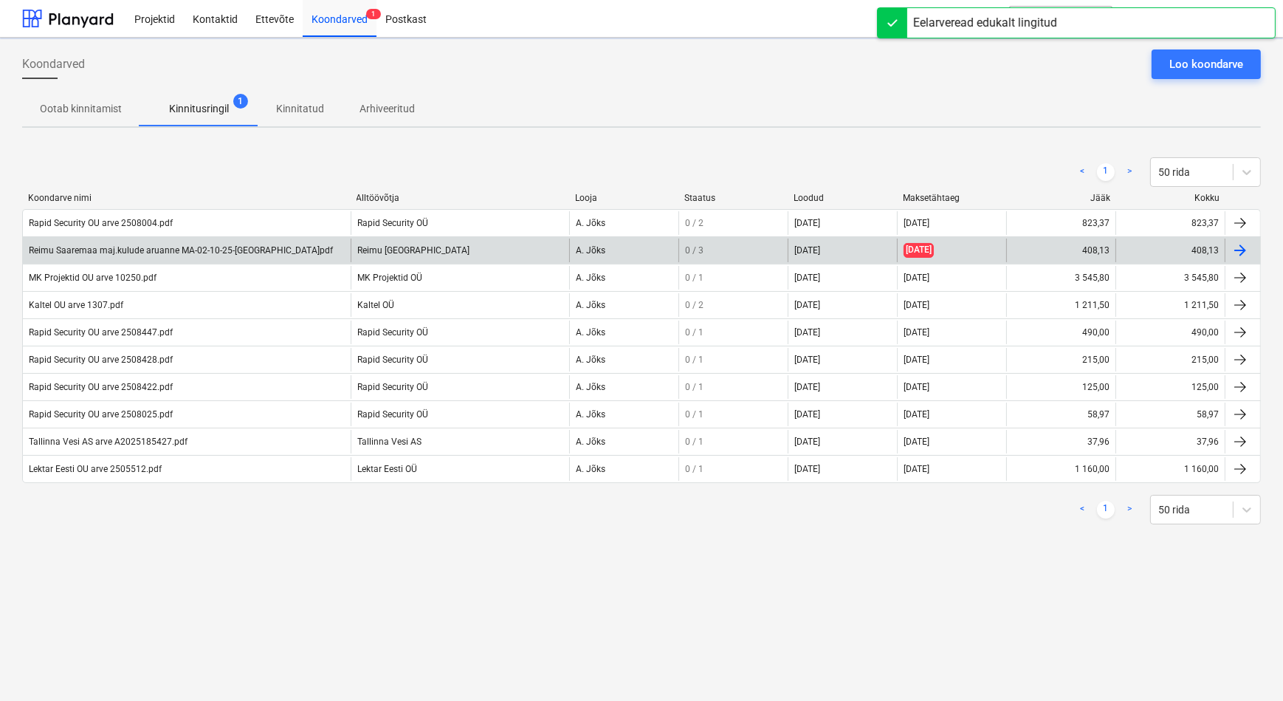
click at [171, 251] on div "Reimu Saaremaa maj.kulude aruanne MA-02-10-25-[GEOGRAPHIC_DATA]pdf" at bounding box center [181, 250] width 304 height 10
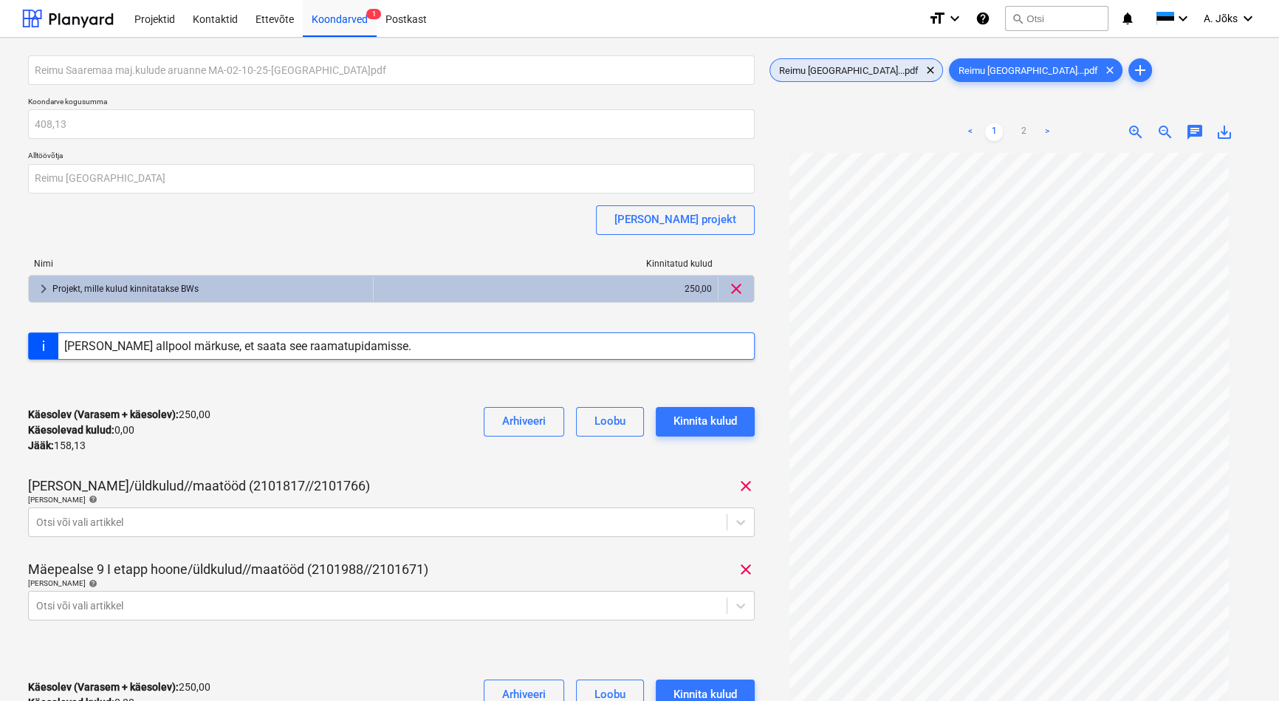
click at [812, 69] on span "Reimu [GEOGRAPHIC_DATA]...pdf" at bounding box center [848, 70] width 157 height 11
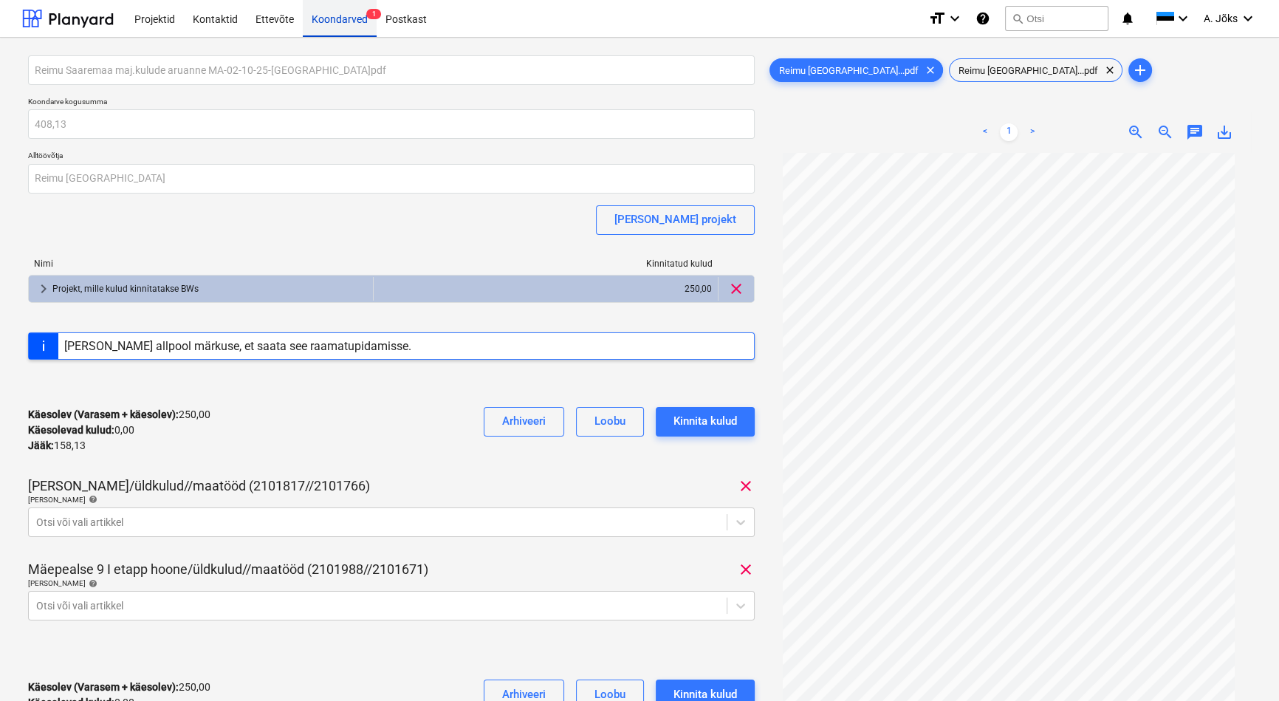
click at [332, 16] on div "Koondarved 1" at bounding box center [340, 18] width 74 height 38
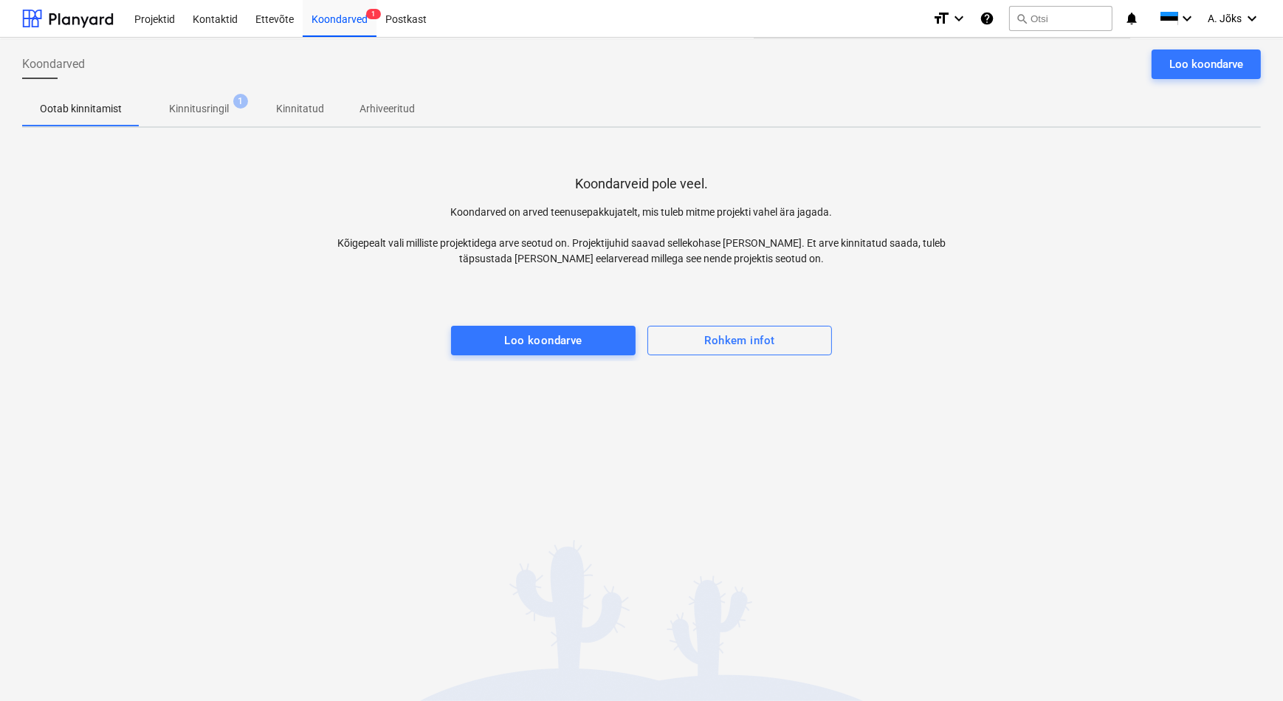
drag, startPoint x: 218, startPoint y: 111, endPoint x: 196, endPoint y: 117, distance: 22.2
click at [218, 111] on p "Kinnitusringil" at bounding box center [199, 109] width 60 height 16
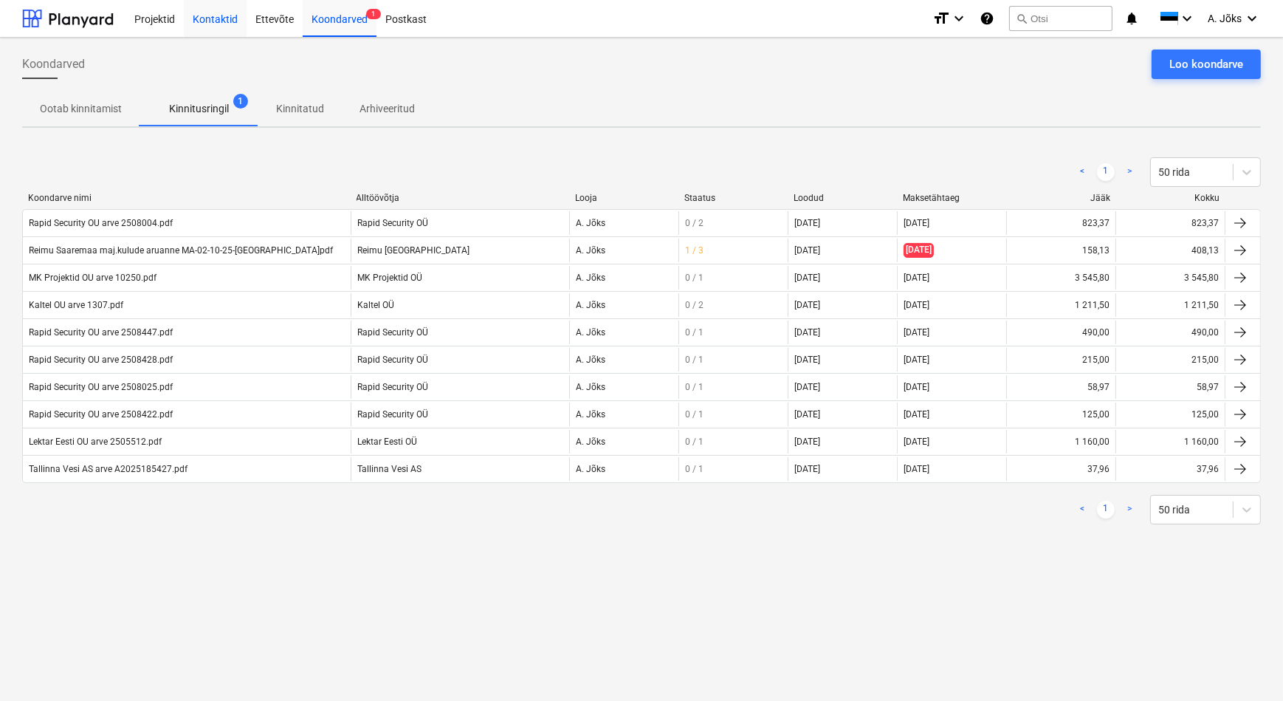
click at [222, 14] on div "Kontaktid" at bounding box center [215, 18] width 63 height 38
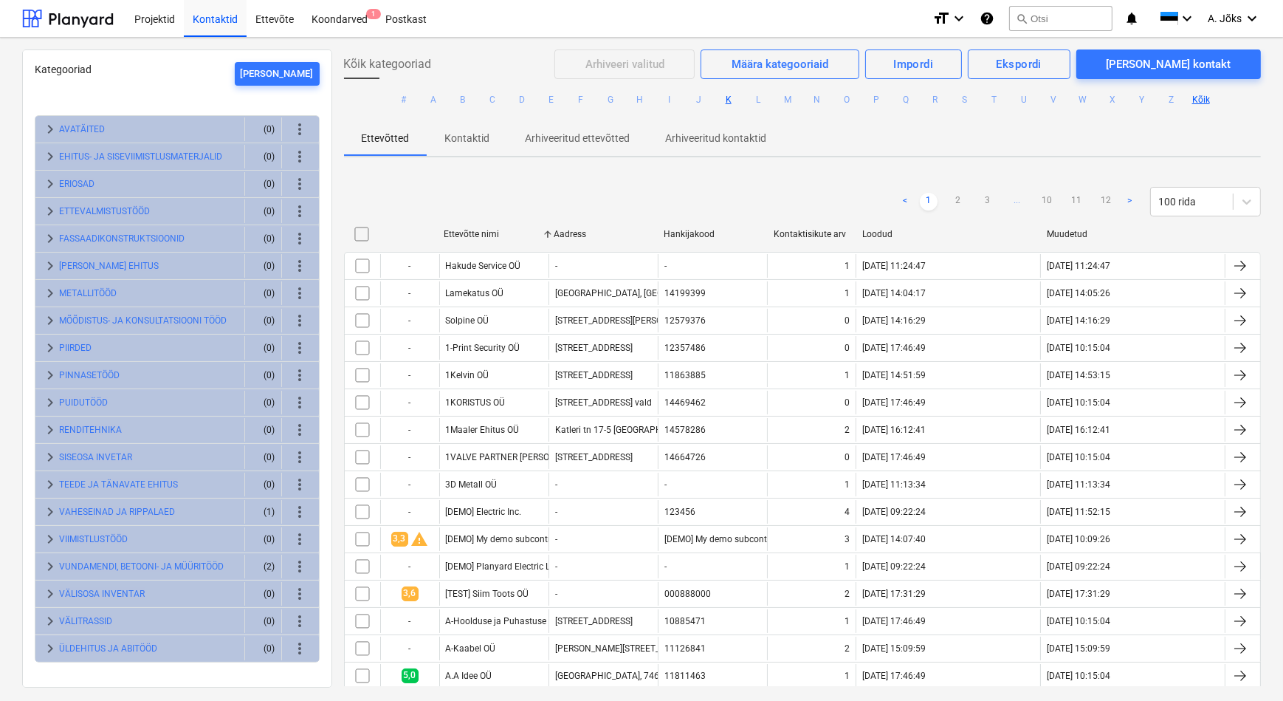
click at [725, 103] on button "K" at bounding box center [729, 100] width 18 height 18
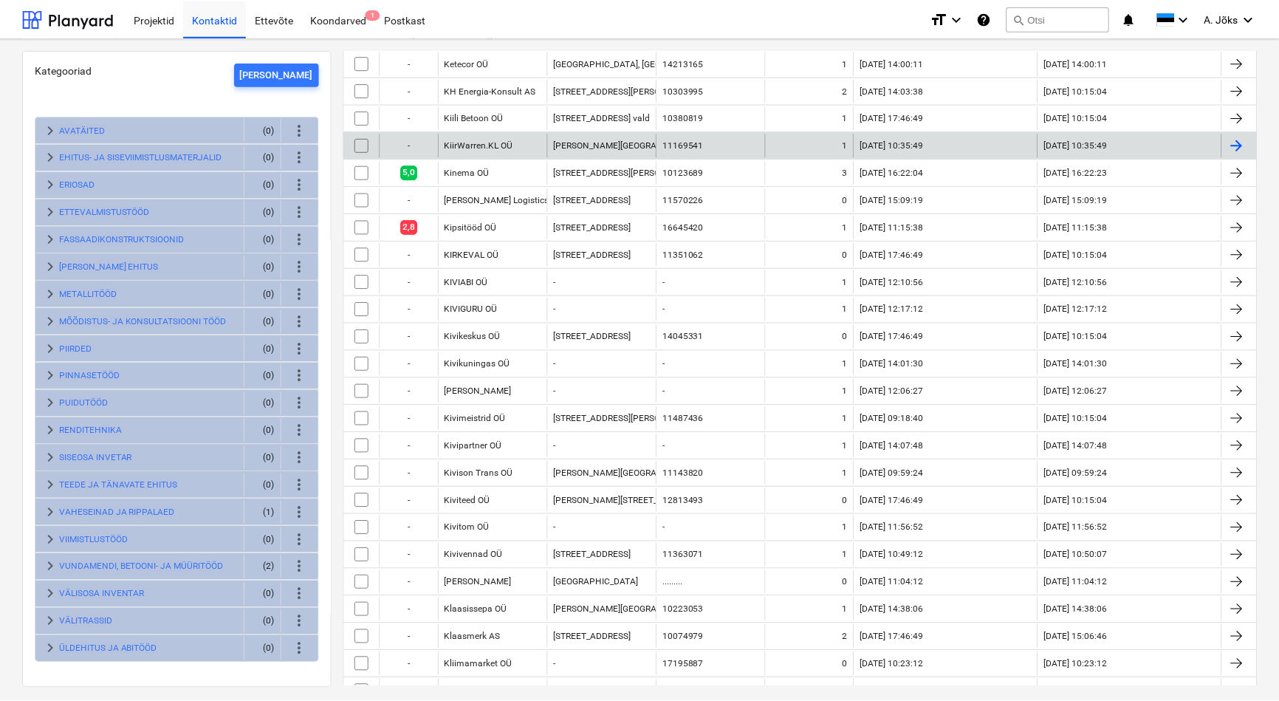
scroll to position [1141, 0]
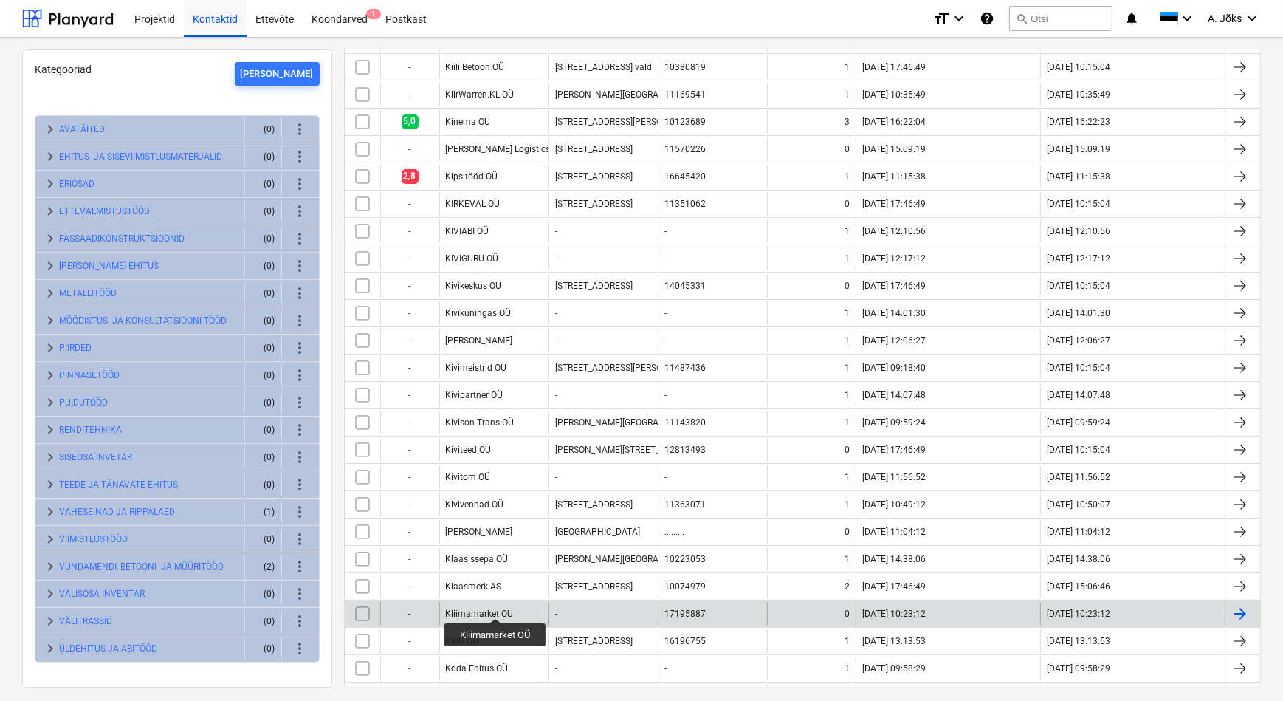
click at [496, 608] on div "Kliimamarket OÜ" at bounding box center [480, 613] width 68 height 10
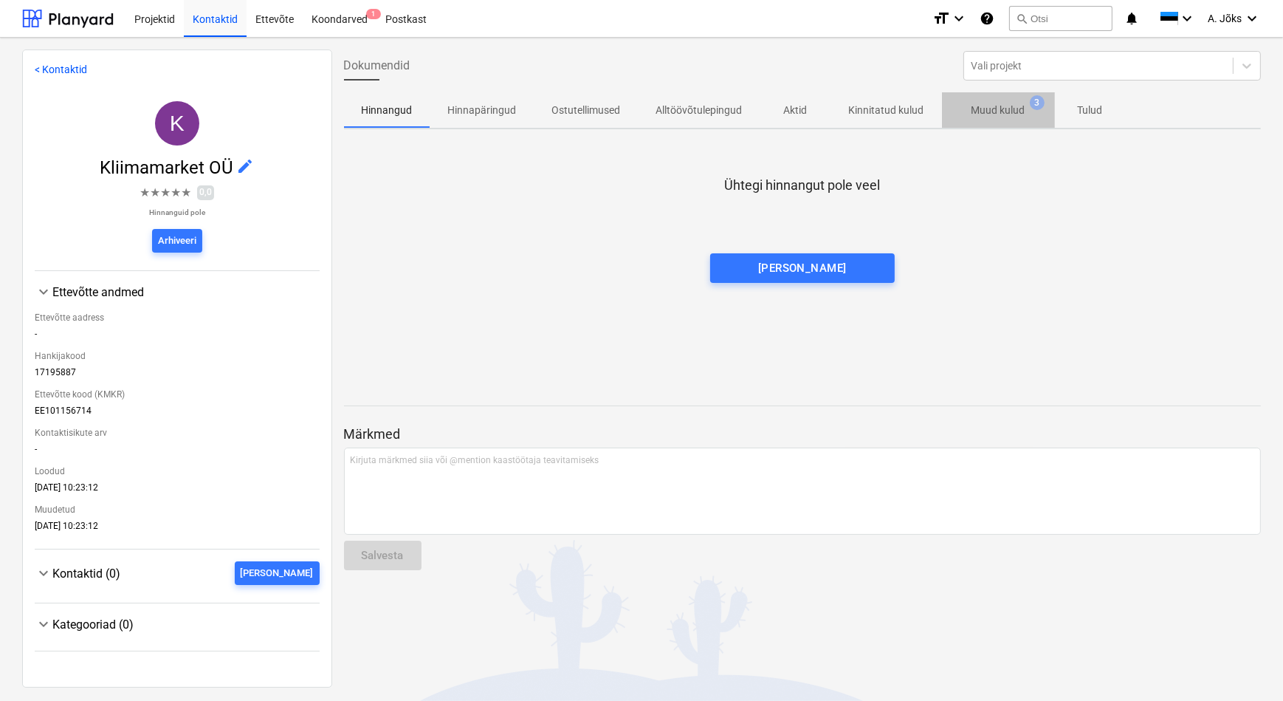
click at [995, 108] on p "Muud kulud" at bounding box center [999, 111] width 54 height 16
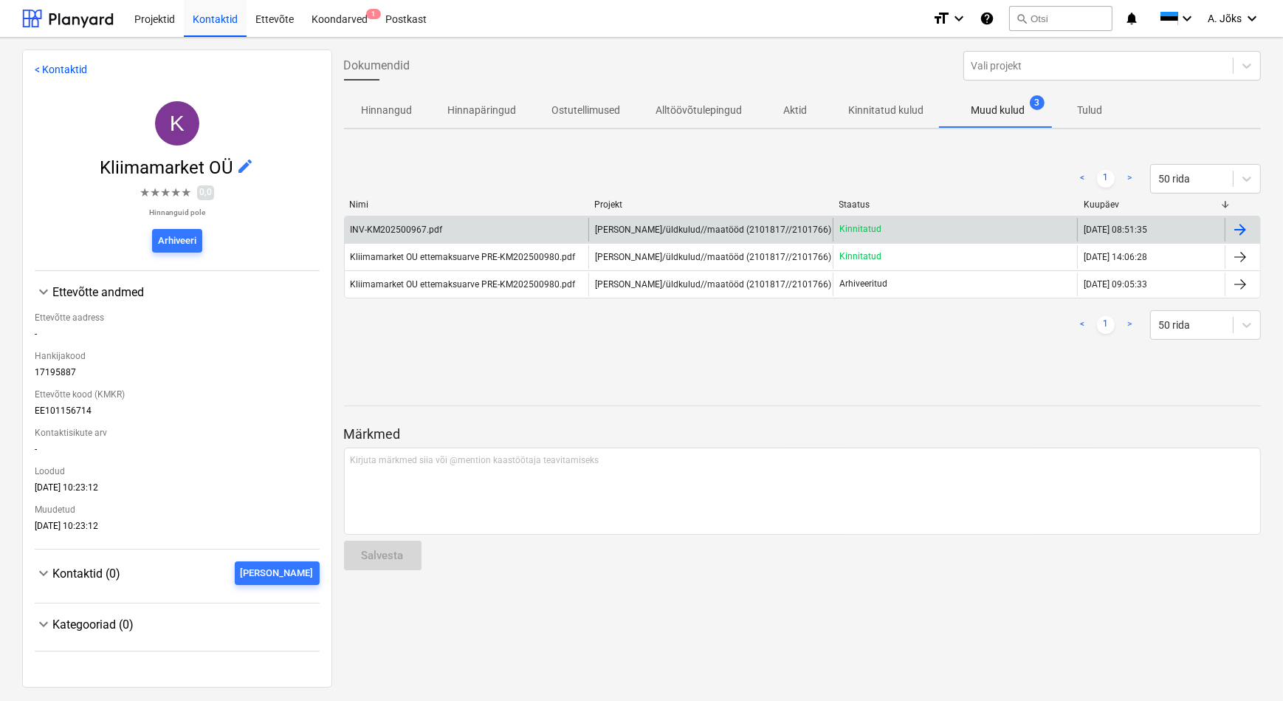
click at [413, 230] on div "INV-KM202500967.pdf" at bounding box center [397, 229] width 92 height 10
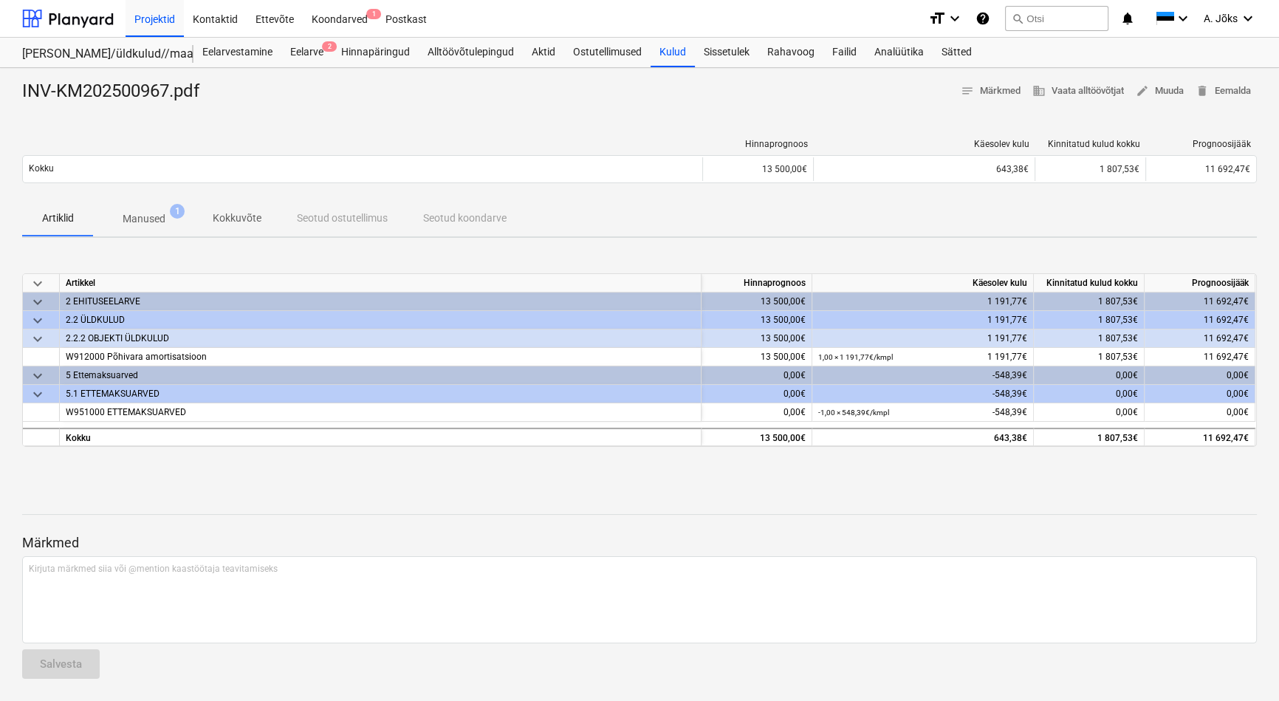
click at [143, 215] on p "Manused" at bounding box center [144, 219] width 43 height 16
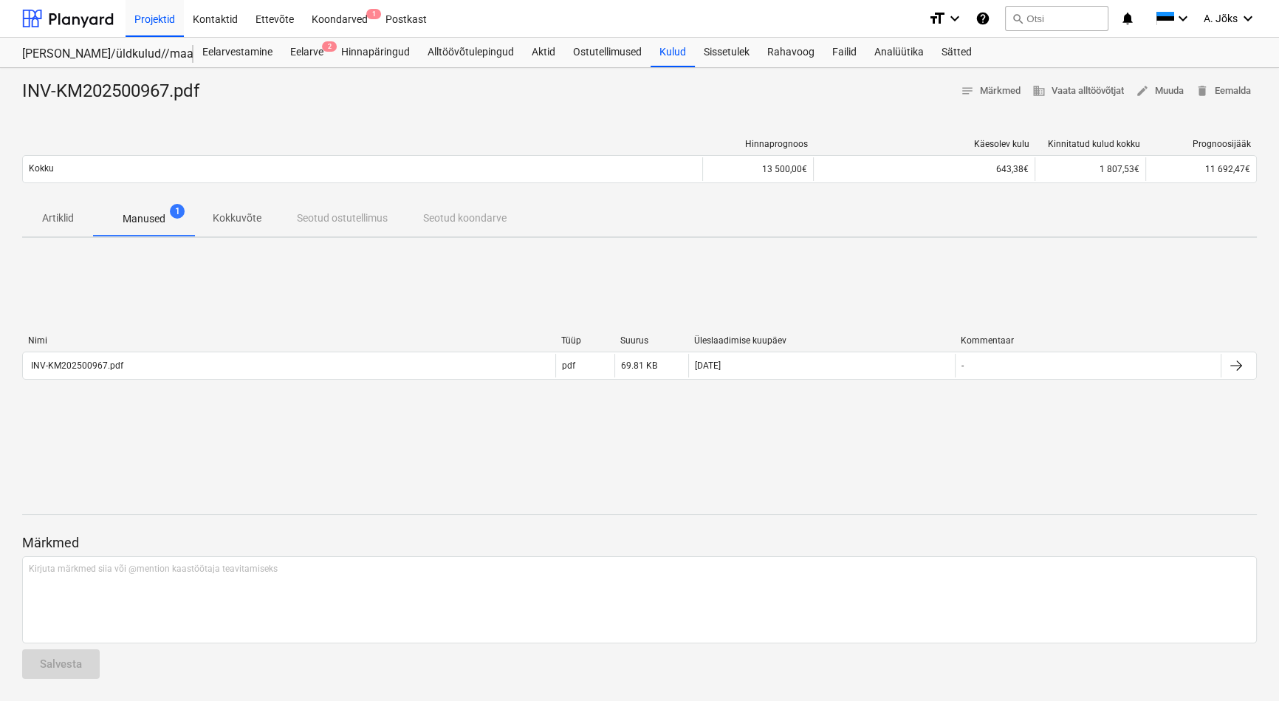
click at [444, 217] on div "Artiklid Manused 1 Kokkuvõte Seotud ostutellimus Seotud koondarve" at bounding box center [639, 218] width 1234 height 35
click at [226, 226] on p "Kokkuvõte" at bounding box center [237, 218] width 49 height 16
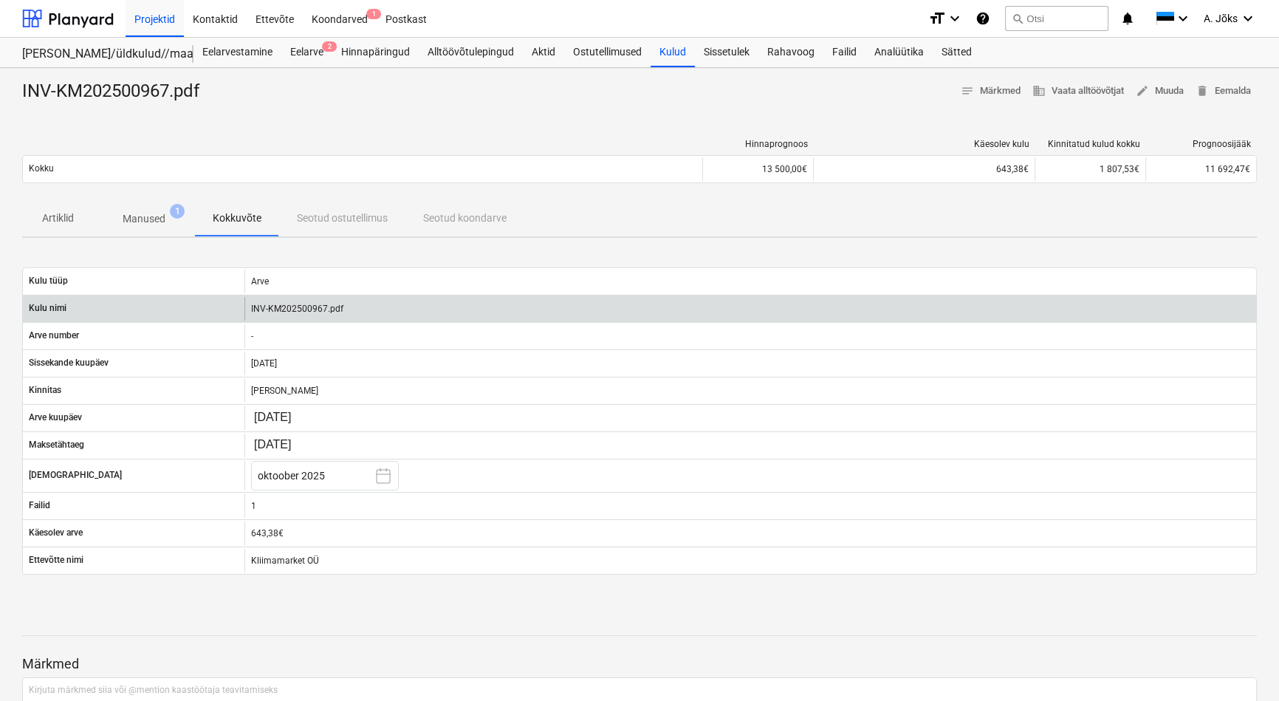
click at [303, 311] on div "INV-KM202500967.pdf" at bounding box center [749, 309] width 1011 height 24
click at [284, 308] on div "INV-KM202500967.pdf" at bounding box center [749, 309] width 1011 height 24
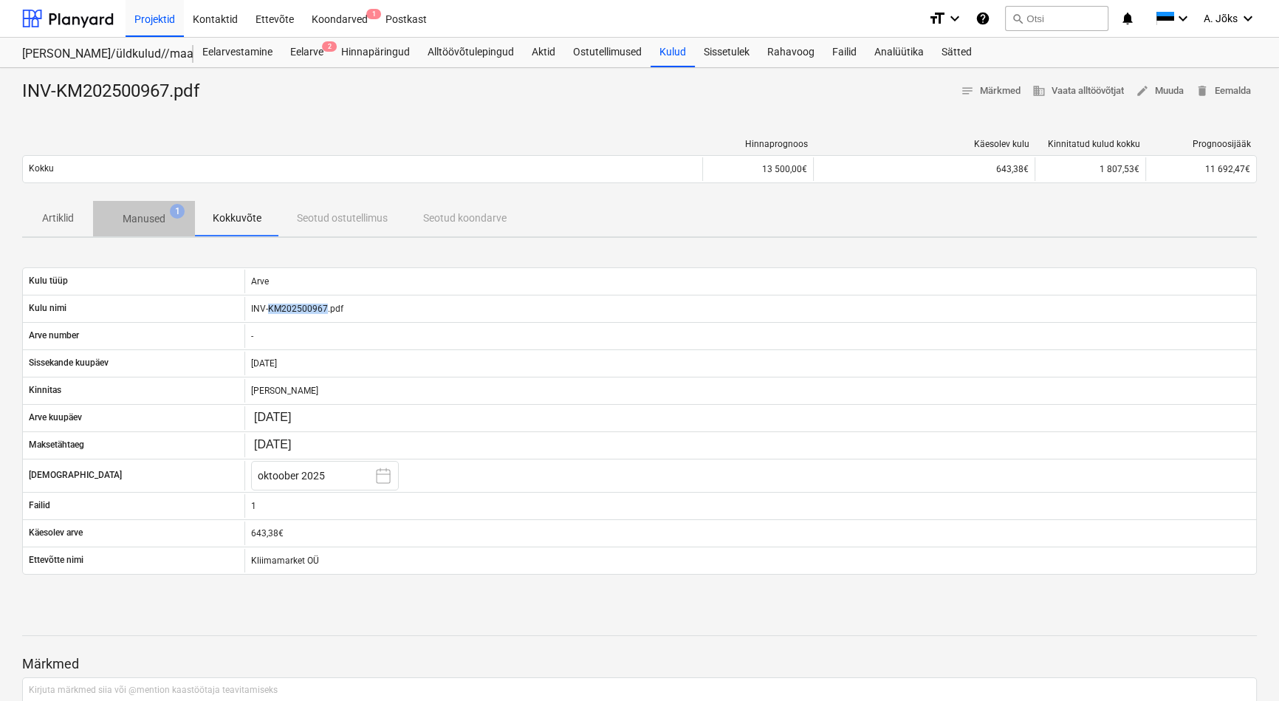
click at [147, 213] on p "Manused" at bounding box center [144, 219] width 43 height 16
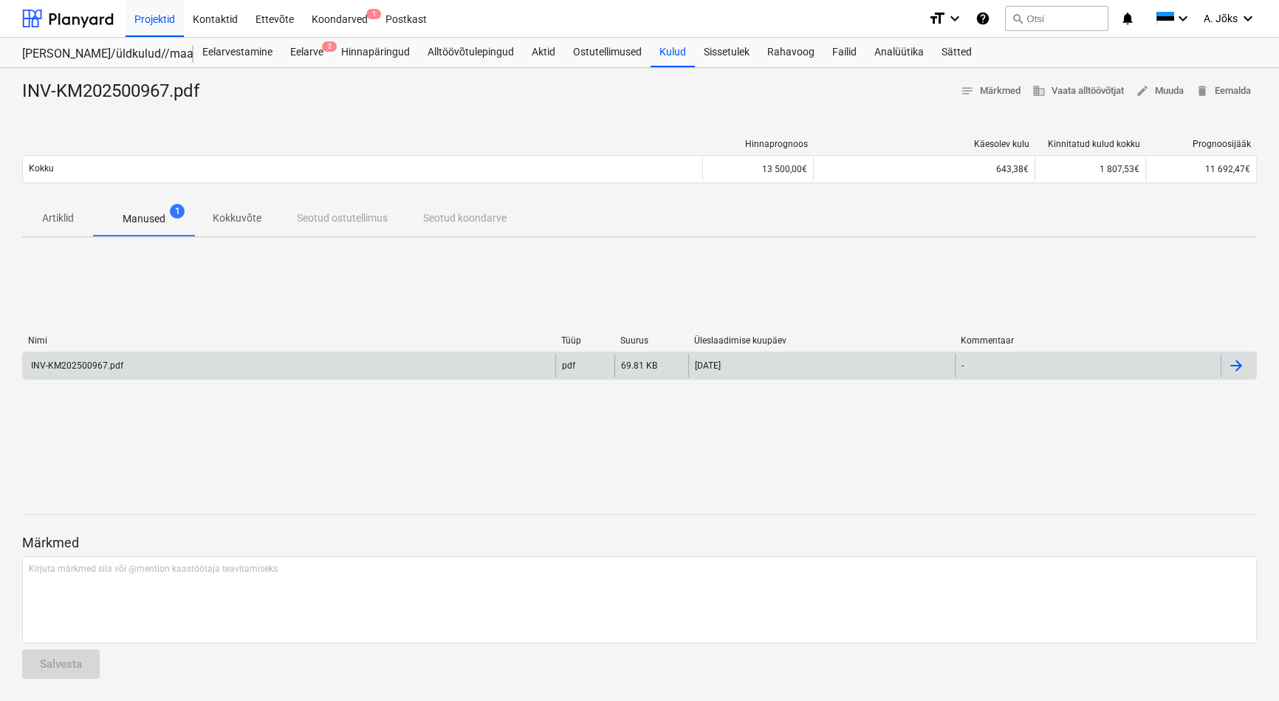
click at [103, 366] on div "INV-KM202500967.pdf" at bounding box center [76, 365] width 95 height 10
click at [254, 225] on span "Kokkuvõte" at bounding box center [237, 218] width 84 height 24
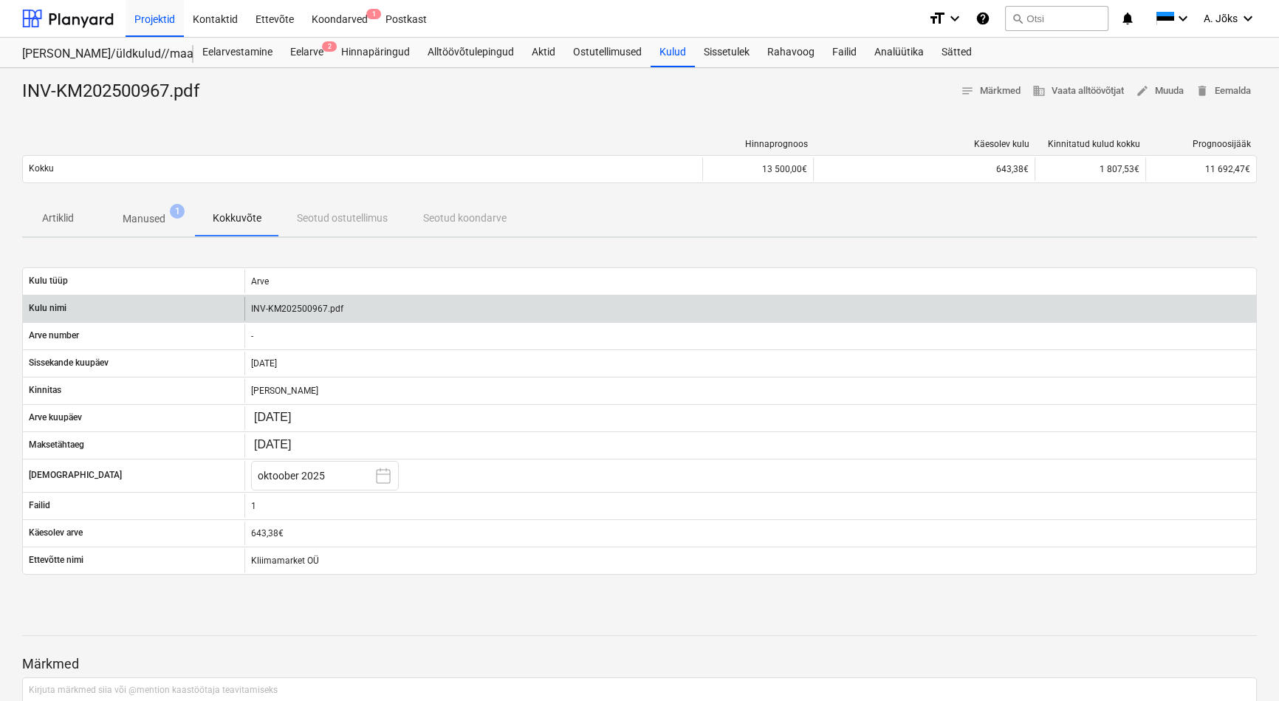
click at [315, 307] on div "INV-KM202500967.pdf" at bounding box center [749, 309] width 1011 height 24
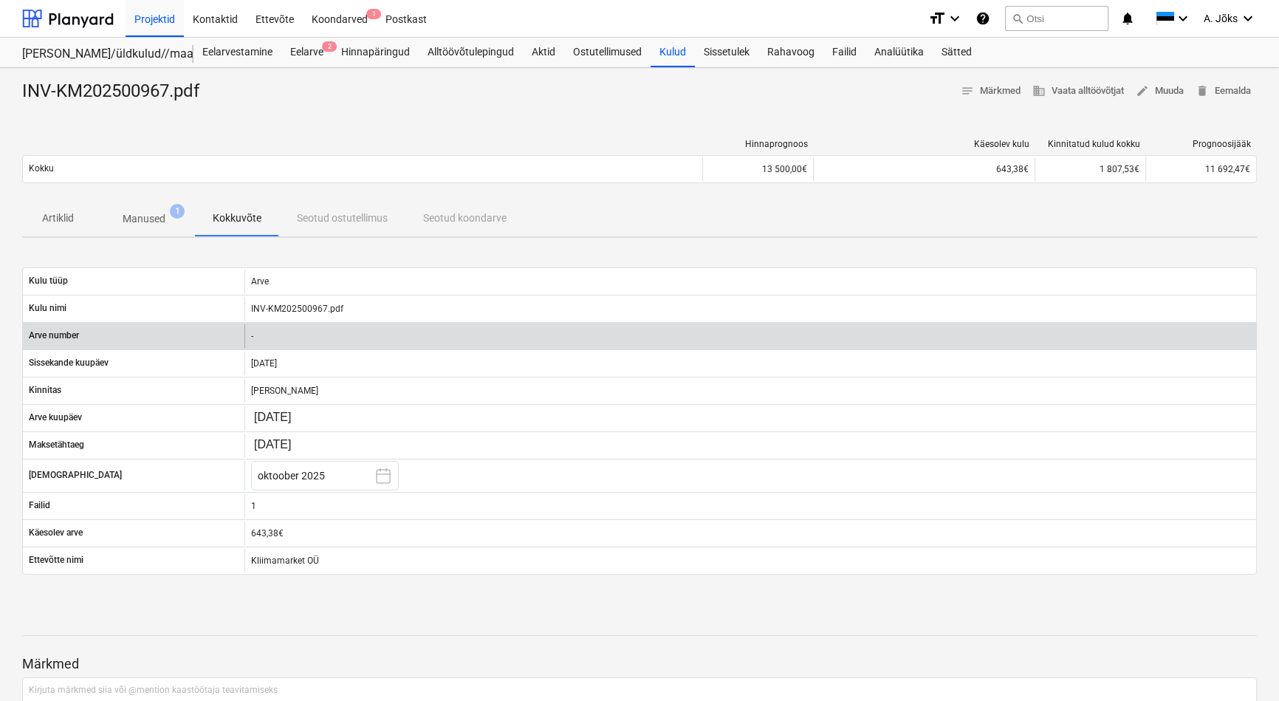
click at [317, 332] on div "-" at bounding box center [749, 336] width 1011 height 24
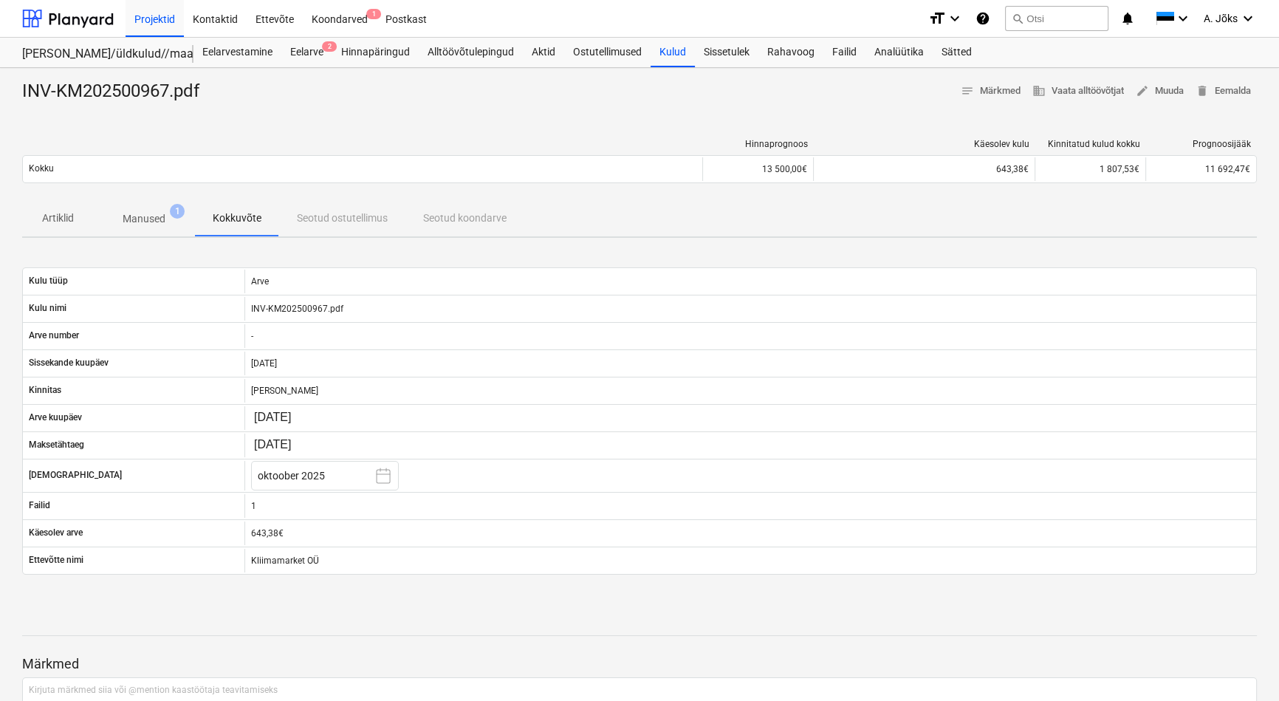
click at [466, 221] on div "Artiklid Manused 1 Kokkuvõte Seotud ostutellimus Seotud koondarve" at bounding box center [639, 218] width 1234 height 35
click at [150, 216] on p "Manused" at bounding box center [144, 219] width 43 height 16
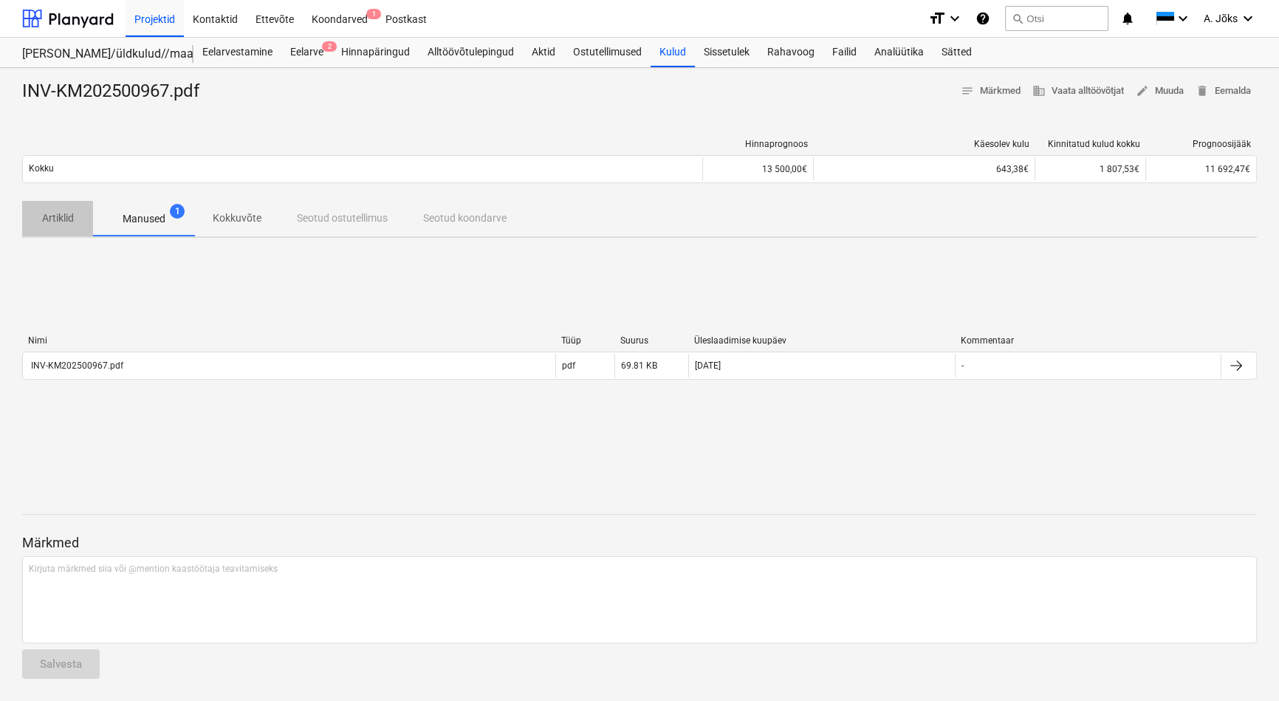
click at [45, 216] on p "Artiklid" at bounding box center [57, 218] width 35 height 16
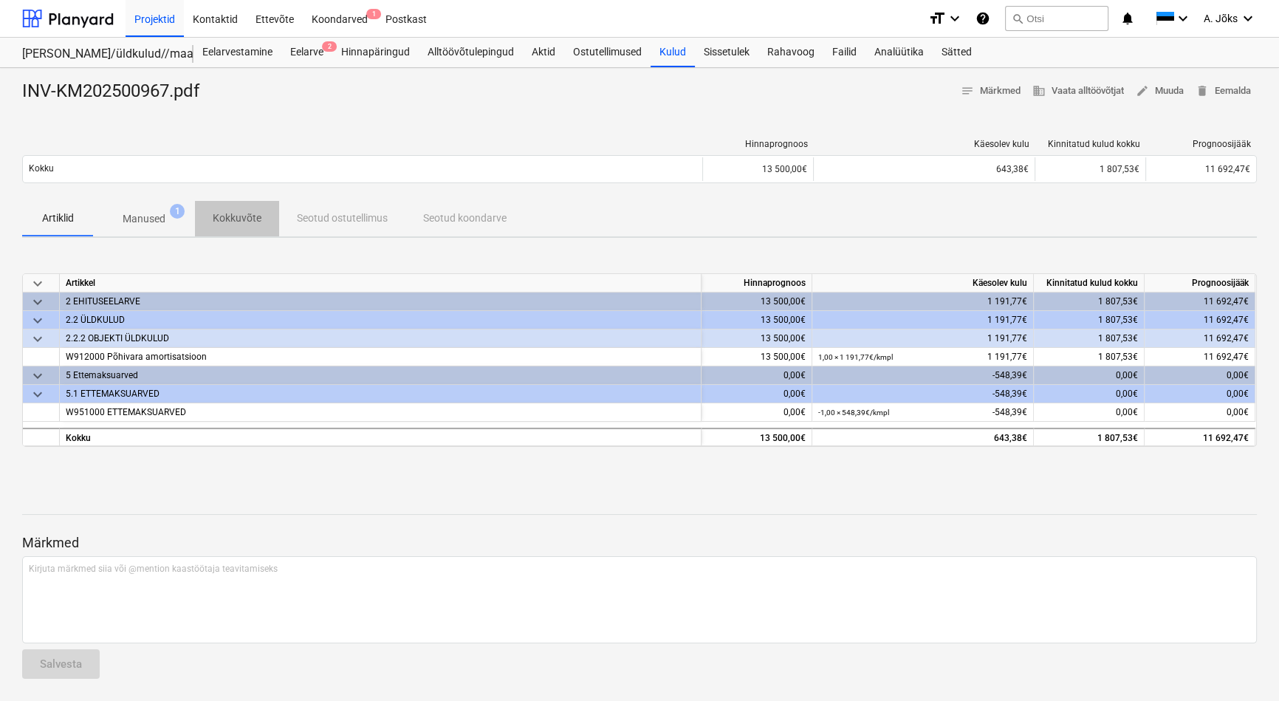
click at [242, 214] on p "Kokkuvõte" at bounding box center [237, 218] width 49 height 16
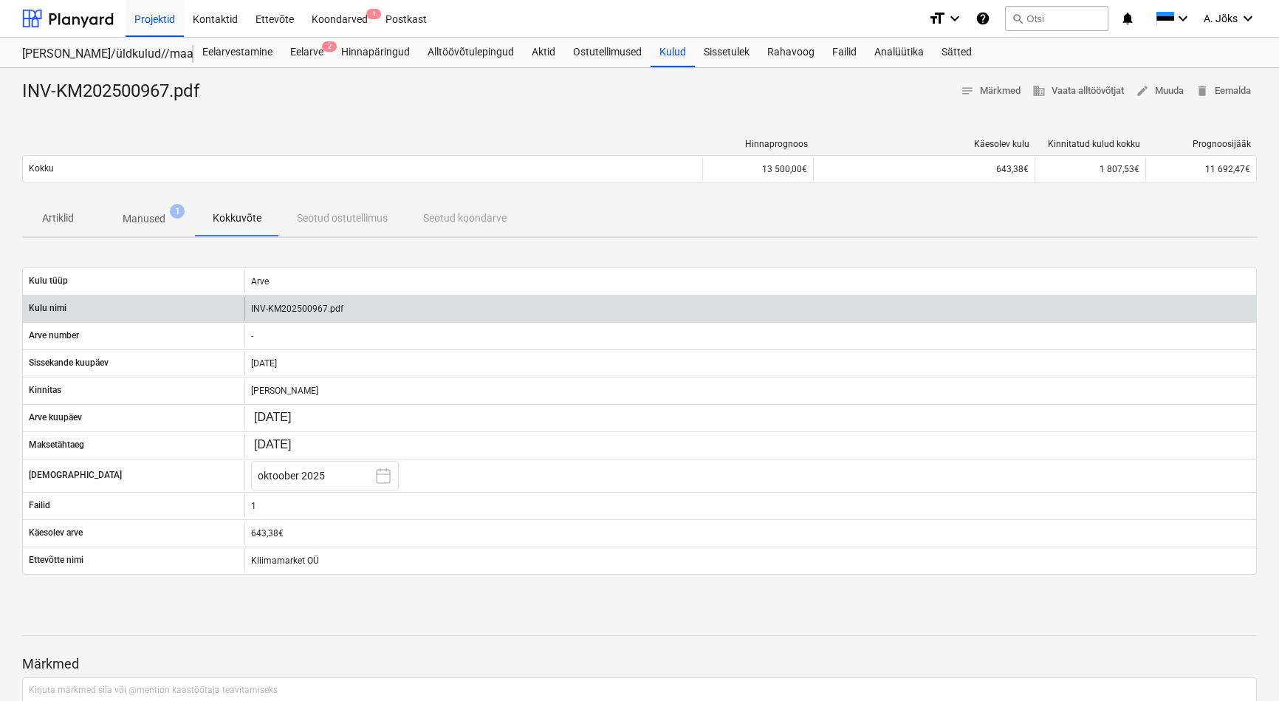
click at [310, 304] on div "INV-KM202500967.pdf" at bounding box center [749, 309] width 1011 height 24
drag, startPoint x: 310, startPoint y: 304, endPoint x: 515, endPoint y: 315, distance: 204.8
click at [515, 315] on div "INV-KM202500967.pdf" at bounding box center [749, 309] width 1011 height 24
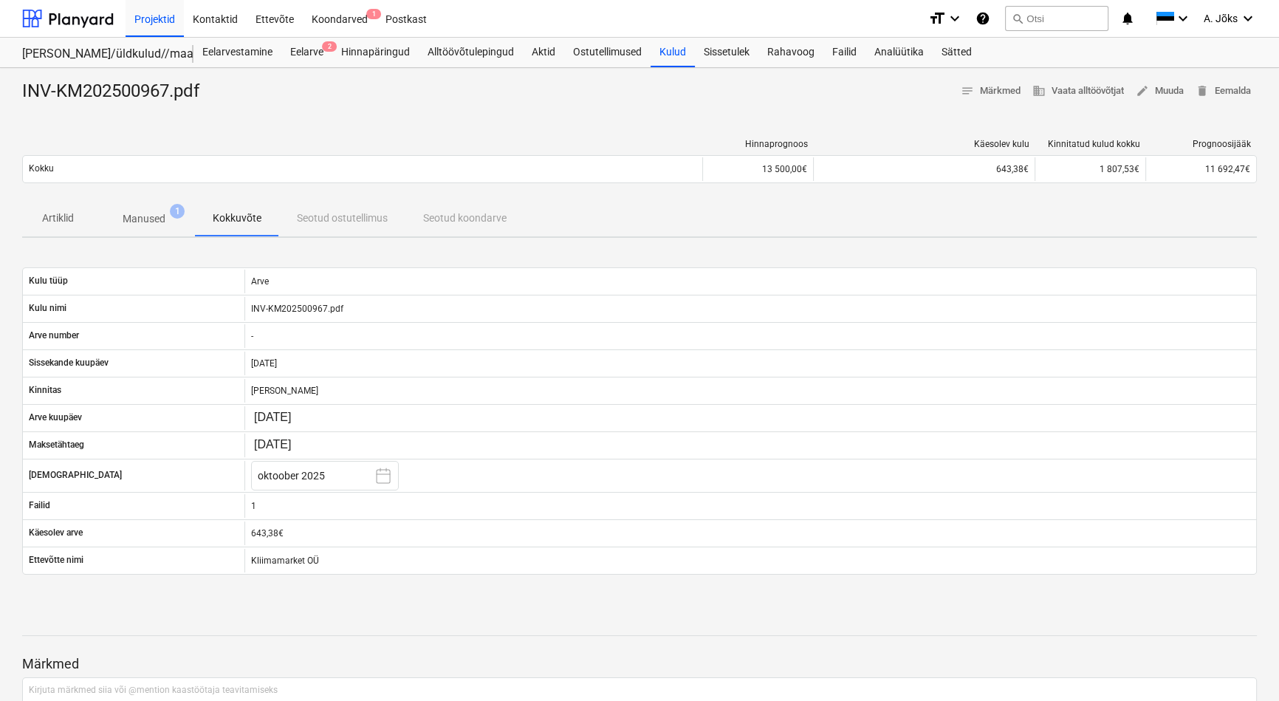
click at [129, 216] on p "Manused" at bounding box center [144, 219] width 43 height 16
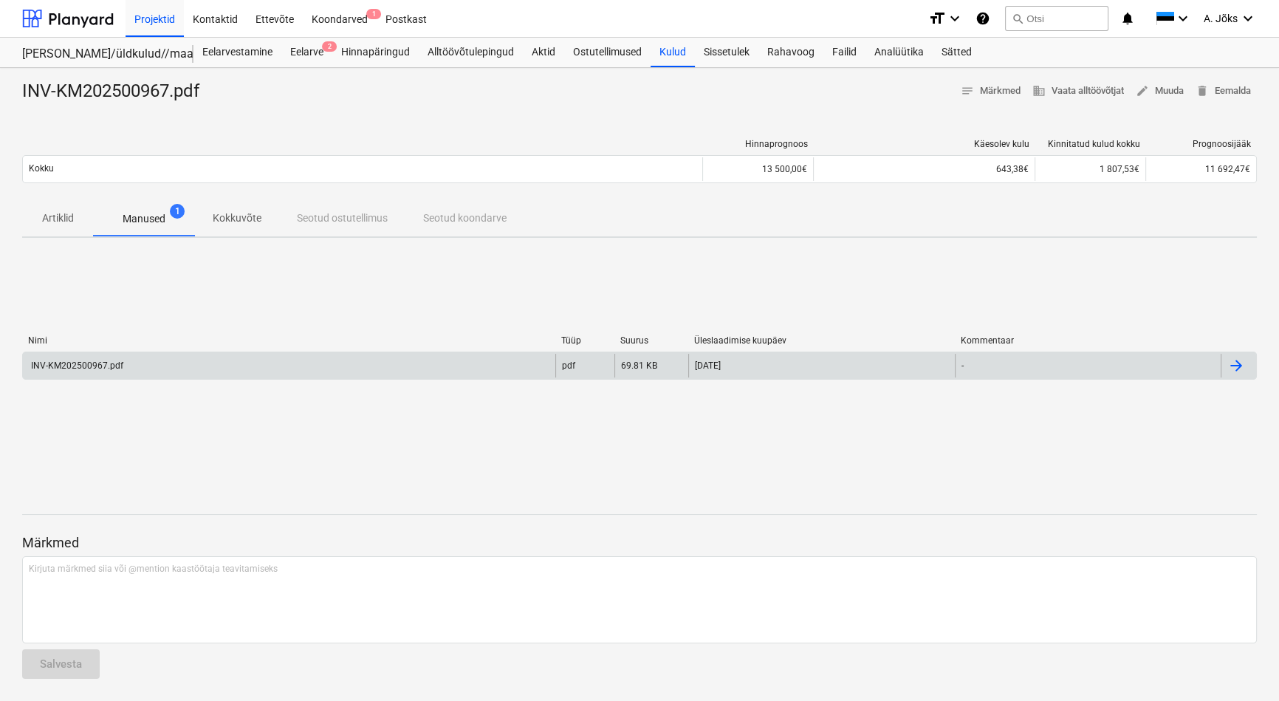
click at [89, 368] on div "INV-KM202500967.pdf" at bounding box center [76, 365] width 95 height 10
click at [241, 221] on p "Kokkuvõte" at bounding box center [237, 218] width 49 height 16
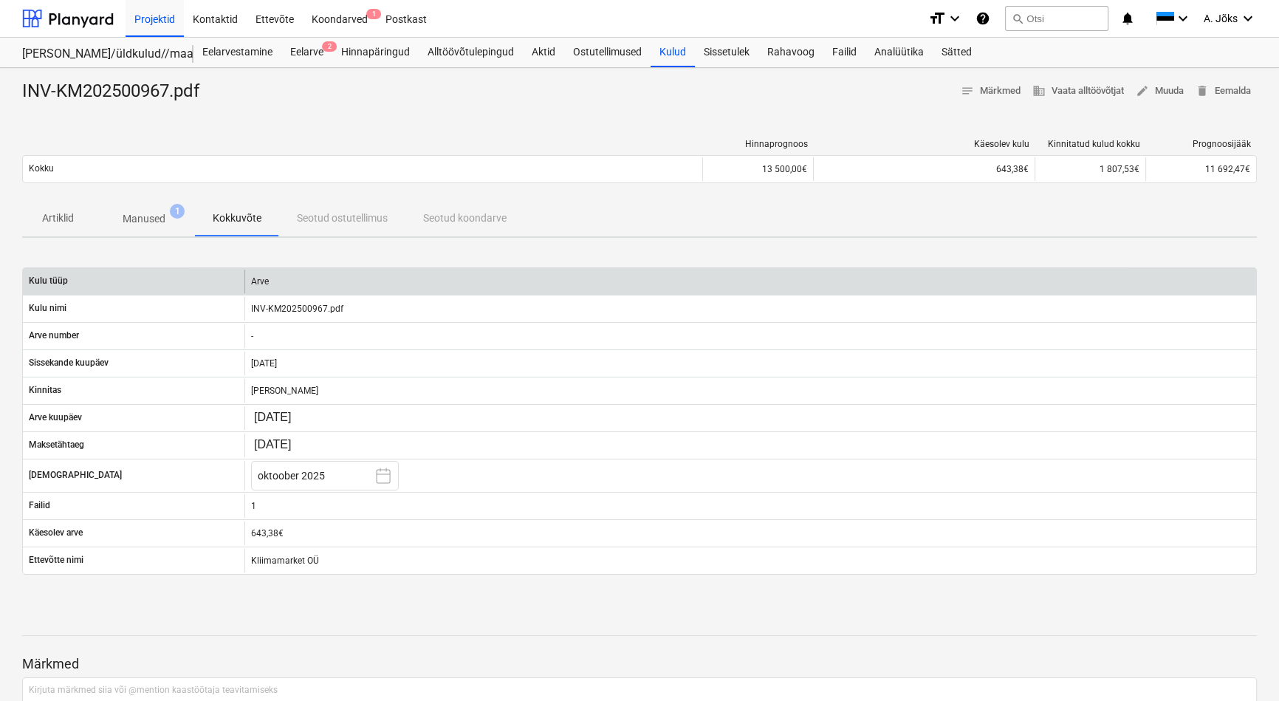
click at [261, 286] on div "Arve" at bounding box center [749, 281] width 1011 height 24
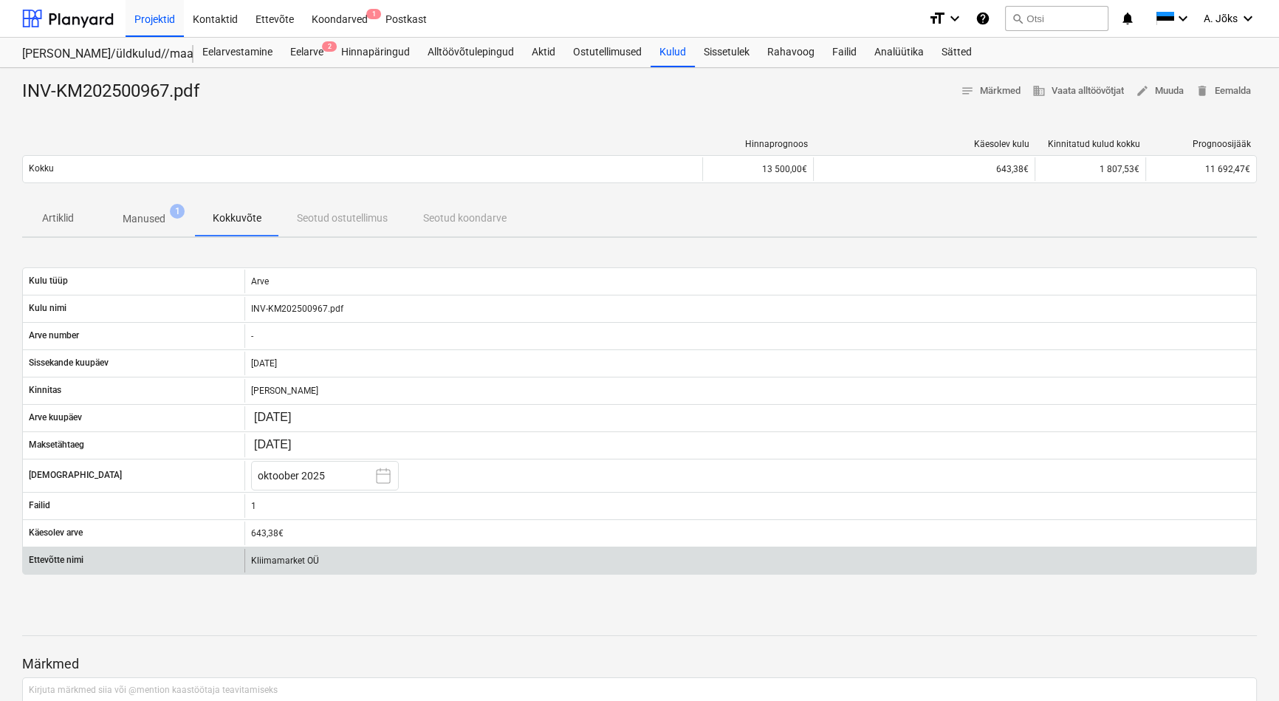
click at [276, 555] on div "Kliimamarket OÜ" at bounding box center [749, 561] width 1011 height 24
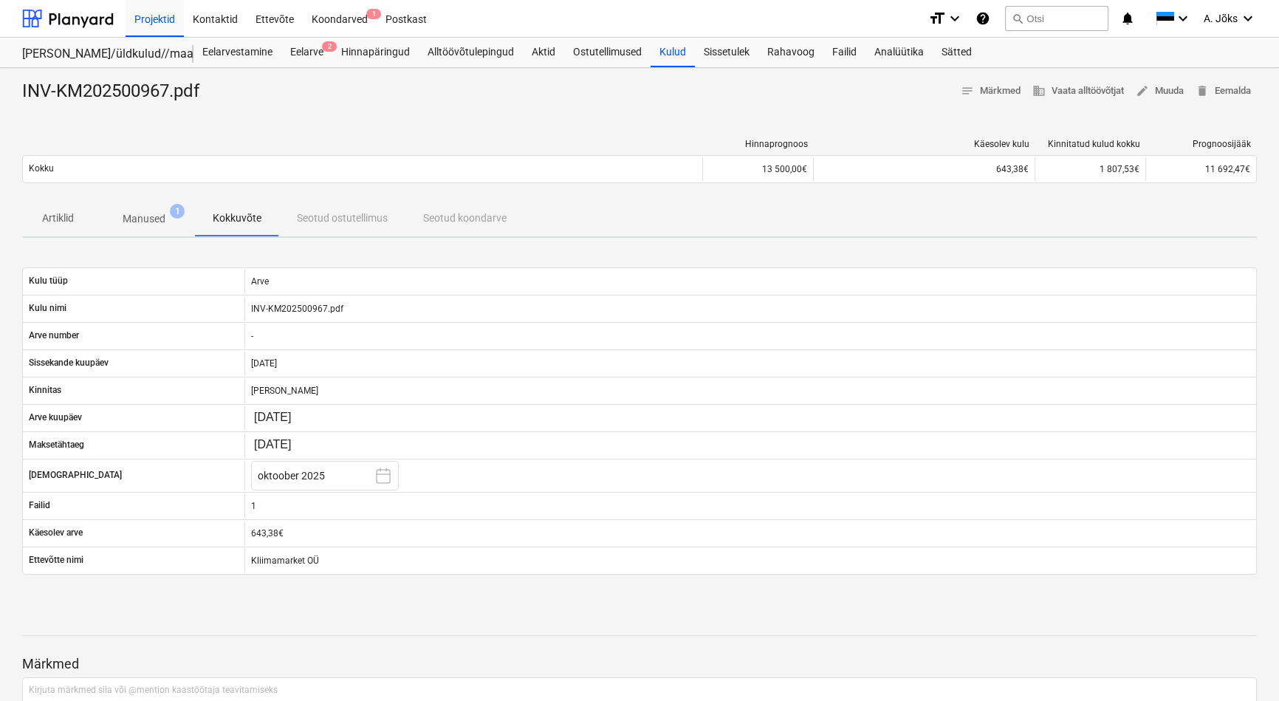
click at [52, 216] on p "Artiklid" at bounding box center [57, 218] width 35 height 16
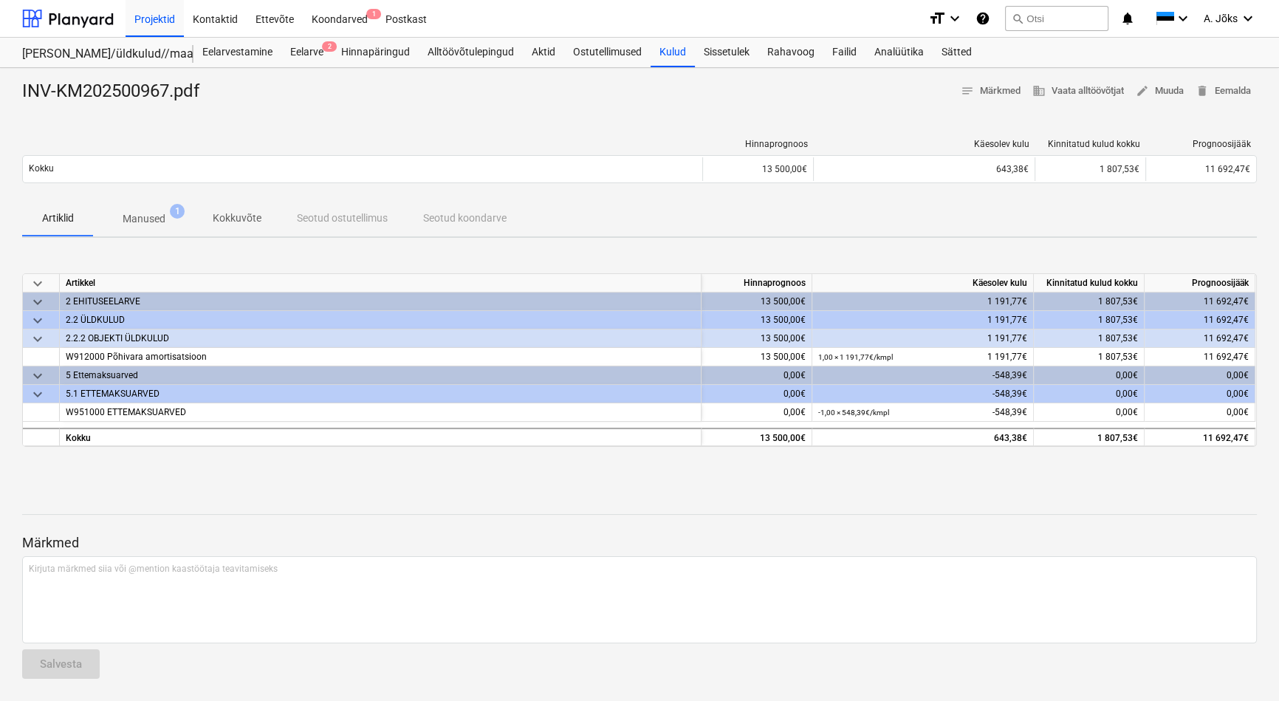
click at [103, 304] on div "2 EHITUSEELARVE" at bounding box center [380, 301] width 629 height 18
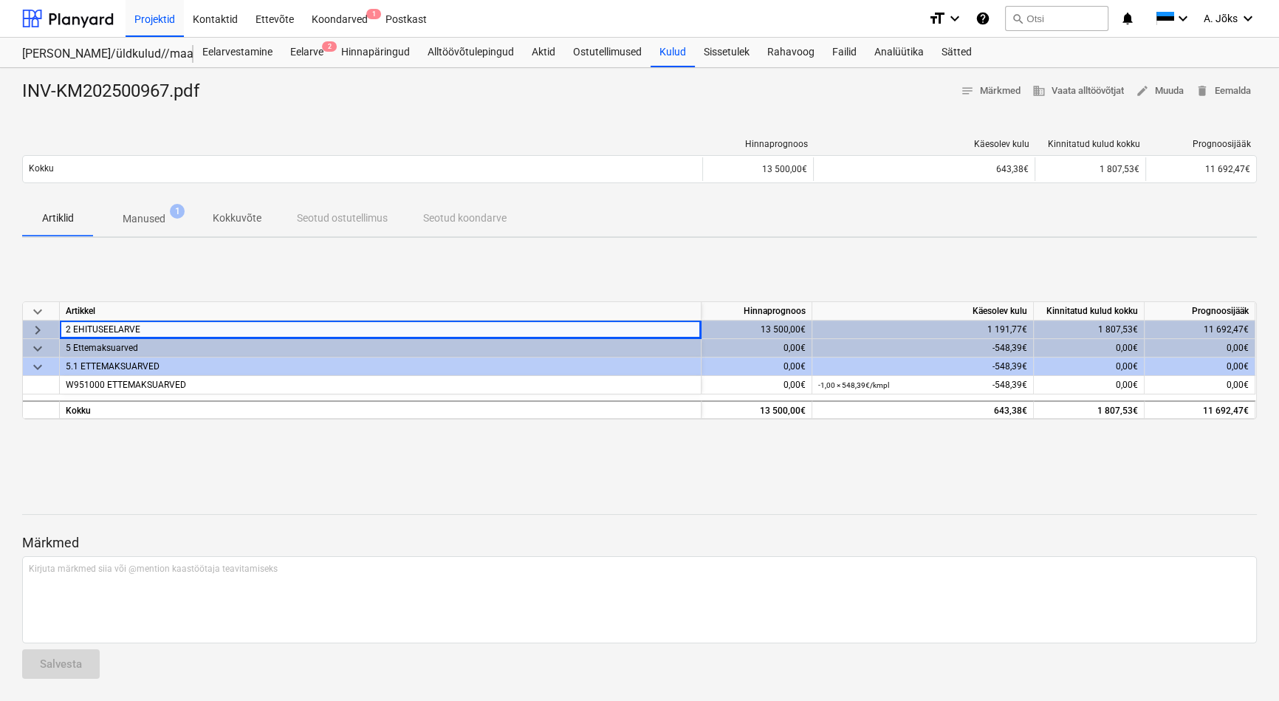
click at [253, 492] on div at bounding box center [639, 489] width 1234 height 12
click at [278, 491] on div at bounding box center [639, 489] width 1234 height 12
click at [228, 216] on p "Kokkuvõte" at bounding box center [237, 218] width 49 height 16
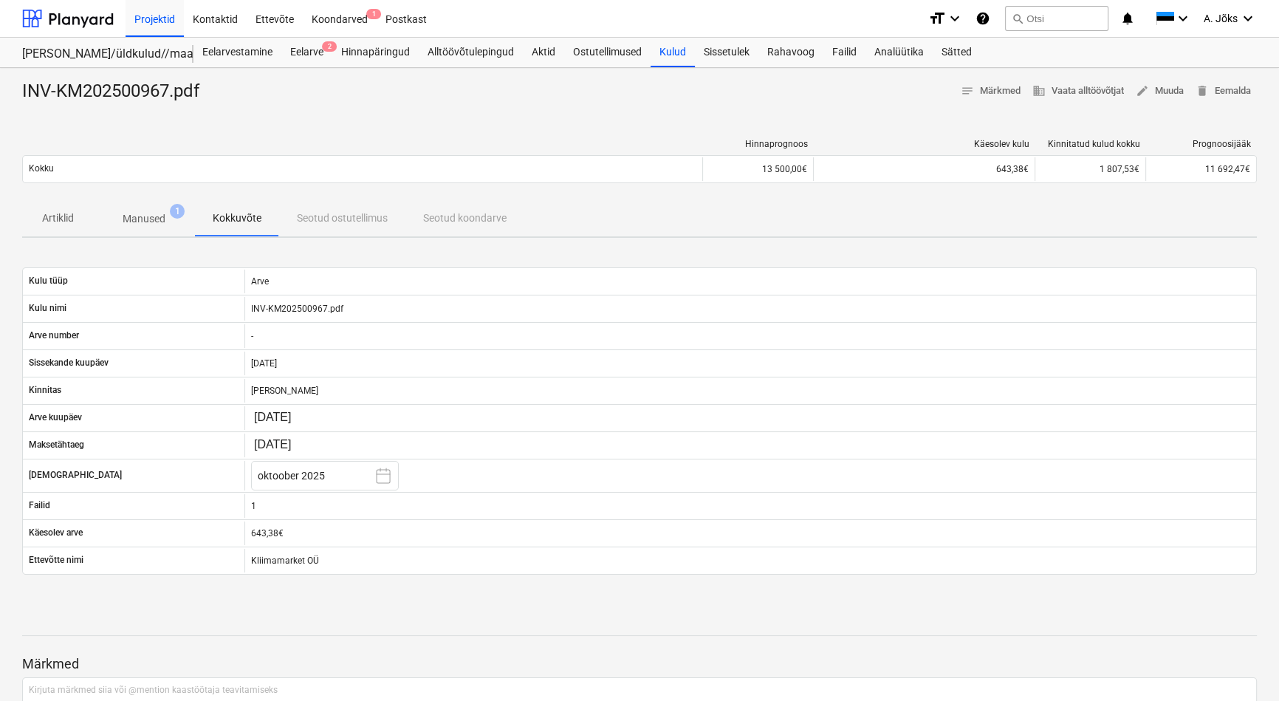
click at [329, 221] on div "Artiklid Manused 1 Kokkuvõte Seotud ostutellimus Seotud koondarve" at bounding box center [639, 218] width 1234 height 35
click at [233, 226] on p "Kokkuvõte" at bounding box center [237, 218] width 49 height 16
drag, startPoint x: 250, startPoint y: 217, endPoint x: 227, endPoint y: 220, distance: 23.1
click at [250, 216] on p "Kokkuvõte" at bounding box center [237, 218] width 49 height 16
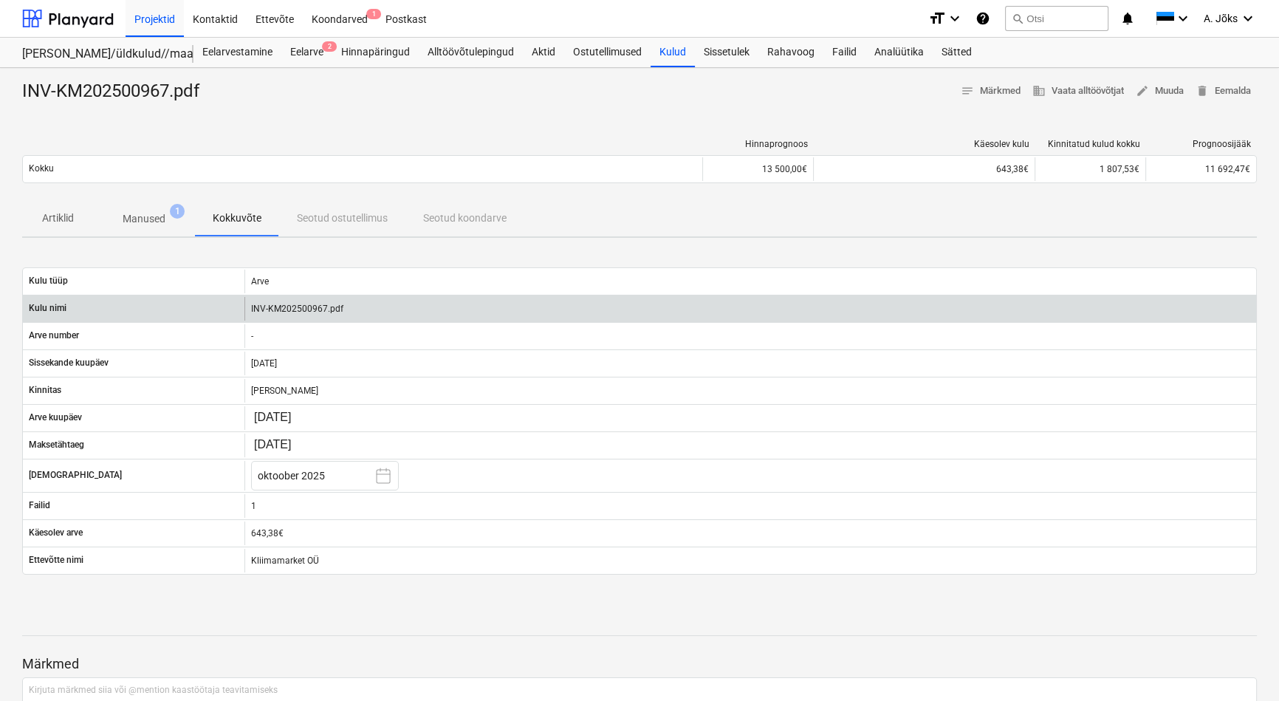
click at [290, 307] on div "INV-KM202500967.pdf" at bounding box center [749, 309] width 1011 height 24
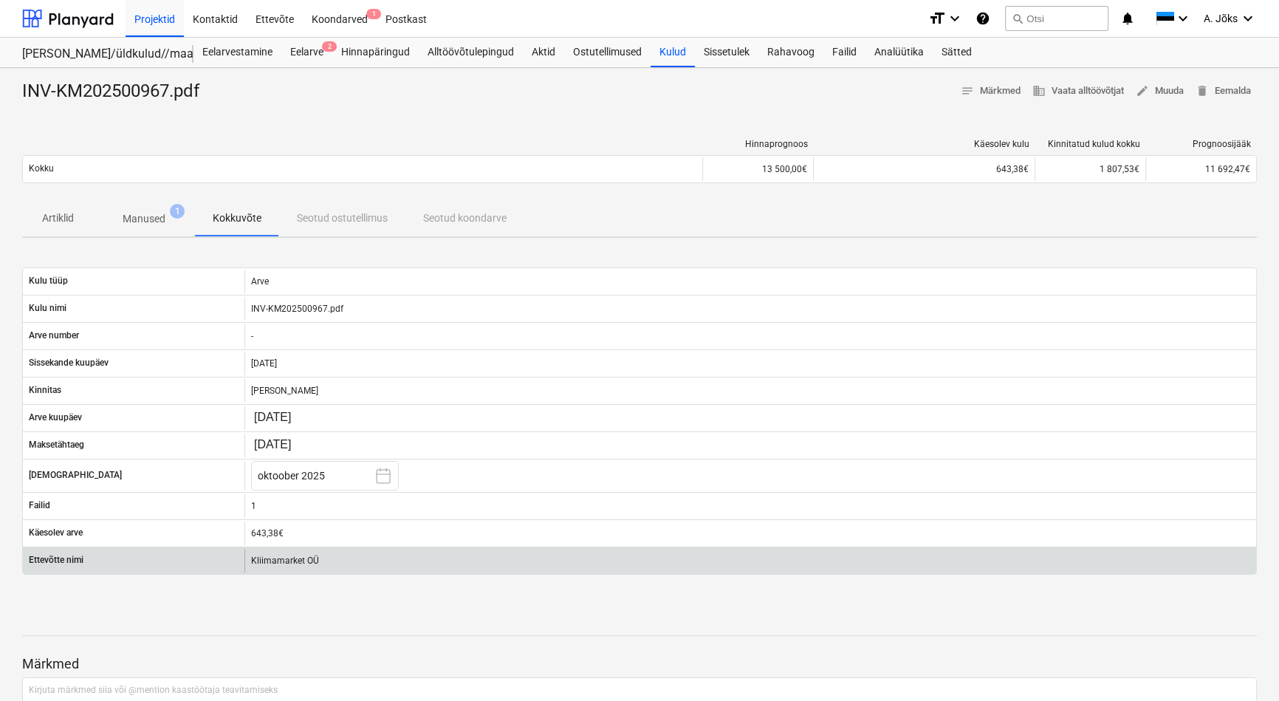
click at [280, 558] on div "Kliimamarket OÜ" at bounding box center [749, 561] width 1011 height 24
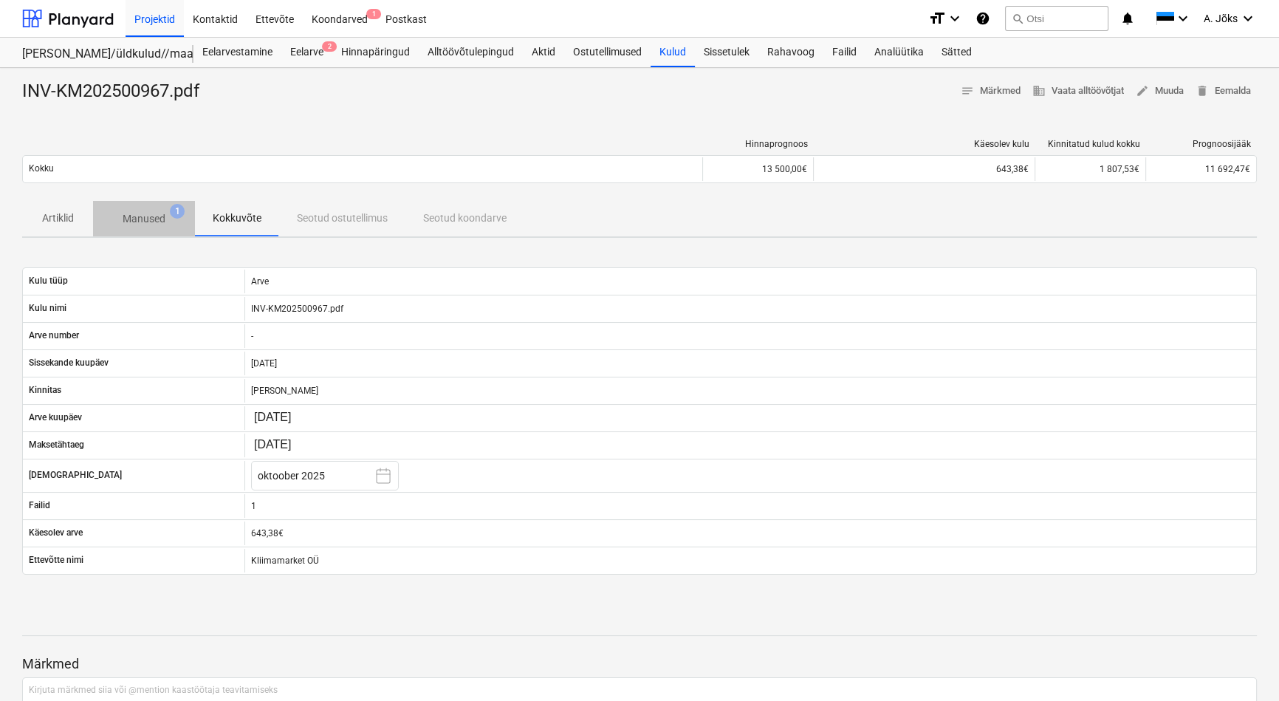
click at [152, 224] on p "Manused" at bounding box center [144, 219] width 43 height 16
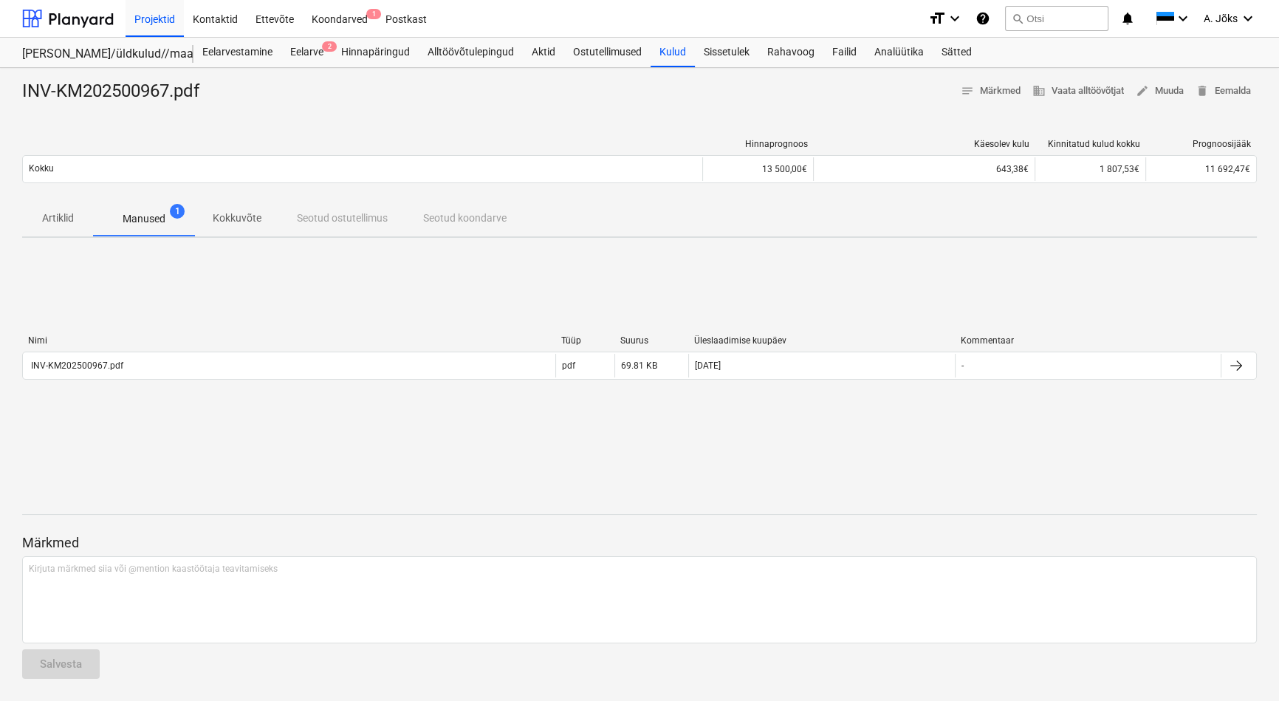
click at [244, 217] on p "Kokkuvõte" at bounding box center [237, 218] width 49 height 16
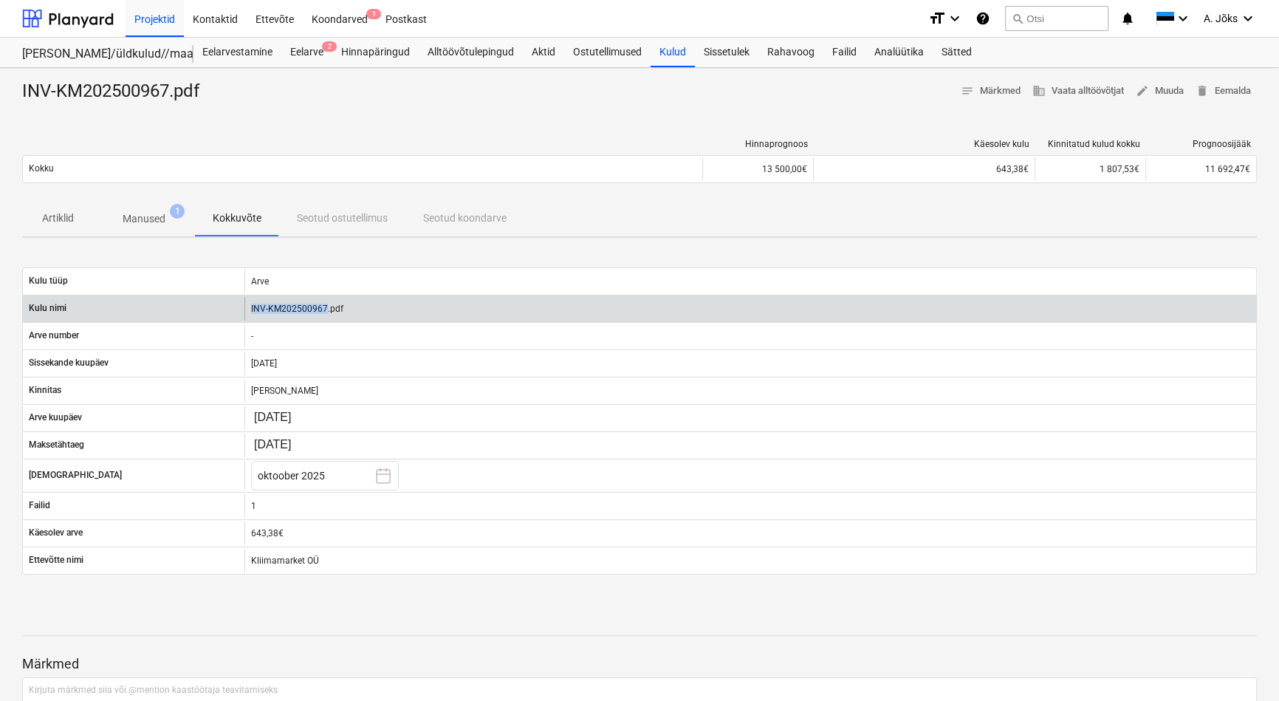
drag, startPoint x: 324, startPoint y: 311, endPoint x: 249, endPoint y: 312, distance: 75.3
click at [249, 312] on div "INV-KM202500967.pdf" at bounding box center [749, 309] width 1011 height 24
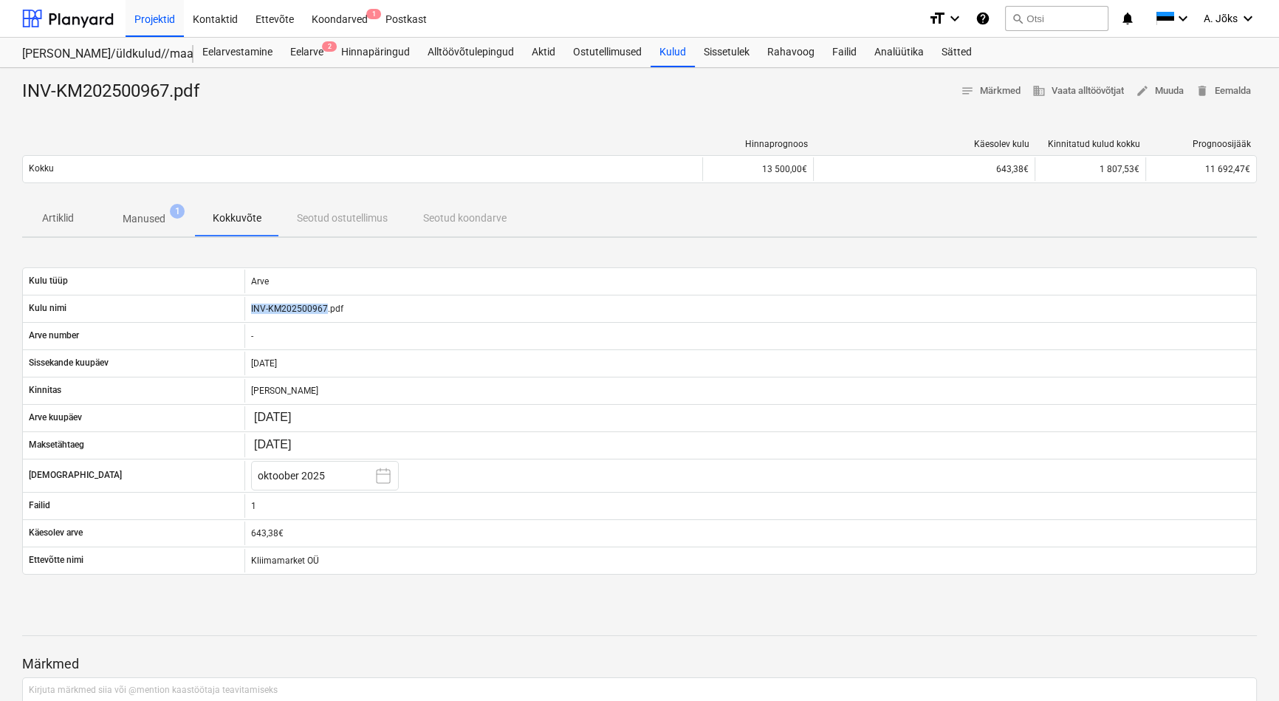
copy div "INV-KM202500967"
click at [1070, 15] on button "search Otsi" at bounding box center [1056, 18] width 103 height 25
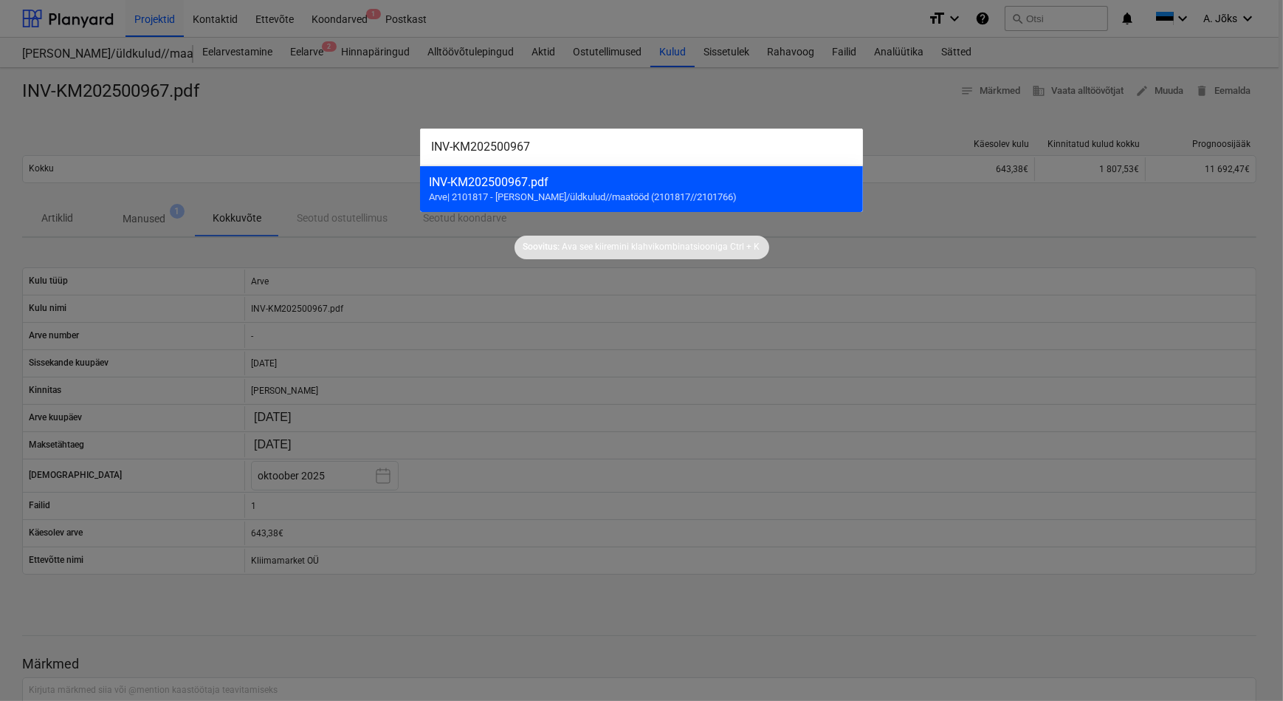
type input "INV-KM202500967"
click at [557, 194] on span "Arve | 2101817 - [PERSON_NAME]/üldkulud//maatööd (2101817//2101766)" at bounding box center [583, 196] width 308 height 11
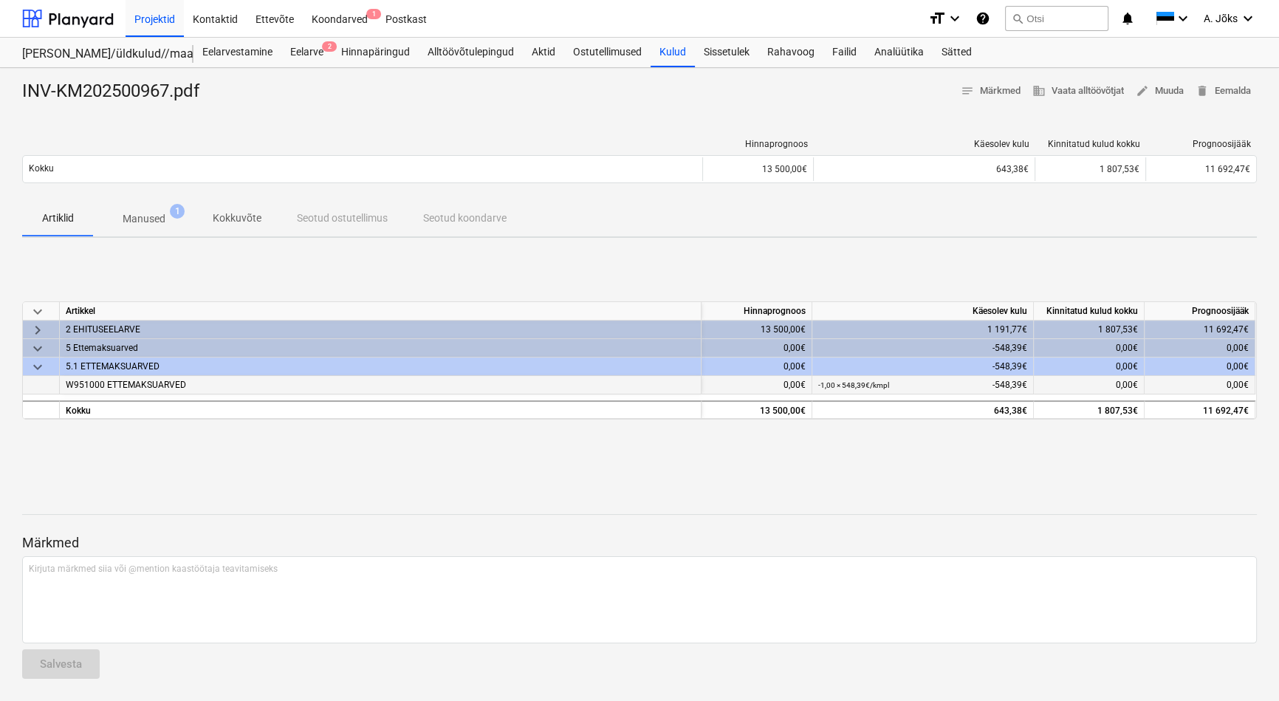
click at [133, 380] on span "W951000 ETTEMAKSUARVED" at bounding box center [126, 384] width 120 height 10
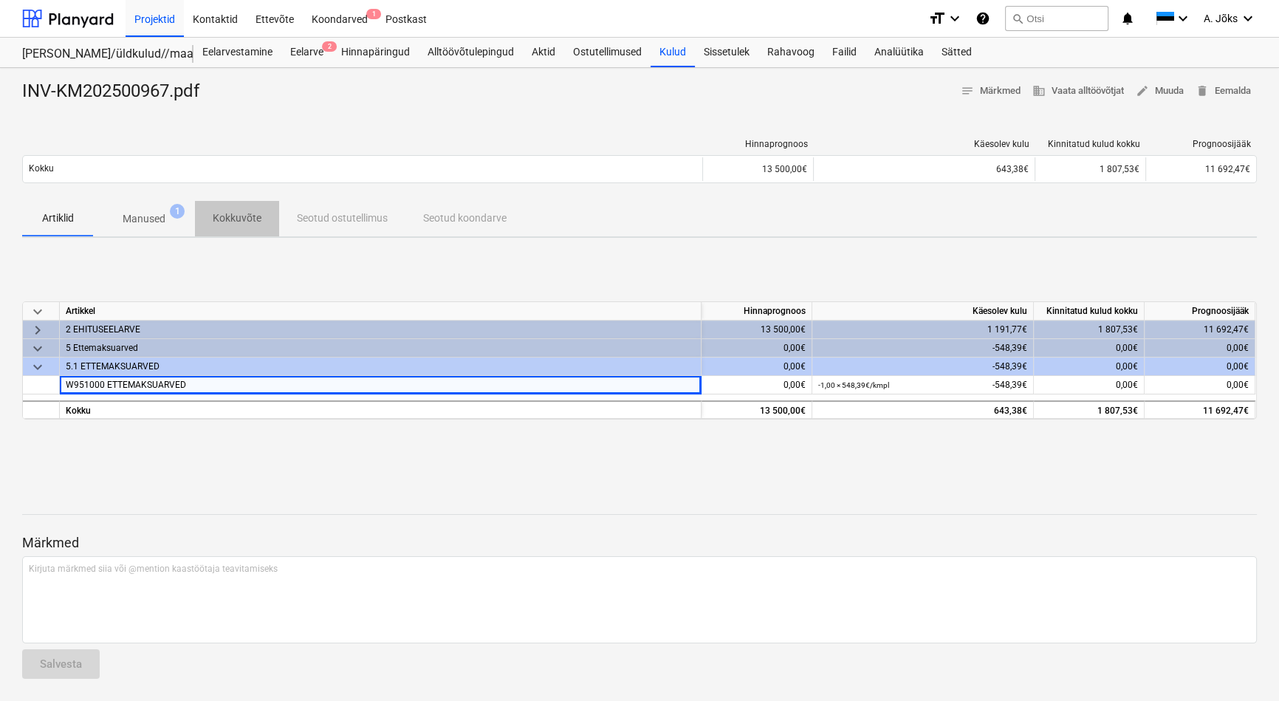
click at [244, 215] on p "Kokkuvõte" at bounding box center [237, 218] width 49 height 16
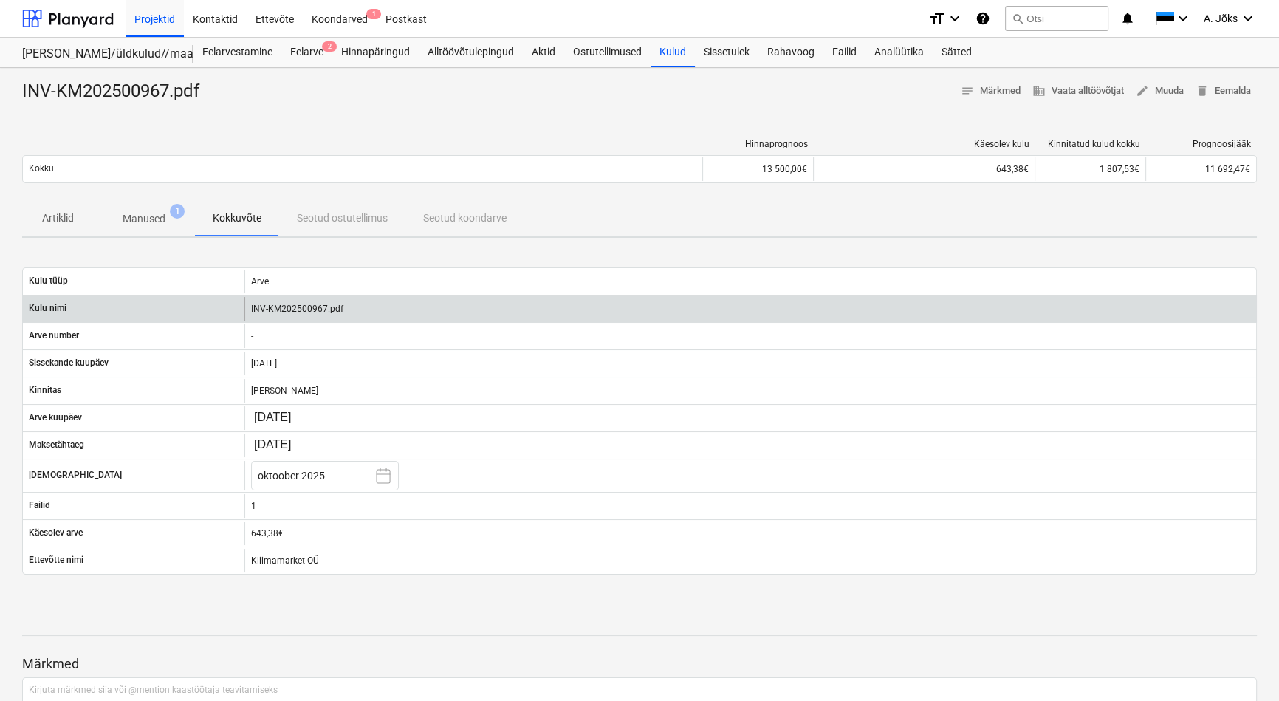
click at [287, 313] on div "INV-KM202500967.pdf" at bounding box center [749, 309] width 1011 height 24
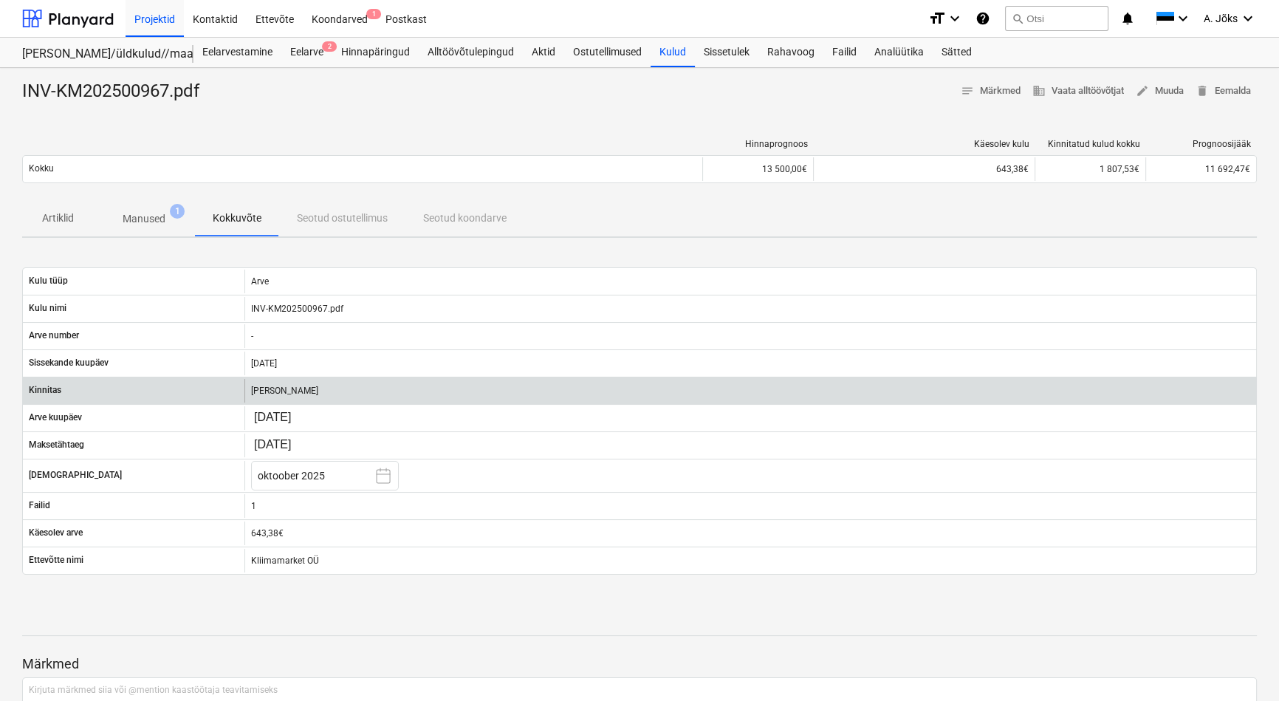
drag, startPoint x: 287, startPoint y: 313, endPoint x: 296, endPoint y: 393, distance: 80.2
click at [296, 393] on div "[PERSON_NAME]" at bounding box center [749, 391] width 1011 height 24
click at [293, 442] on body "Projektid Kontaktid Ettevõte Koondarved 1 Postkast format_size keyboard_arrow_d…" at bounding box center [639, 350] width 1279 height 701
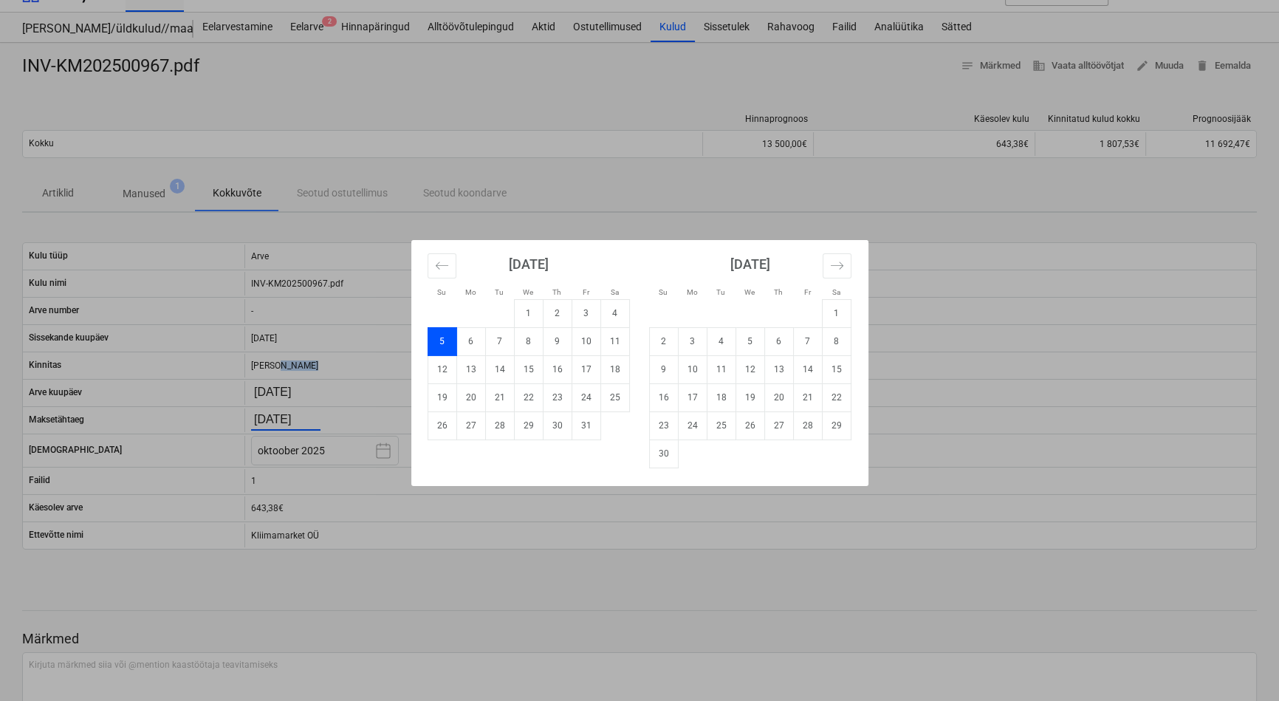
scroll to position [66, 0]
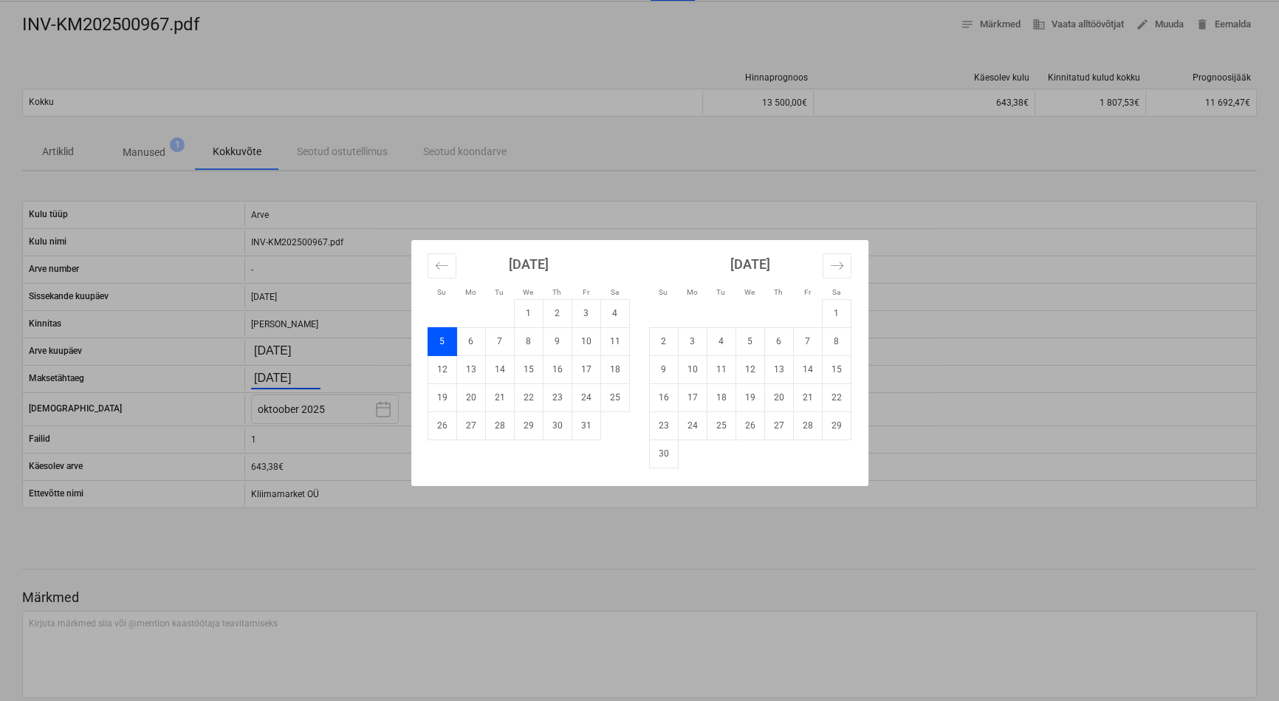
click at [581, 588] on div "Su Mo Tu We Th Fr Sa Su Mo Tu We Th Fr Sa [DATE] 1 2 3 4 5 6 7 8 9 10 11 12 13 …" at bounding box center [639, 350] width 1279 height 701
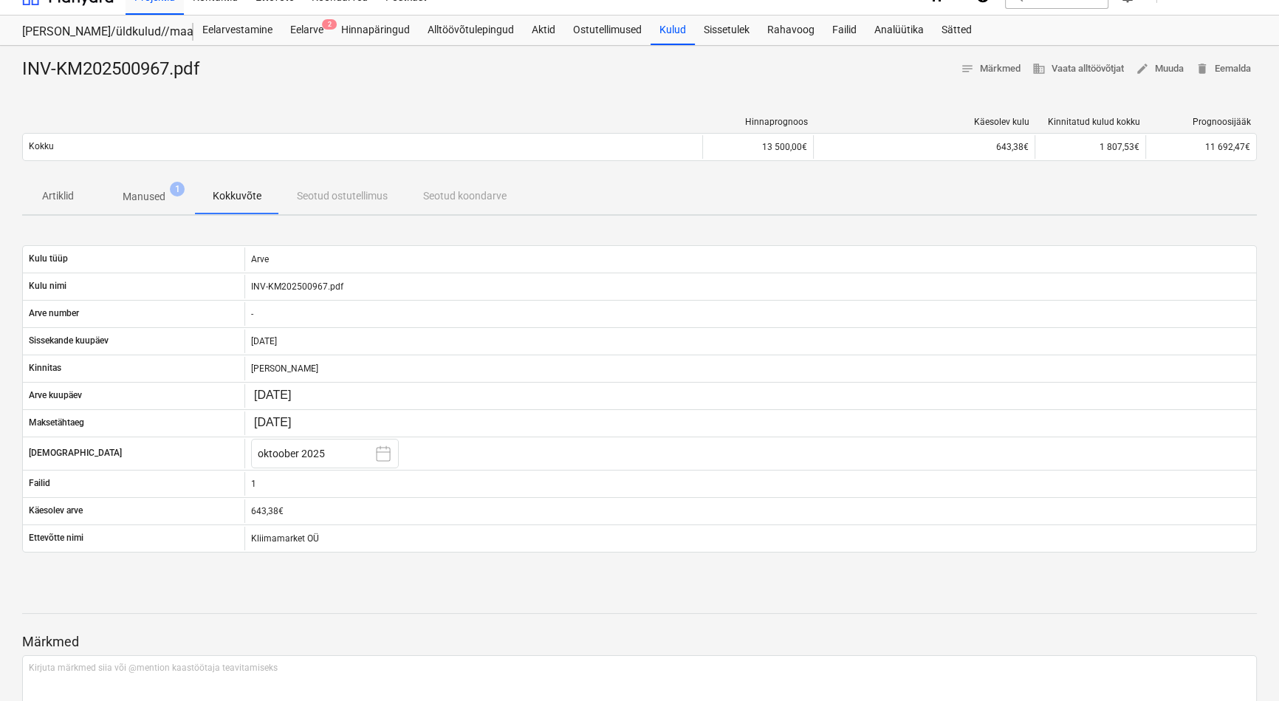
scroll to position [0, 0]
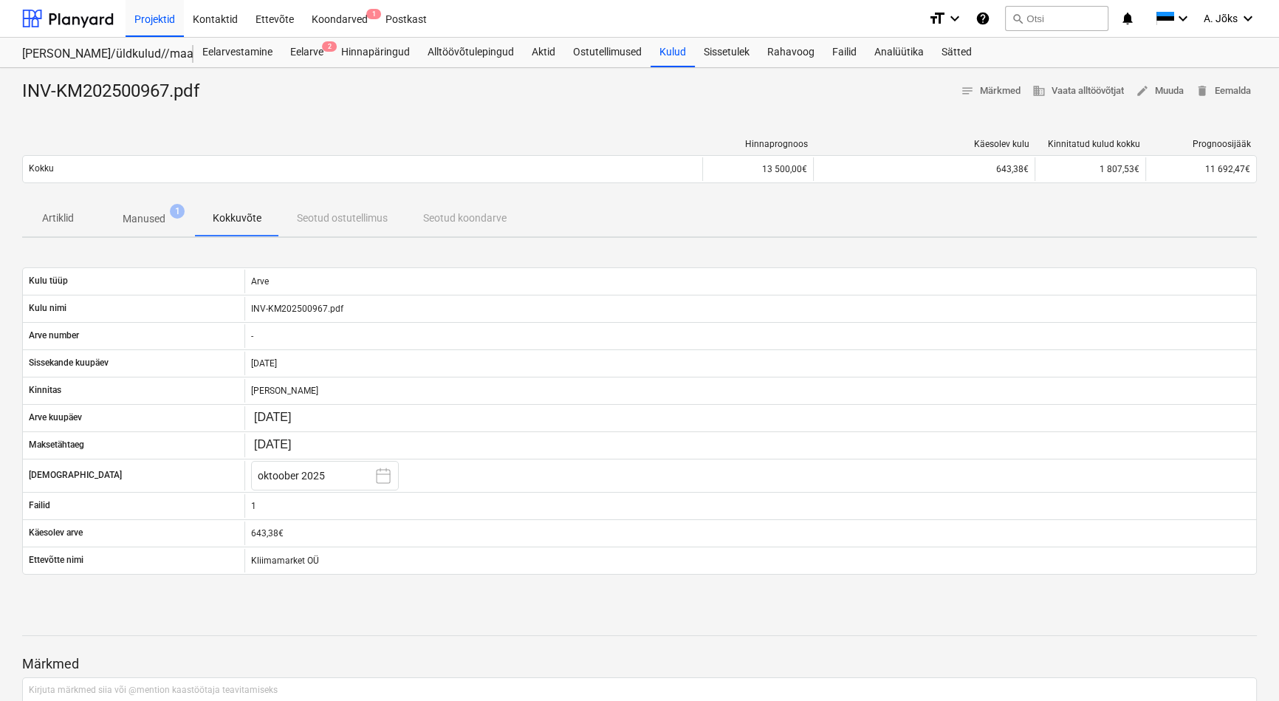
click at [467, 137] on div "Hinnaprognoos Käesolev kulu Kinnitatud kulud kokku Prognoosijääk Kokku 13 500,0…" at bounding box center [639, 164] width 1234 height 74
drag, startPoint x: 133, startPoint y: 220, endPoint x: 222, endPoint y: 236, distance: 90.7
click at [133, 220] on p "Manused" at bounding box center [144, 219] width 43 height 16
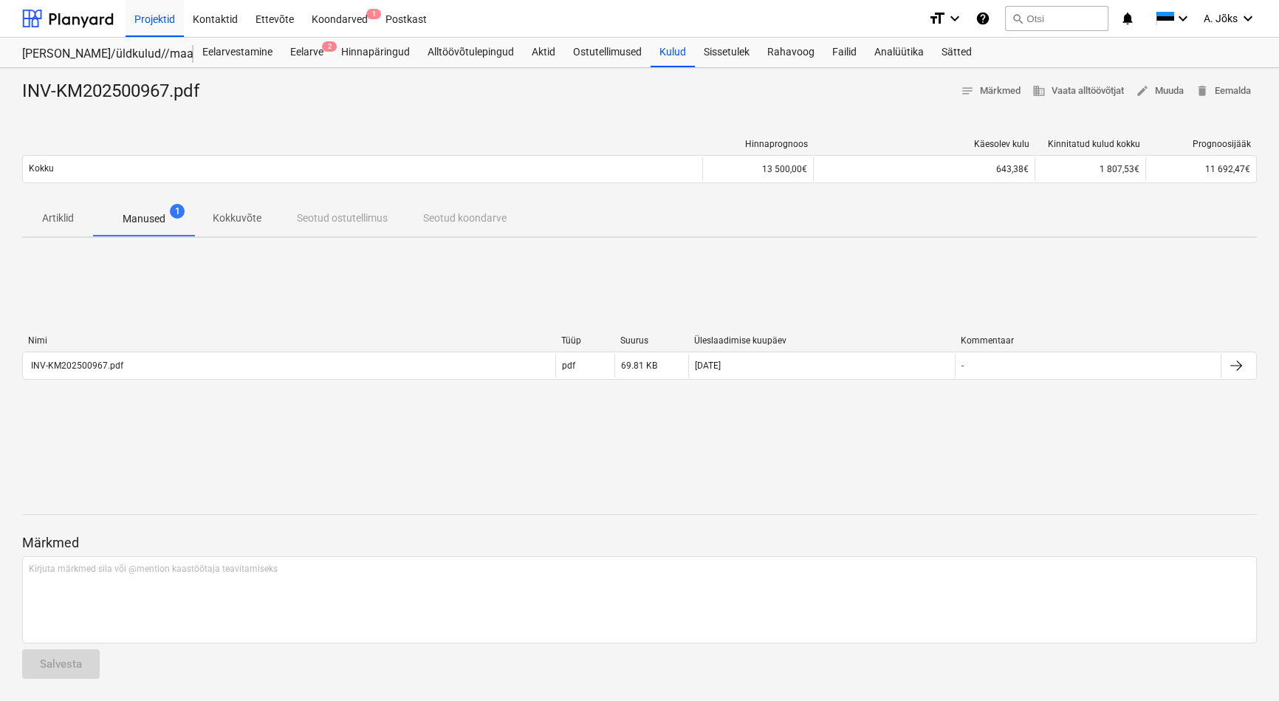
click at [238, 219] on p "Kokkuvõte" at bounding box center [237, 218] width 49 height 16
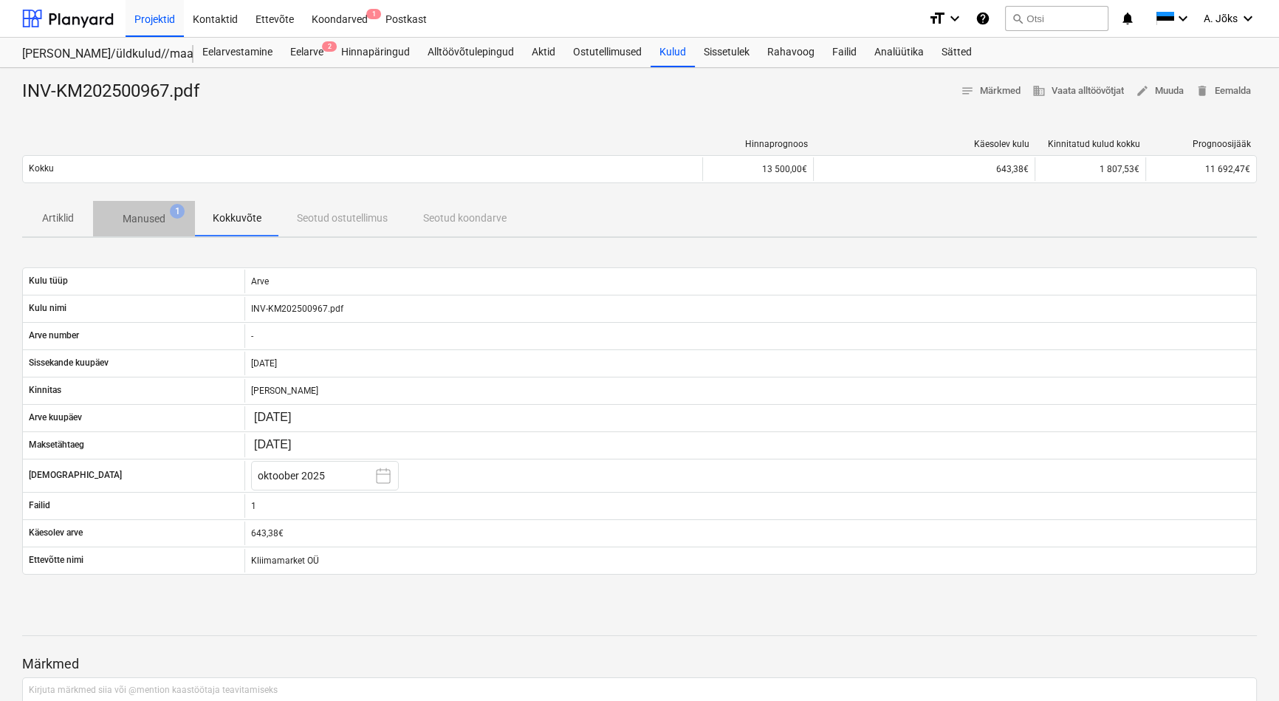
click at [140, 221] on p "Manused" at bounding box center [144, 219] width 43 height 16
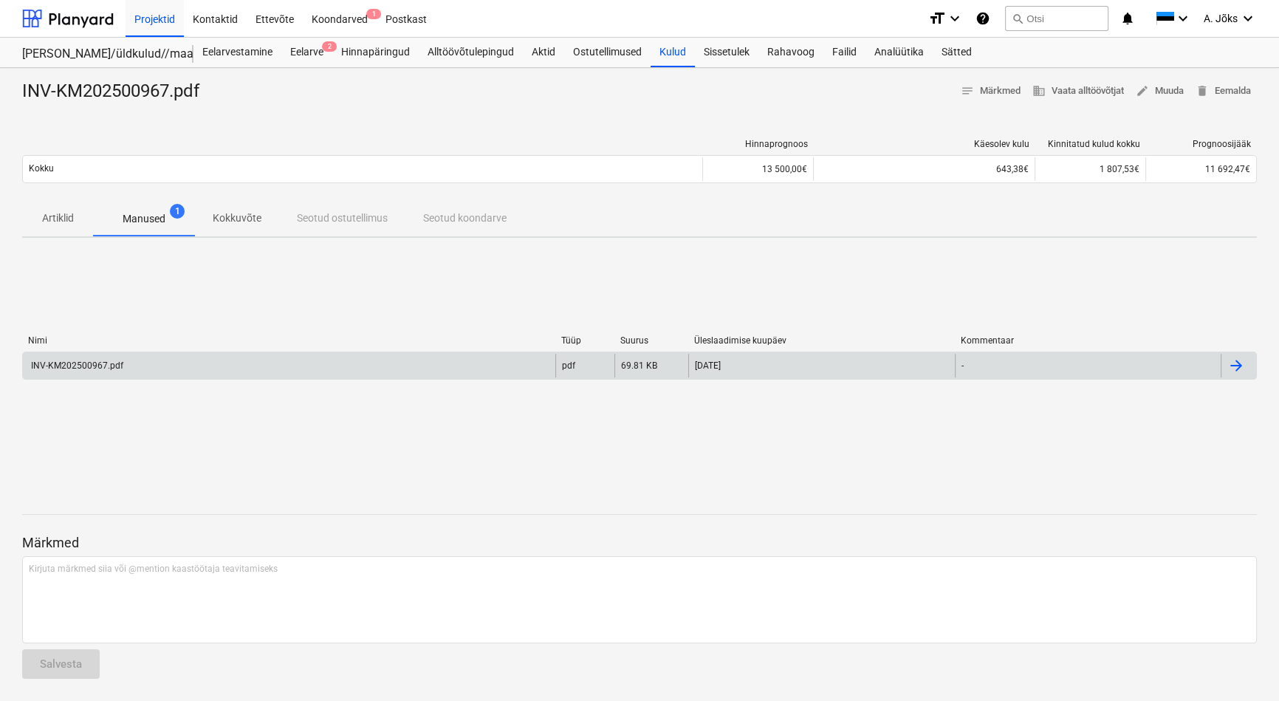
click at [83, 365] on div "INV-KM202500967.pdf" at bounding box center [76, 365] width 95 height 10
click at [158, 220] on p "Manused" at bounding box center [144, 218] width 43 height 16
click at [241, 218] on p "Kokkuvõte" at bounding box center [237, 218] width 49 height 16
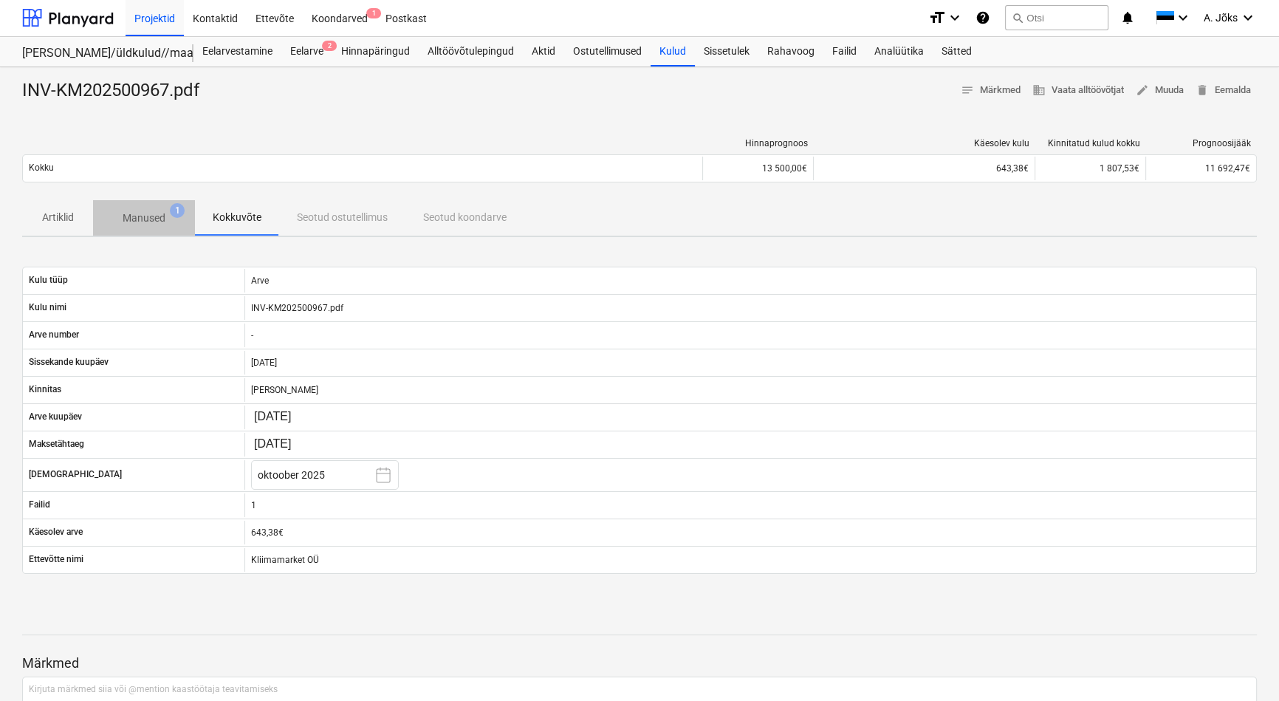
click at [140, 220] on p "Manused" at bounding box center [144, 218] width 43 height 16
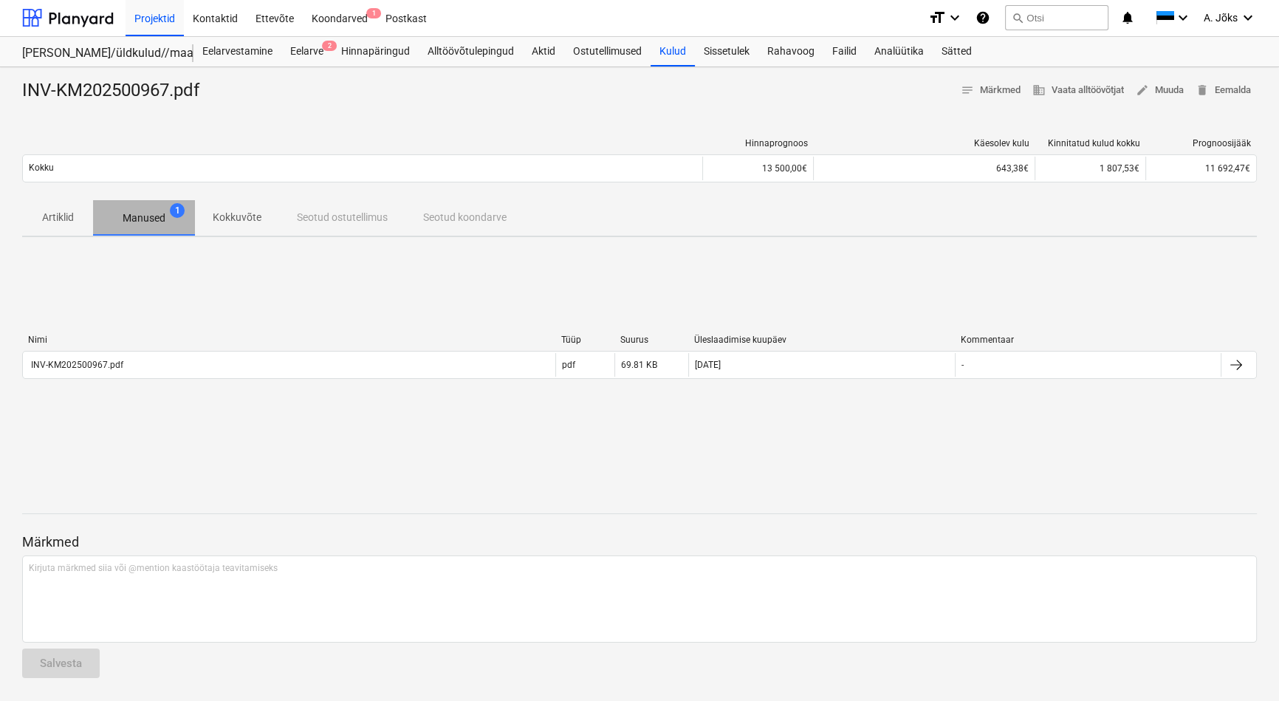
click at [134, 219] on p "Manused" at bounding box center [144, 218] width 43 height 16
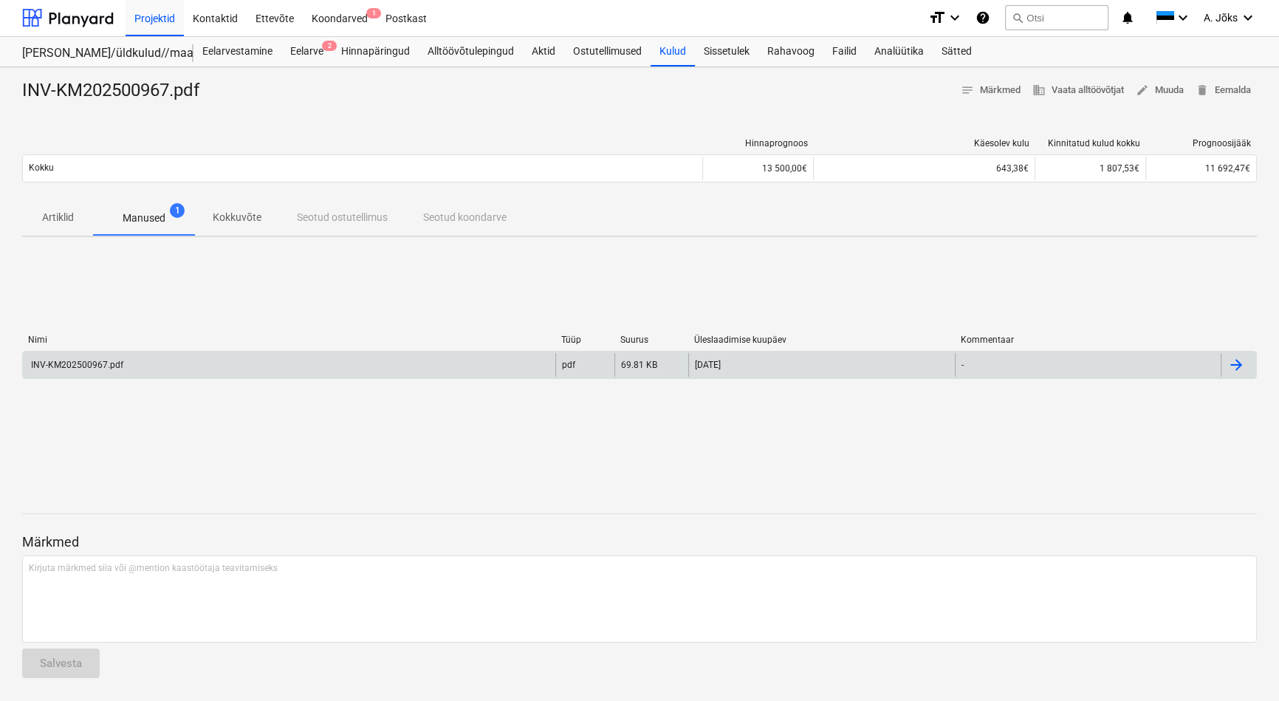
click at [103, 365] on div "INV-KM202500967.pdf" at bounding box center [76, 365] width 95 height 10
click at [216, 12] on div "Kontaktid" at bounding box center [215, 18] width 63 height 38
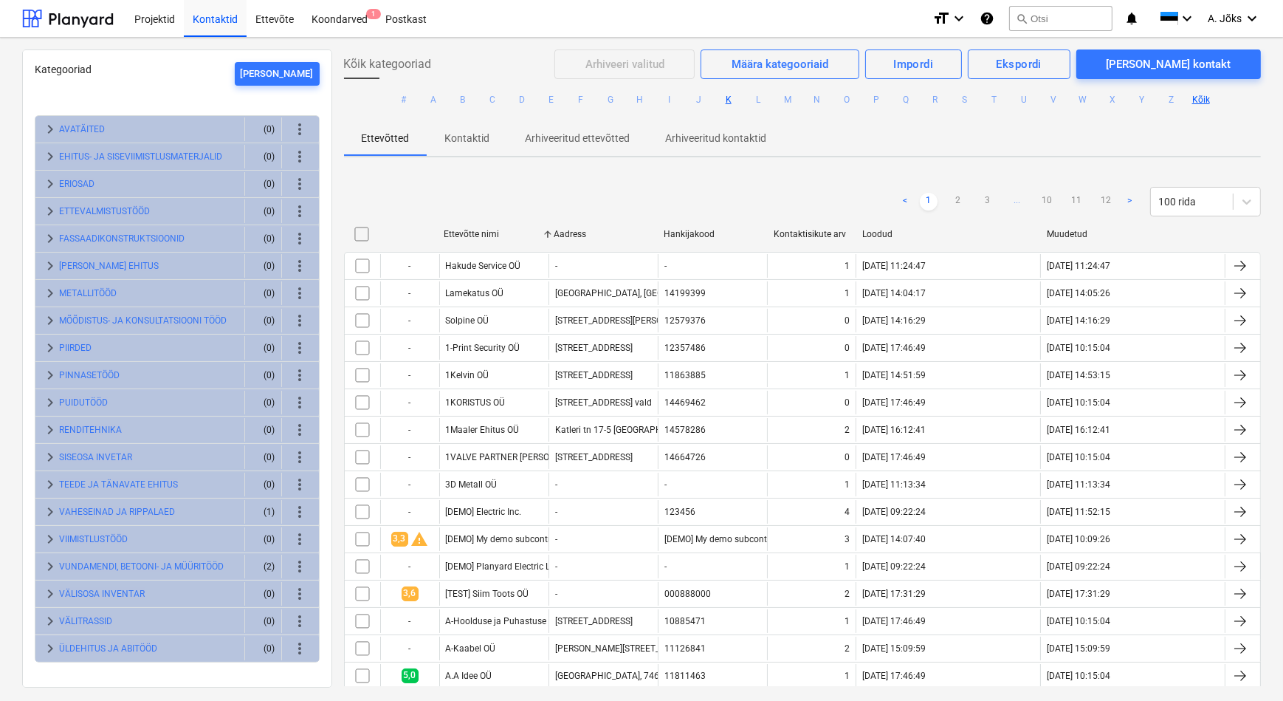
click at [724, 102] on button "K" at bounding box center [729, 100] width 18 height 18
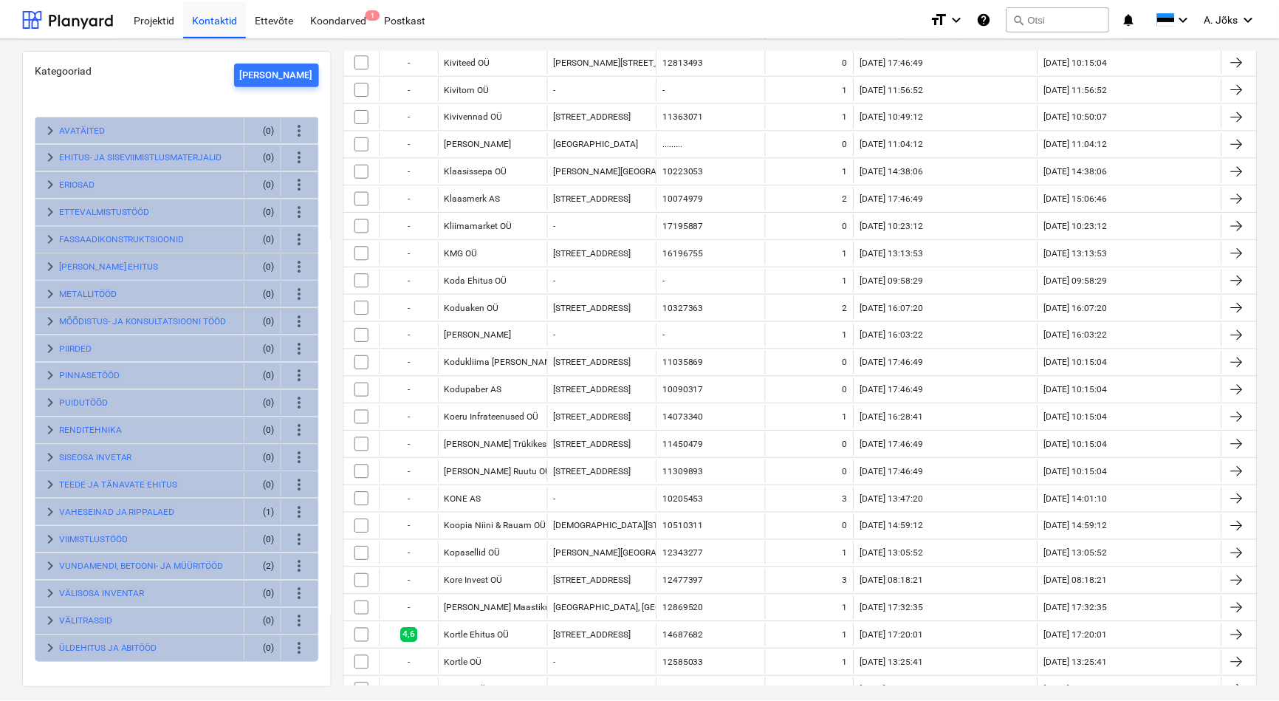
scroll to position [1442, 0]
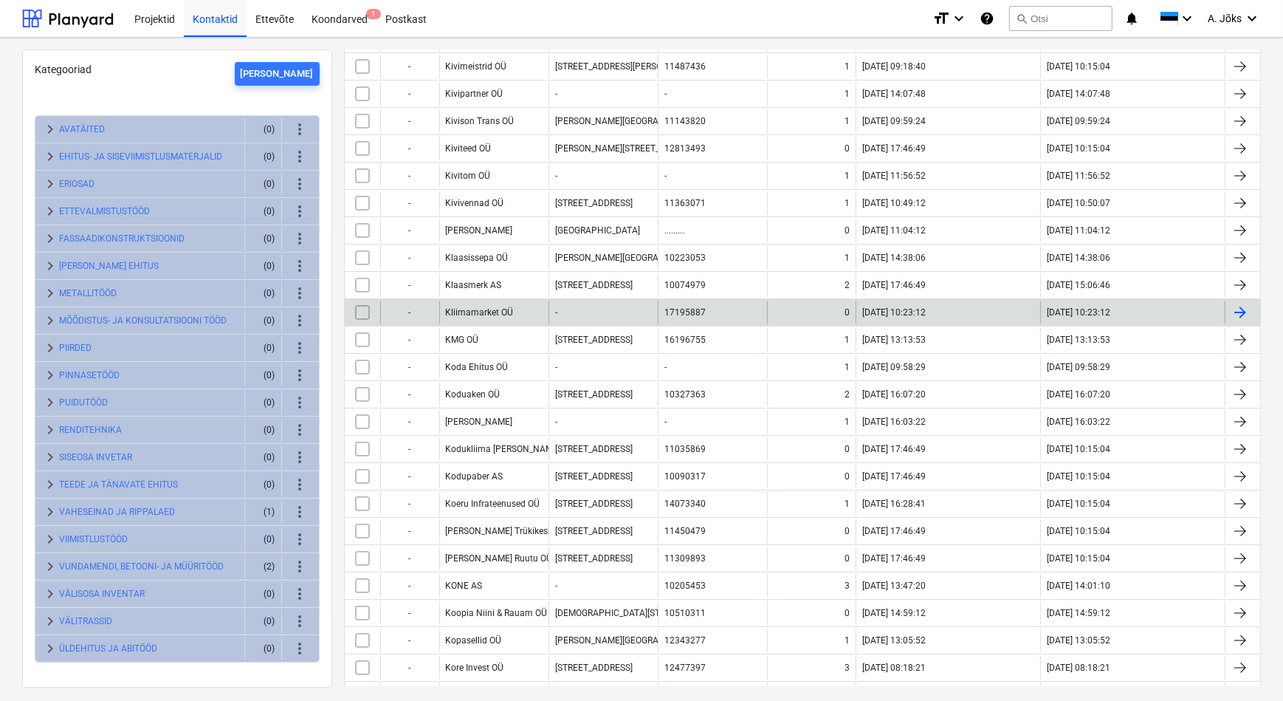
click at [489, 300] on div "Kliimamarket OÜ" at bounding box center [493, 312] width 109 height 24
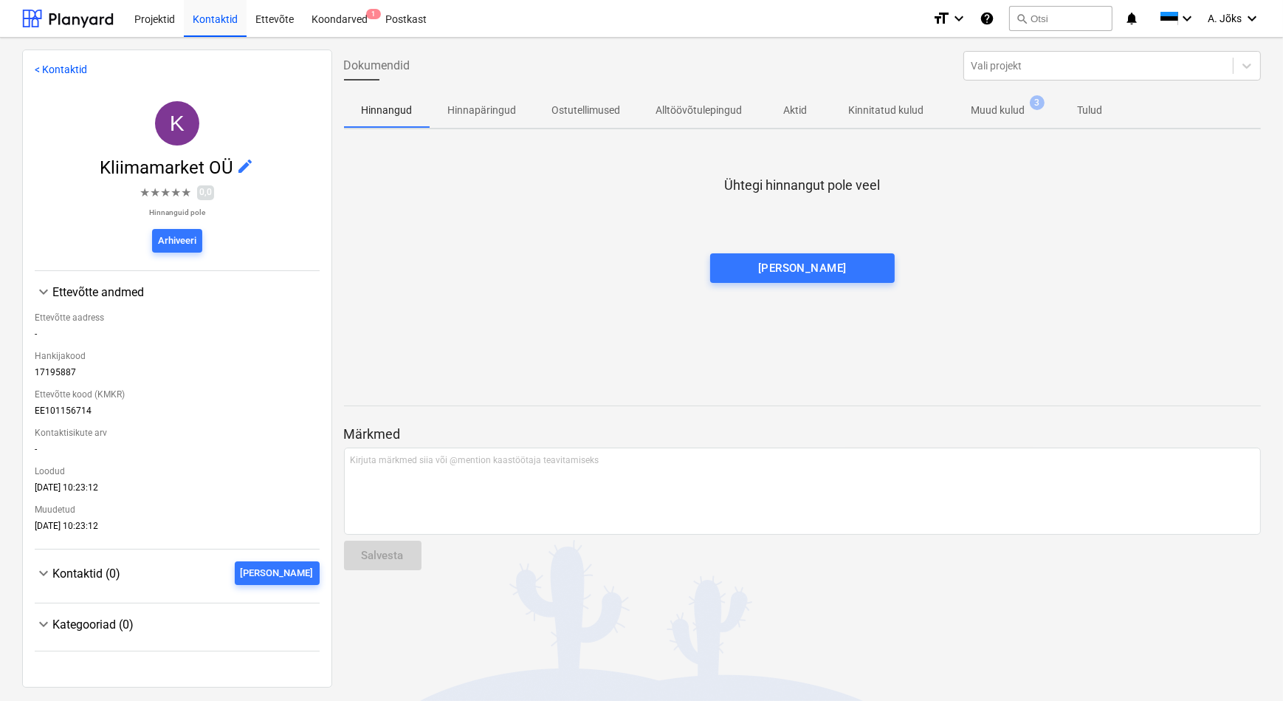
click at [879, 113] on p "Kinnitatud kulud" at bounding box center [886, 111] width 75 height 16
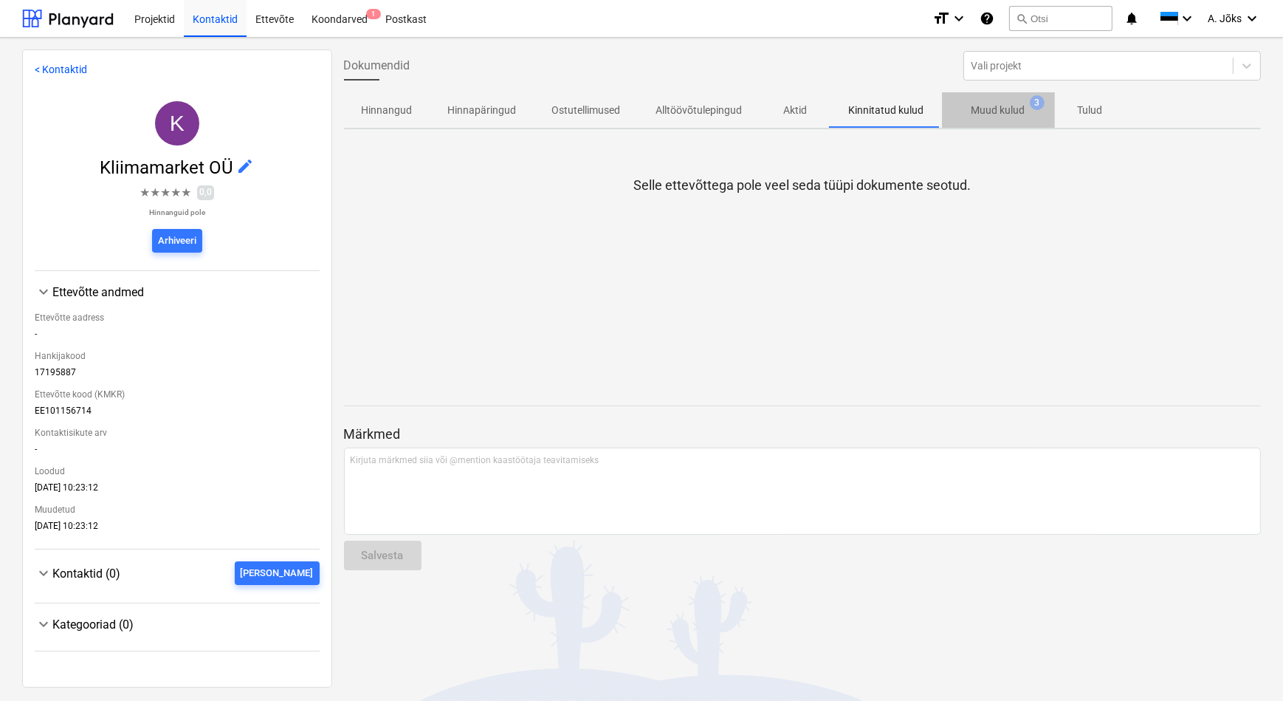
click at [990, 111] on p "Muud kulud" at bounding box center [999, 111] width 54 height 16
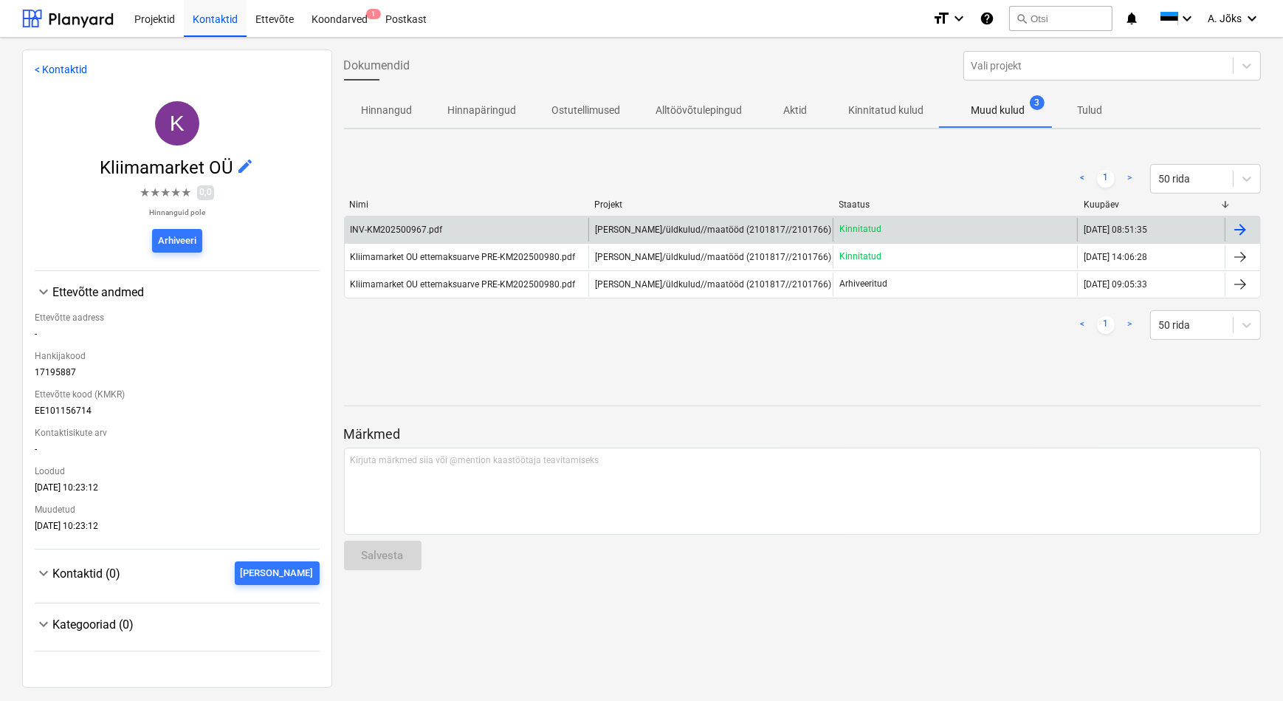
click at [1236, 229] on div at bounding box center [1241, 230] width 18 height 18
click at [722, 229] on span "[PERSON_NAME]/üldkulud//maatööd (2101817//2101766)" at bounding box center [713, 229] width 236 height 10
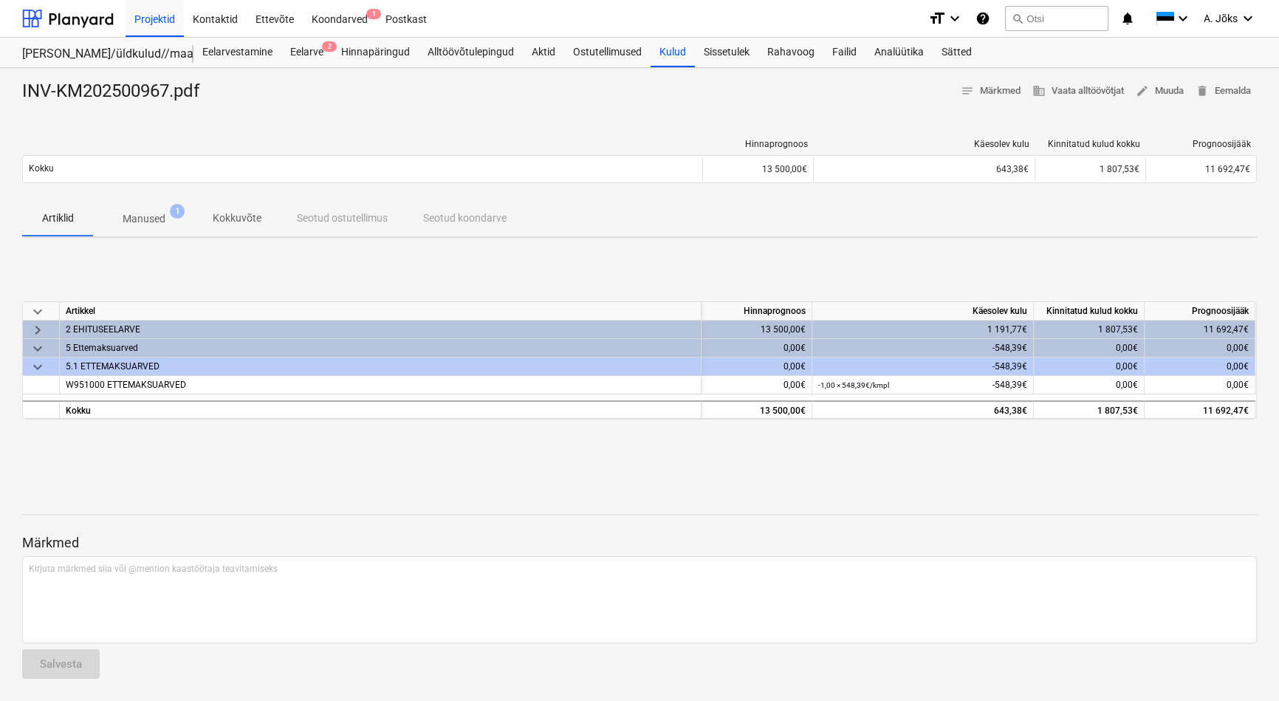
click at [234, 216] on p "Kokkuvõte" at bounding box center [237, 218] width 49 height 16
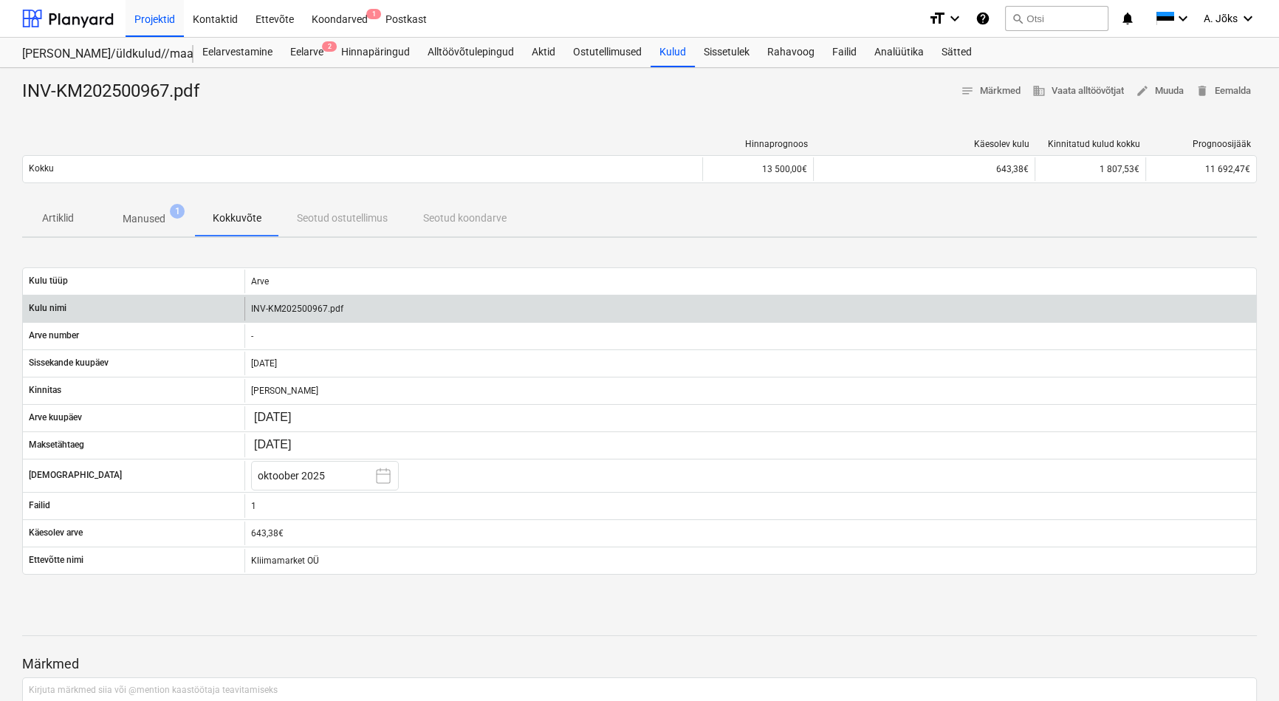
click at [292, 297] on div "INV-KM202500967.pdf" at bounding box center [749, 309] width 1011 height 24
click at [292, 312] on div "INV-KM202500967.pdf" at bounding box center [749, 309] width 1011 height 24
drag, startPoint x: 292, startPoint y: 312, endPoint x: 361, endPoint y: 312, distance: 69.4
click at [355, 309] on div "INV-KM202500967.pdf" at bounding box center [749, 309] width 1011 height 24
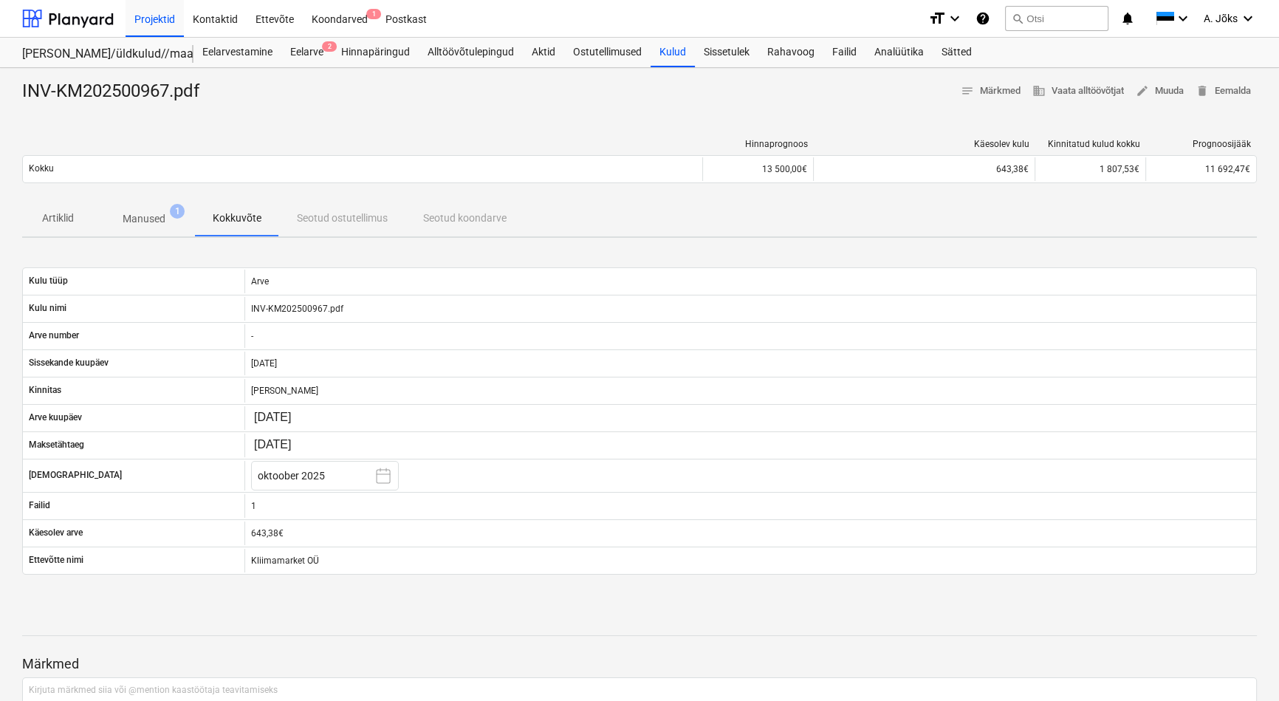
click at [134, 214] on p "Manused" at bounding box center [144, 219] width 43 height 16
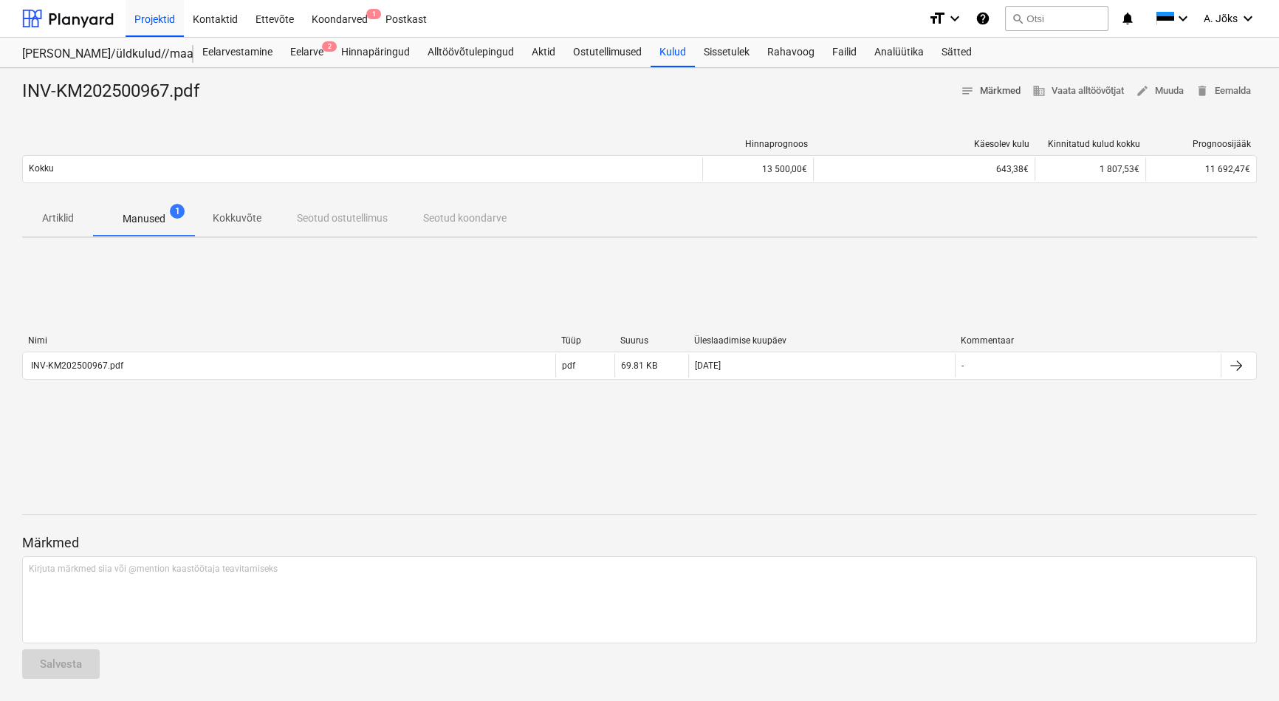
click at [965, 95] on span "notes" at bounding box center [967, 90] width 13 height 13
click at [1127, 103] on div at bounding box center [639, 109] width 1234 height 12
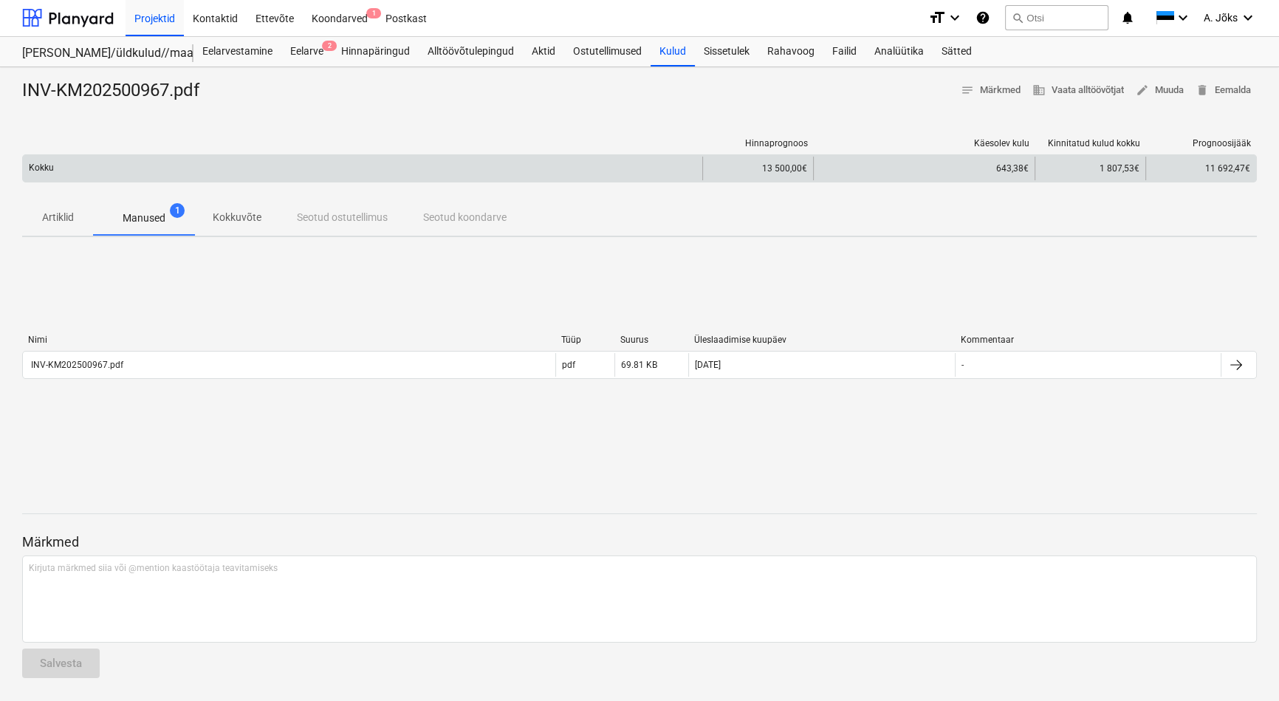
click at [484, 174] on div "Kokku" at bounding box center [362, 169] width 679 height 24
click at [474, 170] on div "Kokku" at bounding box center [362, 169] width 679 height 24
click at [473, 170] on div "Kokku" at bounding box center [362, 169] width 679 height 24
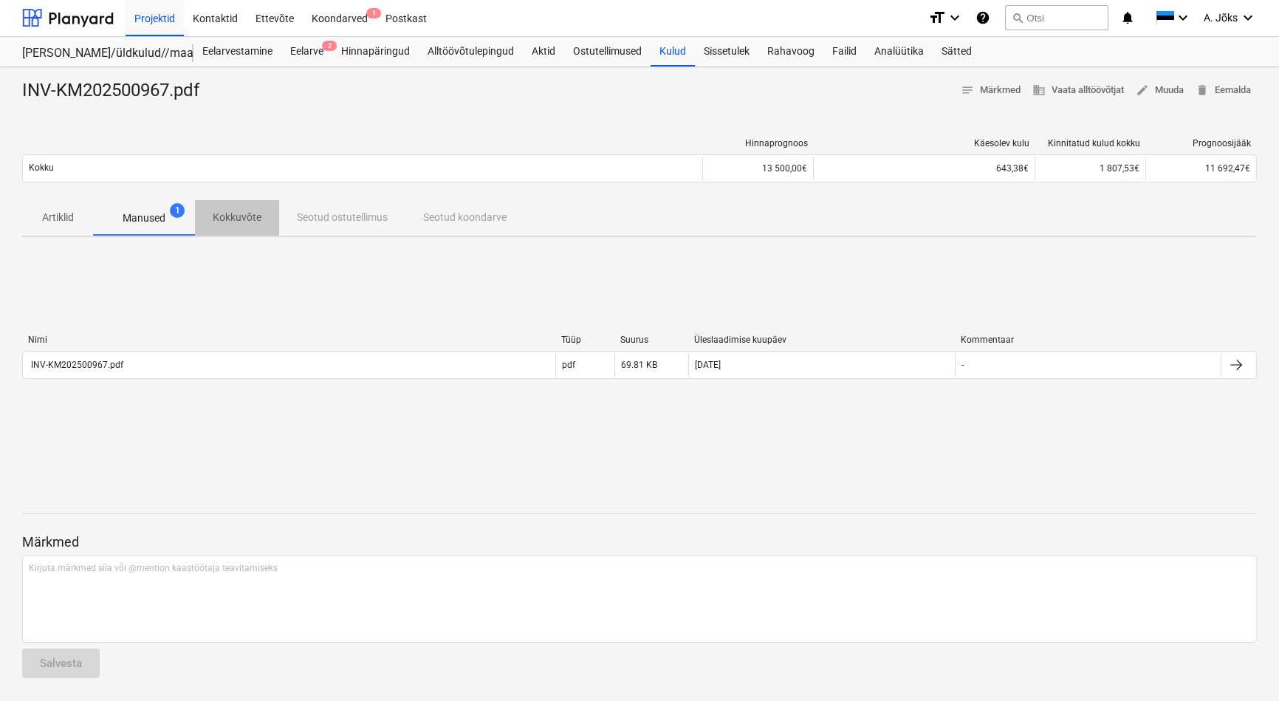
click at [252, 219] on p "Kokkuvõte" at bounding box center [237, 218] width 49 height 16
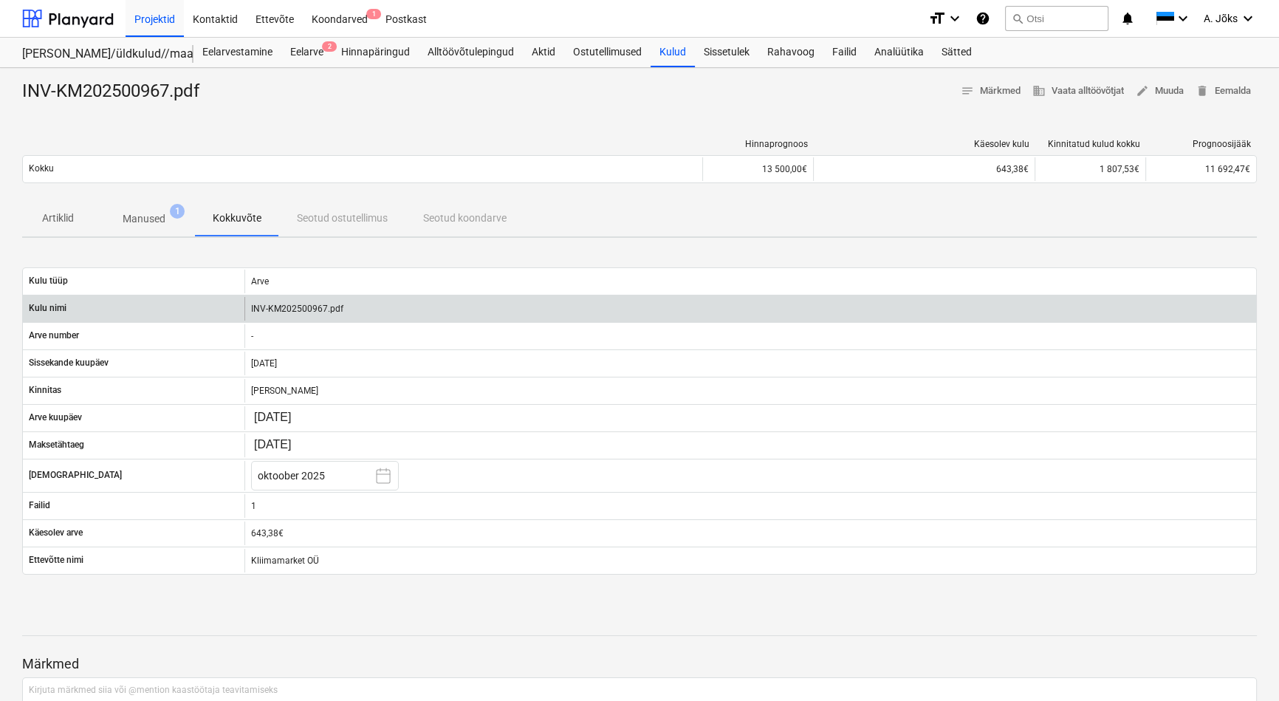
click at [293, 307] on div "INV-KM202500967.pdf" at bounding box center [749, 309] width 1011 height 24
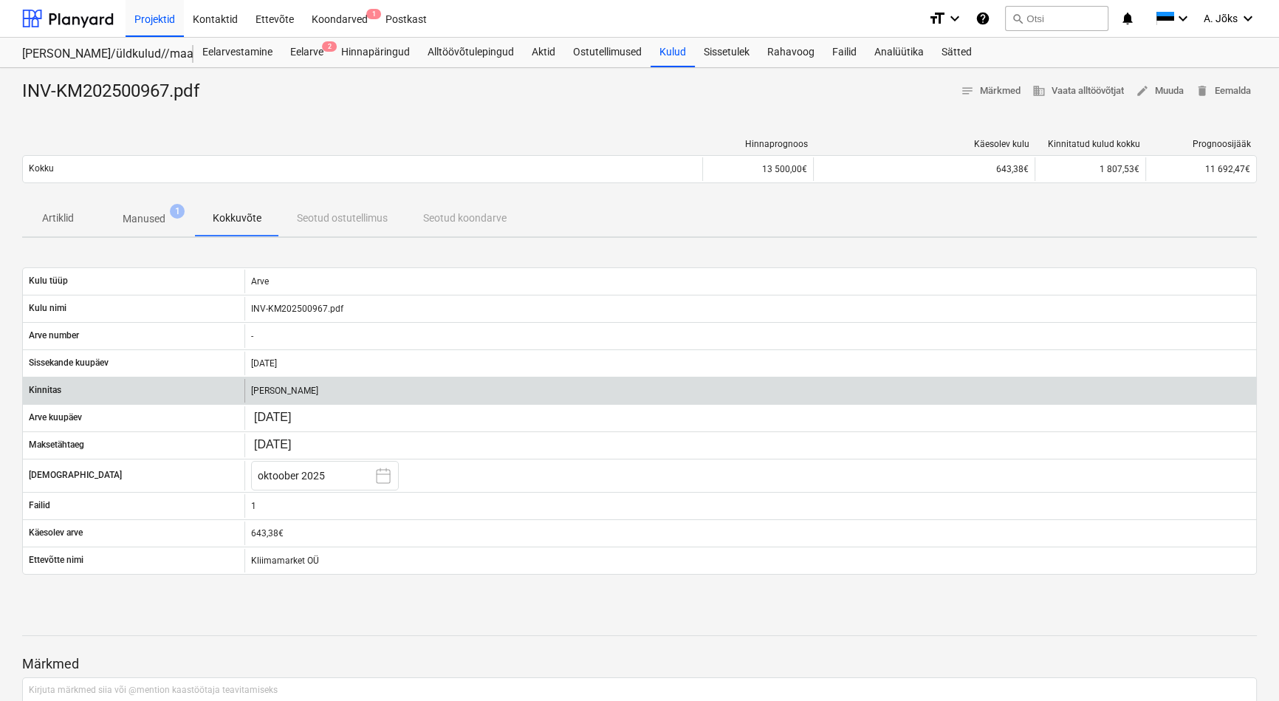
click at [305, 391] on div "[PERSON_NAME]" at bounding box center [749, 391] width 1011 height 24
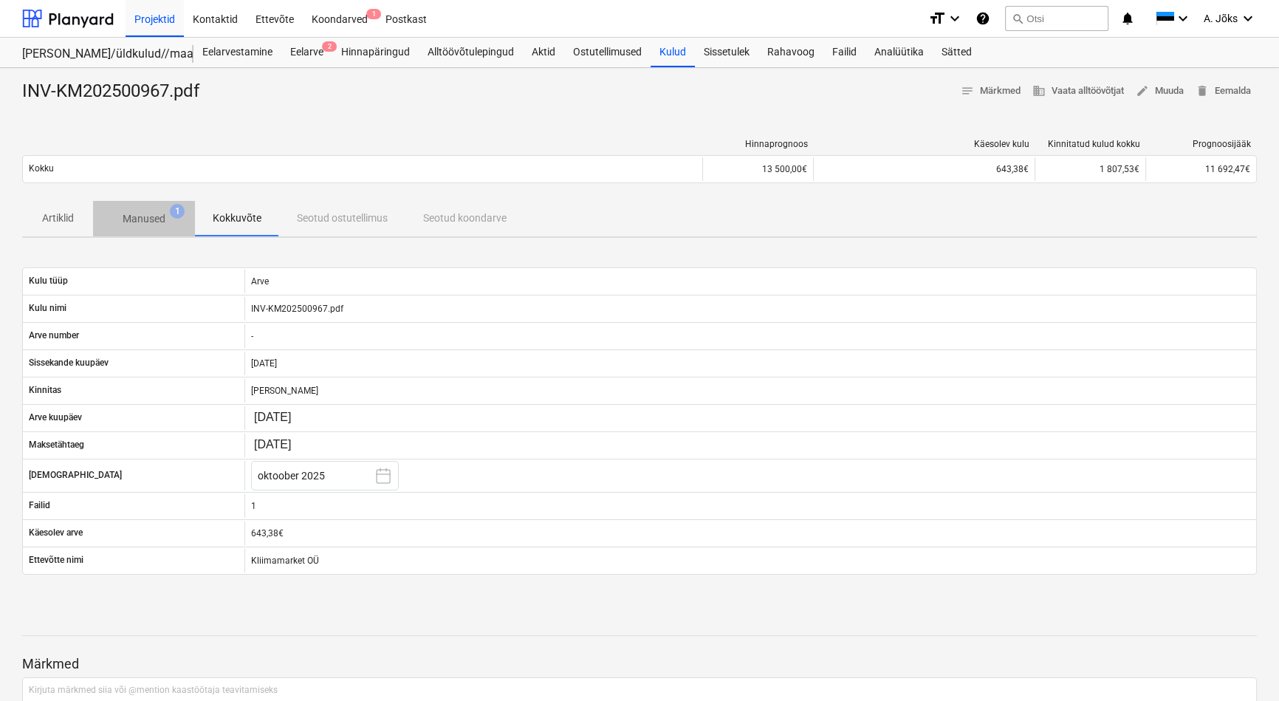
click at [153, 221] on p "Manused" at bounding box center [144, 219] width 43 height 16
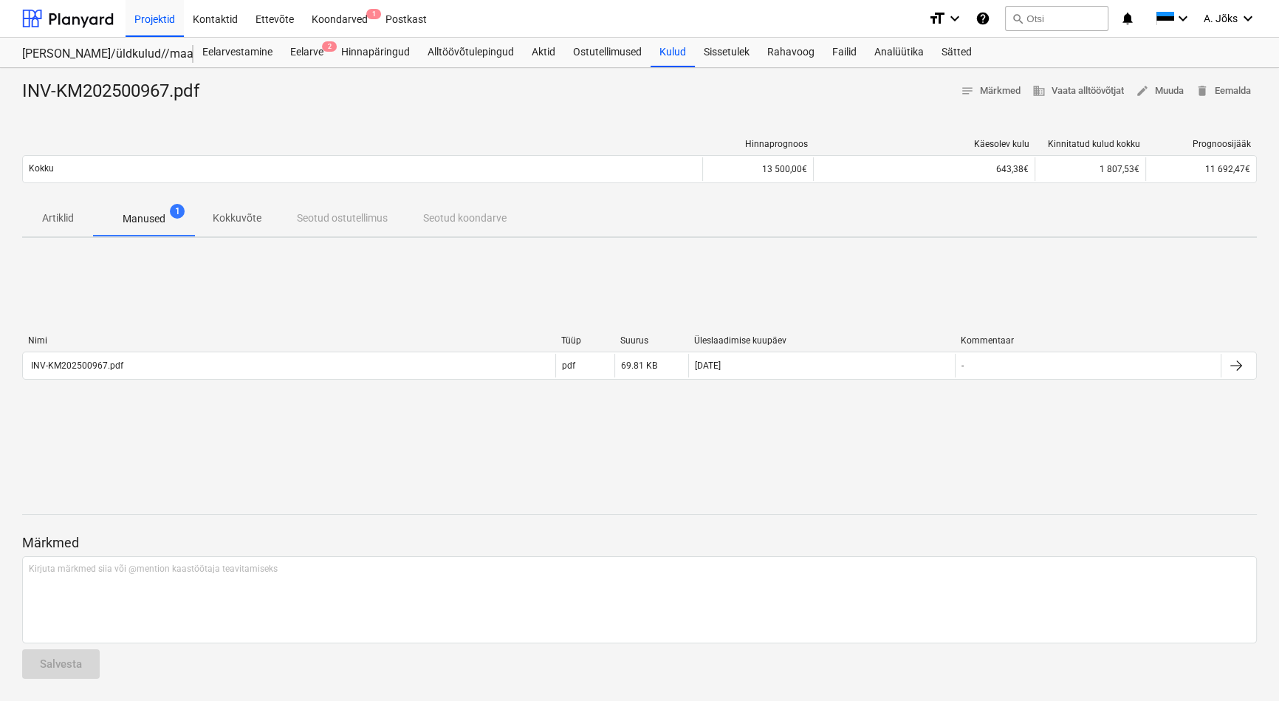
click at [237, 443] on div "Nimi Tüüp Suurus Üleslaadimise kuupäev Kommentaar INV-KM202500967.pdf pdf 69.81…" at bounding box center [639, 360] width 1234 height 221
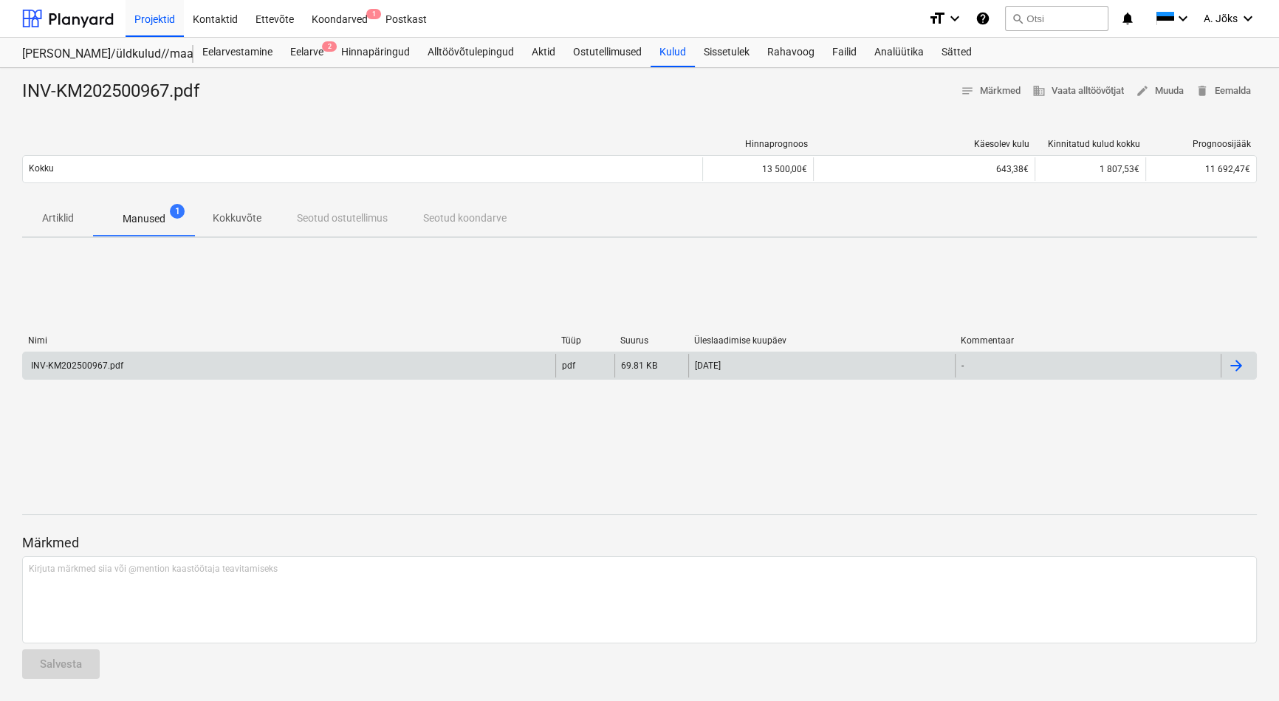
click at [59, 363] on div "INV-KM202500967.pdf" at bounding box center [76, 365] width 95 height 10
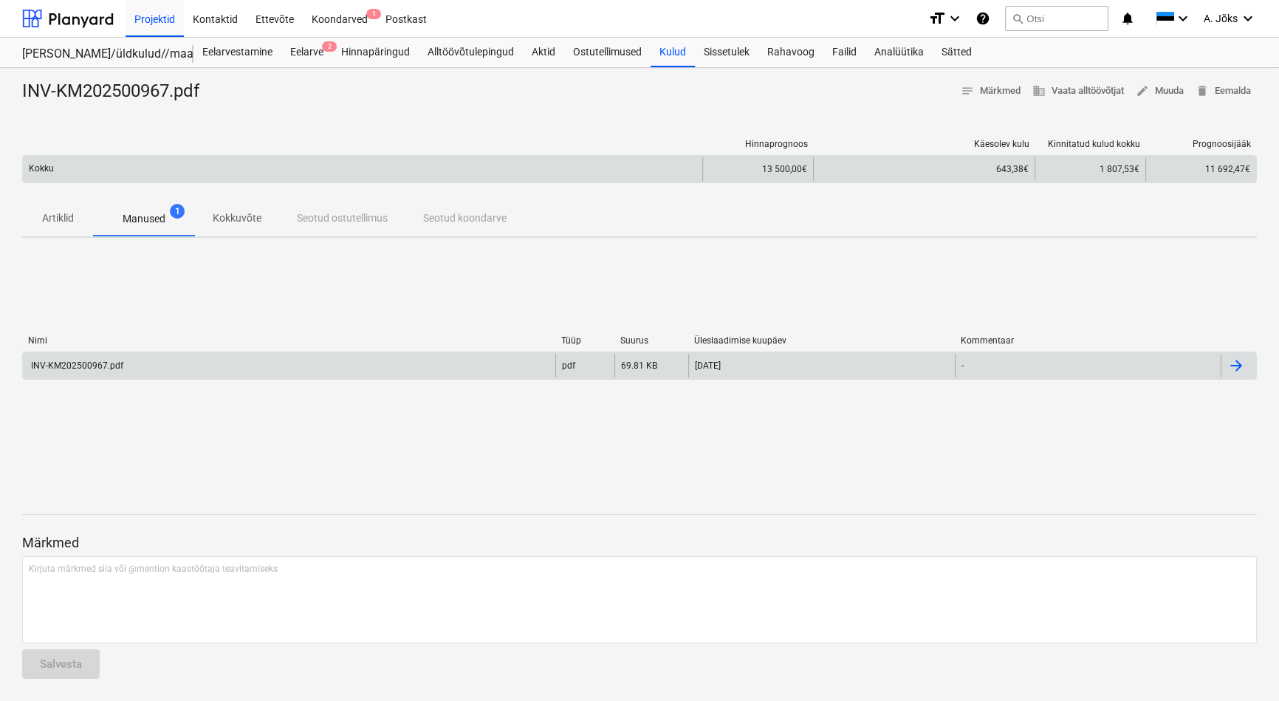
click at [44, 172] on p "Kokku" at bounding box center [41, 168] width 25 height 13
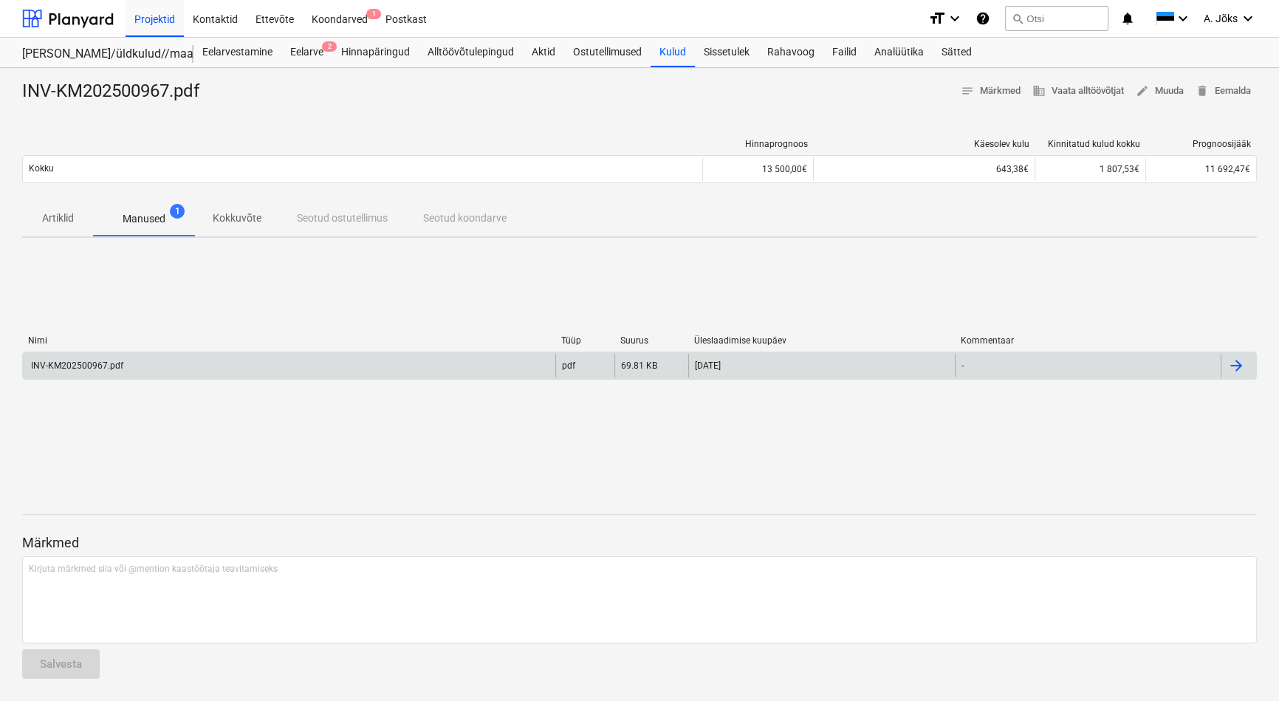
click at [238, 216] on p "Kokkuvõte" at bounding box center [237, 218] width 49 height 16
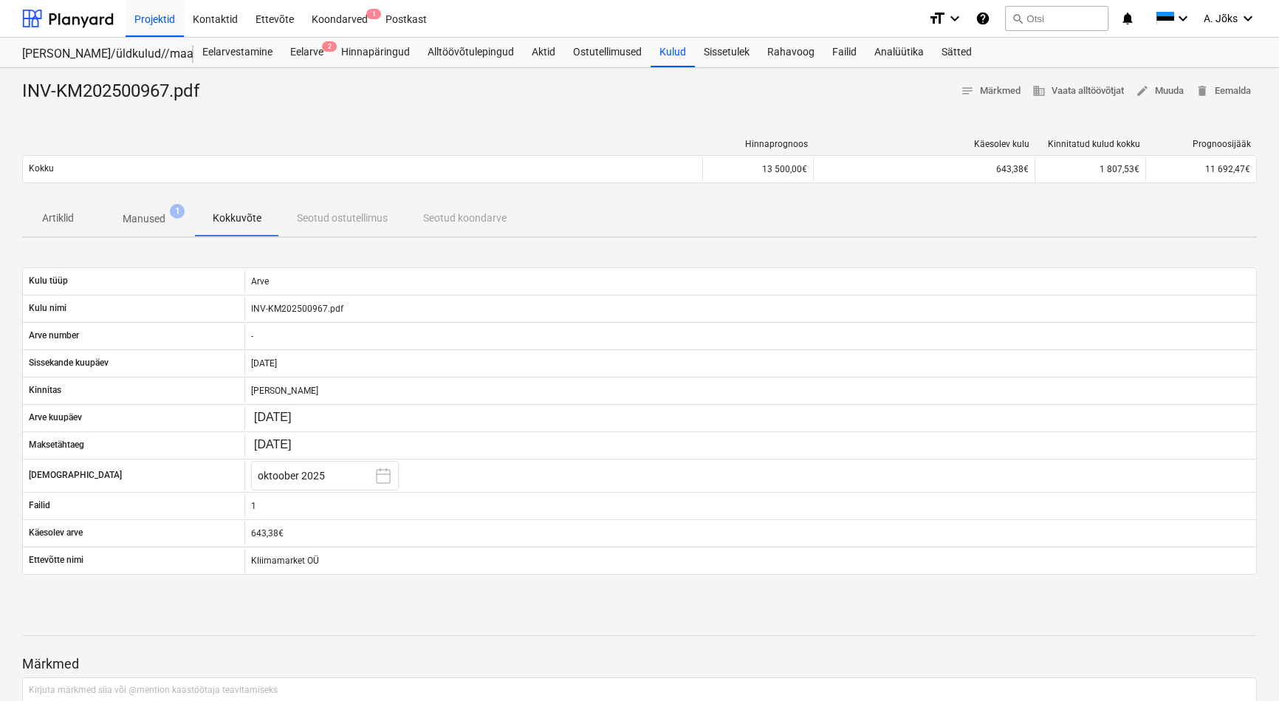
click at [152, 221] on p "Manused" at bounding box center [144, 219] width 43 height 16
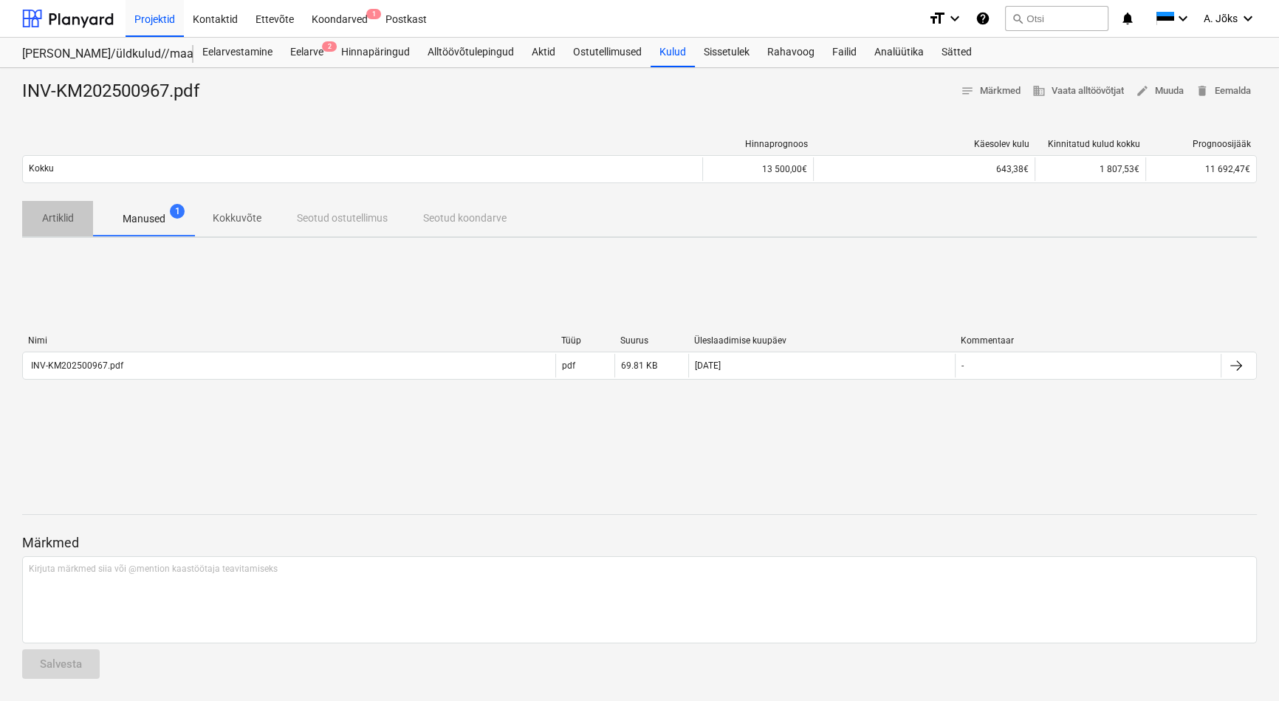
click at [47, 215] on p "Artiklid" at bounding box center [57, 218] width 35 height 16
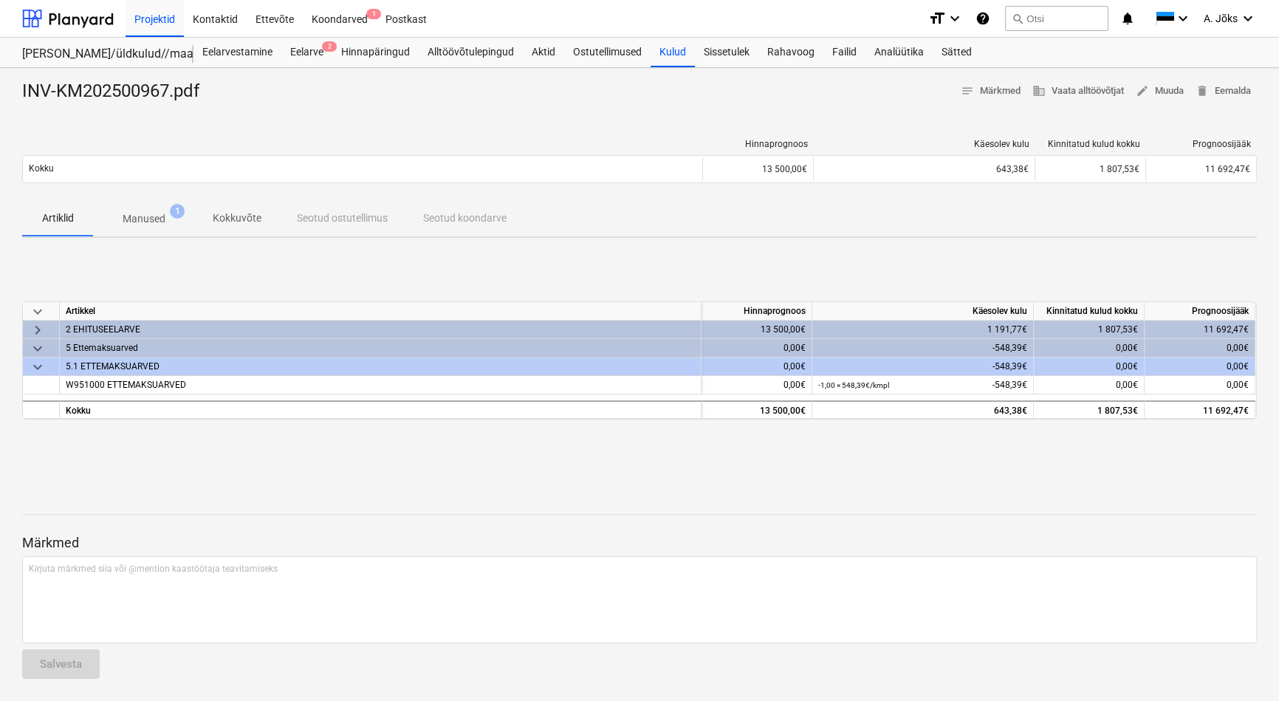
click at [95, 350] on div "5 Ettemaksuarved" at bounding box center [380, 348] width 629 height 18
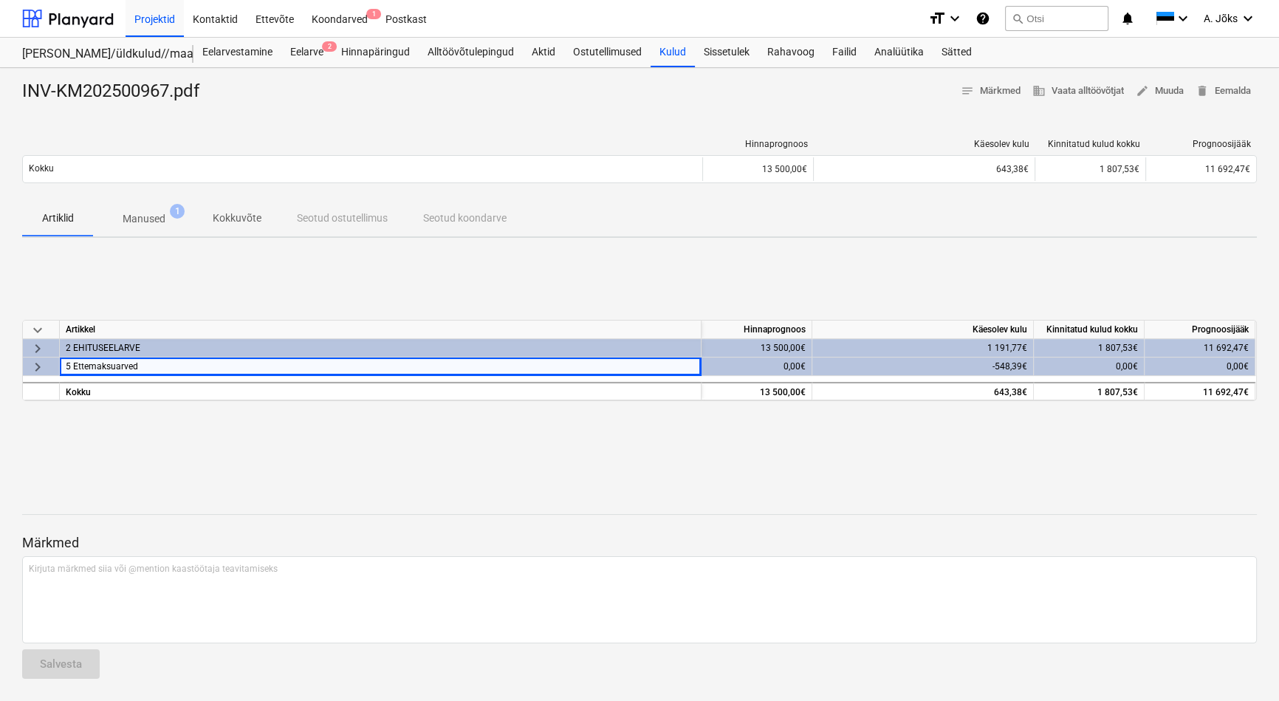
click at [98, 344] on div "2 EHITUSEELARVE" at bounding box center [380, 348] width 629 height 18
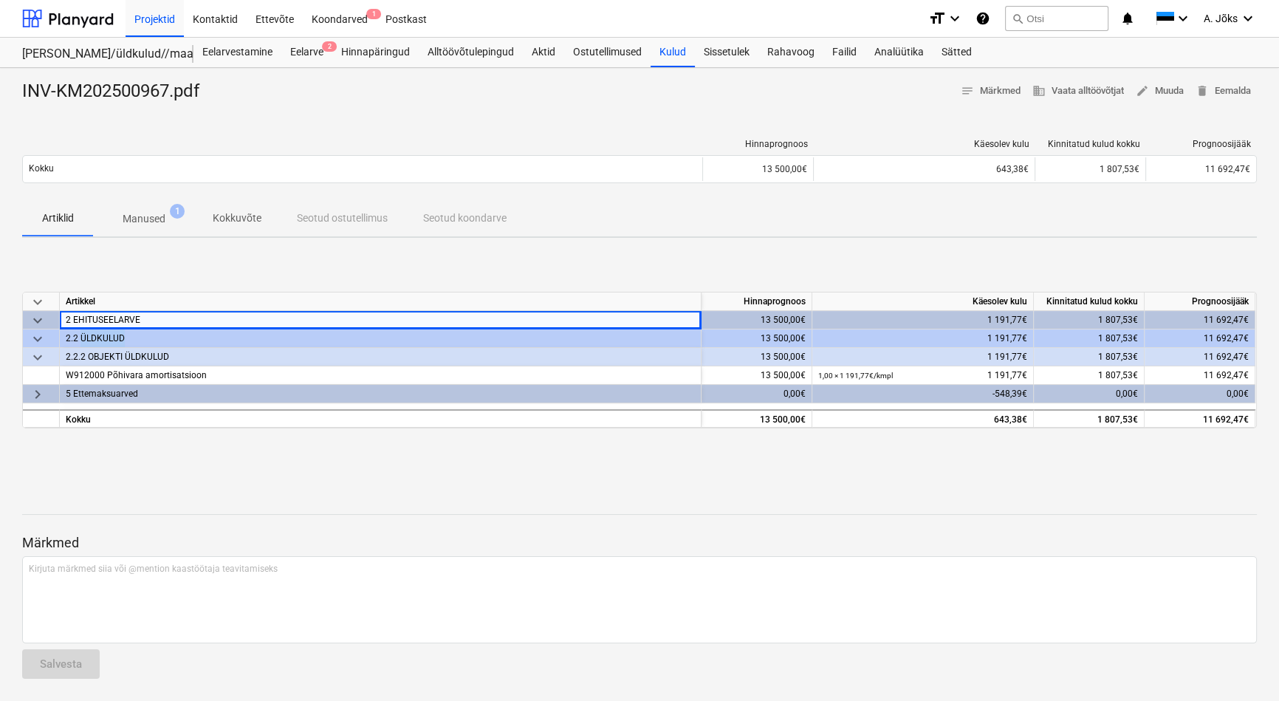
click at [98, 344] on div "2.2 ÜLDKULUD" at bounding box center [380, 338] width 629 height 18
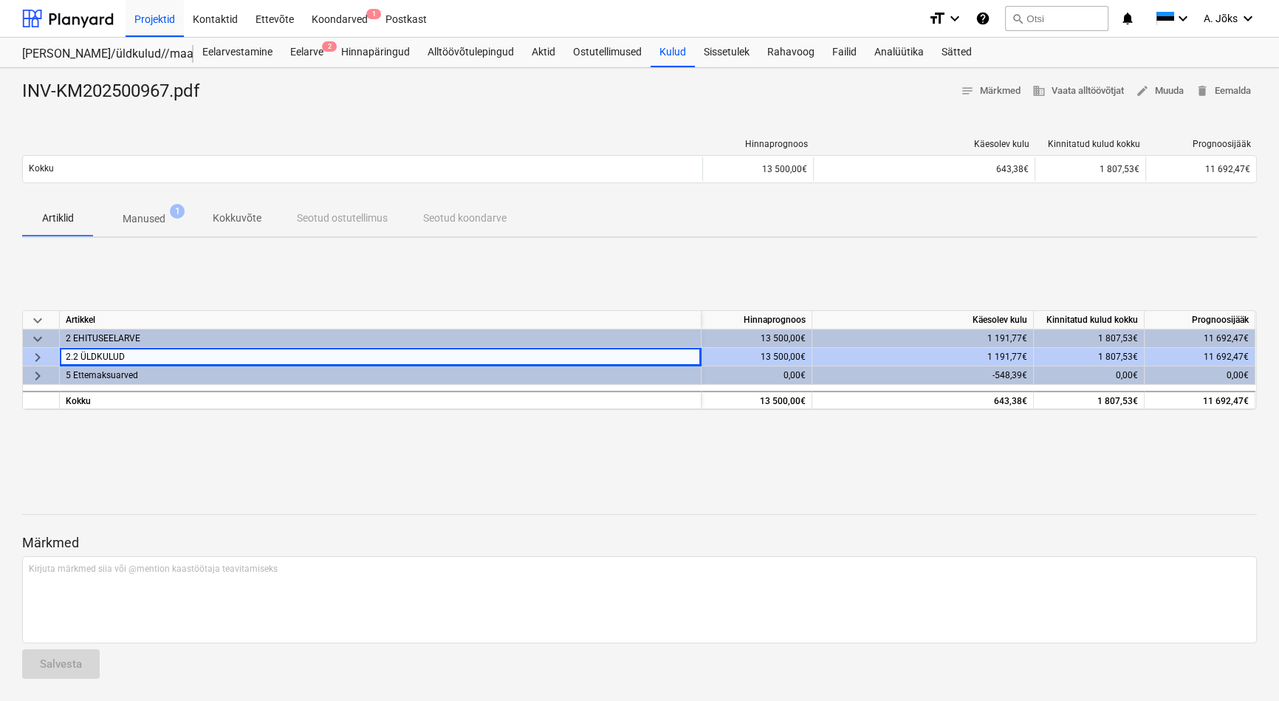
click at [102, 337] on div "2 EHITUSEELARVE" at bounding box center [380, 338] width 629 height 18
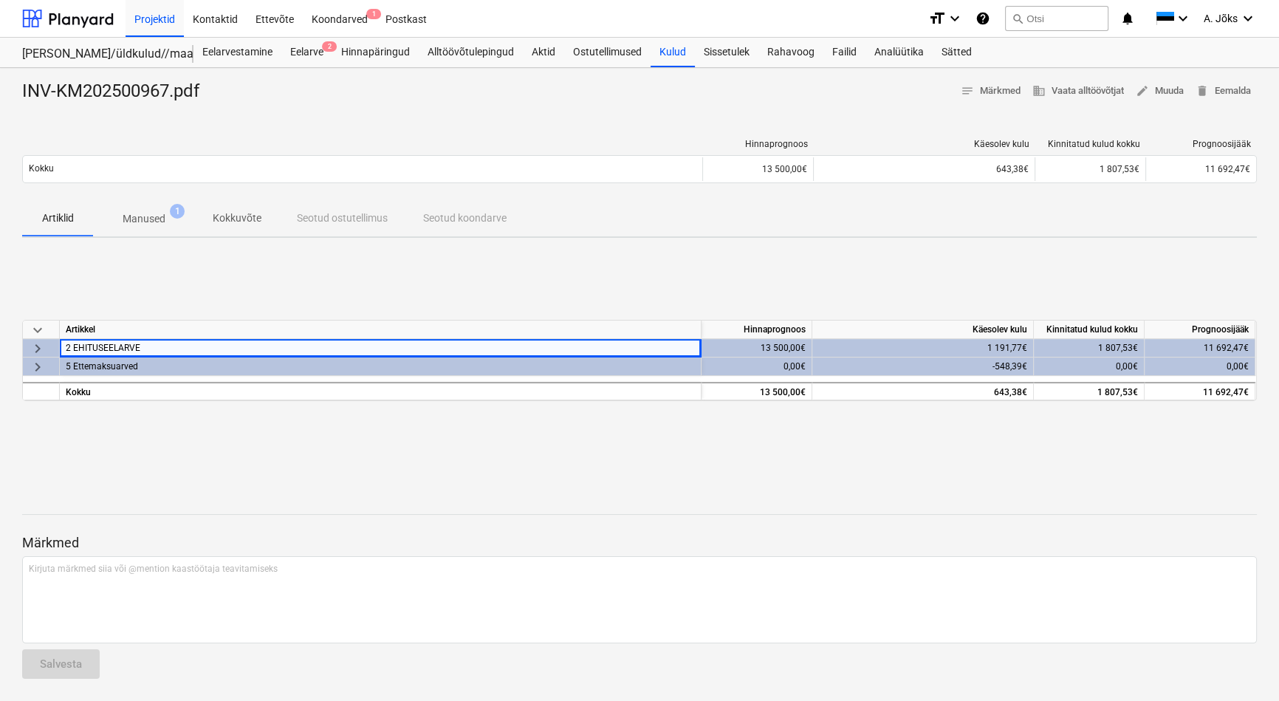
click at [123, 348] on div "2 EHITUSEELARVE" at bounding box center [380, 348] width 629 height 18
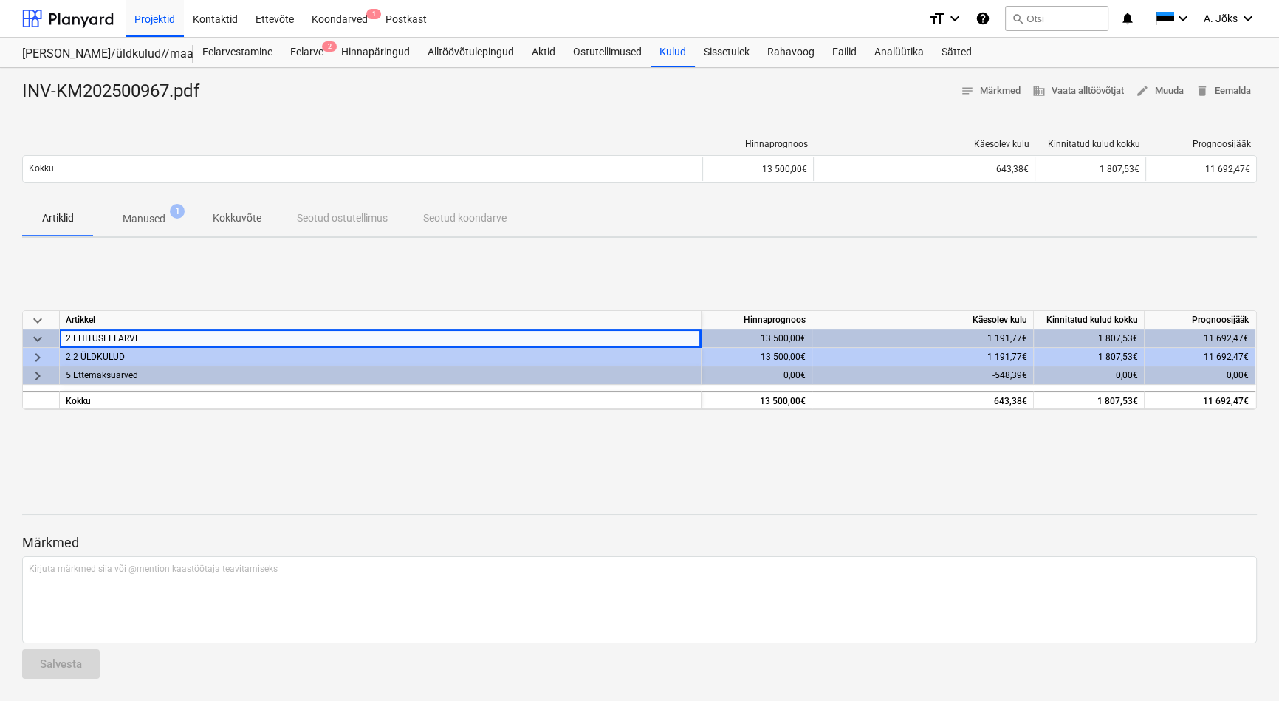
click at [123, 348] on div "2.2 ÜLDKULUD" at bounding box center [380, 357] width 629 height 18
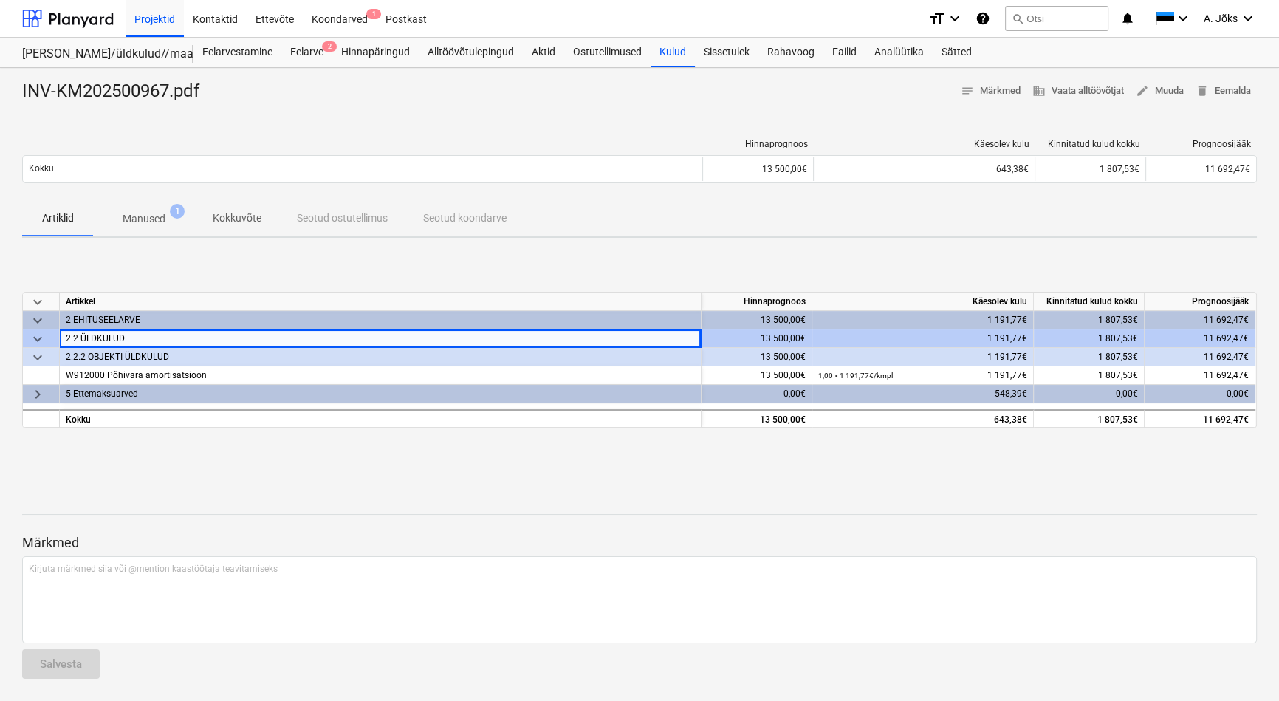
click at [119, 458] on div "keyboard_arrow_down Artikkel Hinnaprognoos Käesolev kulu Kinnitatud kulud kokku…" at bounding box center [639, 360] width 1234 height 221
click at [113, 395] on div "5 Ettemaksuarved" at bounding box center [380, 394] width 629 height 18
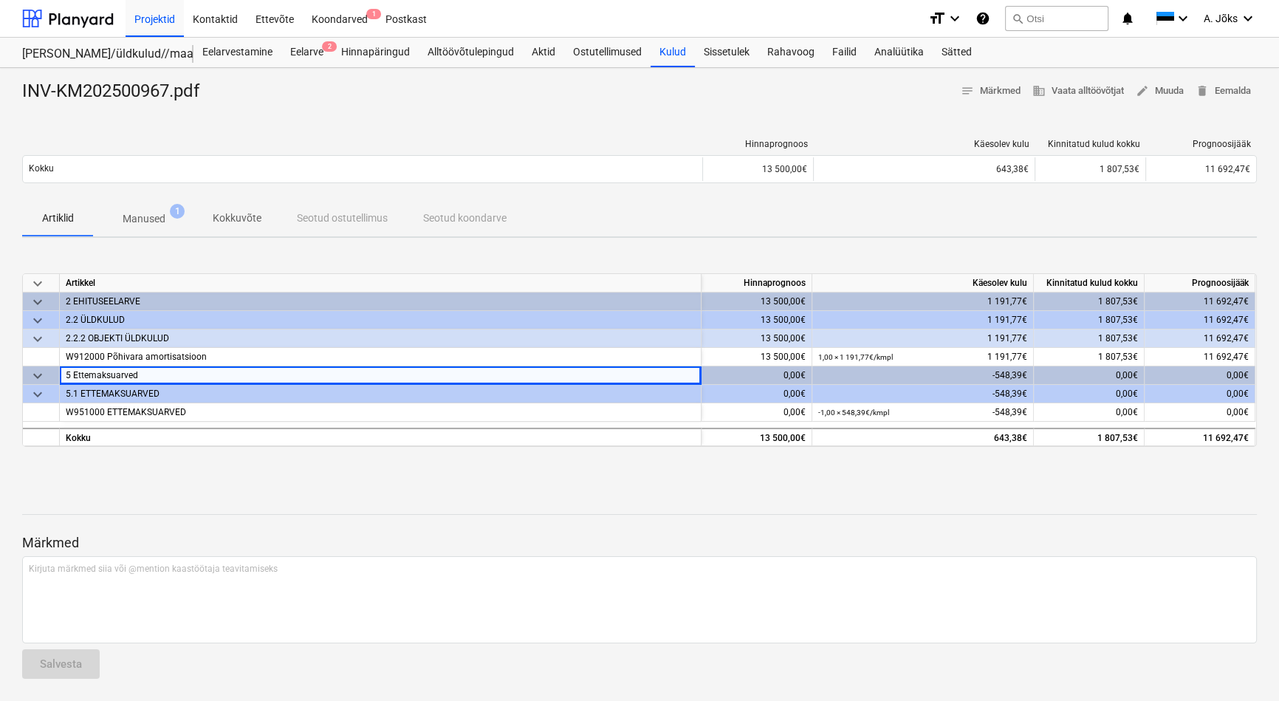
click at [113, 395] on div "5.1 ETTEMAKSUARVED" at bounding box center [380, 394] width 629 height 18
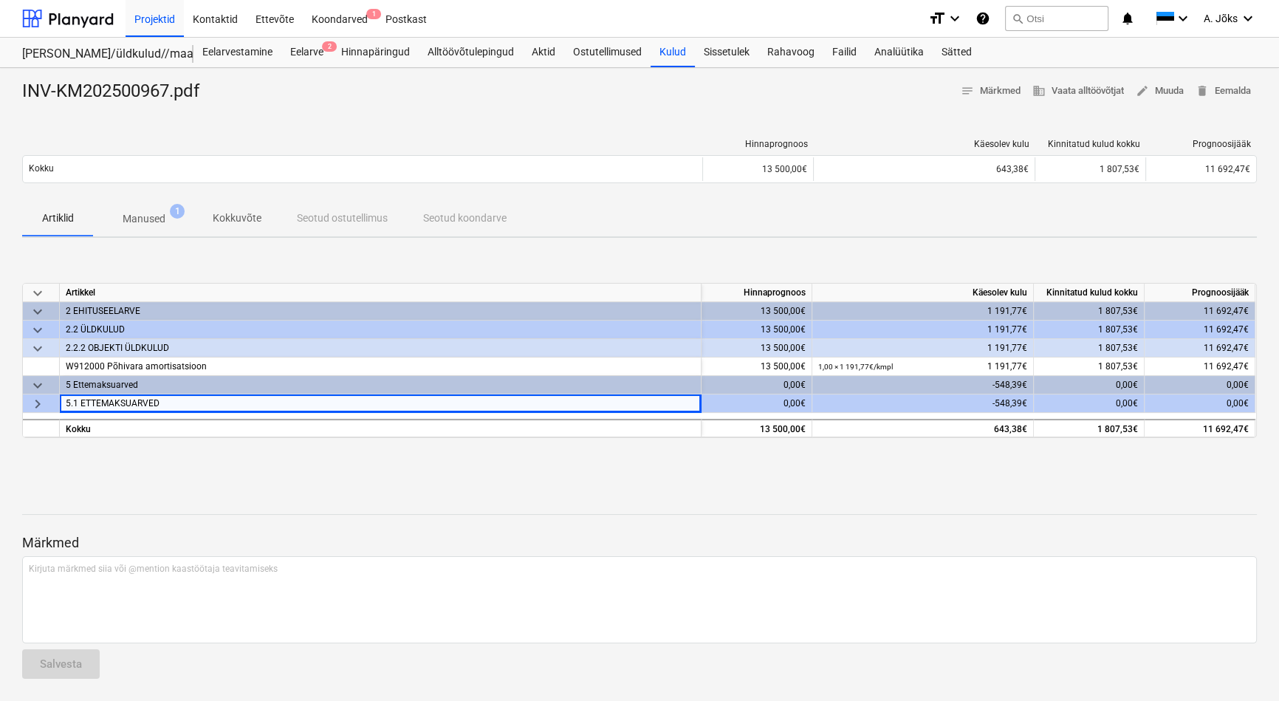
click at [283, 511] on div "Märkmed Kirjuta märkmed siia või @mention kaastöötaja teavitamiseks ﻿ Salvesta" at bounding box center [639, 593] width 1234 height 196
click at [1212, 15] on span "A. Jõks" at bounding box center [1220, 19] width 34 height 12
click at [1189, 81] on div "Logi välja" at bounding box center [1212, 81] width 89 height 24
